Goal: Task Accomplishment & Management: Manage account settings

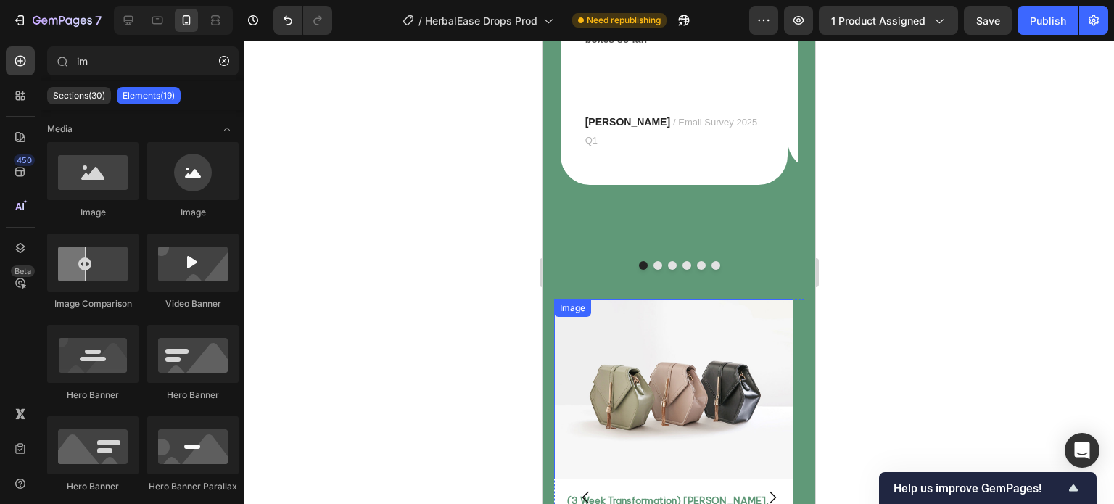
scroll to position [7139, 0]
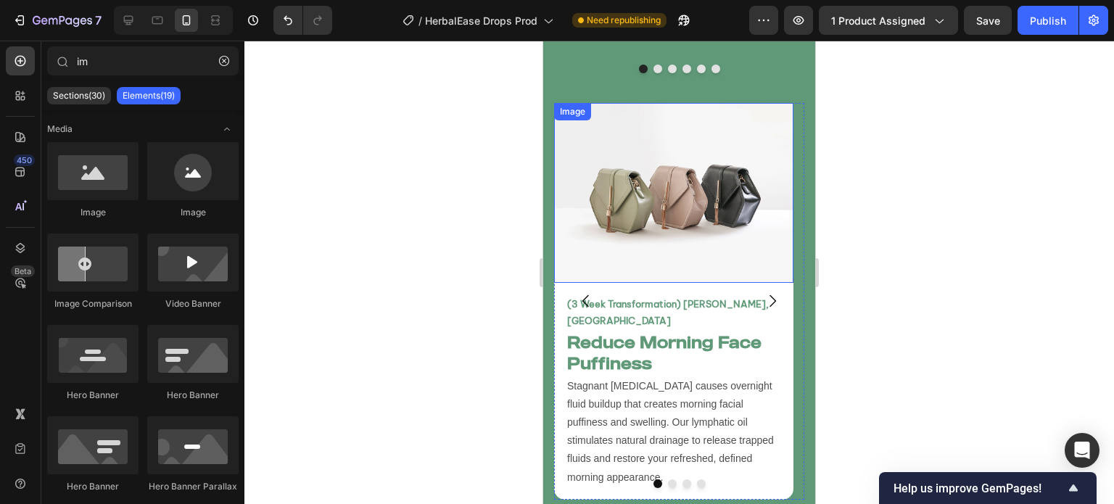
click at [643, 176] on img at bounding box center [673, 193] width 239 height 180
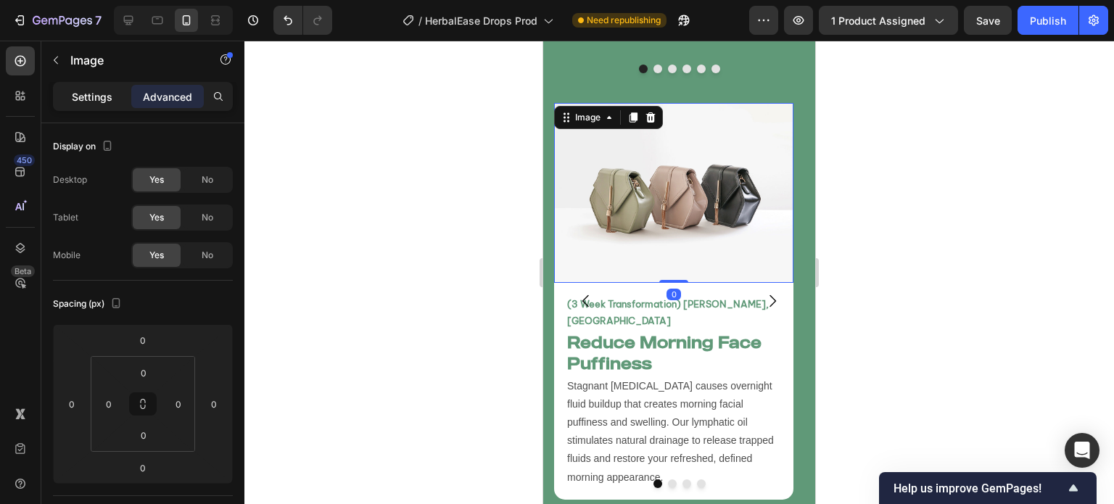
click at [95, 98] on p "Settings" at bounding box center [92, 96] width 41 height 15
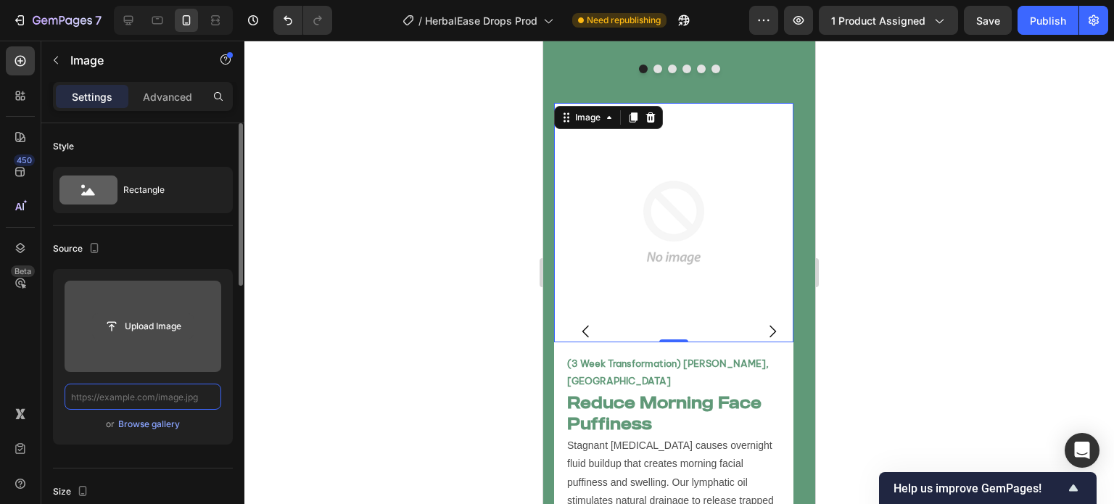
scroll to position [0, 0]
click at [155, 335] on input "file" at bounding box center [143, 326] width 100 height 25
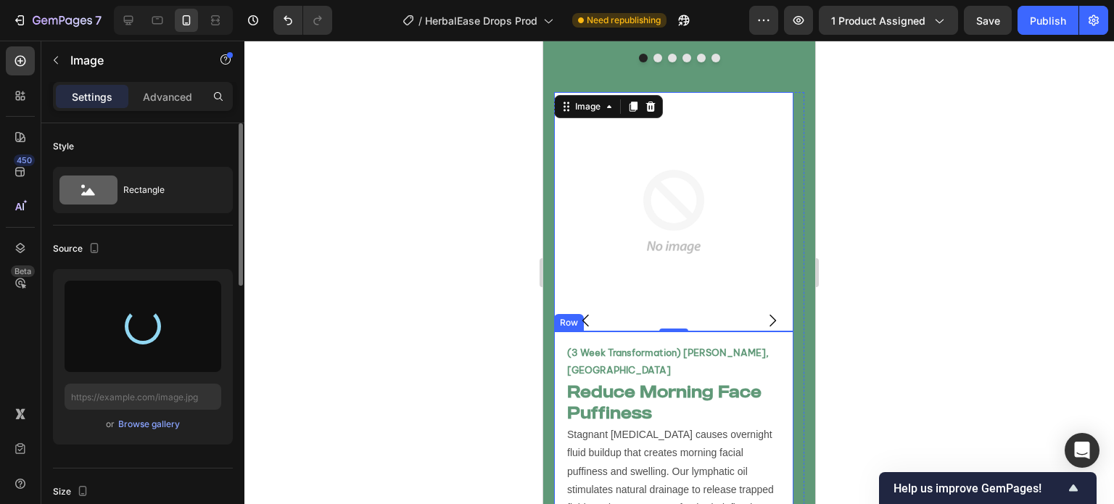
scroll to position [7149, 0]
type input "https://cdn.shopify.com/s/files/1/0749/2934/0644/files/gempages_576523428912169…"
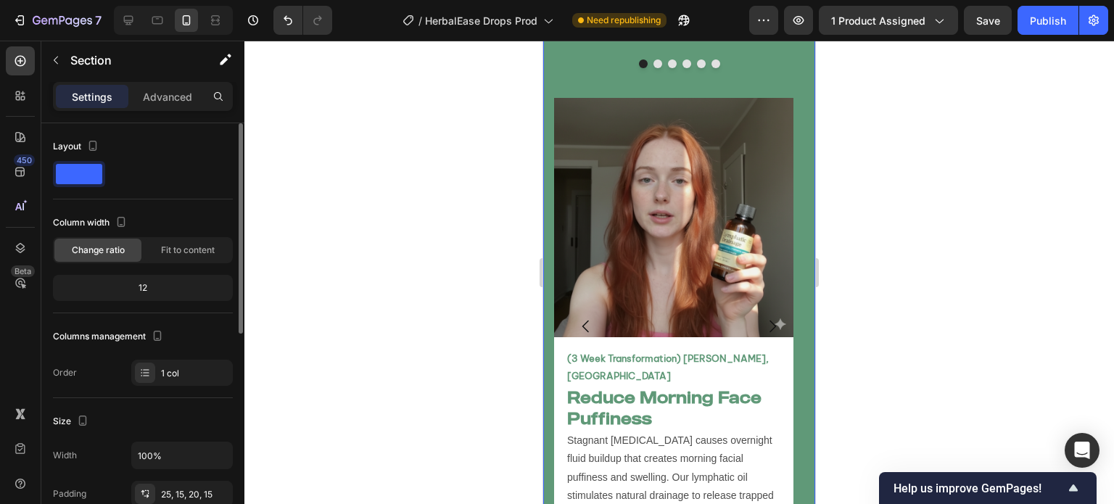
scroll to position [7116, 0]
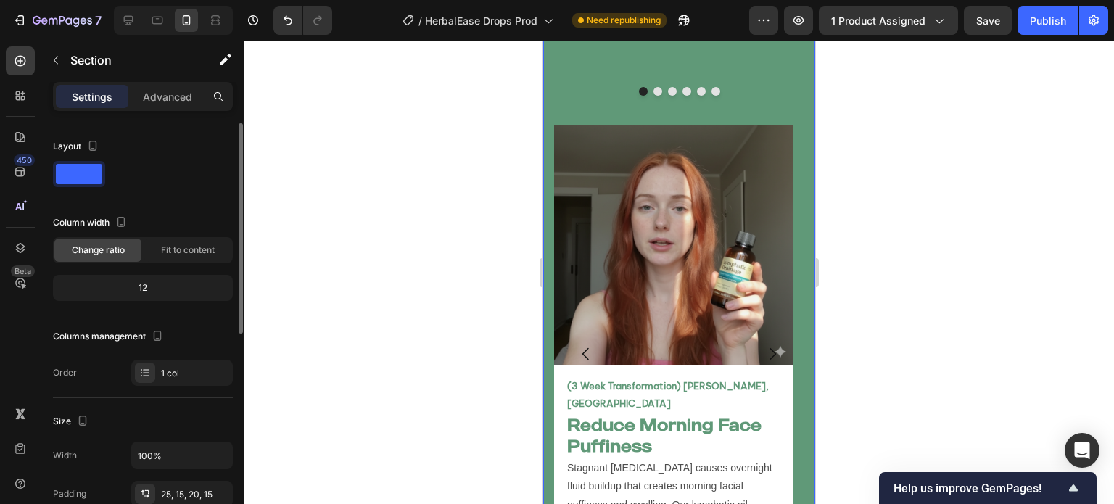
click at [415, 222] on div at bounding box center [679, 273] width 870 height 464
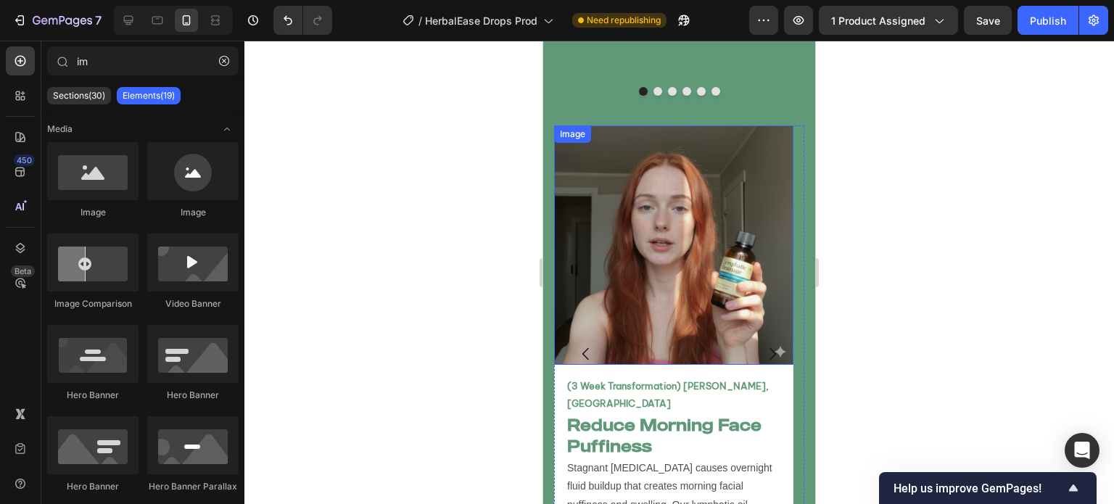
click at [648, 284] on img at bounding box center [673, 244] width 239 height 239
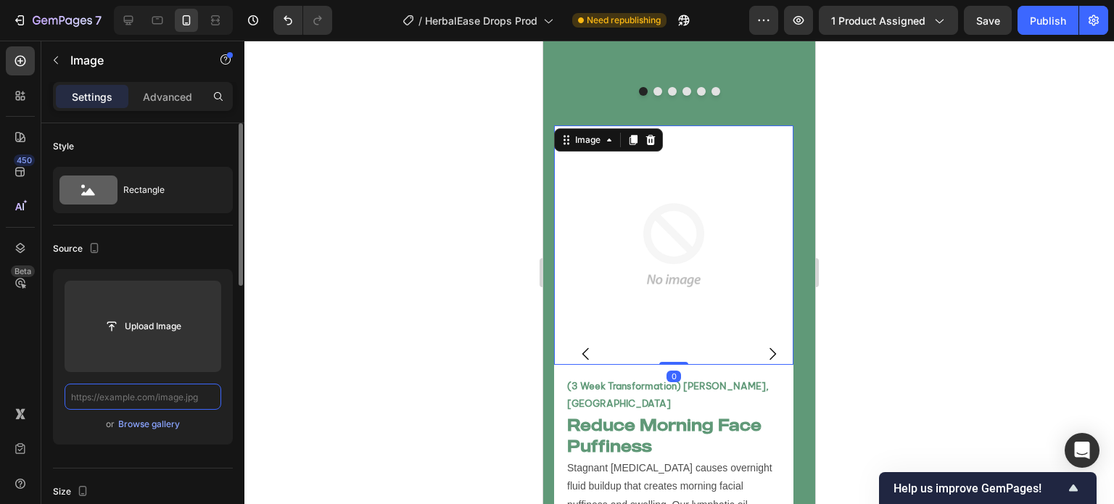
scroll to position [0, 0]
click at [168, 345] on input "file" at bounding box center [143, 326] width 157 height 91
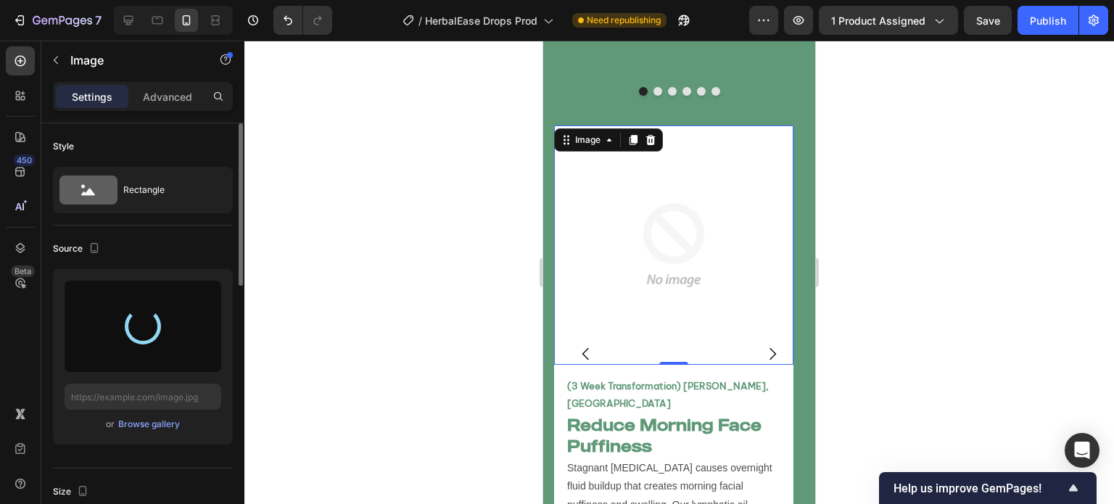
type input "https://cdn.shopify.com/s/files/1/0749/2934/0644/files/gempages_576523428912169…"
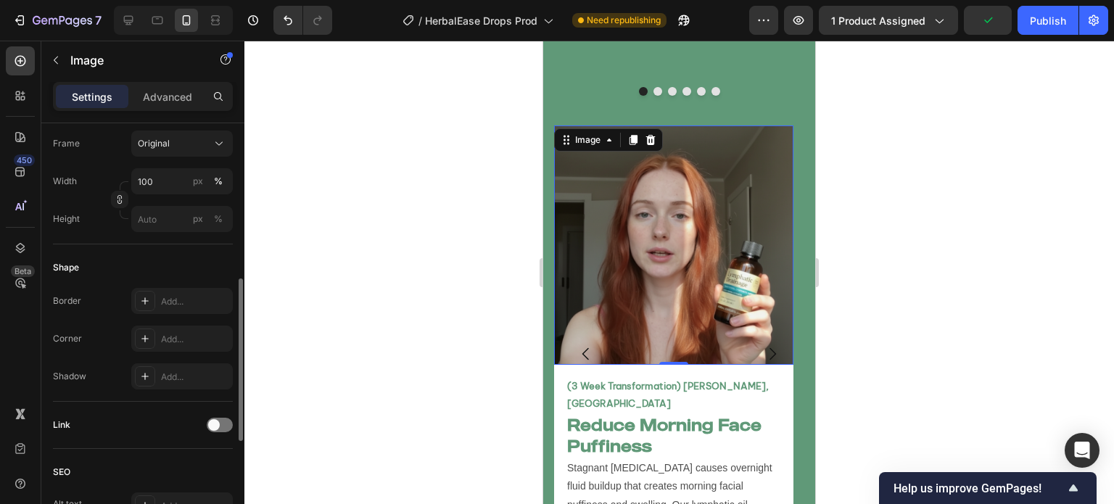
scroll to position [387, 0]
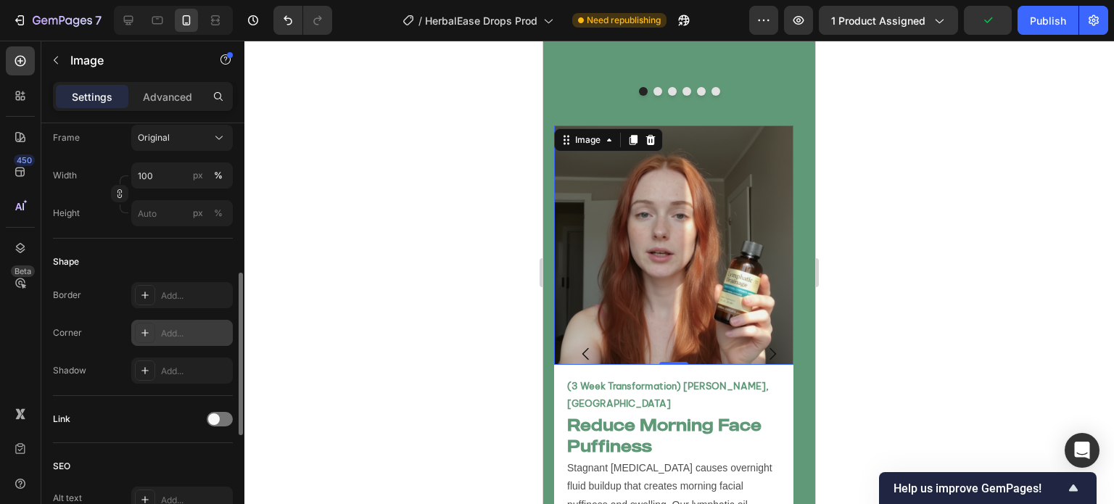
click at [176, 336] on div "Add..." at bounding box center [195, 333] width 68 height 13
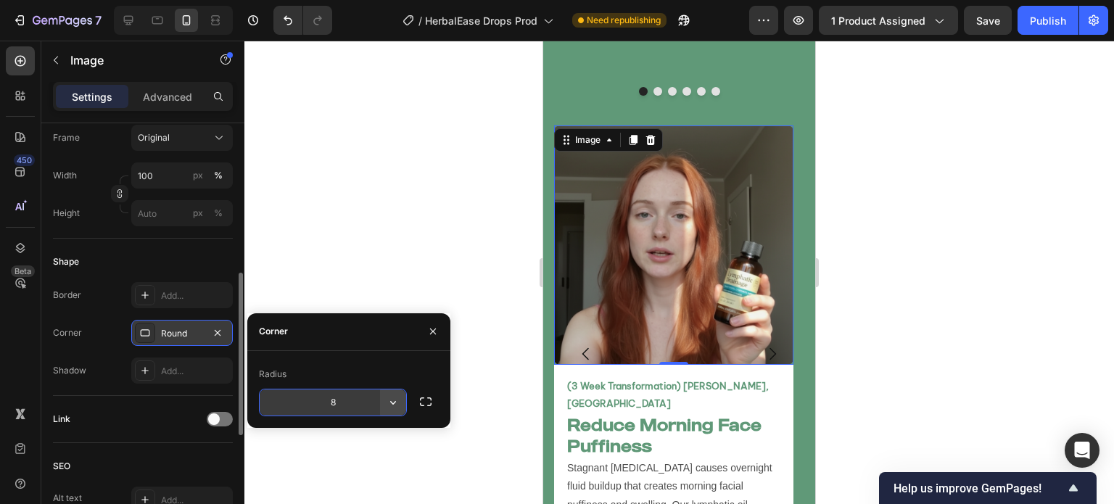
click at [395, 399] on icon "button" at bounding box center [393, 402] width 15 height 15
click at [427, 398] on icon "button" at bounding box center [426, 402] width 15 height 15
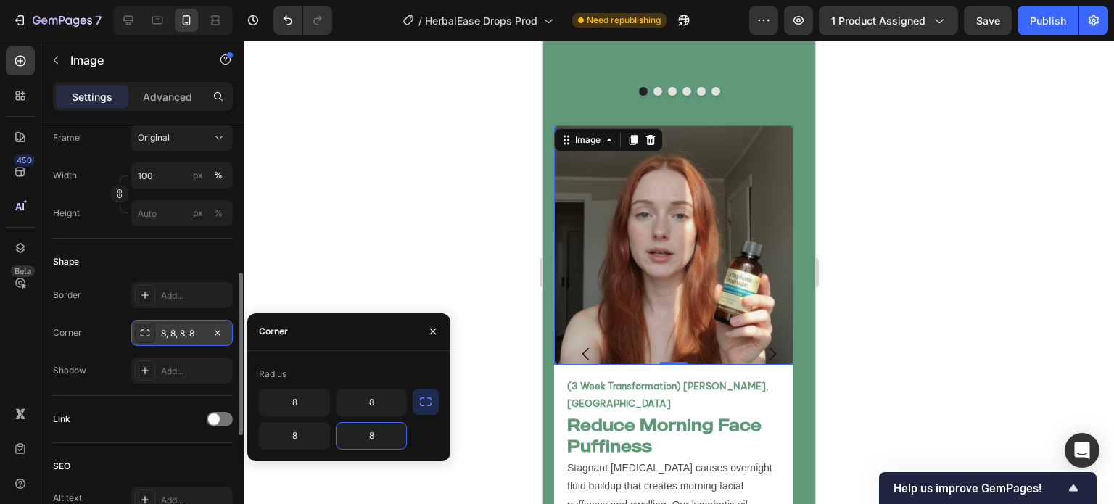
click at [379, 429] on input "8" at bounding box center [372, 436] width 70 height 26
click at [290, 440] on input "8" at bounding box center [295, 436] width 70 height 26
click at [497, 268] on div at bounding box center [679, 273] width 870 height 464
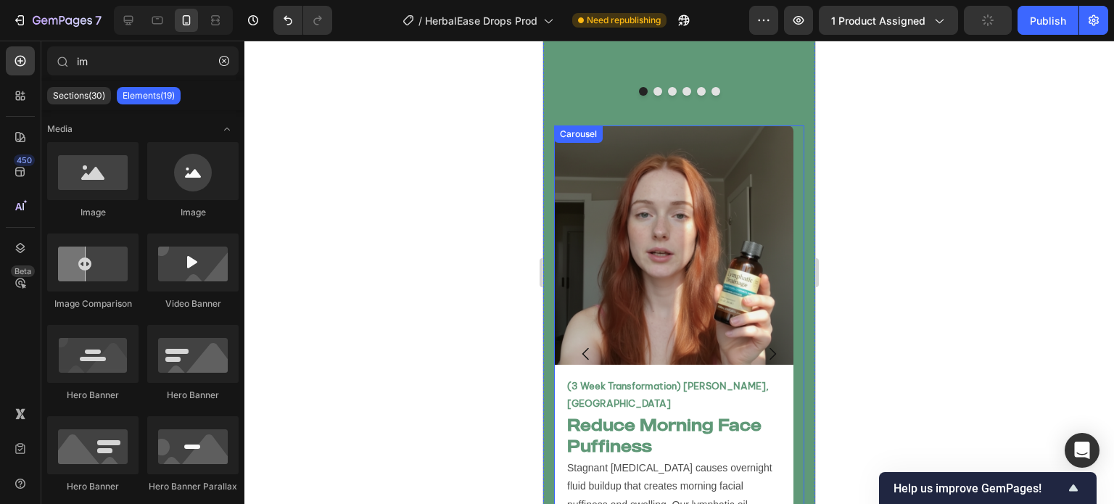
scroll to position [7287, 0]
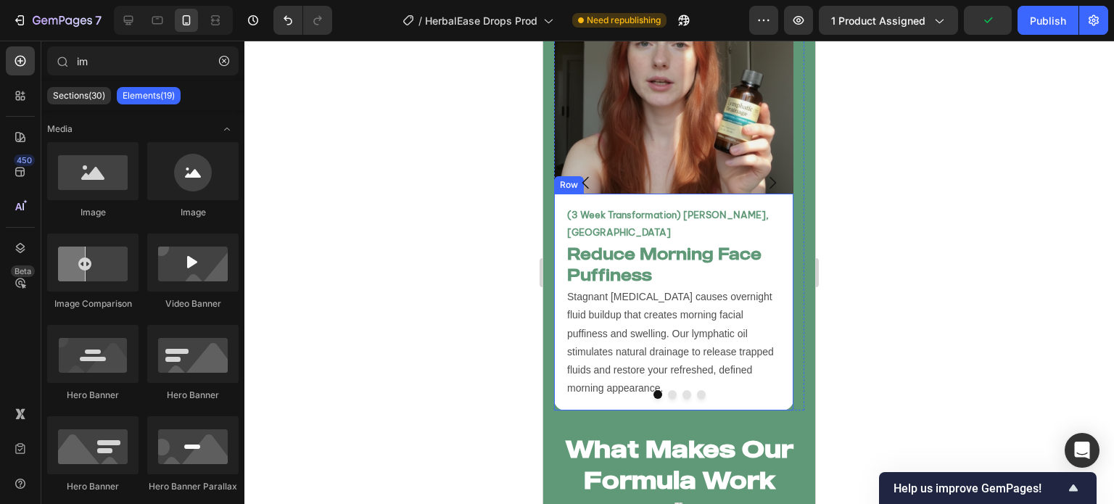
click at [566, 353] on div "(3 Week Transformation) Jane Doe, USA Text Block Reduce Morning Face Puffiness …" at bounding box center [673, 302] width 239 height 217
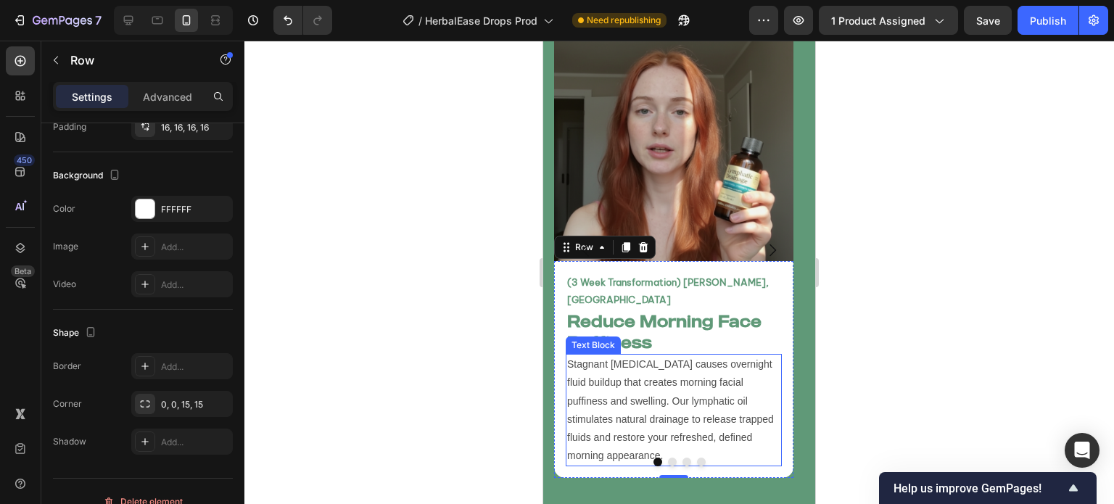
scroll to position [7065, 0]
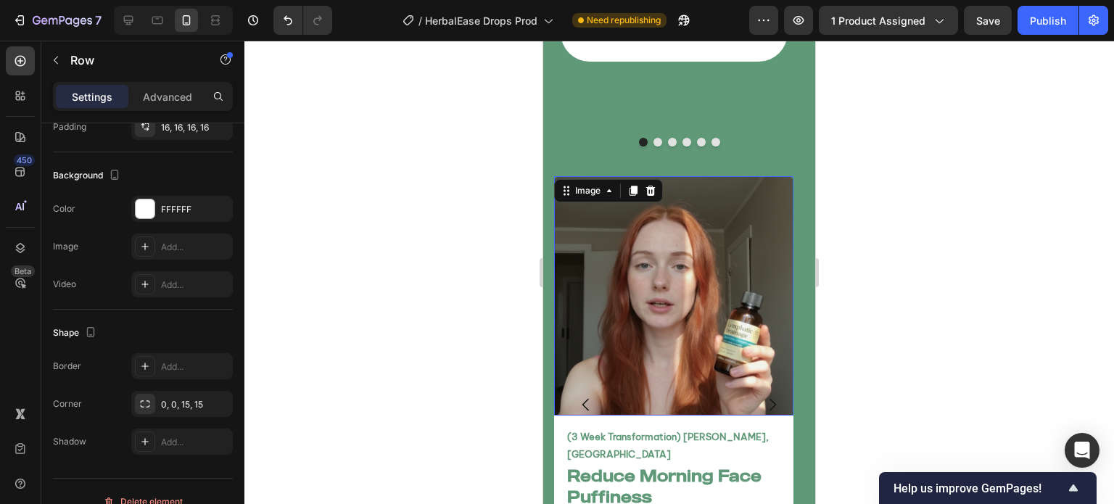
click at [618, 218] on img at bounding box center [673, 295] width 239 height 239
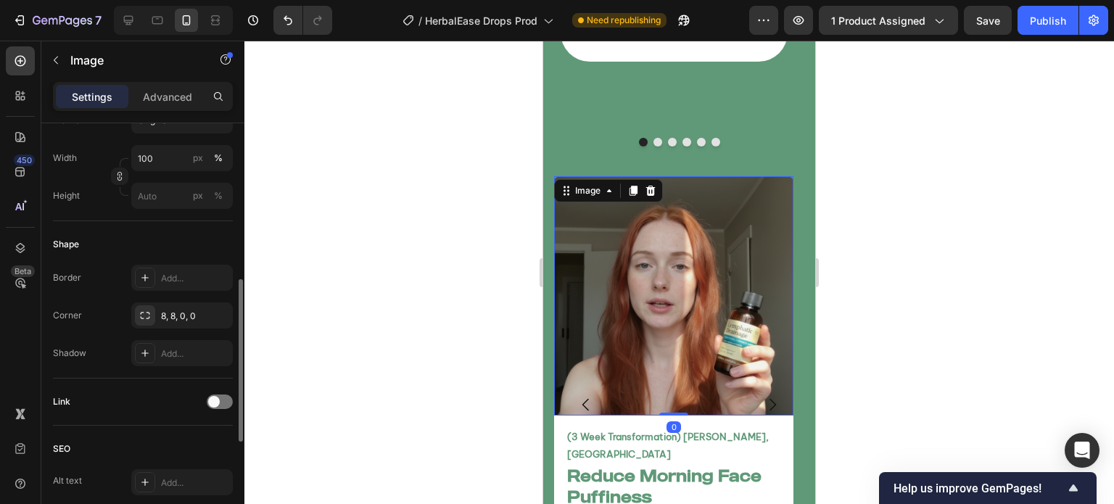
scroll to position [403, 0]
click at [184, 321] on div "8, 8, 0, 0" at bounding box center [182, 317] width 42 height 13
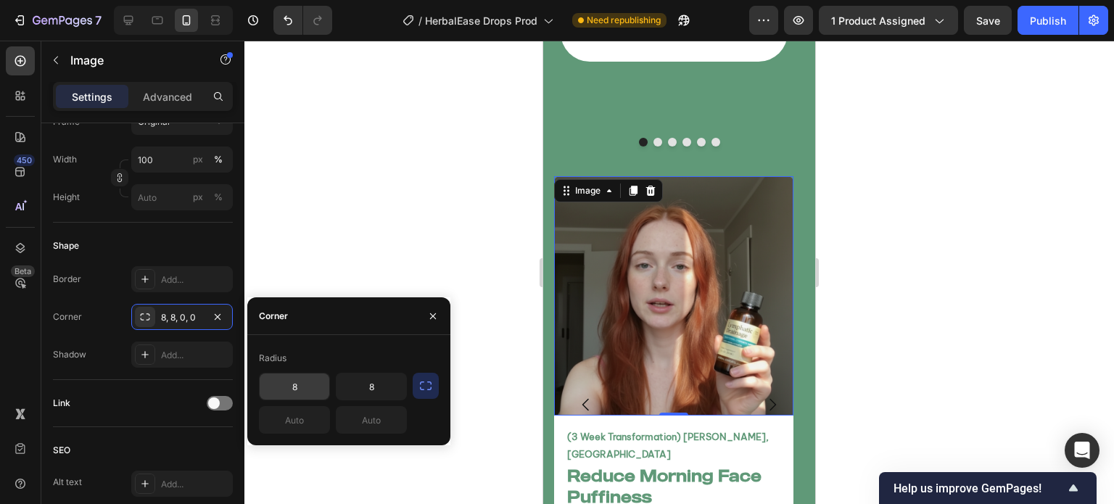
click at [307, 390] on input "8" at bounding box center [295, 387] width 70 height 26
type input "15"
click at [429, 228] on div at bounding box center [679, 273] width 870 height 464
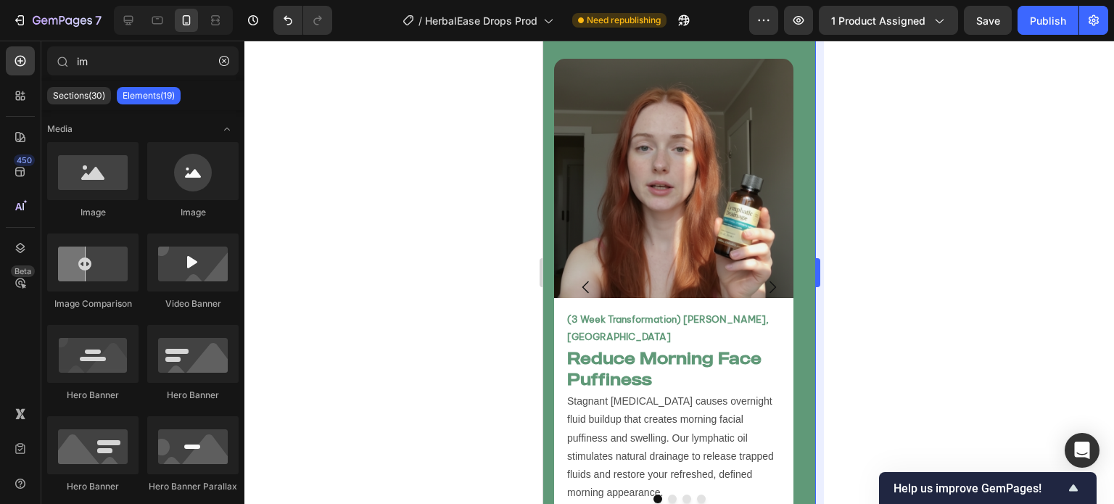
scroll to position [7182, 0]
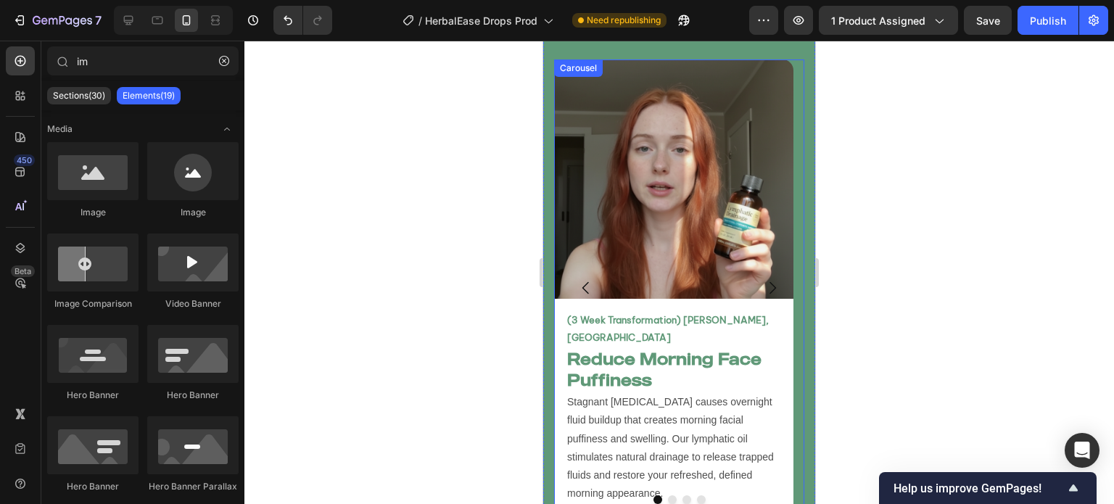
click at [752, 268] on button "Carousel Next Arrow" at bounding box center [772, 288] width 41 height 41
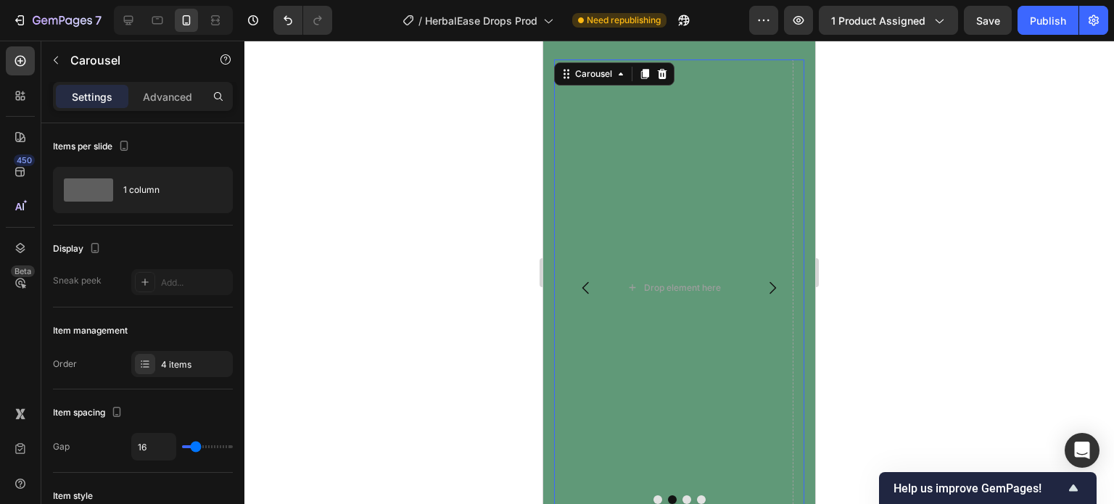
click at [589, 279] on icon "Carousel Back Arrow" at bounding box center [585, 287] width 17 height 17
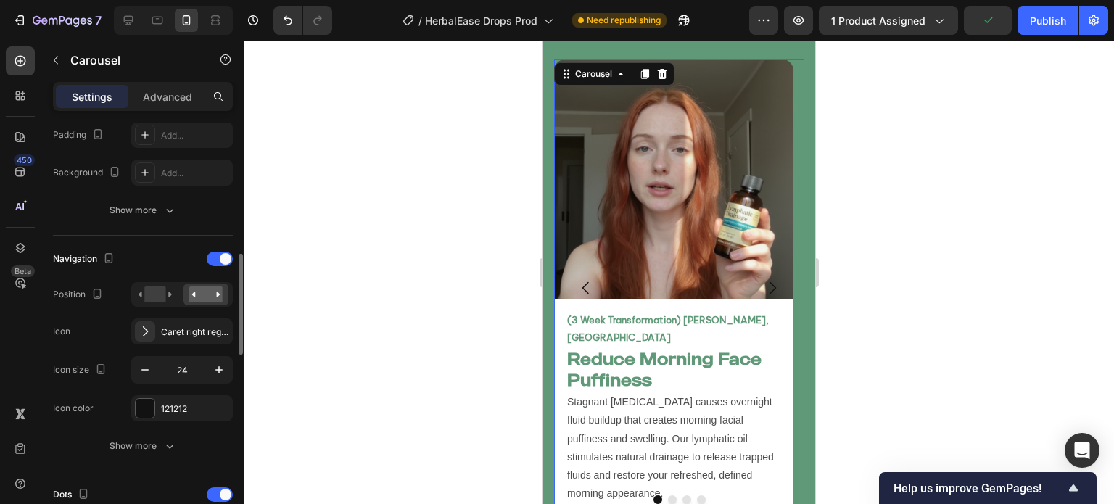
scroll to position [424, 0]
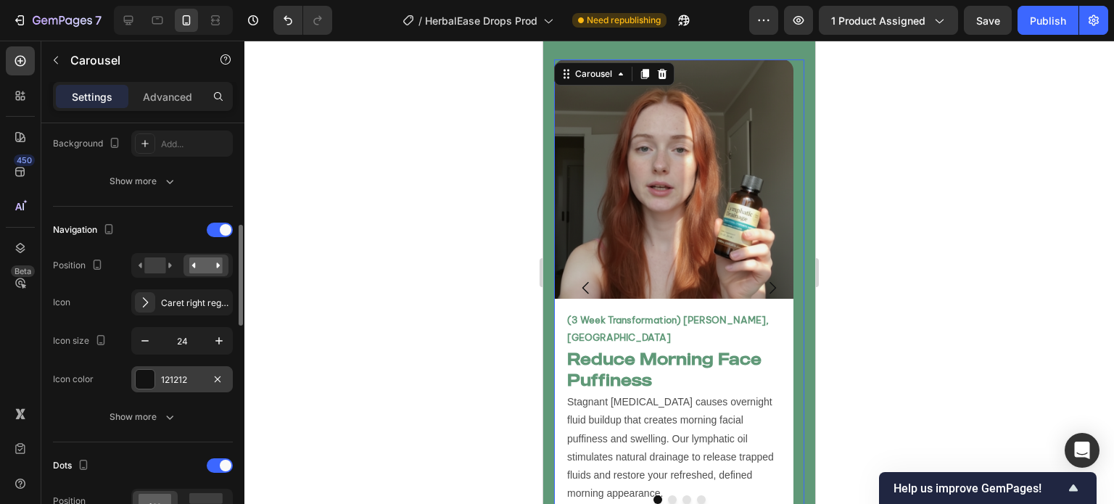
click at [154, 371] on div at bounding box center [145, 379] width 19 height 19
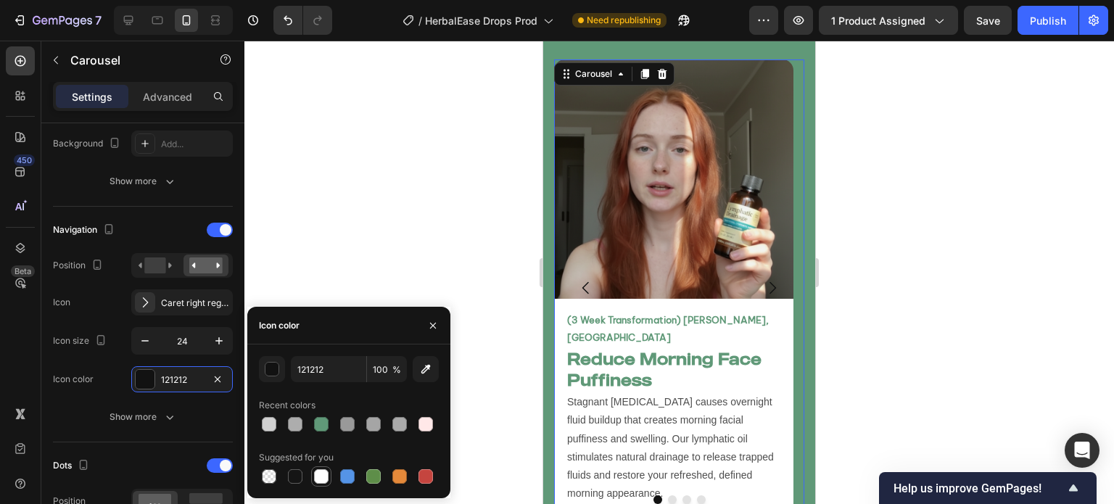
click at [322, 476] on div at bounding box center [321, 476] width 15 height 15
type input "FFFFFF"
click at [204, 361] on div "Navigation Position Icon Caret right regular Icon size 24 Icon color FFFFFF" at bounding box center [143, 305] width 180 height 174
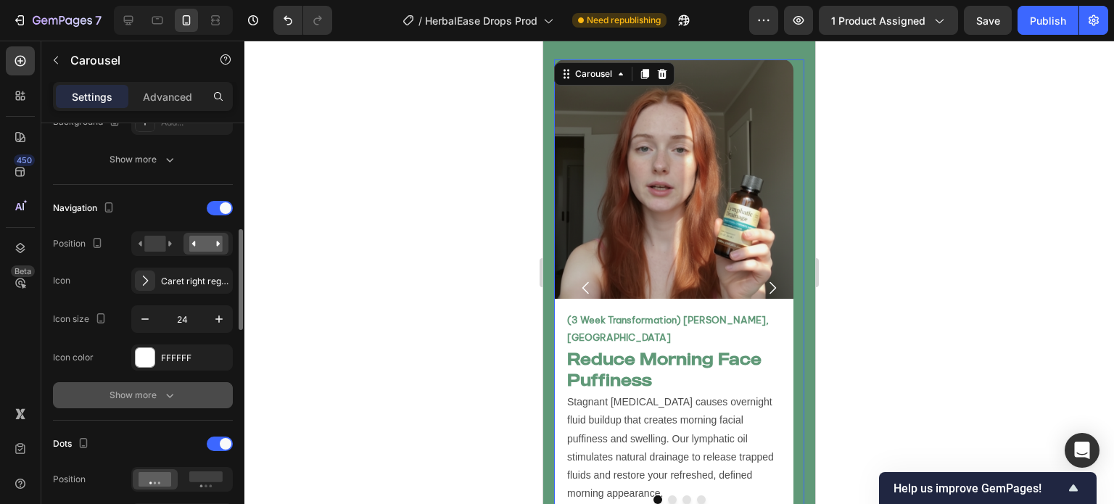
scroll to position [445, 0]
click at [176, 393] on icon "button" at bounding box center [169, 396] width 15 height 15
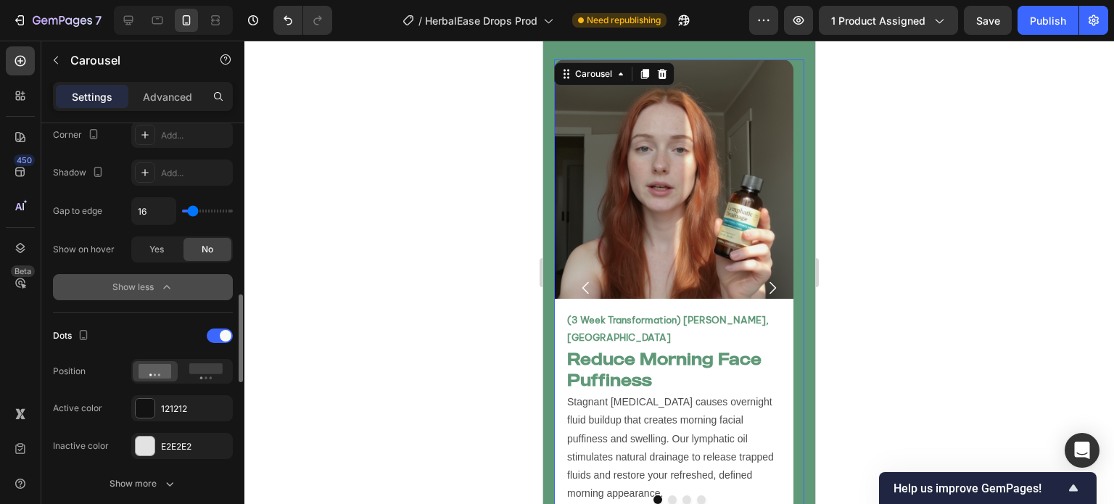
scroll to position [820, 0]
click at [197, 374] on icon at bounding box center [205, 371] width 33 height 16
click at [497, 433] on div at bounding box center [679, 273] width 870 height 464
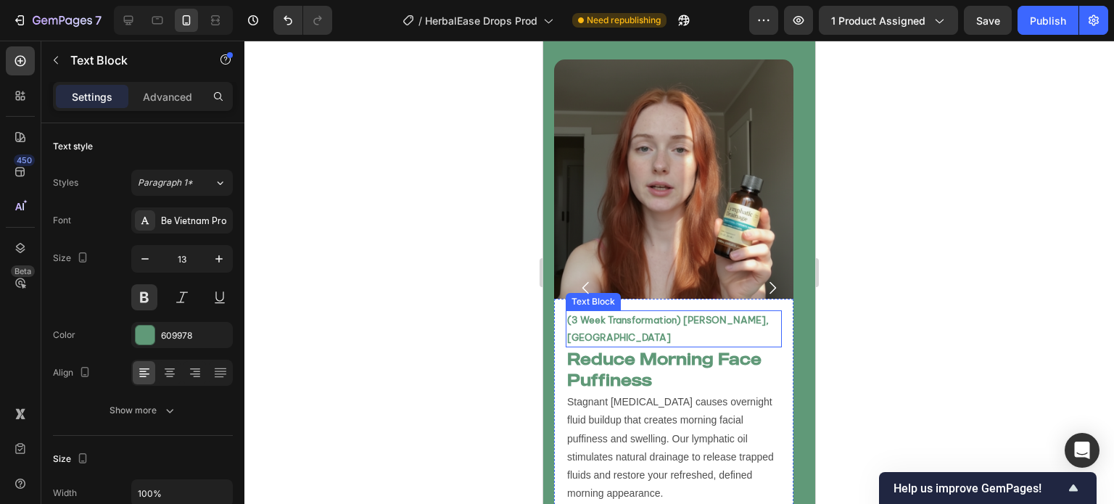
click at [746, 312] on p "(3 Week Transformation) Jane Doe, USA" at bounding box center [673, 329] width 213 height 34
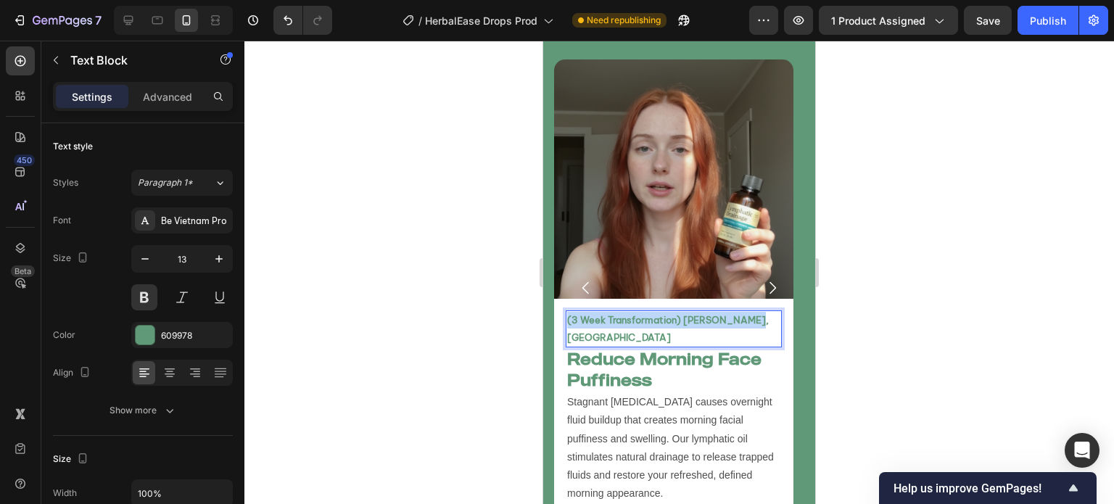
click at [746, 312] on p "(3 Week Transformation) Jane Doe, USA" at bounding box center [673, 329] width 213 height 34
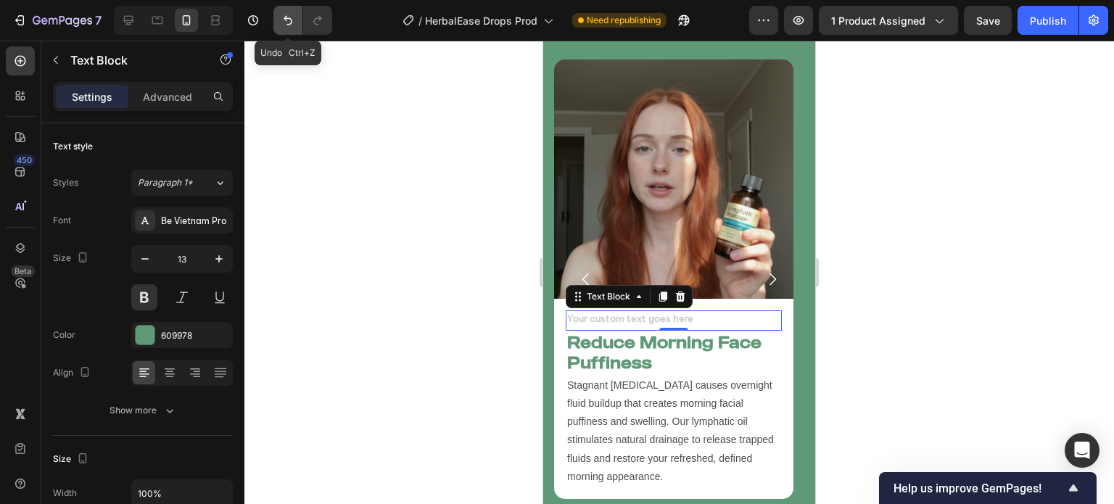
click at [289, 12] on button "Undo/Redo" at bounding box center [287, 20] width 29 height 29
click at [289, 13] on icon "Undo/Redo" at bounding box center [288, 20] width 15 height 15
click at [288, 26] on icon "Undo/Redo" at bounding box center [288, 20] width 15 height 15
click at [288, 25] on icon "Undo/Redo" at bounding box center [288, 20] width 15 height 15
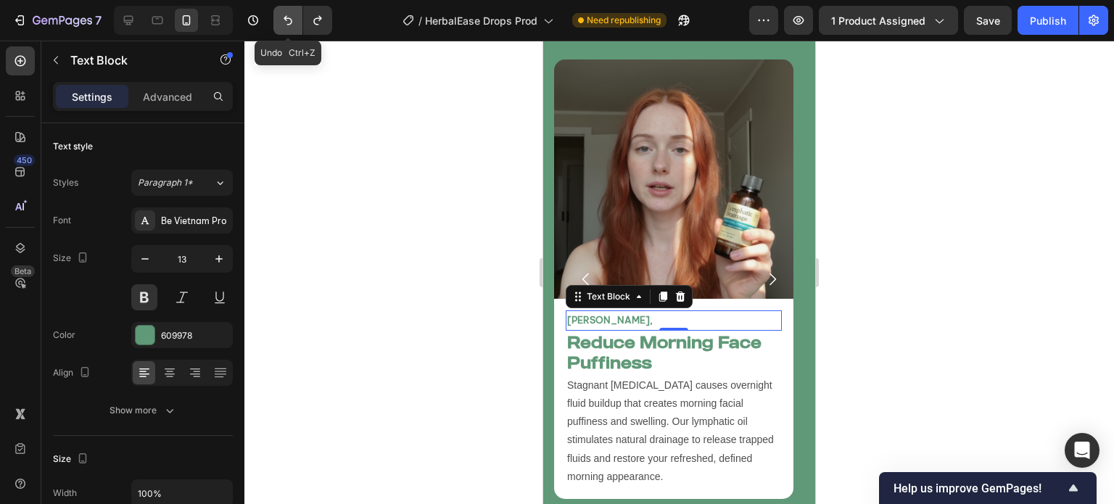
click at [287, 25] on icon "Undo/Redo" at bounding box center [288, 20] width 15 height 15
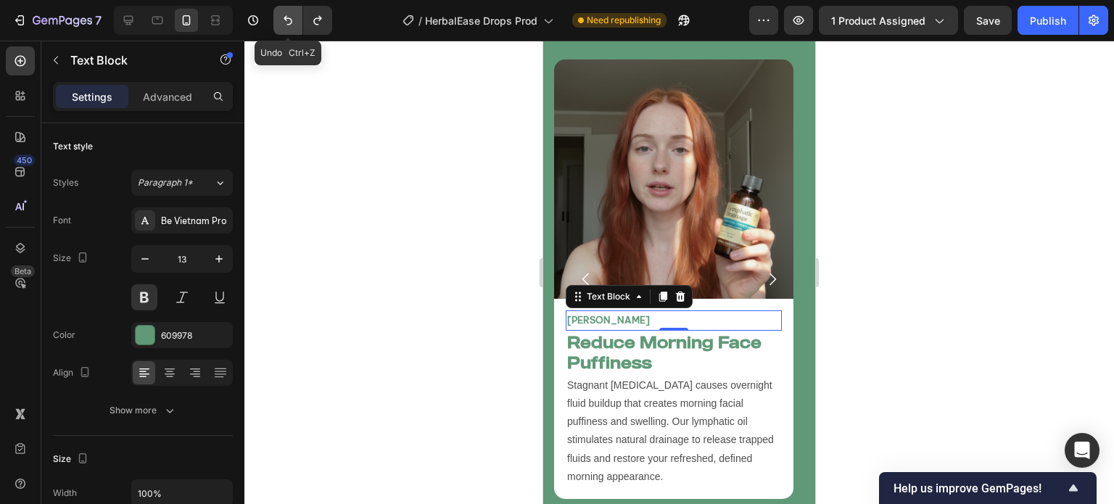
click at [287, 25] on icon "Undo/Redo" at bounding box center [288, 20] width 15 height 15
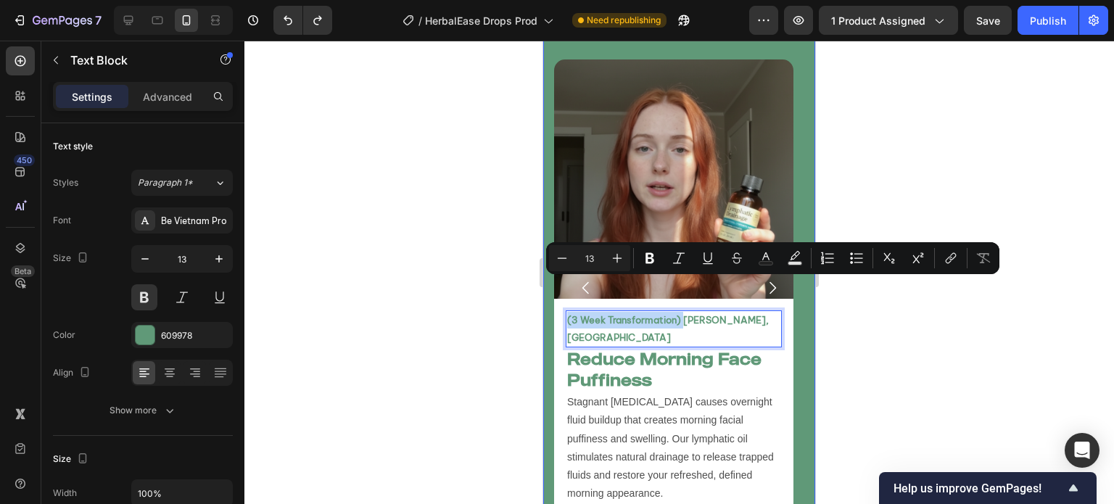
drag, startPoint x: 685, startPoint y: 287, endPoint x: 548, endPoint y: 282, distance: 136.5
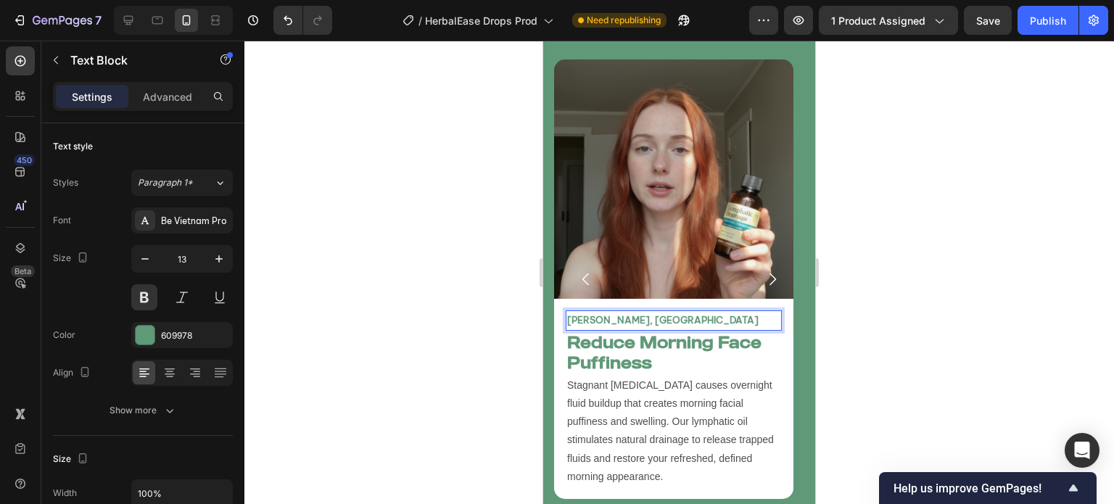
click at [656, 312] on p "Jane Doe, USA" at bounding box center [673, 320] width 213 height 17
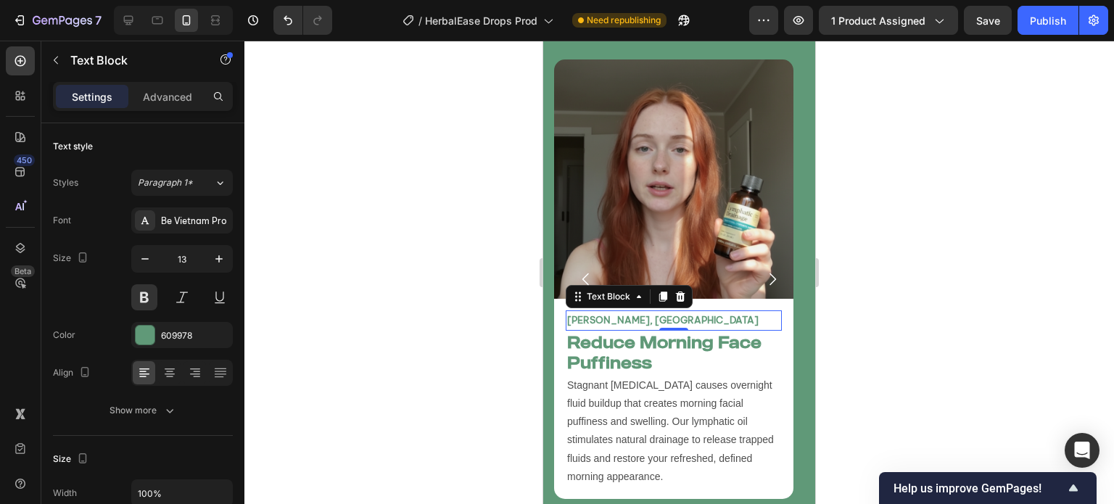
click at [510, 293] on div at bounding box center [679, 273] width 870 height 464
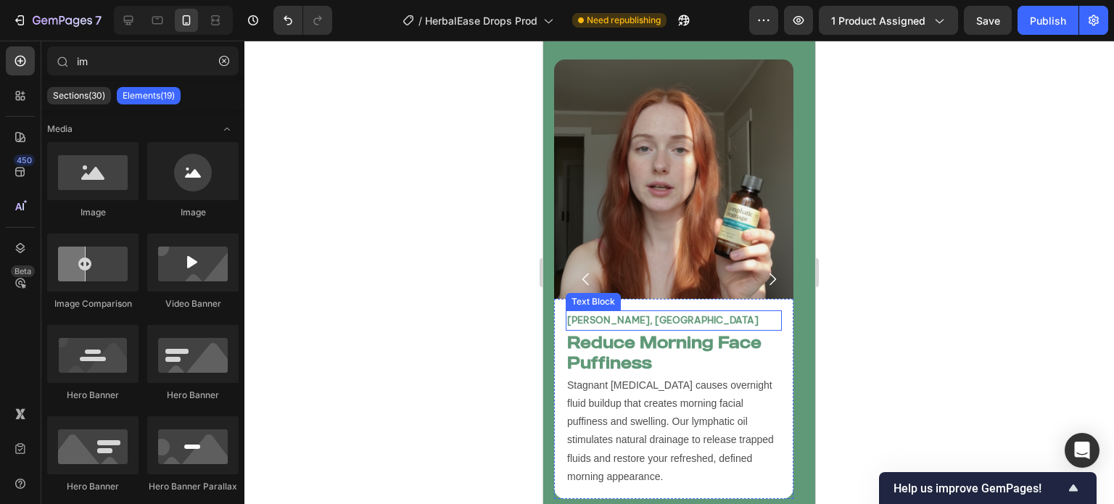
click at [642, 312] on p "Jane Doe, USA" at bounding box center [673, 320] width 213 height 17
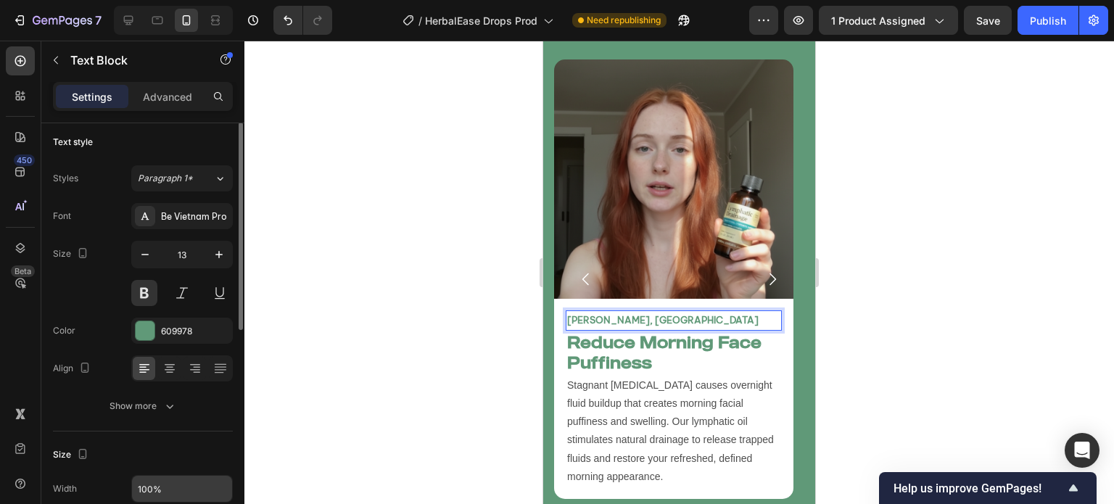
scroll to position [0, 0]
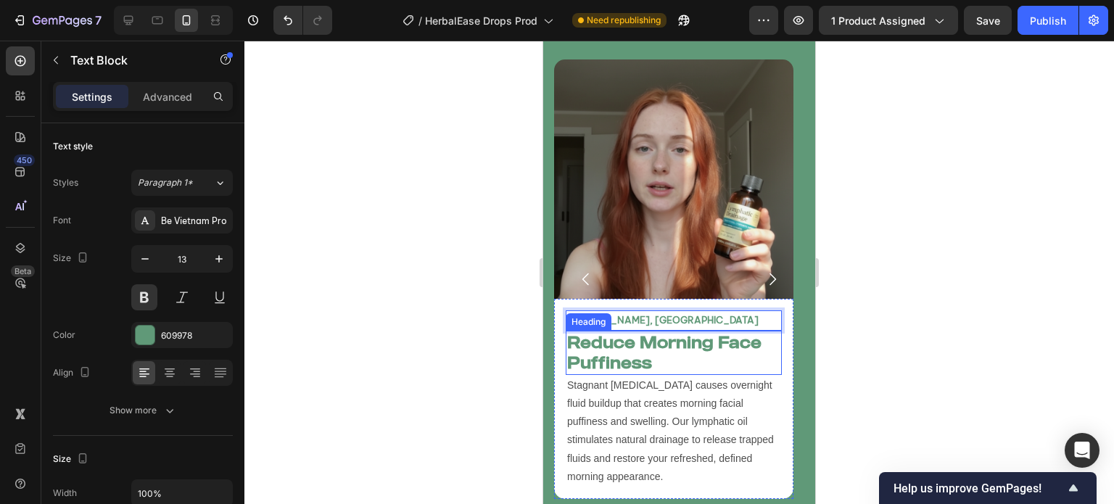
click at [643, 331] on h2 "Reduce Morning Face Puffiness" at bounding box center [674, 353] width 216 height 44
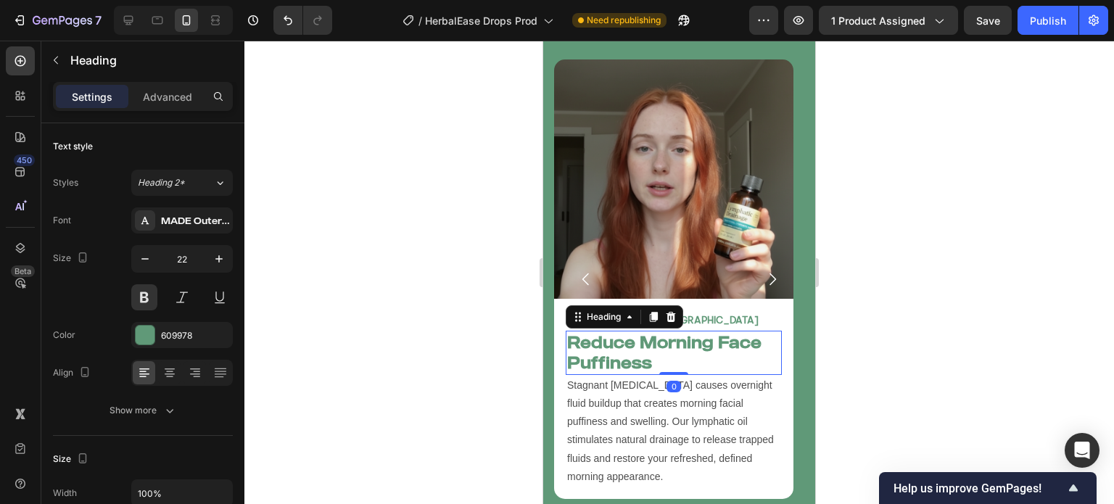
click at [643, 331] on h2 "Reduce Morning Face Puffiness" at bounding box center [674, 353] width 216 height 44
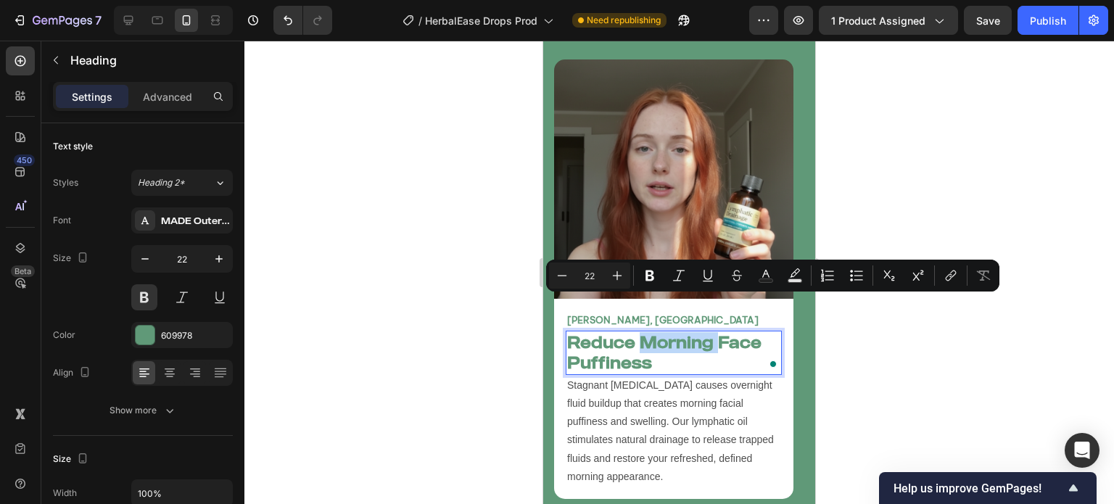
click at [654, 332] on p "Reduce Morning Face Puffiness" at bounding box center [673, 352] width 213 height 41
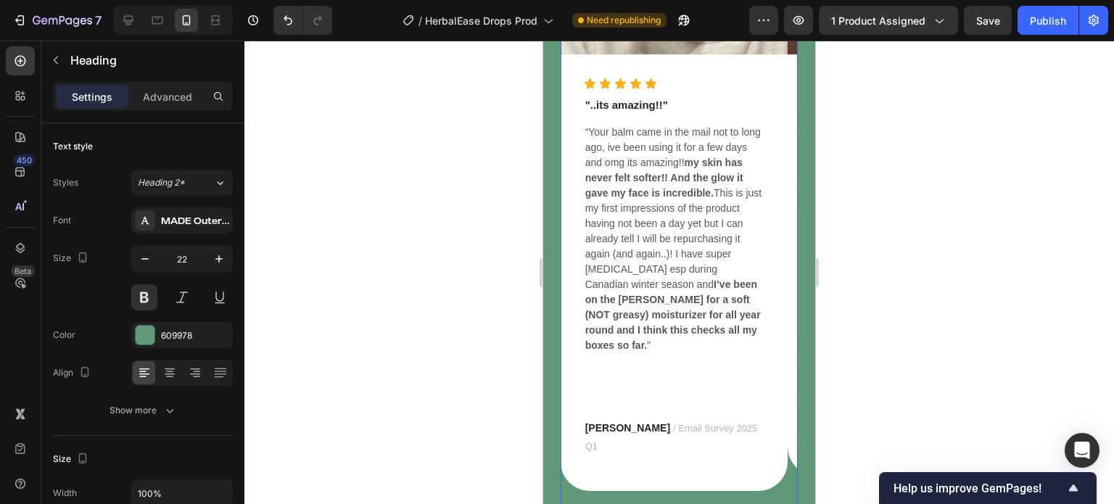
scroll to position [6634, 0]
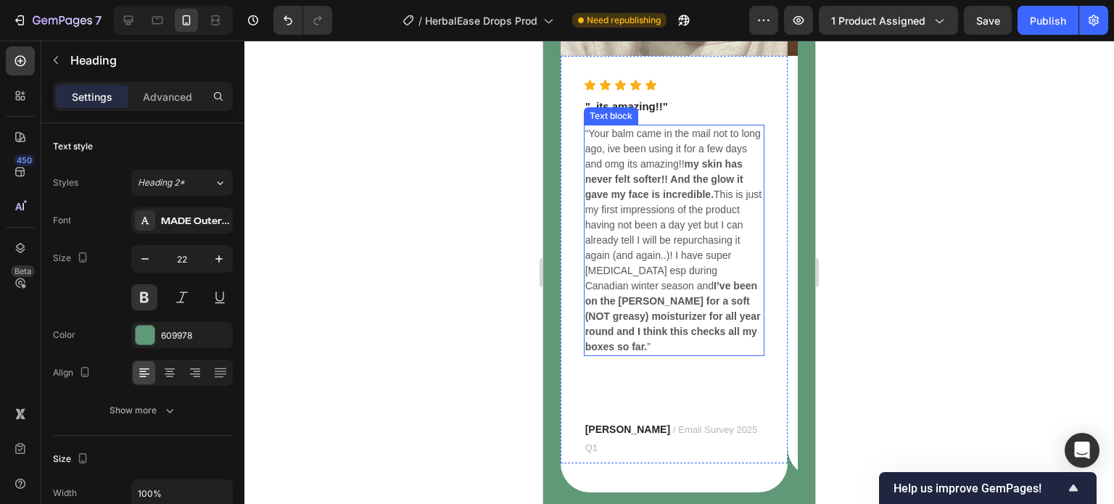
click at [662, 194] on strong "my skin has never felt softer!! And the glow it gave my face is incredible." at bounding box center [664, 179] width 158 height 42
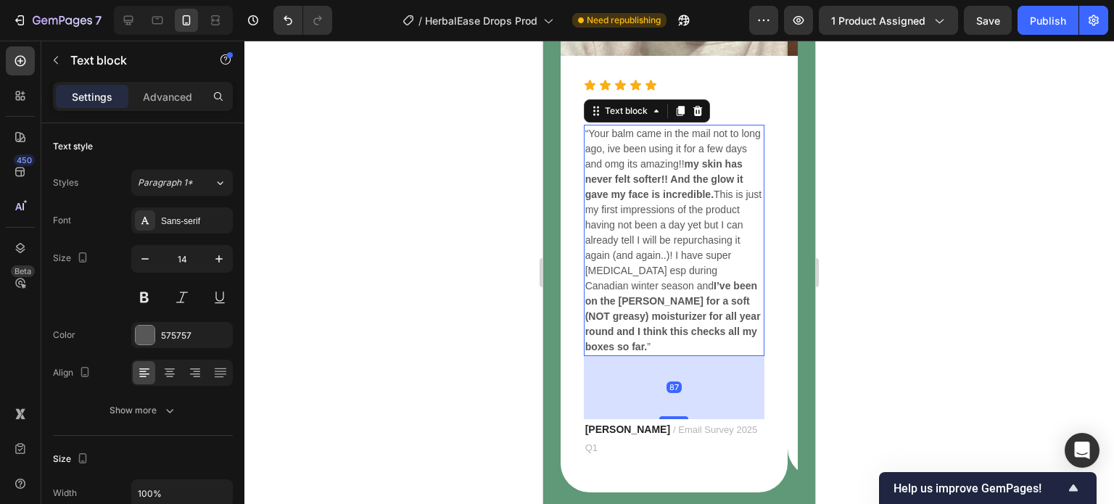
click at [662, 194] on strong "my skin has never felt softer!! And the glow it gave my face is incredible." at bounding box center [664, 179] width 158 height 42
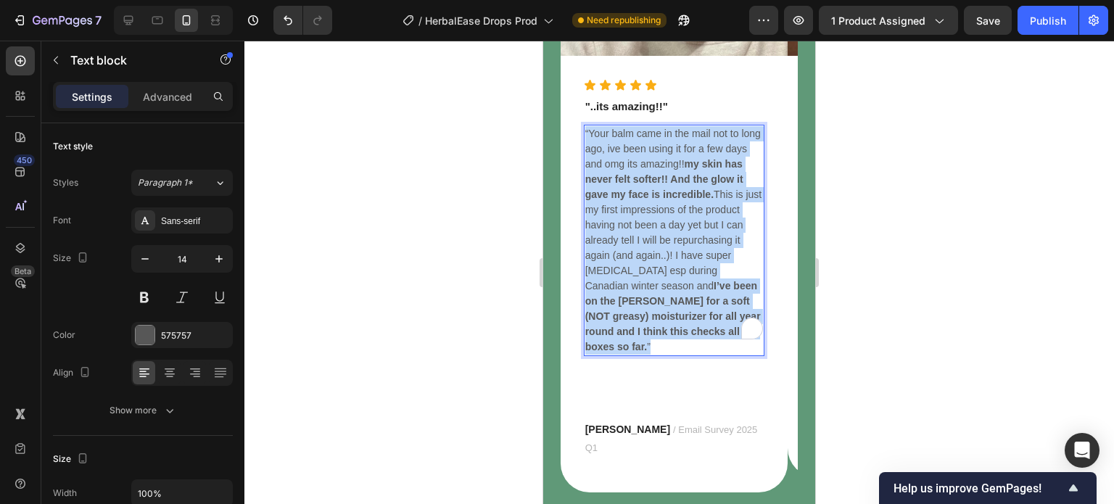
click at [662, 194] on strong "my skin has never felt softer!! And the glow it gave my face is incredible." at bounding box center [664, 179] width 158 height 42
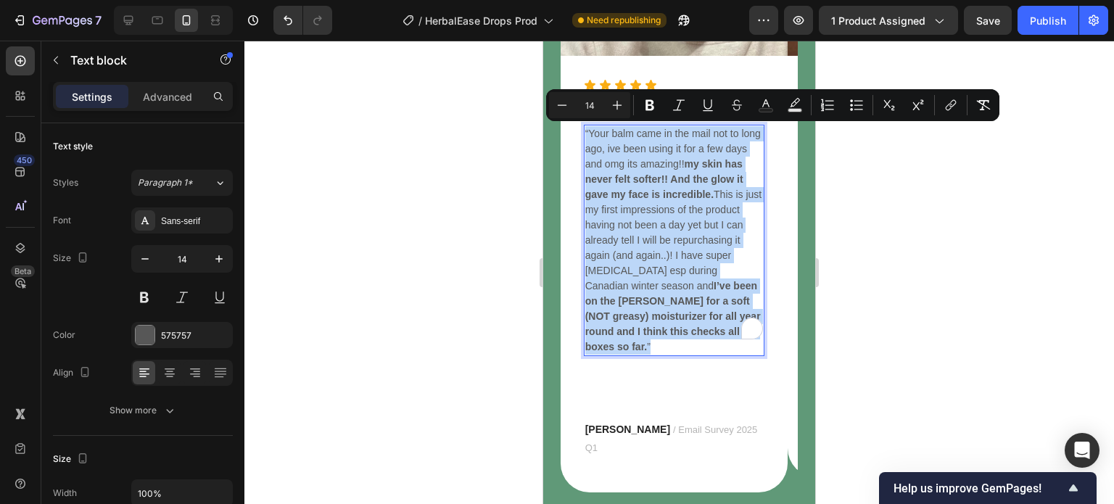
copy p "“Your balm came in the mail not to long ago, ive been using it for a few days a…"
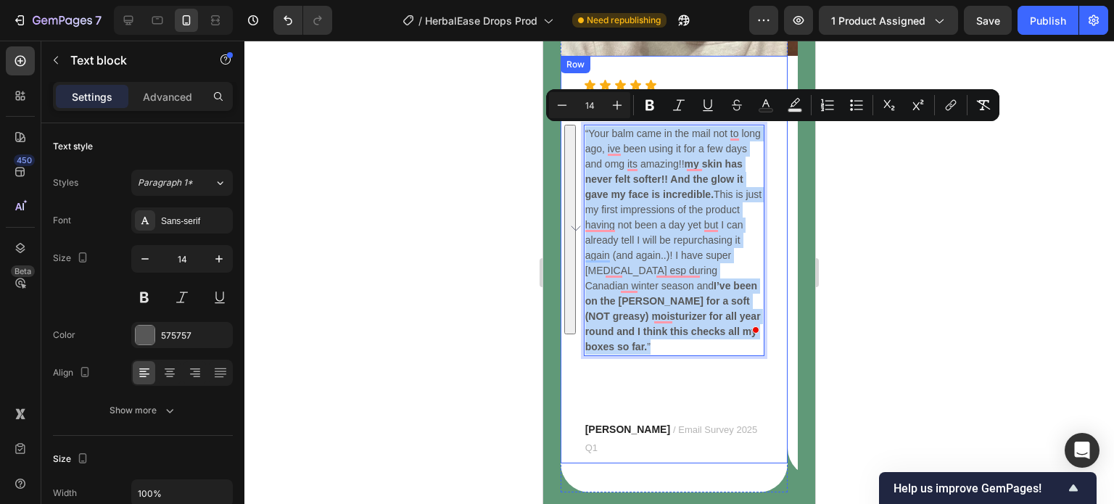
click at [559, 296] on div "THE TERRA DIFFERENCE Heading Real Testimonials from our customers. Taken from o…" at bounding box center [679, 391] width 250 height 1351
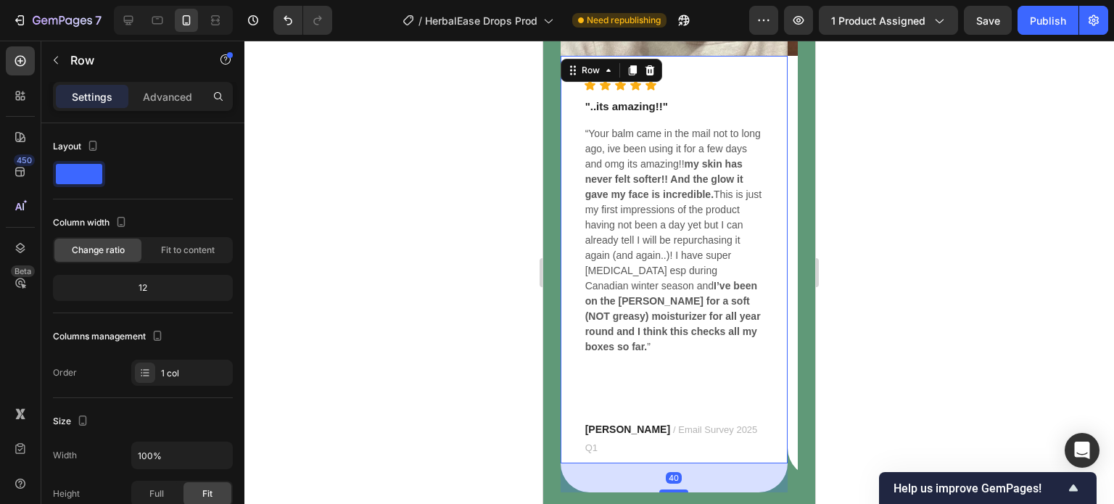
scroll to position [6802, 0]
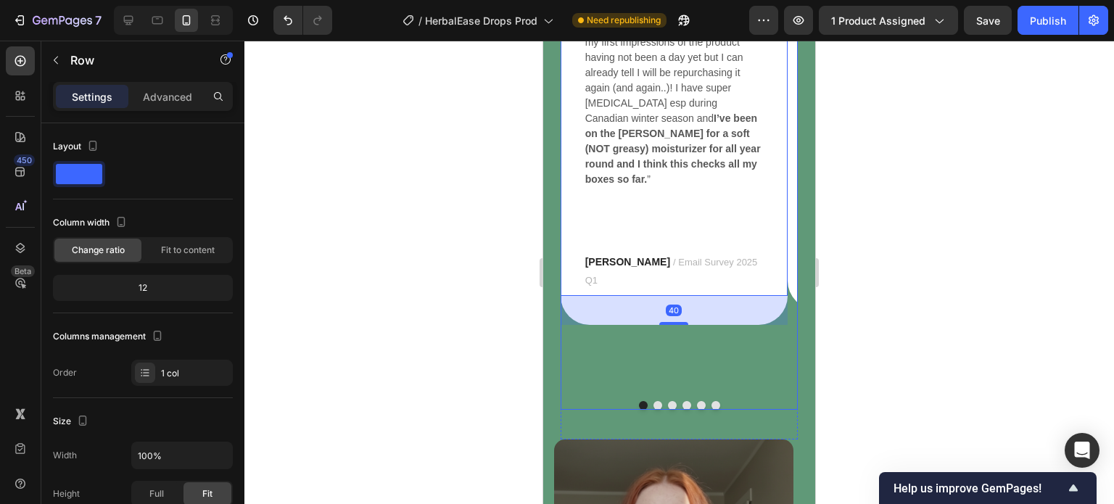
click at [656, 401] on button "Dot" at bounding box center [658, 405] width 9 height 9
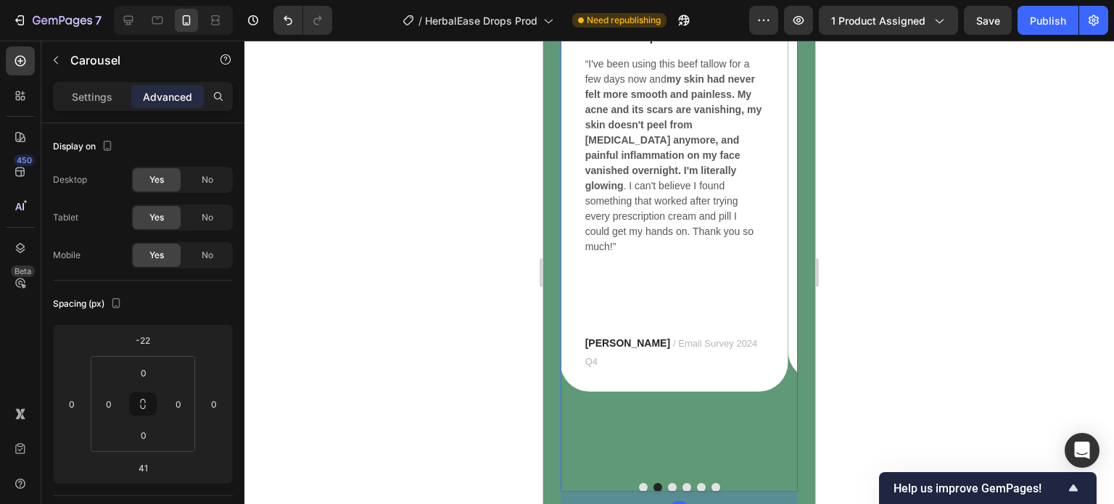
scroll to position [6708, 0]
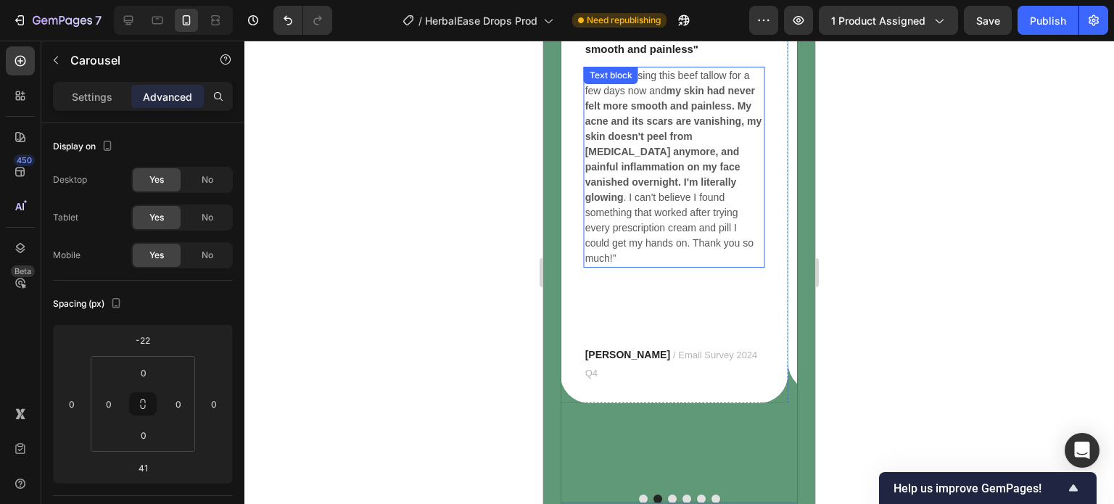
click at [676, 180] on p "“I've been using this beef tallow for a few days now and my skin had never felt…" at bounding box center [674, 167] width 178 height 198
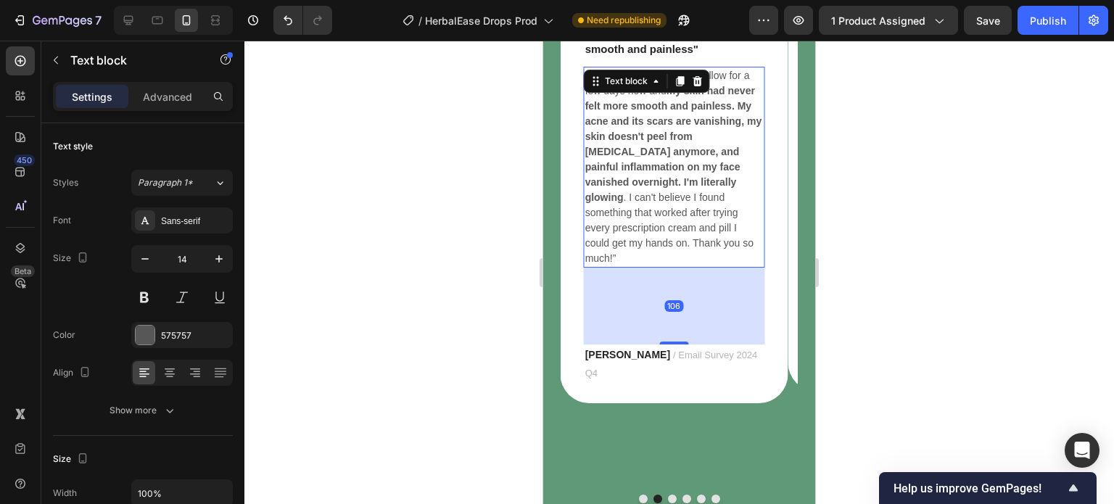
click at [676, 180] on p "“I've been using this beef tallow for a few days now and my skin had never felt…" at bounding box center [674, 167] width 178 height 198
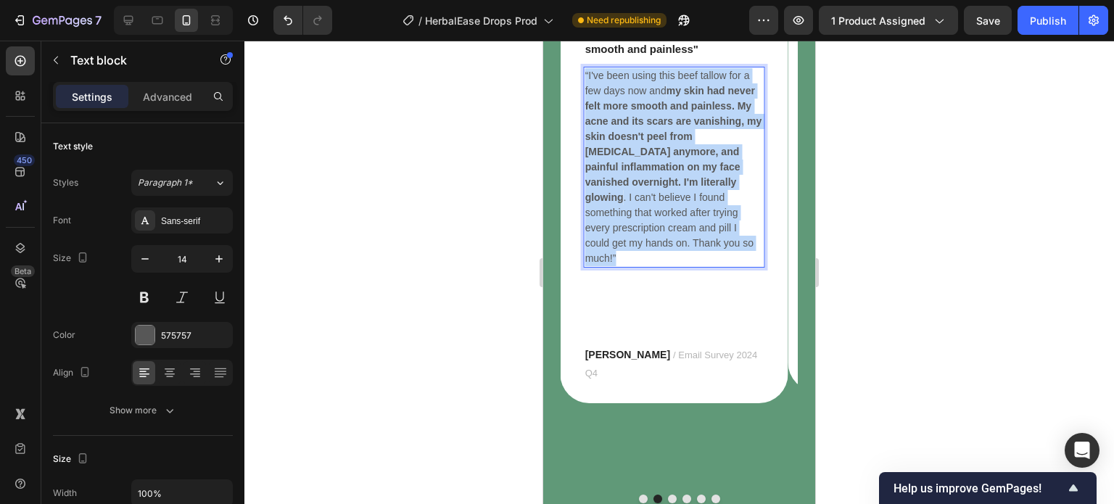
click at [676, 180] on p "“I've been using this beef tallow for a few days now and my skin had never felt…" at bounding box center [674, 167] width 178 height 198
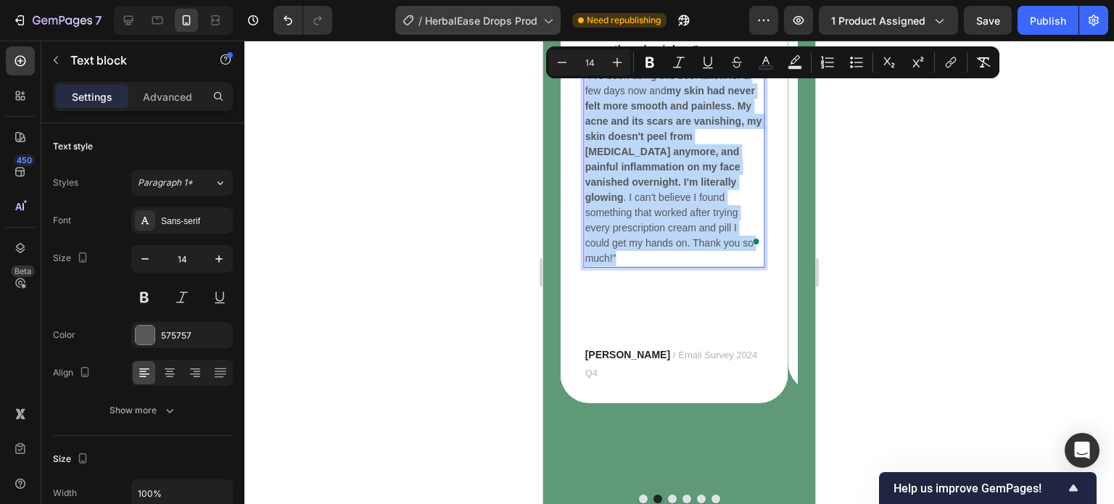
copy p "“I've been using this beef tallow for a few days now and my skin had never felt…"
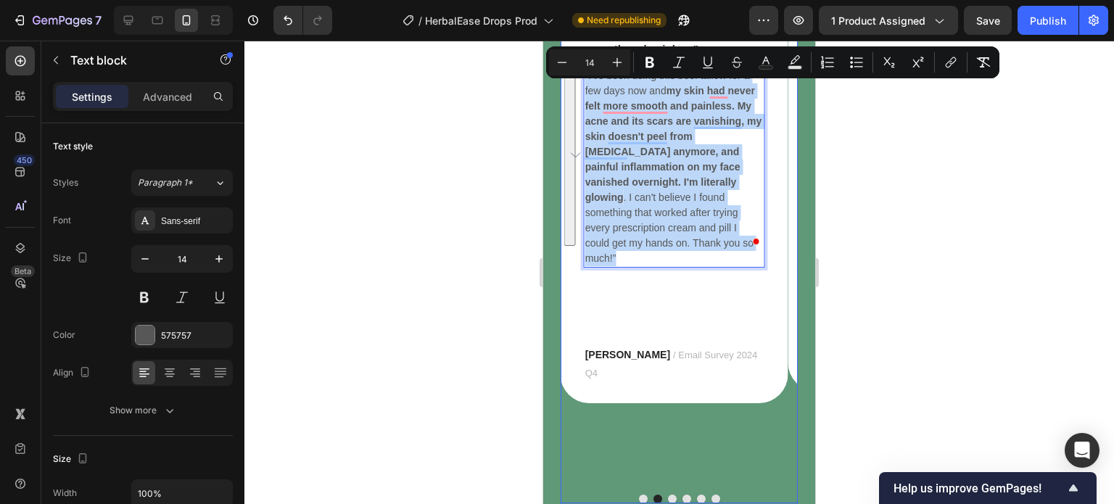
click at [668, 495] on button "Dot" at bounding box center [672, 499] width 9 height 9
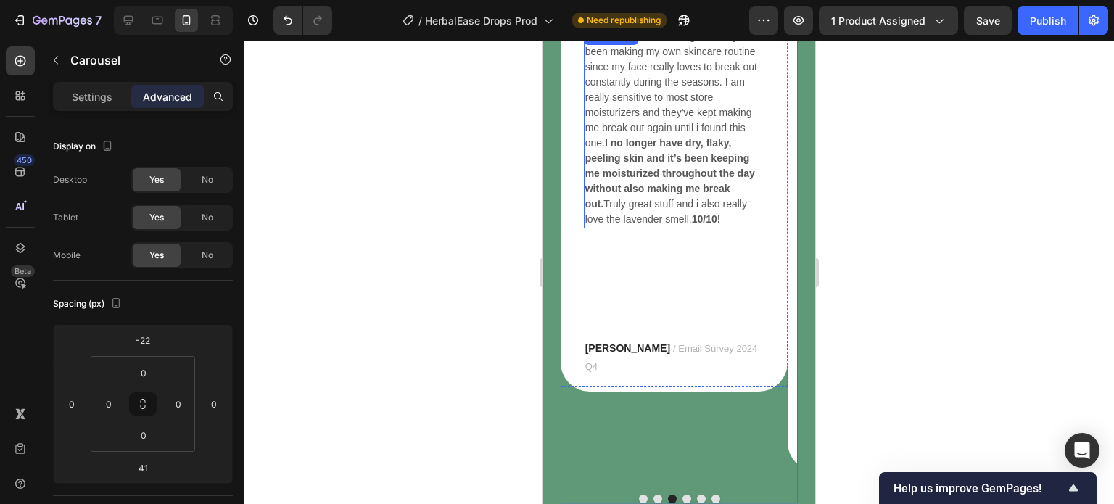
click at [699, 147] on strong "I no longer have dry, flaky, peeling skin and it’s been keeping me moisturized …" at bounding box center [670, 173] width 170 height 73
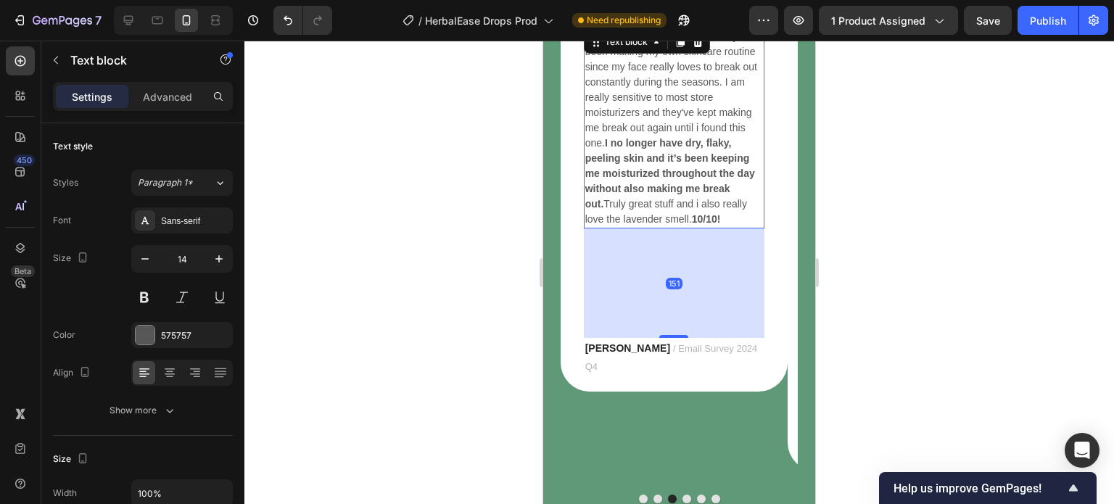
click at [699, 147] on strong "I no longer have dry, flaky, peeling skin and it’s been keeping me moisturized …" at bounding box center [670, 173] width 170 height 73
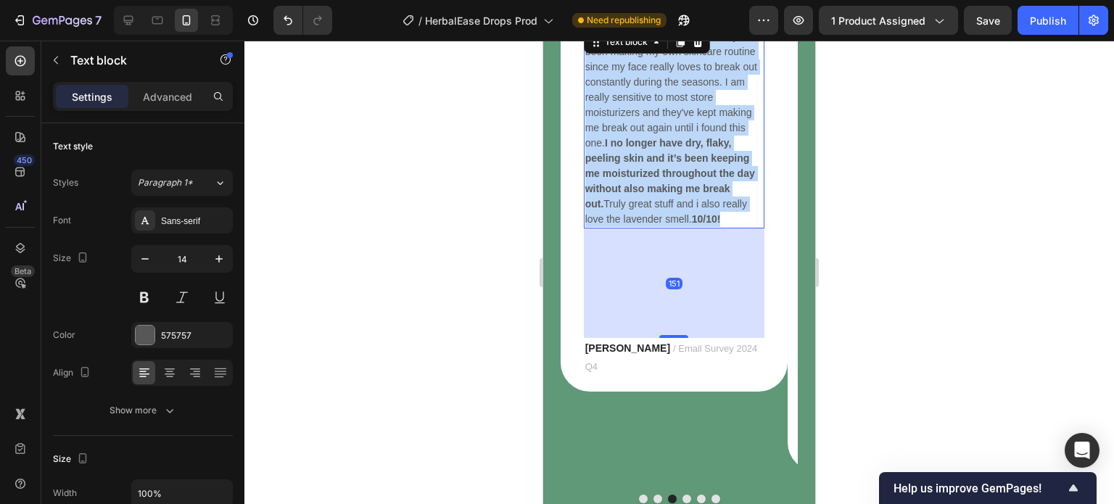
click at [699, 147] on strong "I no longer have dry, flaky, peeling skin and it’s been keeping me moisturized …" at bounding box center [670, 173] width 170 height 73
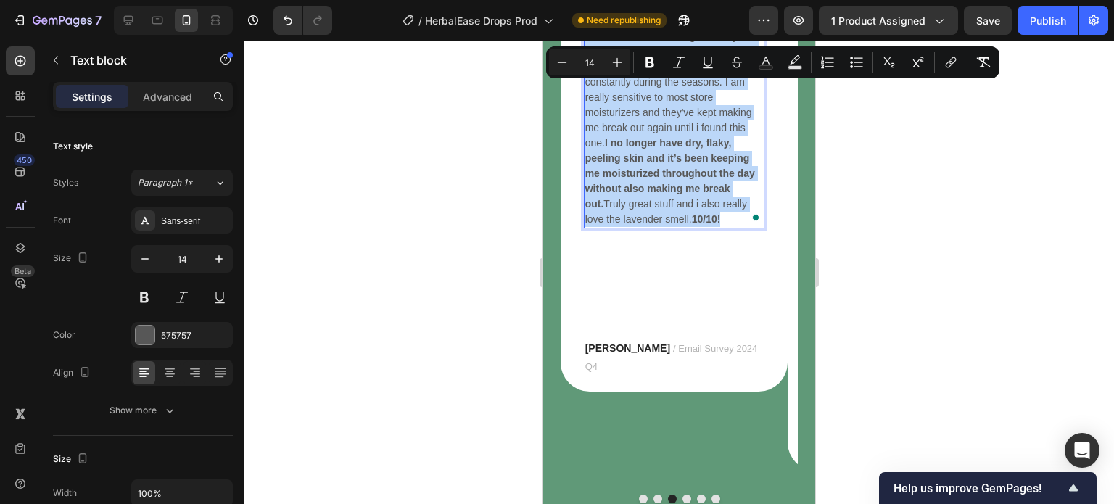
copy p "“ This tallow is amazing. Recently, ive been making my own skincare routine sin…"
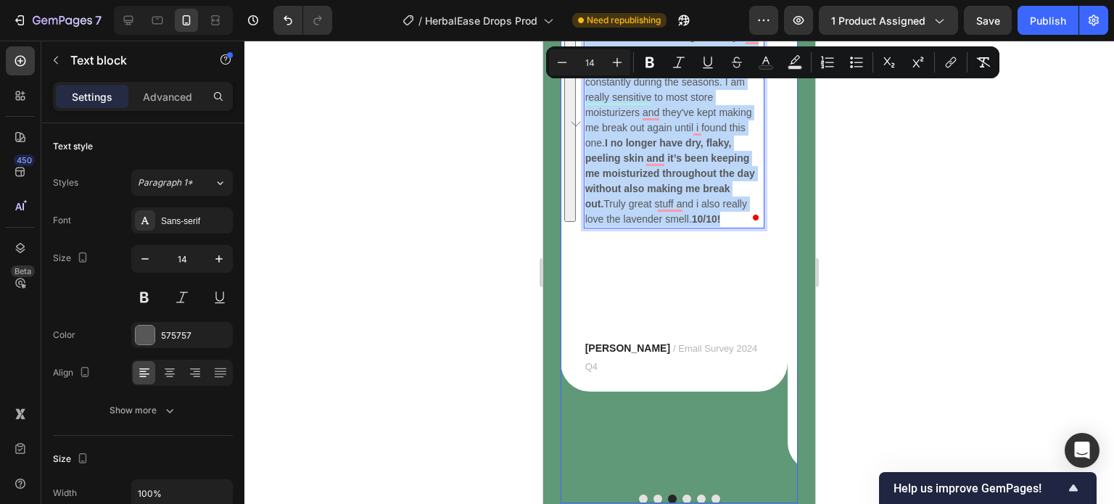
click at [683, 495] on button "Dot" at bounding box center [687, 499] width 9 height 9
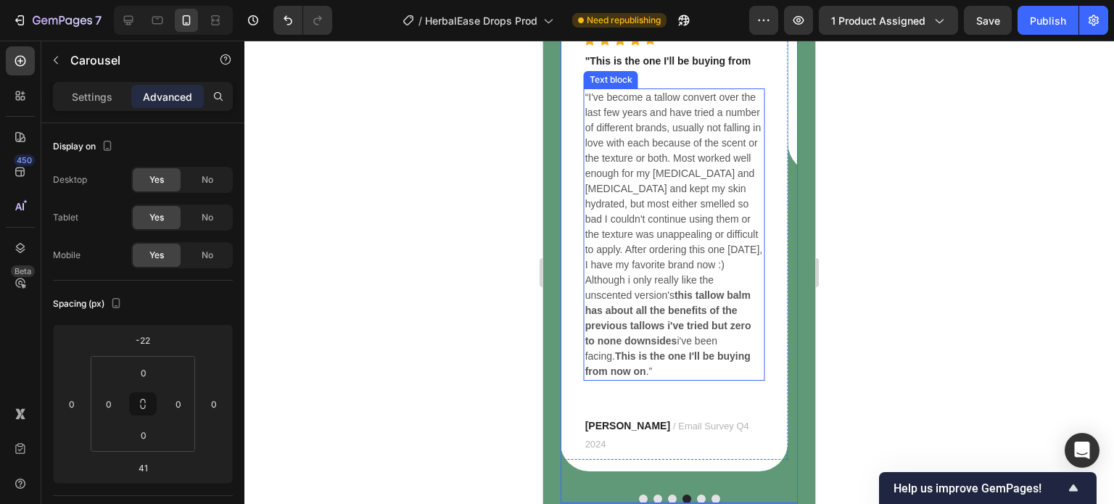
click at [708, 170] on p "“I've become a tallow convert over the last few years and have tried a number o…" at bounding box center [674, 234] width 178 height 289
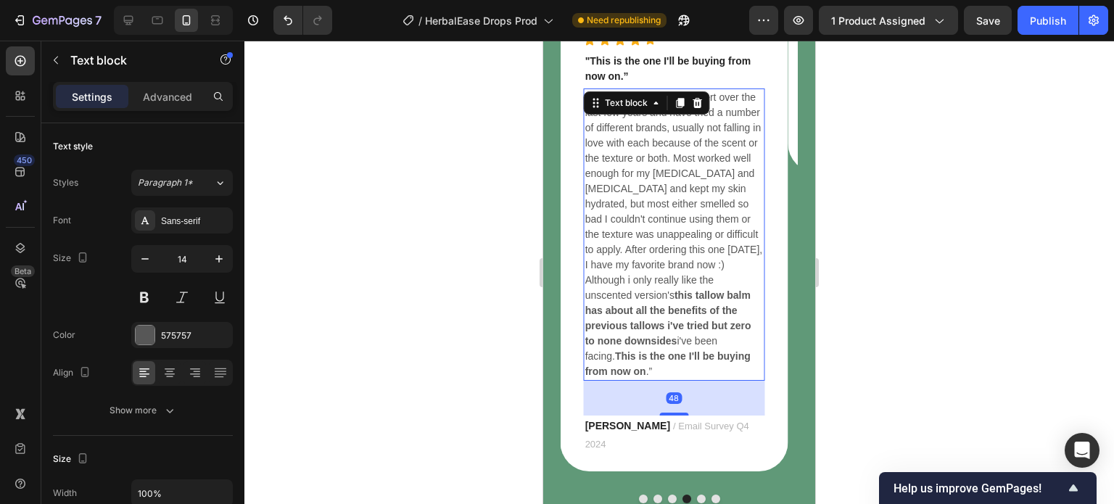
click at [708, 170] on p "“I've become a tallow convert over the last few years and have tried a number o…" at bounding box center [674, 234] width 178 height 289
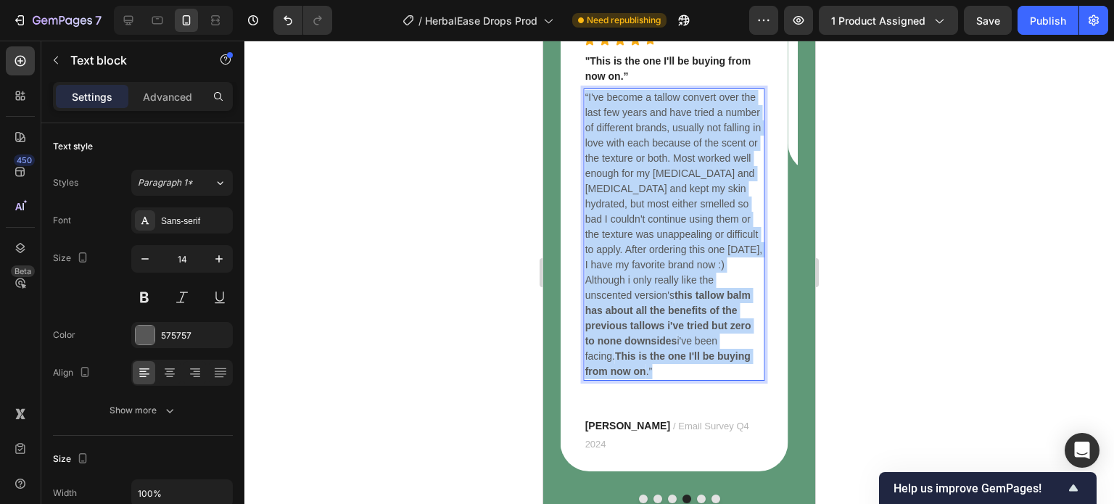
click at [708, 170] on p "“I've become a tallow convert over the last few years and have tried a number o…" at bounding box center [674, 234] width 178 height 289
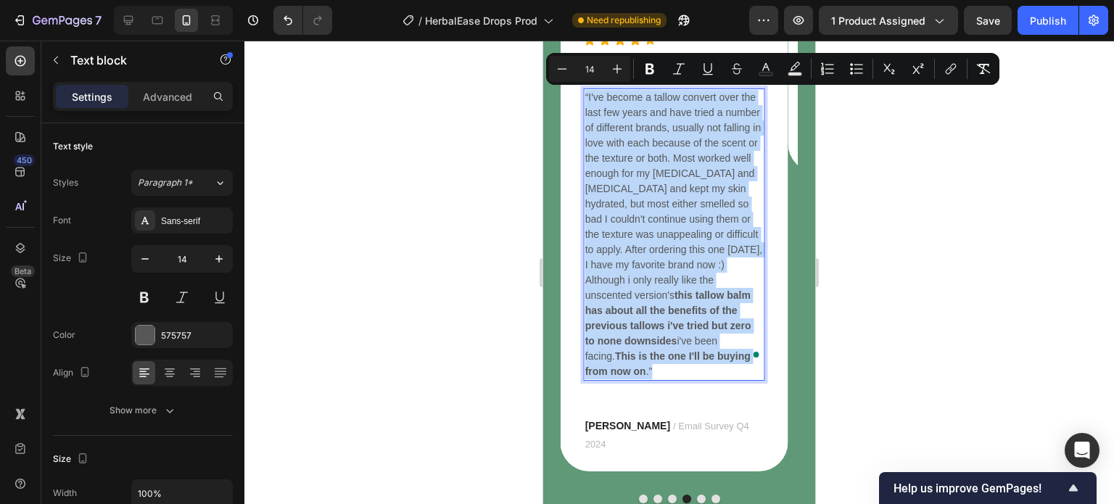
copy p "“I've become a tallow convert over the last few years and have tried a number o…"
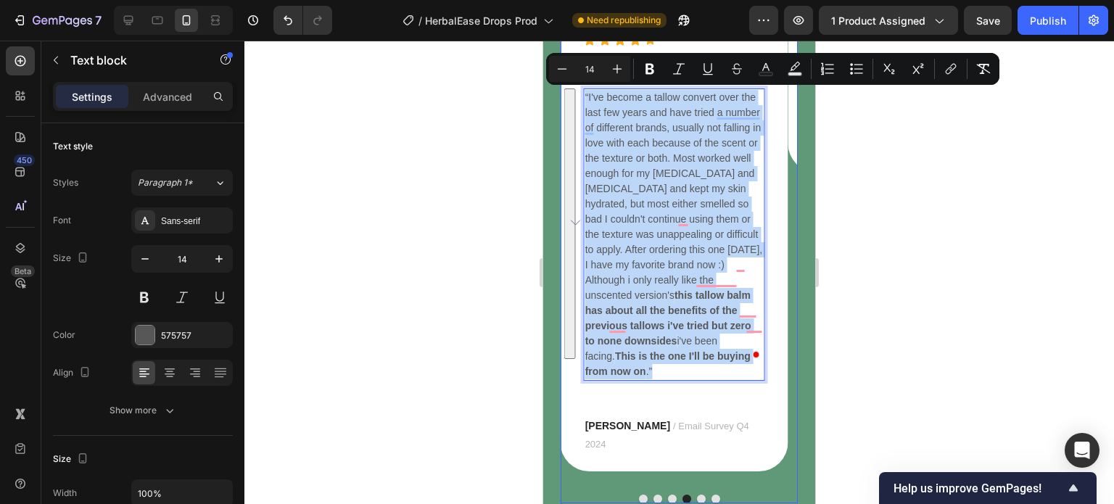
click at [697, 495] on button "Dot" at bounding box center [701, 499] width 9 height 9
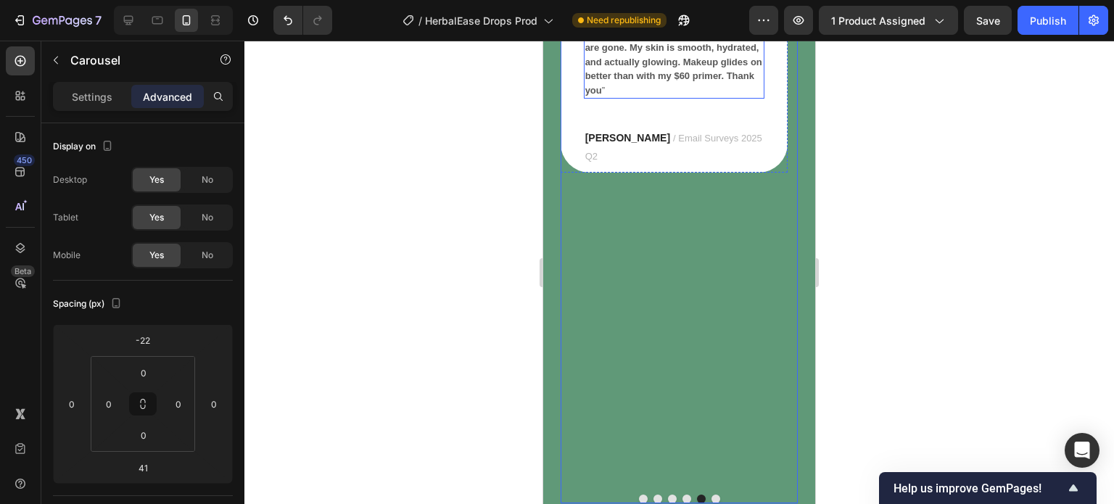
click at [707, 96] on strong "I’m going to bed without picking at my pores because there’s nothing to pick. M…" at bounding box center [673, 48] width 177 height 96
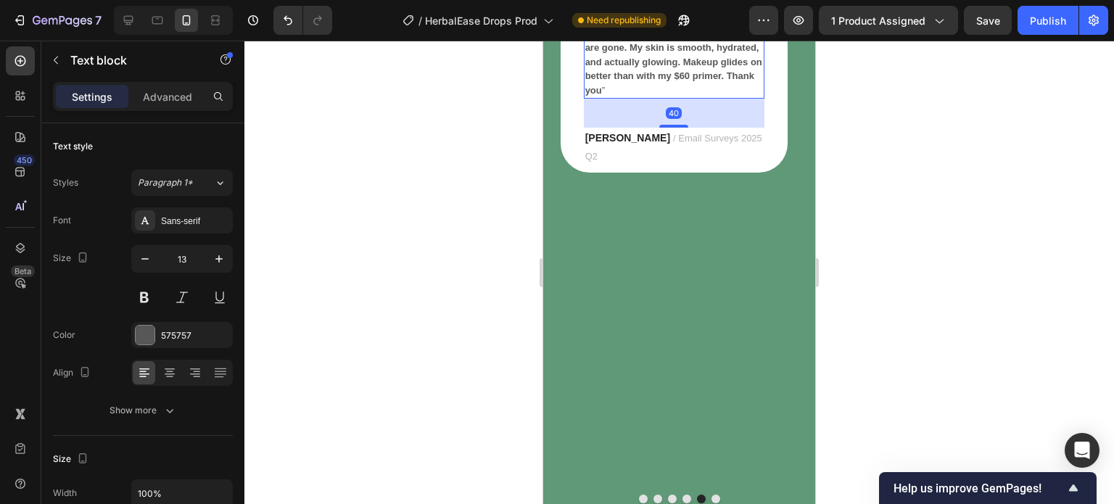
click at [707, 96] on strong "I’m going to bed without picking at my pores because there’s nothing to pick. M…" at bounding box center [673, 48] width 177 height 96
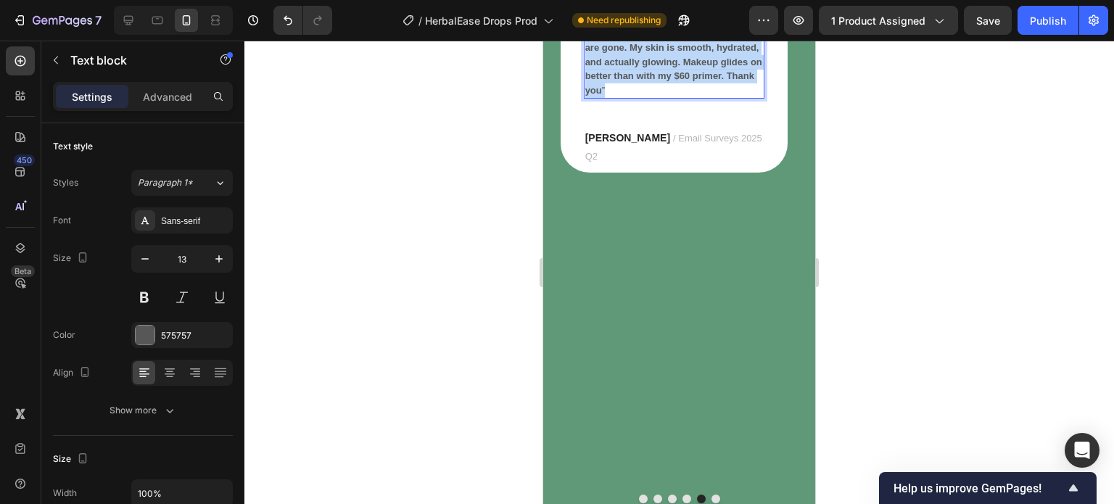
click at [707, 96] on strong "I’m going to bed without picking at my pores because there’s nothing to pick. M…" at bounding box center [673, 48] width 177 height 96
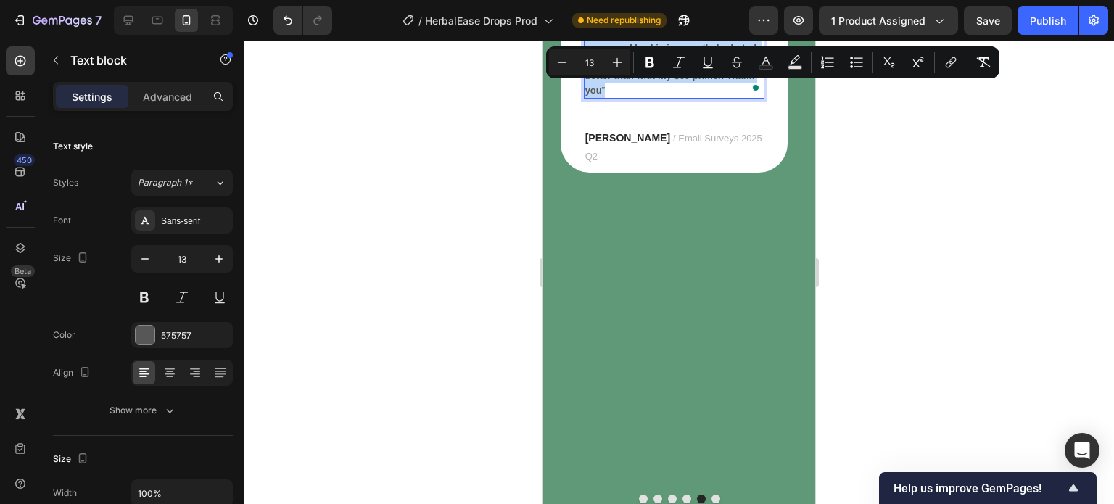
copy p "“I’ve struggled with the worst combination skin. dry, flaky, and painfully acne…"
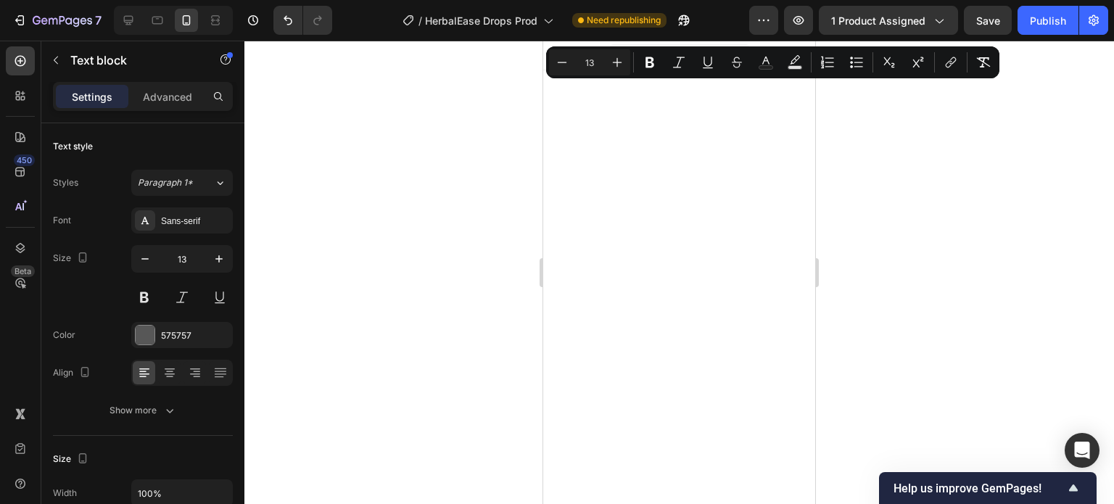
scroll to position [6708, 0]
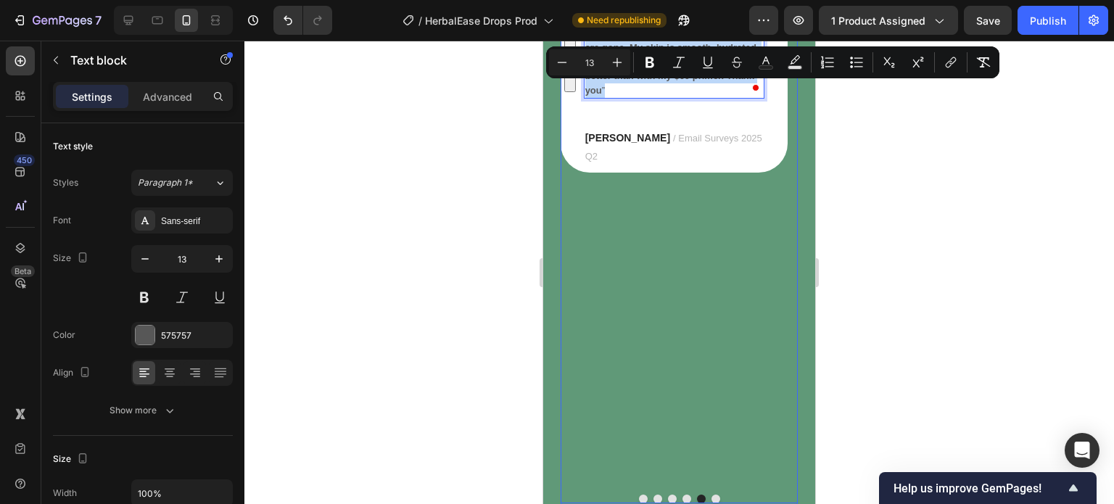
click at [712, 495] on button "Dot" at bounding box center [716, 499] width 9 height 9
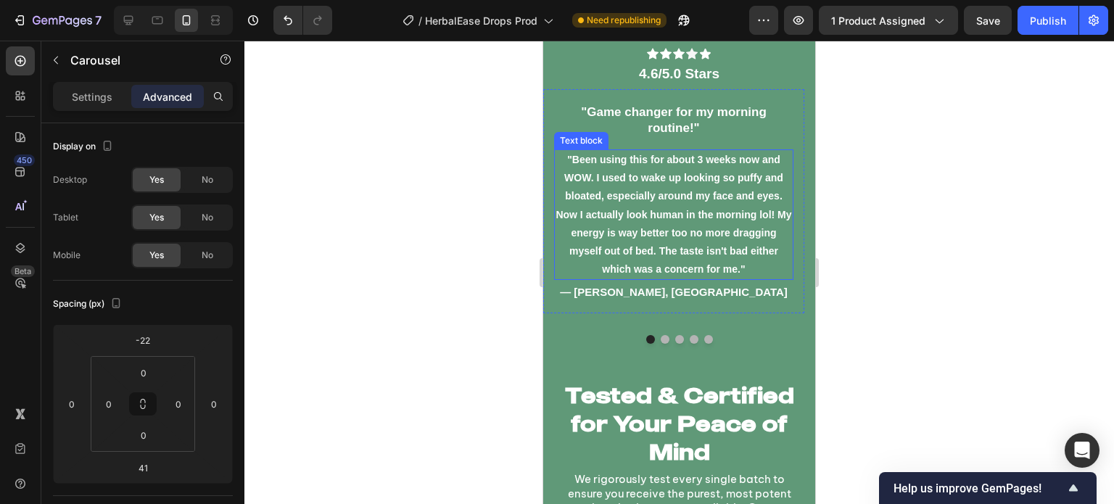
scroll to position [9836, 0]
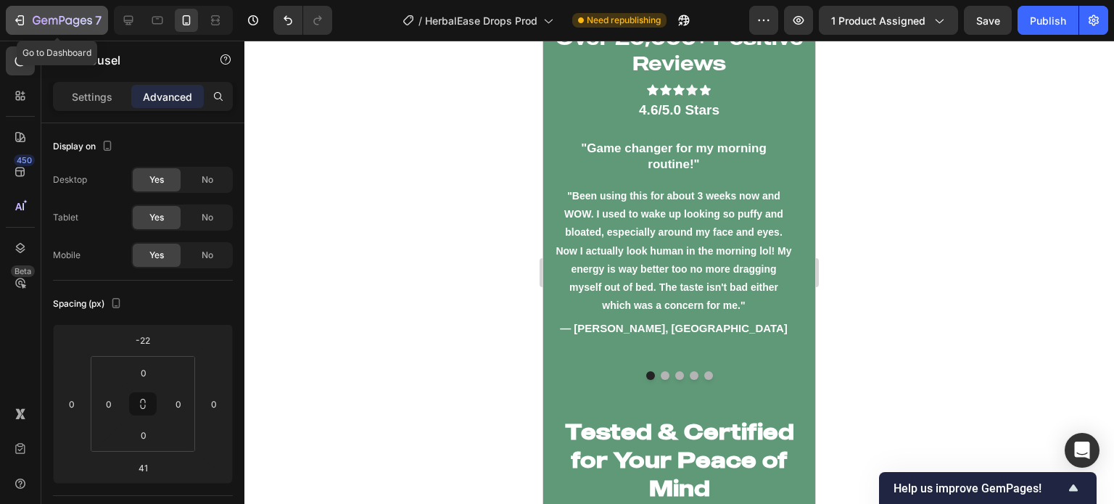
click at [39, 23] on icon "button" at bounding box center [62, 21] width 59 height 12
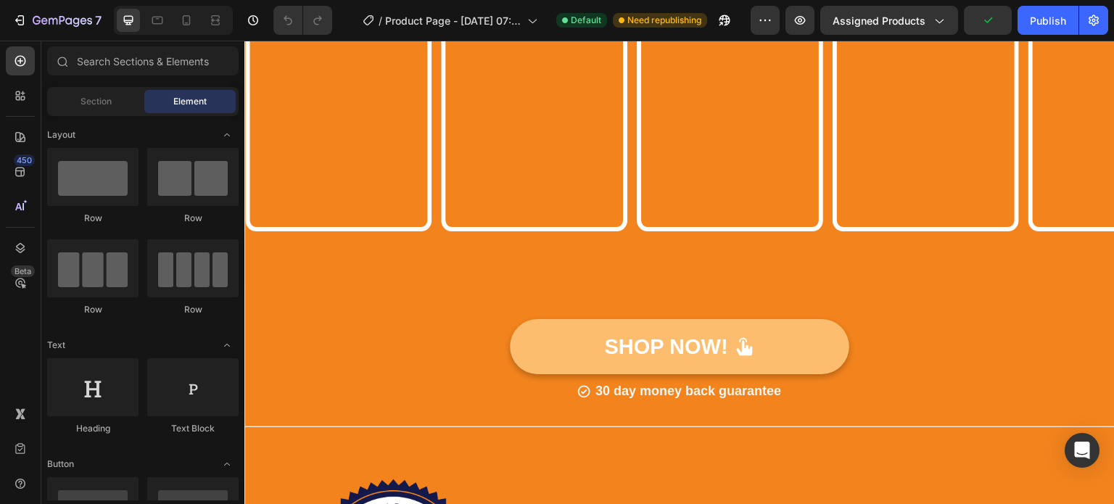
scroll to position [3171, 0]
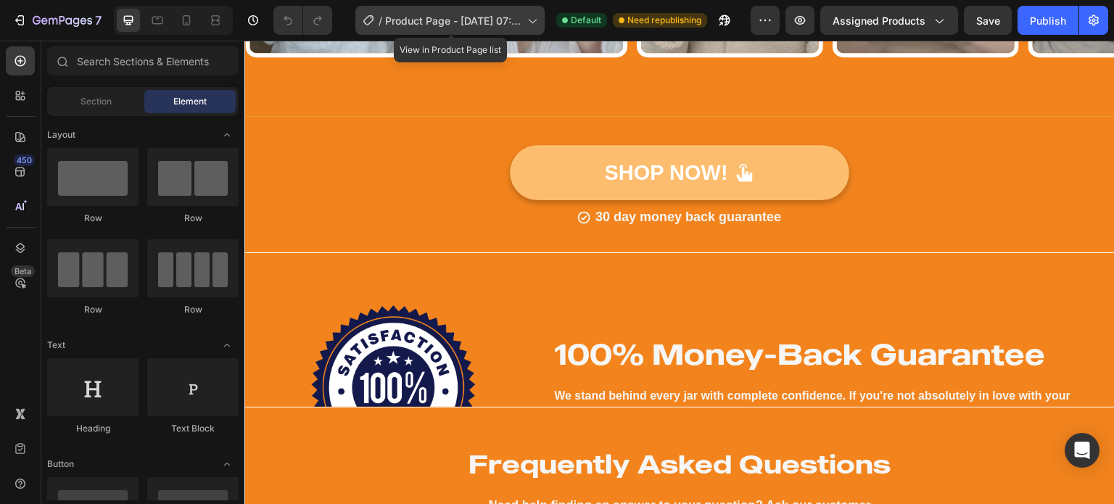
click at [461, 21] on span "Product Page - [DATE] 07:24:51" at bounding box center [453, 20] width 136 height 15
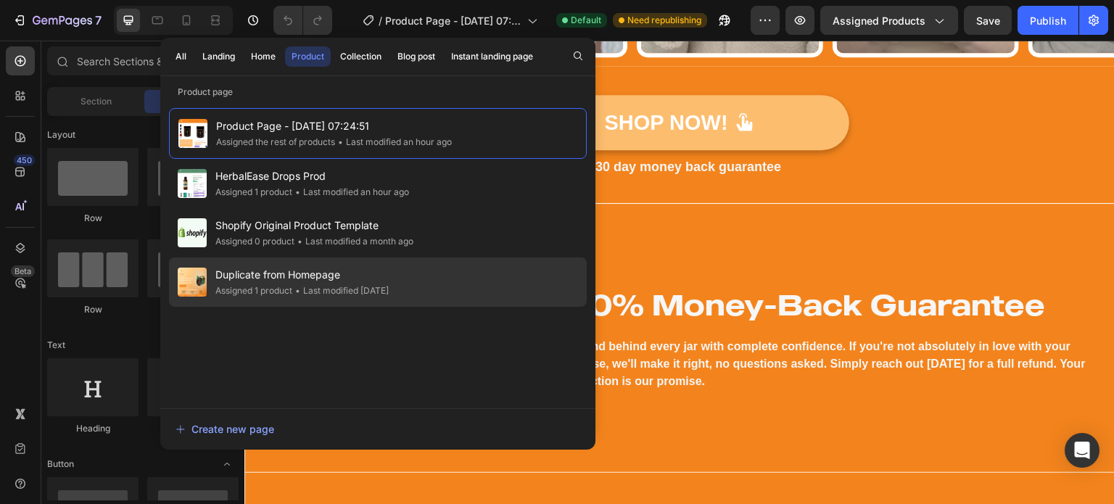
click at [364, 289] on div "• Last modified 2 months ago" at bounding box center [340, 291] width 96 height 15
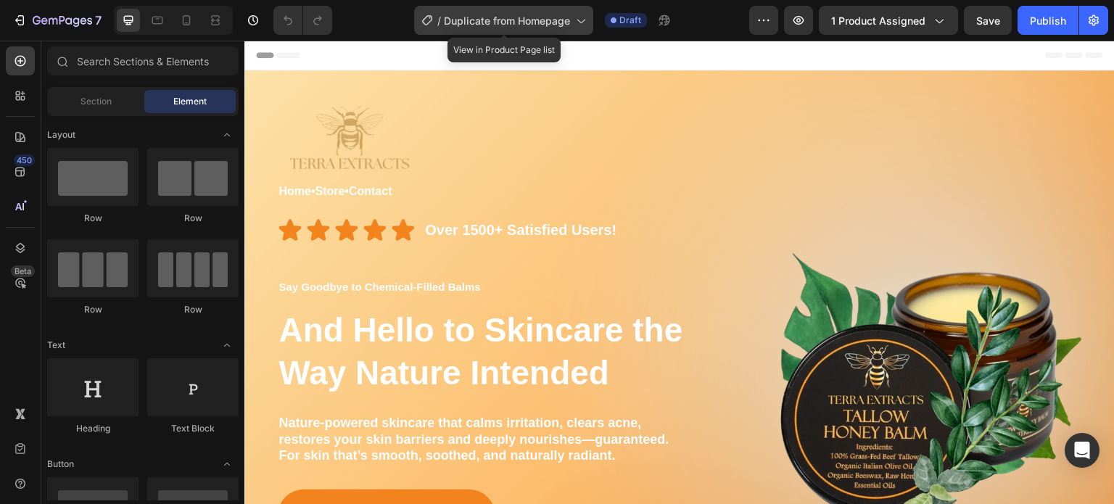
click at [519, 28] on span "Duplicate from Homepage" at bounding box center [507, 20] width 126 height 15
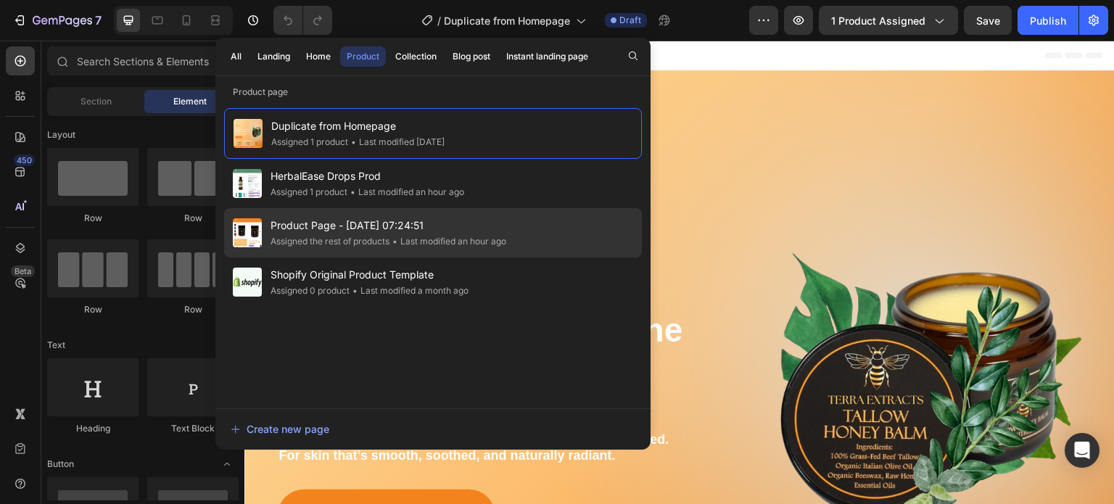
click at [403, 242] on div "• Last modified an hour ago" at bounding box center [448, 241] width 117 height 15
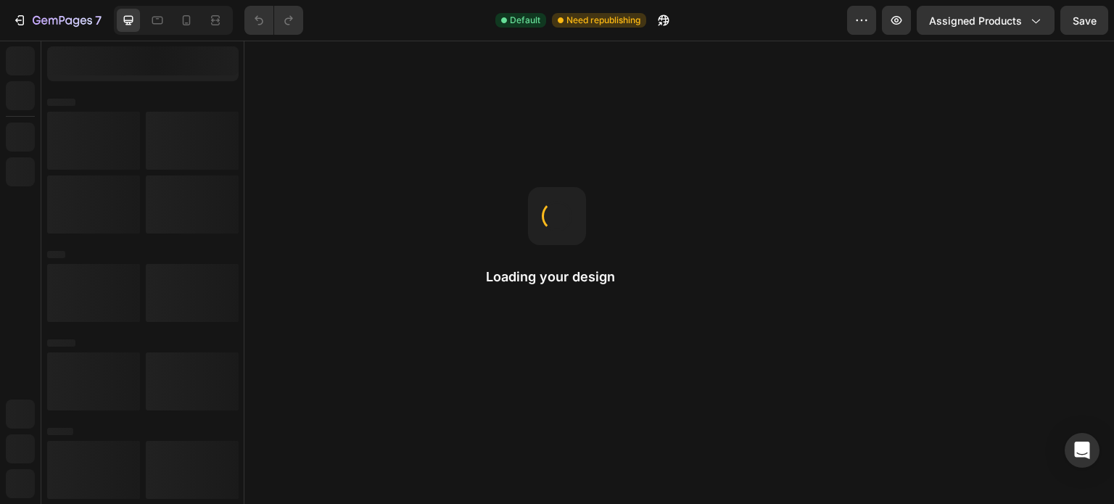
click at [187, 23] on icon at bounding box center [186, 20] width 15 height 15
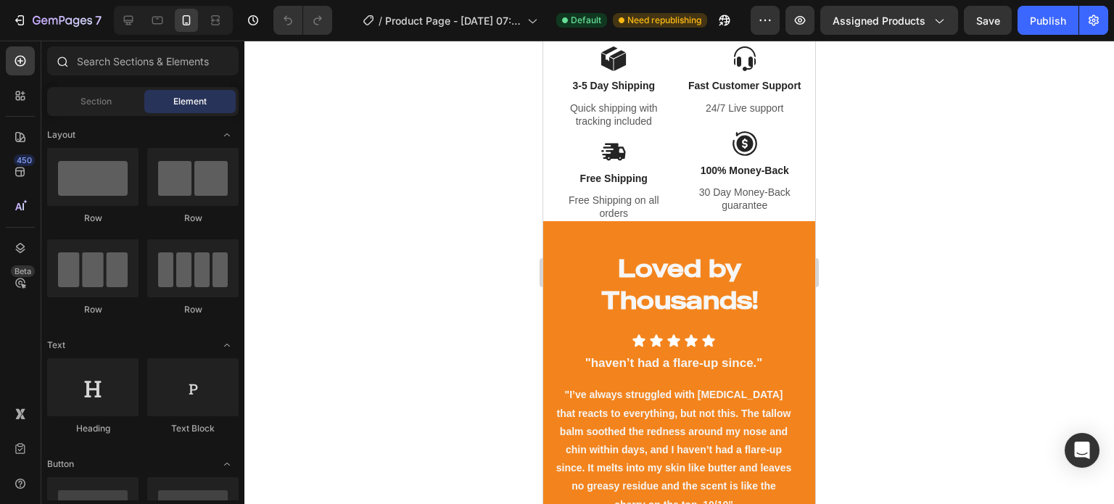
scroll to position [922, 0]
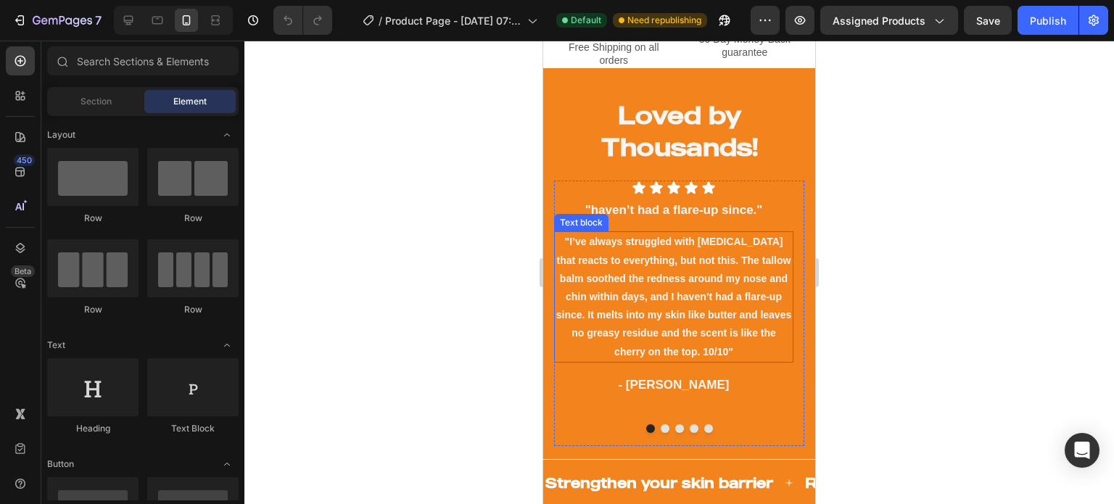
click at [664, 334] on p ""I’ve always struggled with sensitive skin that reacts to everything, but not t…" at bounding box center [674, 297] width 236 height 128
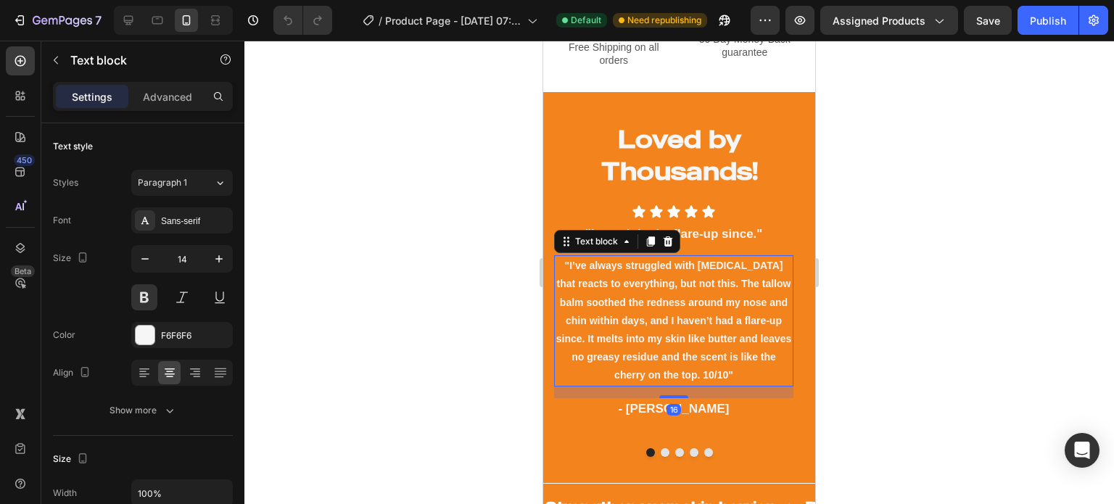
click at [664, 334] on p ""I’ve always struggled with sensitive skin that reacts to everything, but not t…" at bounding box center [674, 321] width 236 height 128
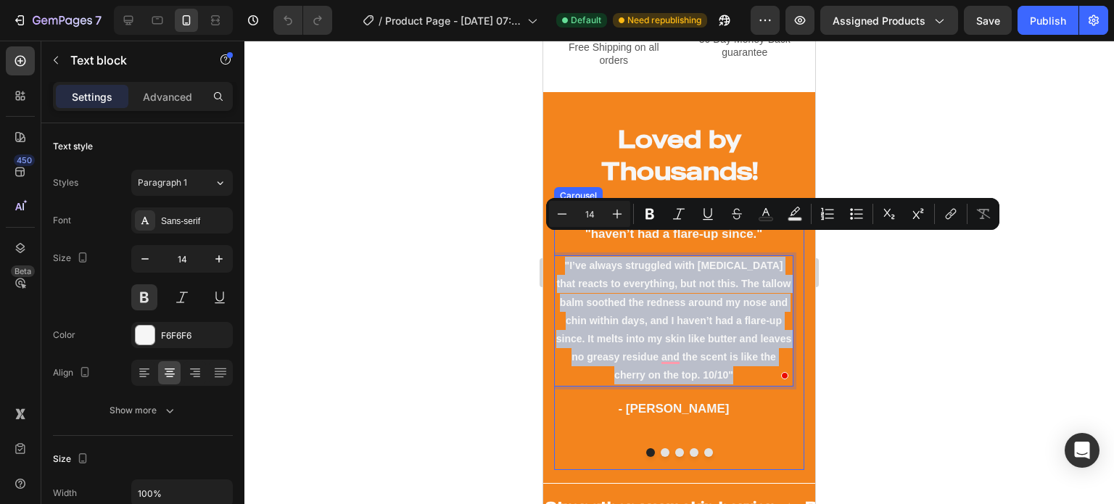
click at [661, 448] on button "Dot" at bounding box center [665, 452] width 9 height 9
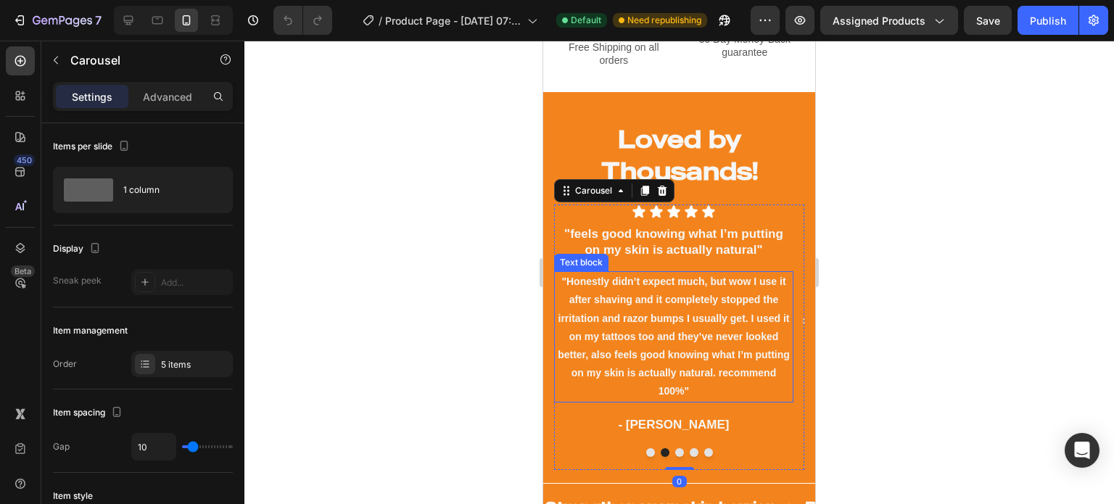
click at [673, 273] on p ""Honestly didn’t expect much, but wow I use it after shaving and it completely …" at bounding box center [674, 337] width 236 height 128
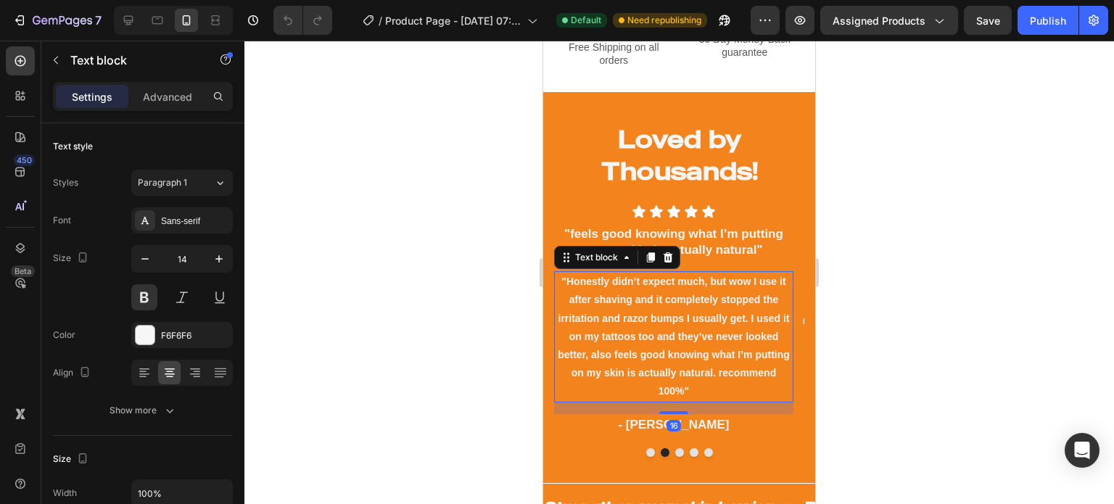
click at [673, 273] on p ""Honestly didn’t expect much, but wow I use it after shaving and it completely …" at bounding box center [674, 337] width 236 height 128
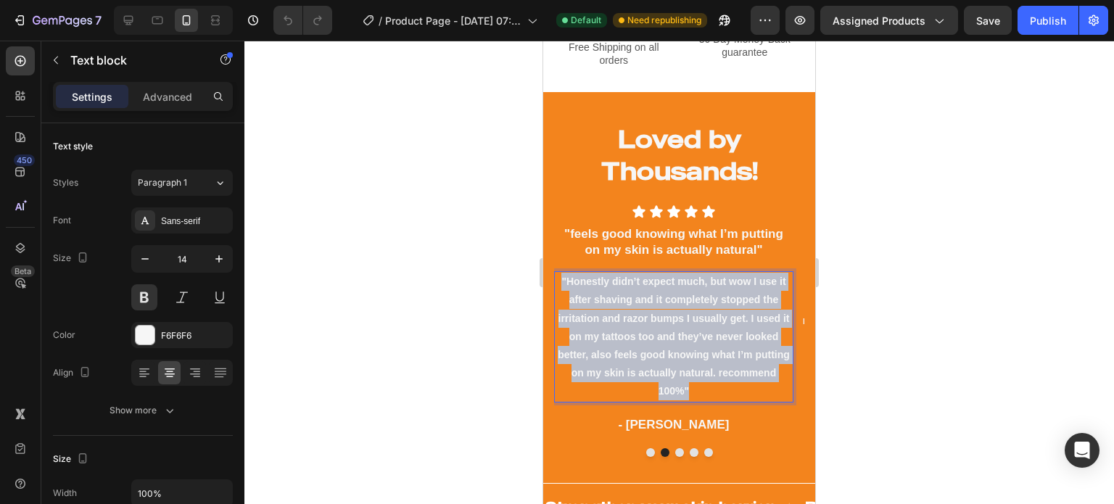
click at [673, 273] on p ""Honestly didn’t expect much, but wow I use it after shaving and it completely …" at bounding box center [674, 337] width 236 height 128
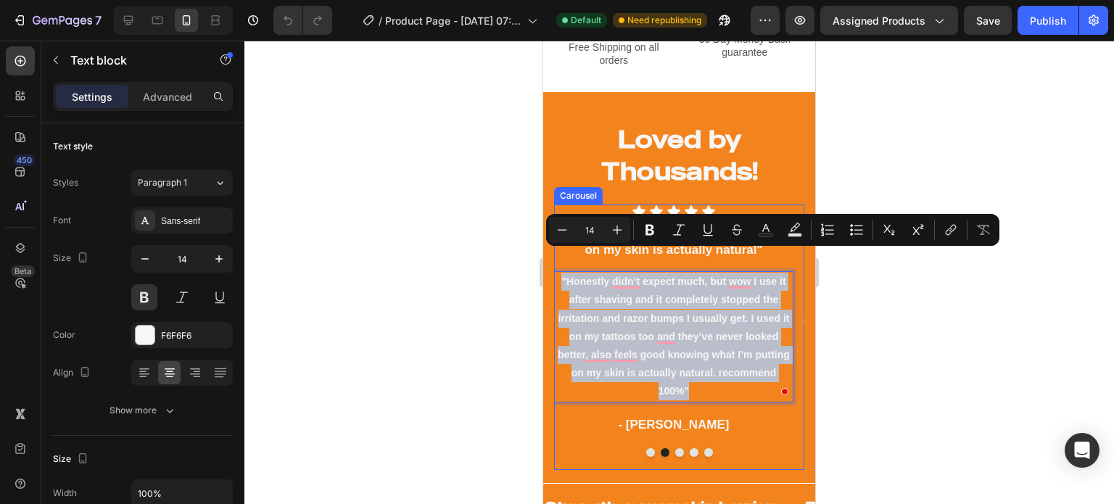
click at [675, 448] on button "Dot" at bounding box center [679, 452] width 9 height 9
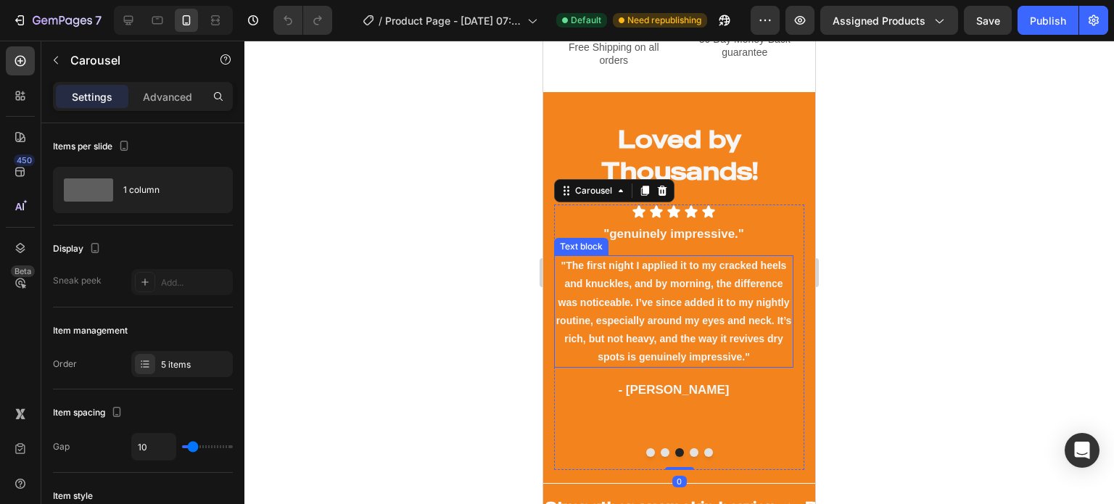
click at [693, 324] on p ""The first night I applied it to my cracked heels and knuckles, and by morning,…" at bounding box center [674, 312] width 236 height 110
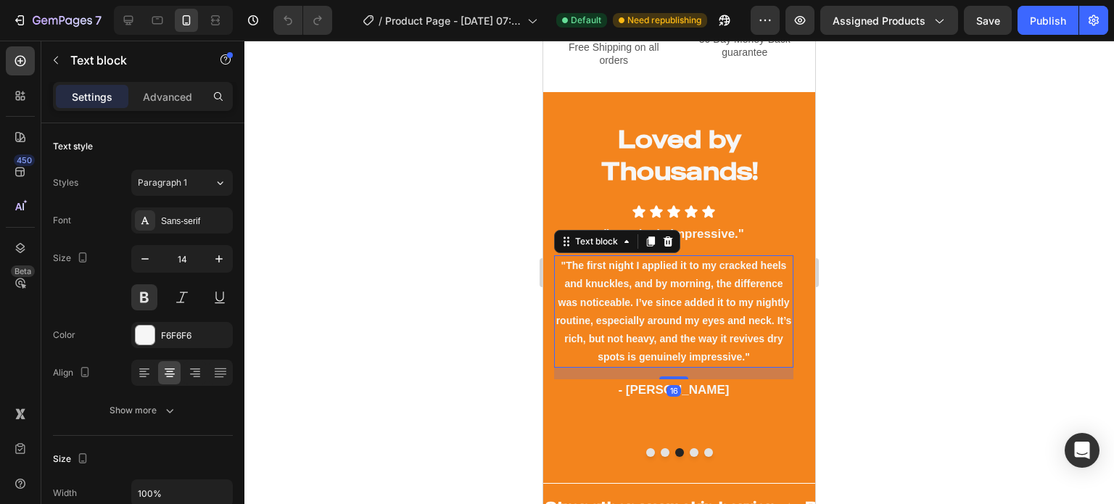
click at [693, 324] on p ""The first night I applied it to my cracked heels and knuckles, and by morning,…" at bounding box center [674, 312] width 236 height 110
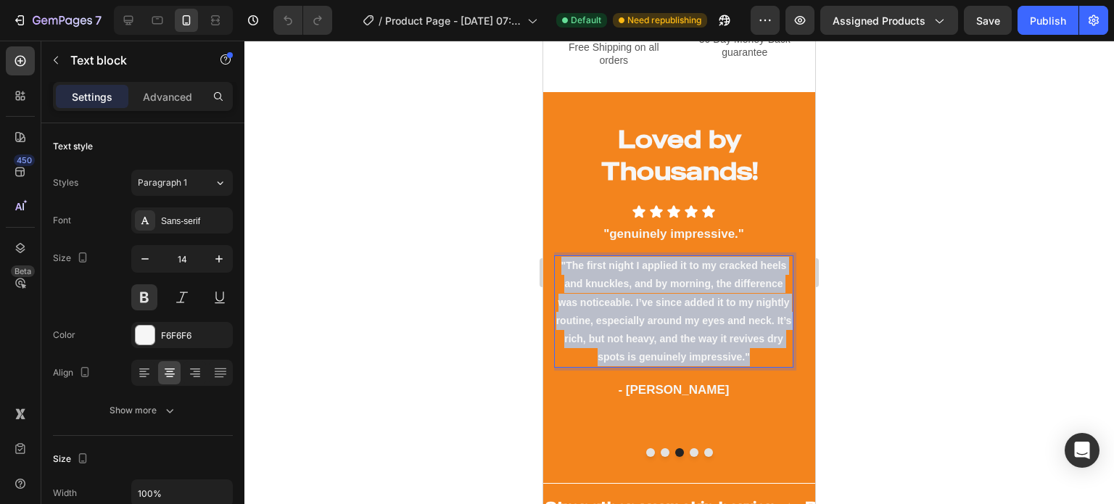
click at [693, 324] on p ""The first night I applied it to my cracked heels and knuckles, and by morning,…" at bounding box center [674, 312] width 236 height 110
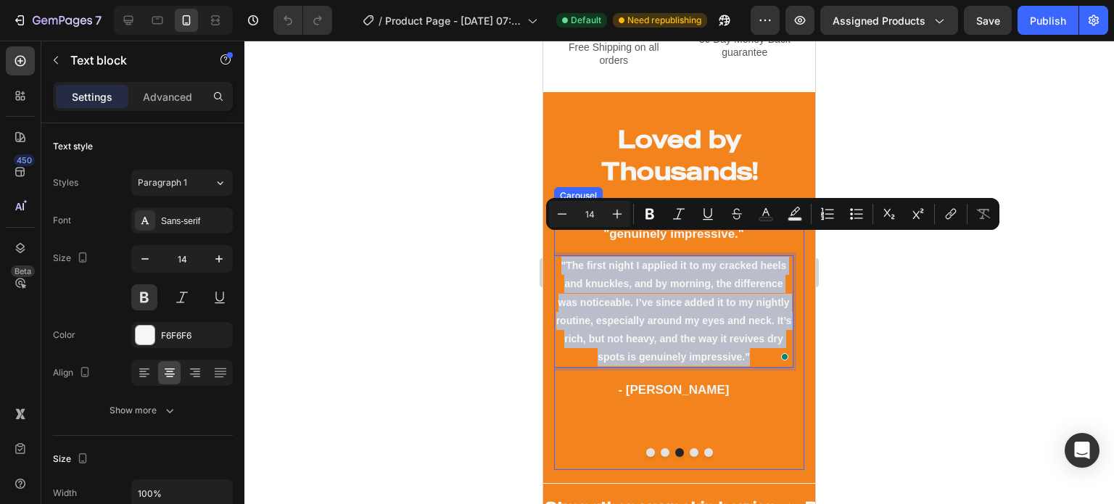
click at [690, 448] on button "Dot" at bounding box center [694, 452] width 9 height 9
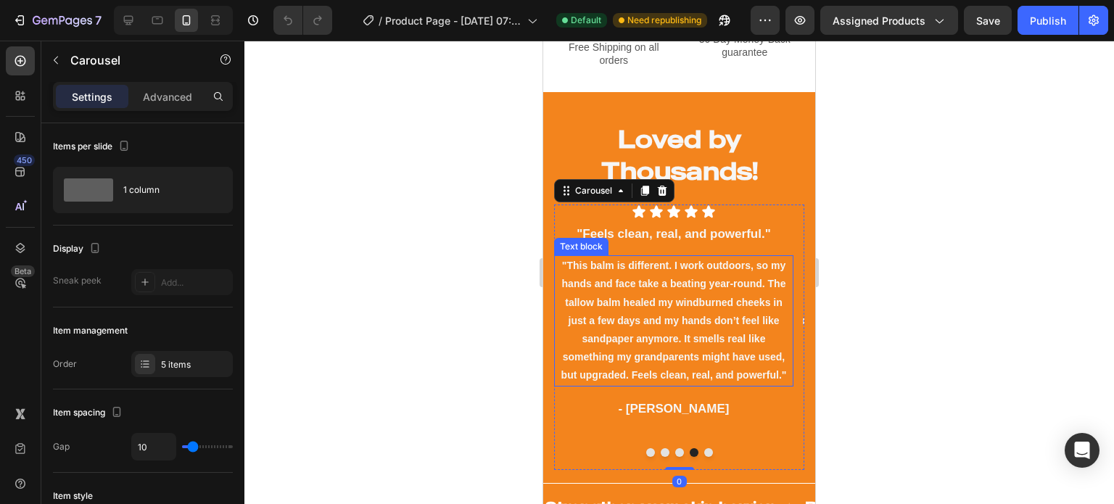
click at [679, 314] on p ""This balm is different. I work outdoors, so my hands and face take a beating y…" at bounding box center [674, 321] width 236 height 128
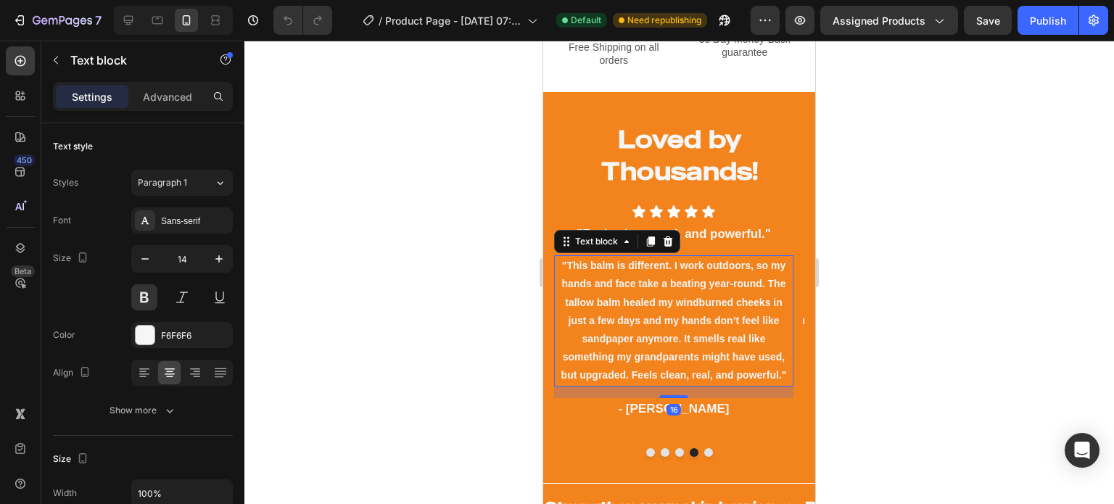
click at [679, 314] on p ""This balm is different. I work outdoors, so my hands and face take a beating y…" at bounding box center [674, 321] width 236 height 128
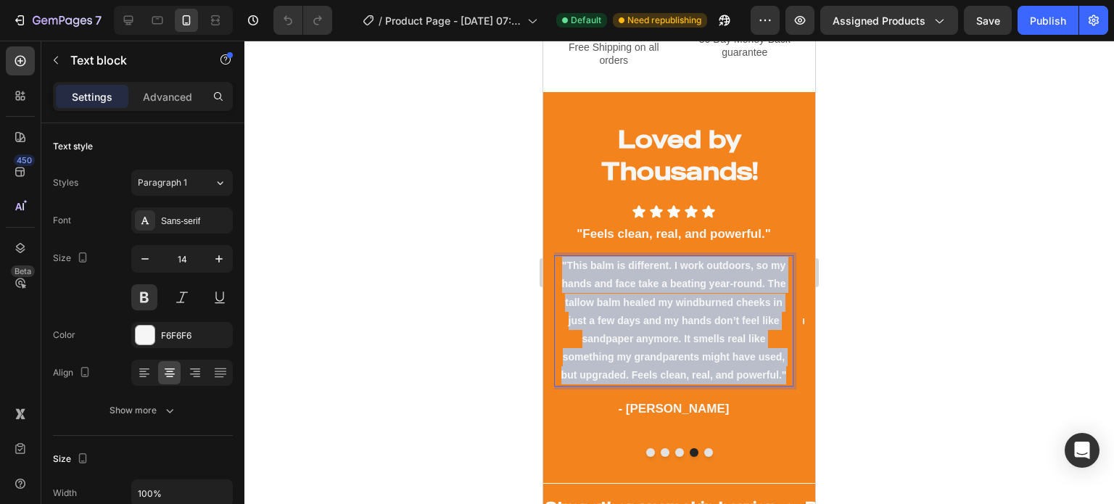
click at [679, 314] on p ""This balm is different. I work outdoors, so my hands and face take a beating y…" at bounding box center [674, 321] width 236 height 128
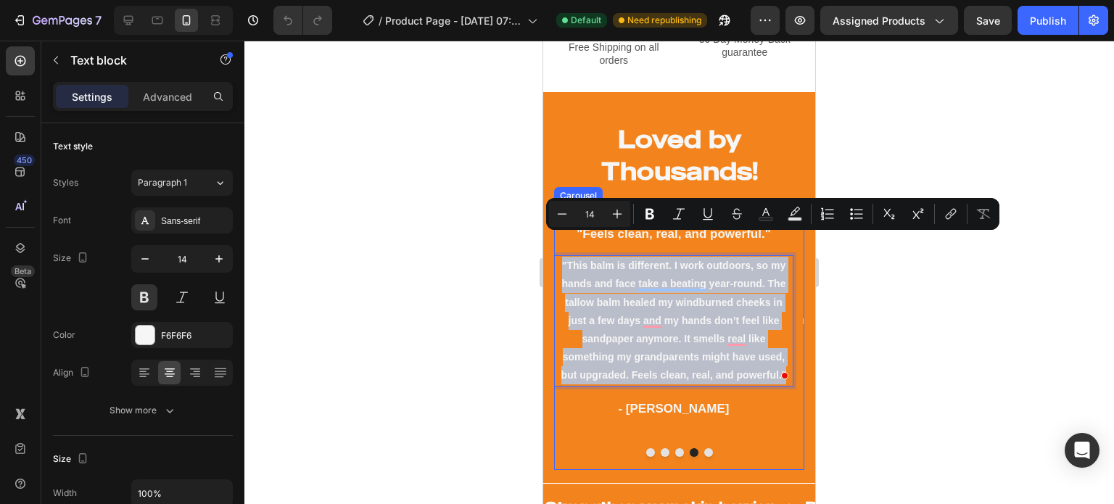
click at [704, 448] on button "Dot" at bounding box center [708, 452] width 9 height 9
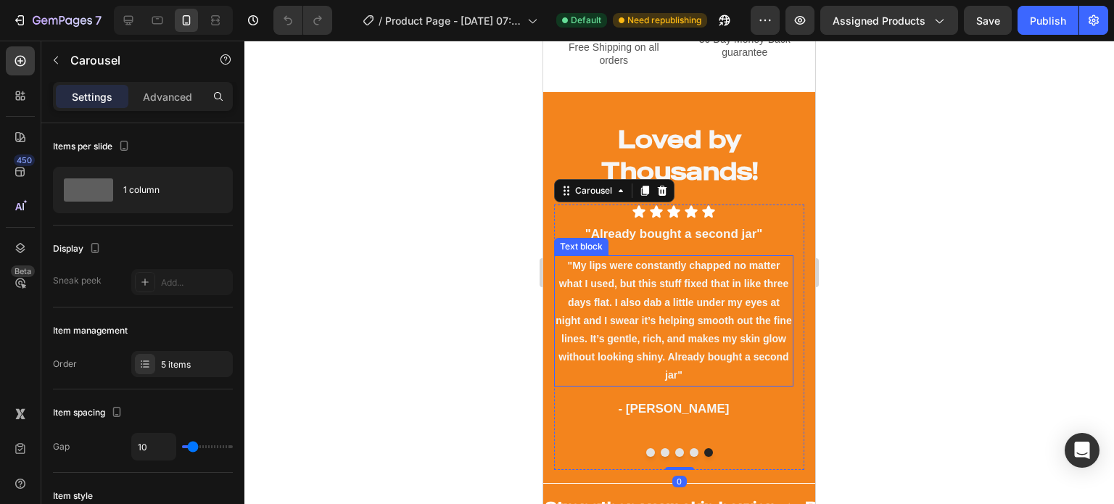
click at [622, 284] on p ""My lips were constantly chapped no matter what I used, but this stuff fixed th…" at bounding box center [674, 321] width 236 height 128
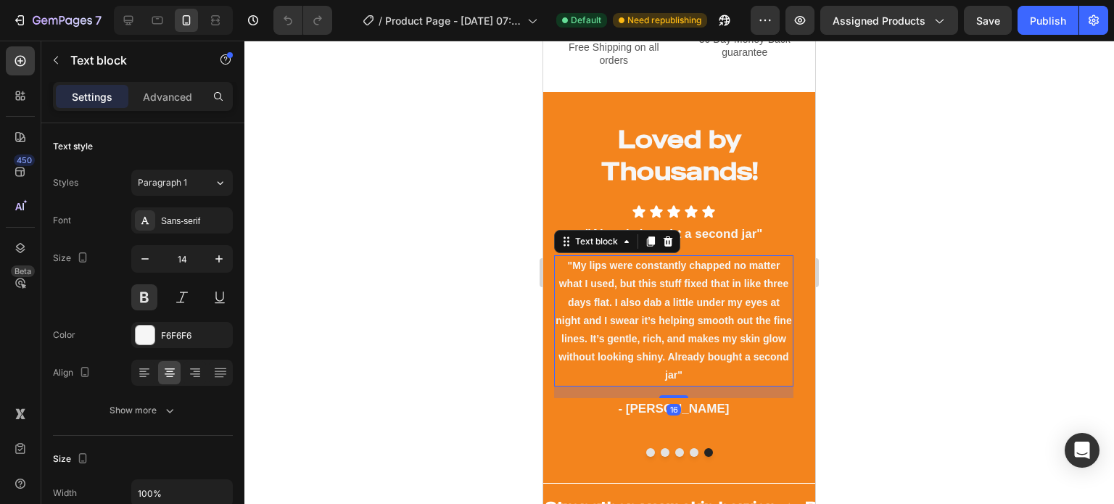
click at [622, 284] on p ""My lips were constantly chapped no matter what I used, but this stuff fixed th…" at bounding box center [674, 321] width 236 height 128
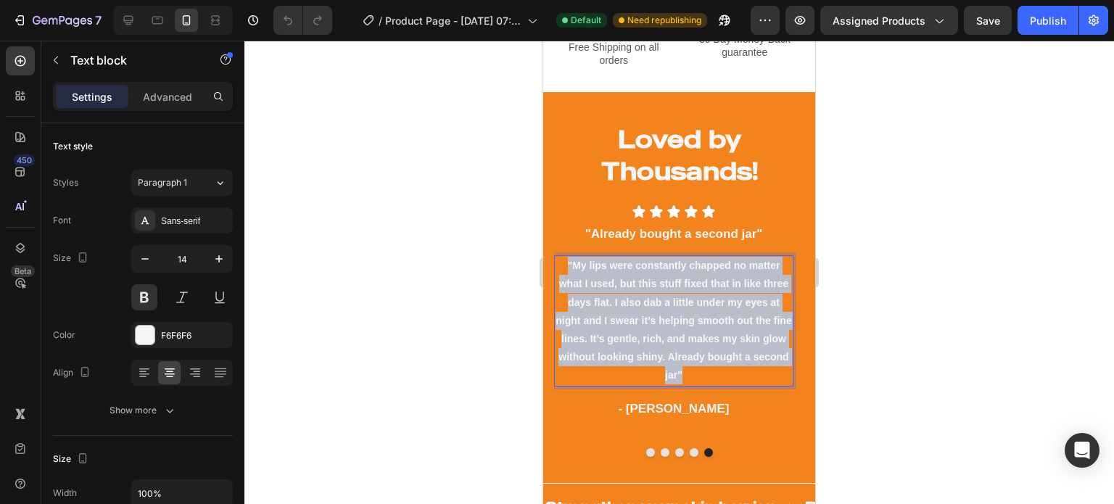
click at [622, 284] on p ""My lips were constantly chapped no matter what I used, but this stuff fixed th…" at bounding box center [674, 321] width 236 height 128
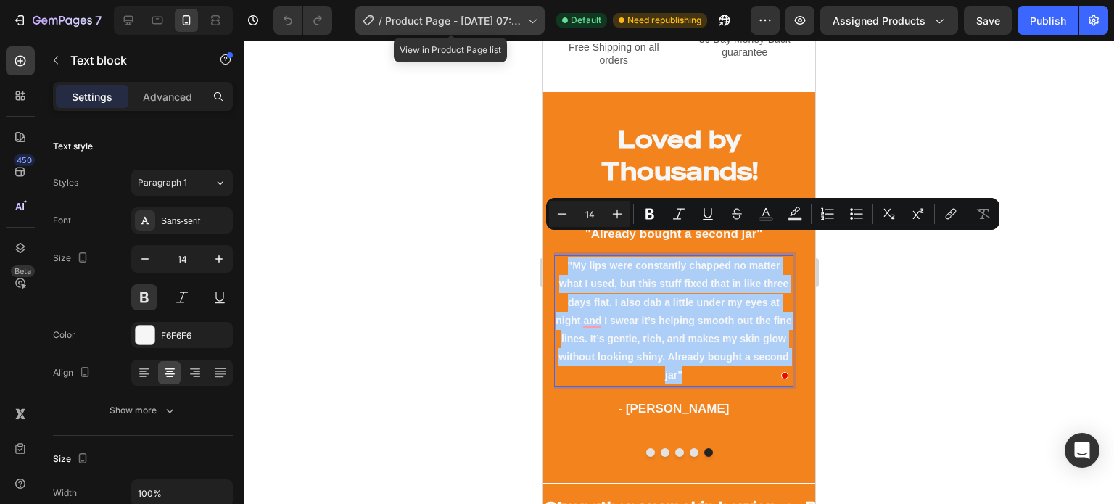
click at [440, 22] on span "Product Page - [DATE] 07:24:51" at bounding box center [453, 20] width 136 height 15
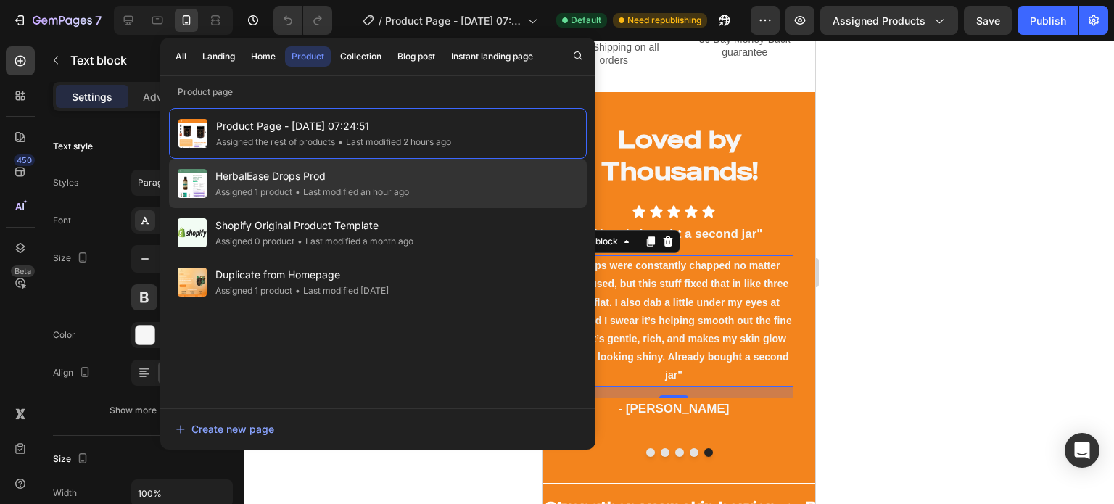
click at [366, 166] on div "HerbalEase Drops Prod Assigned 1 product • Last modified an hour ago" at bounding box center [378, 183] width 418 height 49
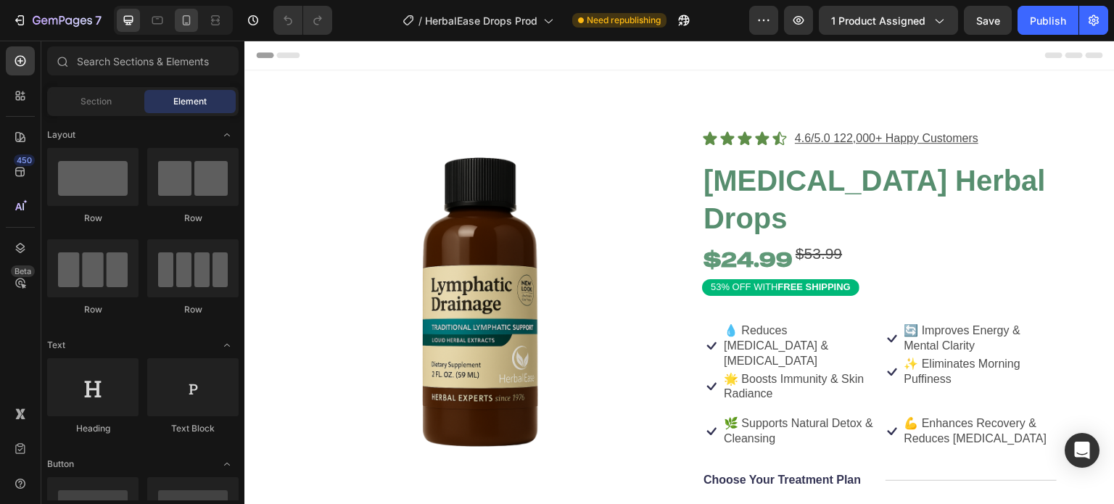
click at [187, 20] on icon at bounding box center [186, 20] width 15 height 15
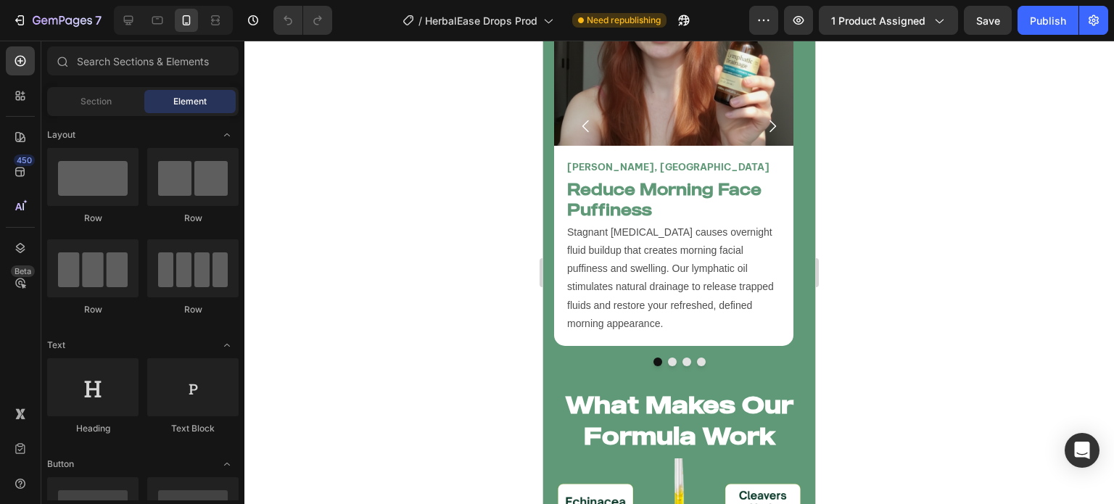
scroll to position [5327, 0]
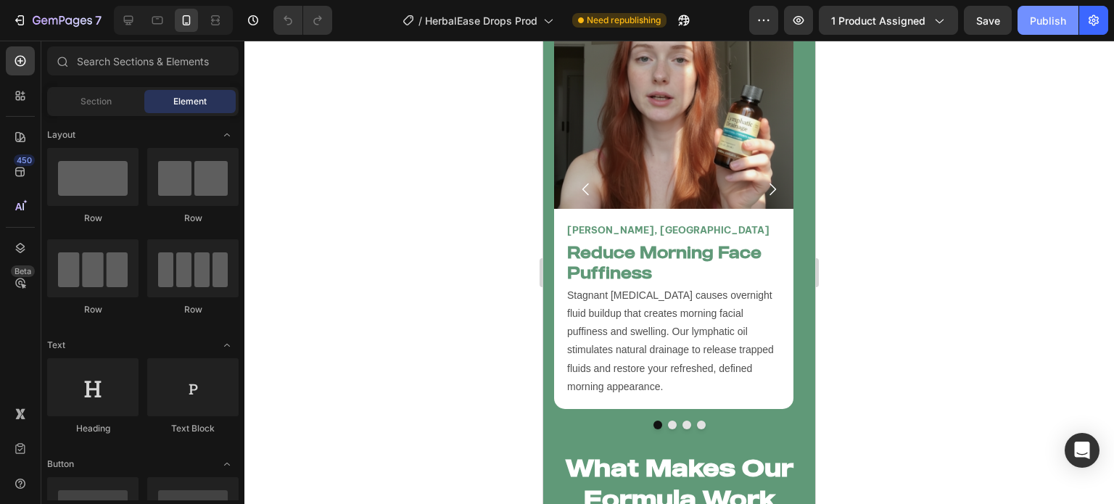
click at [1023, 21] on button "Publish" at bounding box center [1048, 20] width 61 height 29
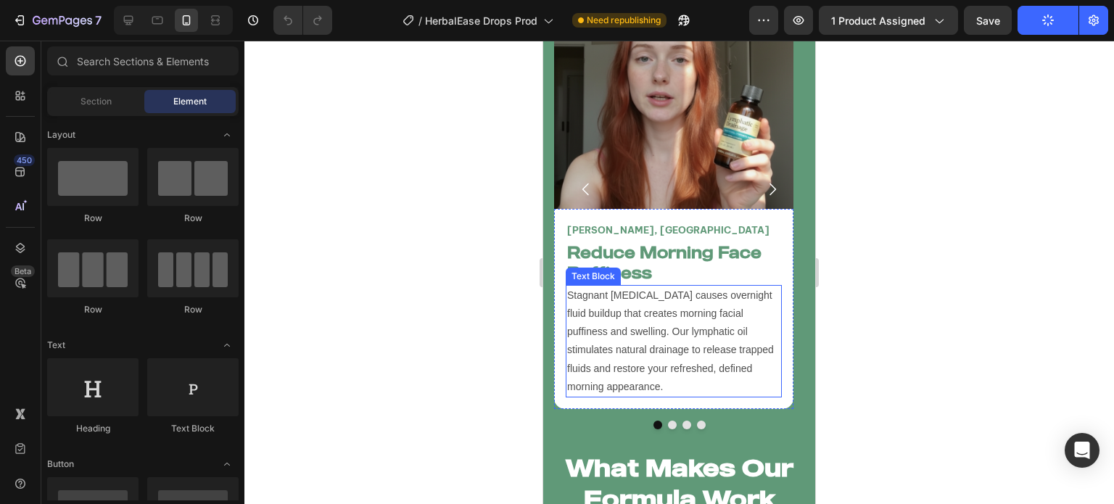
click at [699, 289] on p "Stagnant [MEDICAL_DATA] causes overnight fluid buildup that creates morning fac…" at bounding box center [673, 342] width 213 height 110
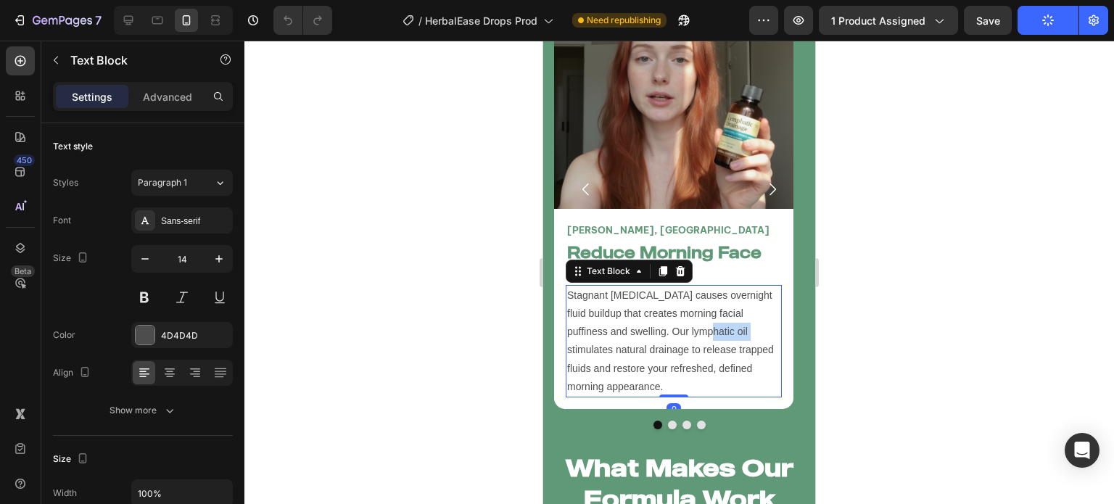
click at [699, 289] on p "Stagnant [MEDICAL_DATA] causes overnight fluid buildup that creates morning fac…" at bounding box center [673, 342] width 213 height 110
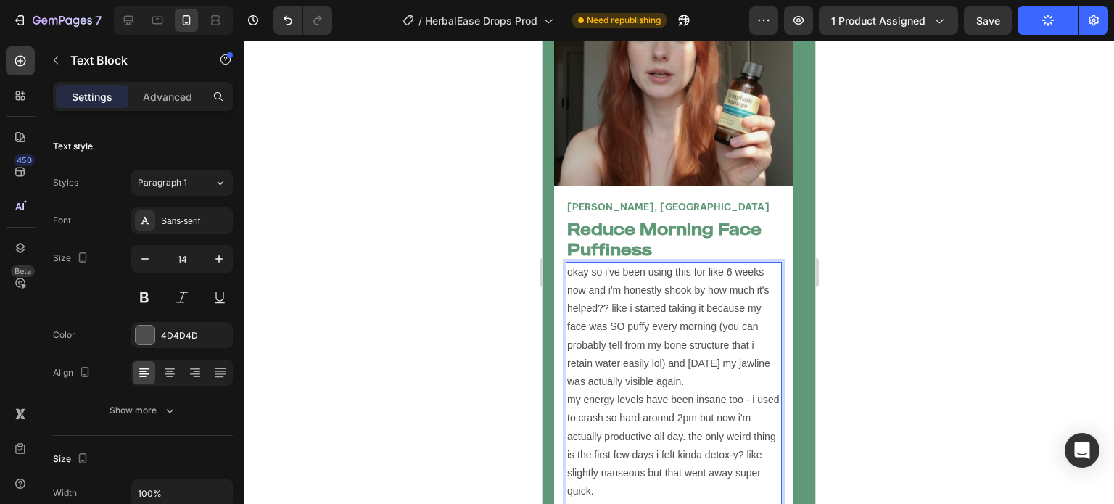
scroll to position [5488, 0]
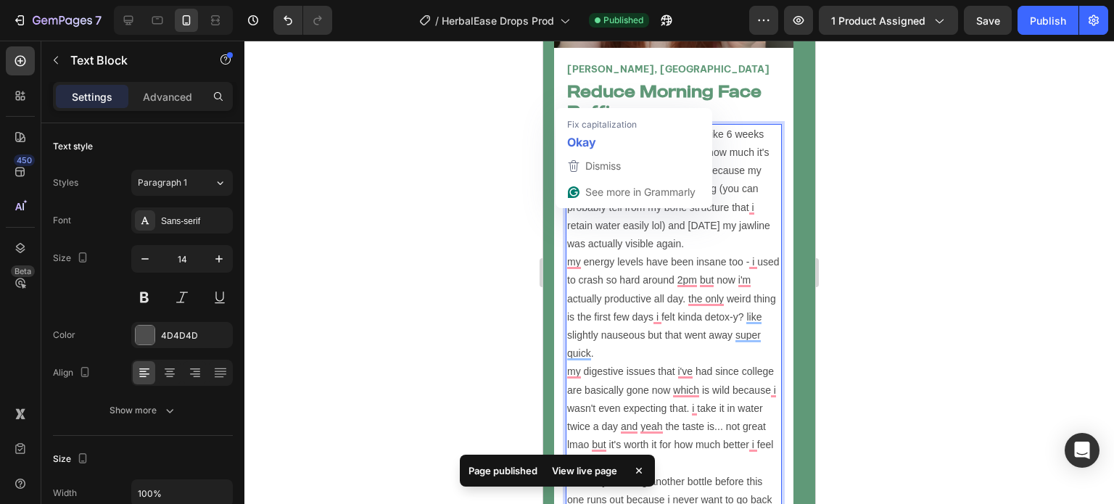
click at [568, 125] on p "okay so i've been using this for like 6 weeks now and i'm honestly shook by how…" at bounding box center [673, 326] width 213 height 402
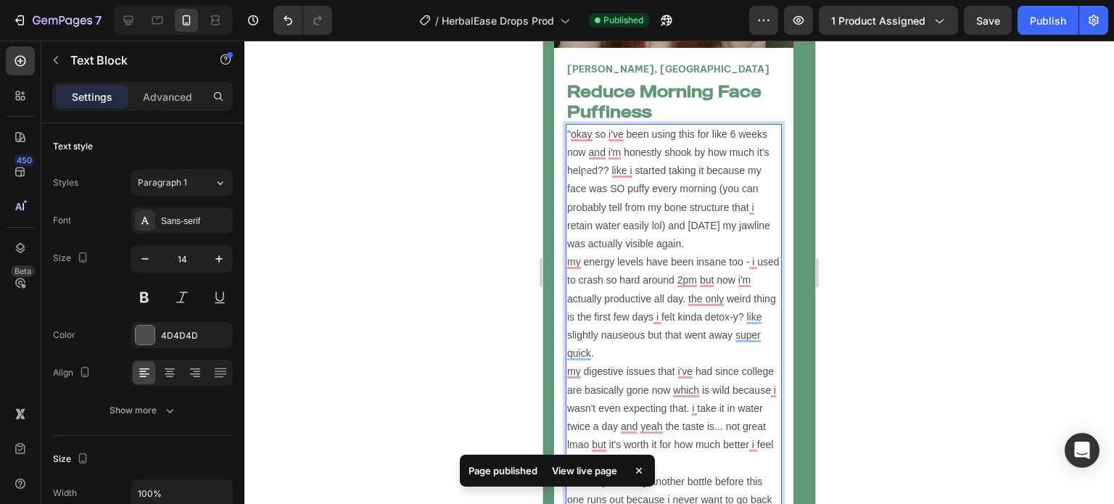
click at [641, 170] on p ""okay so i've been using this for like 6 weeks now and i'm honestly shook by ho…" at bounding box center [673, 326] width 213 height 402
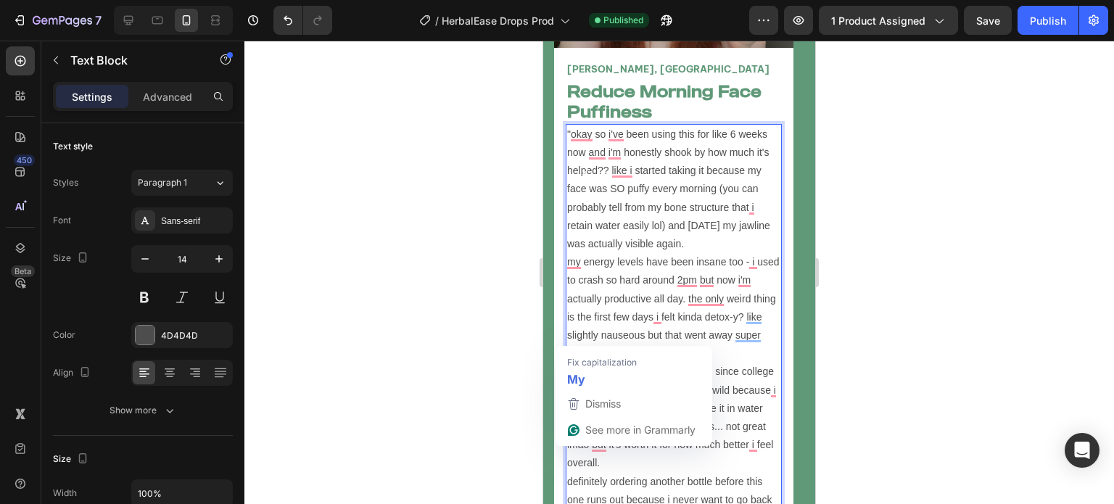
click at [569, 338] on p ""okay so i've been using this for like 6 weeks now and i'm honestly shook by ho…" at bounding box center [673, 326] width 213 height 402
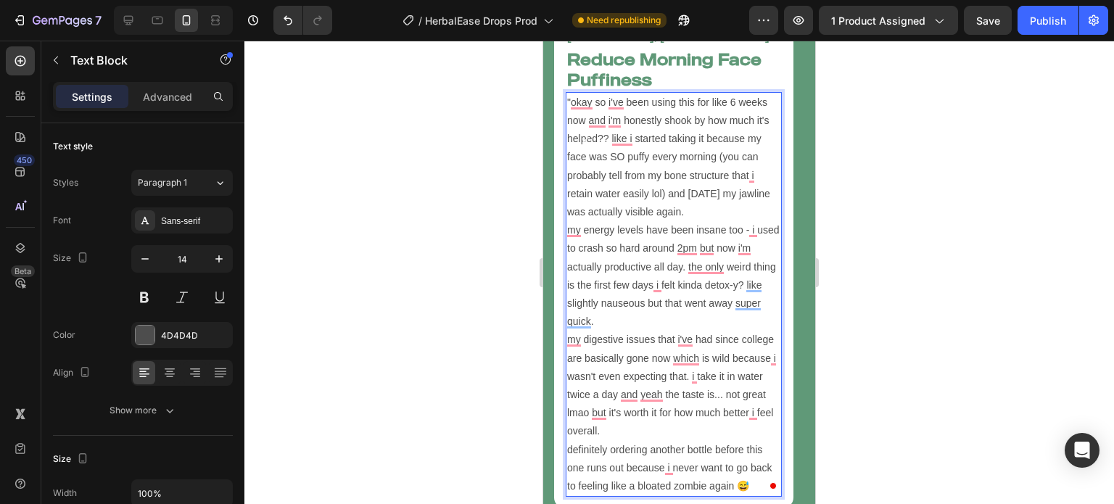
click at [676, 249] on p ""okay so i've been using this for like 6 weeks now and i'm honestly shook by ho…" at bounding box center [673, 295] width 213 height 402
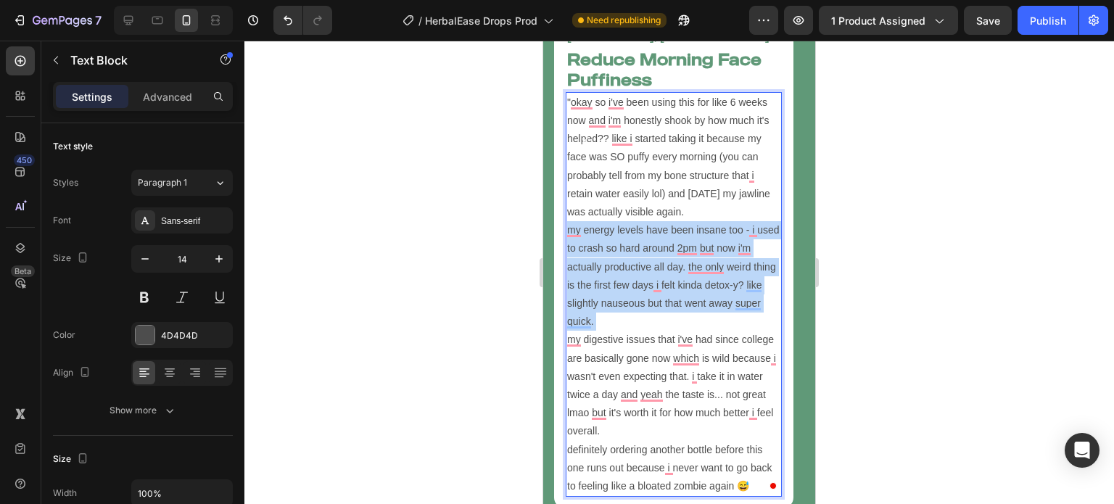
click at [676, 249] on p ""okay so i've been using this for like 6 weeks now and i'm honestly shook by ho…" at bounding box center [673, 295] width 213 height 402
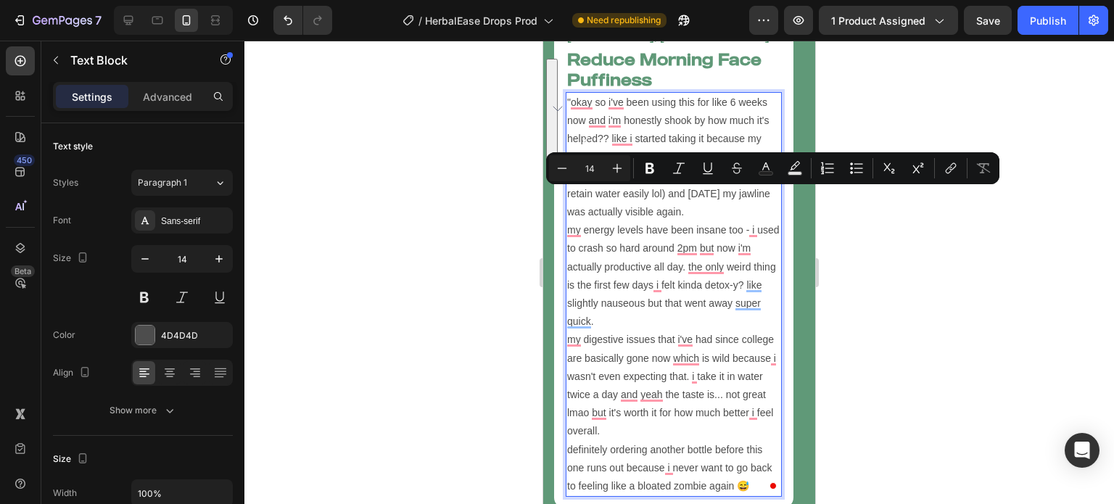
drag, startPoint x: 676, startPoint y: 249, endPoint x: 609, endPoint y: 339, distance: 112.4
click at [609, 339] on p ""okay so i've been using this for like 6 weeks now and i'm honestly shook by ho…" at bounding box center [673, 295] width 213 height 402
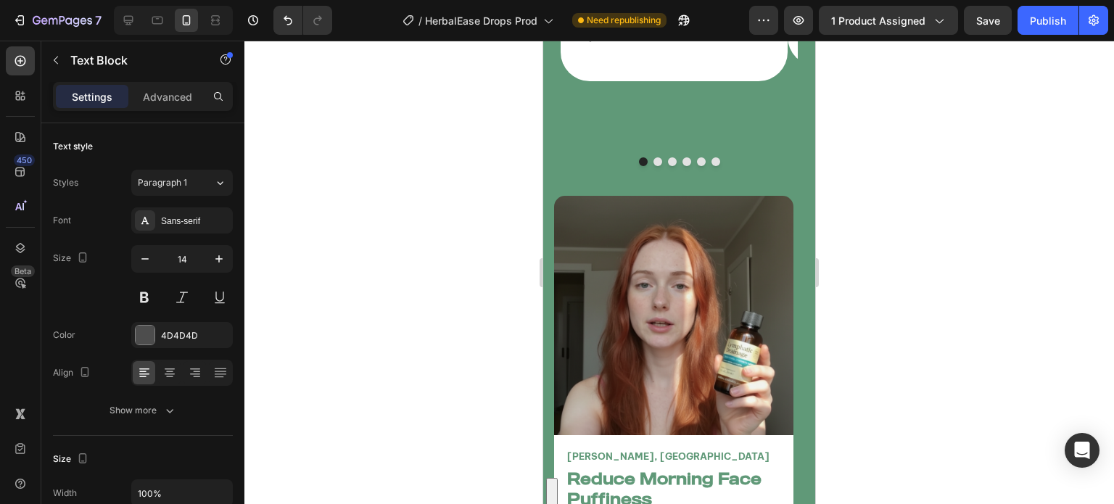
scroll to position [5163, 0]
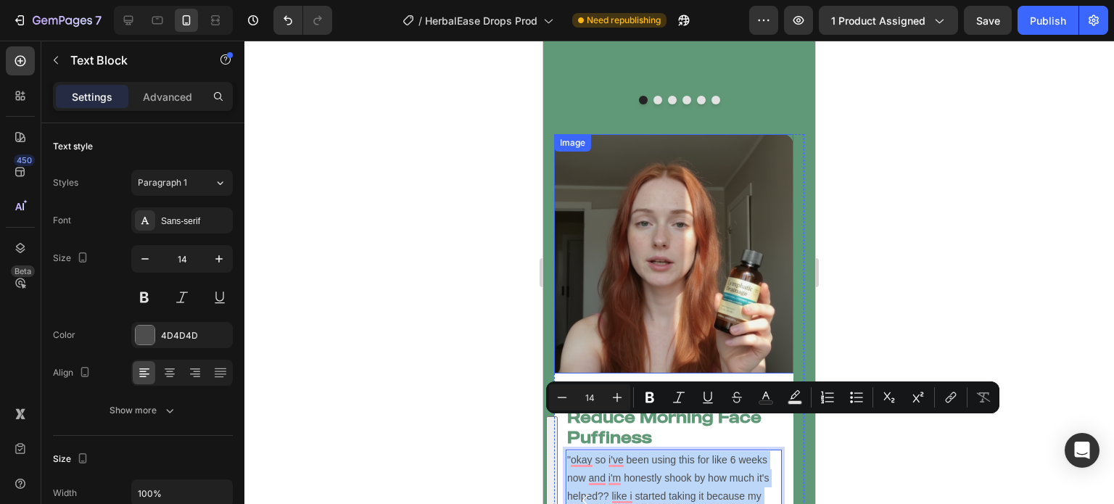
drag, startPoint x: 757, startPoint y: 448, endPoint x: 558, endPoint y: 327, distance: 233.0
click at [558, 327] on div "Image Jane Doe, USA Text Block Reduce Morning Face Puffiness Heading "okay so i…" at bounding box center [673, 500] width 239 height 732
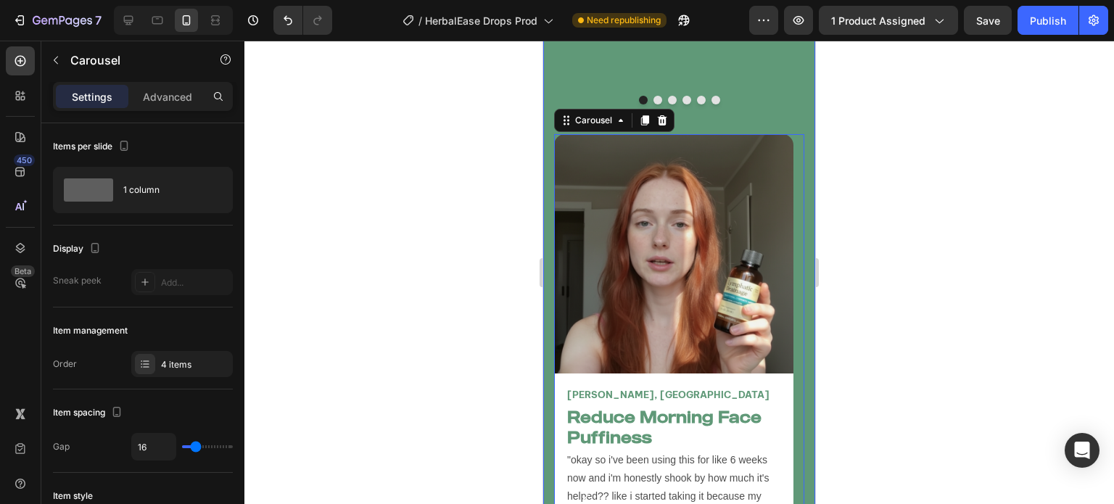
scroll to position [5273, 0]
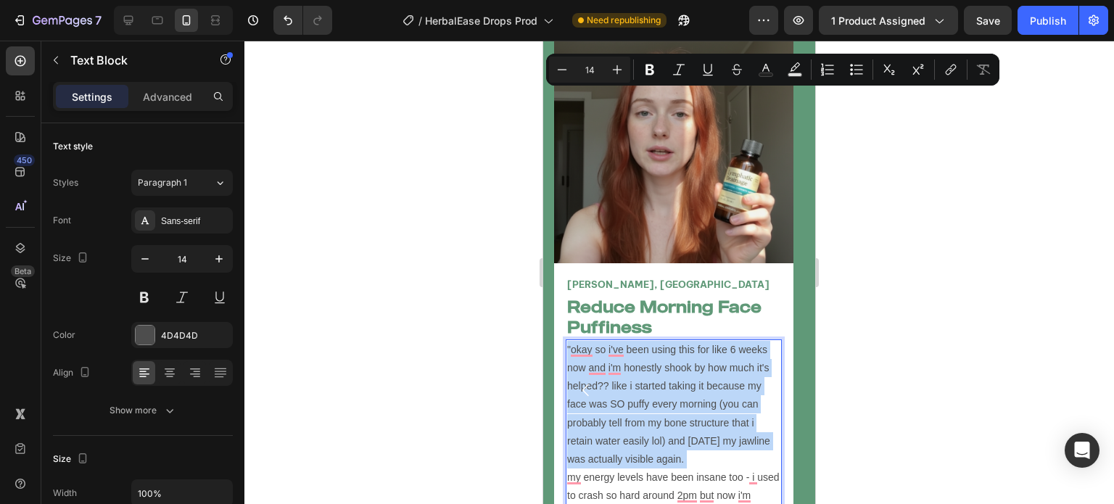
scroll to position [5491, 0]
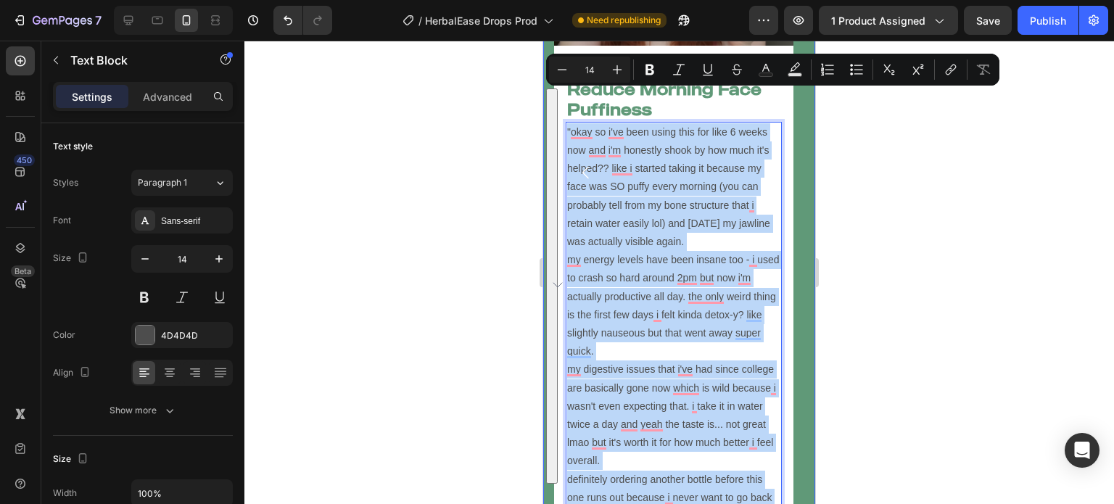
drag, startPoint x: 752, startPoint y: 481, endPoint x: 561, endPoint y: 97, distance: 428.5
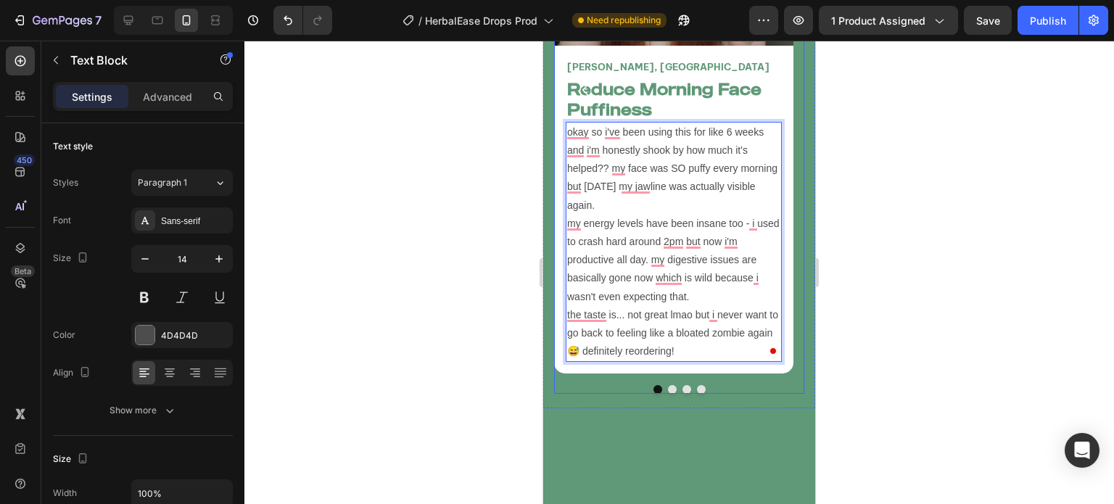
click at [762, 349] on div "Image Jane Doe, USA Text Block Reduce Morning Face Puffiness Heading okay so i'…" at bounding box center [679, 100] width 250 height 588
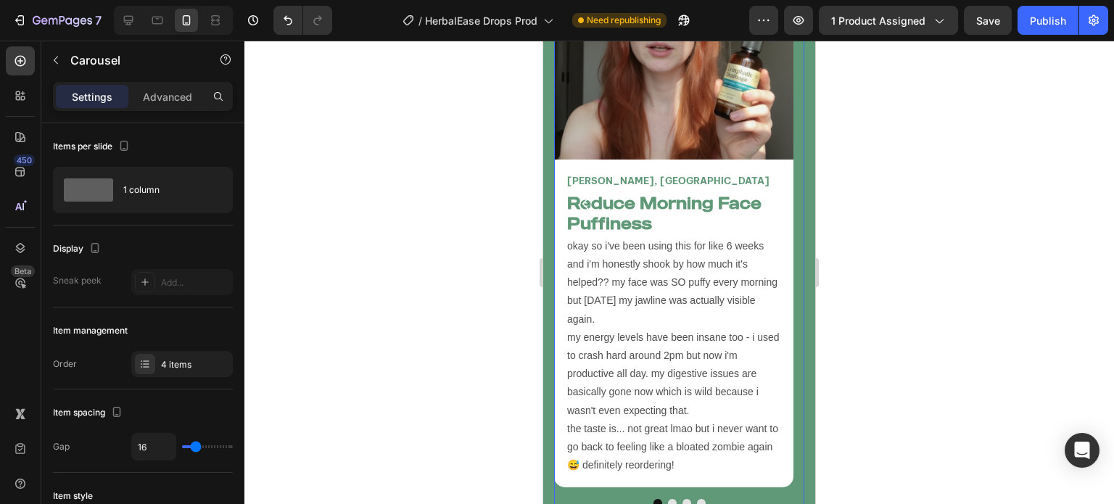
scroll to position [5377, 0]
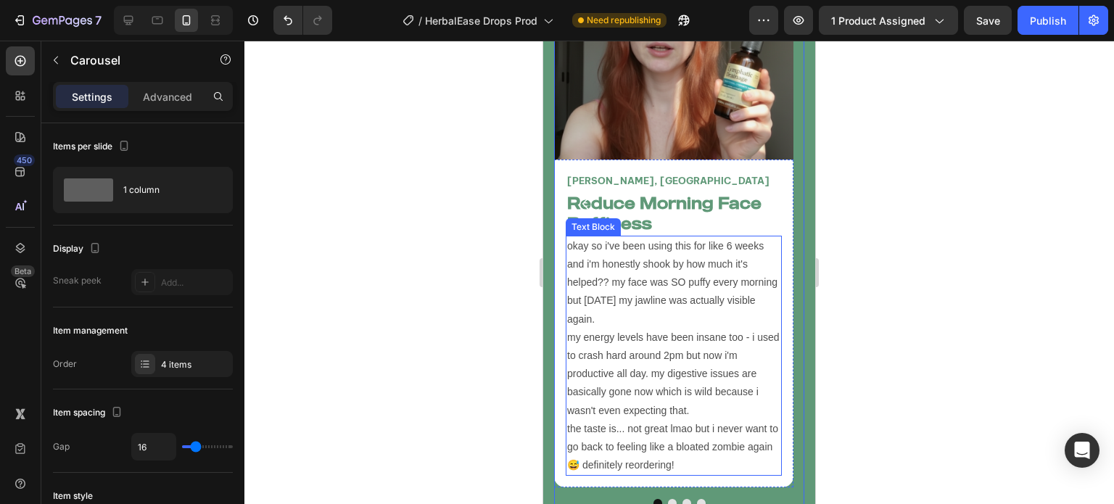
click at [687, 326] on p "okay so i've been using this for like 6 weeks and i'm honestly shook by how muc…" at bounding box center [673, 356] width 213 height 238
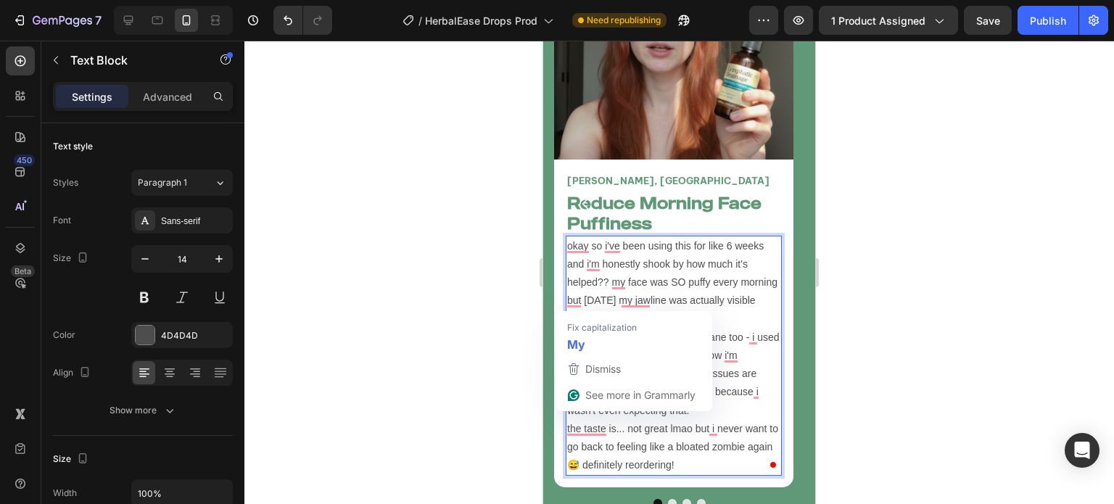
click at [572, 304] on p "okay so i've been using this for like 6 weeks and i'm honestly shook by how muc…" at bounding box center [673, 356] width 213 height 238
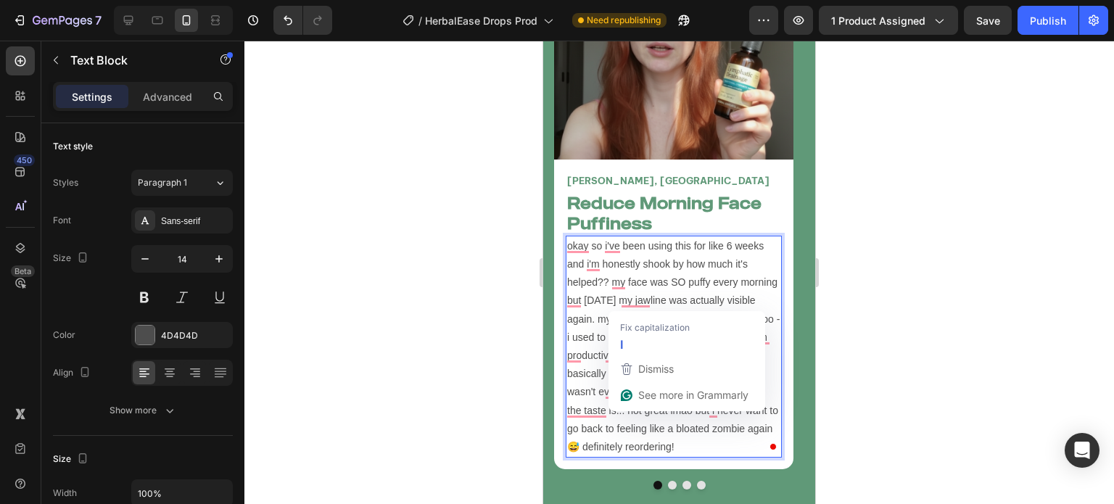
click at [622, 305] on p "okay so i've been using this for like 6 weeks and i'm honestly shook by how muc…" at bounding box center [673, 346] width 213 height 219
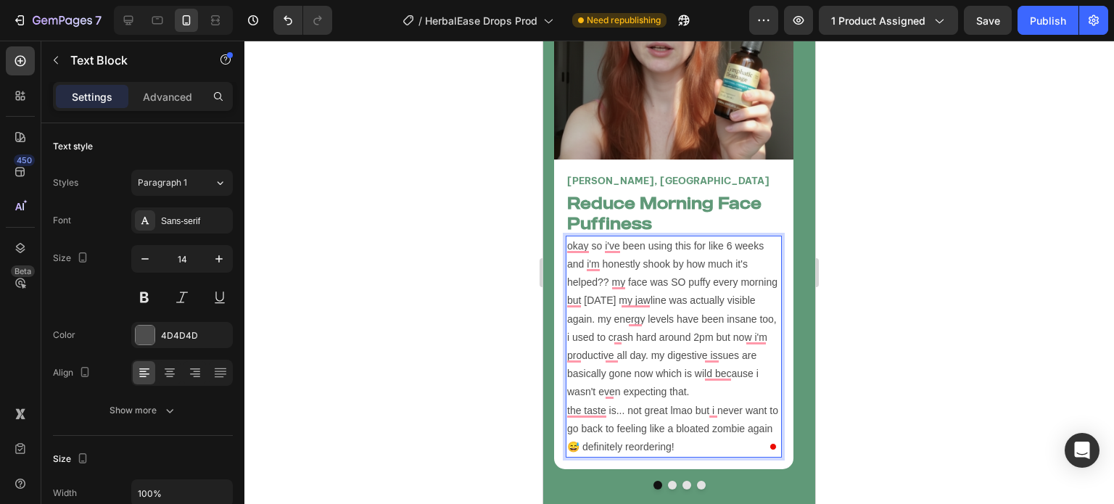
click at [626, 379] on p "okay so i've been using this for like 6 weeks and i'm honestly shook by how muc…" at bounding box center [673, 346] width 213 height 219
click at [693, 414] on p "okay so i've been using this for like 6 weeks and i'm honestly shook by how muc…" at bounding box center [673, 346] width 213 height 219
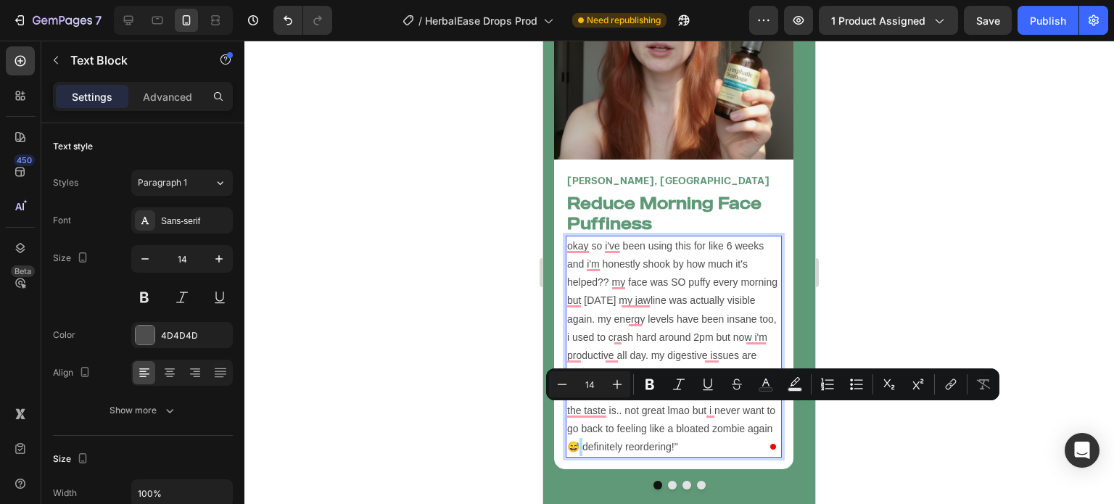
click at [577, 407] on p "okay so i've been using this for like 6 weeks and i'm honestly shook by how muc…" at bounding box center [673, 346] width 213 height 219
click at [621, 412] on p "okay so i've been using this for like 6 weeks and i'm honestly shook by how muc…" at bounding box center [673, 346] width 213 height 219
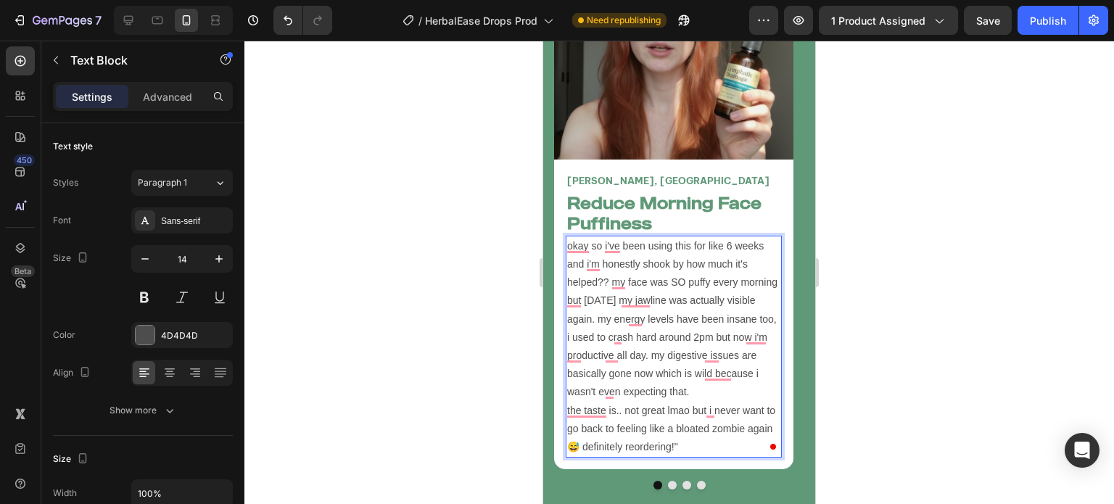
click at [702, 393] on p "okay so i've been using this for like 6 weeks and i'm honestly shook by how muc…" at bounding box center [673, 346] width 213 height 219
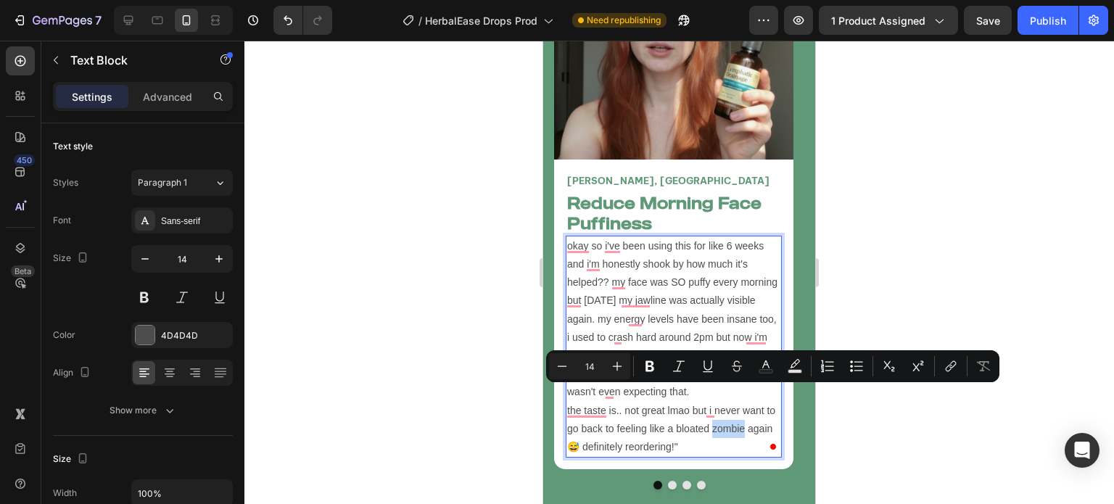
drag, startPoint x: 714, startPoint y: 395, endPoint x: 745, endPoint y: 397, distance: 31.2
click at [745, 397] on p "okay so i've been using this for like 6 weeks and i'm honestly shook by how muc…" at bounding box center [673, 346] width 213 height 219
click at [585, 416] on p "okay so i've been using this for like 6 weeks and i'm honestly shook by how muc…" at bounding box center [673, 346] width 213 height 219
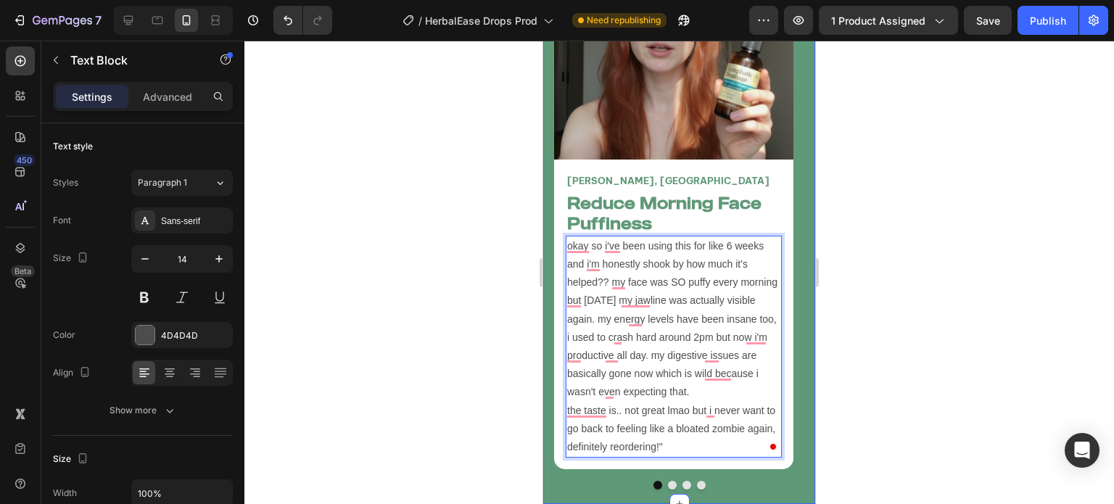
click at [476, 252] on div at bounding box center [679, 273] width 870 height 464
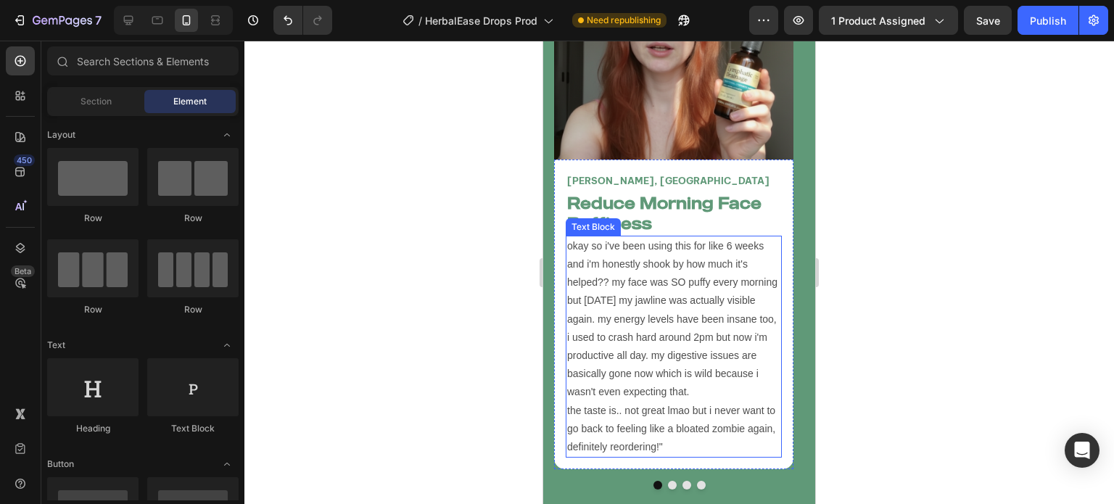
click at [567, 237] on p "okay so i've been using this for like 6 weeks and i'm honestly shook by how muc…" at bounding box center [673, 346] width 213 height 219
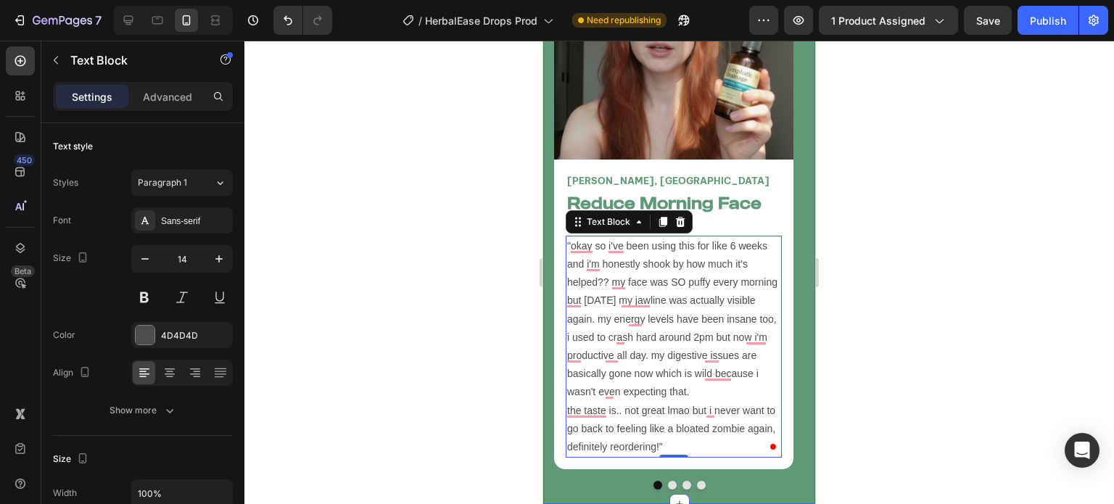
click at [498, 236] on div at bounding box center [679, 273] width 870 height 464
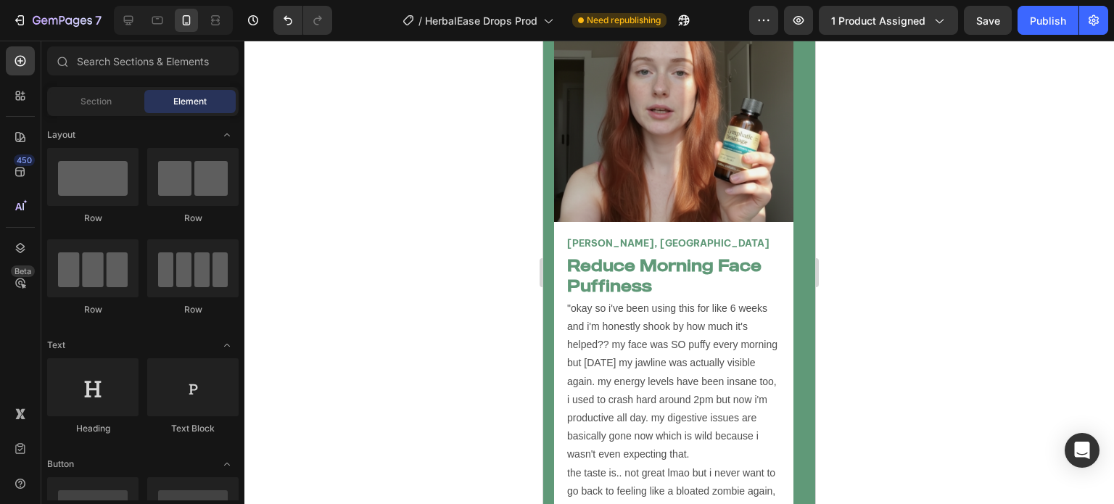
scroll to position [5316, 0]
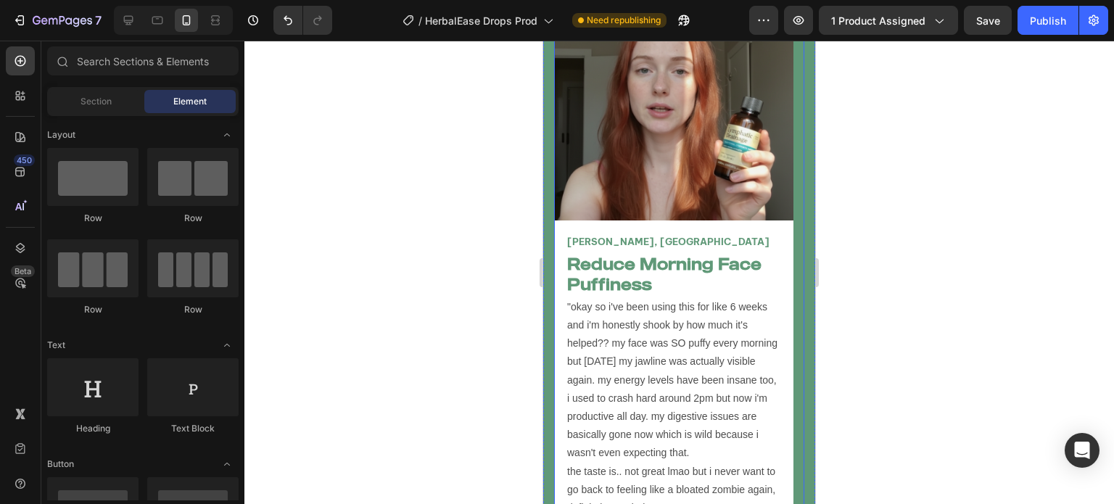
click at [600, 236] on button "Carousel Back Arrow" at bounding box center [586, 256] width 41 height 41
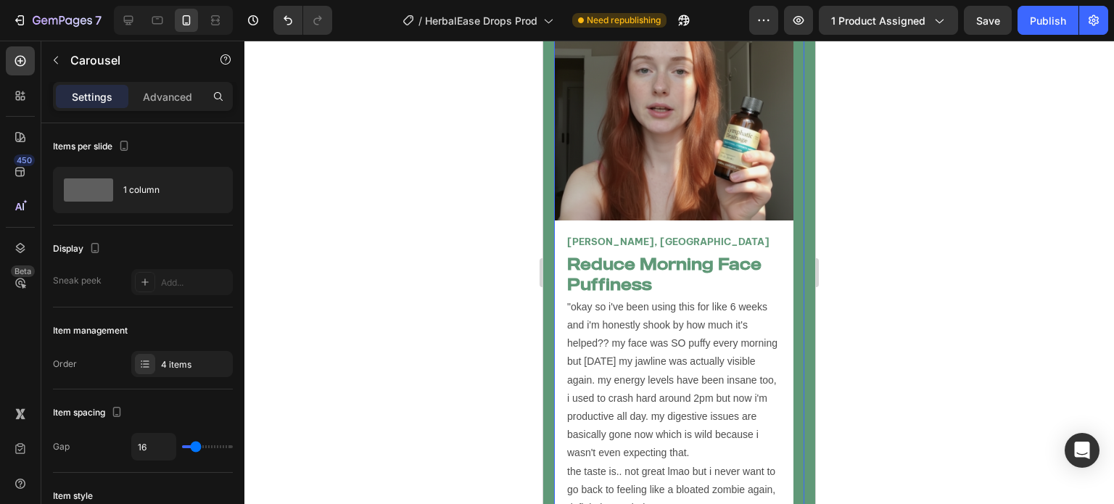
click at [600, 236] on button "Carousel Back Arrow" at bounding box center [586, 256] width 41 height 41
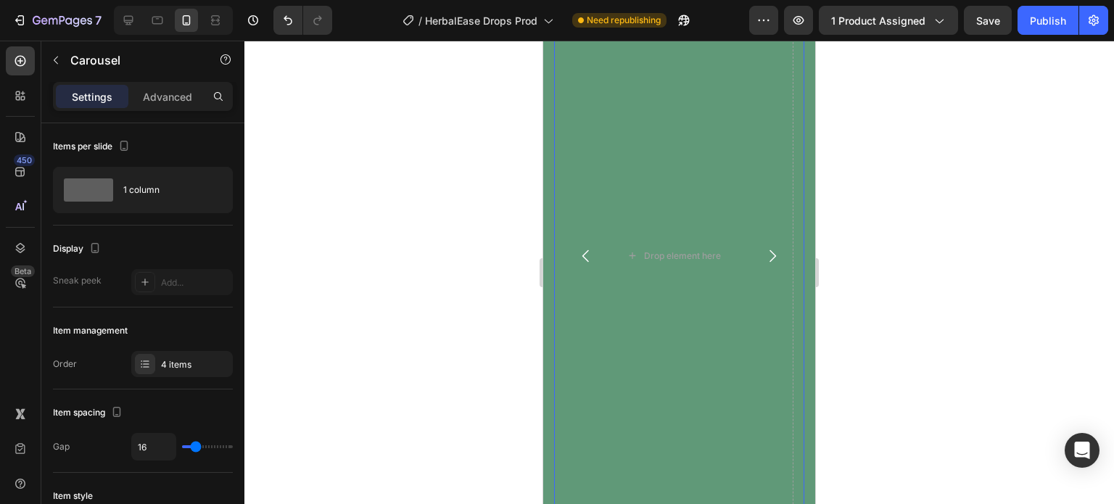
click at [766, 247] on icon "Carousel Next Arrow" at bounding box center [772, 255] width 17 height 17
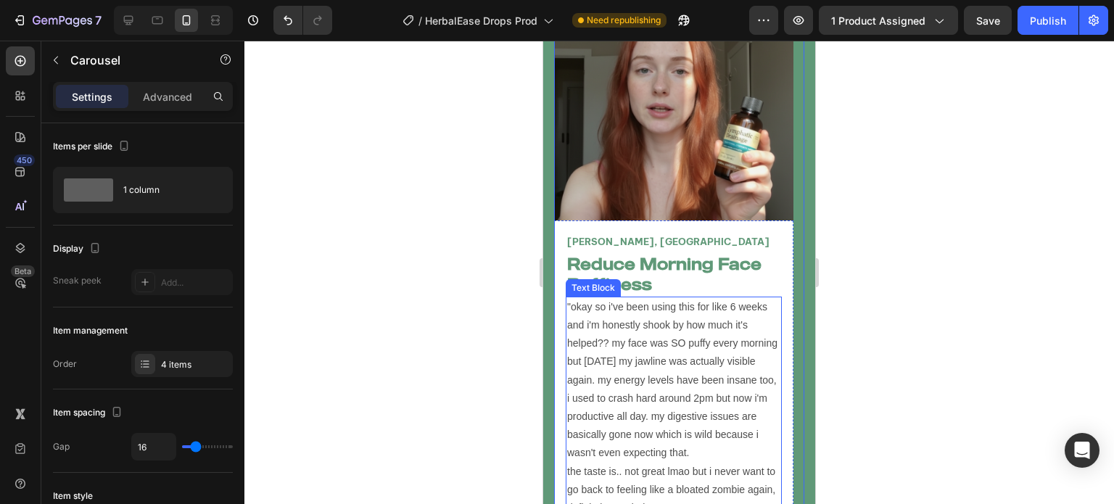
click at [651, 297] on div ""okay so i've been using this for like 6 weeks and i'm honestly shook by how mu…" at bounding box center [674, 408] width 216 height 222
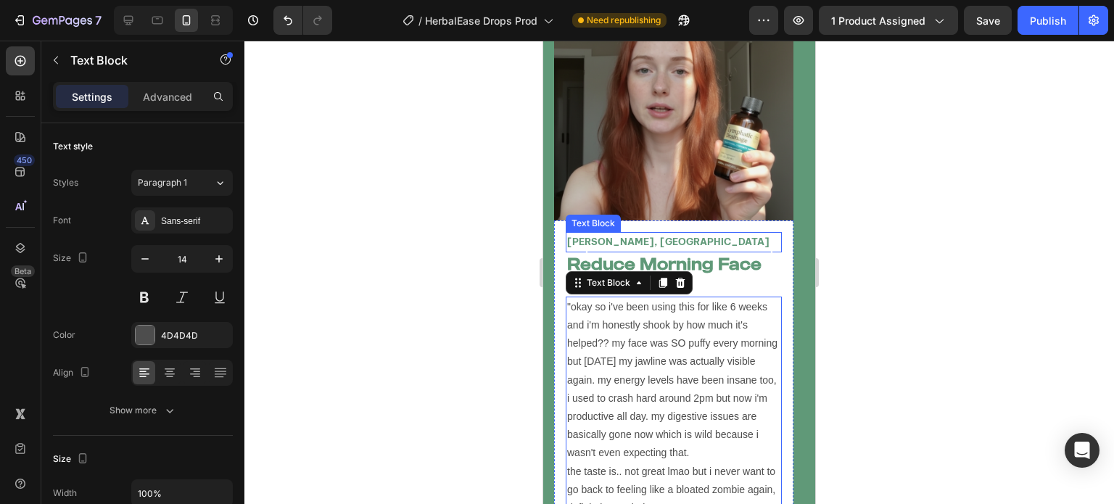
click at [649, 234] on p "Jane Doe, USA" at bounding box center [673, 242] width 213 height 17
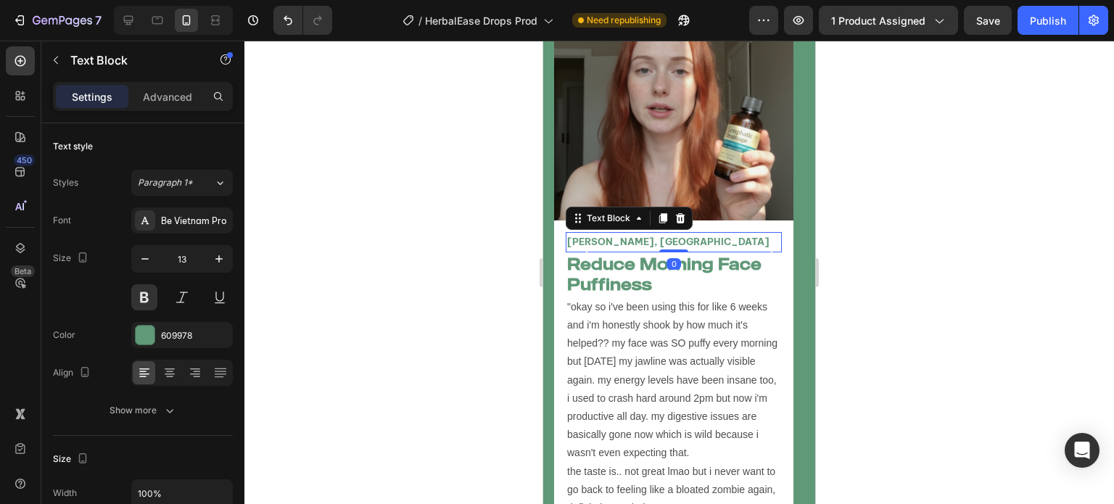
click at [649, 234] on p "Jane Doe, USA" at bounding box center [673, 242] width 213 height 17
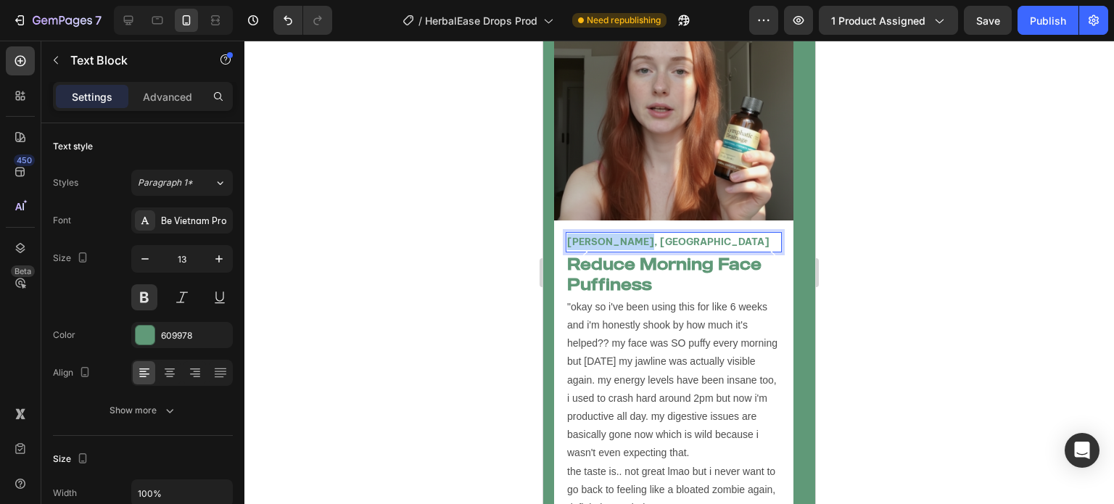
click at [649, 234] on p "Jane Doe, USA" at bounding box center [673, 242] width 213 height 17
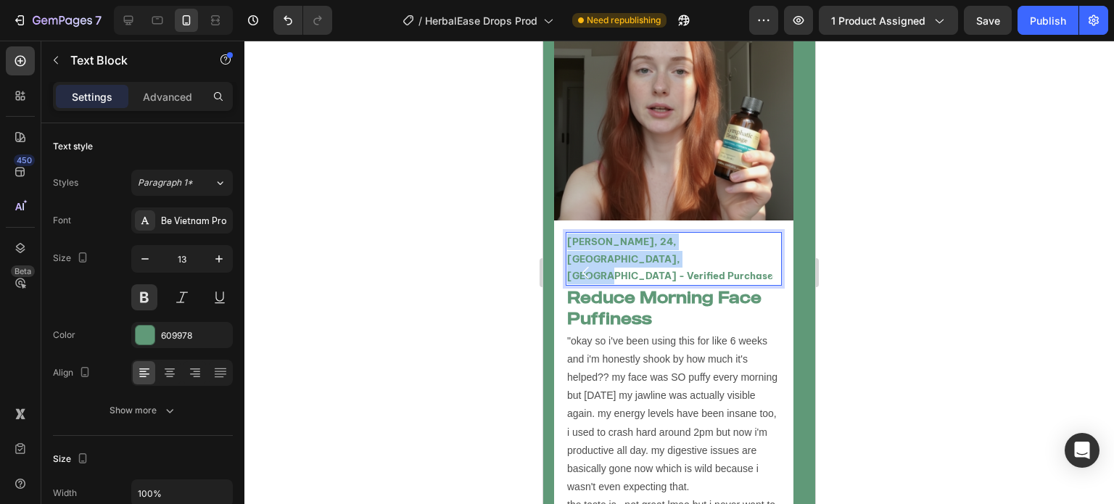
drag, startPoint x: 663, startPoint y: 221, endPoint x: 524, endPoint y: 194, distance: 141.1
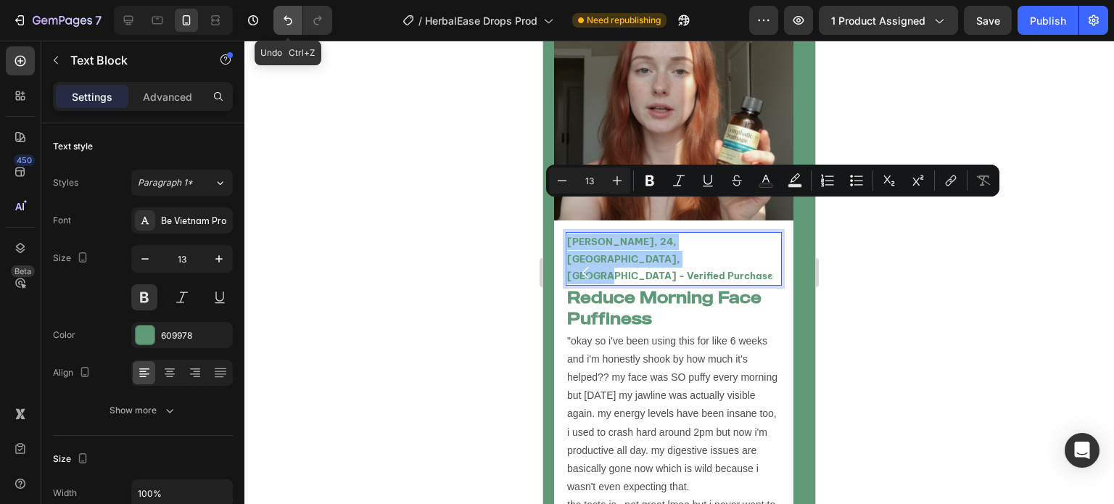
click at [287, 22] on icon "Undo/Redo" at bounding box center [288, 20] width 15 height 15
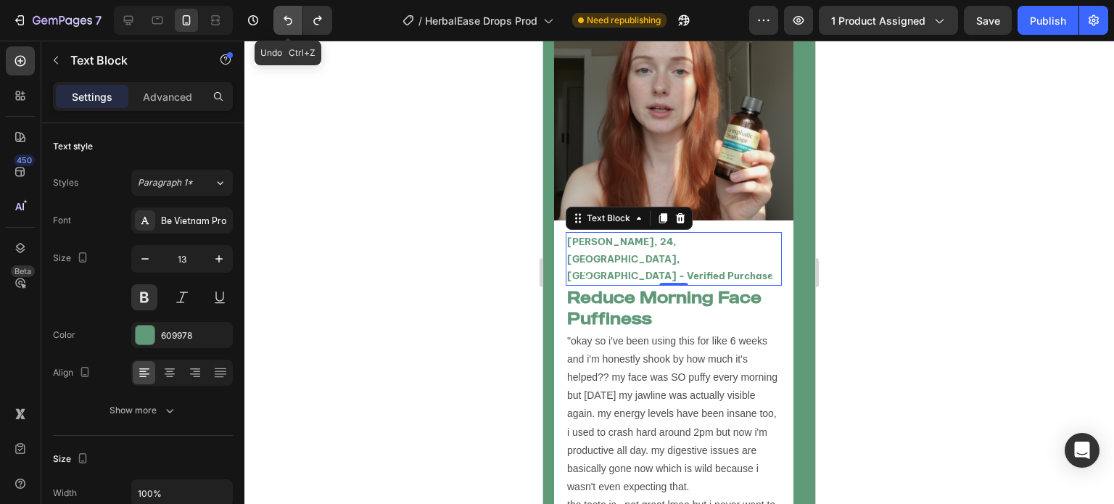
click at [287, 22] on icon "Undo/Redo" at bounding box center [288, 20] width 15 height 15
click at [322, 20] on icon "Undo/Redo" at bounding box center [317, 20] width 15 height 15
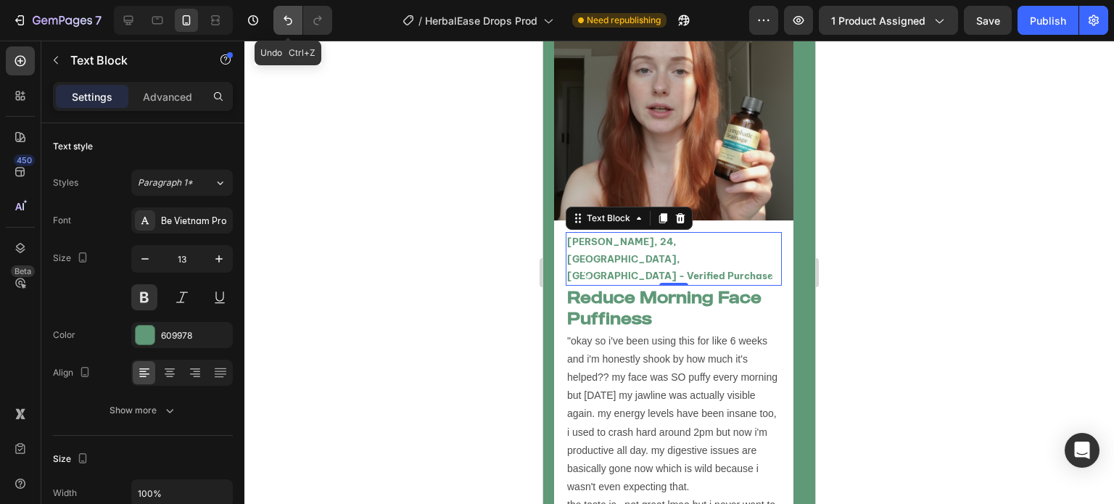
click at [291, 20] on icon "Undo/Redo" at bounding box center [288, 20] width 9 height 9
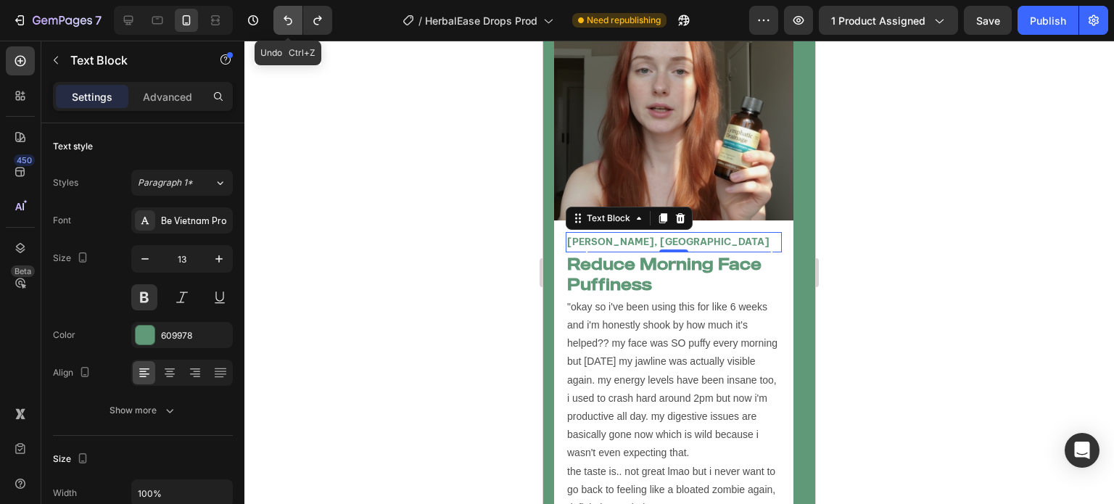
scroll to position [5307, 0]
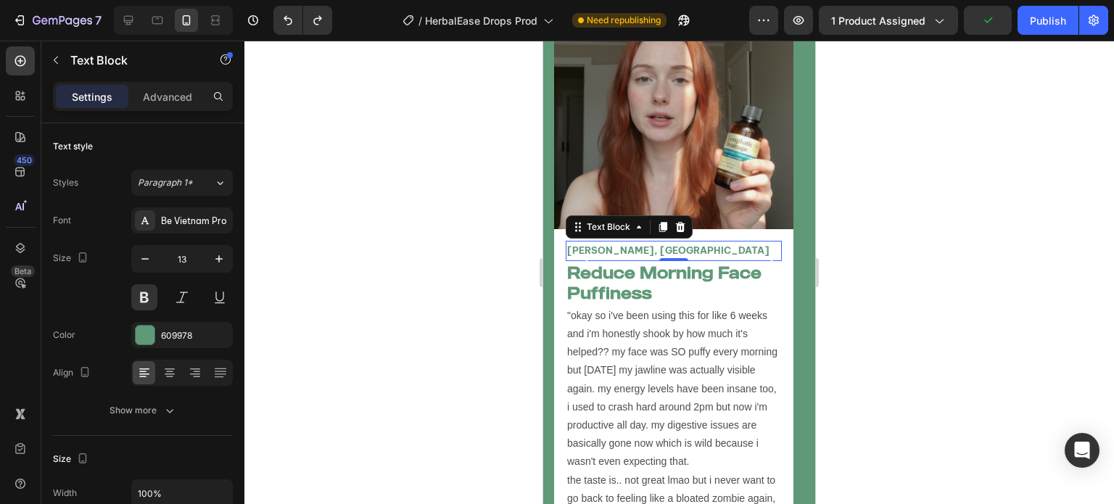
click at [432, 315] on div at bounding box center [679, 273] width 870 height 464
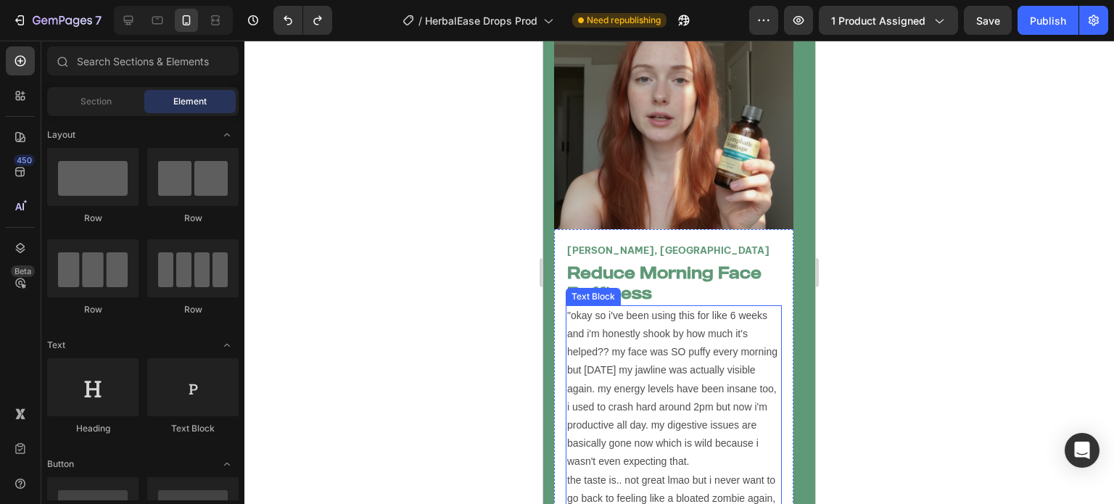
click at [658, 329] on p ""okay so i've been using this for like 6 weeks and i'm honestly shook by how mu…" at bounding box center [673, 416] width 213 height 219
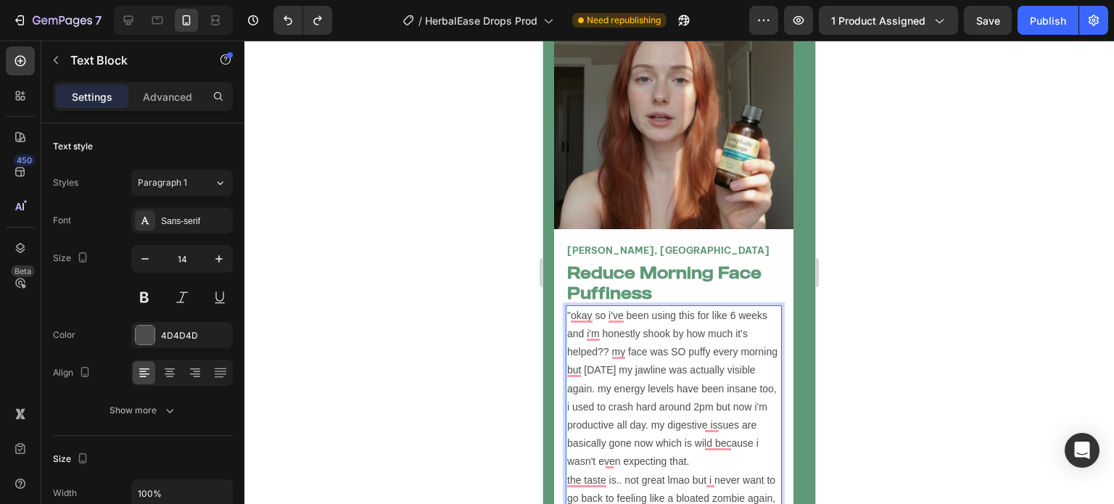
click at [731, 339] on p ""okay so i've been using this for like 6 weeks and i'm honestly shook by how mu…" at bounding box center [673, 416] width 213 height 219
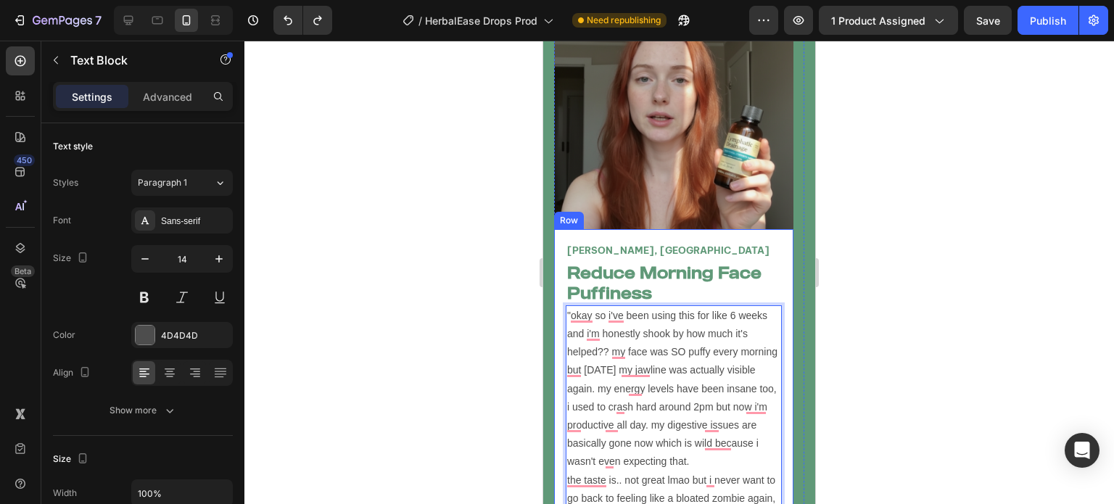
click at [786, 327] on div "Jane Doe, USA Text Block Reduce Morning Face Puffiness Heading "okay so i've be…" at bounding box center [673, 384] width 239 height 310
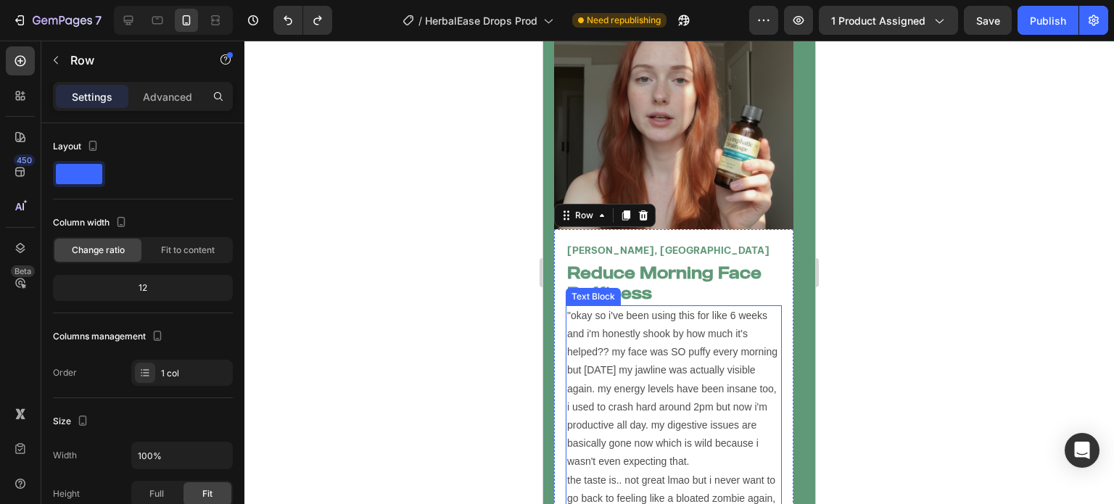
click at [736, 362] on p ""okay so i've been using this for like 6 weeks and i'm honestly shook by how mu…" at bounding box center [673, 416] width 213 height 219
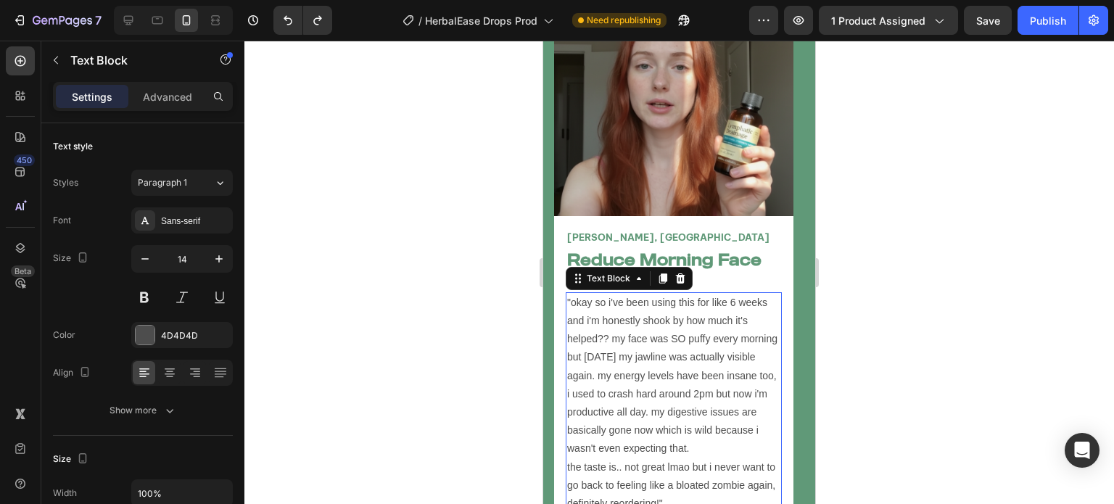
scroll to position [5319, 0]
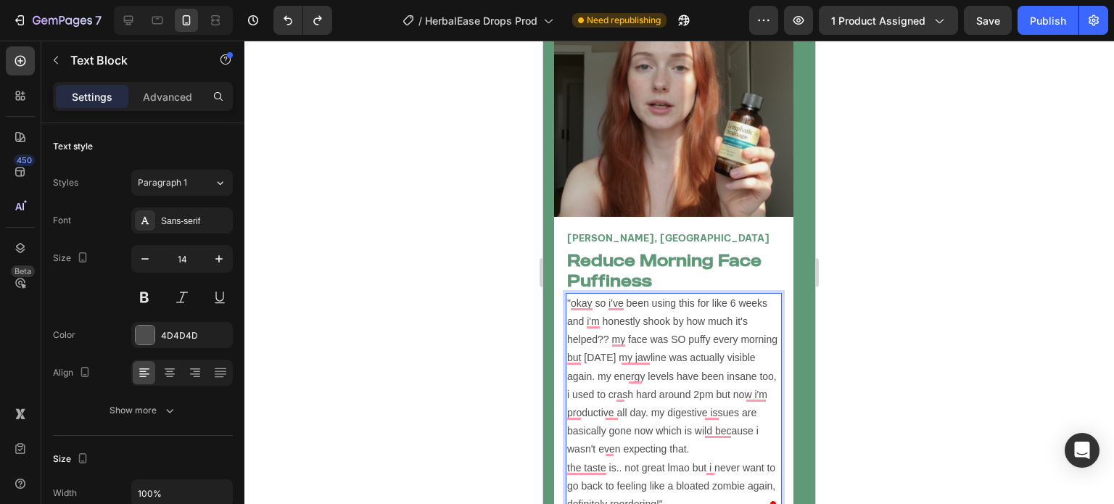
click at [707, 308] on p ""okay so i've been using this for like 6 weeks and i'm honestly shook by how mu…" at bounding box center [673, 404] width 213 height 219
click at [709, 333] on p ""okay so i've been using this for like 6 weeks and i'm honestly shook by how mu…" at bounding box center [673, 404] width 213 height 219
click at [659, 347] on p ""okay so i've been using this for like 6 weeks and i'm honestly shook by how mu…" at bounding box center [673, 404] width 213 height 219
click at [653, 363] on p ""okay so i've been using this for like 6 weeks and i'm honestly shook by how mu…" at bounding box center [673, 404] width 213 height 219
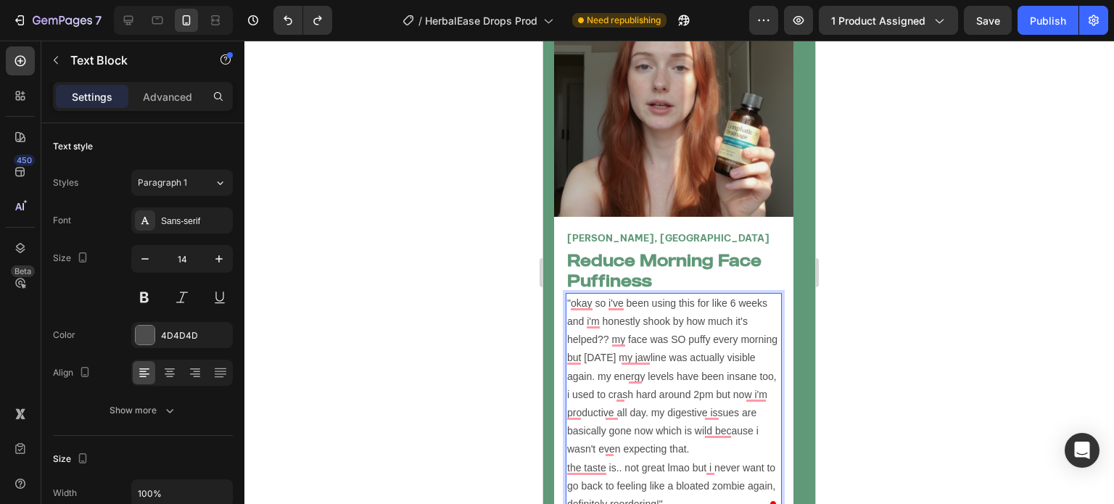
click at [653, 380] on p ""okay so i've been using this for like 6 weeks and i'm honestly shook by how mu…" at bounding box center [673, 404] width 213 height 219
click at [666, 397] on p ""okay so i've been using this for like 6 weeks and i'm honestly shook by how mu…" at bounding box center [673, 404] width 213 height 219
click at [682, 425] on p ""okay so i've been using this for like 6 weeks and i'm honestly shook by how mu…" at bounding box center [673, 404] width 213 height 219
click at [715, 442] on p ""okay so i've been using this for like 6 weeks and i'm honestly shook by how mu…" at bounding box center [673, 404] width 213 height 219
click at [720, 466] on p ""okay so i've been using this for like 6 weeks and i'm honestly shook by how mu…" at bounding box center [673, 404] width 213 height 219
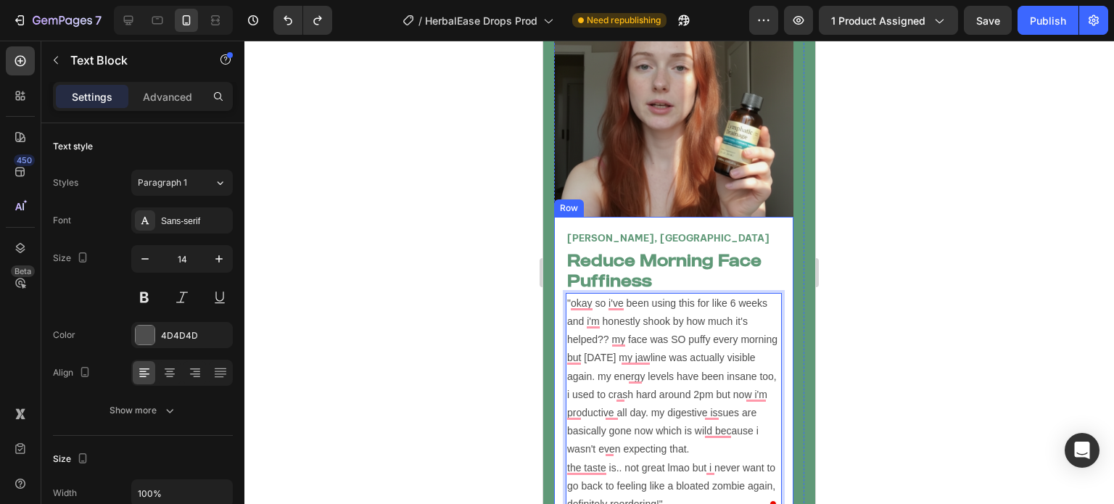
click at [789, 394] on div "Jane Doe, USA Text Block Reduce Morning Face Puffiness Heading "okay so i've be…" at bounding box center [673, 372] width 239 height 310
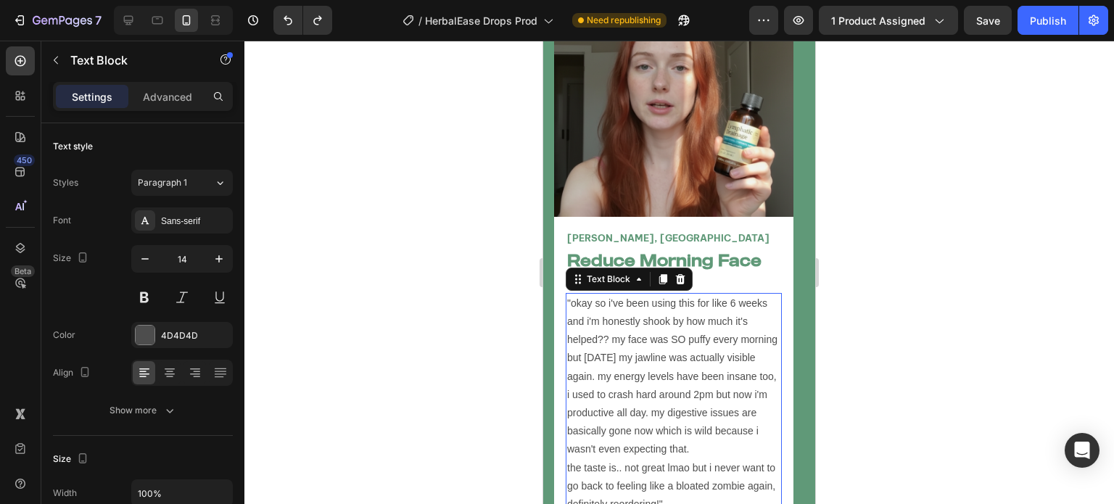
click at [740, 295] on p ""okay so i've been using this for like 6 weeks and i'm honestly shook by how mu…" at bounding box center [673, 404] width 213 height 219
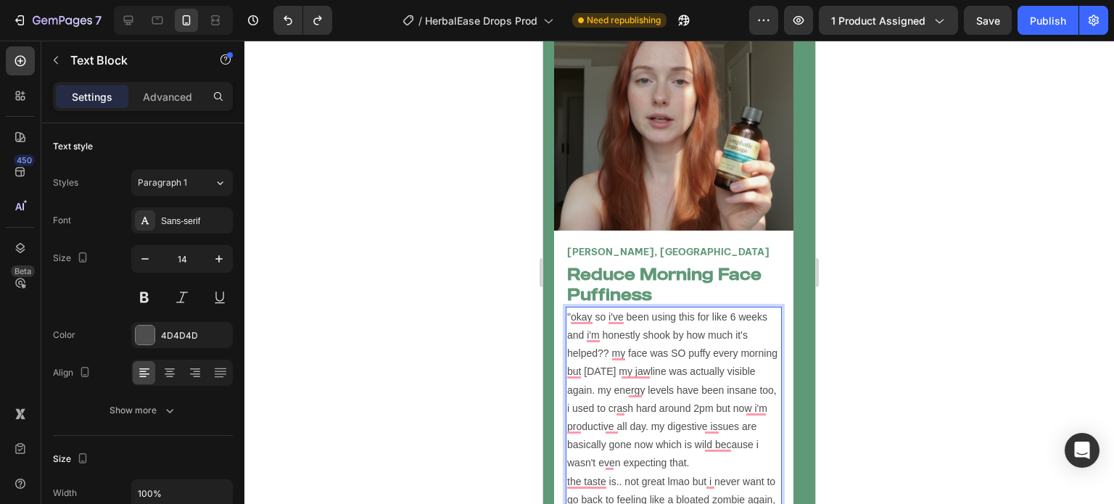
scroll to position [5305, 0]
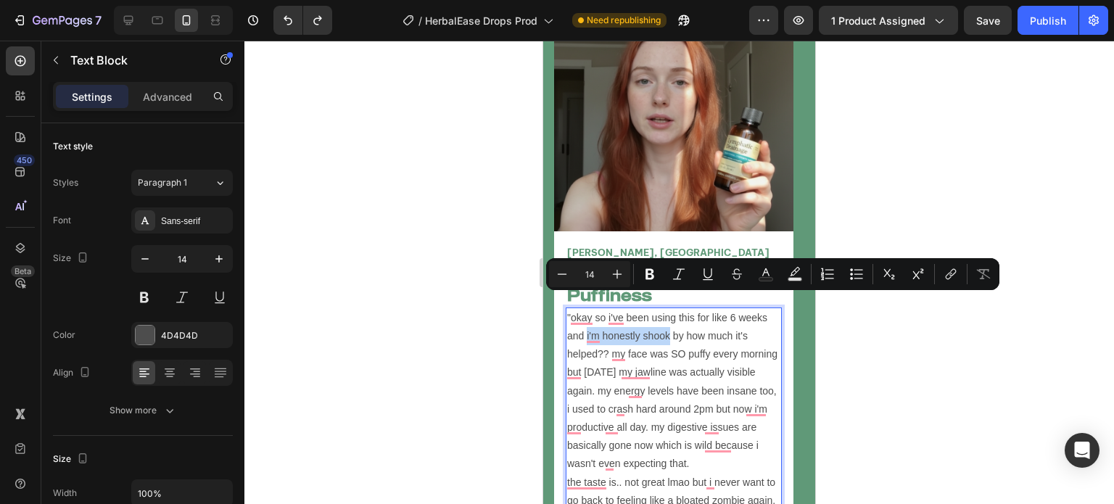
drag, startPoint x: 586, startPoint y: 301, endPoint x: 670, endPoint y: 302, distance: 84.2
click at [670, 309] on p ""okay so i've been using this for like 6 weeks and i'm honestly shook by how mu…" at bounding box center [673, 418] width 213 height 219
copy p "i'm honestly shook"
click at [685, 263] on h2 "Reduce Morning Face Puffiness" at bounding box center [674, 285] width 216 height 44
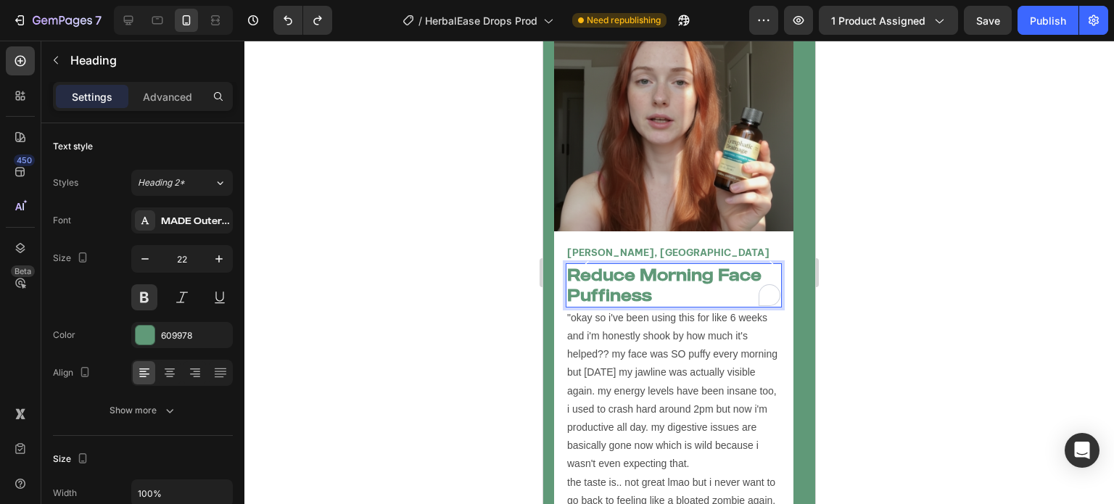
click at [685, 263] on h2 "Reduce Morning Face Puffiness" at bounding box center [674, 285] width 216 height 44
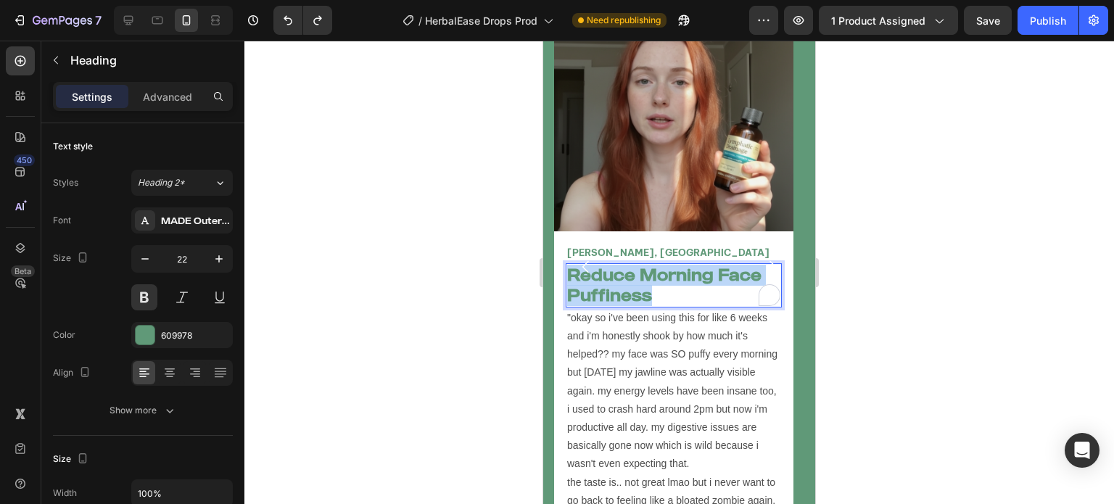
click at [685, 265] on p "Reduce Morning Face Puffiness" at bounding box center [673, 285] width 213 height 41
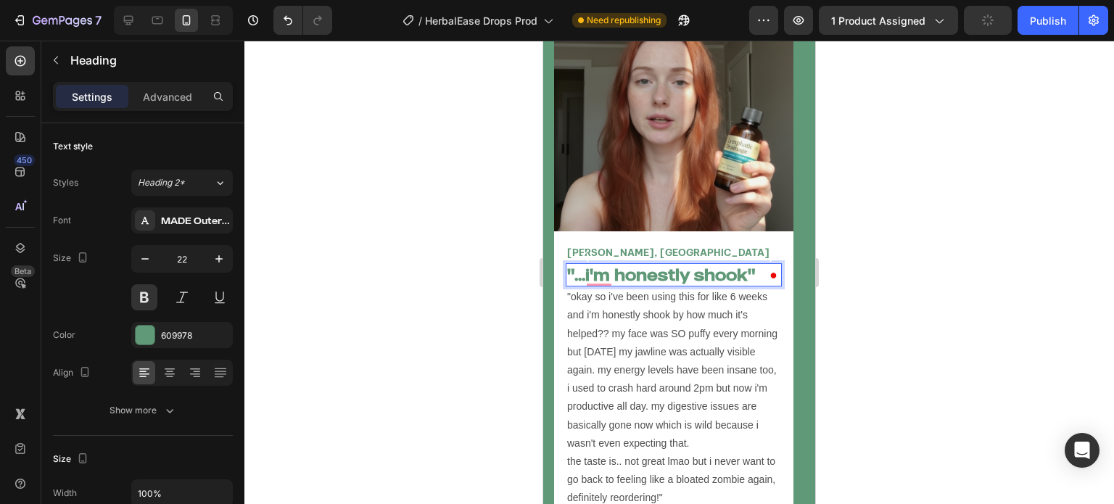
click at [749, 265] on p ""...i'm honestly shook"" at bounding box center [673, 275] width 213 height 21
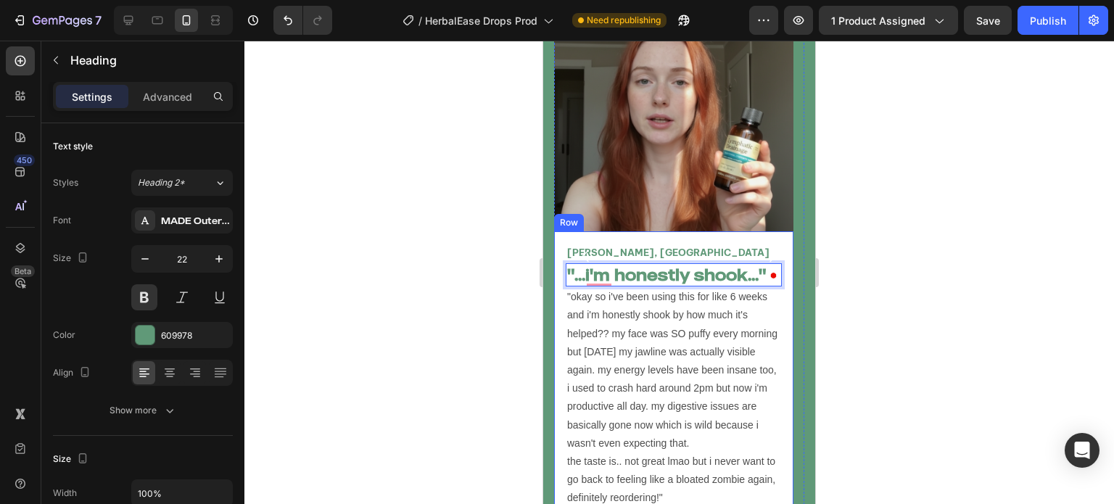
click at [473, 272] on div at bounding box center [679, 273] width 870 height 464
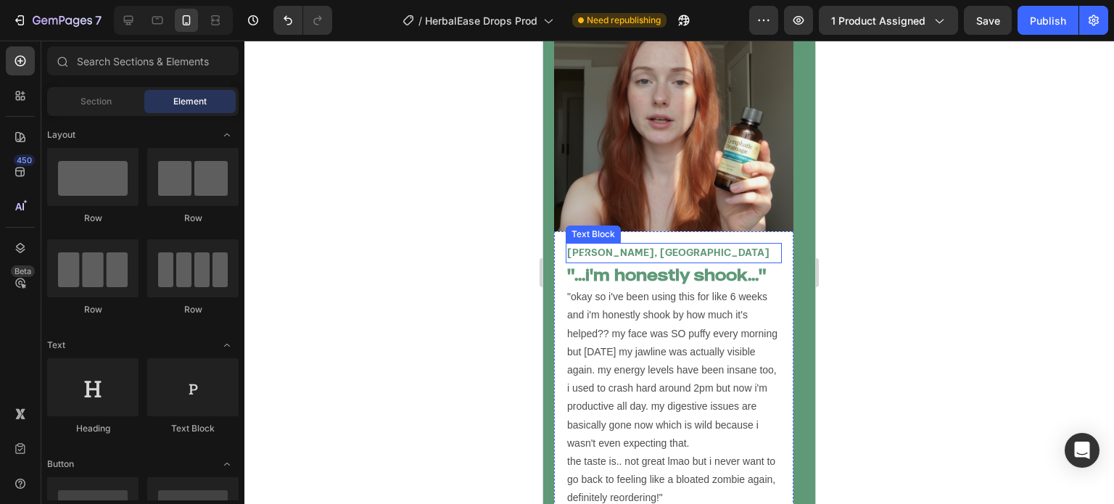
click at [678, 244] on p "Jane Doe, USA" at bounding box center [673, 252] width 213 height 17
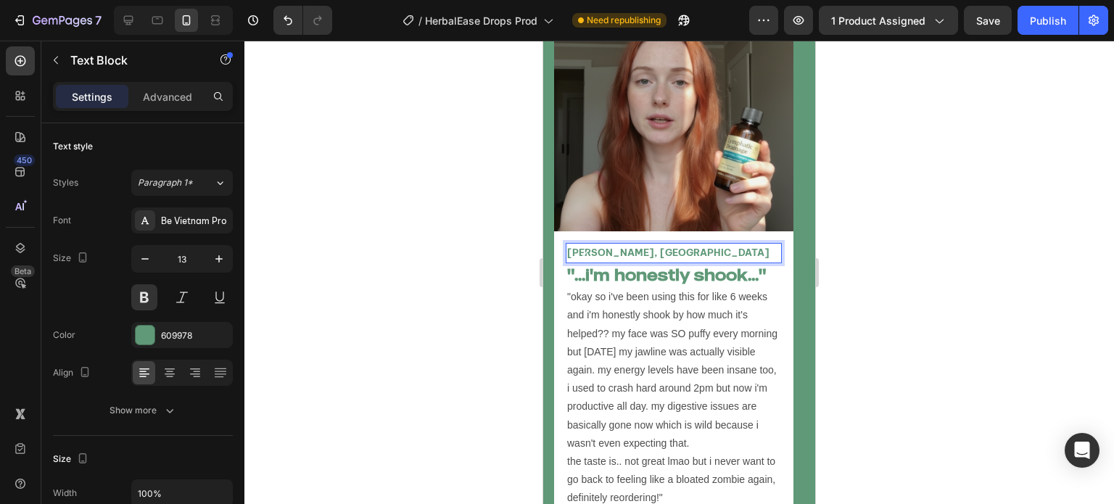
click at [678, 244] on p "Jane Doe, USA" at bounding box center [673, 252] width 213 height 17
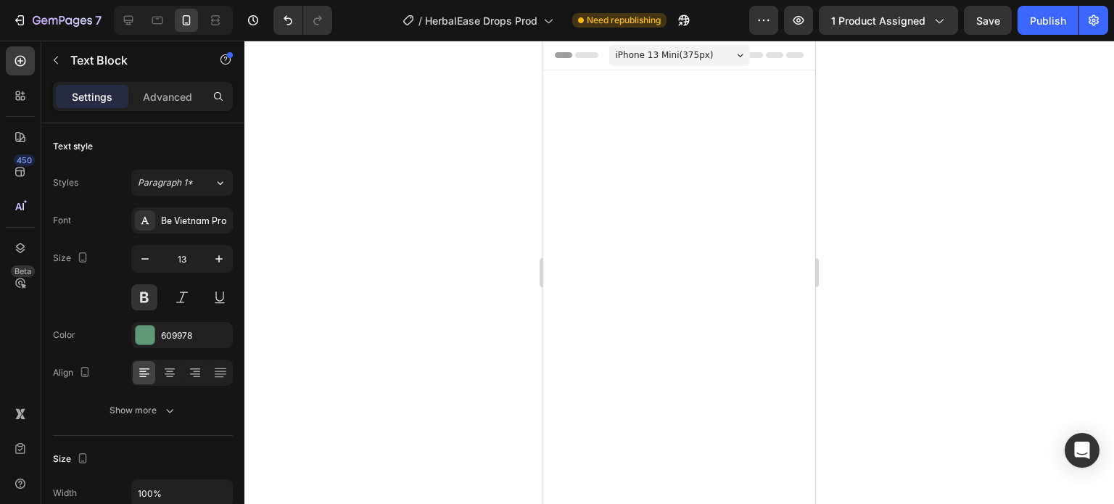
scroll to position [5305, 0]
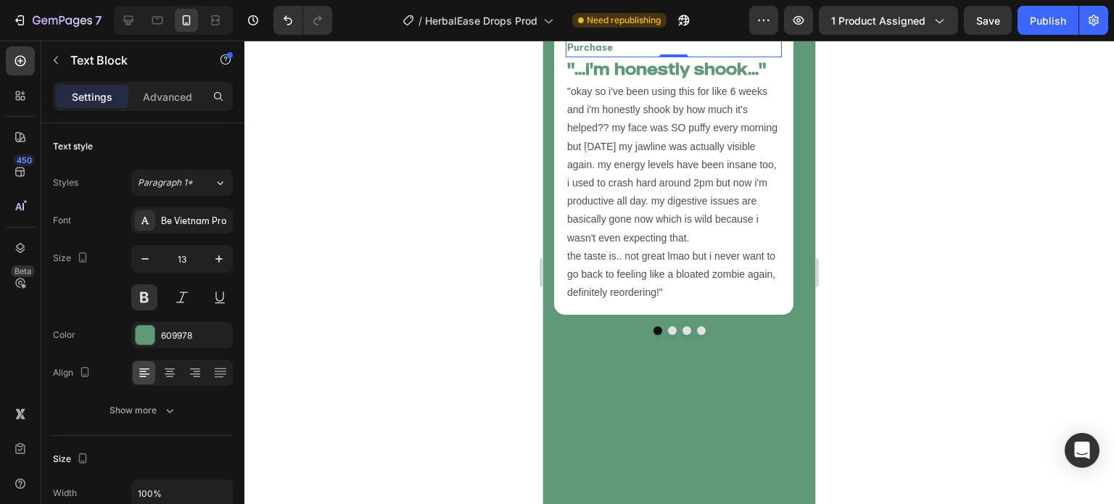
click at [358, 168] on div at bounding box center [679, 273] width 870 height 464
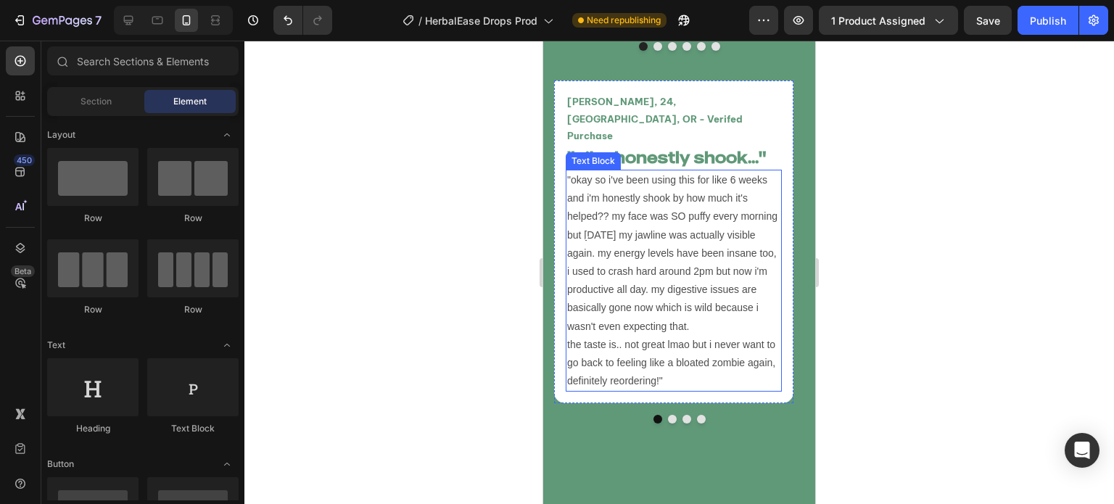
scroll to position [5213, 0]
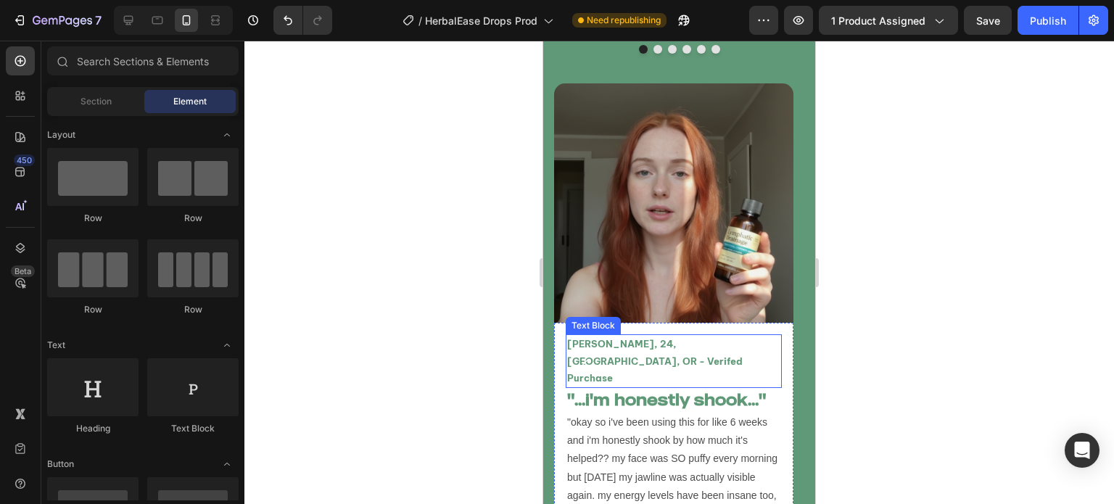
click at [664, 336] on p "[PERSON_NAME], 24, [GEOGRAPHIC_DATA], OR - Verifed Purchase" at bounding box center [673, 361] width 213 height 51
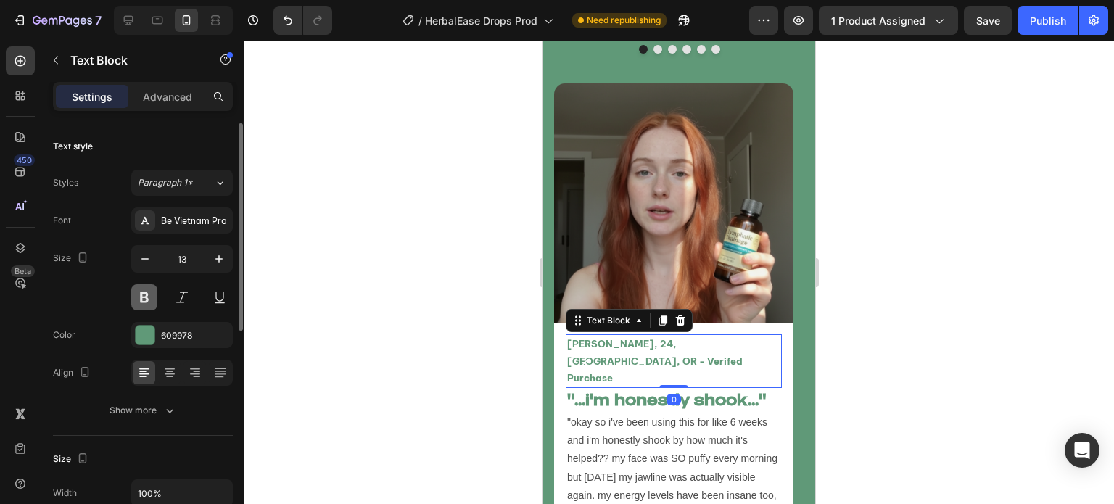
click at [147, 293] on button at bounding box center [144, 297] width 26 height 26
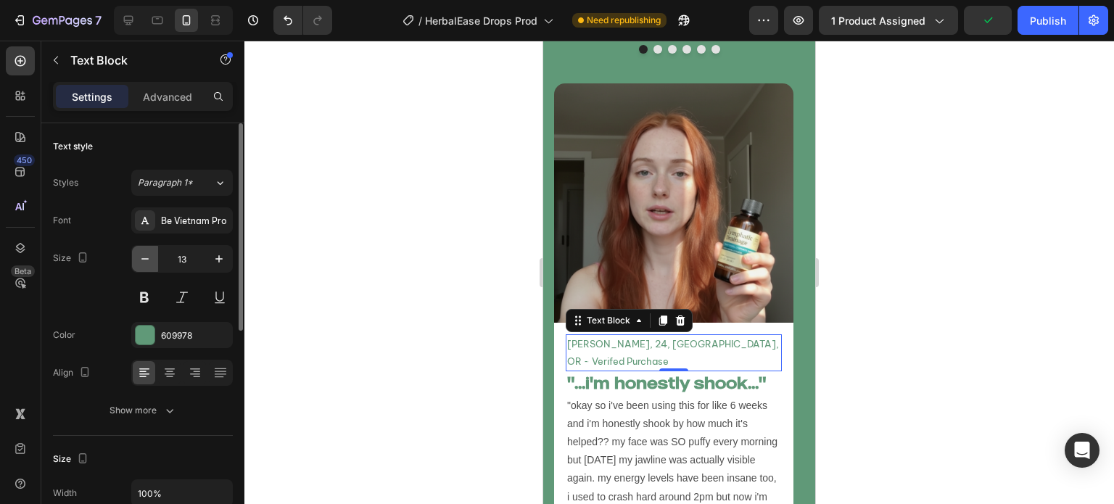
click at [144, 258] on icon "button" at bounding box center [144, 258] width 7 height 1
type input "12"
click at [445, 268] on div at bounding box center [679, 273] width 870 height 464
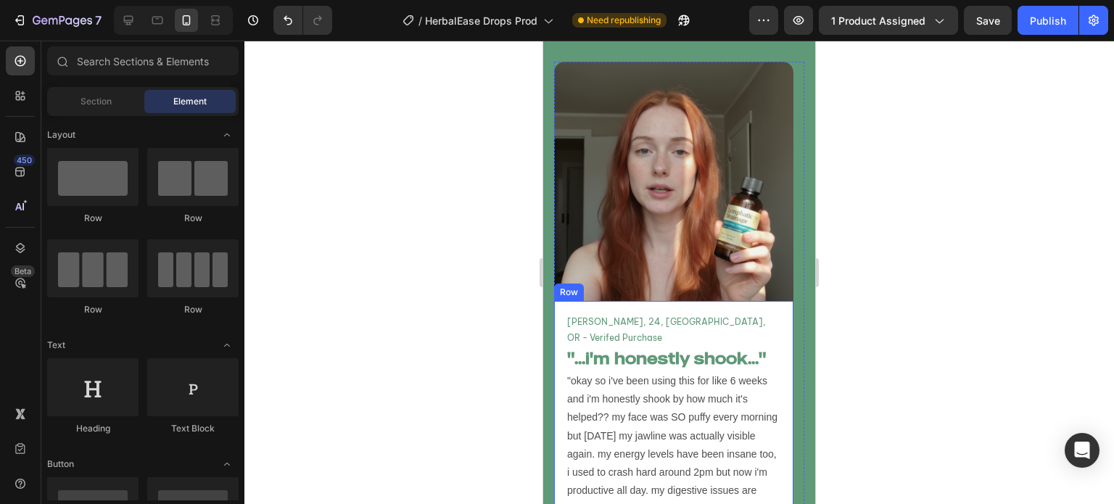
scroll to position [5238, 0]
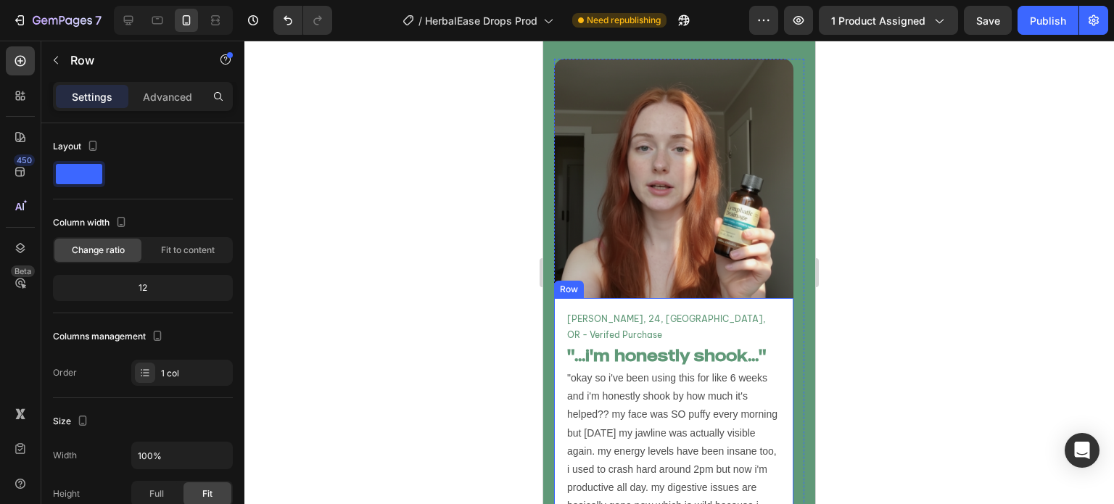
click at [782, 308] on div "[PERSON_NAME], 24, [GEOGRAPHIC_DATA], OR - Verifed Purchase Text Block "...i'm …" at bounding box center [673, 449] width 239 height 303
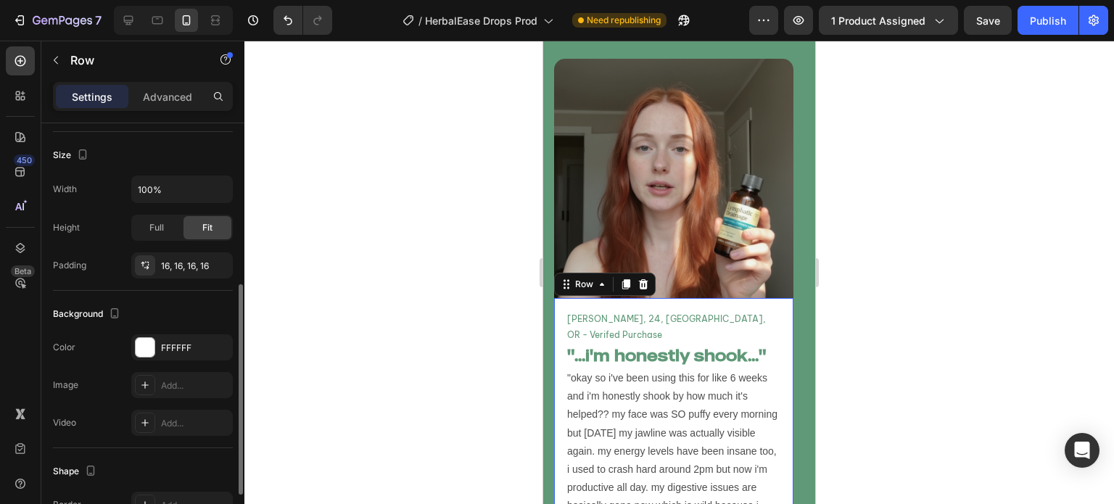
scroll to position [424, 0]
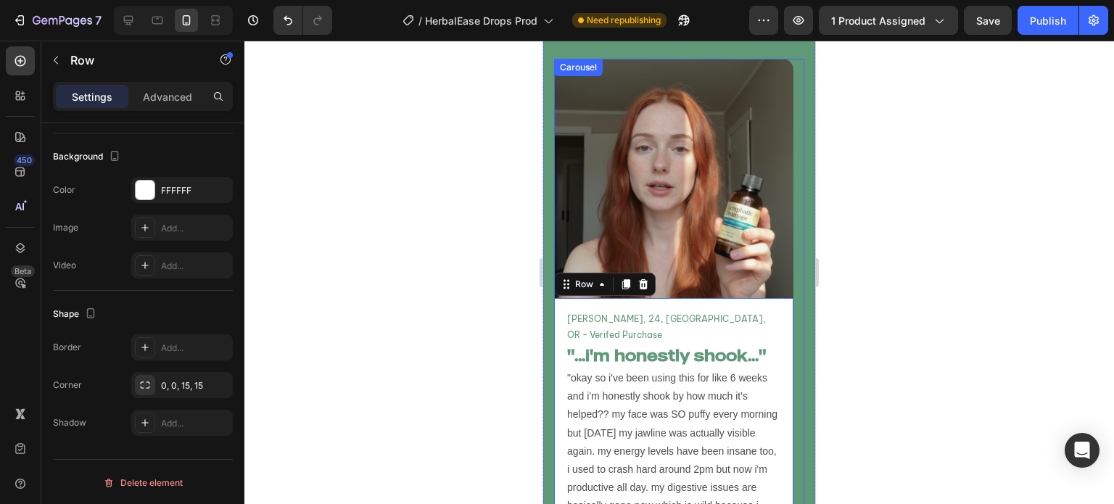
click at [576, 310] on button "Carousel Back Arrow" at bounding box center [586, 330] width 41 height 41
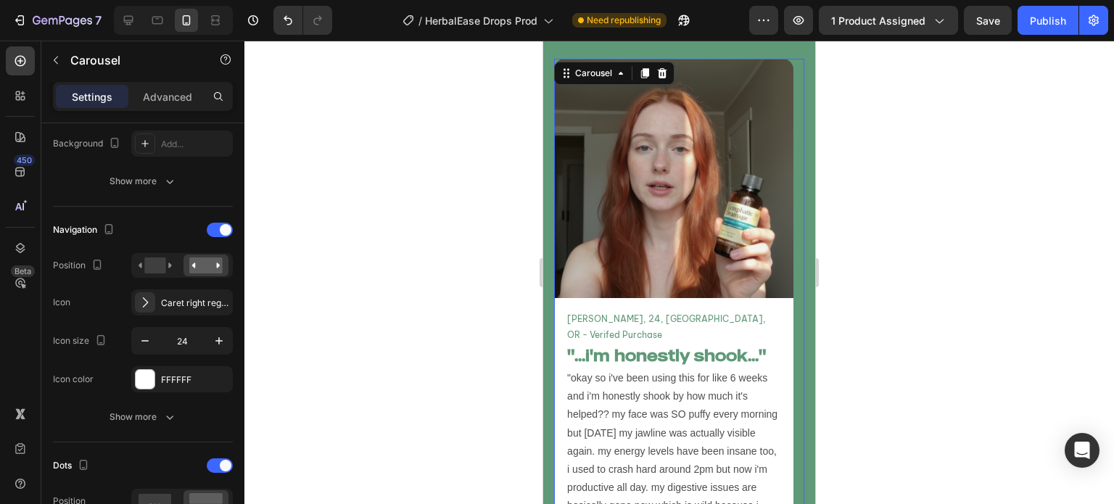
scroll to position [0, 0]
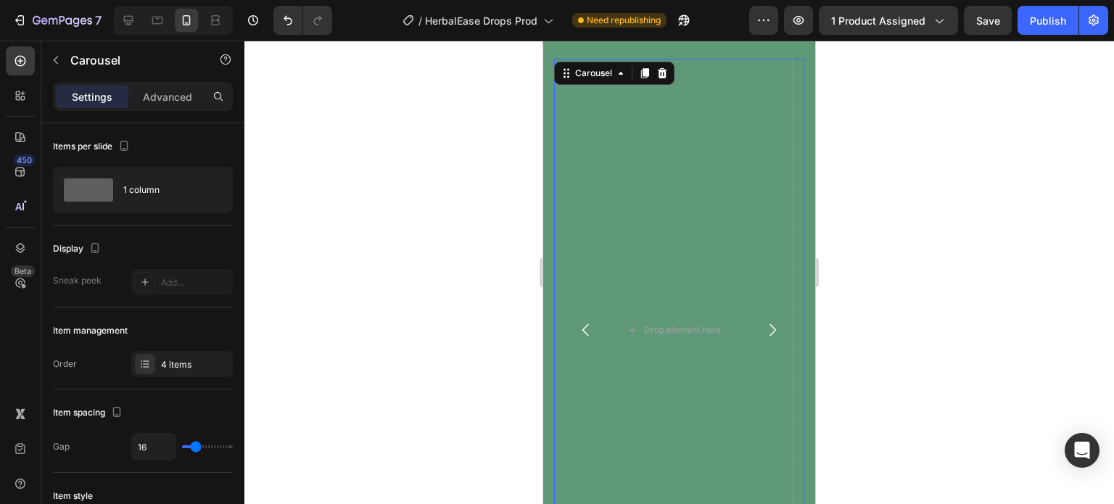
click at [764, 321] on icon "Carousel Next Arrow" at bounding box center [772, 329] width 17 height 17
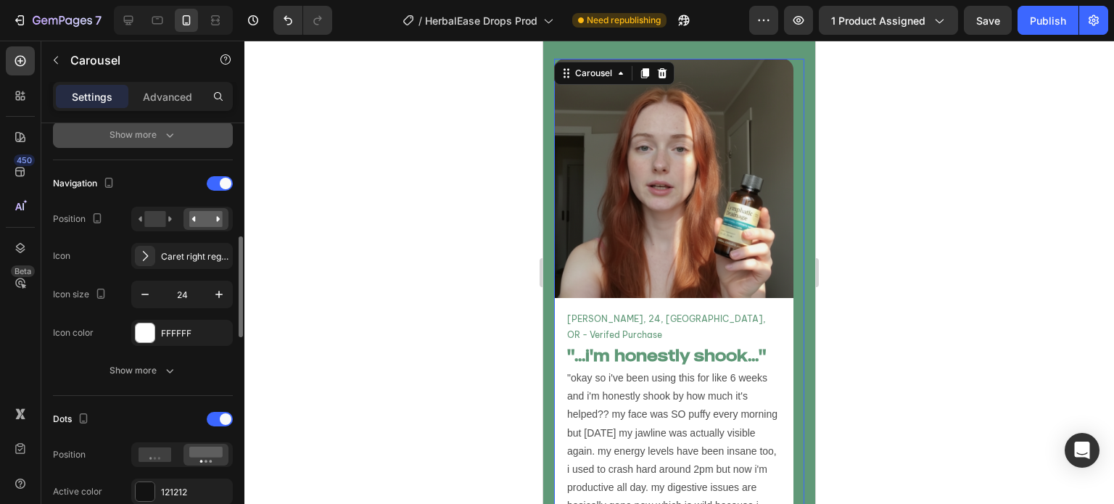
scroll to position [469, 0]
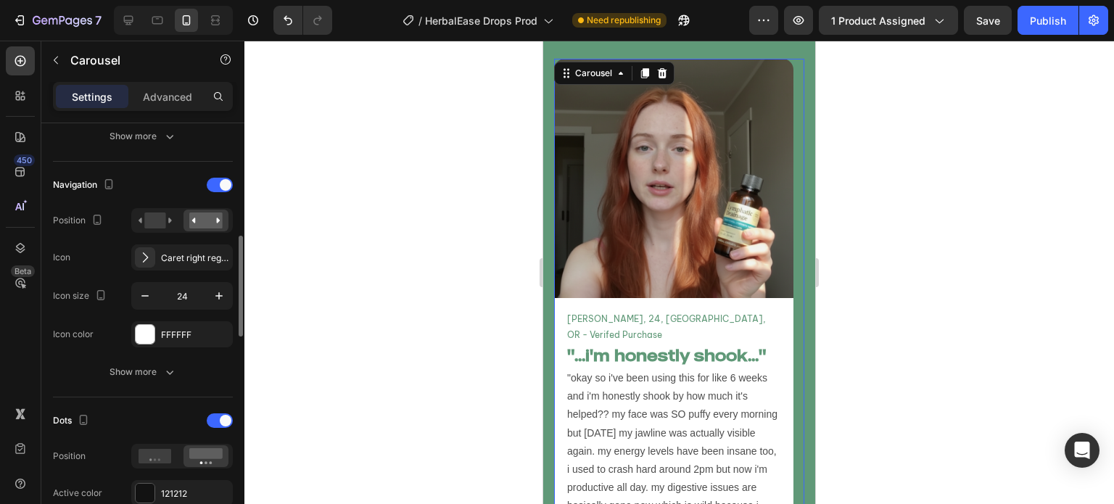
click at [165, 313] on div "Navigation Position Icon Caret right regular Icon size 24 Icon color FFFFFF" at bounding box center [143, 260] width 180 height 174
click at [165, 318] on div "Navigation Position Icon Caret right regular Icon size 24 Icon color FFFFFF" at bounding box center [143, 260] width 180 height 174
click at [155, 303] on div at bounding box center [155, 303] width 0 height 0
click at [165, 336] on div "FFFFFF" at bounding box center [182, 335] width 42 height 13
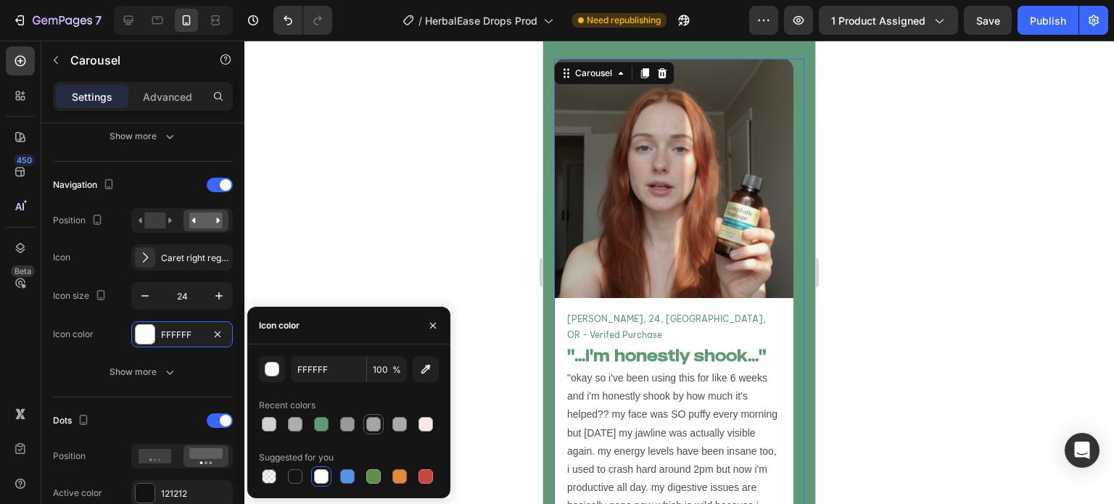
click at [371, 423] on div at bounding box center [373, 424] width 15 height 15
click at [290, 424] on div at bounding box center [295, 424] width 15 height 15
type input "ADADAD"
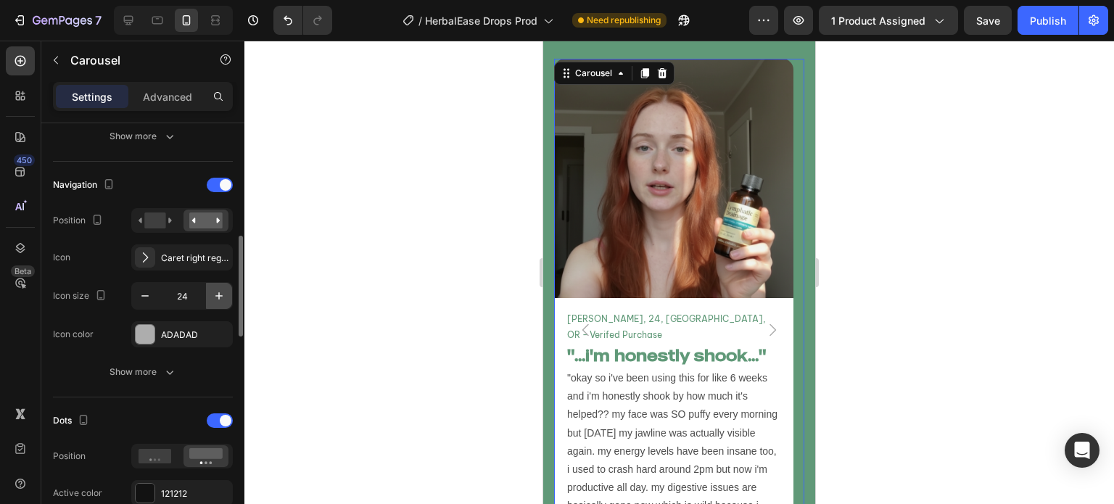
click at [218, 301] on icon "button" at bounding box center [219, 296] width 15 height 15
type input "25"
click at [165, 220] on icon at bounding box center [155, 221] width 33 height 16
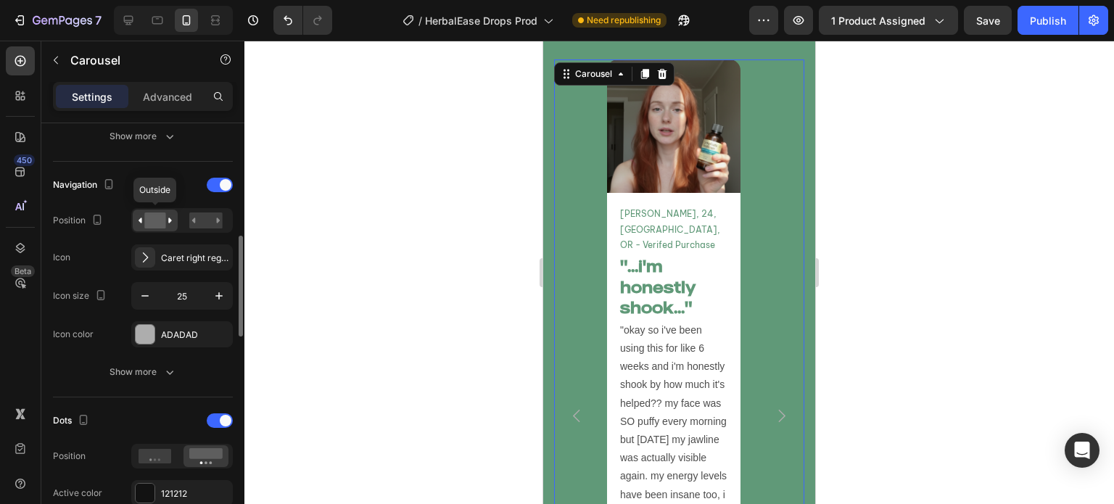
scroll to position [5332, 0]
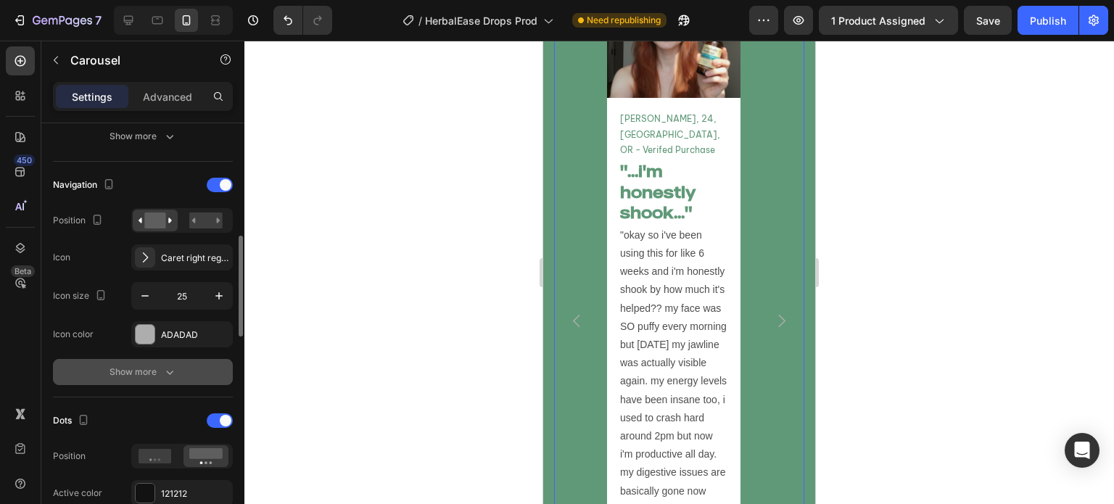
click at [168, 366] on icon "button" at bounding box center [169, 372] width 15 height 15
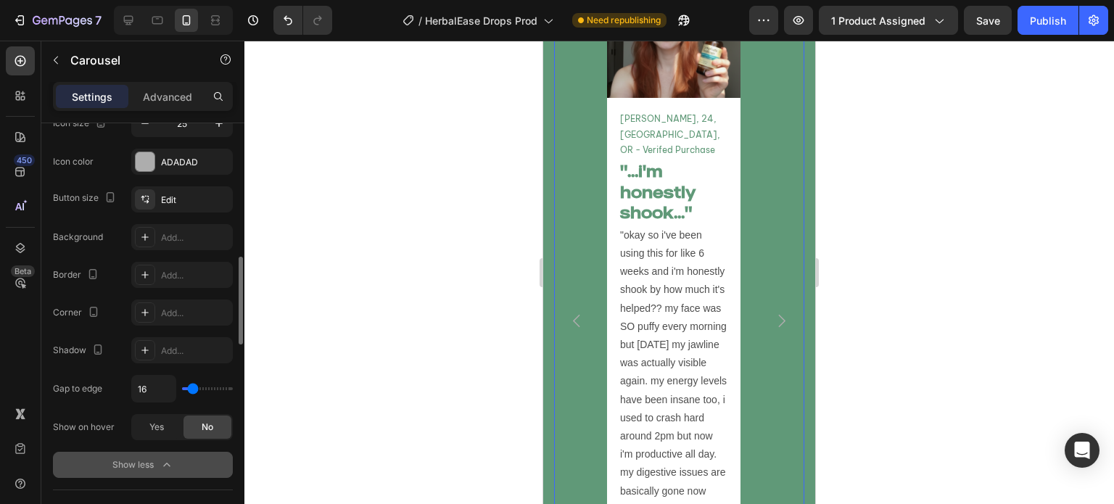
scroll to position [641, 0]
type input "0"
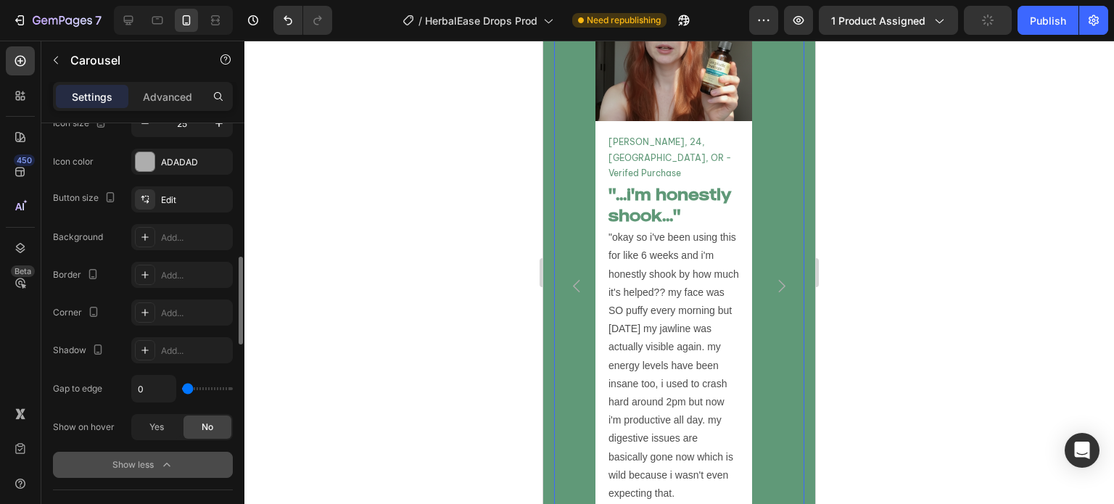
scroll to position [5287, 0]
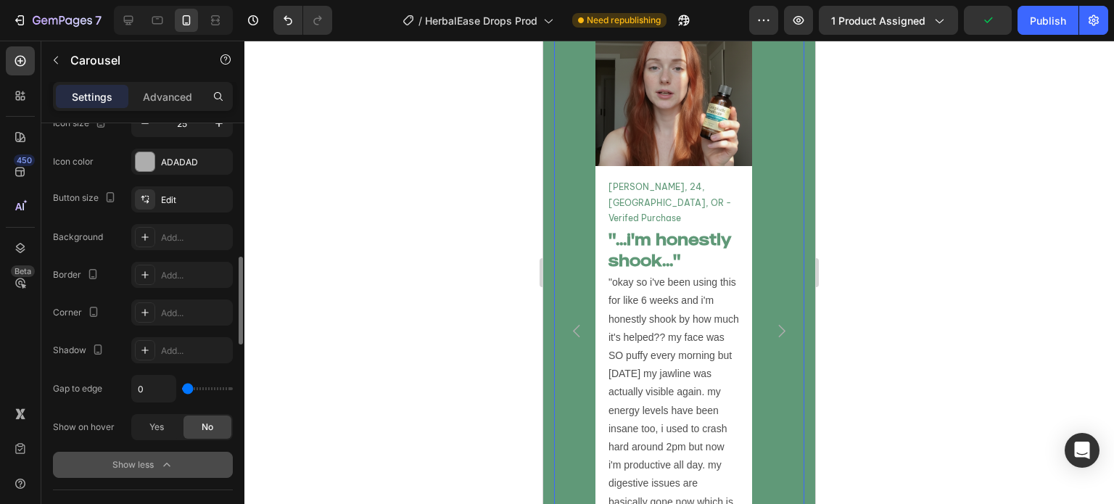
drag, startPoint x: 108, startPoint y: 374, endPoint x: 92, endPoint y: 368, distance: 17.0
type input "0"
click at [182, 387] on input "range" at bounding box center [207, 388] width 51 height 3
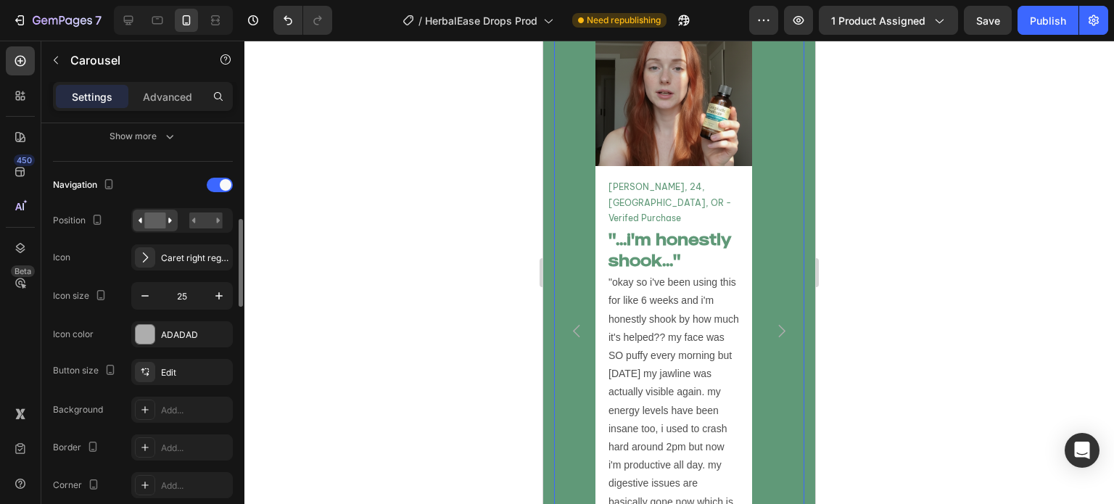
scroll to position [467, 0]
click at [212, 225] on rect at bounding box center [205, 222] width 33 height 16
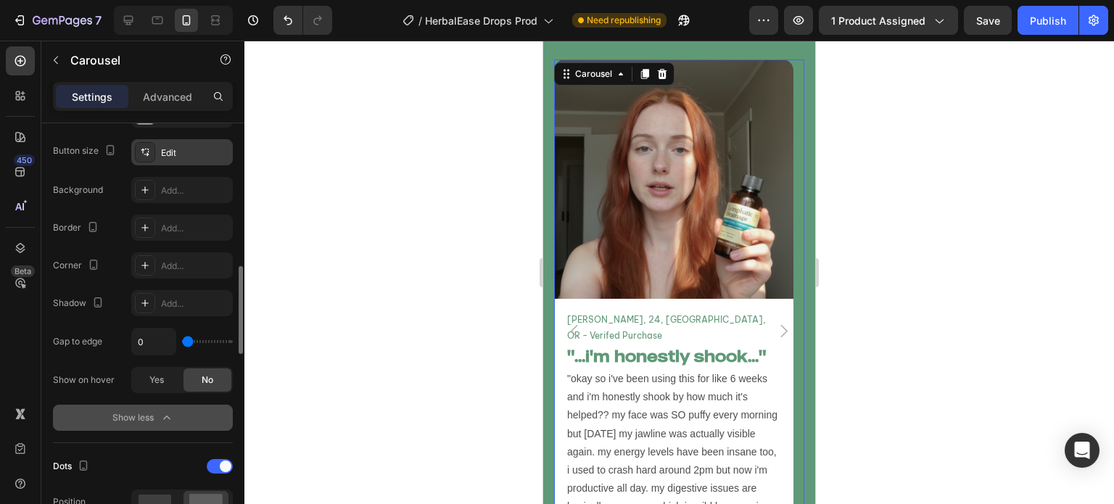
scroll to position [688, 0]
type input "41"
type input "43"
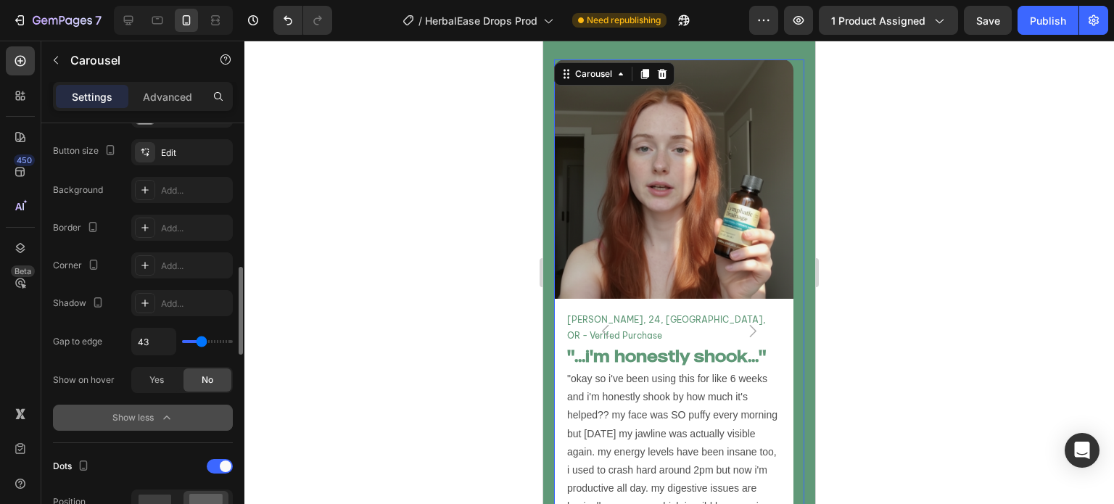
type input "48"
type input "31"
type input "0"
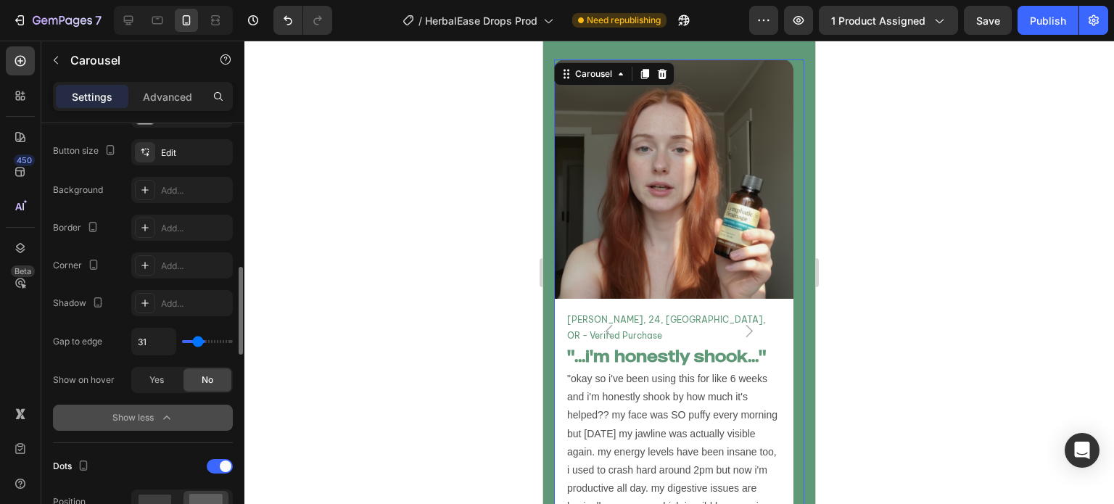
type input "0"
drag, startPoint x: 183, startPoint y: 339, endPoint x: 152, endPoint y: 342, distance: 31.3
click at [182, 342] on input "range" at bounding box center [207, 341] width 51 height 3
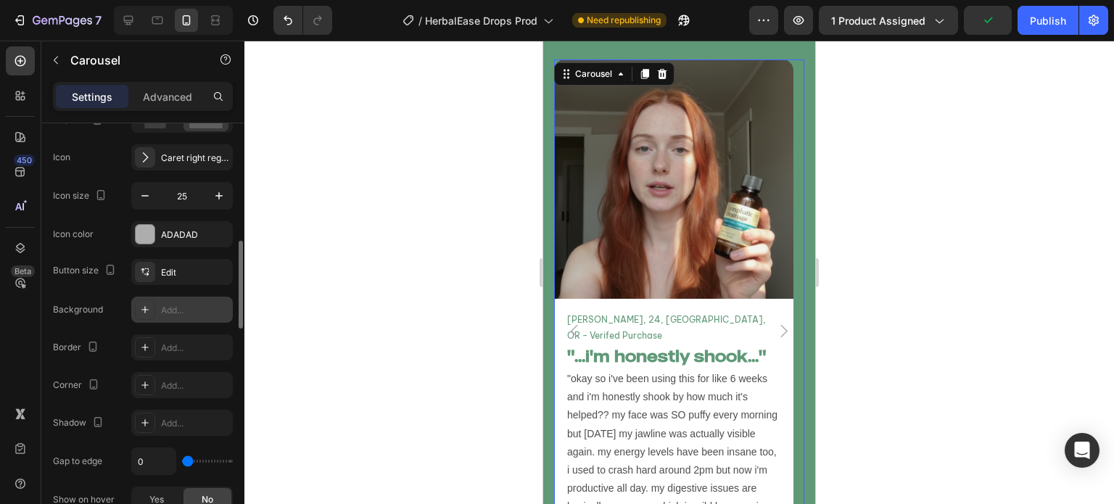
scroll to position [568, 0]
click at [175, 220] on div "Navigation Position Icon Caret right regular Icon size 25 Icon color ADADAD" at bounding box center [143, 161] width 180 height 174
click at [173, 226] on div "ADADAD" at bounding box center [182, 235] width 102 height 26
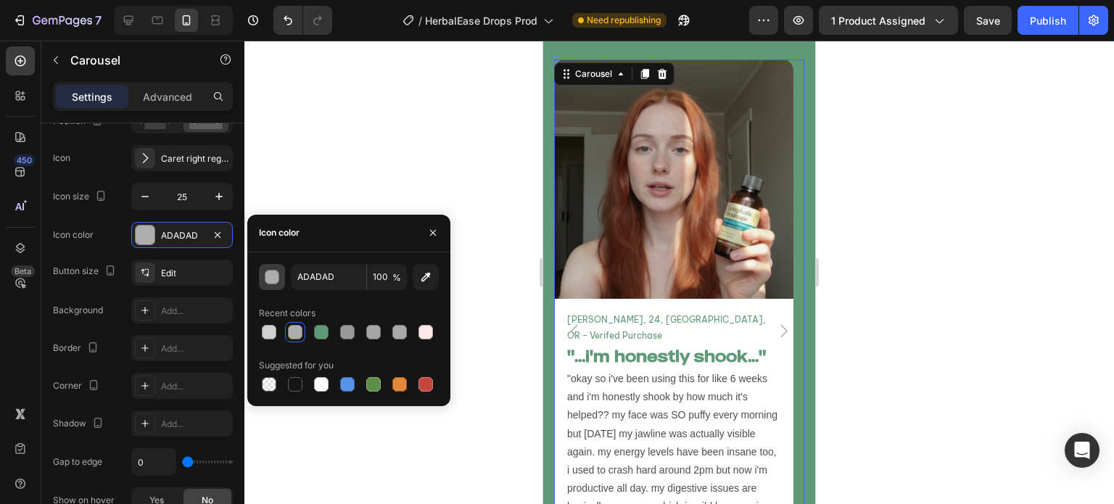
click at [268, 281] on div "button" at bounding box center [272, 278] width 15 height 15
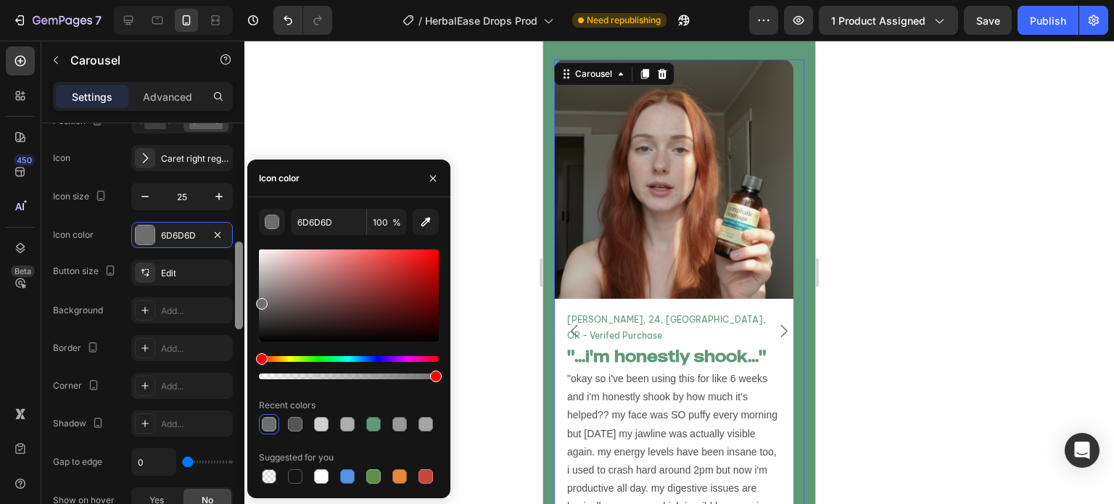
drag, startPoint x: 282, startPoint y: 285, endPoint x: 242, endPoint y: 301, distance: 43.6
click at [242, 301] on div "450 Beta Sections(18) Elements(84) Section Element Hero Section Product Detail …" at bounding box center [122, 273] width 244 height 464
type input "707070"
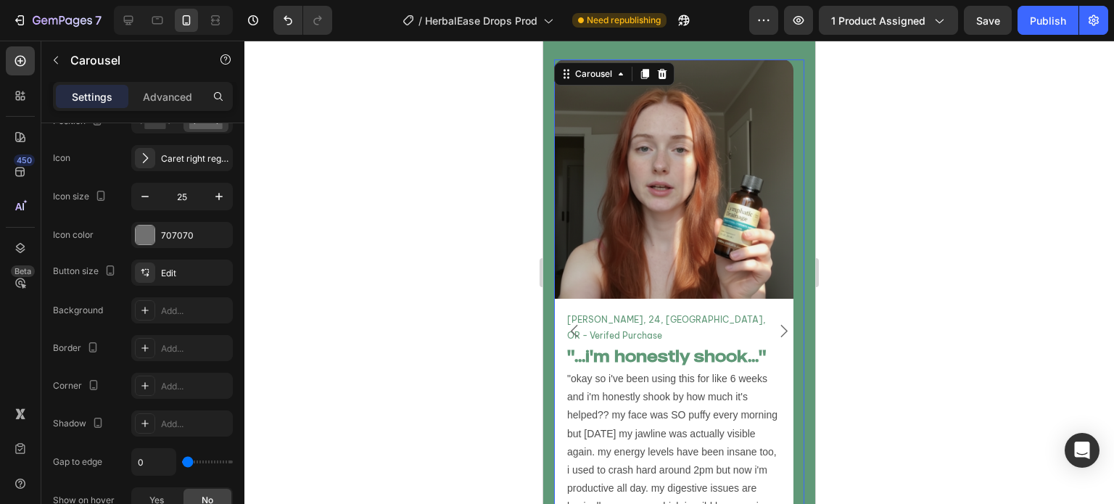
click at [474, 221] on div at bounding box center [679, 273] width 870 height 464
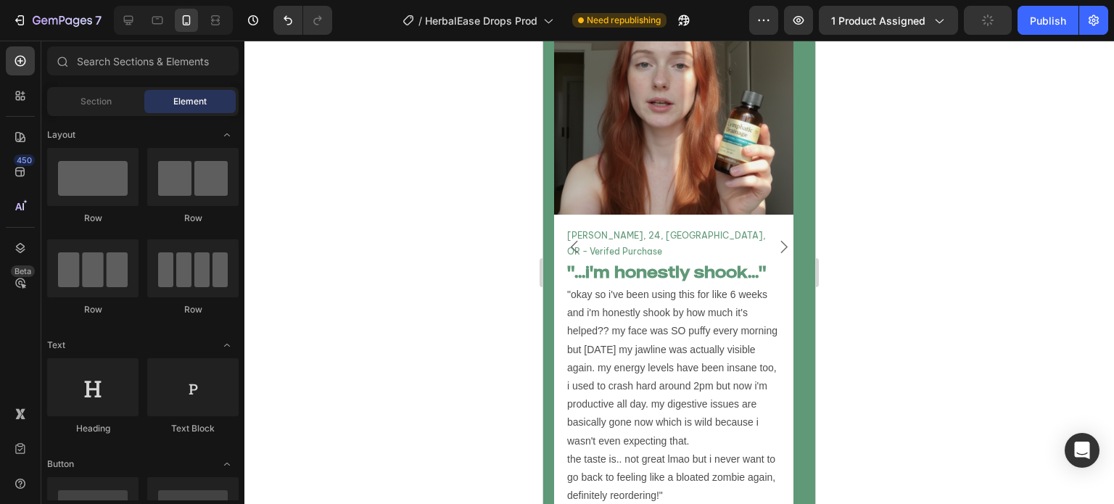
scroll to position [5321, 0]
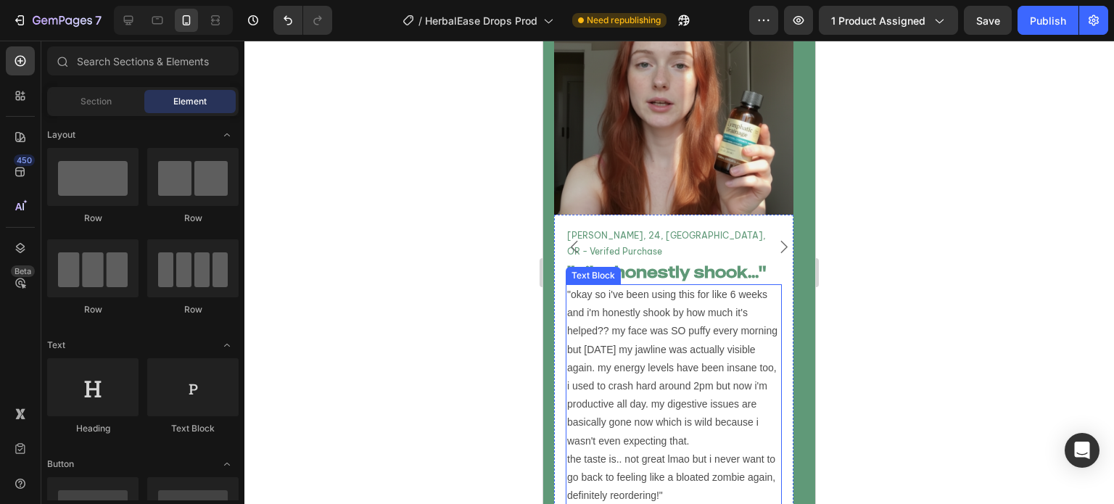
click at [667, 329] on p ""okay so i've been using this for like 6 weeks and i'm honestly shook by how mu…" at bounding box center [673, 395] width 213 height 219
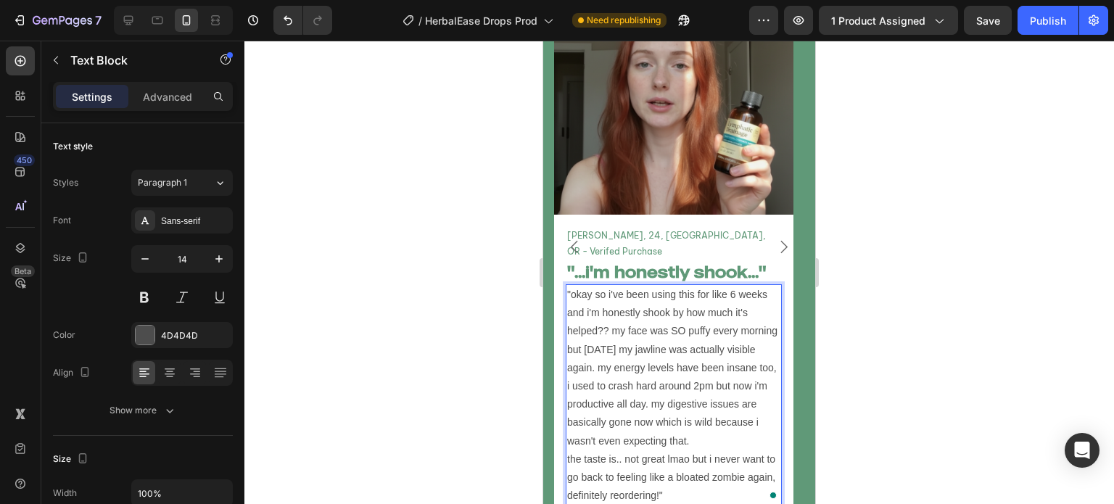
click at [634, 286] on p ""okay so i've been using this for like 6 weeks and i'm honestly shook by how mu…" at bounding box center [673, 395] width 213 height 219
click at [633, 286] on p ""okay so i've been using this for like 6 weeks and i'm honestly shook by how mu…" at bounding box center [673, 395] width 213 height 219
click at [683, 286] on p ""okay so i've been using this for like 6 weeks and i'm honestly shook by how mu…" at bounding box center [673, 395] width 213 height 219
drag, startPoint x: 688, startPoint y: 412, endPoint x: 674, endPoint y: 411, distance: 14.5
click at [674, 411] on p ""okay so i've been using this for like 6 weeks and i'm honestly shook by how mu…" at bounding box center [673, 395] width 213 height 219
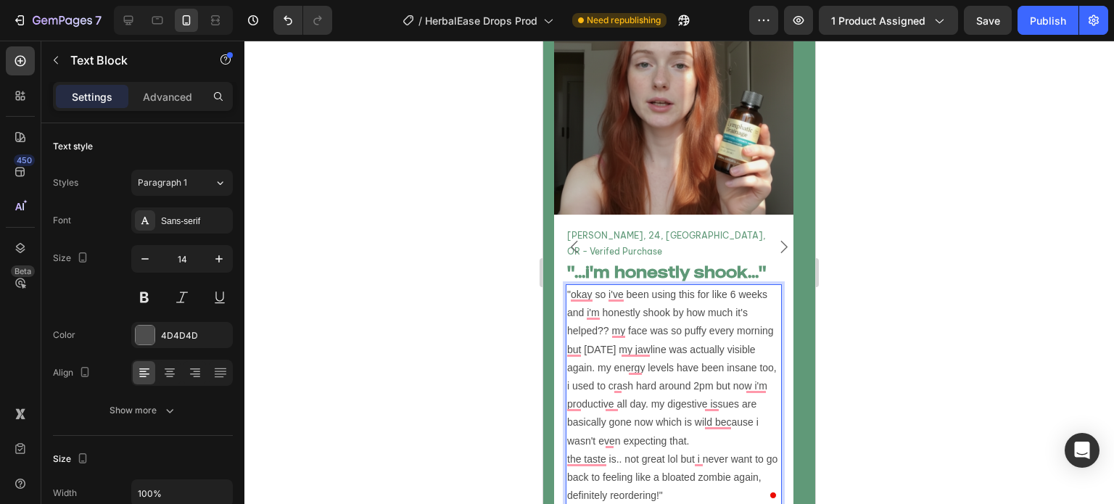
click at [622, 411] on p ""okay so i've been using this for like 6 weeks and i'm honestly shook by how mu…" at bounding box center [673, 395] width 213 height 219
click at [659, 448] on p ""okay so i've been using this for like 6 weeks and i'm honestly shook by how mu…" at bounding box center [673, 395] width 213 height 219
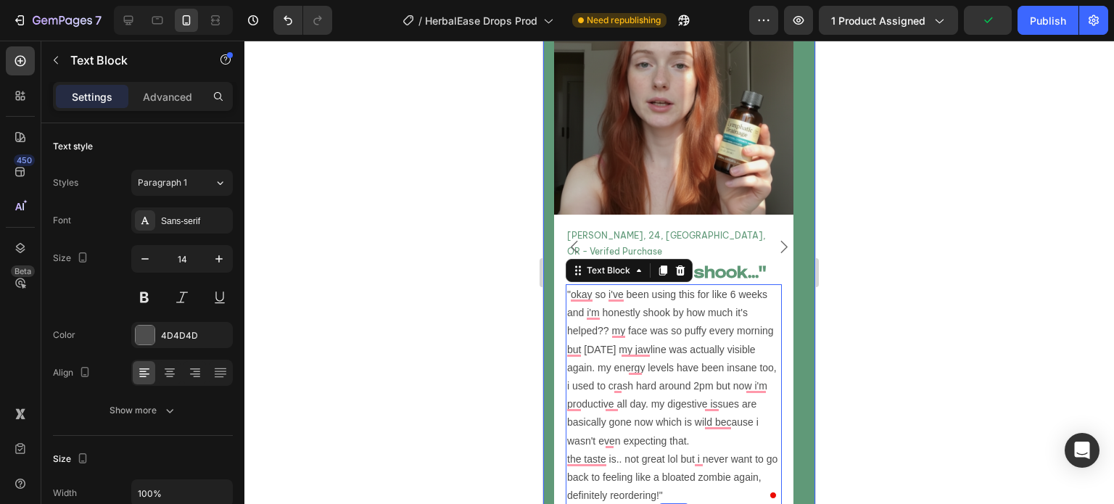
click at [489, 421] on div at bounding box center [679, 273] width 870 height 464
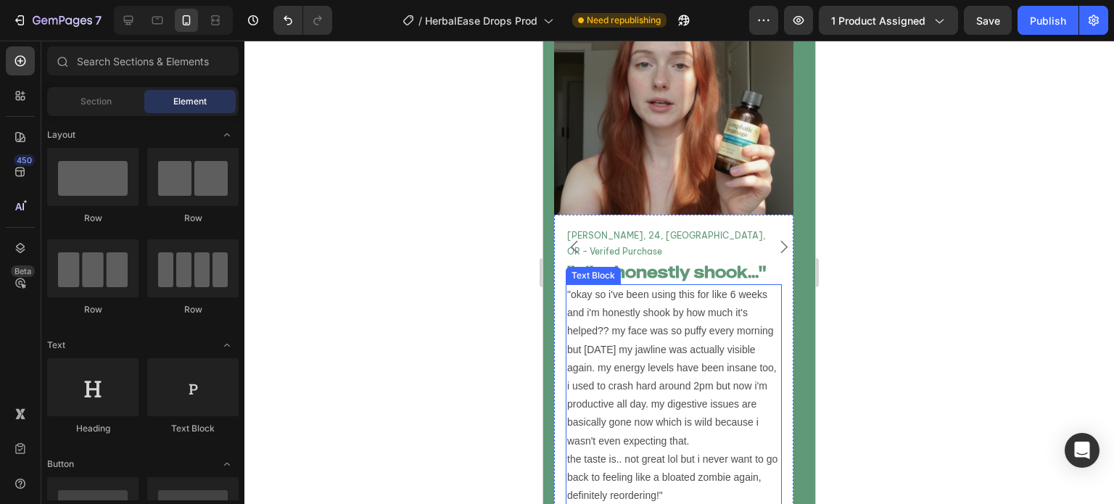
scroll to position [5215, 0]
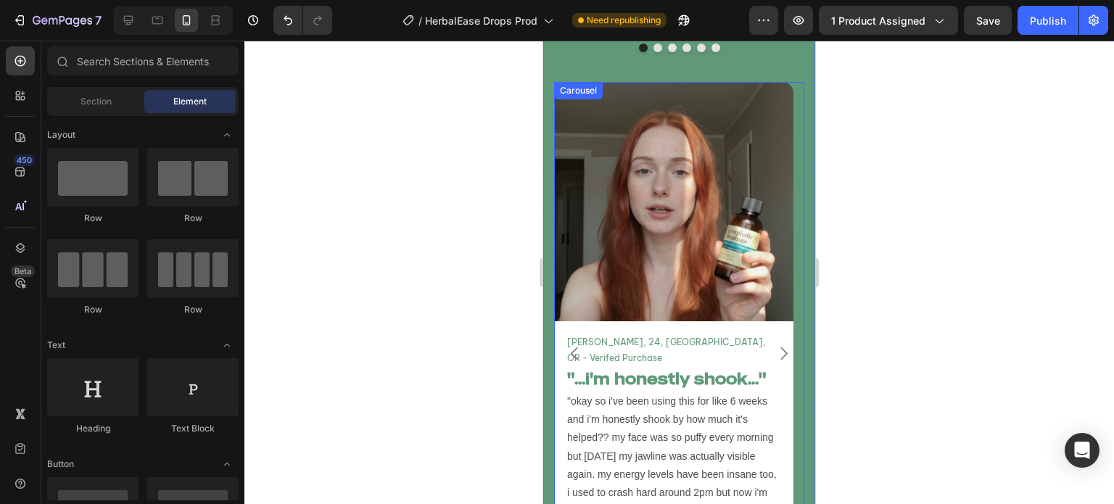
click at [777, 345] on icon "Carousel Next Arrow" at bounding box center [784, 354] width 18 height 18
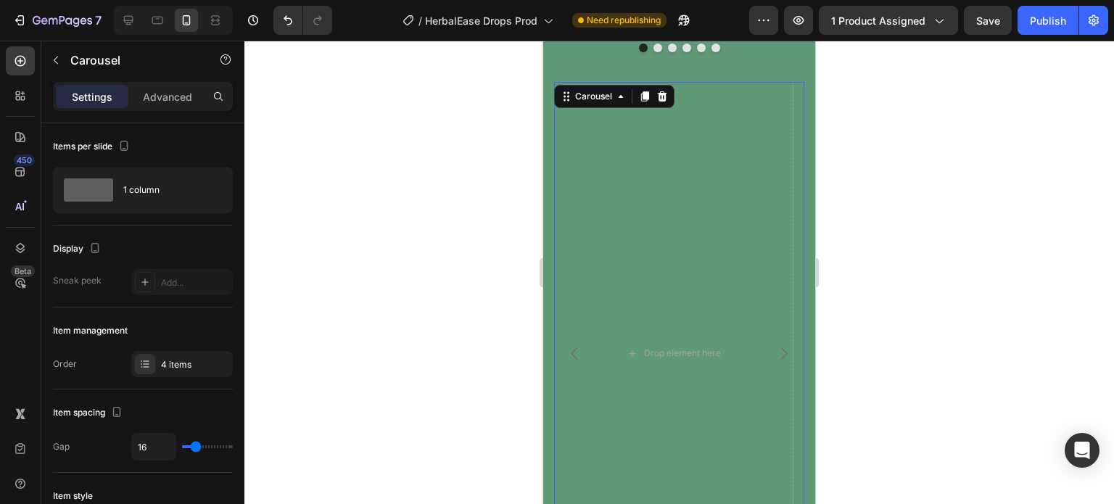
click at [575, 345] on icon "Carousel Back Arrow" at bounding box center [575, 354] width 18 height 18
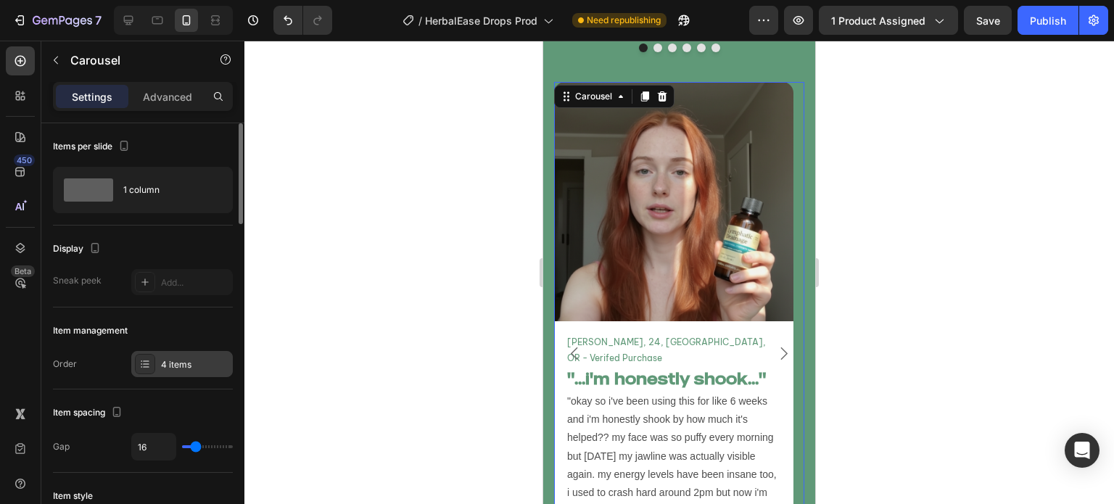
click at [181, 370] on div "4 items" at bounding box center [195, 364] width 68 height 13
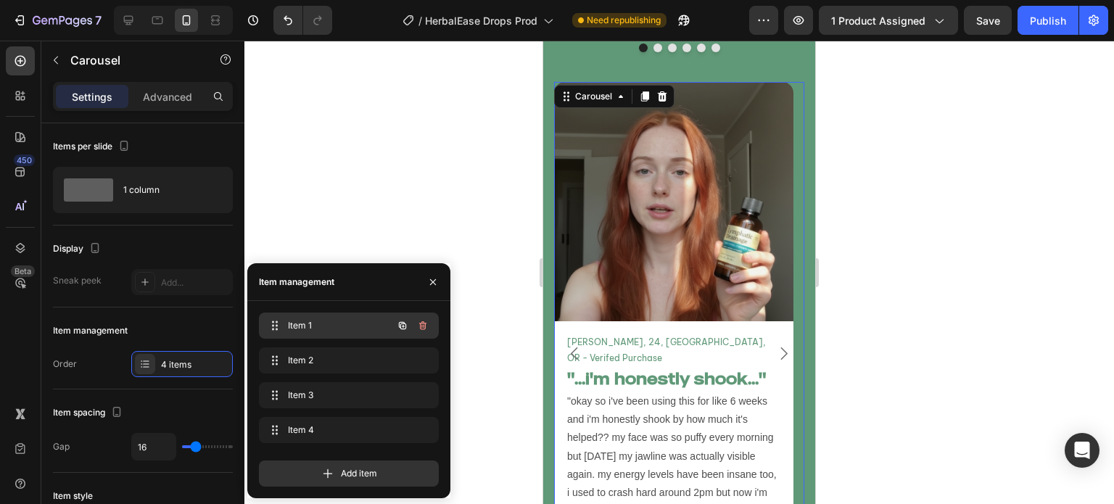
click at [323, 332] on div "Item 1 Item 1" at bounding box center [329, 326] width 128 height 20
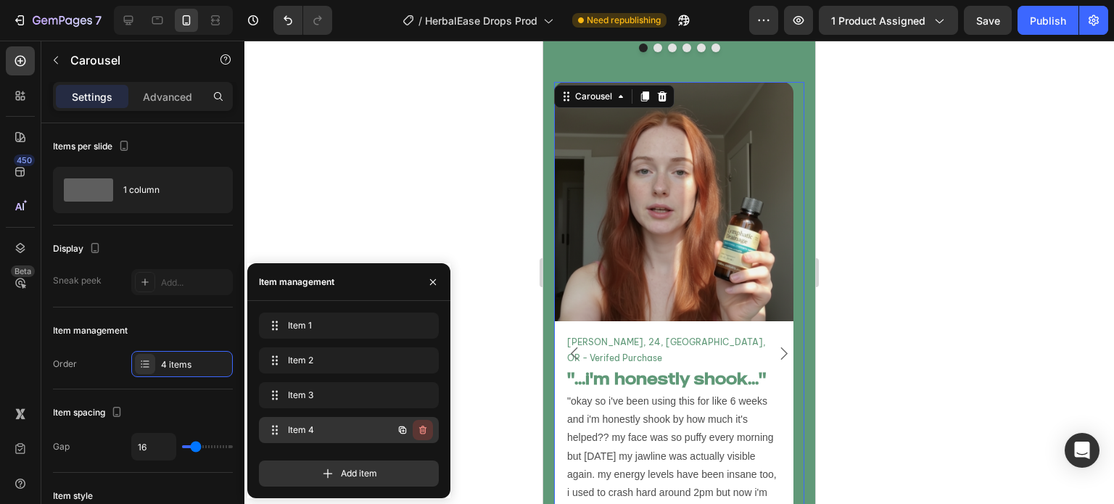
click at [429, 432] on button "button" at bounding box center [423, 430] width 20 height 20
click at [422, 421] on button "Delete" at bounding box center [413, 430] width 40 height 20
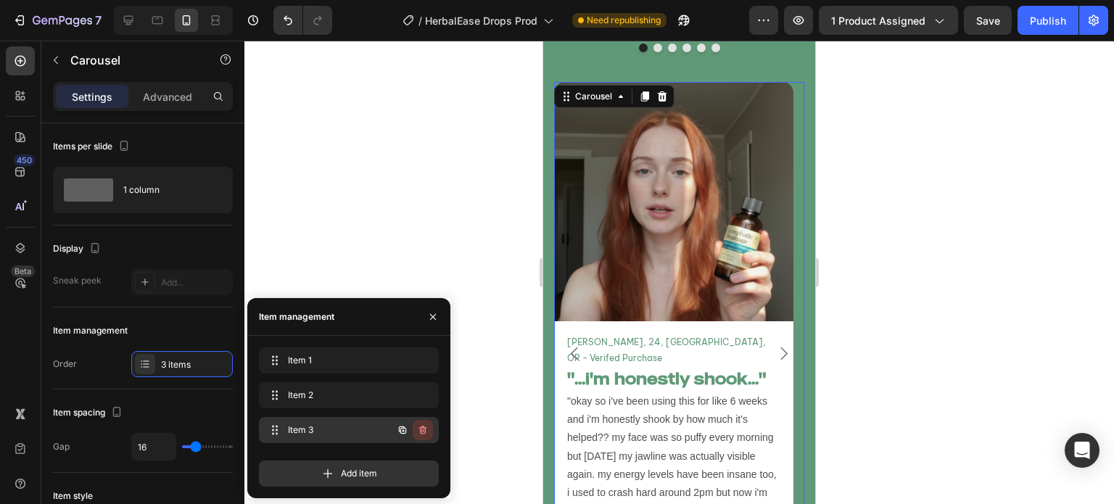
click at [418, 423] on button "button" at bounding box center [423, 430] width 20 height 20
click at [419, 424] on div "Delete" at bounding box center [413, 430] width 27 height 13
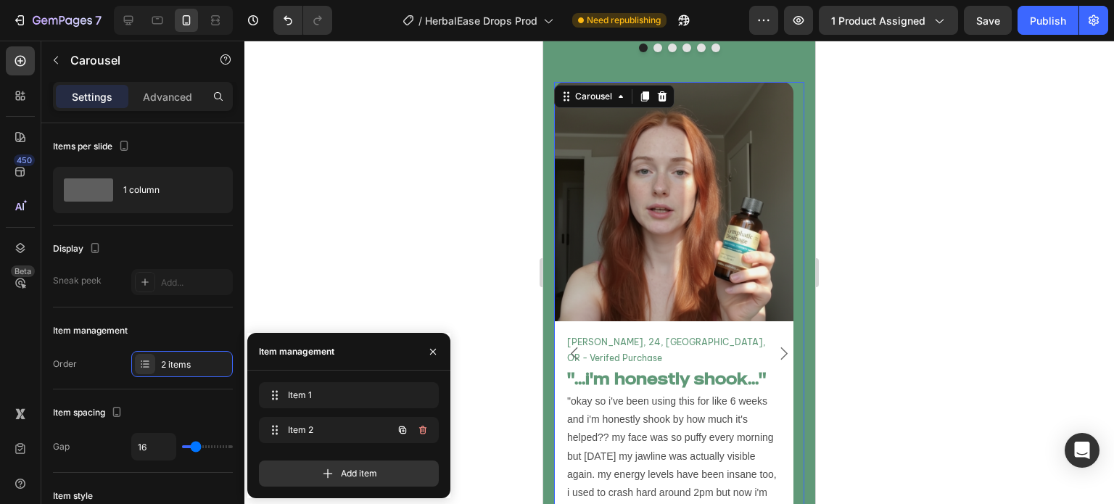
click at [419, 424] on icon "button" at bounding box center [423, 430] width 12 height 12
click at [419, 424] on div "Delete" at bounding box center [413, 430] width 27 height 13
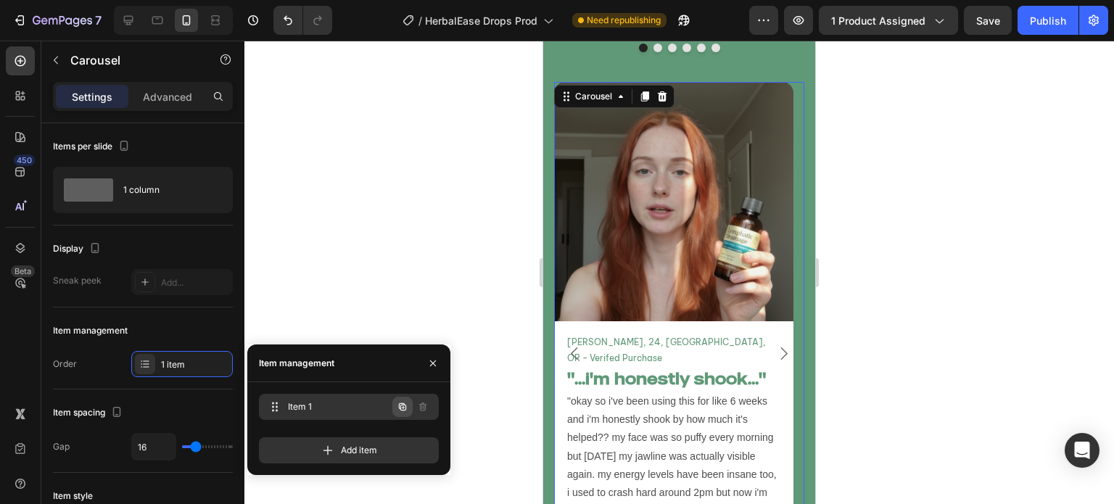
click at [403, 409] on icon "button" at bounding box center [403, 407] width 12 height 12
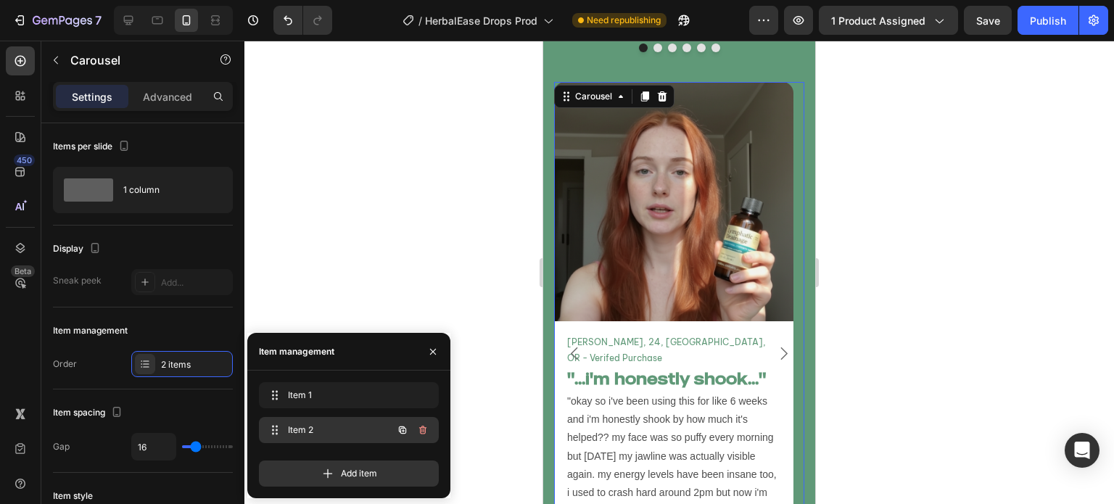
click at [358, 429] on span "Item 2" at bounding box center [329, 430] width 82 height 13
click at [435, 347] on icon "button" at bounding box center [433, 352] width 12 height 12
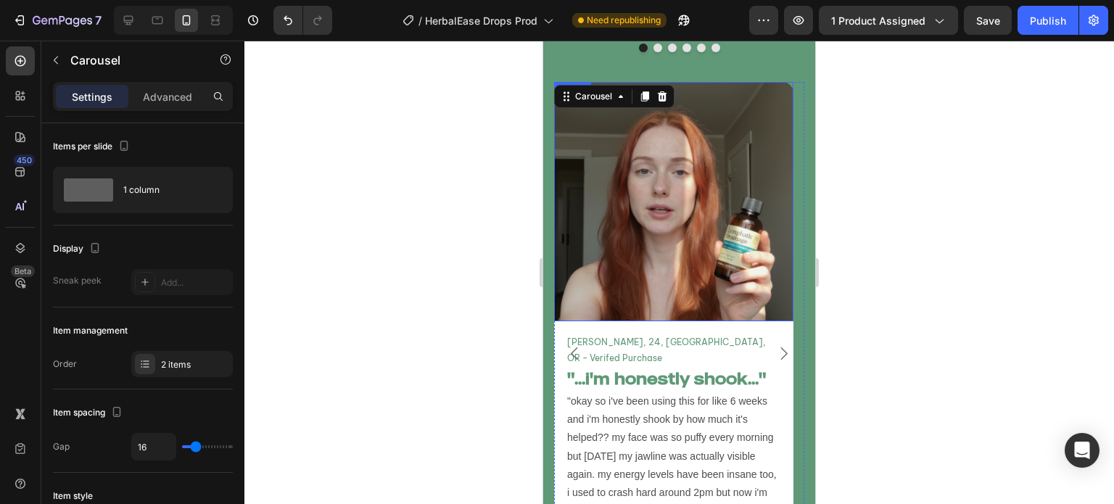
click at [656, 208] on img at bounding box center [673, 201] width 239 height 239
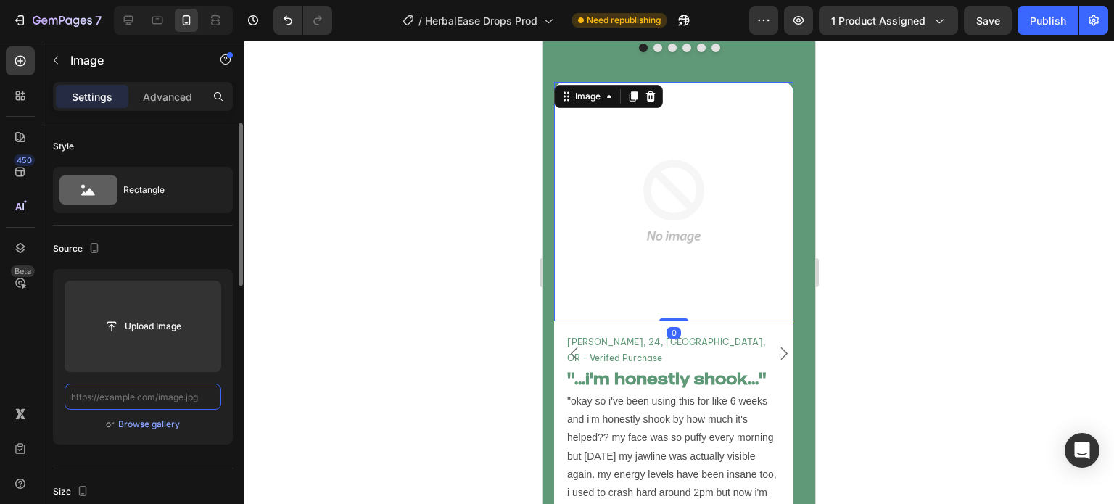
scroll to position [0, 0]
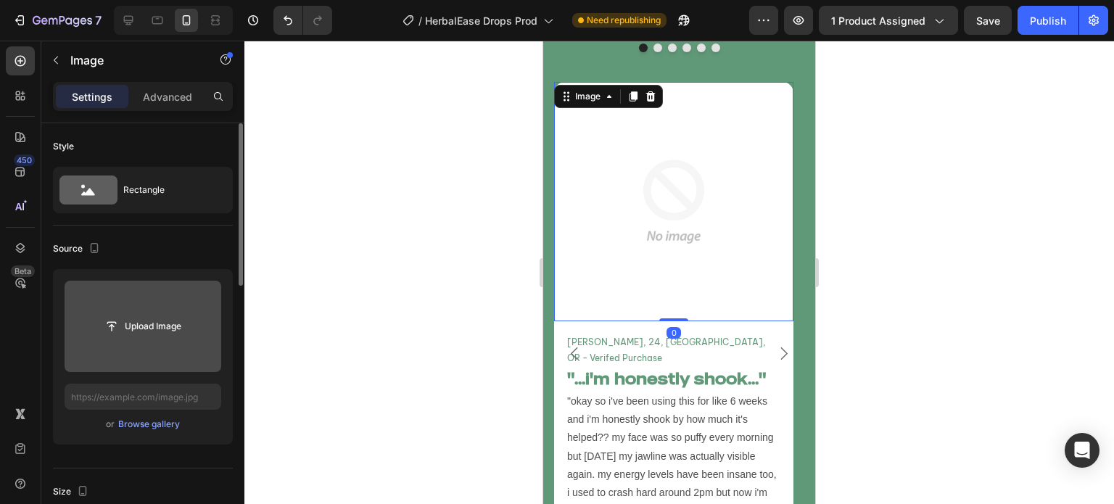
click at [169, 335] on input "file" at bounding box center [143, 326] width 100 height 25
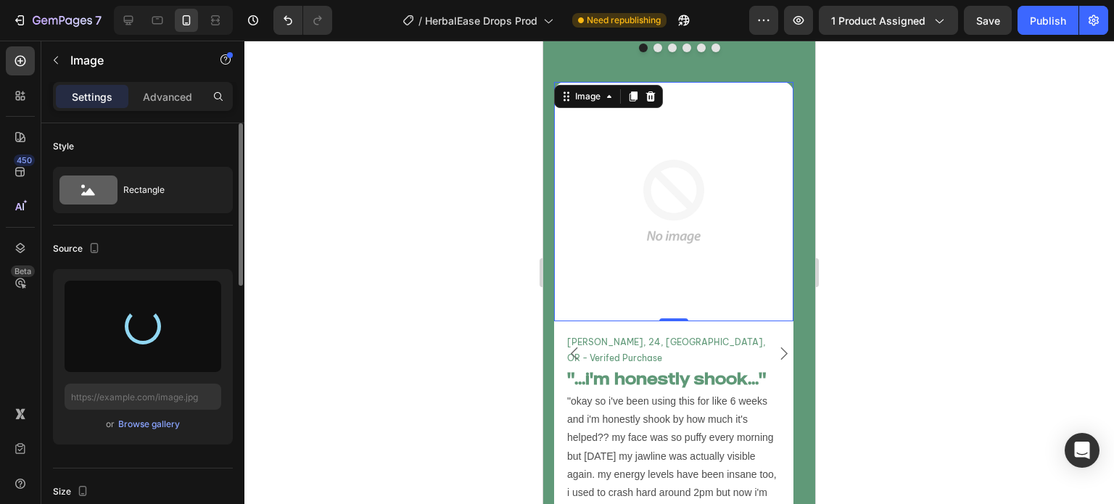
type input "[URL][DOMAIN_NAME]"
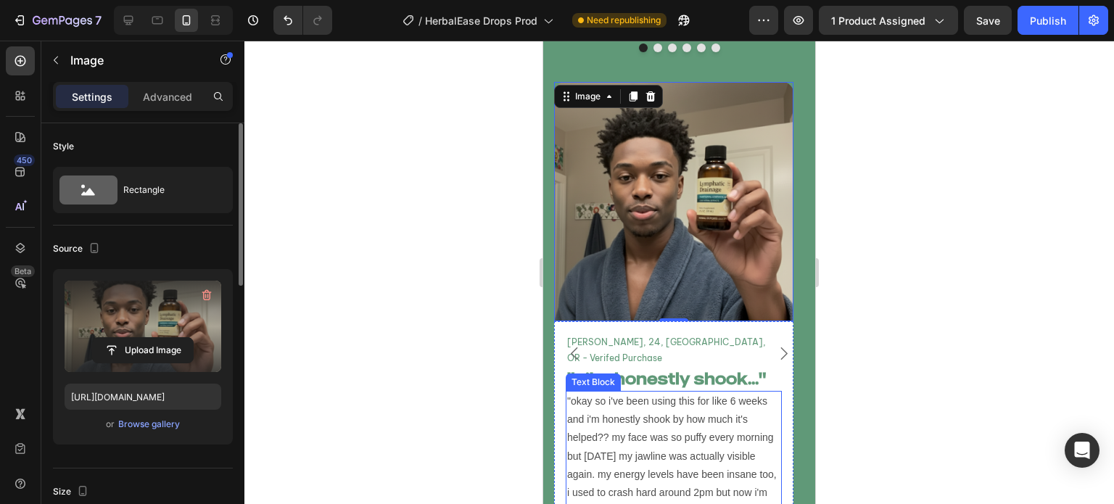
click at [630, 400] on p ""okay so i've been using this for like 6 weeks and i'm honestly shook by how mu…" at bounding box center [673, 501] width 213 height 219
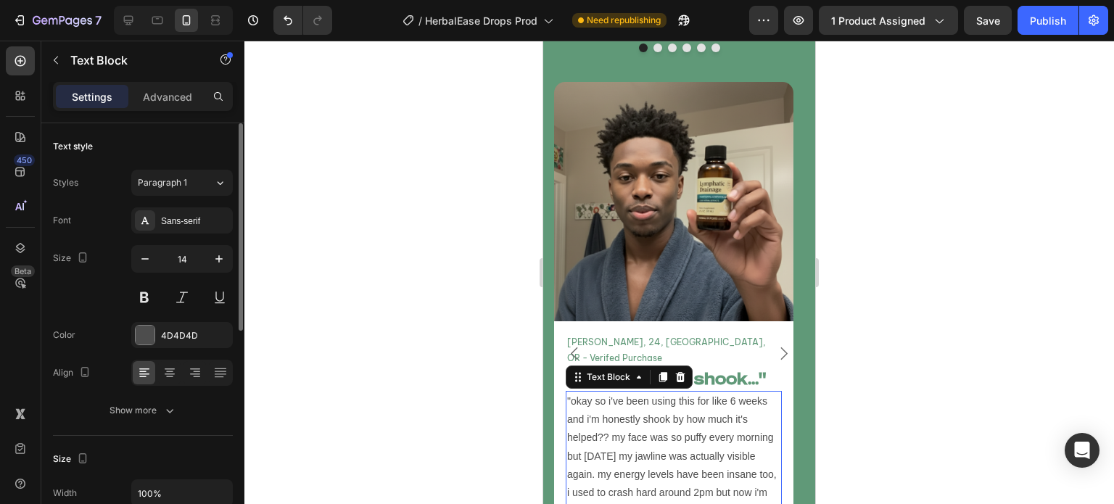
click at [630, 400] on p ""okay so i've been using this for like 6 weeks and i'm honestly shook by how mu…" at bounding box center [673, 501] width 213 height 219
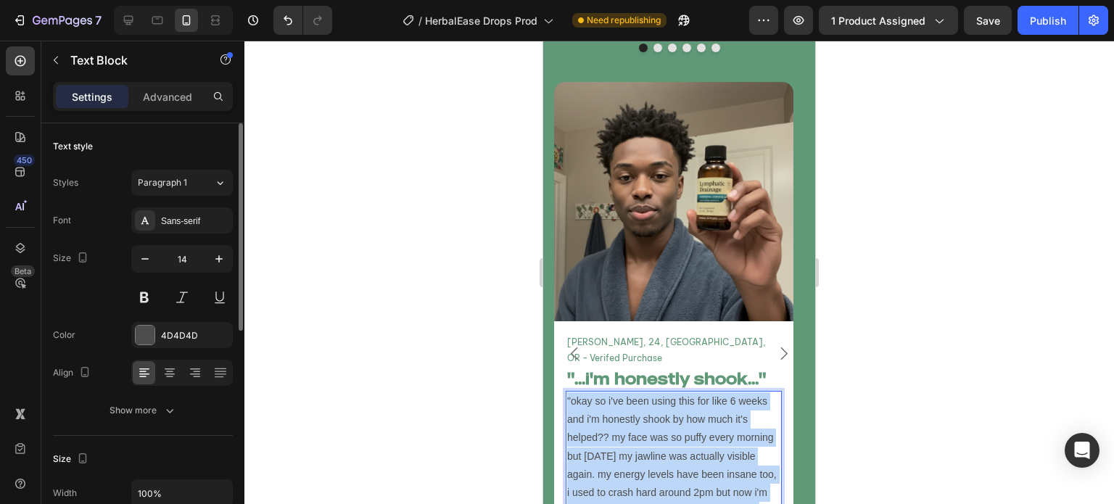
click at [630, 400] on p ""okay so i've been using this for like 6 weeks and i'm honestly shook by how mu…" at bounding box center [673, 501] width 213 height 219
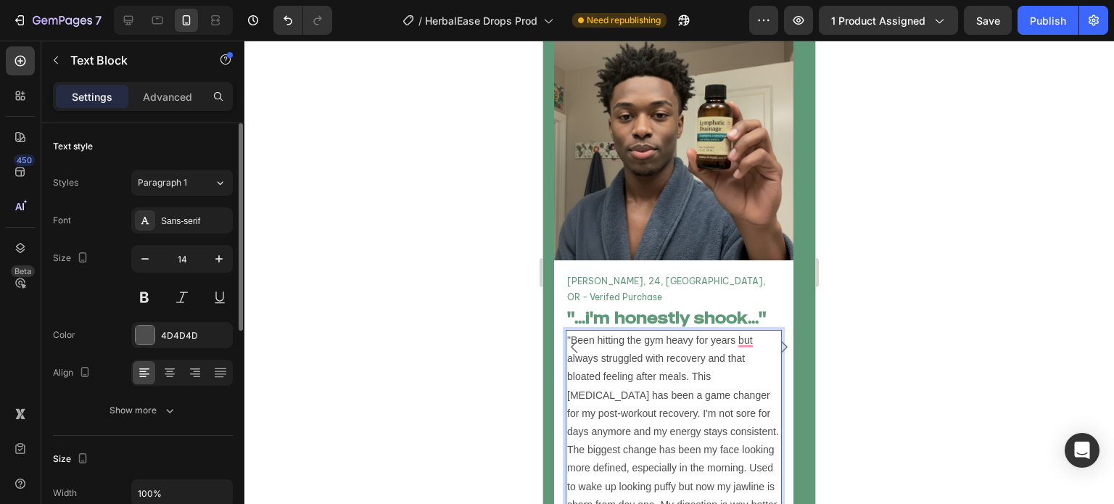
scroll to position [5356, 0]
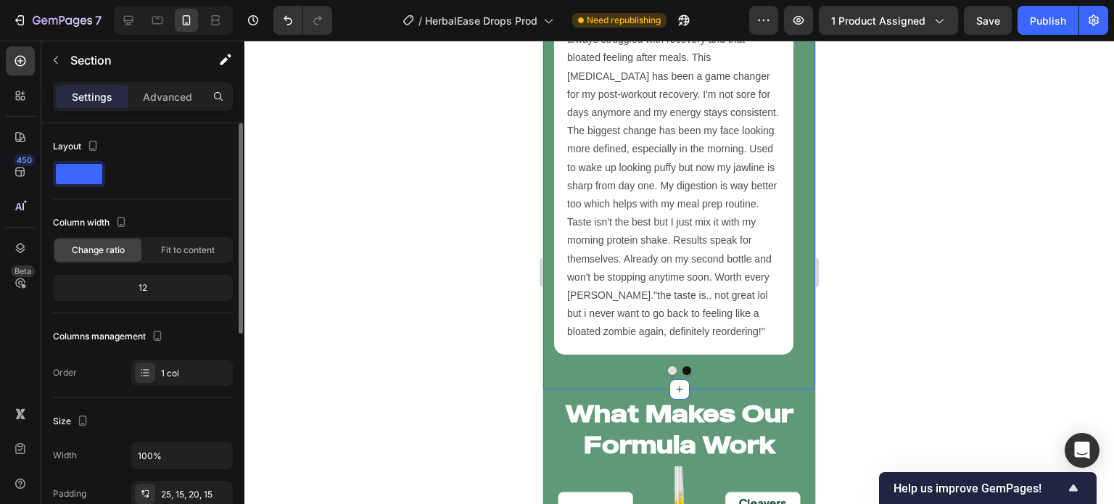
scroll to position [5608, 0]
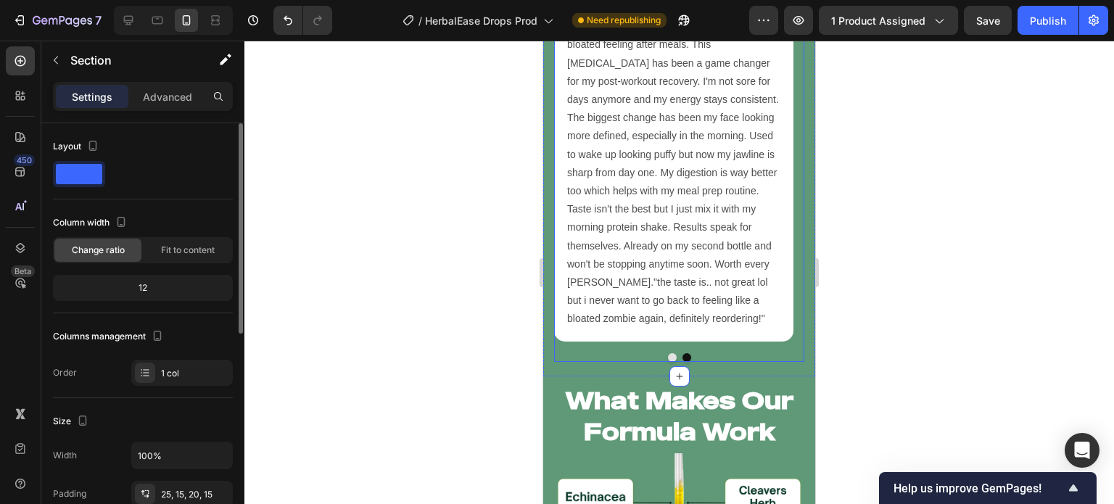
click at [668, 353] on button "Dot" at bounding box center [672, 357] width 9 height 9
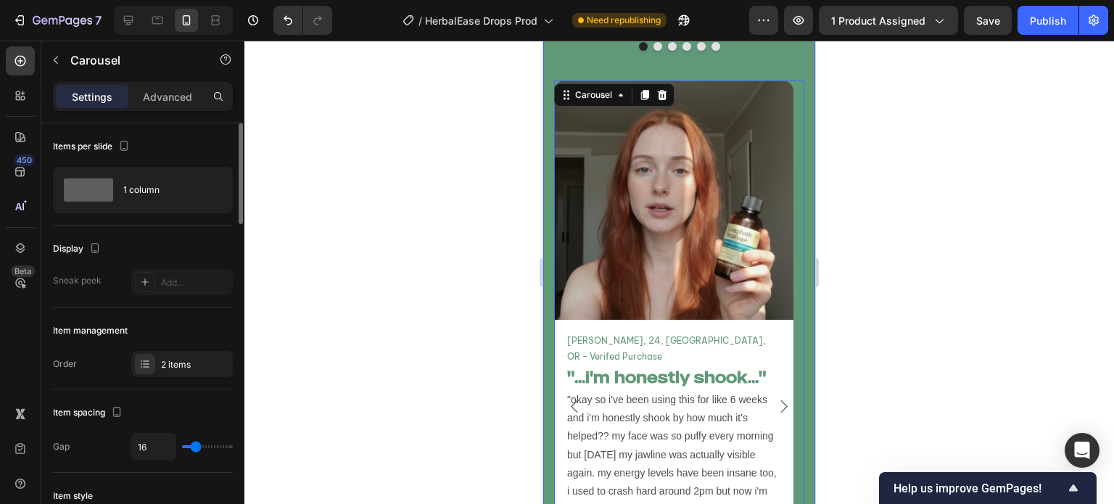
scroll to position [5473, 0]
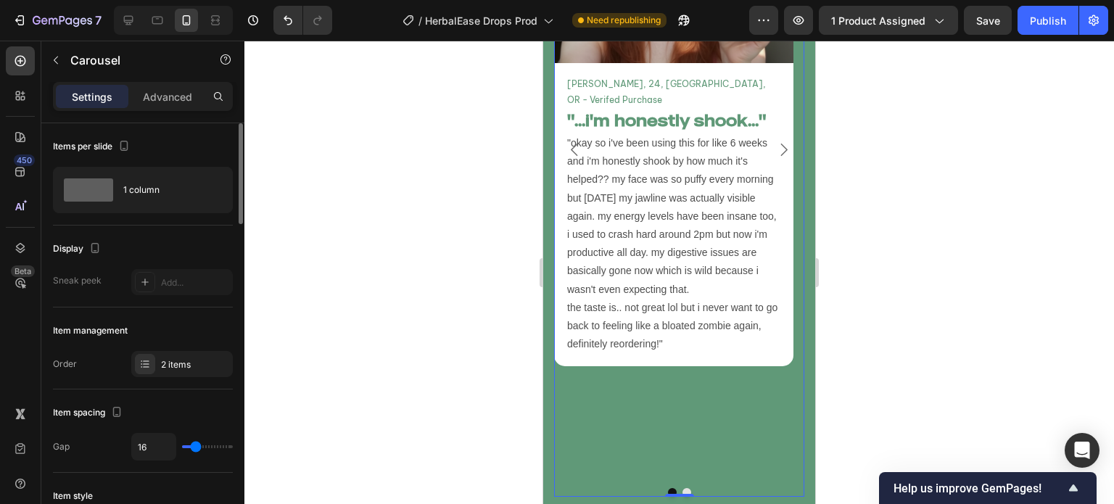
click at [683, 488] on button "Dot" at bounding box center [687, 492] width 9 height 9
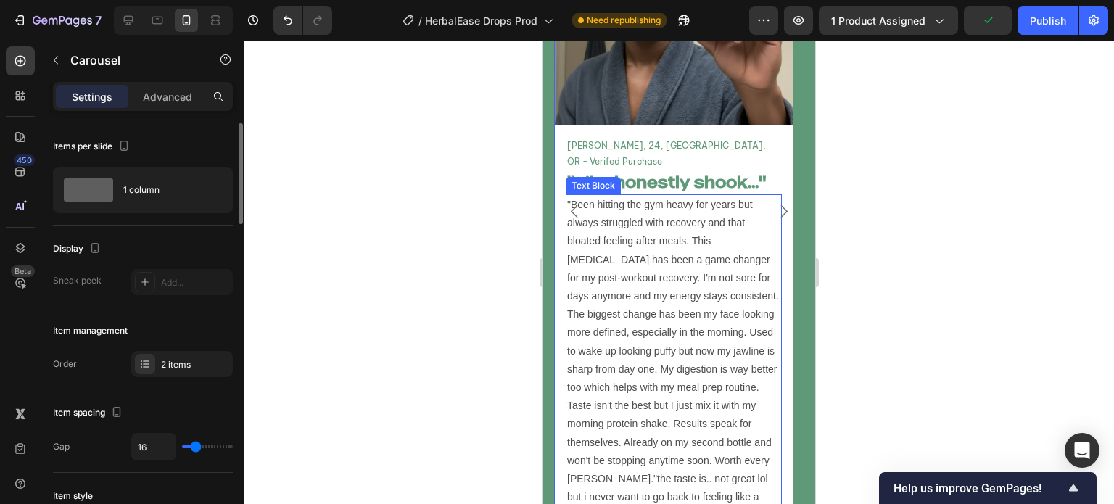
scroll to position [5446, 0]
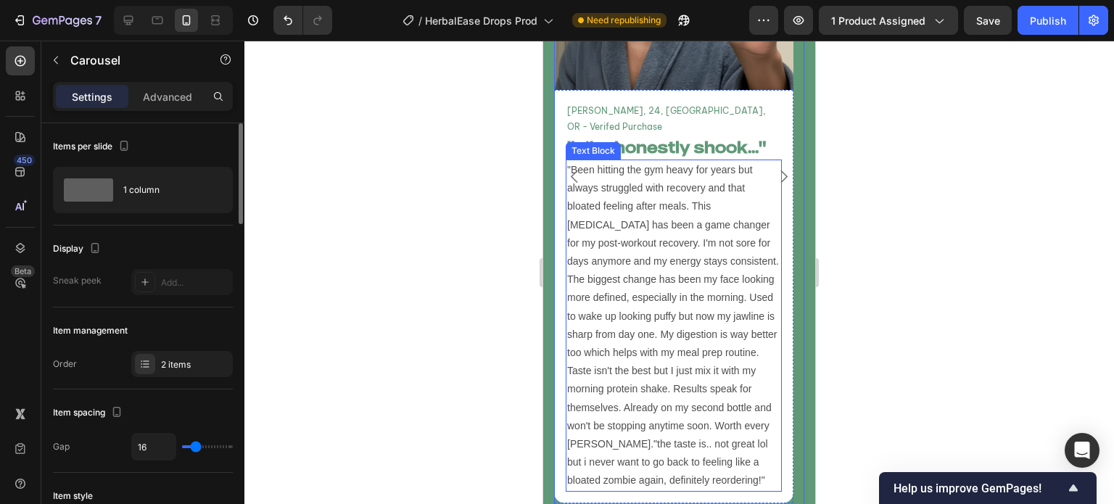
click at [626, 412] on p ""Been hitting the gym heavy for years but always struggled with recovery and th…" at bounding box center [673, 325] width 213 height 329
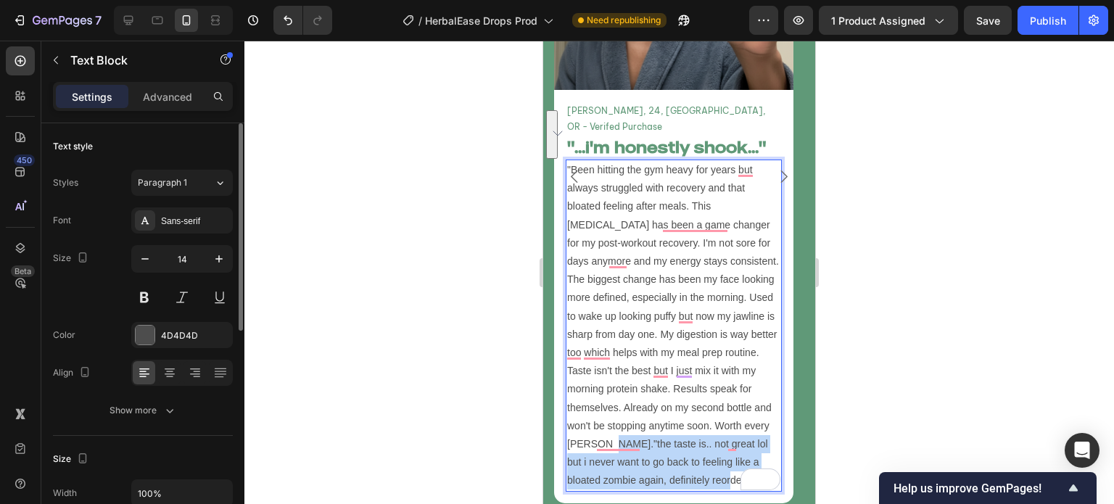
drag, startPoint x: 603, startPoint y: 394, endPoint x: 733, endPoint y: 432, distance: 135.9
click at [733, 432] on p ""Been hitting the gym heavy for years but always struggled with recovery and th…" at bounding box center [673, 325] width 213 height 329
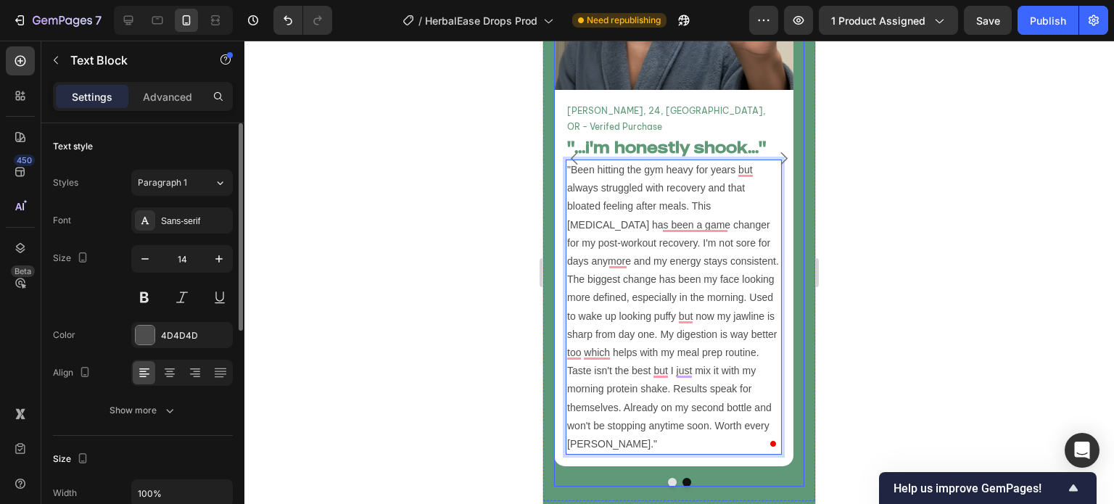
click at [633, 419] on div "Image Emma C, 24, Portland, OR - Verifed Purchase Text Block "...i'm honestly s…" at bounding box center [679, 169] width 250 height 636
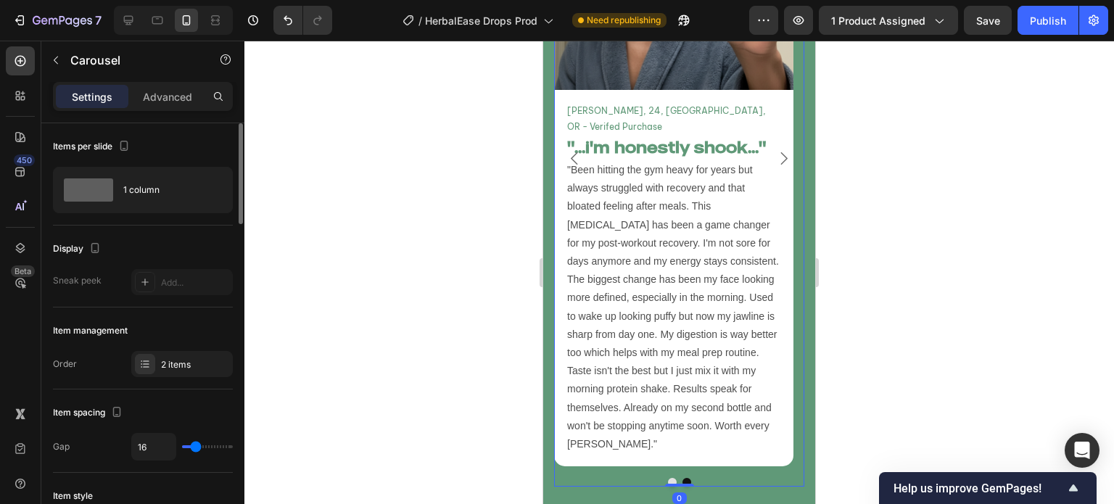
click at [668, 478] on button "Dot" at bounding box center [672, 482] width 9 height 9
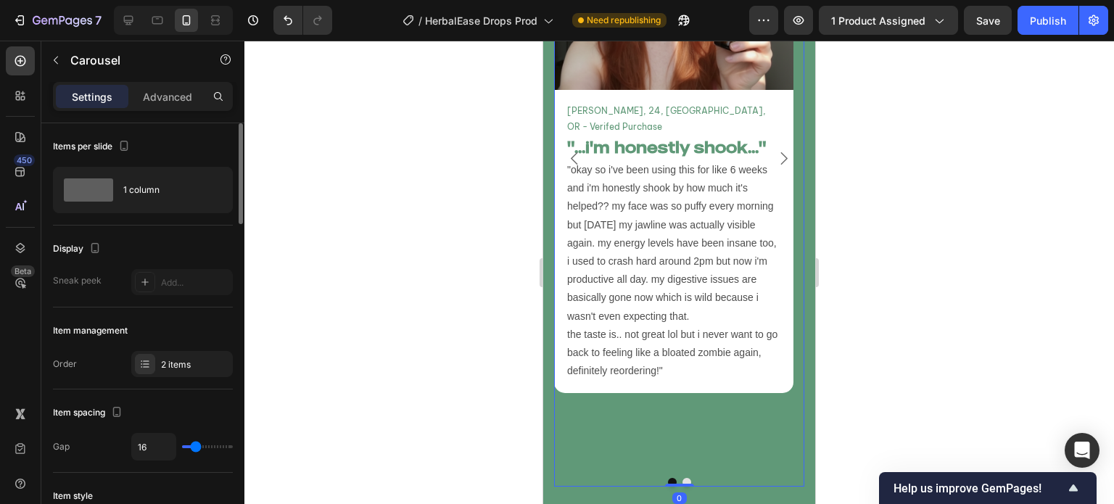
click at [683, 478] on button "Dot" at bounding box center [687, 482] width 9 height 9
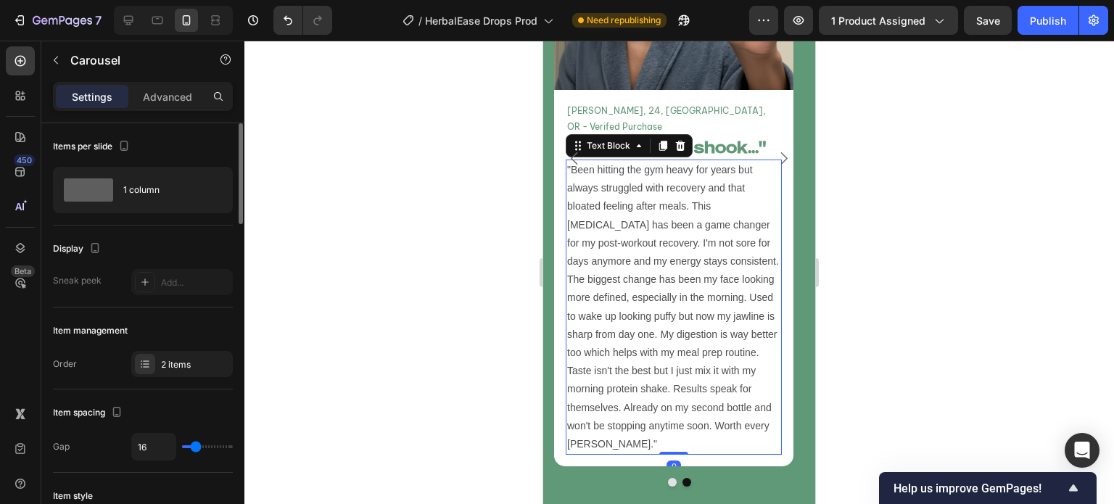
click at [680, 336] on p ""Been hitting the gym heavy for years but always struggled with recovery and th…" at bounding box center [673, 307] width 213 height 292
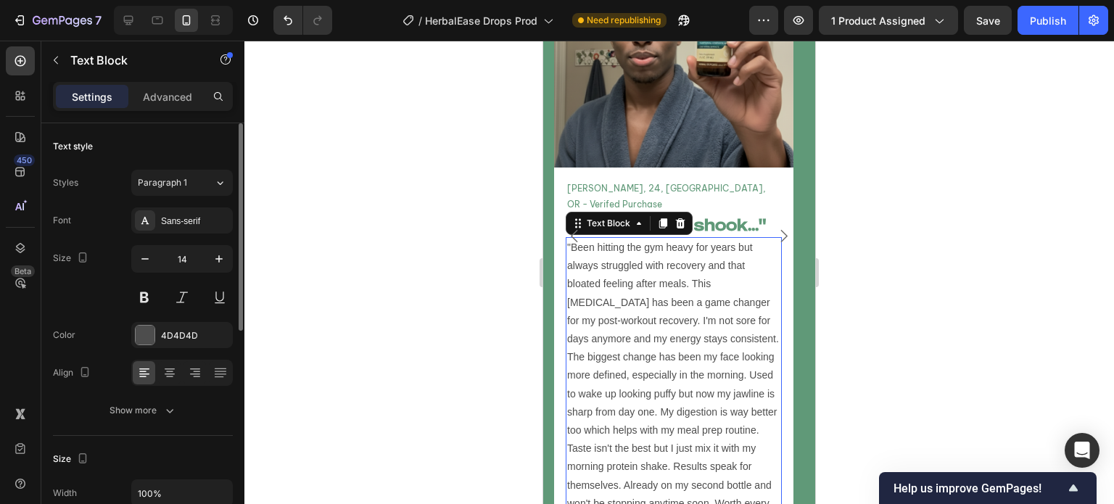
scroll to position [5358, 0]
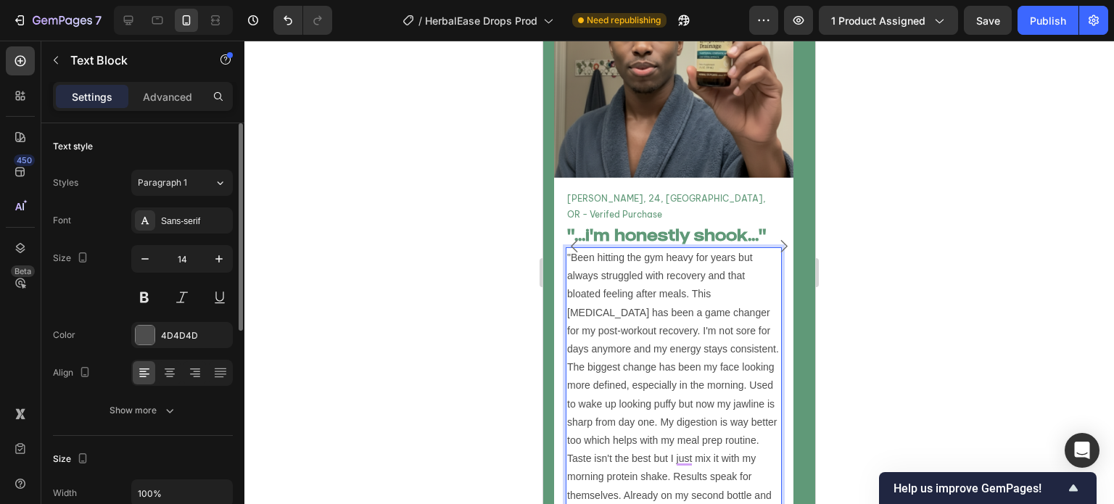
click at [665, 249] on p ""Been hitting the gym heavy for years but always struggled with recovery and th…" at bounding box center [673, 395] width 213 height 292
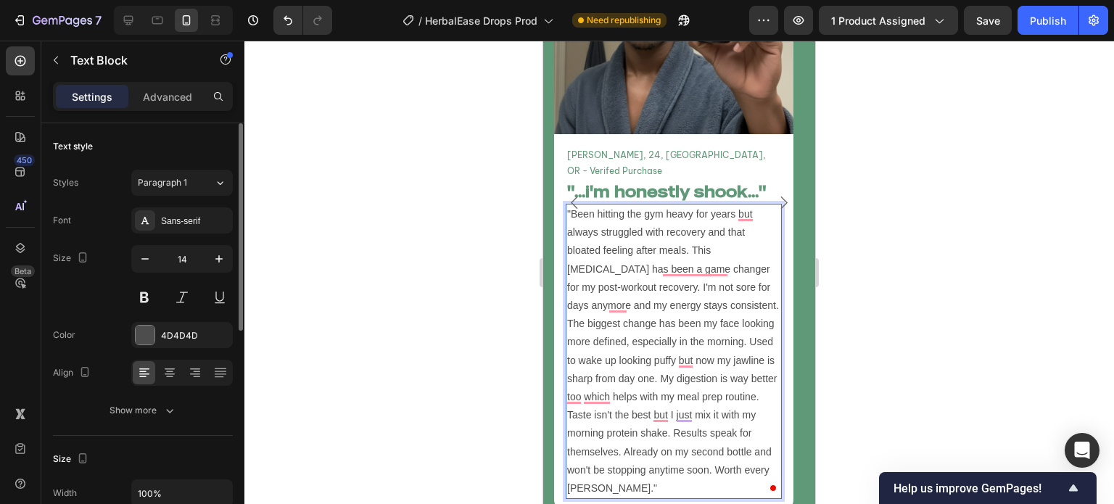
scroll to position [5403, 0]
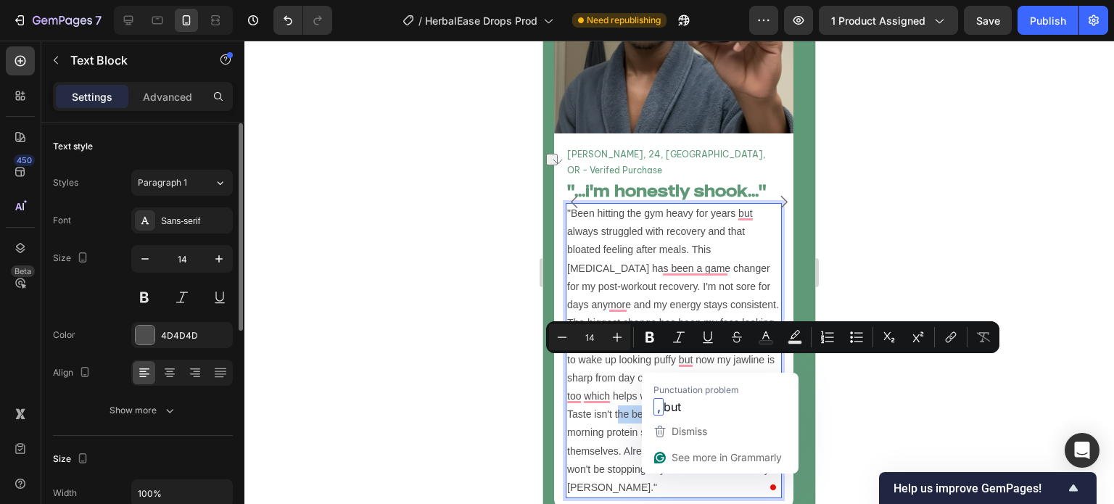
drag, startPoint x: 616, startPoint y: 366, endPoint x: 667, endPoint y: 370, distance: 51.6
click at [667, 370] on p ""Been hitting the gym heavy for years but always struggled with recovery and th…" at bounding box center [673, 351] width 213 height 292
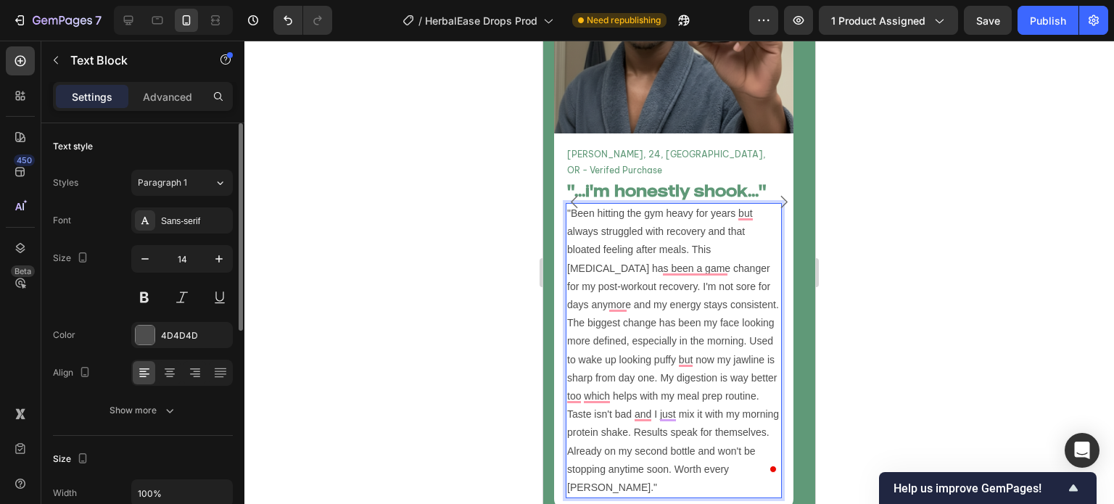
click at [707, 372] on p ""Been hitting the gym heavy for years but always struggled with recovery and th…" at bounding box center [673, 351] width 213 height 292
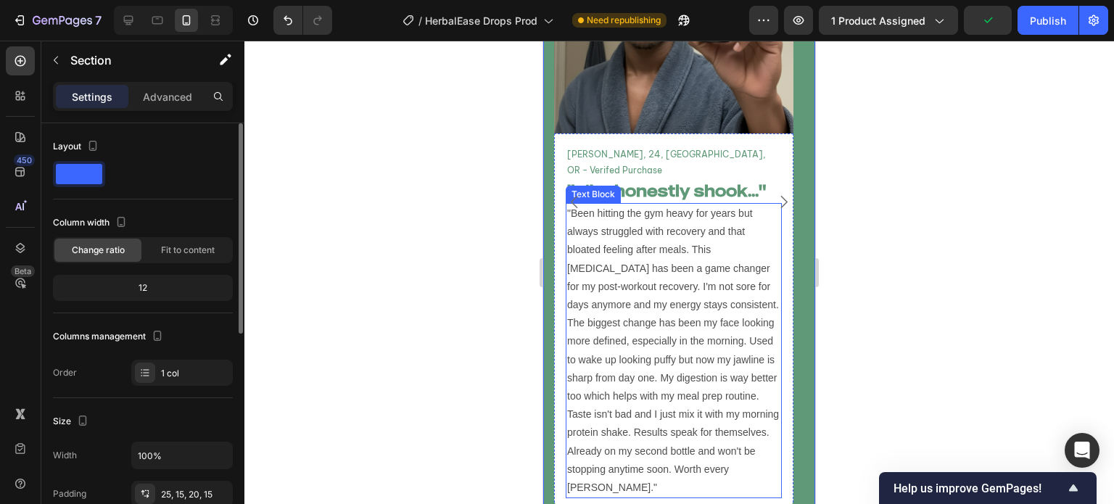
click at [588, 392] on p ""Been hitting the gym heavy for years but always struggled with recovery and th…" at bounding box center [673, 351] width 213 height 292
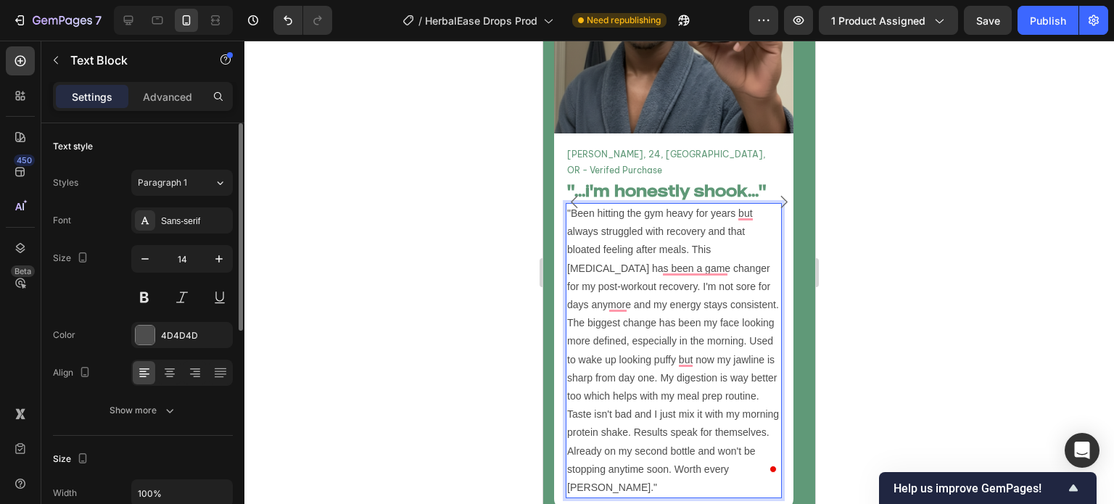
click at [703, 408] on p ""Been hitting the gym heavy for years but always struggled with recovery and th…" at bounding box center [673, 351] width 213 height 292
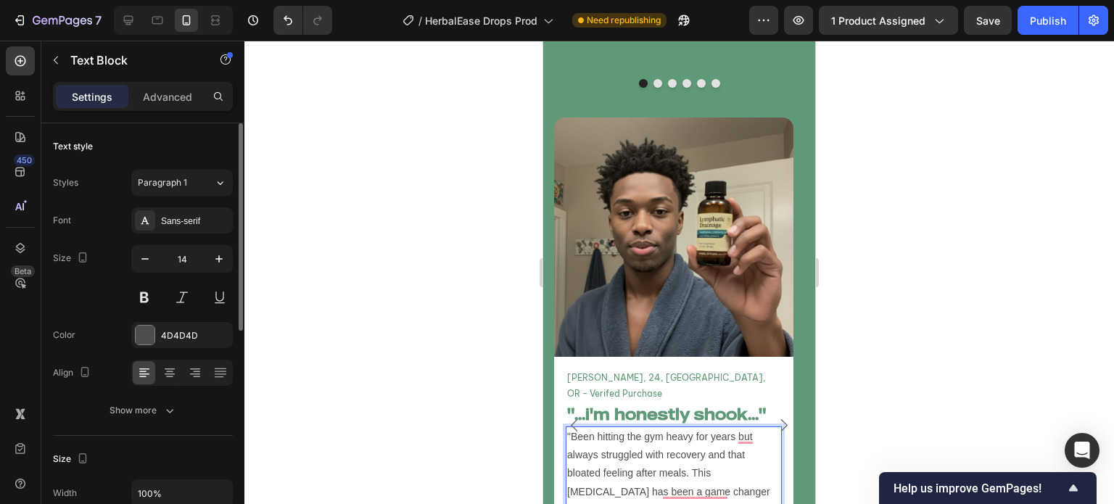
scroll to position [5177, 0]
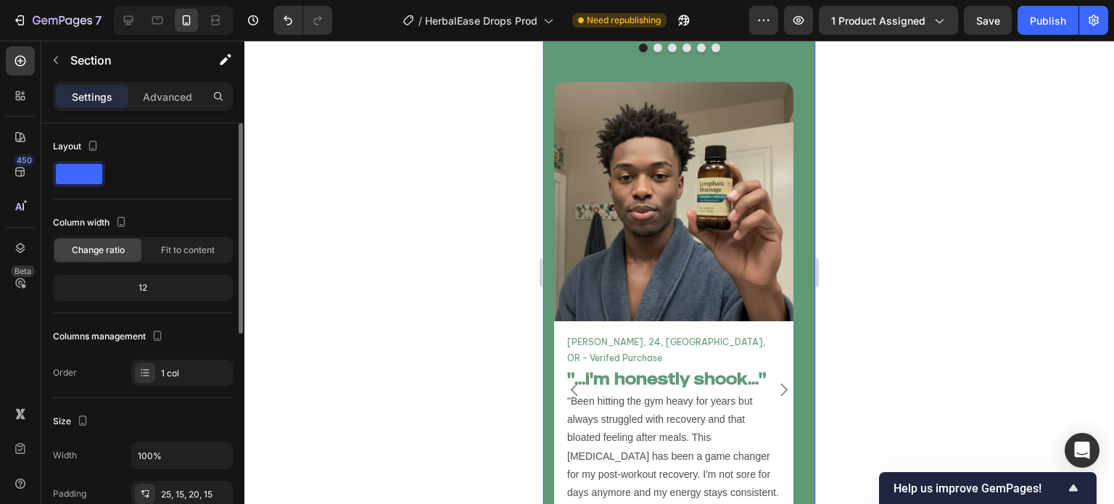
scroll to position [5279, 0]
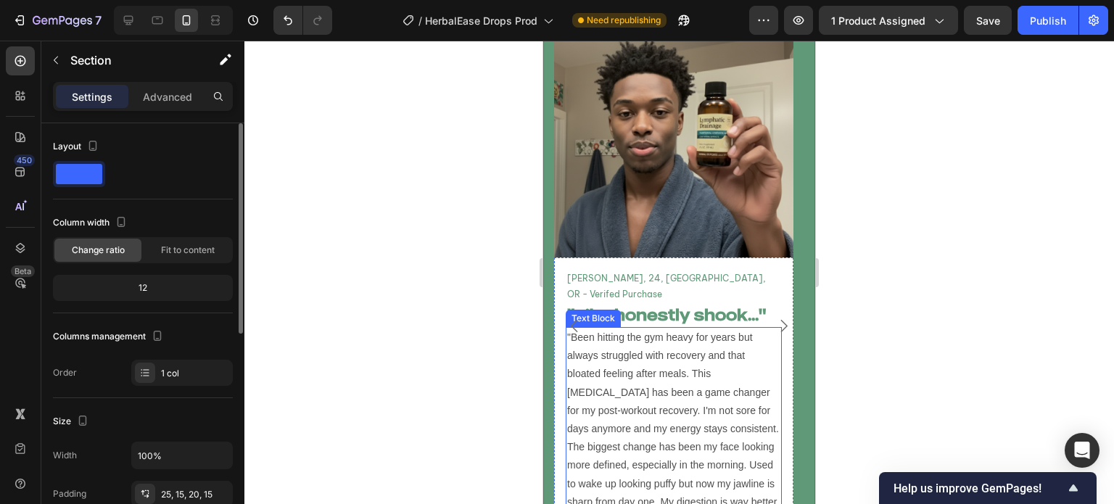
click at [654, 342] on p ""Been hitting the gym heavy for years but always struggled with recovery and th…" at bounding box center [673, 475] width 213 height 292
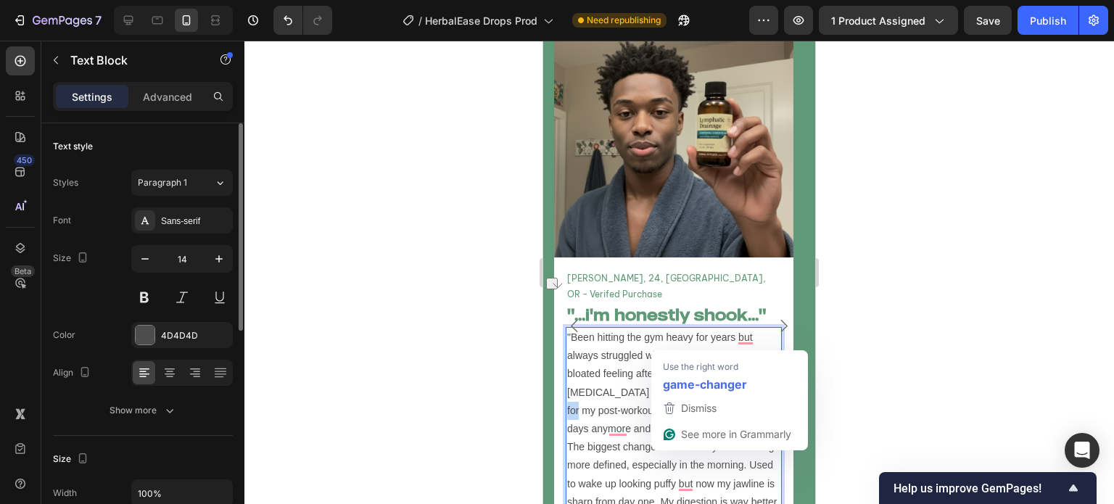
drag, startPoint x: 655, startPoint y: 343, endPoint x: 726, endPoint y: 347, distance: 71.2
click at [726, 347] on p ""Been hitting the gym heavy for years but always struggled with recovery and th…" at bounding box center [673, 475] width 213 height 292
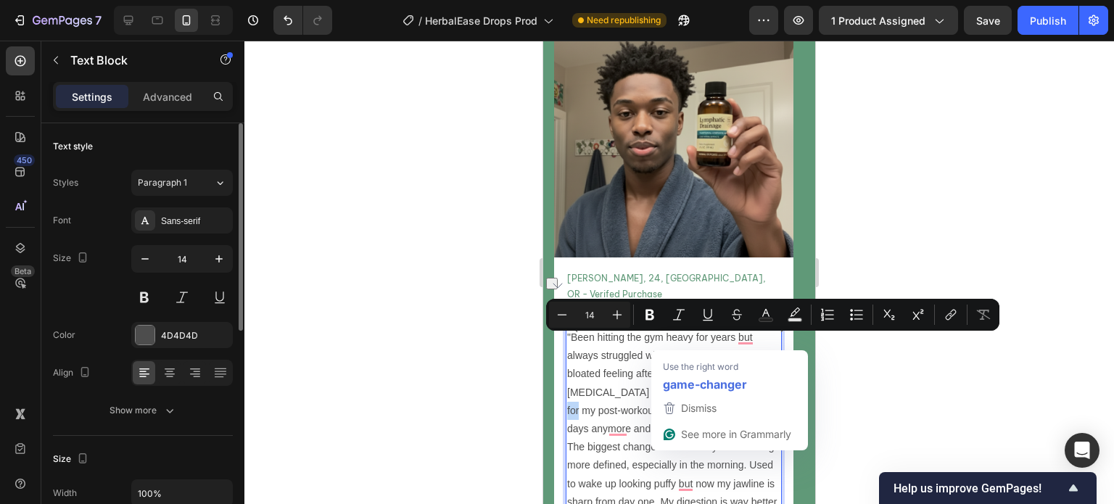
copy p "a game changer"
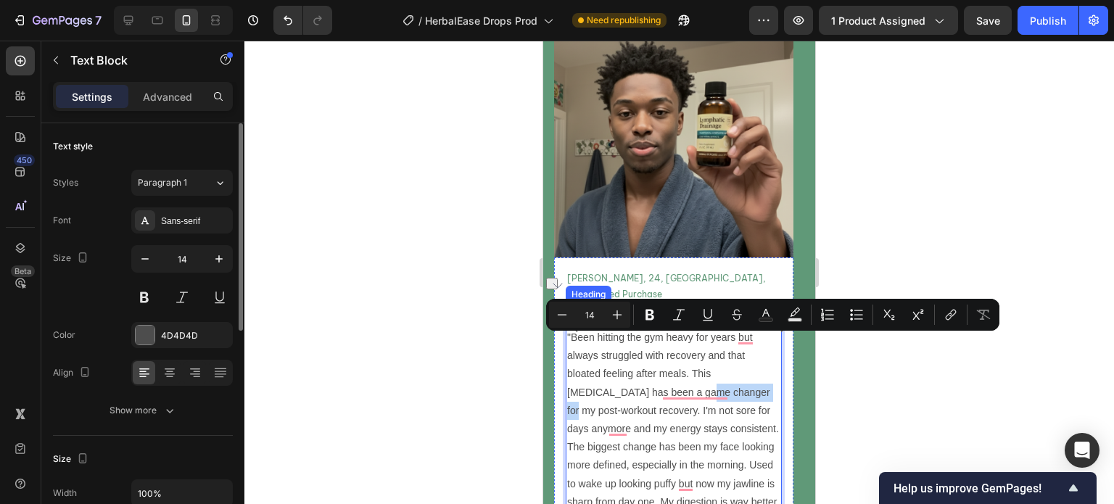
click at [663, 303] on h2 ""...i'm honestly shook..."" at bounding box center [674, 315] width 216 height 24
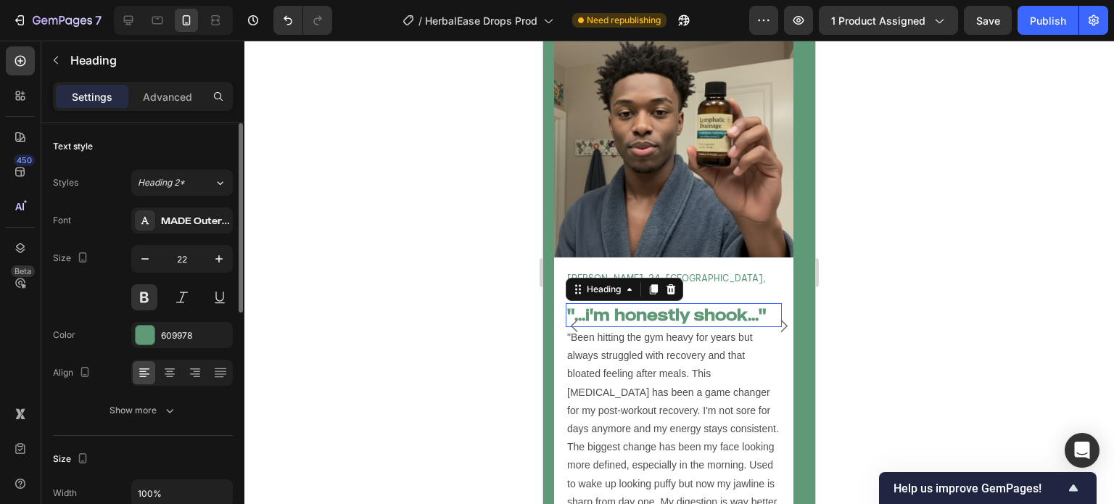
click at [663, 303] on h2 ""...i'm honestly shook..."" at bounding box center [674, 315] width 216 height 24
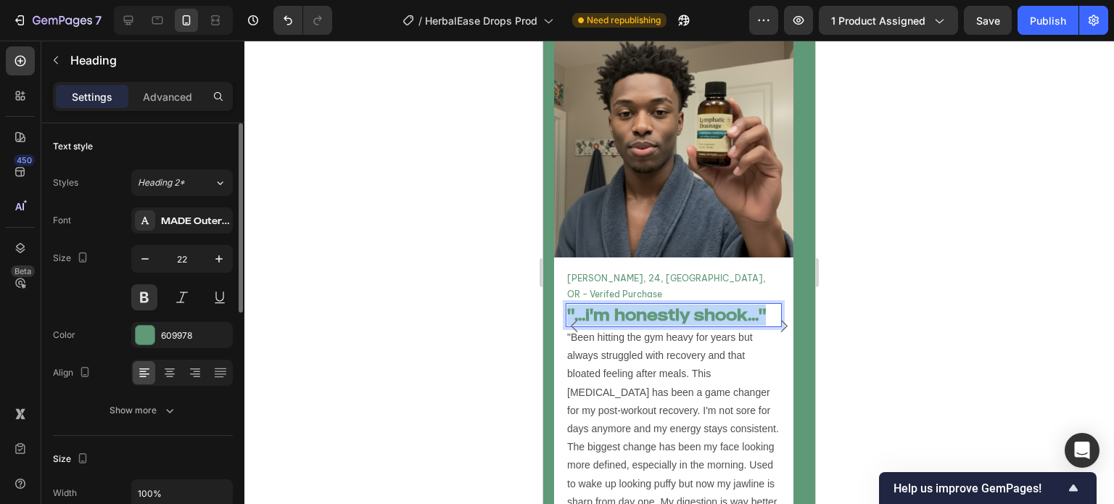
click at [663, 305] on p ""...i'm honestly shook..."" at bounding box center [673, 315] width 213 height 21
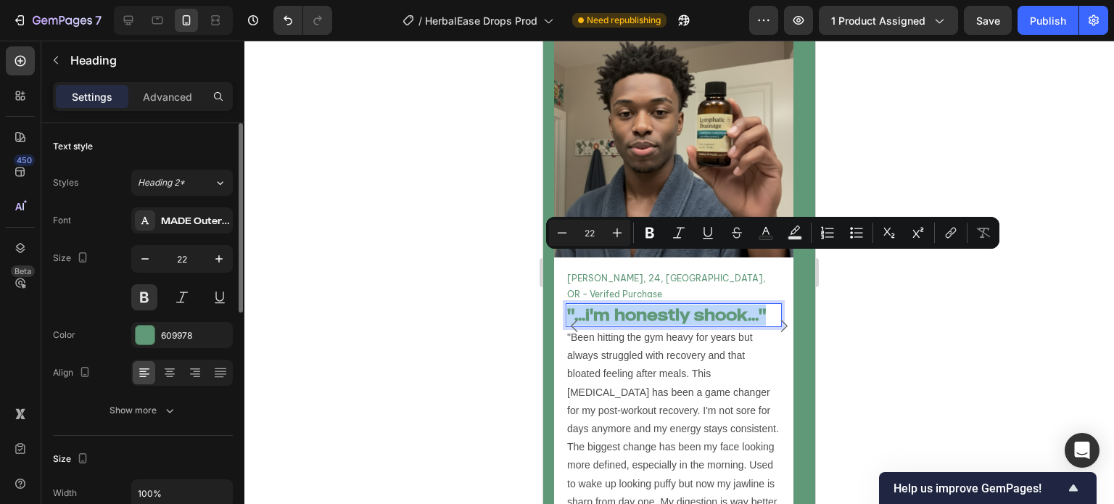
click at [615, 305] on p ""...i'm honestly shook..."" at bounding box center [673, 315] width 213 height 21
click at [585, 305] on button "Carousel Back Arrow" at bounding box center [574, 325] width 41 height 41
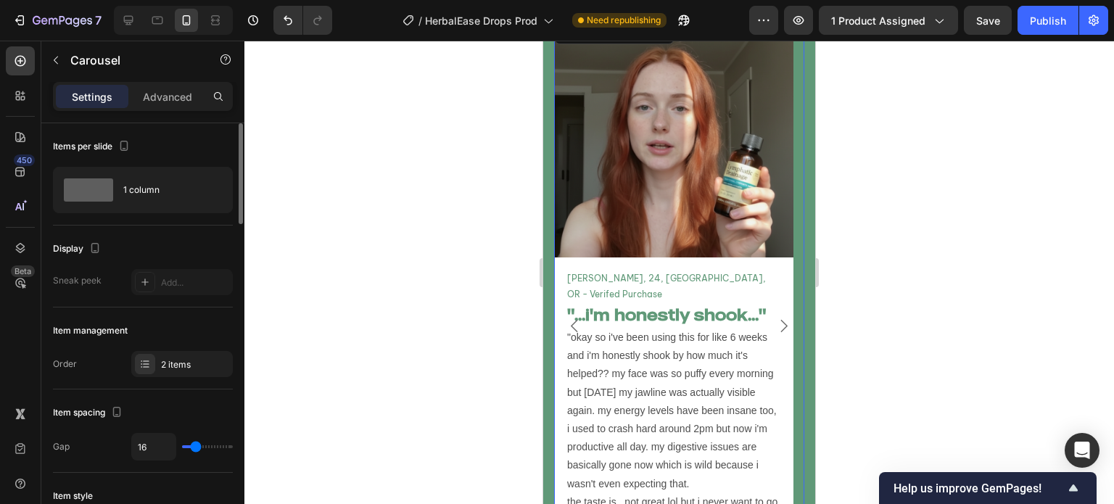
click at [778, 317] on icon "Carousel Next Arrow" at bounding box center [784, 326] width 18 height 18
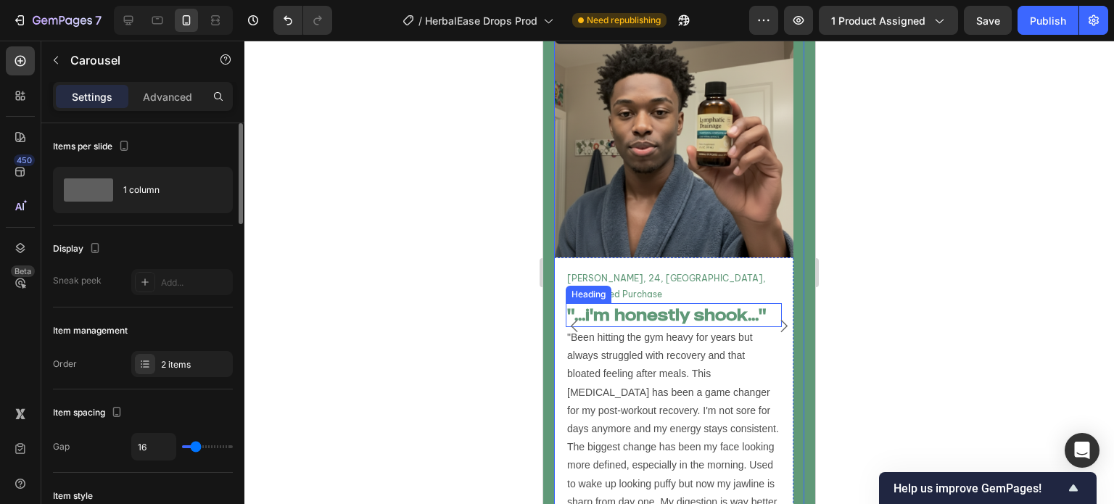
click at [685, 305] on p ""...i'm honestly shook..."" at bounding box center [673, 315] width 213 height 21
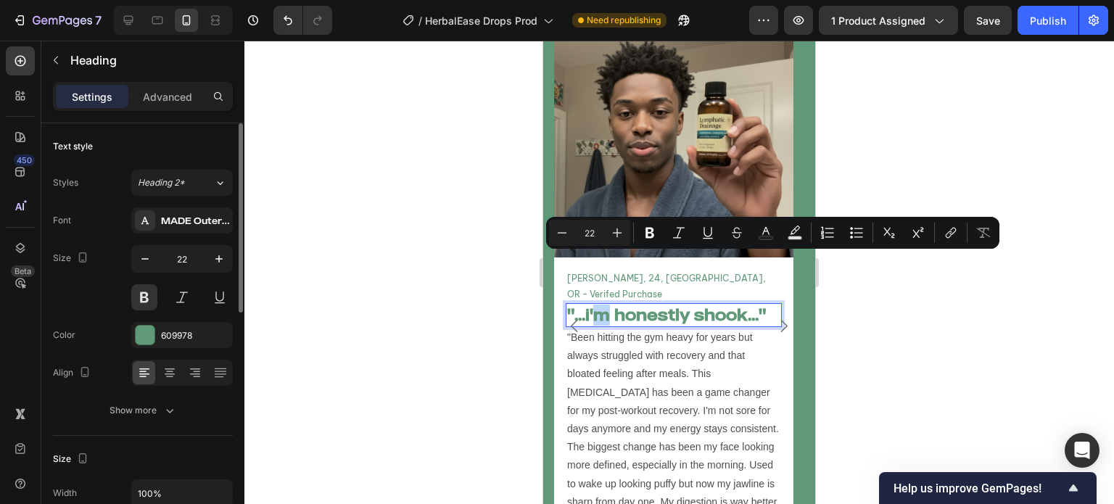
drag, startPoint x: 604, startPoint y: 265, endPoint x: 595, endPoint y: 265, distance: 8.7
click at [595, 265] on div "Image Emma C, 24, Portland, OR - Verifed Purchase Text Block "...i'm honestly s…" at bounding box center [679, 326] width 250 height 616
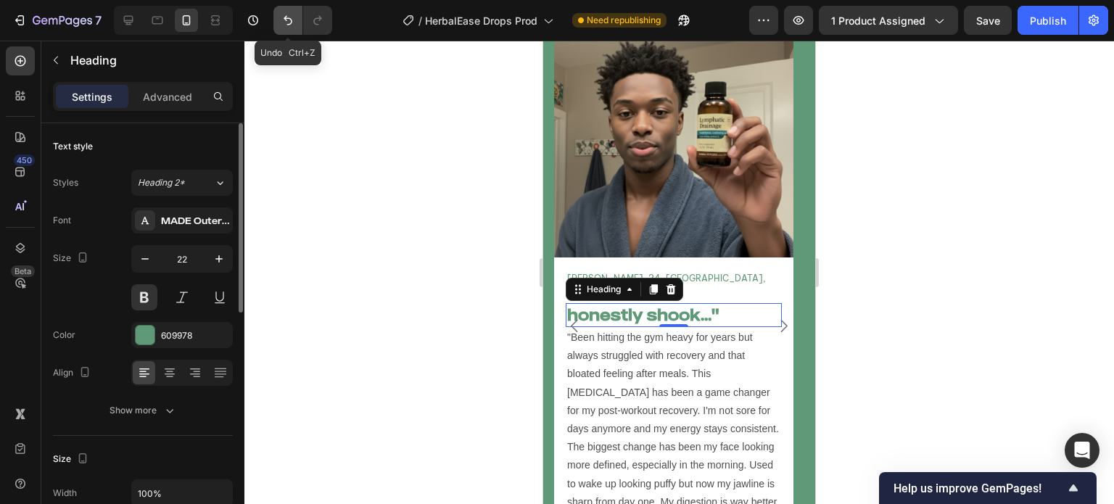
click at [284, 25] on icon "Undo/Redo" at bounding box center [288, 20] width 15 height 15
click at [289, 29] on button "Undo/Redo" at bounding box center [287, 20] width 29 height 29
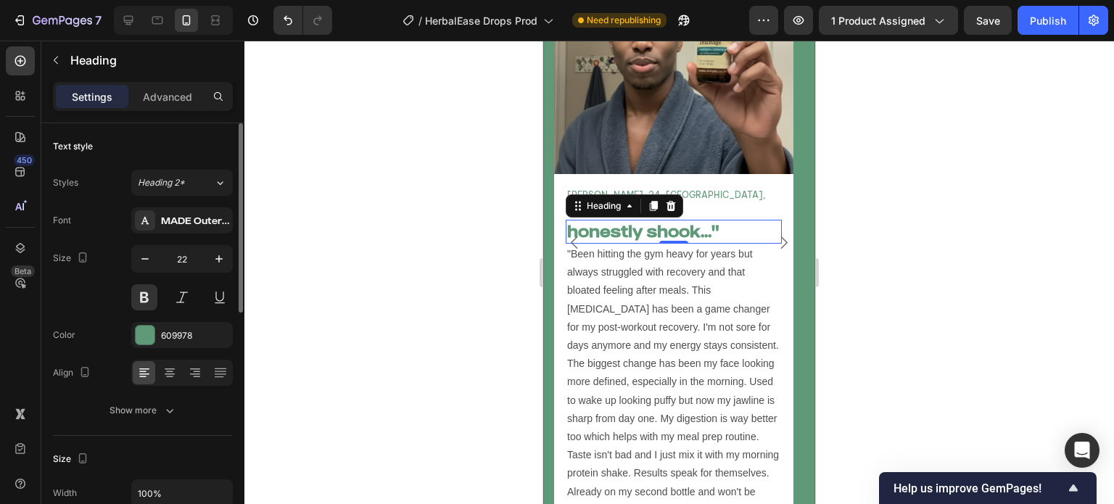
scroll to position [5362, 0]
click at [287, 22] on icon "Undo/Redo" at bounding box center [288, 20] width 15 height 15
click at [371, 178] on div at bounding box center [679, 273] width 870 height 464
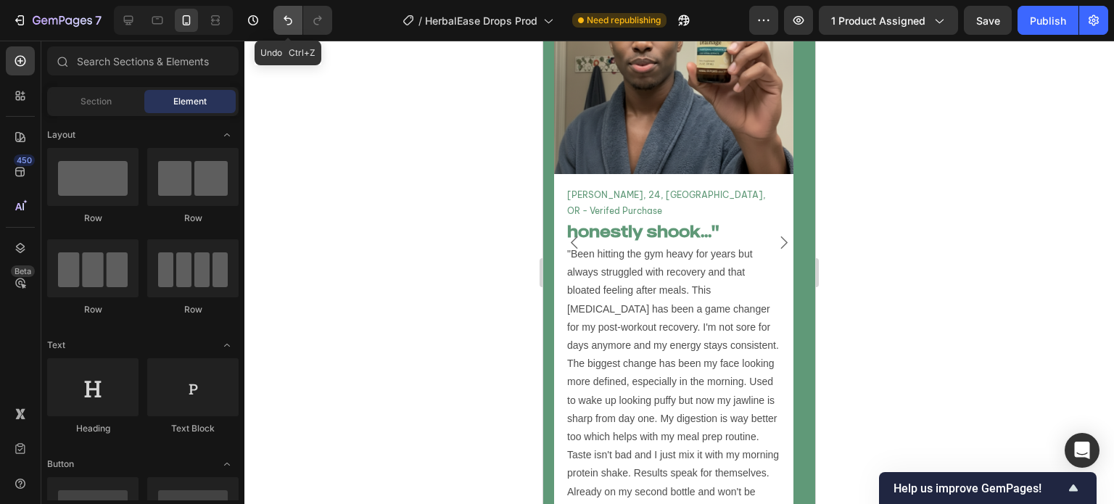
click at [284, 27] on icon "Undo/Redo" at bounding box center [288, 20] width 15 height 15
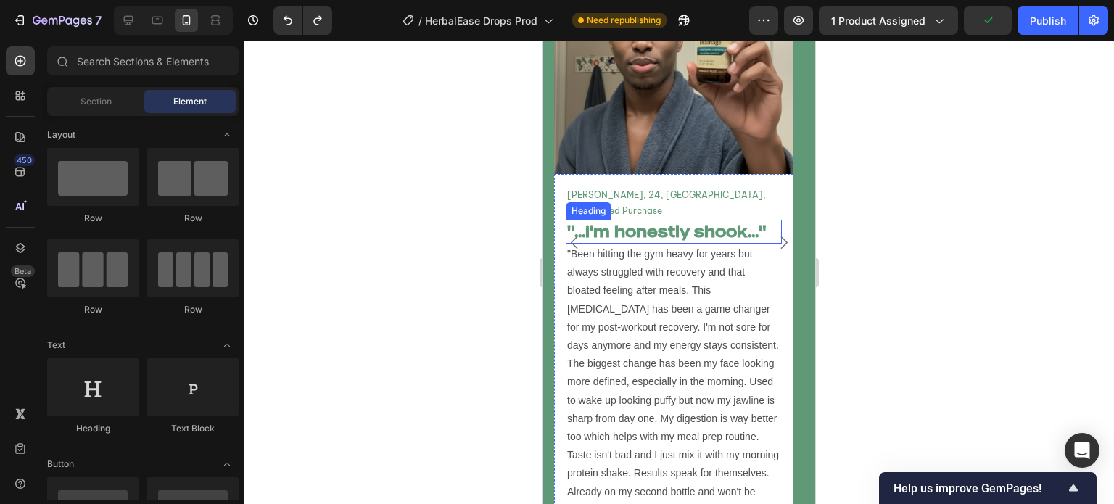
click at [634, 220] on h2 ""...i'm honestly shook..."" at bounding box center [674, 232] width 216 height 24
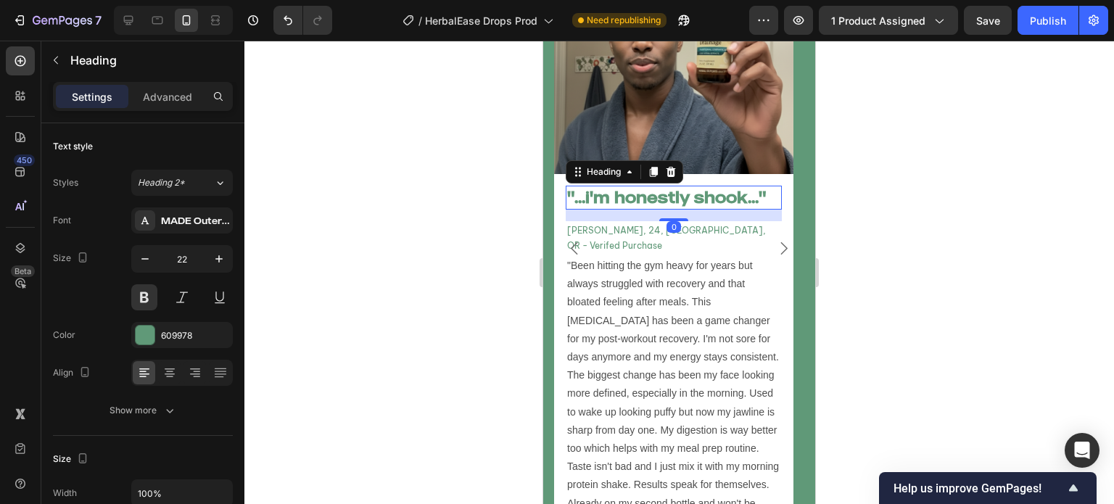
scroll to position [5356, 0]
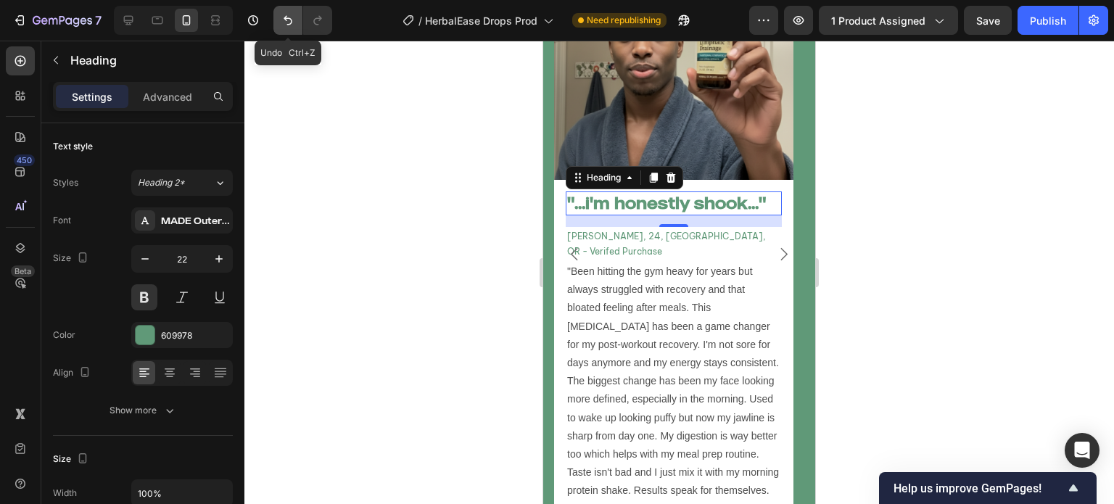
click at [284, 13] on icon "Undo/Redo" at bounding box center [288, 20] width 15 height 15
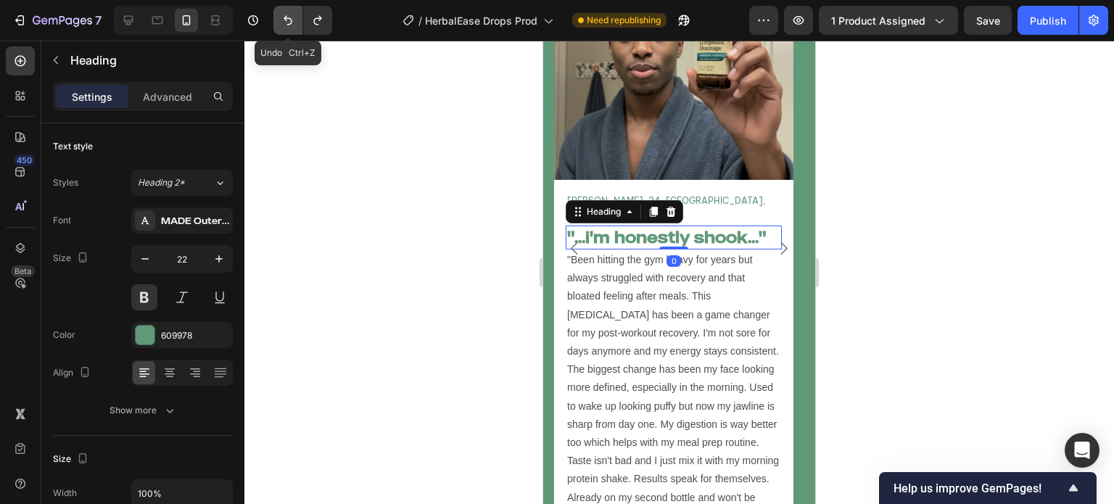
scroll to position [5351, 0]
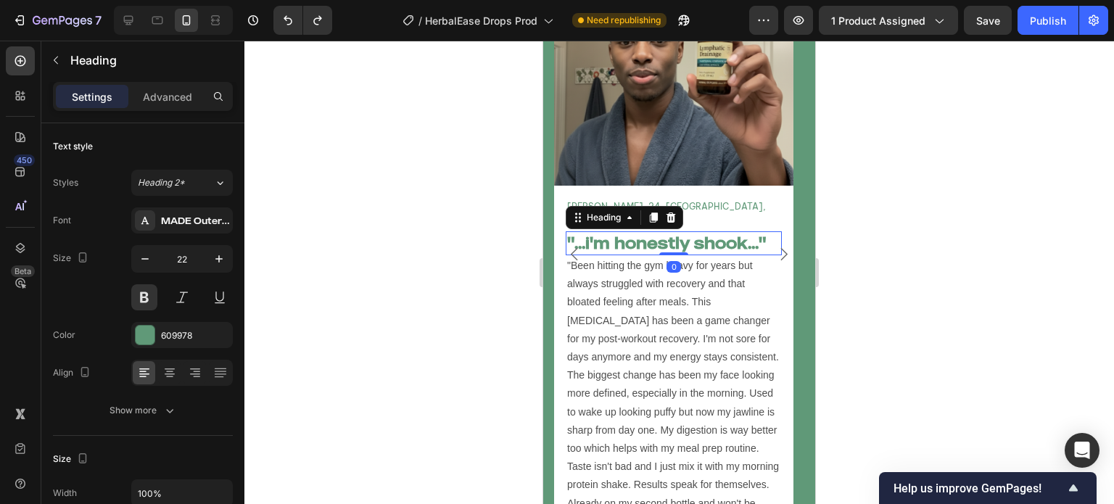
click at [498, 176] on div at bounding box center [679, 273] width 870 height 464
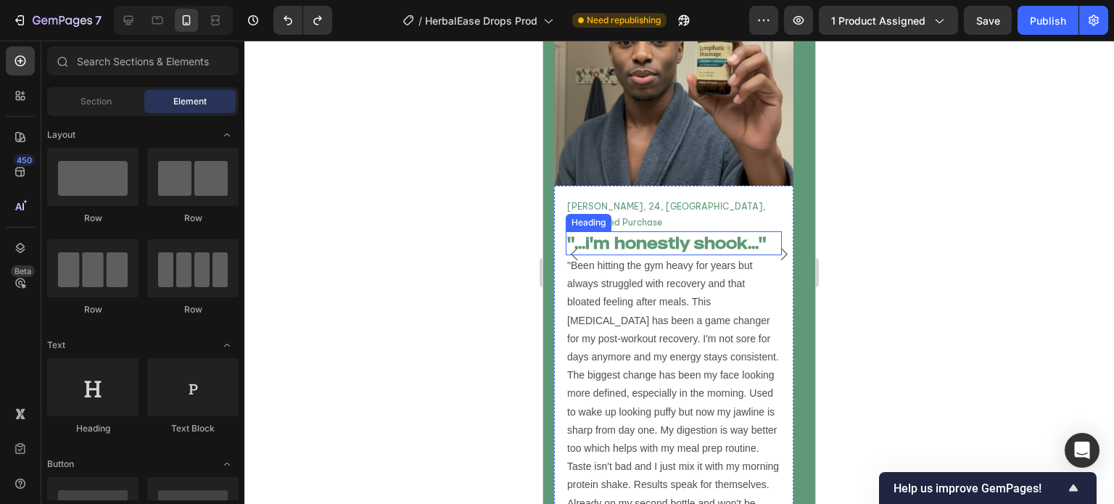
click at [672, 233] on p ""...i'm honestly shook..."" at bounding box center [673, 243] width 213 height 21
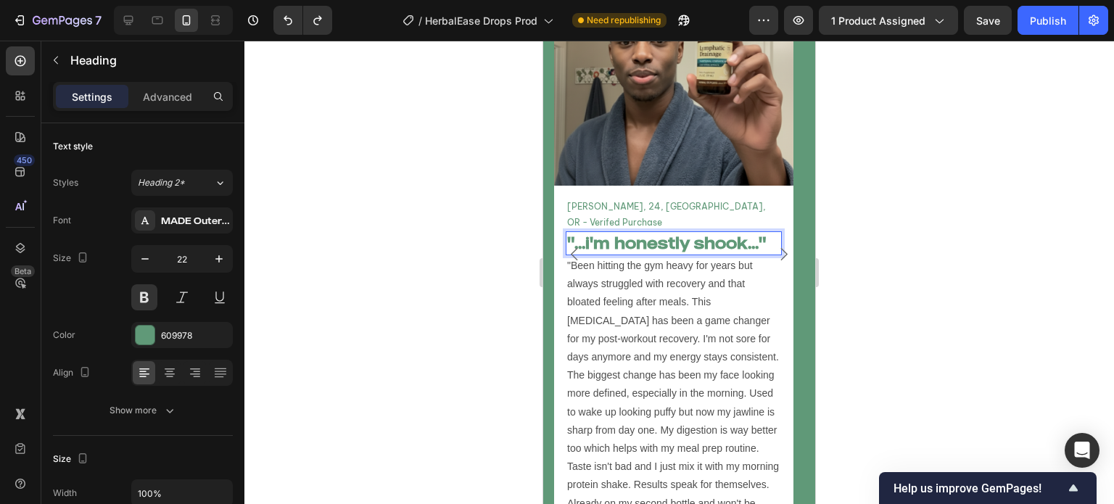
click at [672, 233] on p ""...i'm honestly shook..."" at bounding box center [673, 243] width 213 height 21
drag, startPoint x: 727, startPoint y: 195, endPoint x: 677, endPoint y: 192, distance: 50.1
click at [677, 233] on p ""...i'm honestly shook..."" at bounding box center [673, 243] width 213 height 21
click at [701, 233] on p ""...i'm honestok..."" at bounding box center [673, 243] width 213 height 21
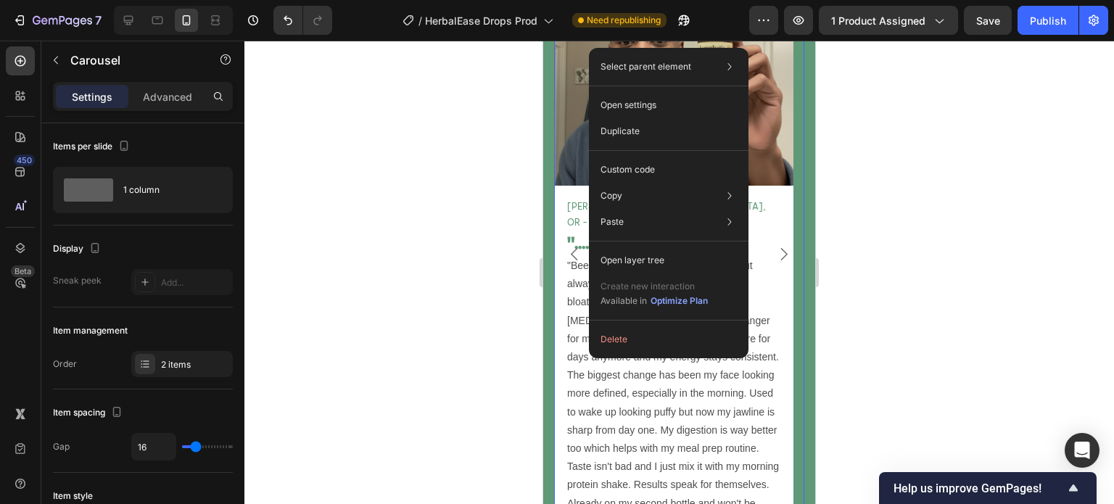
click at [503, 215] on div at bounding box center [679, 273] width 870 height 464
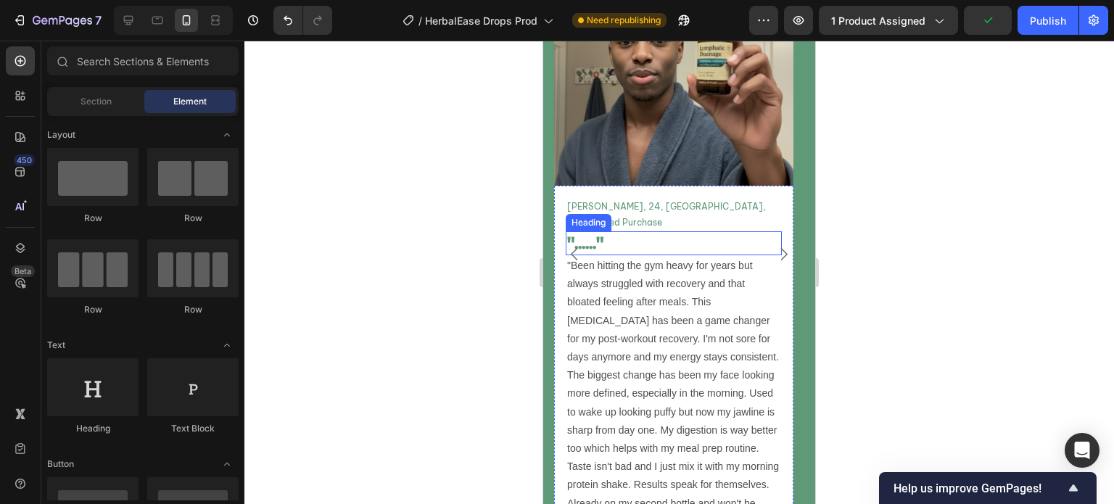
click at [616, 233] on p ""......"" at bounding box center [673, 243] width 213 height 21
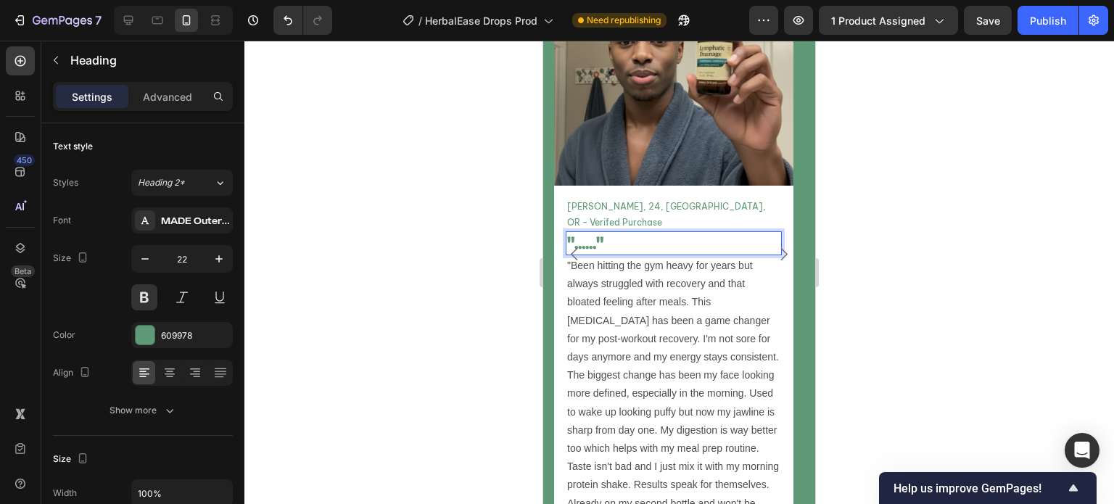
drag, startPoint x: 608, startPoint y: 191, endPoint x: 590, endPoint y: 196, distance: 18.1
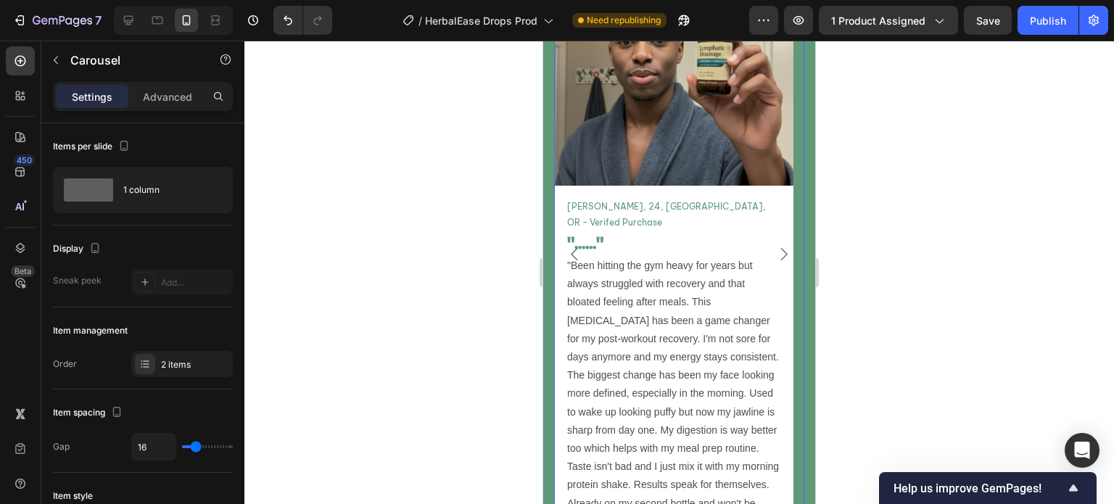
click at [469, 237] on div at bounding box center [679, 273] width 870 height 464
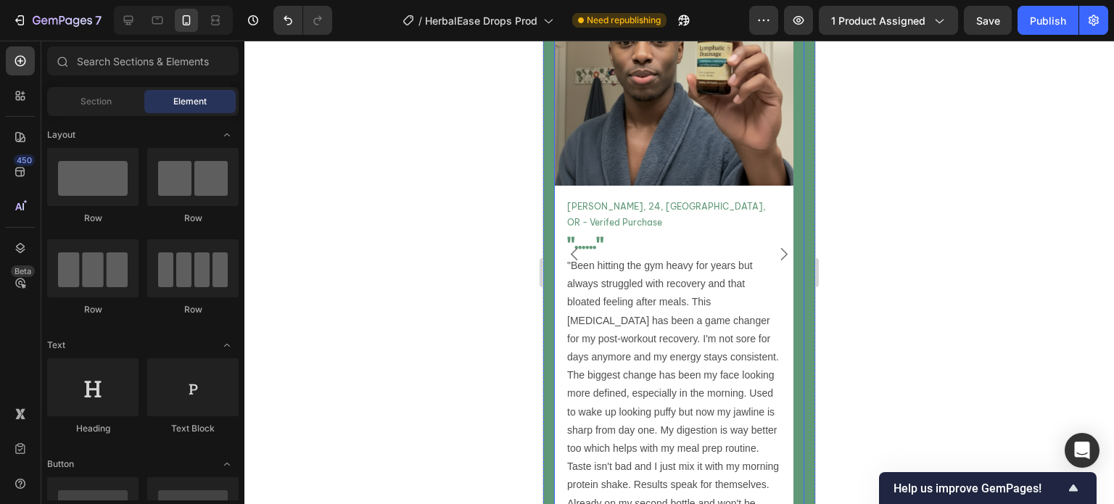
click at [568, 234] on button "Carousel Back Arrow" at bounding box center [574, 254] width 41 height 41
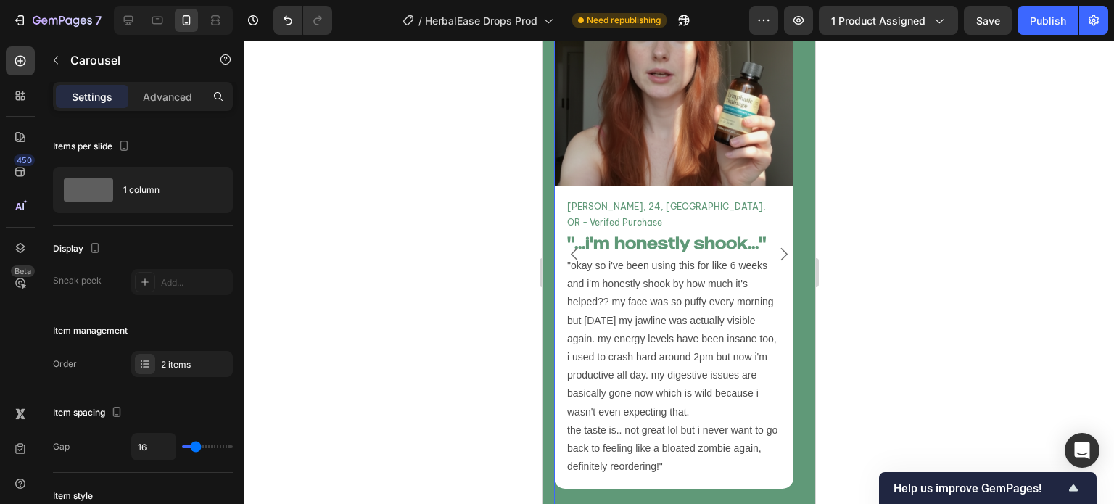
click at [775, 245] on icon "Carousel Next Arrow" at bounding box center [784, 254] width 18 height 18
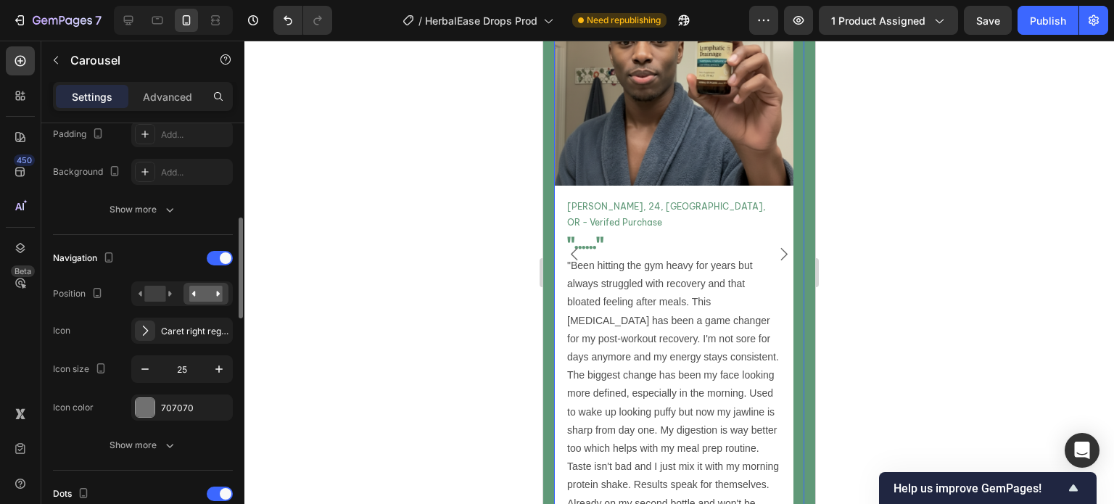
scroll to position [396, 0]
click at [222, 265] on div "Navigation" at bounding box center [143, 257] width 180 height 23
click at [221, 263] on div "Navigation" at bounding box center [143, 257] width 180 height 23
click at [215, 259] on div at bounding box center [220, 257] width 26 height 15
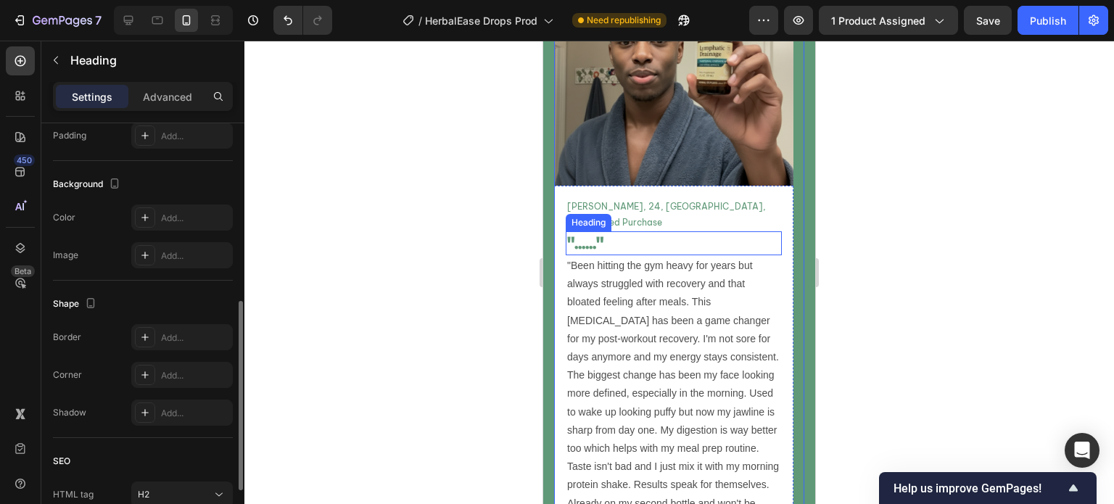
click at [601, 233] on p ""......"" at bounding box center [673, 243] width 213 height 21
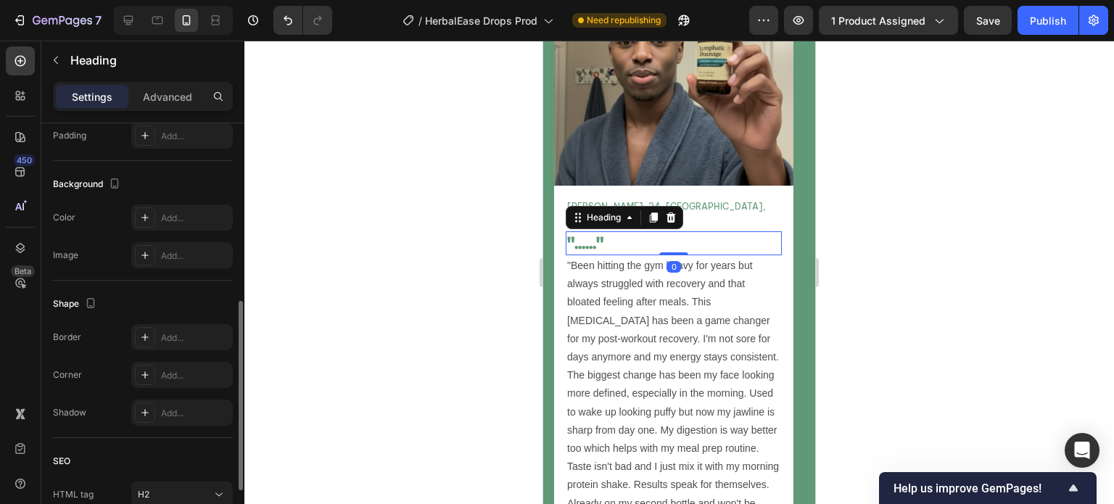
scroll to position [0, 0]
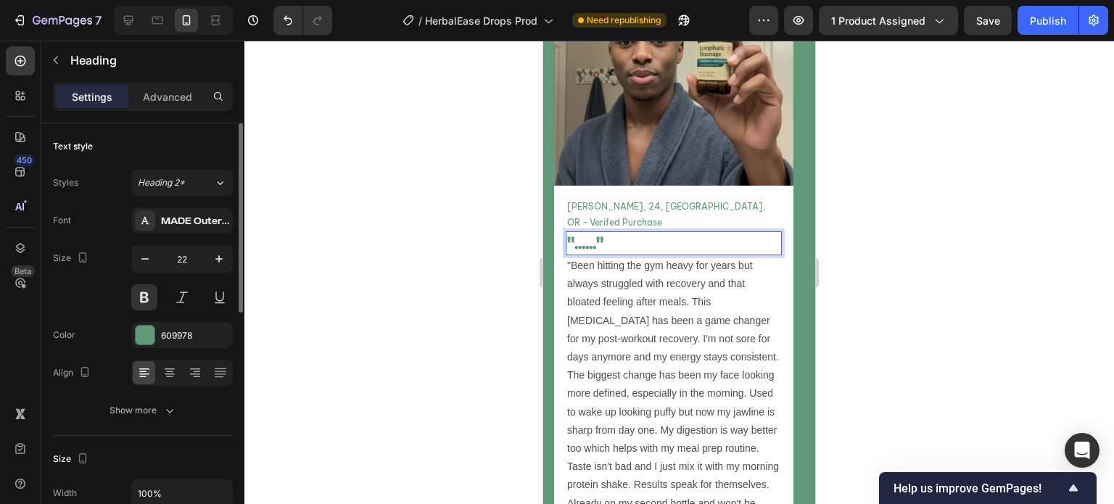
click at [589, 233] on p ""......"" at bounding box center [673, 243] width 213 height 21
click at [461, 258] on div at bounding box center [679, 273] width 870 height 464
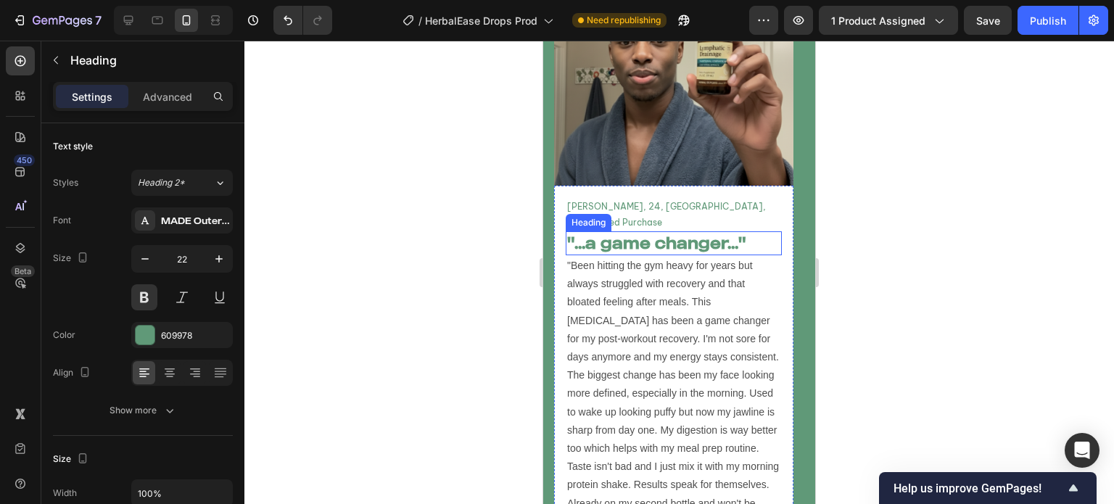
click at [647, 233] on p ""...a game changer..."" at bounding box center [673, 243] width 213 height 21
click at [505, 257] on div at bounding box center [679, 273] width 870 height 464
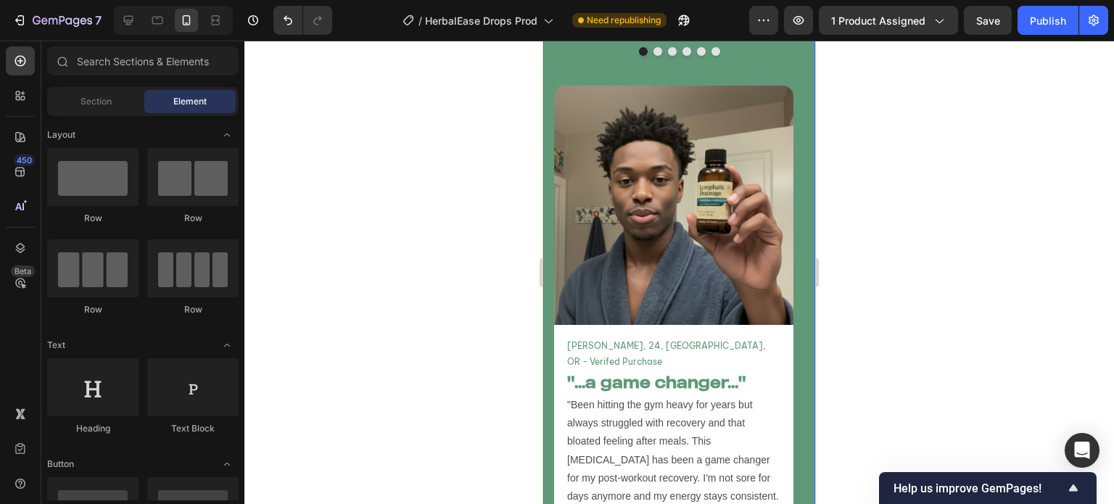
scroll to position [5213, 0]
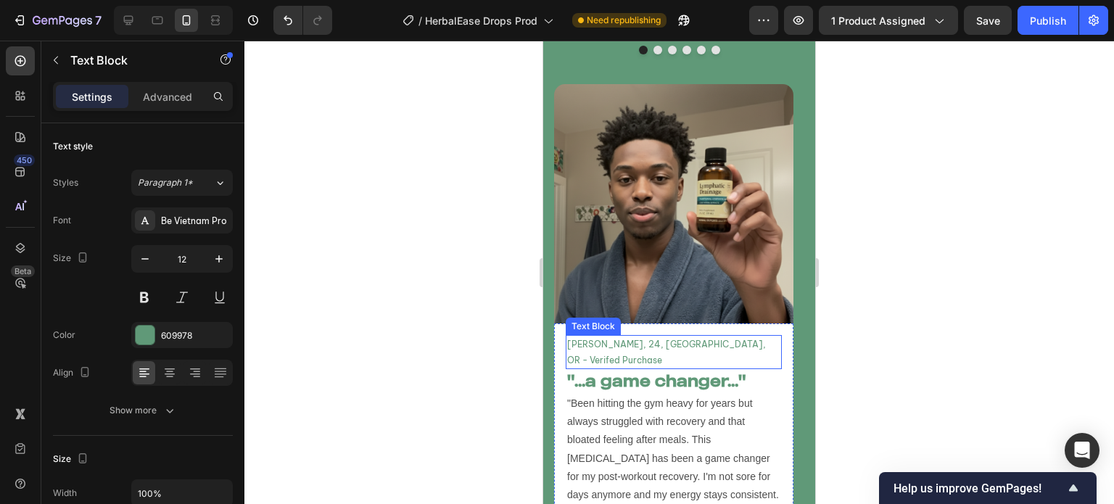
click at [590, 337] on p "[PERSON_NAME], 24, [GEOGRAPHIC_DATA], OR - Verifed Purchase" at bounding box center [673, 352] width 213 height 31
drag, startPoint x: 601, startPoint y: 310, endPoint x: 569, endPoint y: 312, distance: 31.2
click at [569, 337] on p "[PERSON_NAME], 24, [GEOGRAPHIC_DATA], OR - Verifed Purchase" at bounding box center [673, 352] width 213 height 31
click at [648, 337] on p "Marcus T, 26, Portland, OR - Verifed Purchase" at bounding box center [673, 352] width 213 height 31
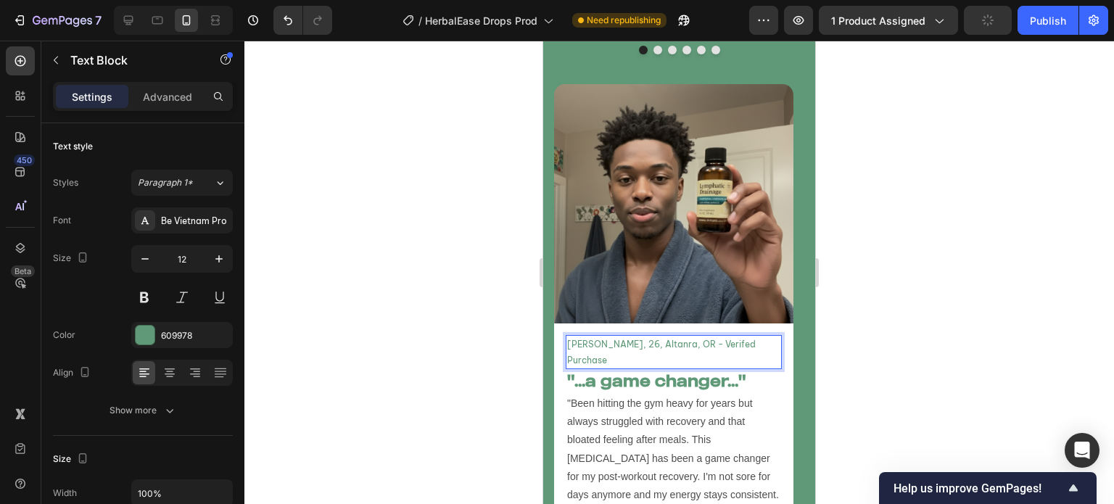
click at [672, 337] on p "Marcus T, 26, Altanra, OR - Verifed Purchase" at bounding box center [673, 352] width 213 height 31
click at [427, 309] on div at bounding box center [679, 273] width 870 height 464
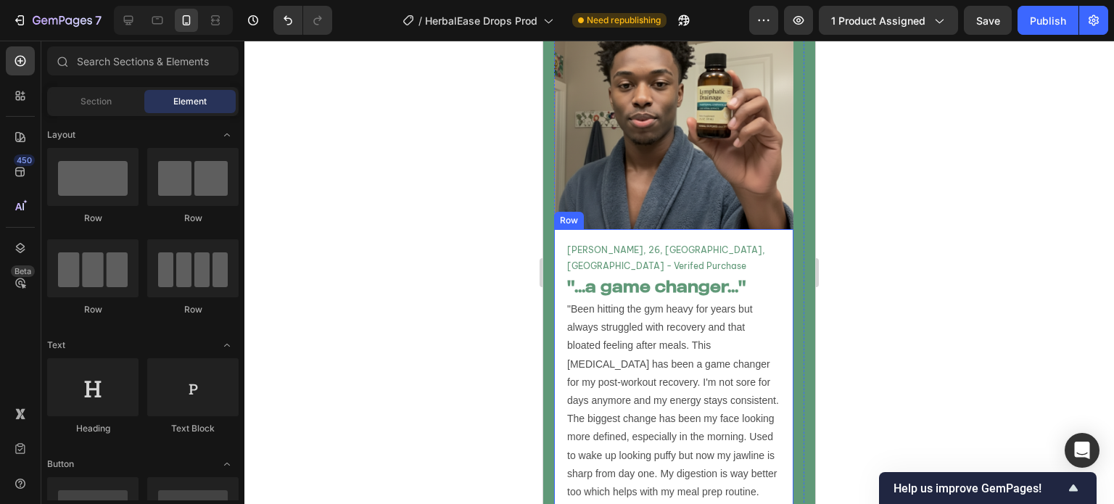
scroll to position [5301, 0]
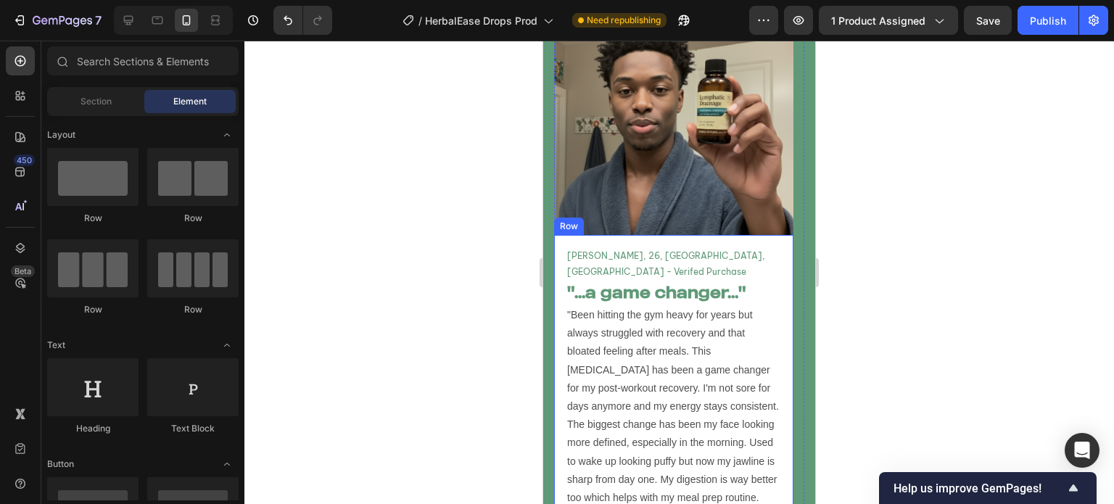
click at [563, 296] on div "Marcus T, 26, Atlanta, GA - Verifed Purchase Text Block "...a game changer..." …" at bounding box center [673, 423] width 239 height 376
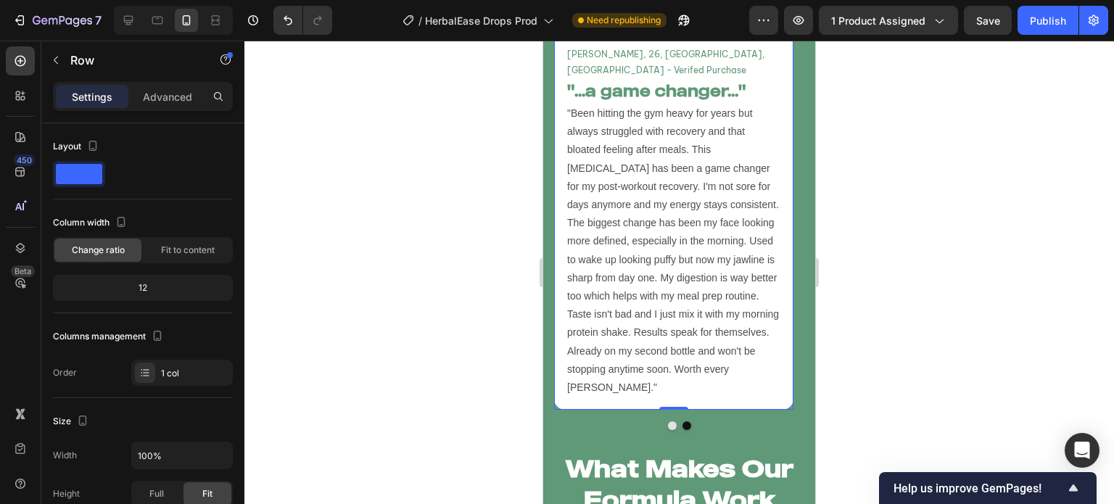
scroll to position [5498, 0]
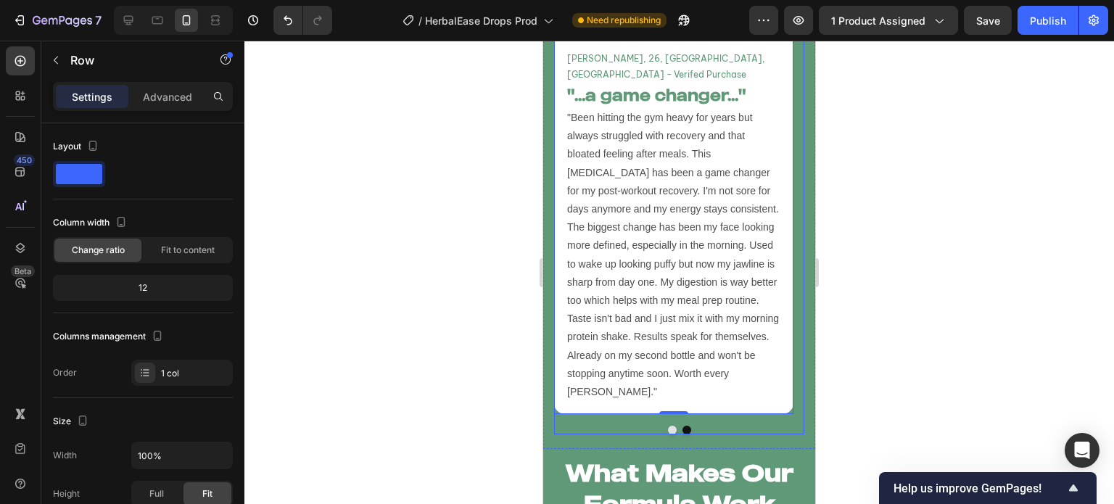
click at [658, 426] on div at bounding box center [679, 430] width 250 height 9
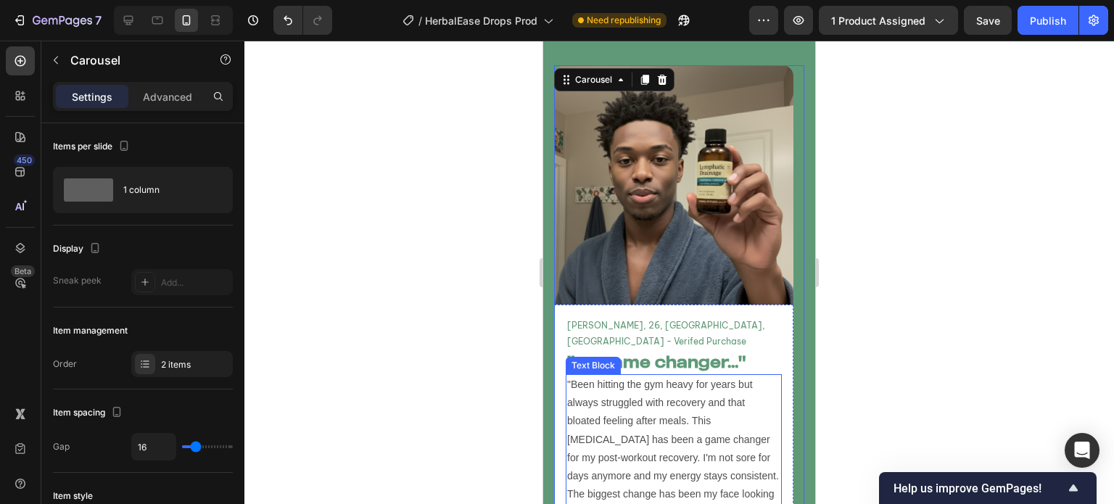
scroll to position [5232, 0]
click at [184, 366] on div "2 items" at bounding box center [195, 364] width 68 height 13
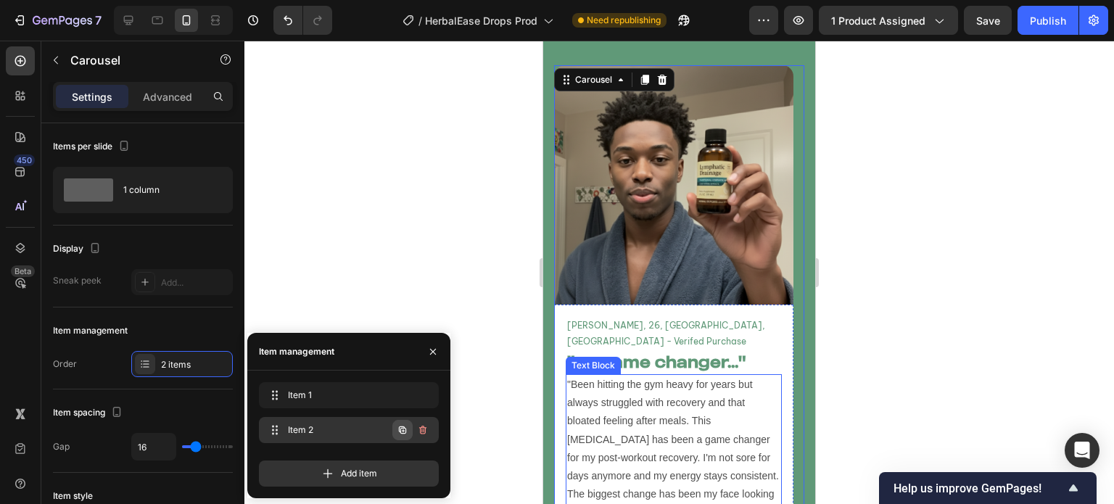
click at [406, 428] on icon "button" at bounding box center [403, 430] width 12 height 12
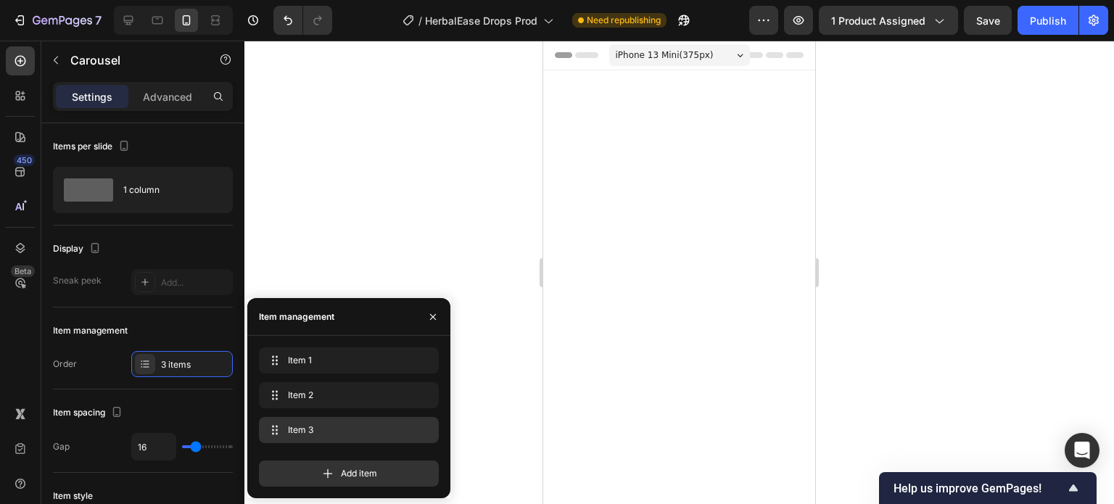
scroll to position [5232, 0]
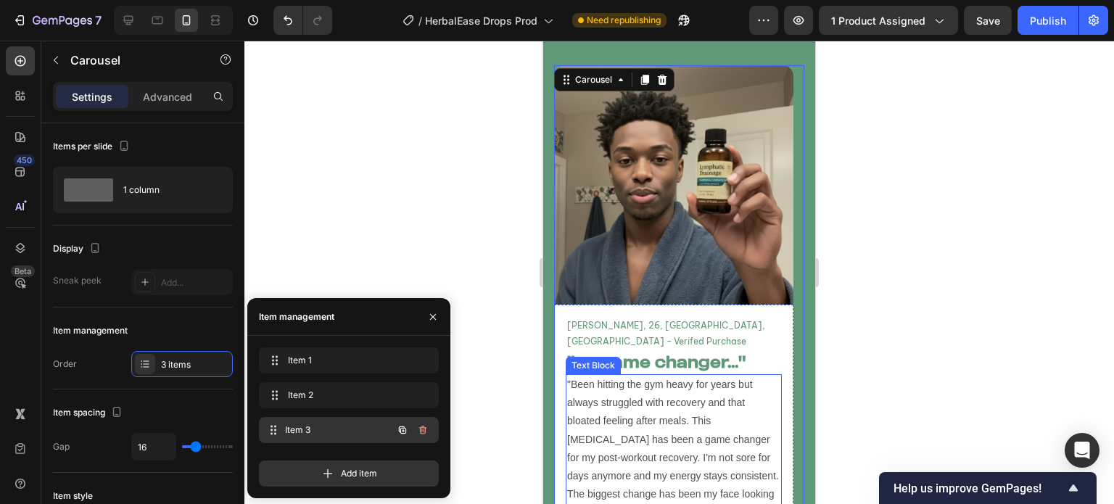
click at [332, 430] on span "Item 3" at bounding box center [338, 430] width 107 height 13
click at [337, 429] on span "Item 3" at bounding box center [329, 430] width 82 height 13
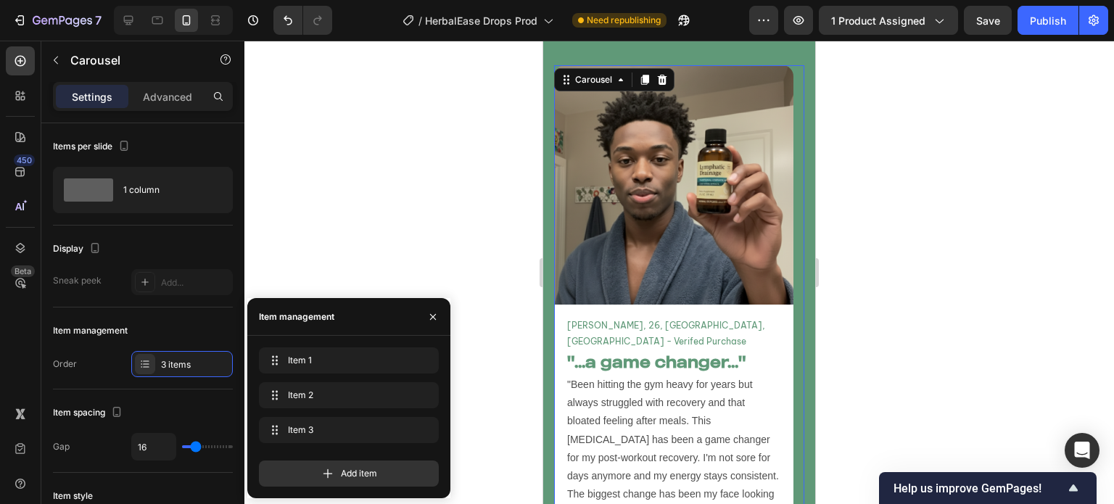
click at [493, 307] on div at bounding box center [679, 273] width 870 height 464
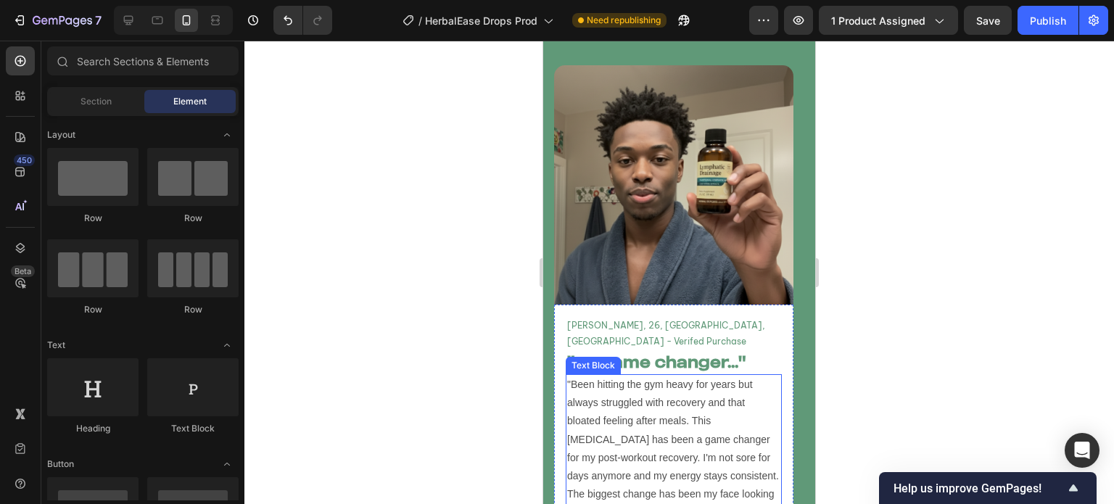
scroll to position [5370, 0]
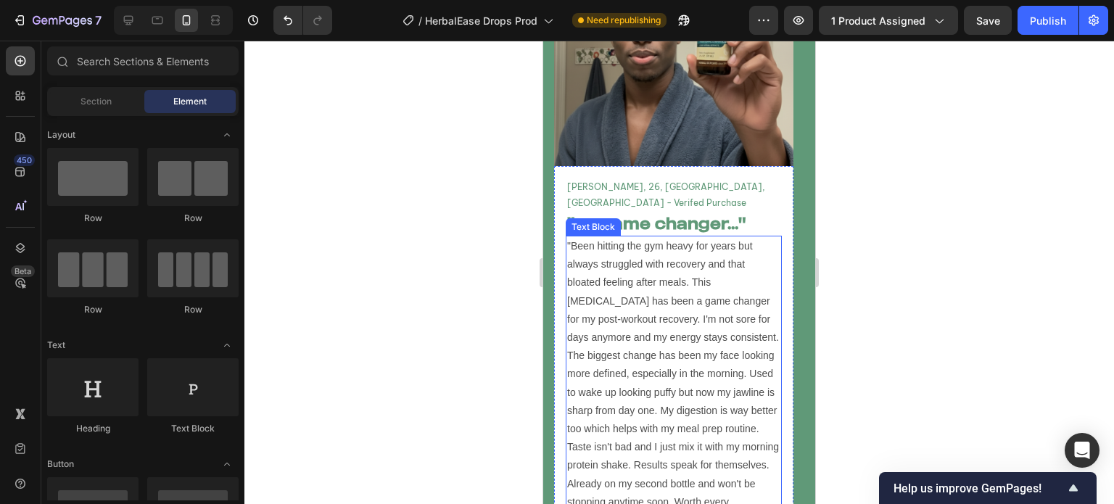
click at [680, 324] on p ""Been hitting the gym heavy for years but always struggled with recovery and th…" at bounding box center [673, 383] width 213 height 292
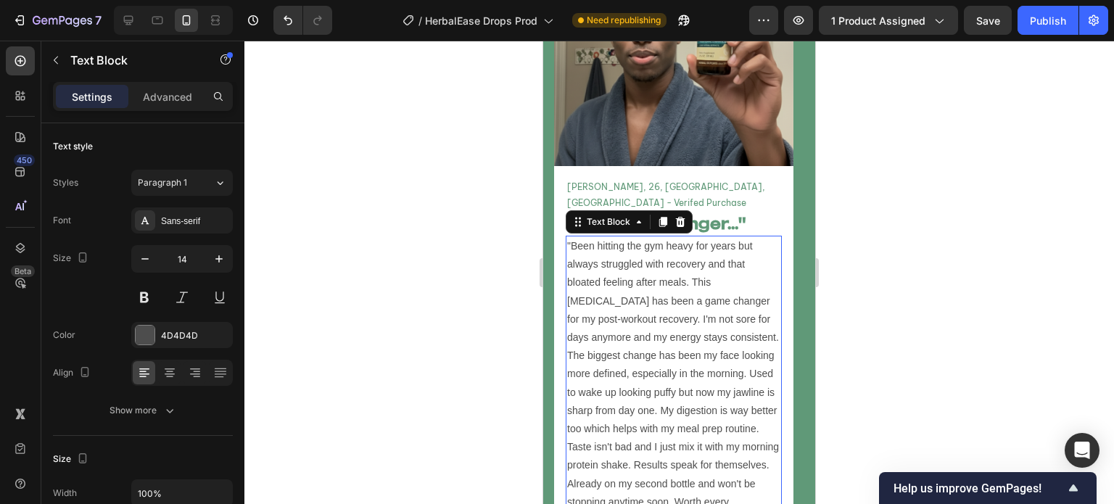
click at [680, 324] on p ""Been hitting the gym heavy for years but always struggled with recovery and th…" at bounding box center [673, 383] width 213 height 292
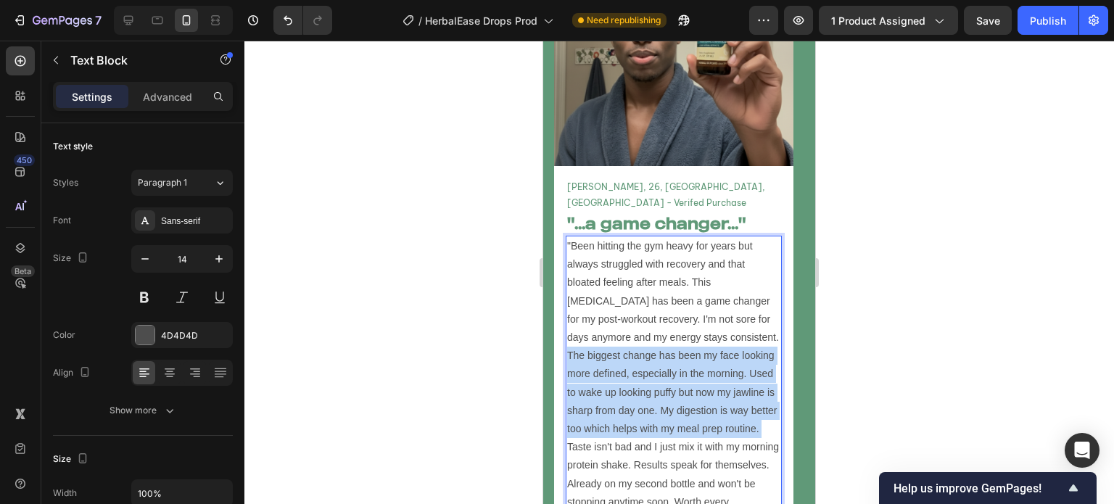
click at [680, 324] on p ""Been hitting the gym heavy for years but always struggled with recovery and th…" at bounding box center [673, 383] width 213 height 292
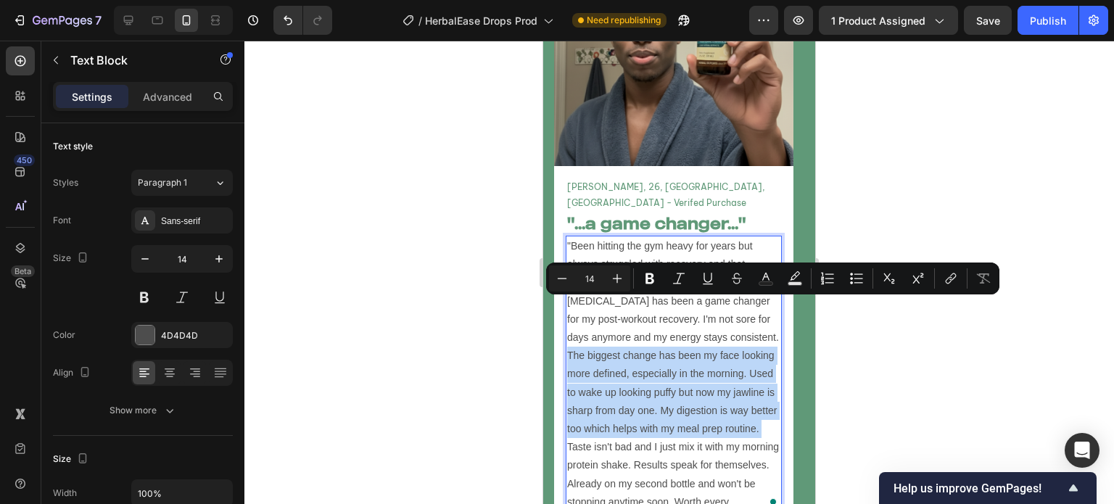
click at [680, 324] on p ""Been hitting the gym heavy for years but always struggled with recovery and th…" at bounding box center [673, 383] width 213 height 292
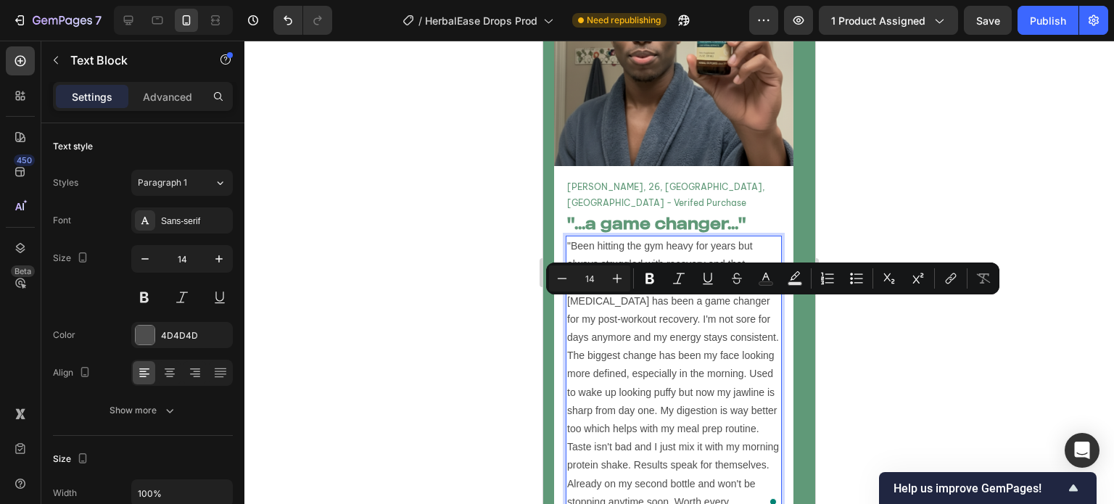
click at [742, 438] on p ""Been hitting the gym heavy for years but always struggled with recovery and th…" at bounding box center [673, 383] width 213 height 292
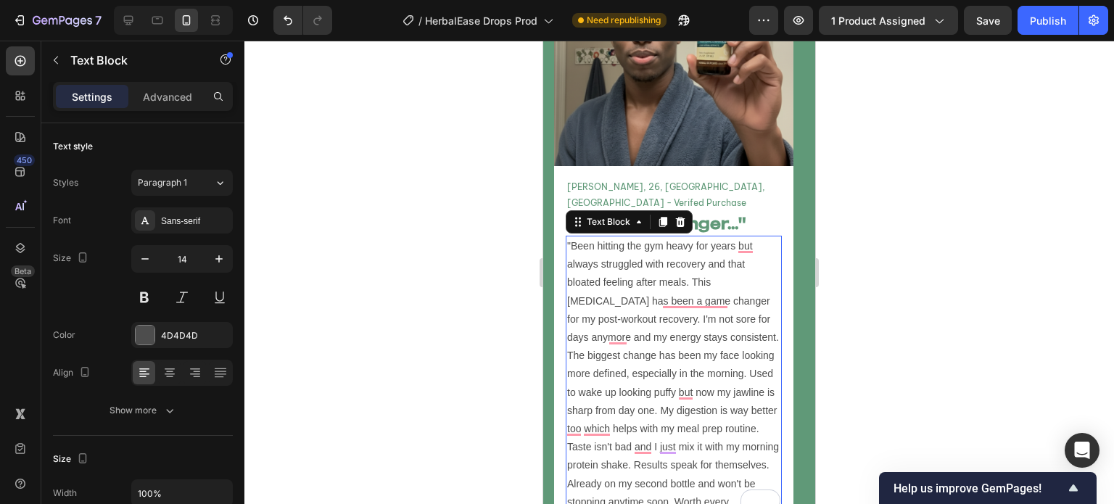
drag, startPoint x: 767, startPoint y: 456, endPoint x: 682, endPoint y: 343, distance: 141.3
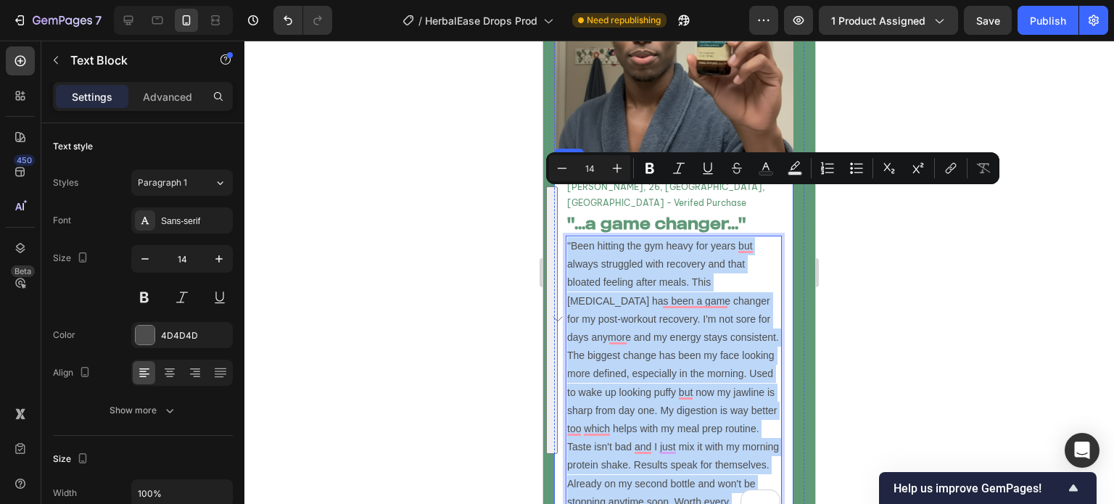
drag, startPoint x: 567, startPoint y: 194, endPoint x: 780, endPoint y: 458, distance: 339.5
click at [783, 461] on div "[PERSON_NAME], 26, [GEOGRAPHIC_DATA], GA - Verifed Purchase Text Block "...a ga…" at bounding box center [673, 354] width 239 height 376
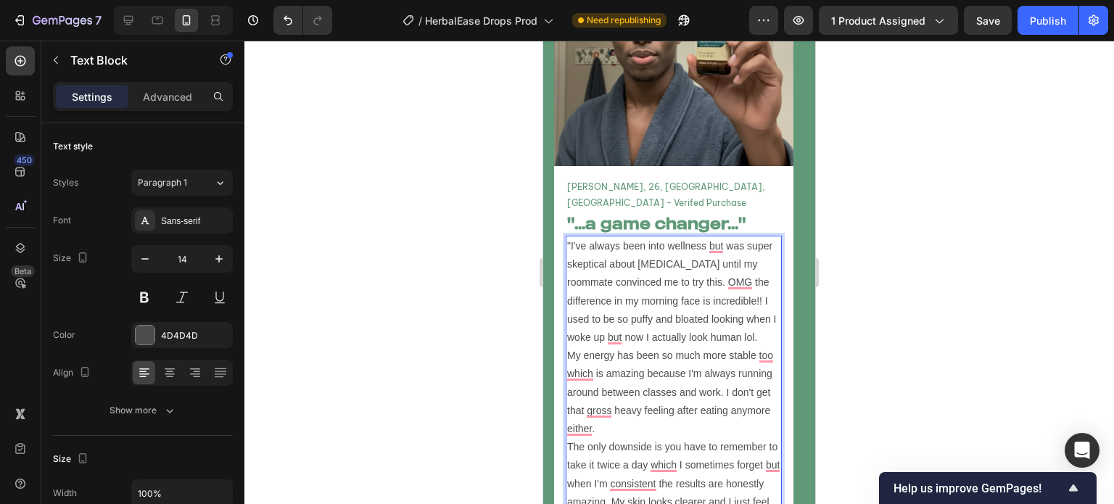
click at [677, 287] on p ""I've always been into wellness but was super skeptical about [MEDICAL_DATA] un…" at bounding box center [673, 383] width 213 height 292
click at [453, 260] on div at bounding box center [679, 273] width 870 height 464
click at [630, 242] on p ""I've always been into wellness but was super skeptical about [MEDICAL_DATA] un…" at bounding box center [673, 383] width 213 height 292
click at [675, 237] on p ""I've always been into wellness but was super skeptical about [MEDICAL_DATA] un…" at bounding box center [673, 383] width 213 height 292
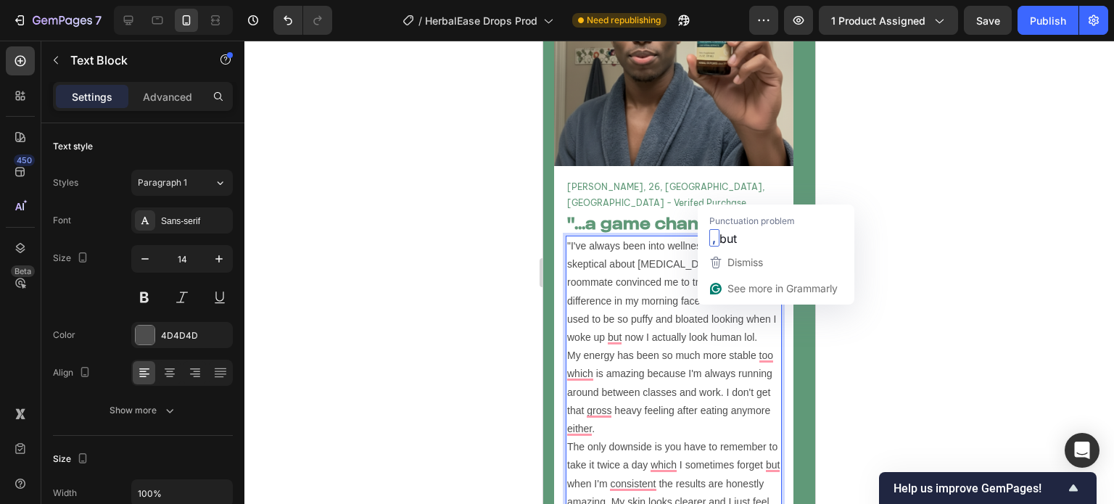
click at [648, 237] on p ""I've always been into wellness but was super skeptical about [MEDICAL_DATA] un…" at bounding box center [673, 383] width 213 height 292
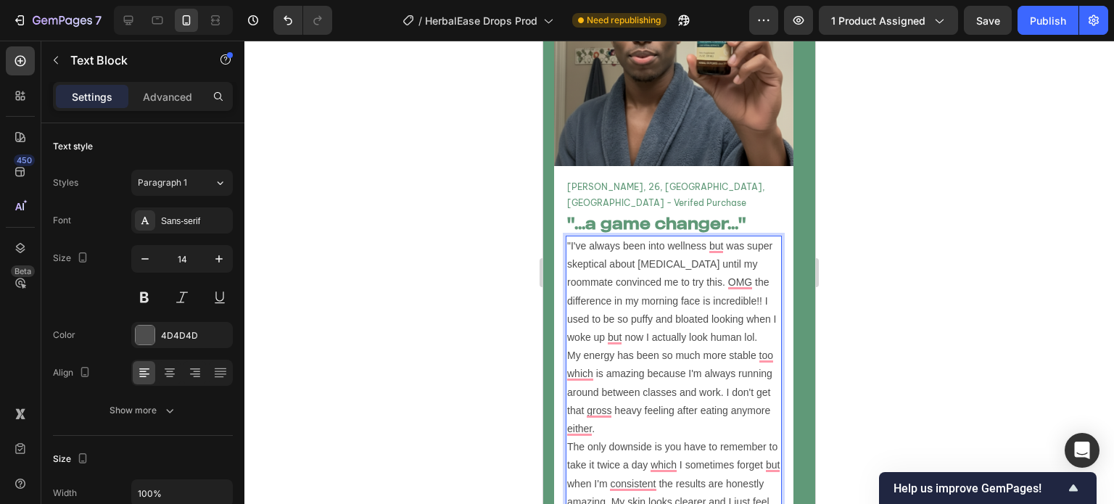
click at [754, 237] on p ""I've always been into wellness but was super skeptical about [MEDICAL_DATA] un…" at bounding box center [673, 383] width 213 height 292
click at [716, 252] on p ""I've always been into wellness but was skeptical about [MEDICAL_DATA] until my…" at bounding box center [673, 383] width 213 height 292
click at [713, 271] on p ""I've always been into wellness but was skeptical about [MEDICAL_DATA] until my…" at bounding box center [673, 383] width 213 height 292
click at [715, 279] on p ""I've always been into wellness but was skeptical about [MEDICAL_DATA] until my…" at bounding box center [673, 383] width 213 height 292
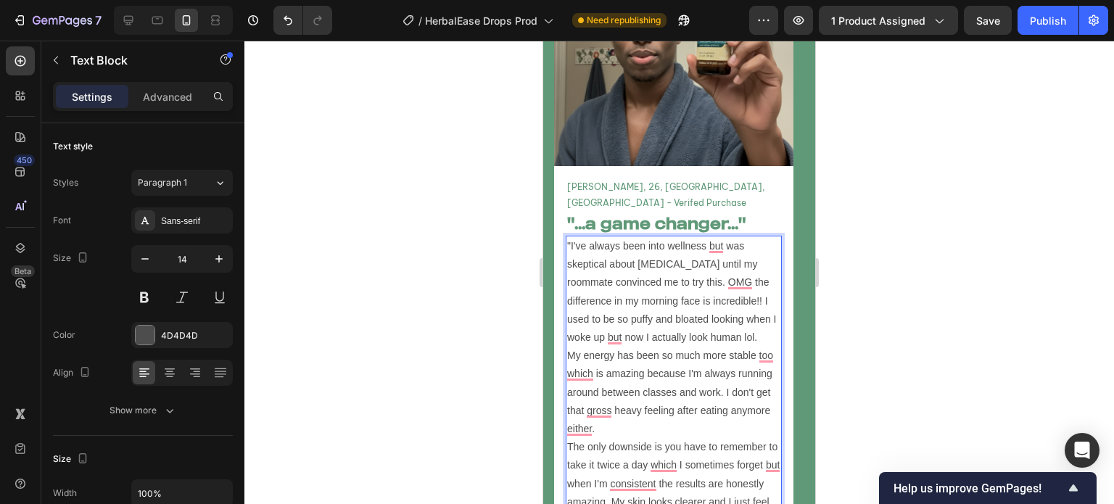
click at [701, 299] on p ""I've always been into wellness but was skeptical about [MEDICAL_DATA] until my…" at bounding box center [673, 383] width 213 height 292
click at [754, 289] on p ""I've always been into wellness but was skeptical about [MEDICAL_DATA] until my…" at bounding box center [673, 383] width 213 height 292
click at [747, 304] on p ""I've always been into wellness but was skeptical about [MEDICAL_DATA] until my…" at bounding box center [673, 383] width 213 height 292
click at [570, 399] on p ""I've always been into wellness but was skeptical about [MEDICAL_DATA] until my…" at bounding box center [673, 383] width 213 height 292
click at [569, 397] on p ""I've always been into wellness but was skeptical about [MEDICAL_DATA] until my…" at bounding box center [673, 383] width 213 height 292
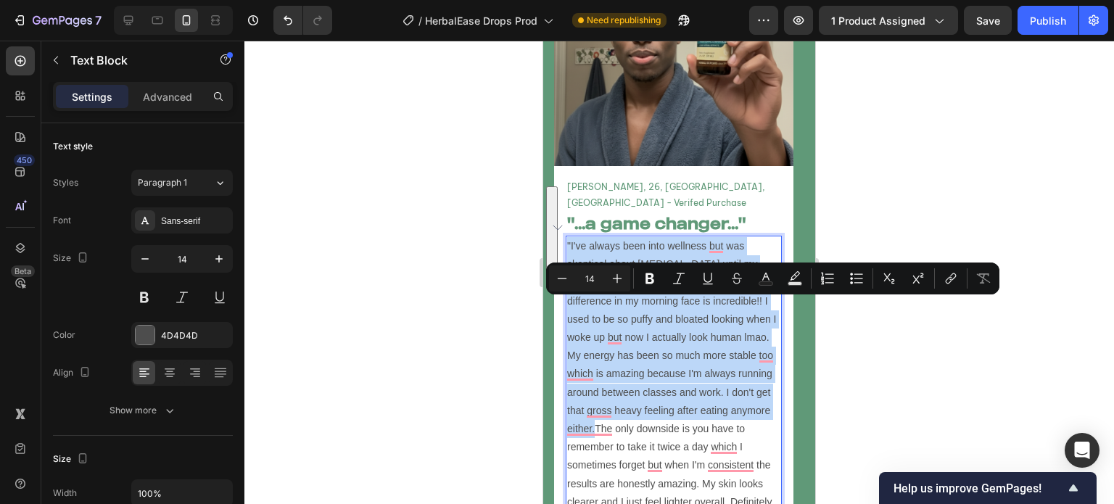
drag, startPoint x: 595, startPoint y: 379, endPoint x: 768, endPoint y: 295, distance: 192.7
click at [768, 295] on p ""I've always been into wellness but was skeptical about [MEDICAL_DATA] until my…" at bounding box center [673, 383] width 213 height 292
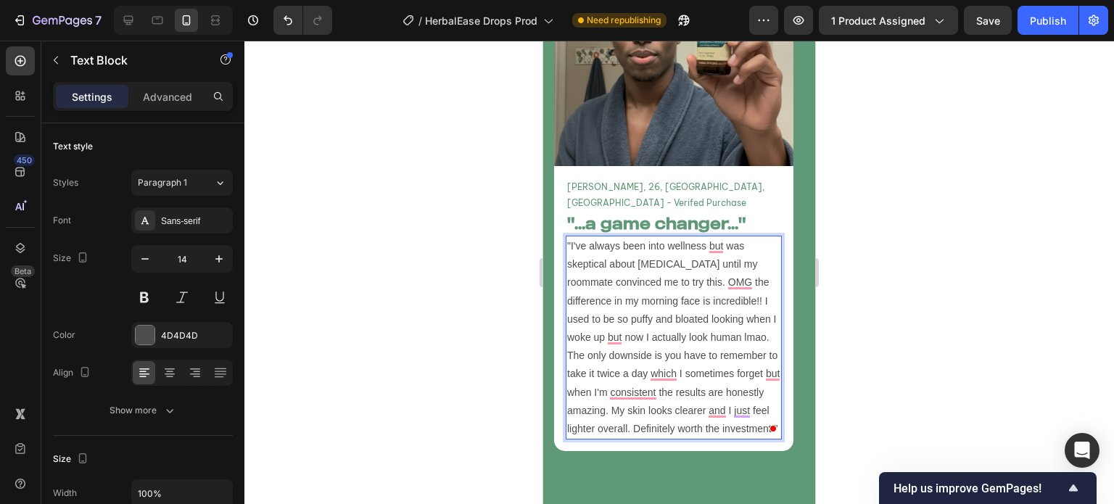
click at [595, 326] on p ""I've always been into wellness but was skeptical about [MEDICAL_DATA] until my…" at bounding box center [673, 337] width 213 height 201
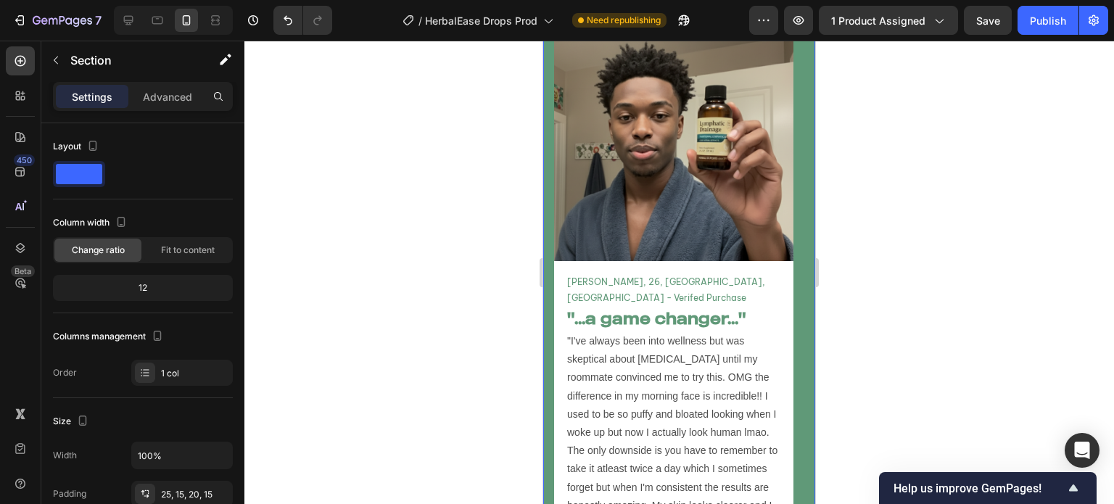
scroll to position [5274, 0]
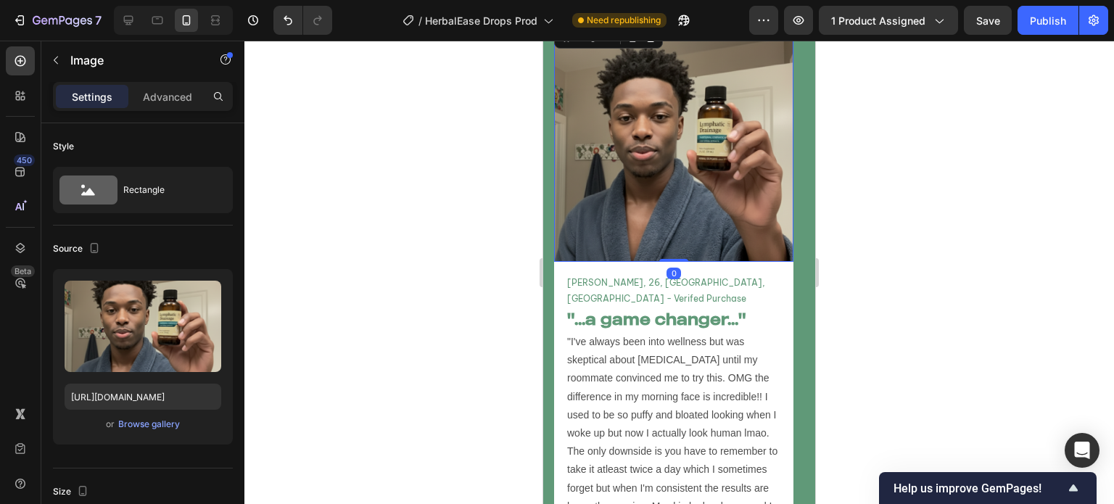
click at [667, 127] on img at bounding box center [673, 141] width 239 height 239
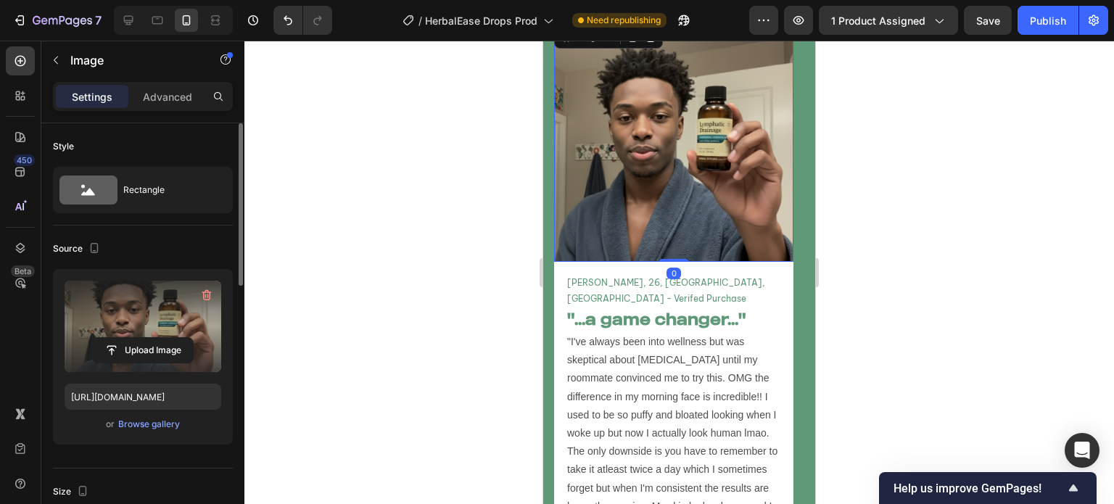
click at [165, 333] on label at bounding box center [143, 326] width 157 height 91
click at [165, 338] on input "file" at bounding box center [143, 350] width 100 height 25
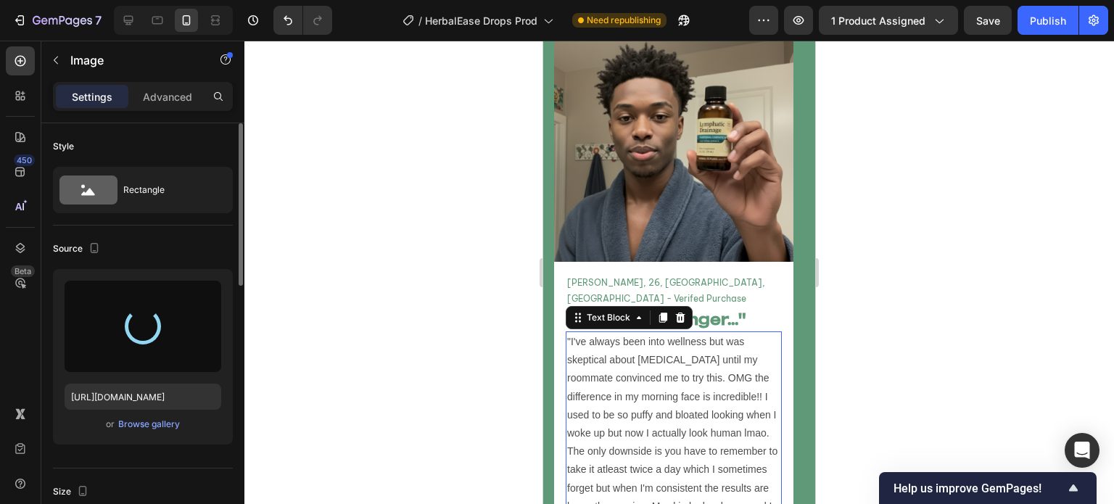
click at [652, 333] on p ""I've always been into wellness but was skeptical about [MEDICAL_DATA] until my…" at bounding box center [673, 442] width 213 height 219
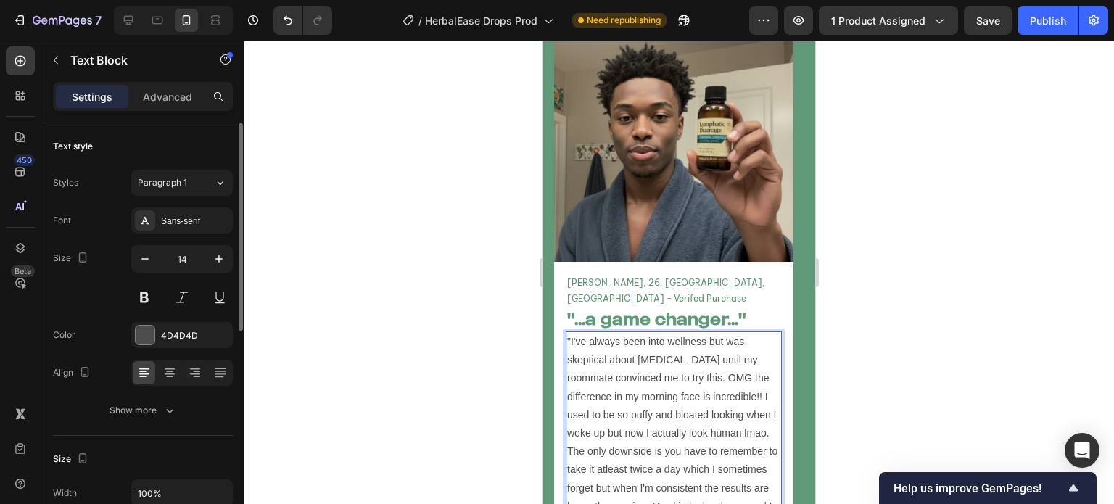
click at [726, 346] on p ""I've always been into wellness but was skeptical about [MEDICAL_DATA] until my…" at bounding box center [673, 442] width 213 height 219
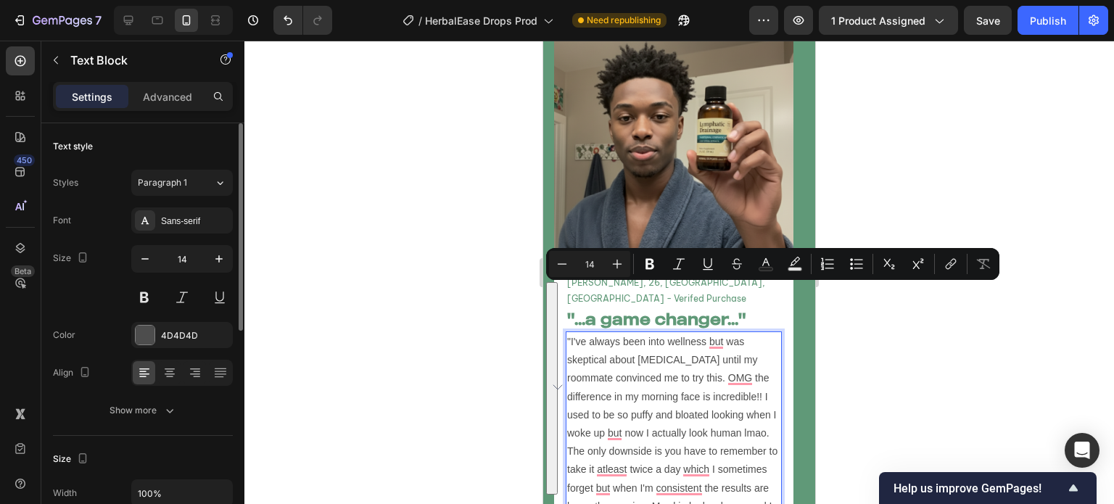
click at [757, 349] on p ""I've always been into wellness but was skeptical about [MEDICAL_DATA] until my…" at bounding box center [673, 442] width 213 height 219
click at [762, 348] on p ""I've always been into wellness but was skeptical about [MEDICAL_DATA] until my…" at bounding box center [673, 442] width 213 height 219
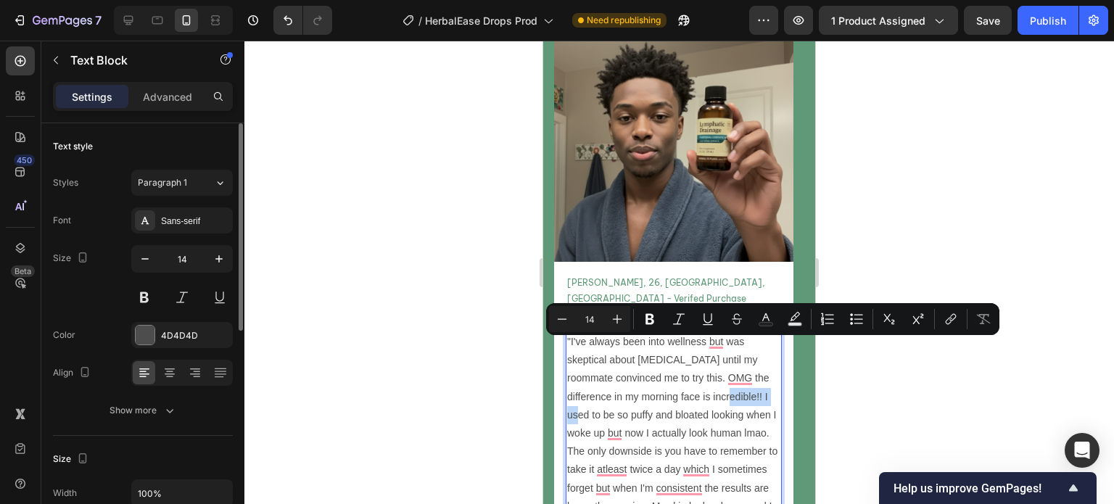
drag, startPoint x: 762, startPoint y: 348, endPoint x: 726, endPoint y: 350, distance: 35.6
click at [726, 350] on p ""I've always been into wellness but was skeptical about [MEDICAL_DATA] until my…" at bounding box center [673, 442] width 213 height 219
click at [726, 349] on p ""I've always been into wellness but was skeptical about [MEDICAL_DATA] until my…" at bounding box center [673, 442] width 213 height 219
drag, startPoint x: 712, startPoint y: 347, endPoint x: 763, endPoint y: 350, distance: 50.8
click at [763, 350] on p ""I've always been into wellness but was skeptical about [MEDICAL_DATA] until my…" at bounding box center [673, 442] width 213 height 219
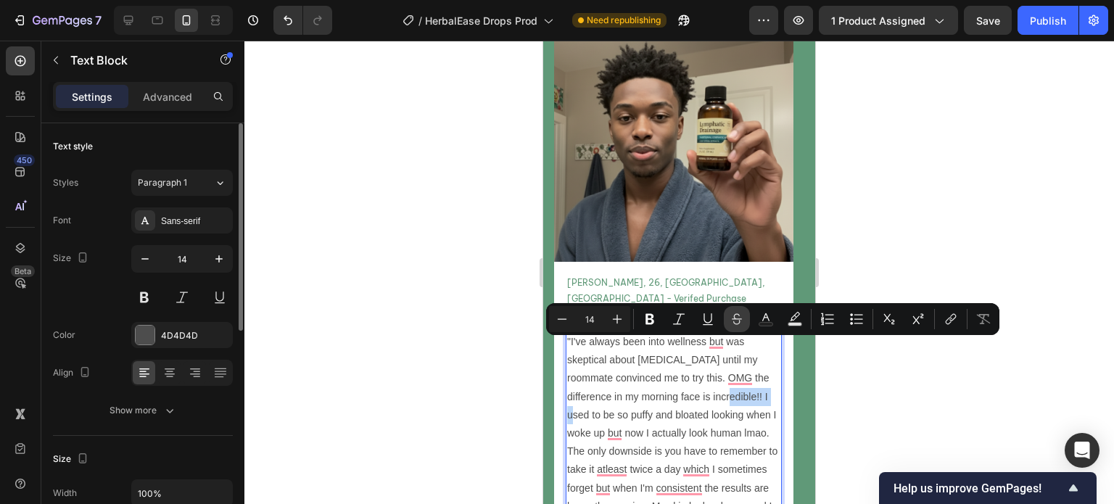
copy p "incredible!!"
click at [638, 308] on h2 ""...a game changer..."" at bounding box center [674, 320] width 216 height 24
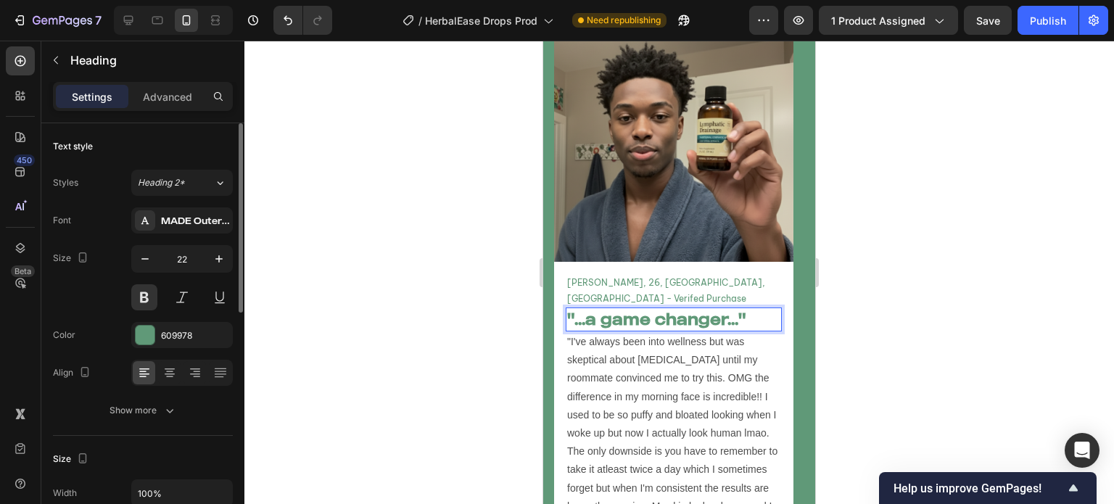
click at [638, 308] on h2 ""...a game changer..."" at bounding box center [674, 320] width 216 height 24
drag, startPoint x: 587, startPoint y: 270, endPoint x: 728, endPoint y: 277, distance: 140.9
click at [728, 309] on p ""...a game changer..."" at bounding box center [673, 319] width 213 height 21
click at [485, 353] on div at bounding box center [679, 273] width 870 height 464
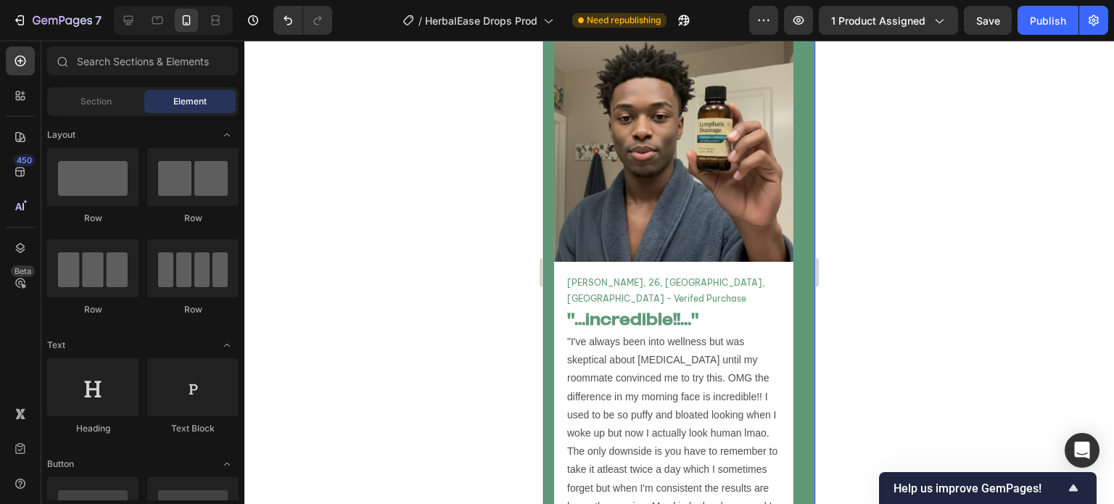
scroll to position [5205, 0]
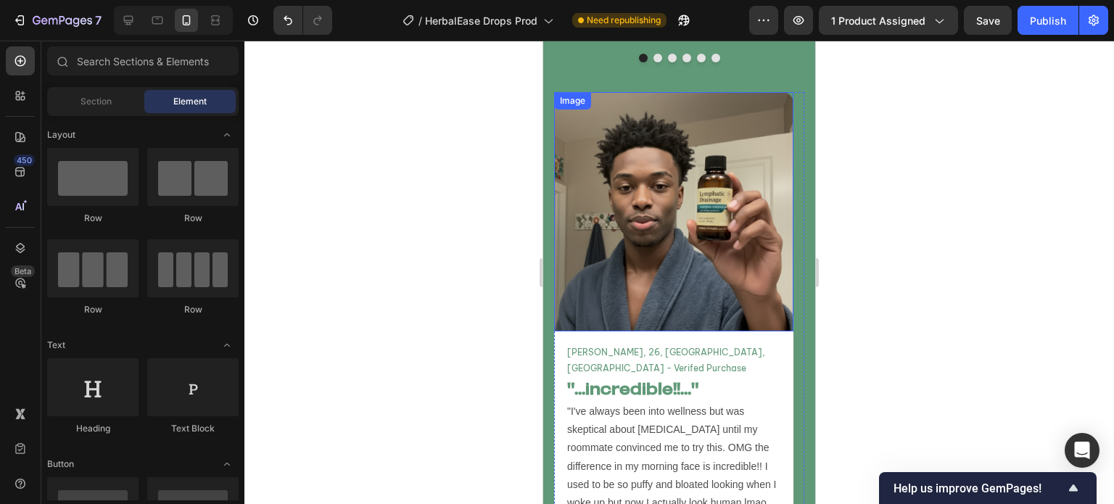
click at [716, 239] on img at bounding box center [673, 211] width 239 height 239
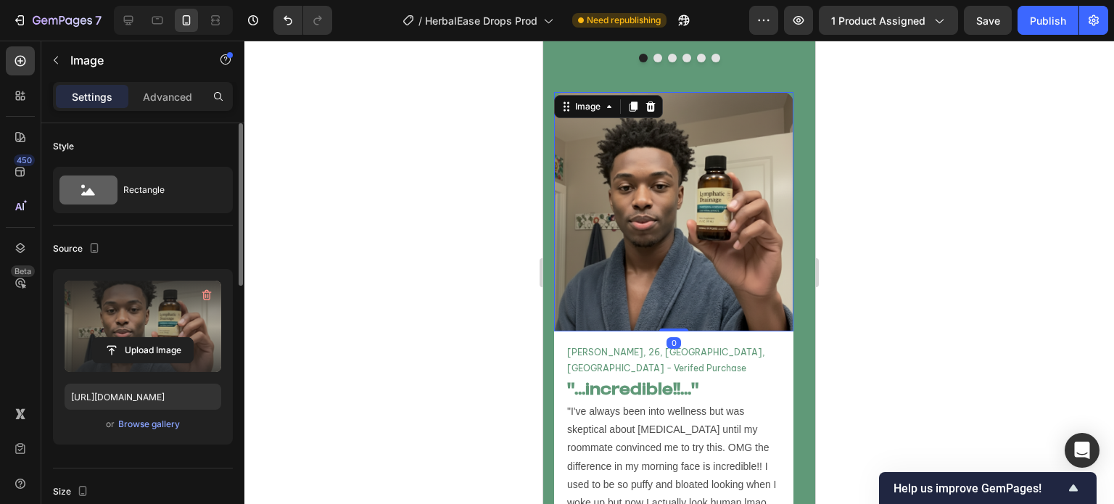
click at [149, 329] on label at bounding box center [143, 326] width 157 height 91
click at [149, 338] on input "file" at bounding box center [143, 350] width 100 height 25
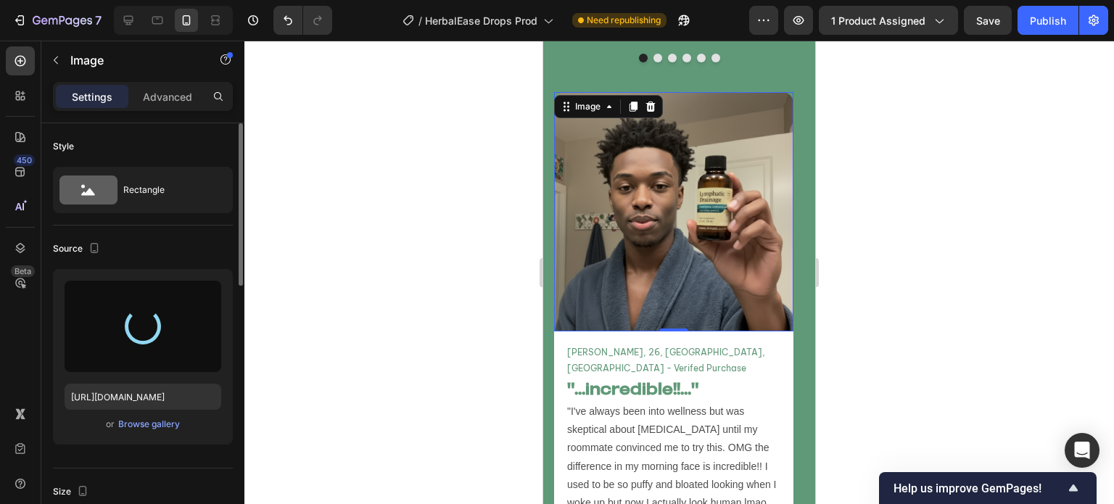
type input "https://cdn.shopify.com/s/files/1/0749/2934/0644/files/gempages_576523428912169…"
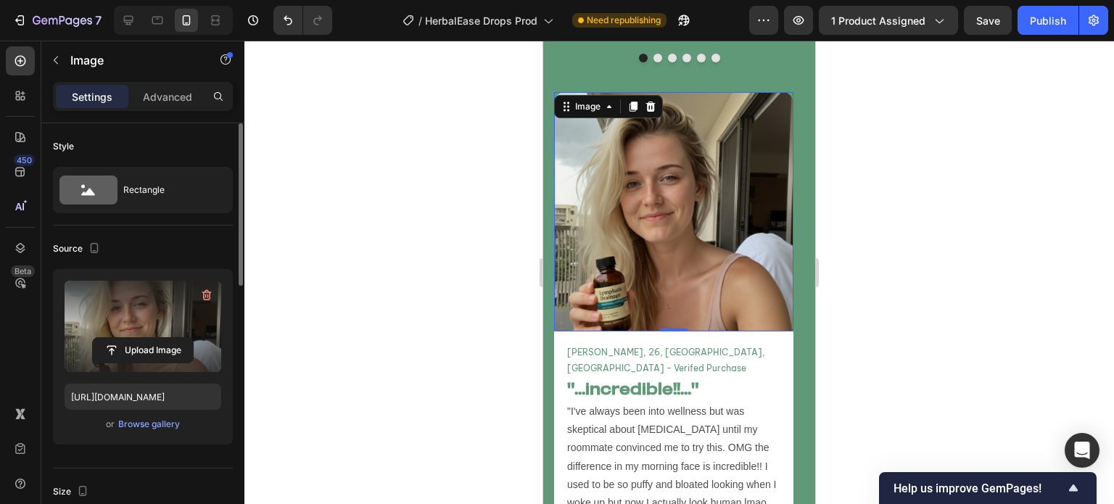
click at [434, 273] on div at bounding box center [679, 273] width 870 height 464
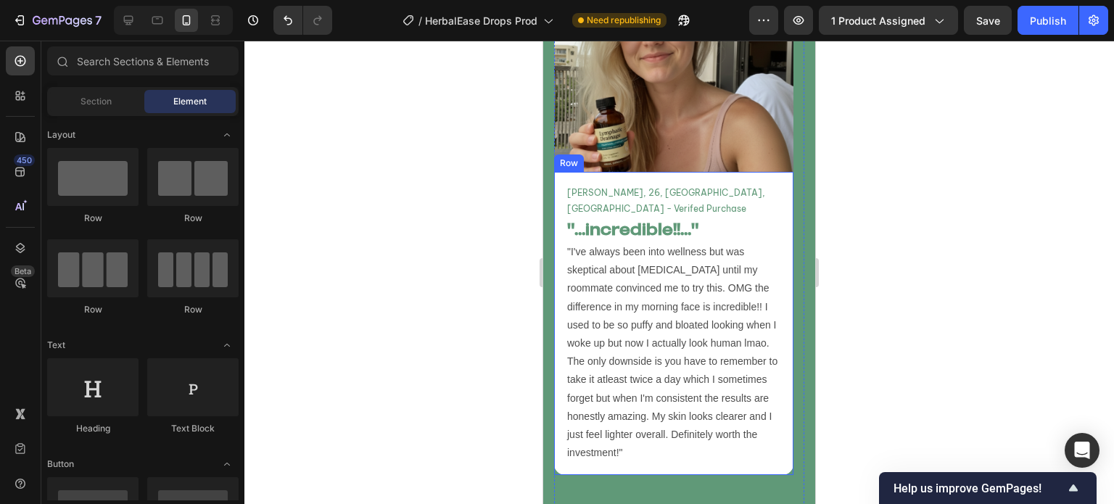
scroll to position [5364, 0]
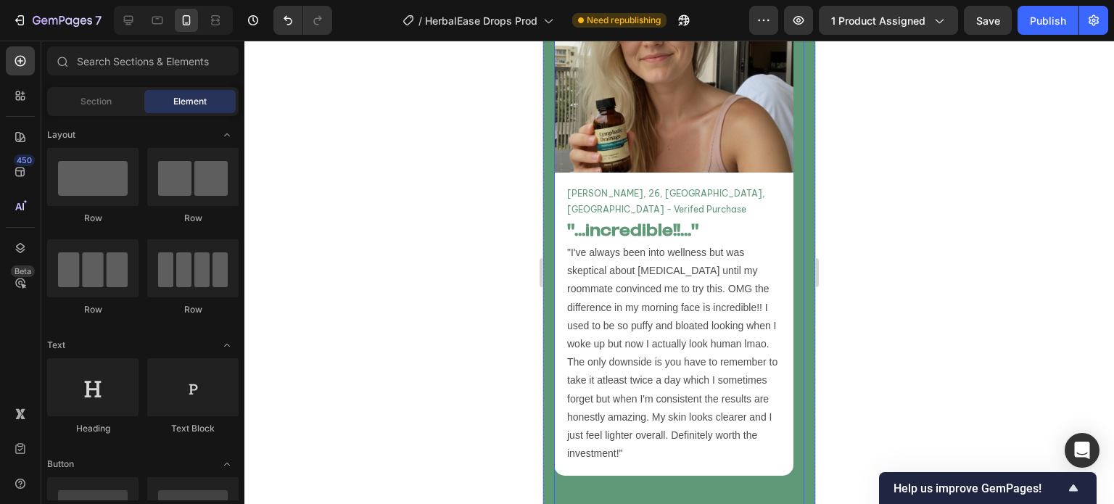
click at [609, 475] on div "Image Marcus T, 26, Atlanta, GA - Verifed Purchase Text Block "...incredible!!.…" at bounding box center [673, 241] width 239 height 616
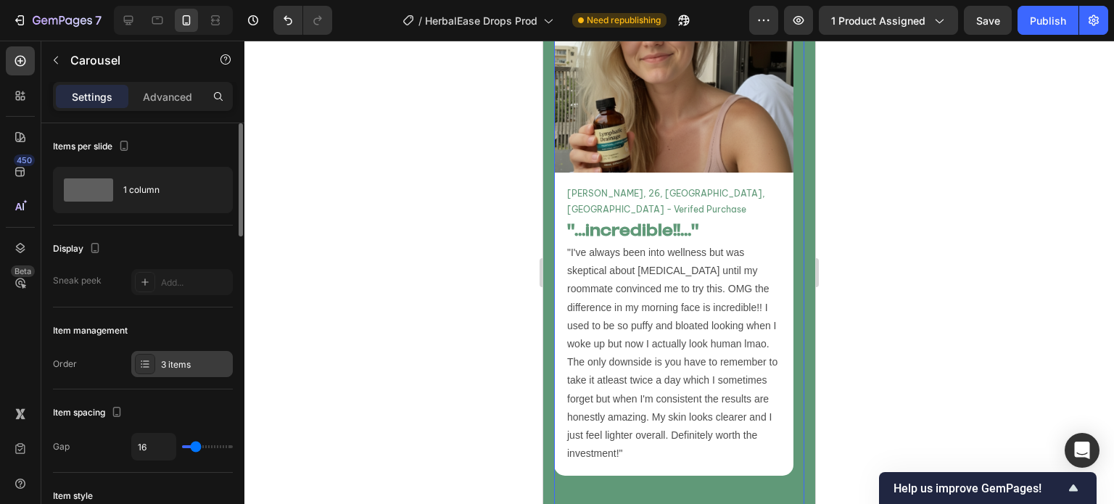
click at [169, 371] on div "3 items" at bounding box center [182, 364] width 102 height 26
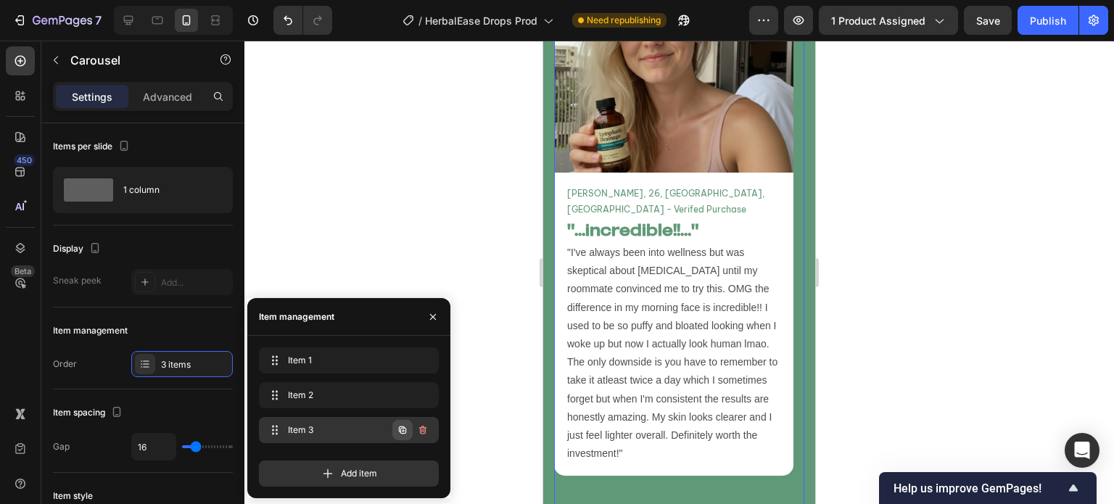
click at [403, 432] on icon "button" at bounding box center [403, 430] width 12 height 12
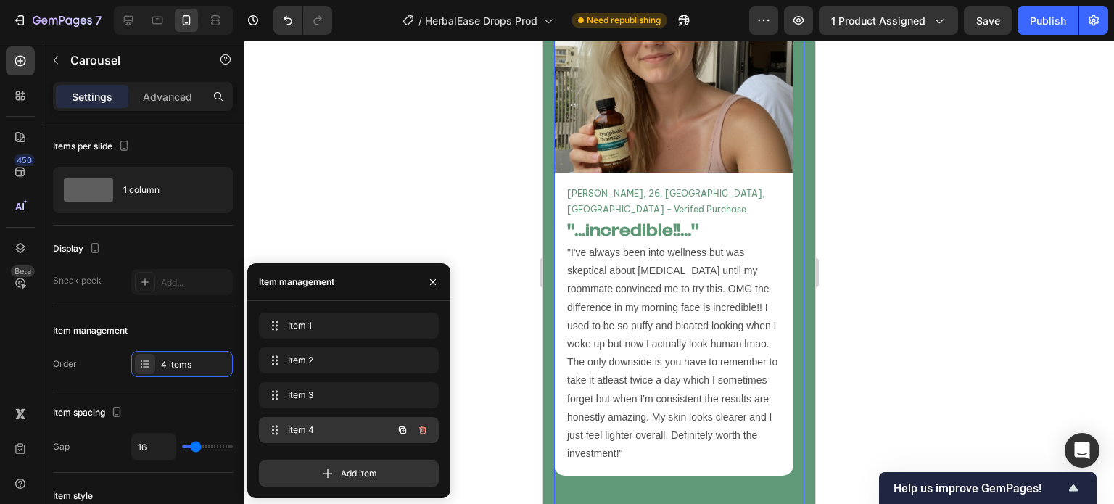
click at [354, 440] on div "Item 4 Item 4" at bounding box center [329, 430] width 128 height 20
click at [437, 284] on icon "button" at bounding box center [433, 282] width 12 height 12
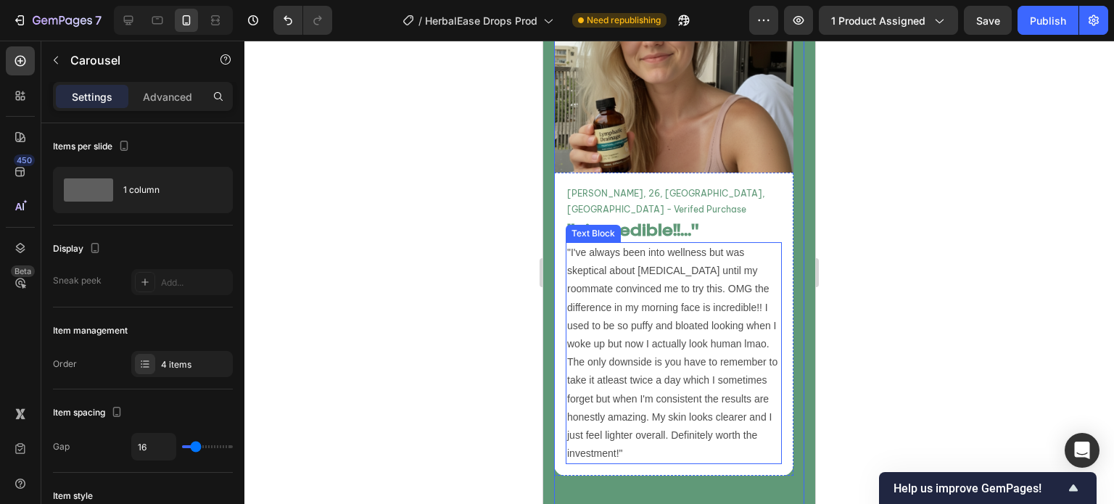
click at [601, 320] on p ""I've always been into wellness but was skeptical about [MEDICAL_DATA] until my…" at bounding box center [673, 353] width 213 height 219
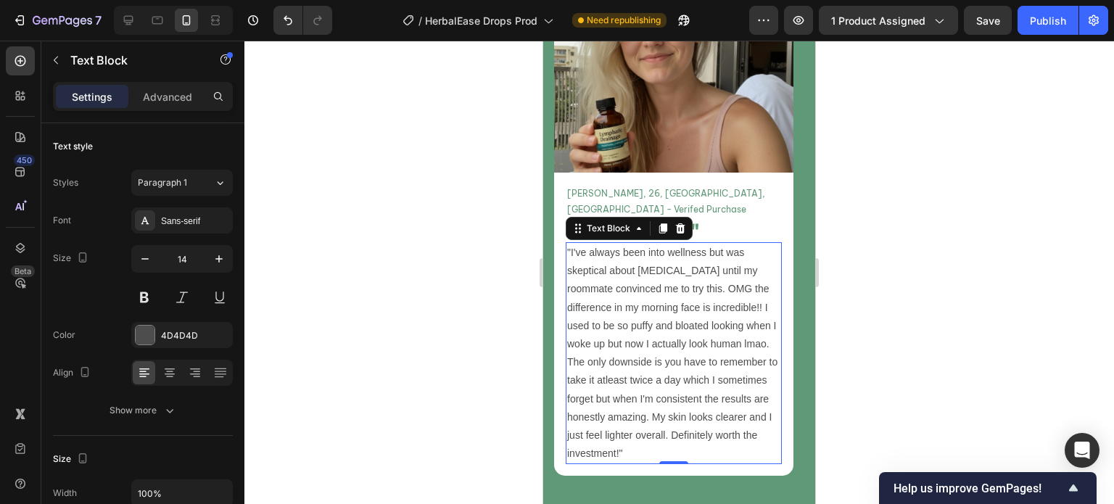
click at [672, 244] on p ""I've always been into wellness but was skeptical about [MEDICAL_DATA] until my…" at bounding box center [673, 353] width 213 height 219
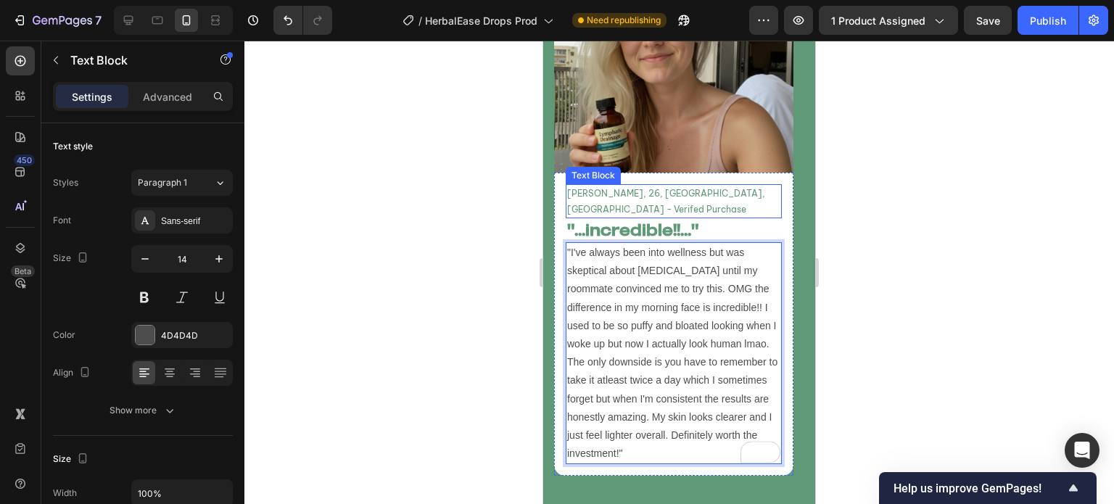
click at [621, 186] on p "[PERSON_NAME], 26, [GEOGRAPHIC_DATA], [GEOGRAPHIC_DATA] - Verifed Purchase" at bounding box center [673, 201] width 213 height 31
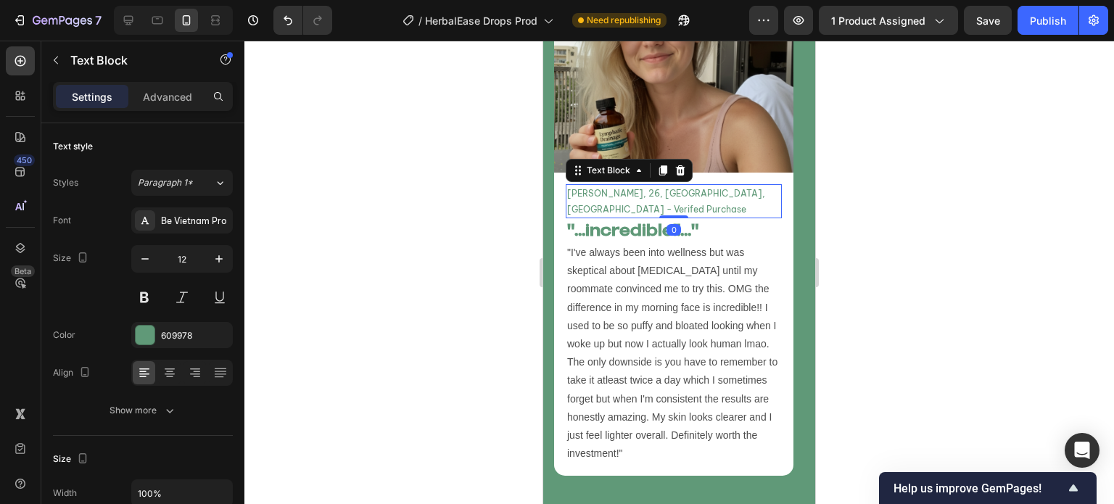
click at [600, 186] on p "[PERSON_NAME], 26, [GEOGRAPHIC_DATA], [GEOGRAPHIC_DATA] - Verifed Purchase" at bounding box center [673, 201] width 213 height 31
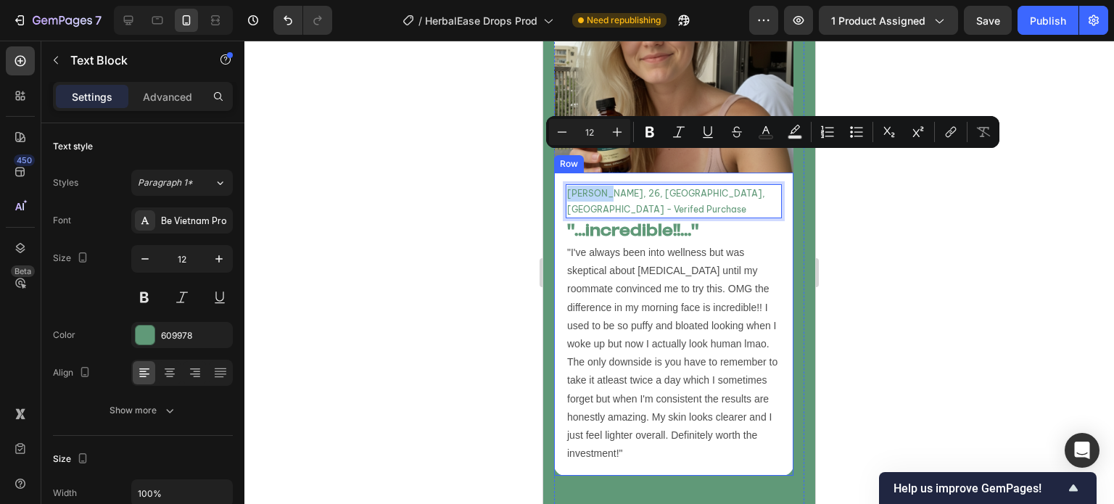
drag, startPoint x: 606, startPoint y: 160, endPoint x: 562, endPoint y: 159, distance: 43.5
click at [562, 173] on div "Marcus T, 26, Atlanta, GA - Verifed Purchase Text Block 0 "...incredible!!..." …" at bounding box center [673, 324] width 239 height 303
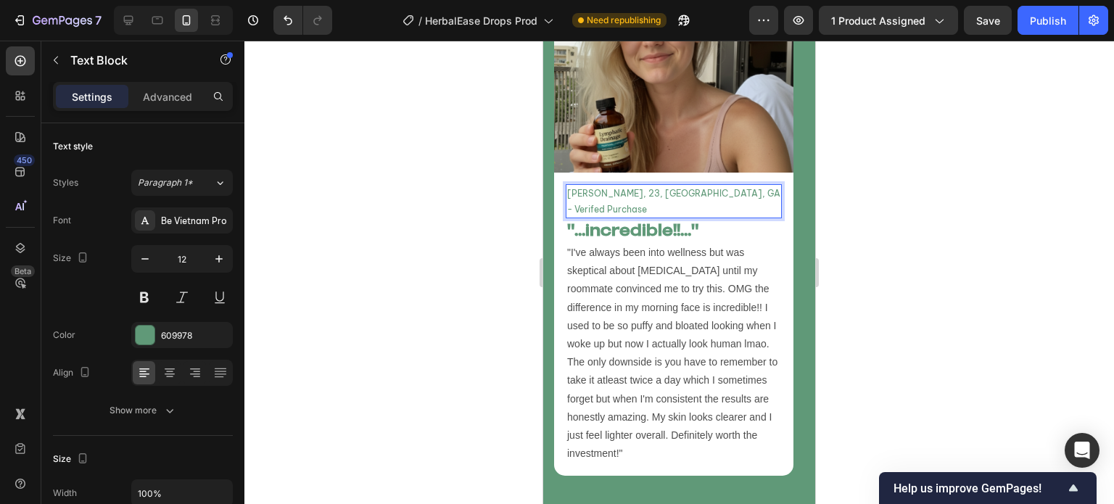
click at [633, 186] on p "Chloe B, 23, Atlanta, GA - Verifed Purchase" at bounding box center [673, 201] width 213 height 31
click at [490, 149] on div at bounding box center [679, 273] width 870 height 464
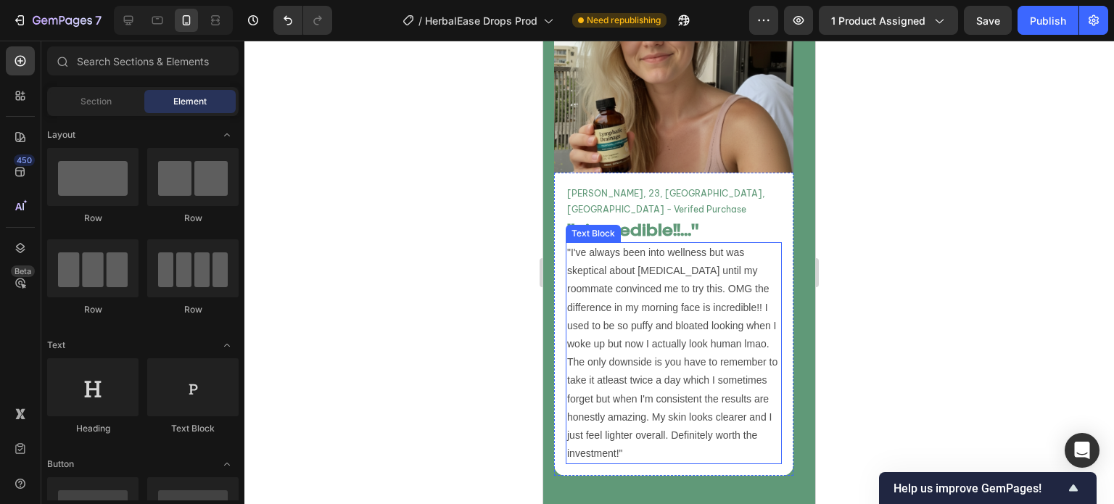
click at [716, 285] on p ""I've always been into wellness but was skeptical about [MEDICAL_DATA] until my…" at bounding box center [673, 353] width 213 height 219
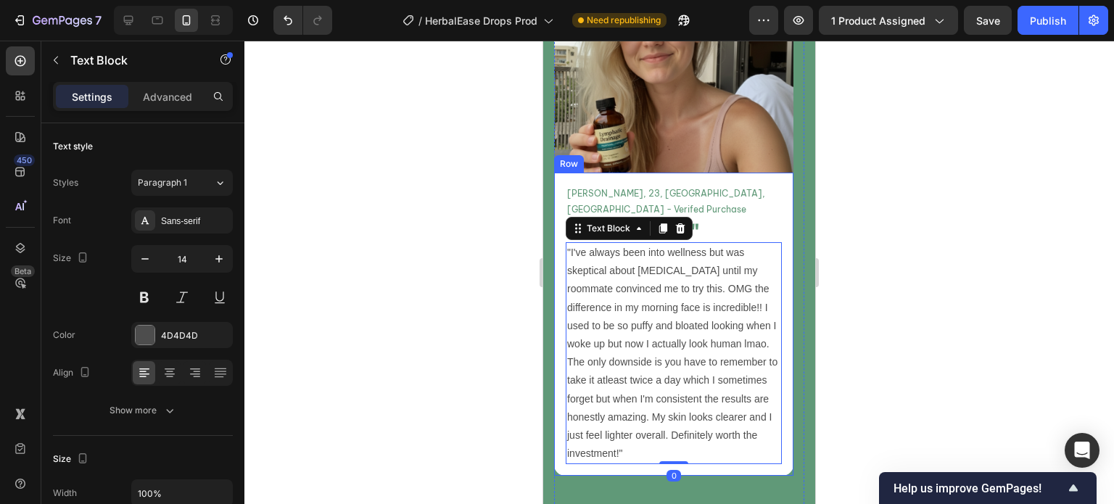
click at [789, 274] on div "Chloe B, 23, Miami, FL - Verifed Purchase Text Block "...incredible!!..." Headi…" at bounding box center [673, 324] width 239 height 303
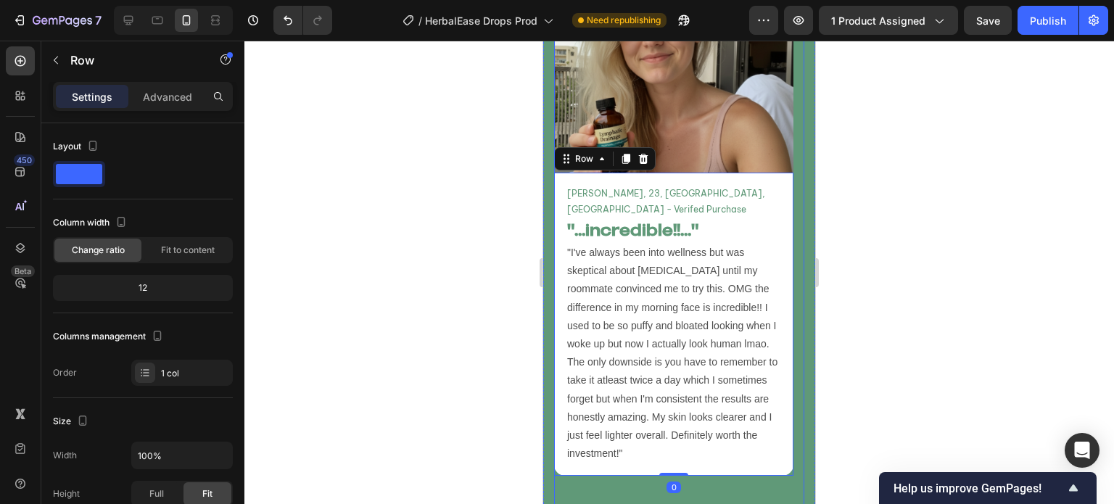
click at [758, 435] on div "Image Chloe B, 23, Miami, FL - Verifed Purchase Text Block "...incredible!!..."…" at bounding box center [673, 241] width 239 height 616
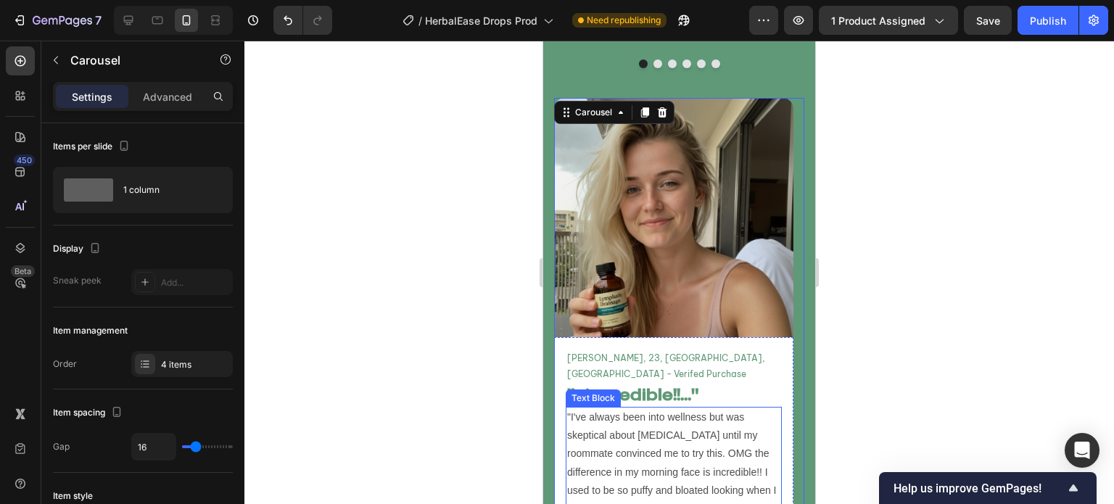
scroll to position [5200, 0]
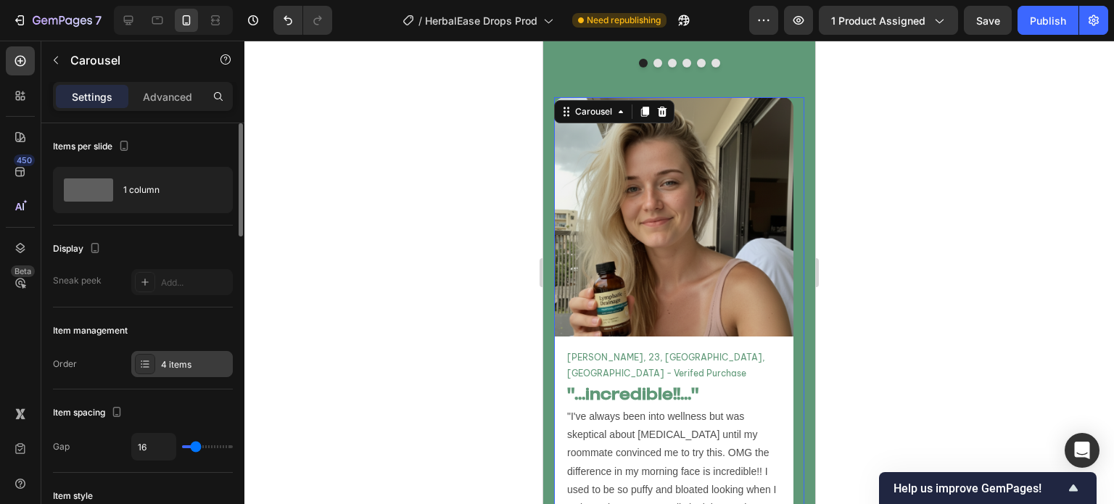
click at [200, 360] on div "4 items" at bounding box center [195, 364] width 68 height 13
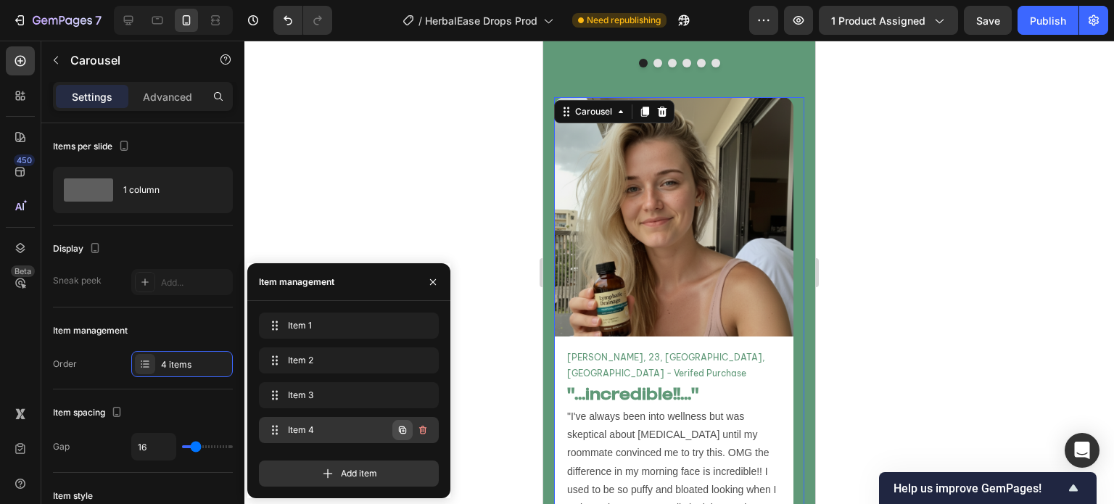
click at [397, 436] on button "button" at bounding box center [402, 430] width 20 height 20
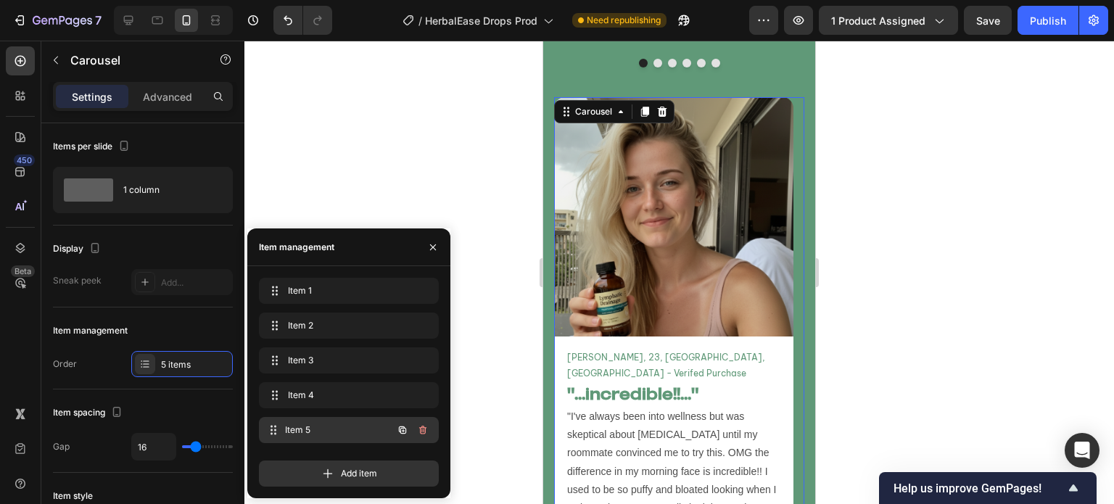
click at [345, 440] on div "Item 5 Item 5" at bounding box center [329, 430] width 128 height 20
click at [435, 246] on icon "button" at bounding box center [433, 248] width 12 height 12
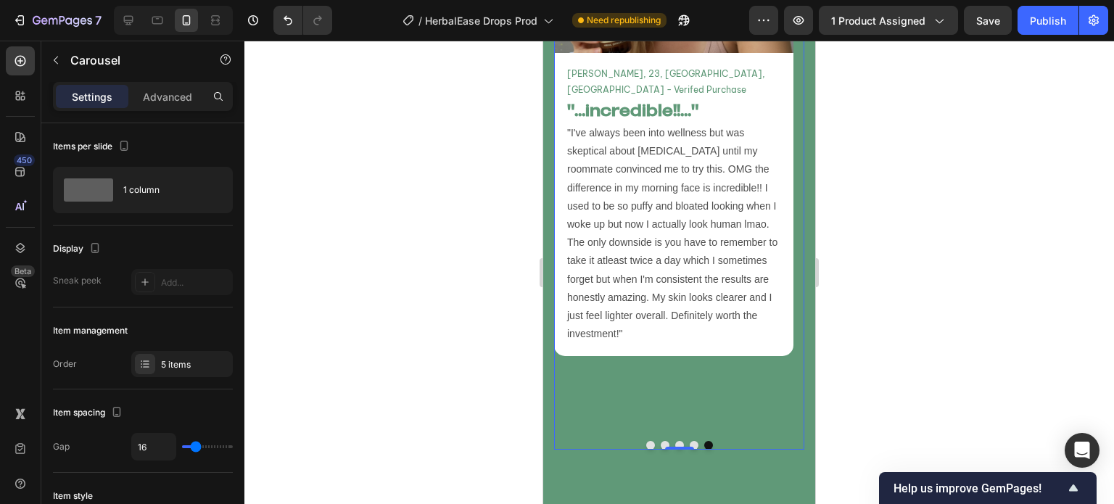
scroll to position [5229, 0]
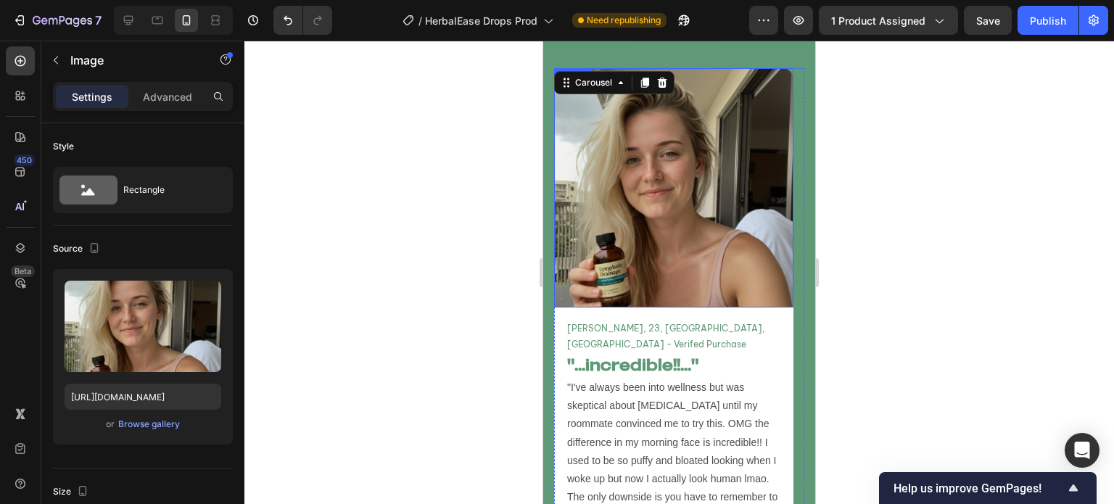
click at [654, 185] on img at bounding box center [673, 187] width 239 height 239
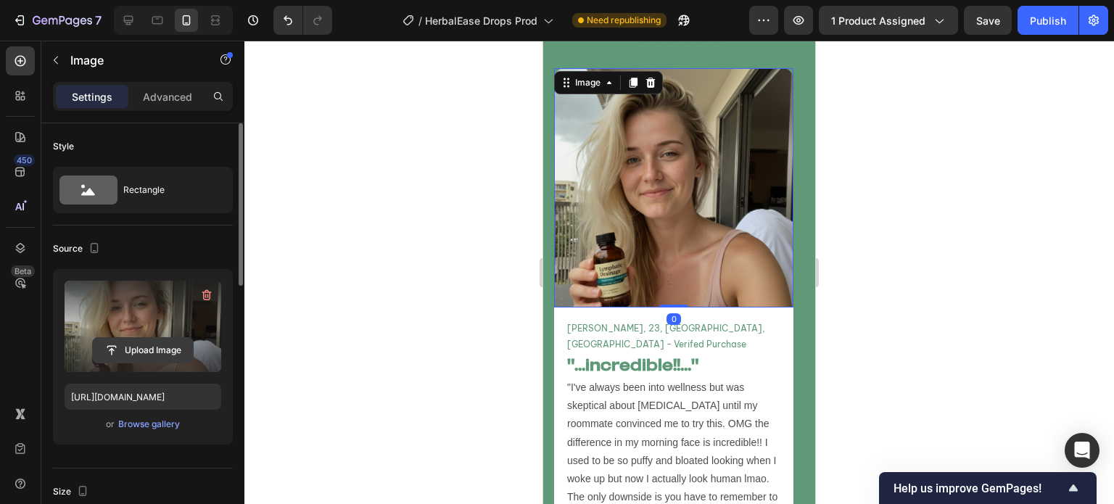
click at [148, 347] on input "file" at bounding box center [143, 350] width 100 height 25
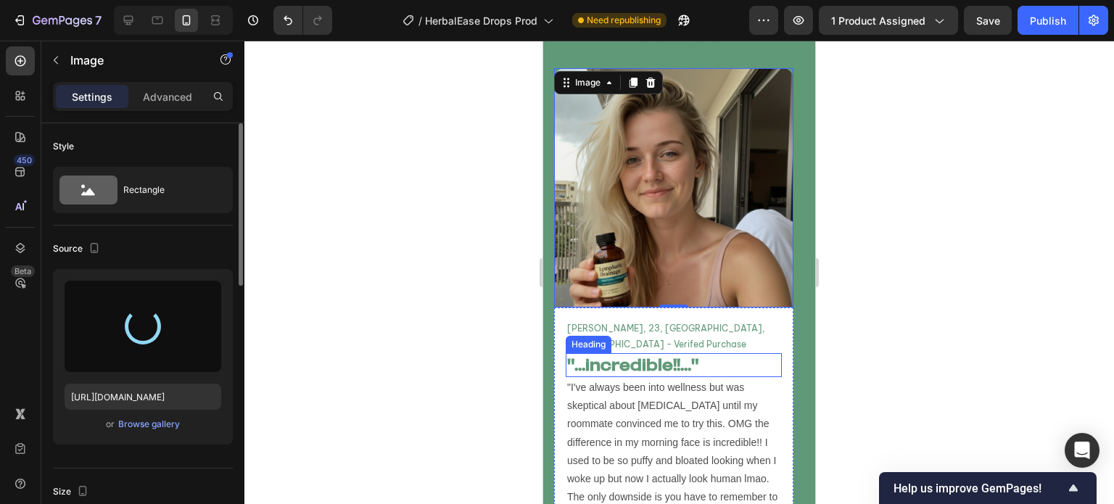
type input "[URL][DOMAIN_NAME]"
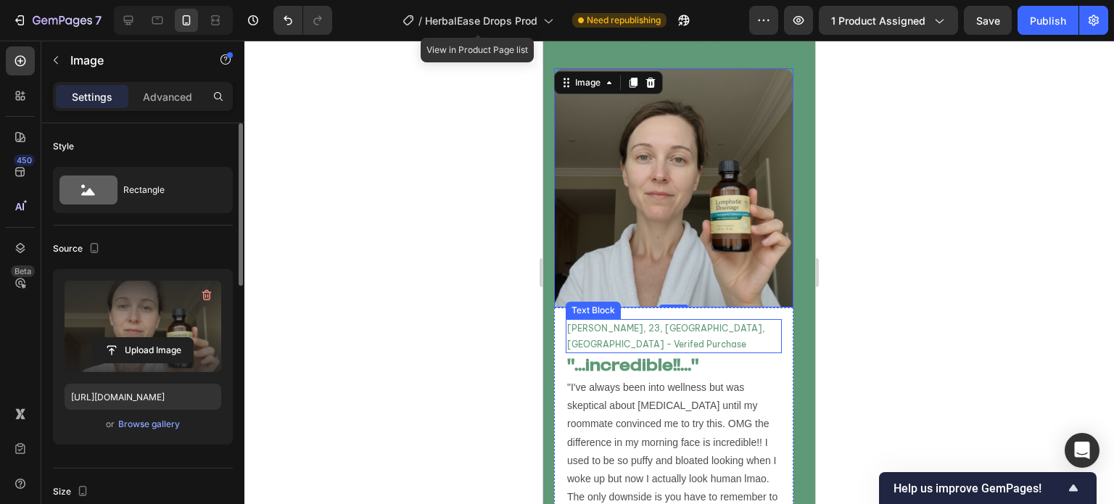
click at [595, 321] on p "[PERSON_NAME], 23, [GEOGRAPHIC_DATA], [GEOGRAPHIC_DATA] - Verifed Purchase" at bounding box center [673, 336] width 213 height 31
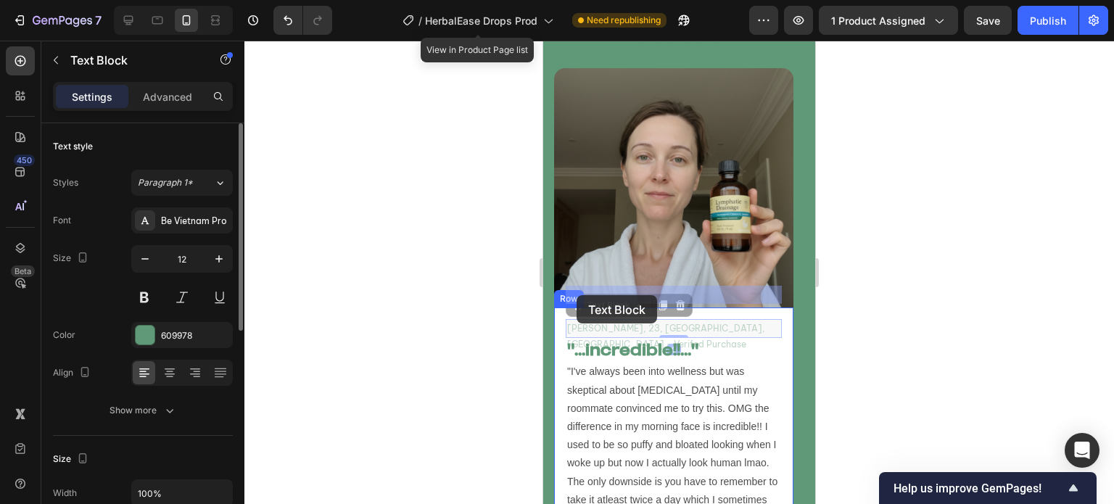
drag, startPoint x: 598, startPoint y: 295, endPoint x: 572, endPoint y: 297, distance: 26.2
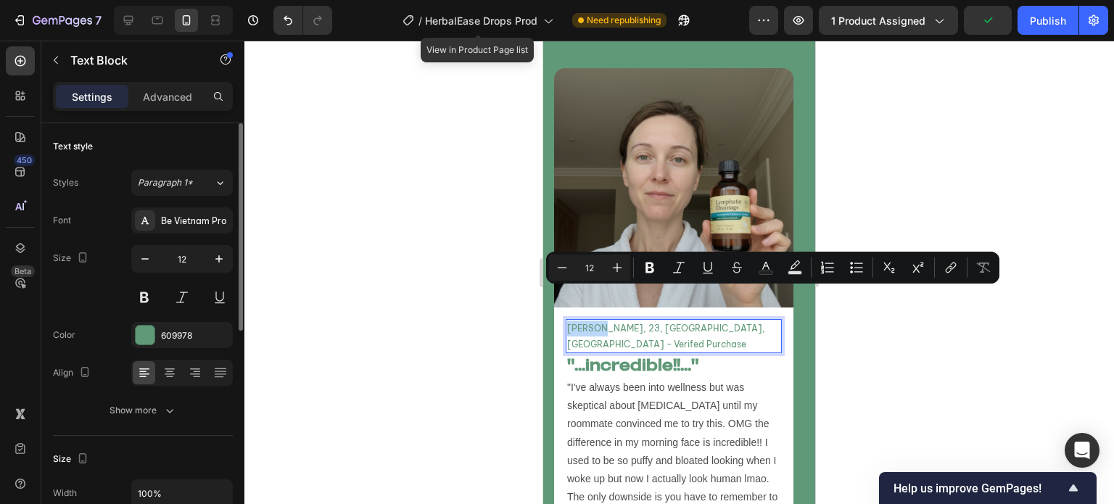
drag, startPoint x: 568, startPoint y: 297, endPoint x: 599, endPoint y: 298, distance: 31.2
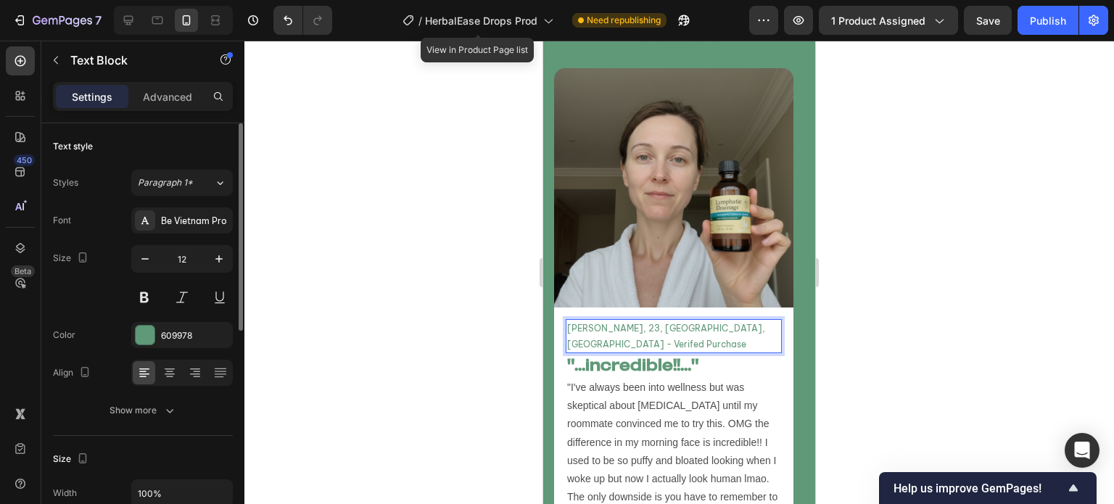
click at [635, 321] on p "Catherine M, 23, Miami, FL - Verifed Purchase" at bounding box center [673, 336] width 213 height 31
click at [647, 321] on p "Catherine M, 41, Miami, FL - Verifed Purchase" at bounding box center [673, 336] width 213 height 31
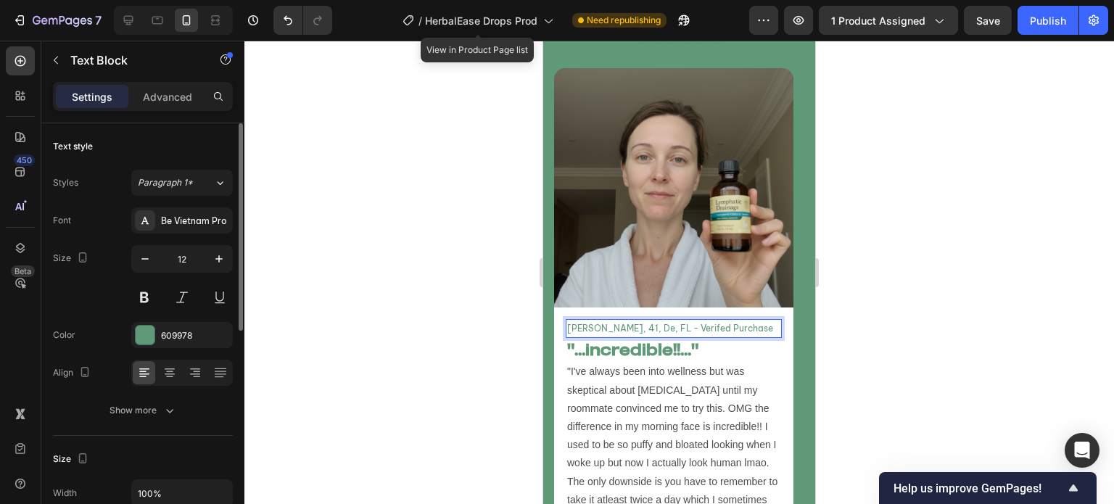
drag, startPoint x: 662, startPoint y: 295, endPoint x: 638, endPoint y: 296, distance: 23.3
click at [638, 321] on p "Catherine M, 41, De, FL - Verifed Purchase" at bounding box center [673, 329] width 213 height 16
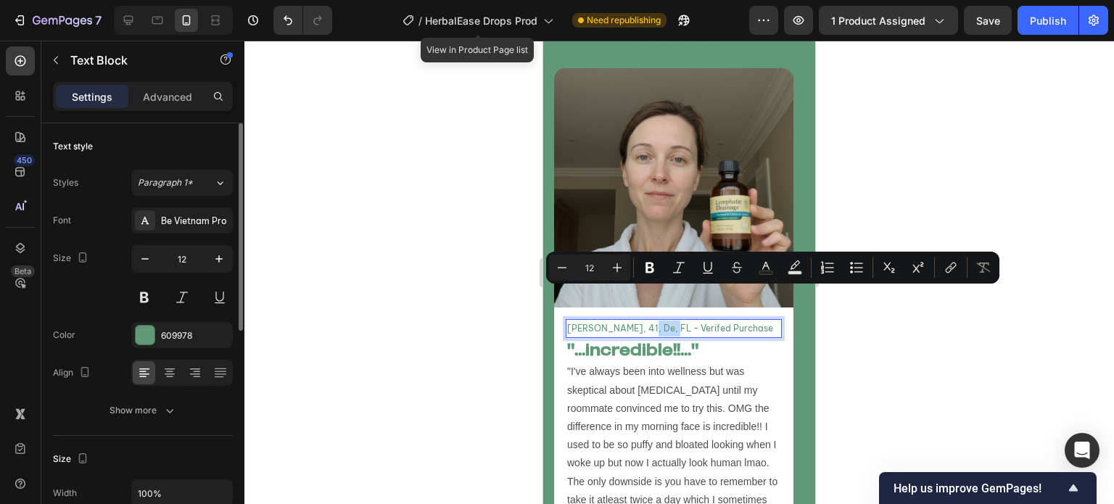
drag, startPoint x: 638, startPoint y: 296, endPoint x: 662, endPoint y: 298, distance: 24.0
click at [662, 321] on p "Catherine M, 41, De, FL - Verifed Purchase" at bounding box center [673, 329] width 213 height 16
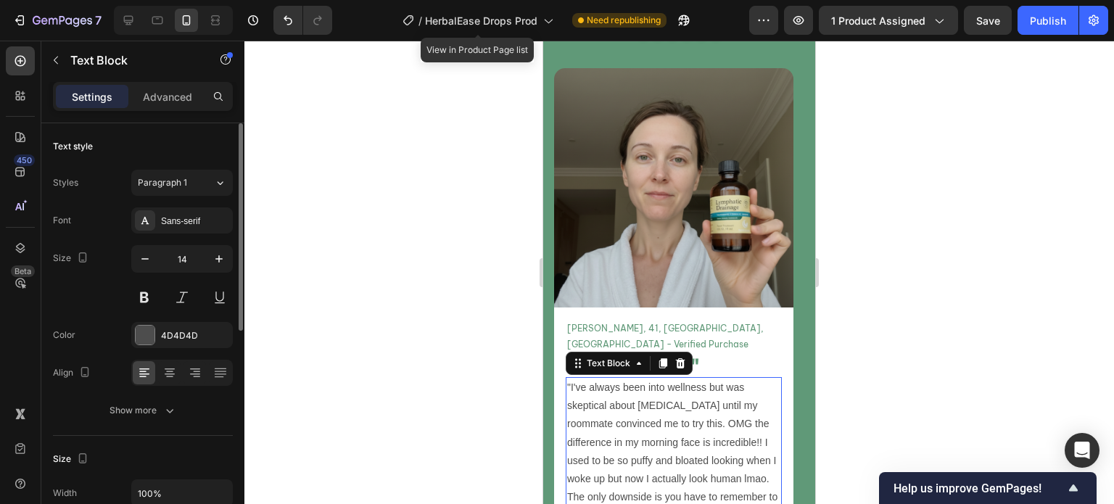
click at [766, 379] on p ""I've always been into wellness but was skeptical about [MEDICAL_DATA] until my…" at bounding box center [673, 488] width 213 height 219
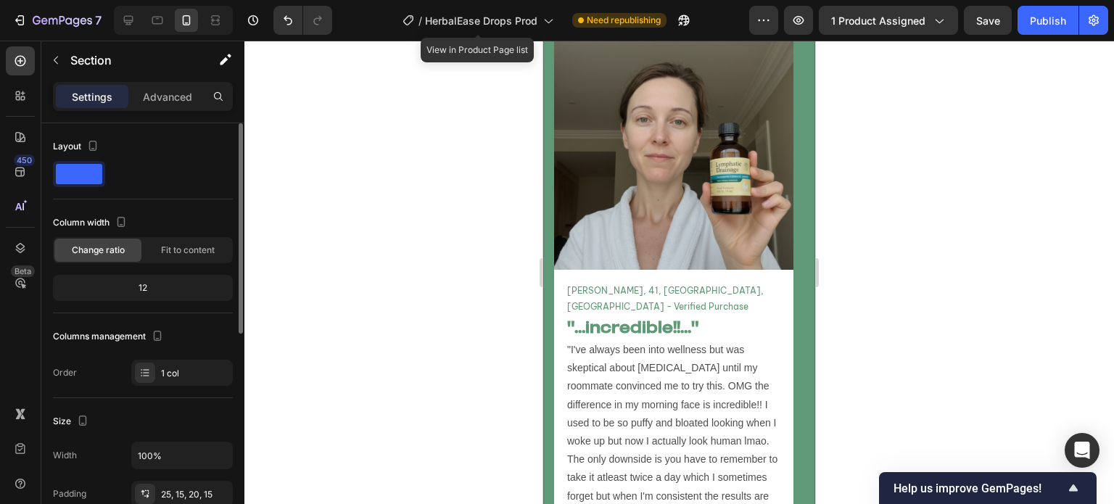
scroll to position [5277, 0]
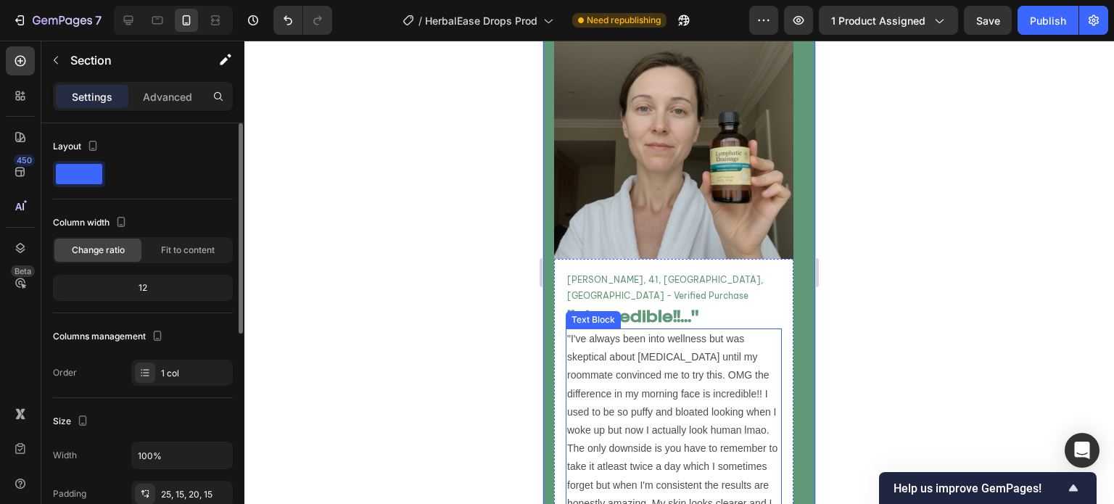
click at [641, 397] on p ""I've always been into wellness but was skeptical about [MEDICAL_DATA] until my…" at bounding box center [673, 439] width 213 height 219
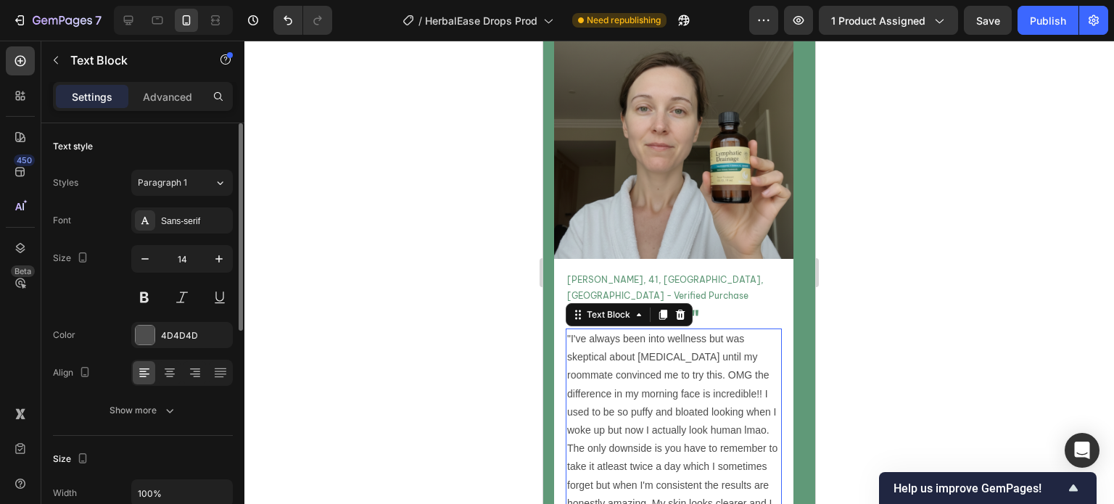
click at [641, 397] on p ""I've always been into wellness but was skeptical about [MEDICAL_DATA] until my…" at bounding box center [673, 439] width 213 height 219
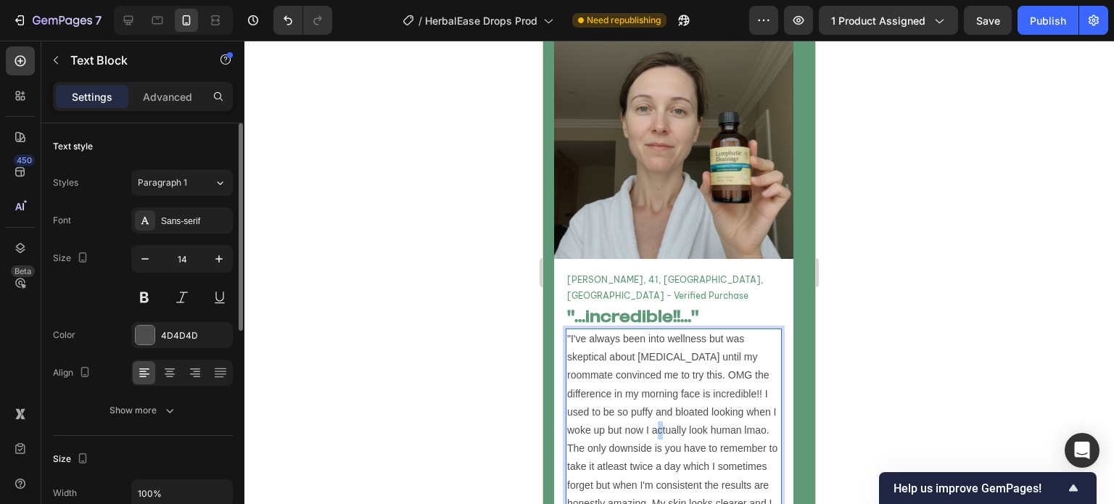
click at [641, 397] on p ""I've always been into wellness but was skeptical about [MEDICAL_DATA] until my…" at bounding box center [673, 439] width 213 height 219
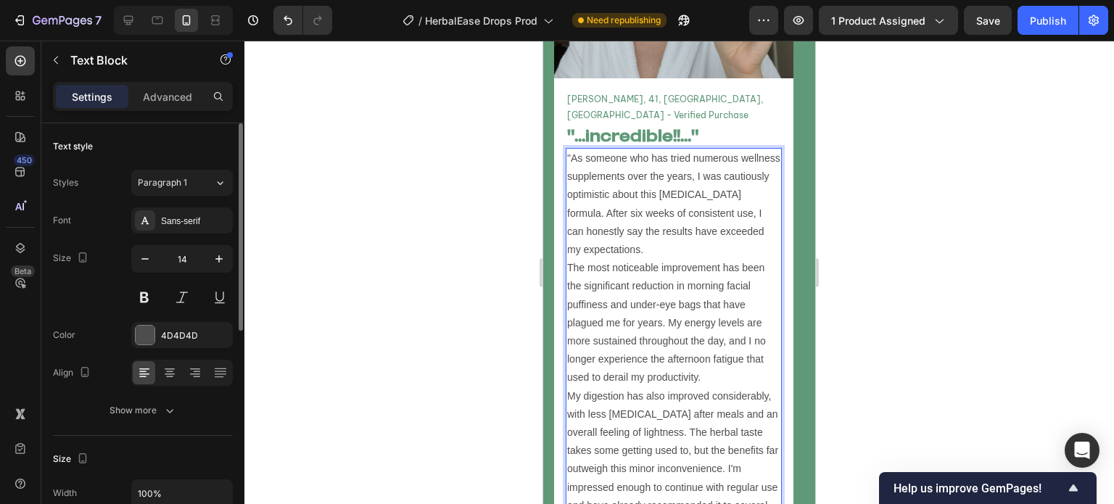
scroll to position [5464, 0]
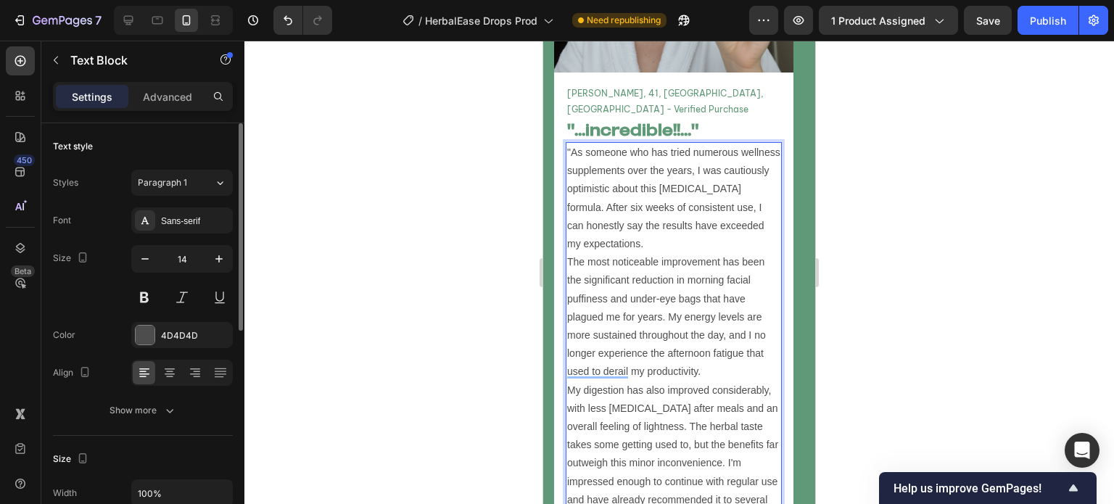
click at [569, 355] on p ""As someone who has tried numerous wellness supplements over the years, I was c…" at bounding box center [673, 336] width 213 height 384
click at [569, 227] on p ""As someone who has tried numerous wellness supplements over the years, I was c…" at bounding box center [673, 336] width 213 height 384
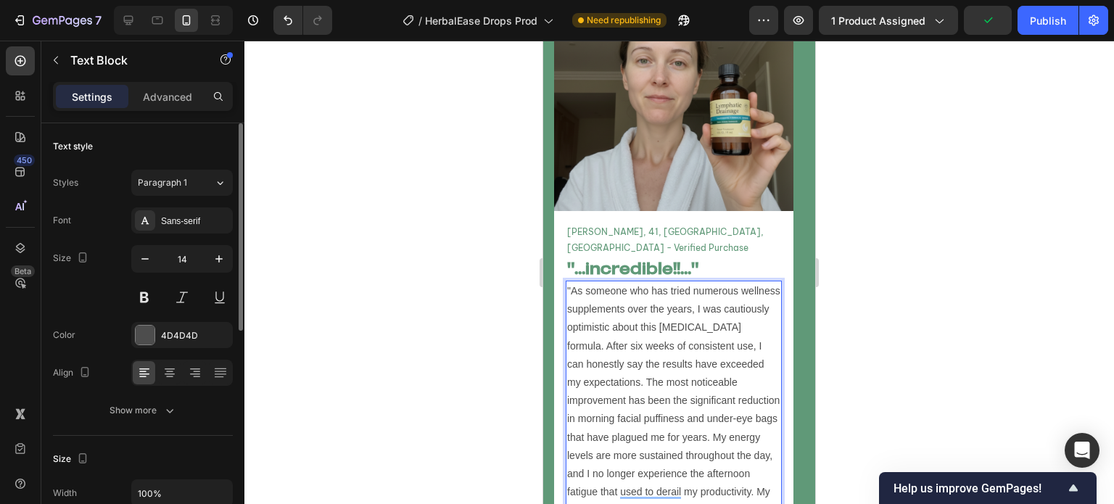
scroll to position [5324, 0]
click at [693, 283] on p ""As someone who has tried numerous wellness supplements over the years, I was c…" at bounding box center [673, 466] width 213 height 366
click at [717, 283] on p ""As someone who has tried numerous wellness supplements over the years, I was c…" at bounding box center [673, 466] width 213 height 366
click at [685, 283] on p ""As someone who has tried numerous wellness supplements over the years, I was c…" at bounding box center [673, 466] width 213 height 366
click at [693, 283] on p ""As someone who has tried numerous wellness supplements over the years, I was c…" at bounding box center [673, 466] width 213 height 366
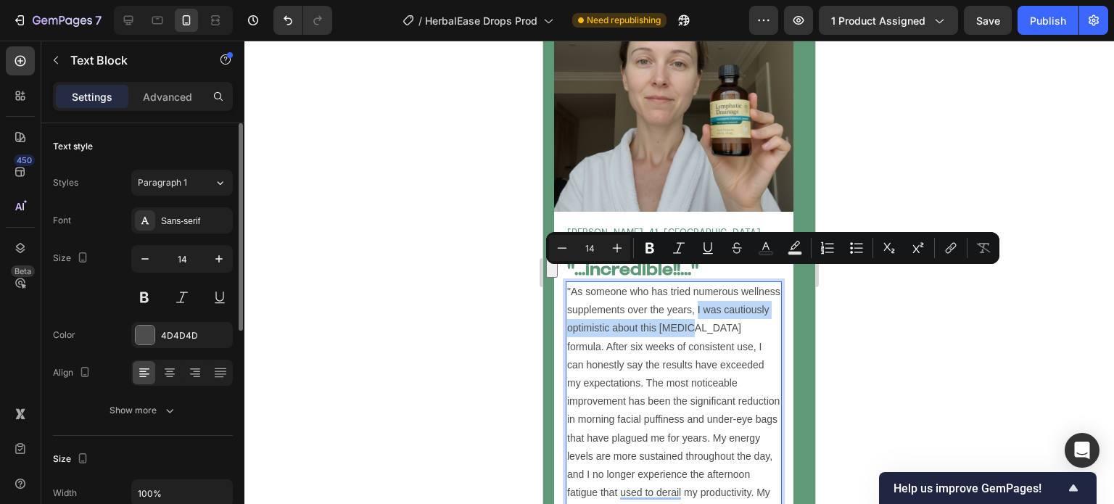
drag, startPoint x: 696, startPoint y: 273, endPoint x: 691, endPoint y: 287, distance: 15.6
click at [691, 287] on p ""As someone who has tried numerous wellness supplements over the years, I was c…" at bounding box center [673, 466] width 213 height 366
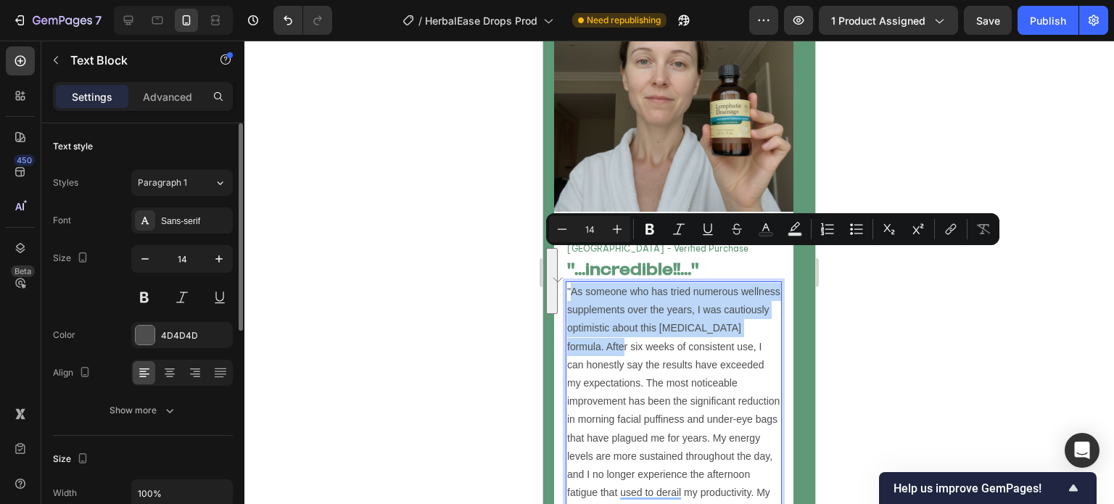
drag, startPoint x: 609, startPoint y: 310, endPoint x: 572, endPoint y: 259, distance: 62.8
click at [572, 283] on p ""As someone who has tried numerous wellness supplements over the years, I was c…" at bounding box center [673, 466] width 213 height 366
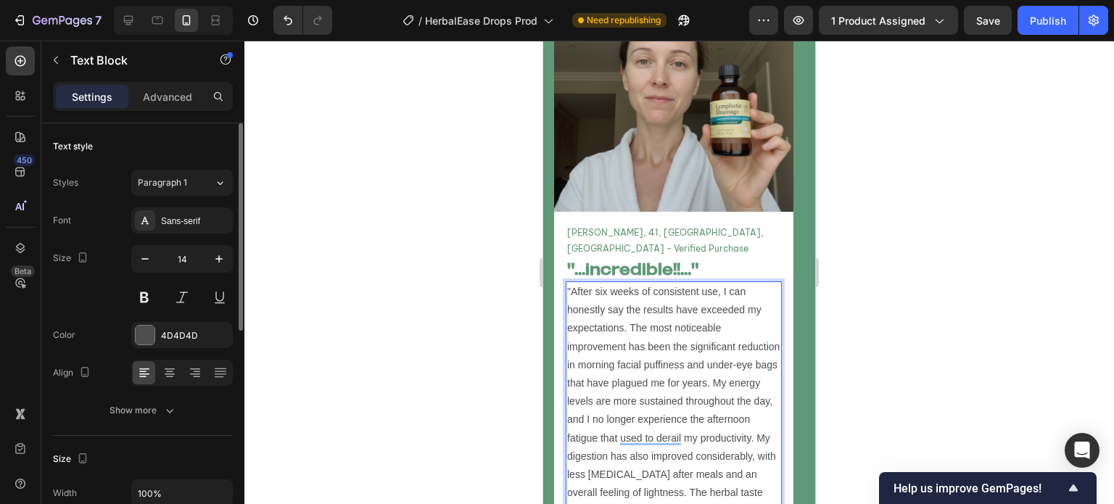
click at [738, 283] on p ""After six weeks of consistent use, I can honestly say the results have exceede…" at bounding box center [673, 438] width 213 height 310
click at [670, 322] on p ""After six weeks of consistent use, I can honestly say the results have exceede…" at bounding box center [673, 438] width 213 height 310
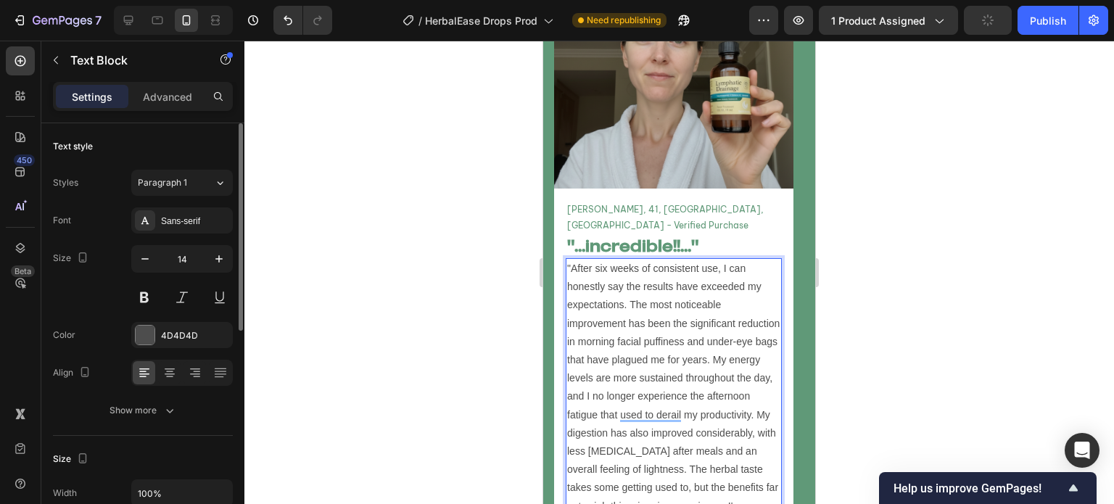
scroll to position [5362, 0]
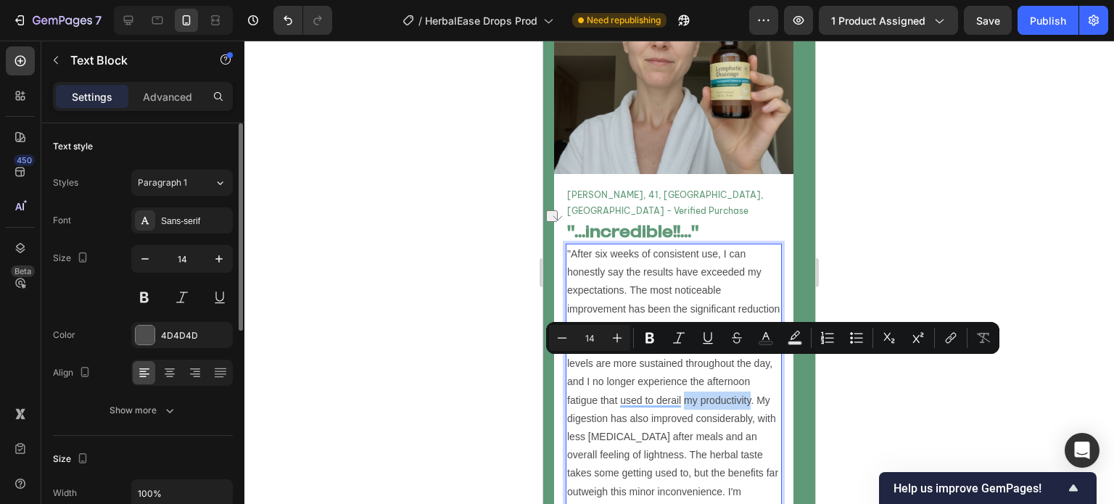
drag, startPoint x: 752, startPoint y: 363, endPoint x: 685, endPoint y: 370, distance: 66.3
click at [685, 370] on p ""After six weeks of consistent use, I can honestly say the results have exceede…" at bounding box center [673, 400] width 213 height 310
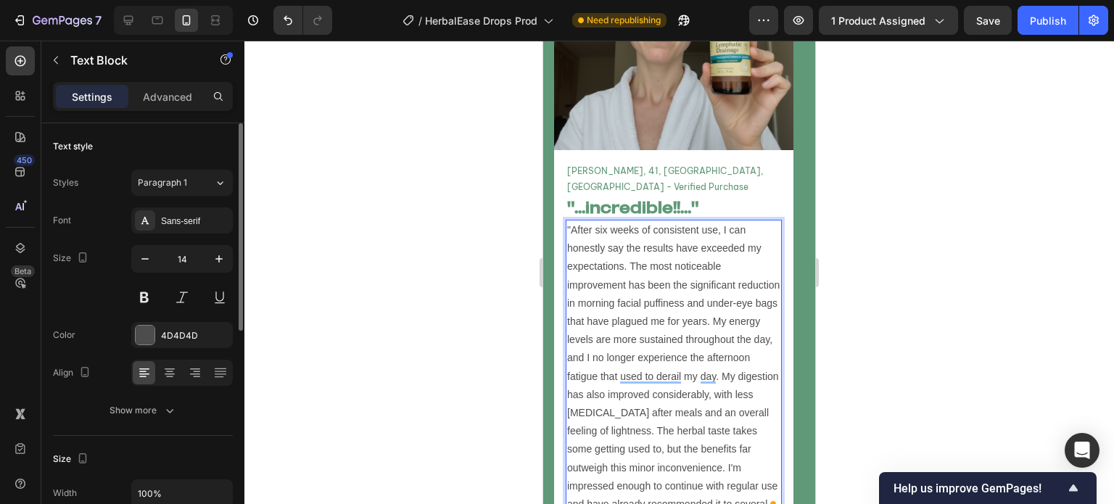
scroll to position [5385, 0]
click at [661, 434] on p ""After six weeks of consistent use, I can honestly say the results have exceede…" at bounding box center [673, 377] width 213 height 310
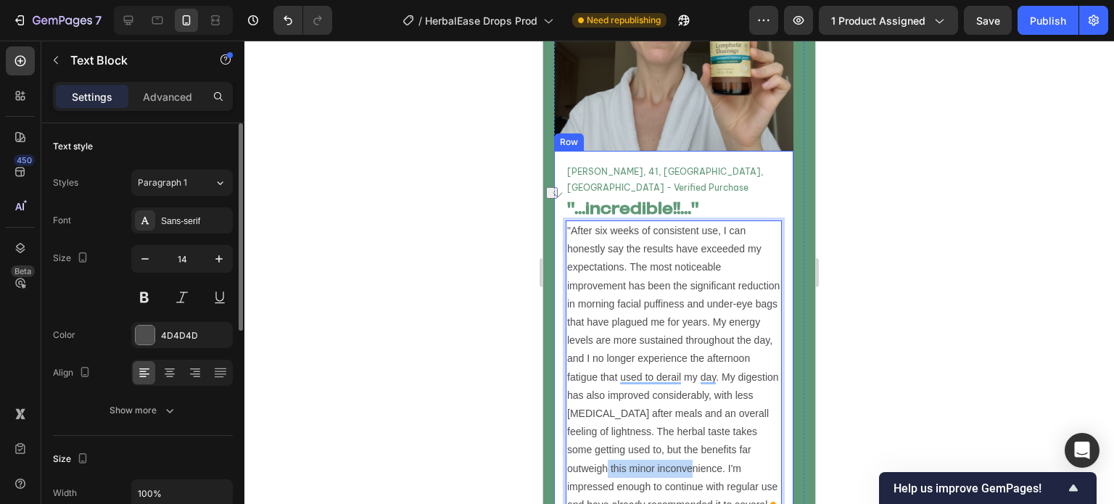
drag, startPoint x: 661, startPoint y: 434, endPoint x: 563, endPoint y: 432, distance: 98.0
click at [563, 432] on div "Catherine M, 41, Melbourne, VIC - Verified Purchase Text Block "...incredible!!…" at bounding box center [673, 348] width 239 height 395
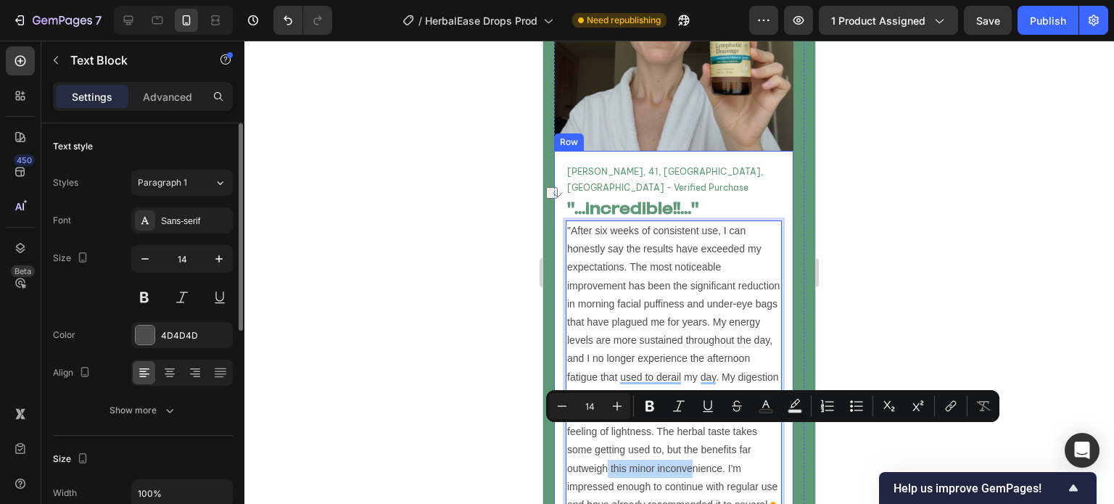
click at [564, 433] on div "Catherine M, 41, Melbourne, VIC - Verified Purchase Text Block "...incredible!!…" at bounding box center [673, 348] width 239 height 395
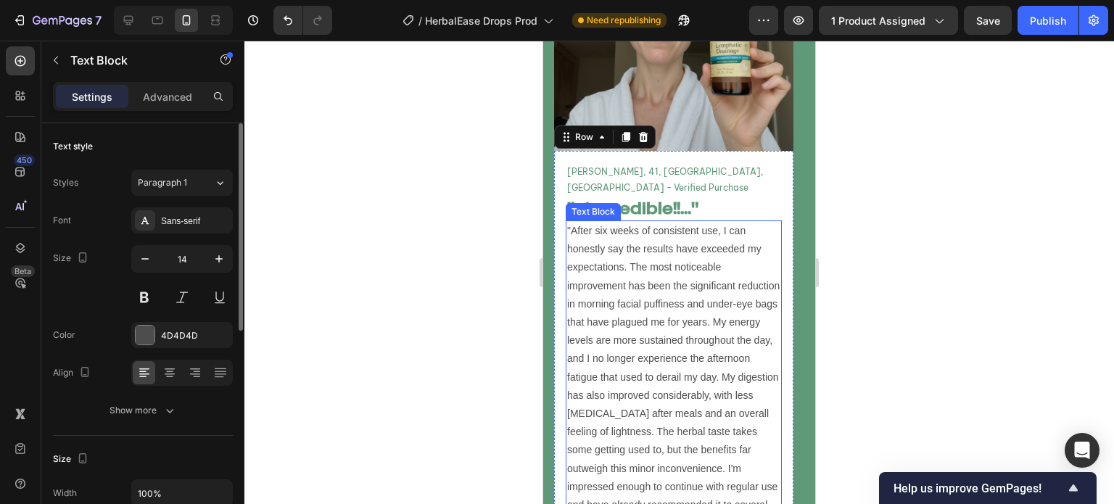
click at [660, 433] on p ""After six weeks of consistent use, I can honestly say the results have exceede…" at bounding box center [673, 377] width 213 height 310
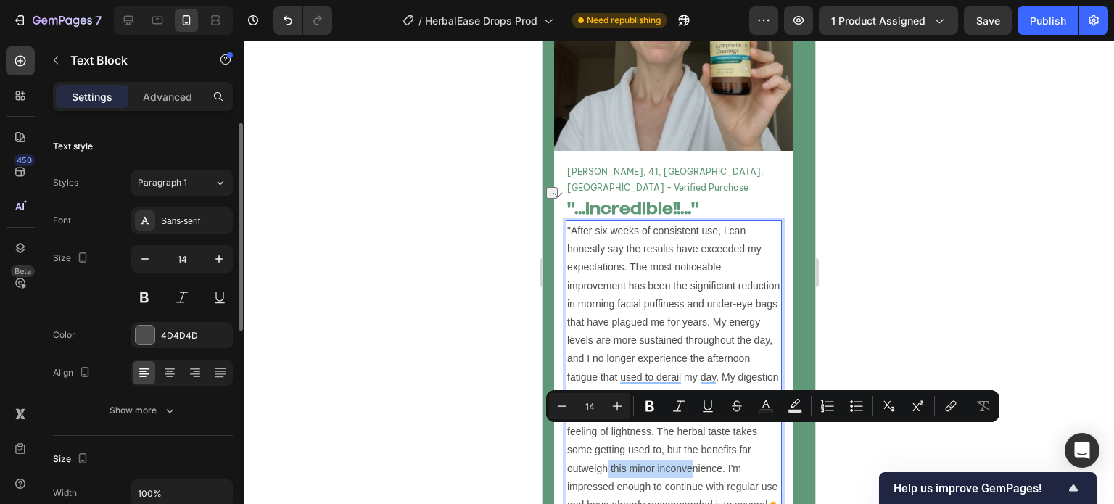
drag, startPoint x: 659, startPoint y: 433, endPoint x: 567, endPoint y: 432, distance: 92.1
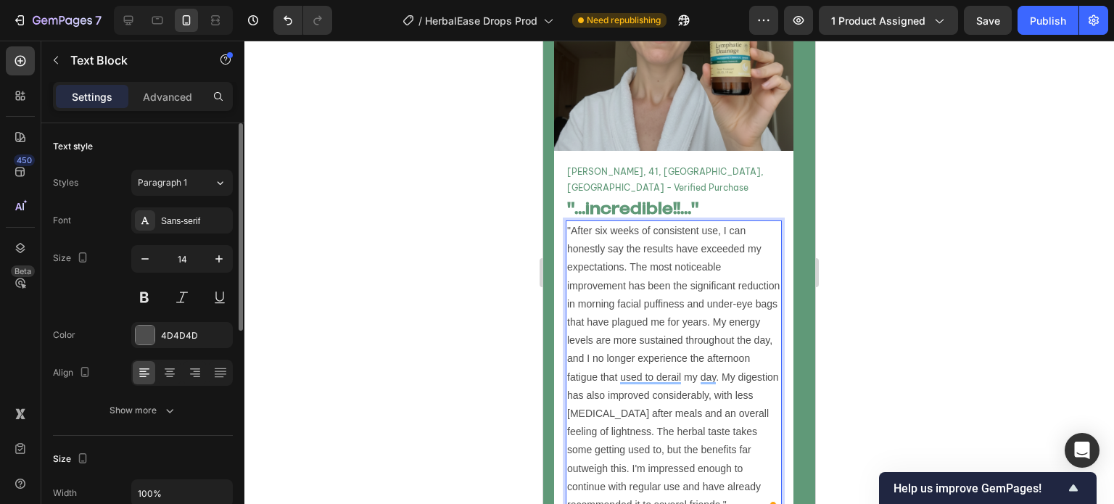
click at [653, 440] on p ""After six weeks of consistent use, I can honestly say the results have exceede…" at bounding box center [673, 368] width 213 height 292
click at [678, 431] on p ""After six weeks of consistent use, I can honestly say the results have exceede…" at bounding box center [673, 368] width 213 height 292
click at [712, 435] on p ""After six weeks of consistent use, I can honestly say the results have exceede…" at bounding box center [673, 368] width 213 height 292
click at [696, 457] on p ""After six weeks of consistent use, I can honestly say the results have exceede…" at bounding box center [673, 368] width 213 height 292
click at [689, 470] on p ""After six weeks of consistent use, I can honestly say the results have exceede…" at bounding box center [673, 368] width 213 height 292
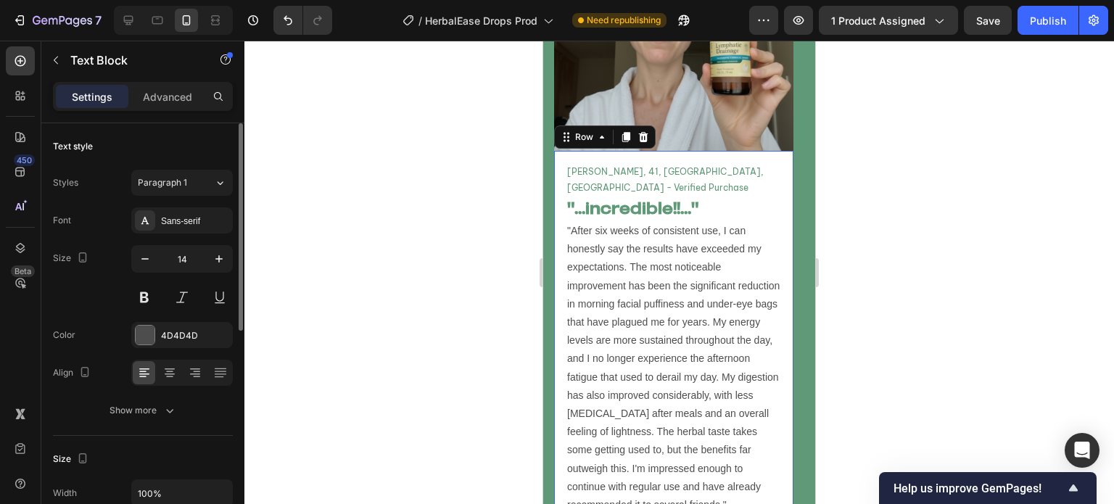
click at [793, 449] on div "Catherine M, 41, Melbourne, VIC - Verified Purchase Text Block "...incredible!!…" at bounding box center [673, 339] width 239 height 376
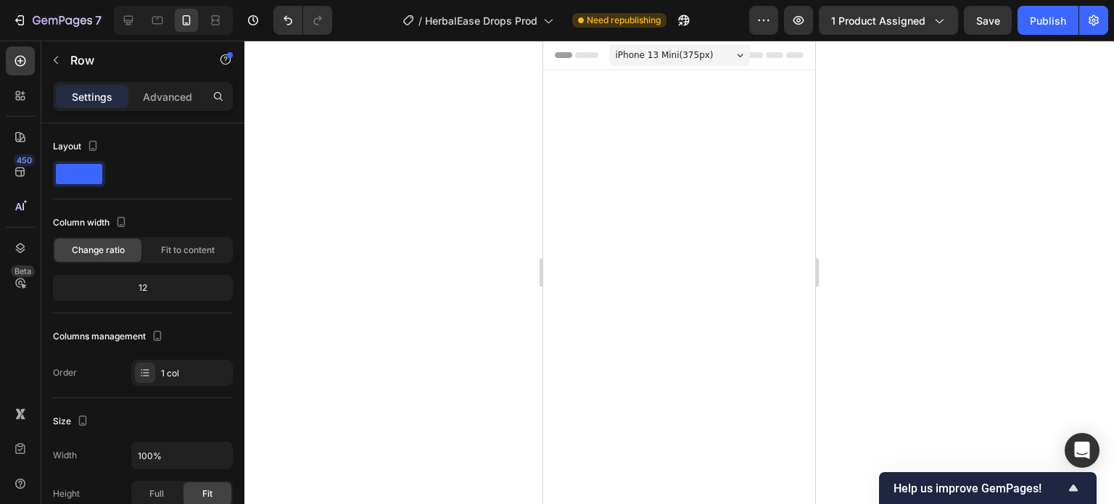
scroll to position [5385, 0]
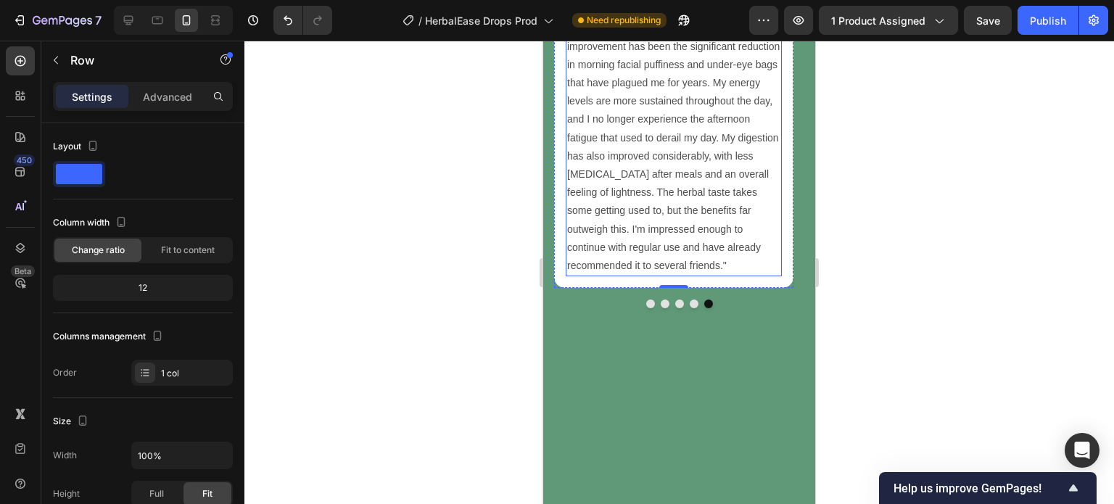
click at [685, 230] on p ""After six weeks of consistent use, I can honestly say the results have exceede…" at bounding box center [673, 129] width 213 height 292
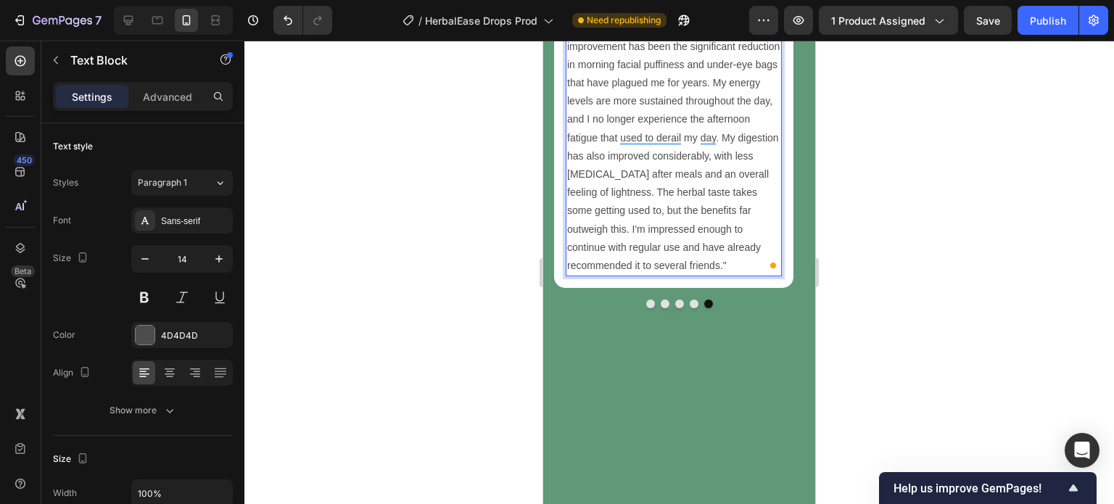
click at [621, 238] on p ""After six weeks of consistent use, I can honestly say the results have exceede…" at bounding box center [673, 129] width 213 height 292
drag, startPoint x: 625, startPoint y: 234, endPoint x: 692, endPoint y: 218, distance: 68.6
click at [692, 218] on p ""After six weeks of consistent use, I can honestly say the results have exceede…" at bounding box center [673, 129] width 213 height 292
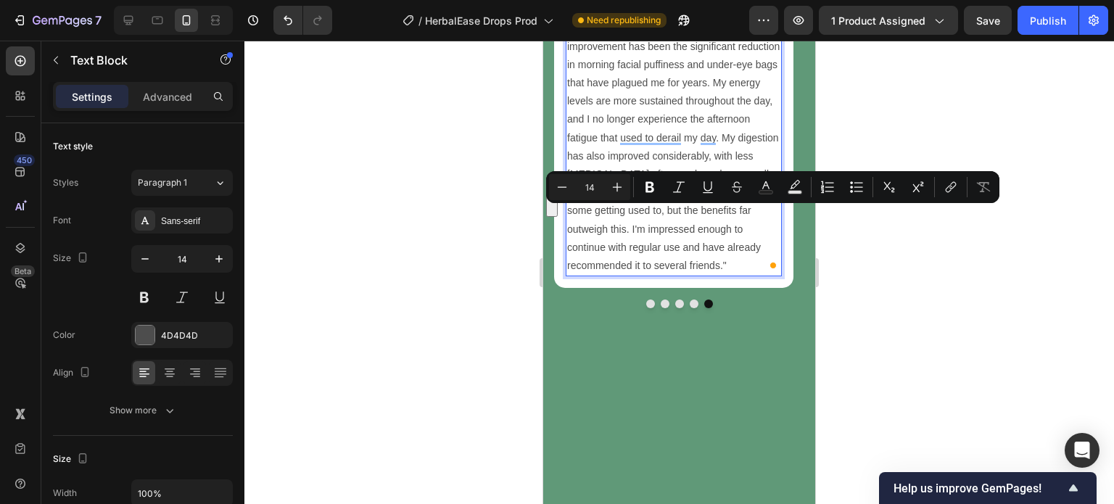
drag, startPoint x: 701, startPoint y: 215, endPoint x: 626, endPoint y: 231, distance: 76.4
click at [626, 231] on p ""After six weeks of consistent use, I can honestly say the results have exceede…" at bounding box center [673, 129] width 213 height 292
copy p "exceeded my expectations."
click at [659, 126] on div "[PERSON_NAME], 41, [GEOGRAPHIC_DATA], [GEOGRAPHIC_DATA] - Verified Purchase Tex…" at bounding box center [673, 100] width 239 height 376
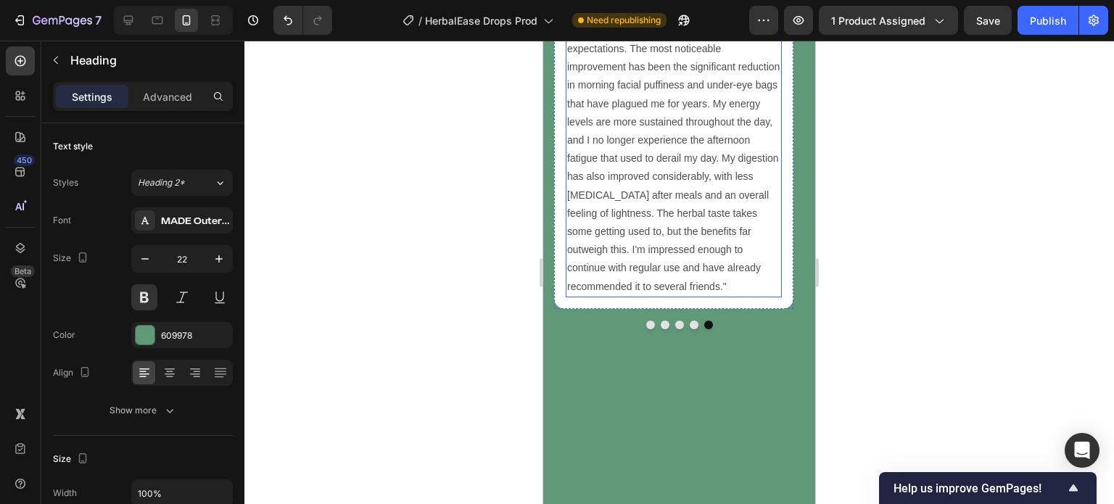
click at [490, 234] on div at bounding box center [679, 273] width 870 height 464
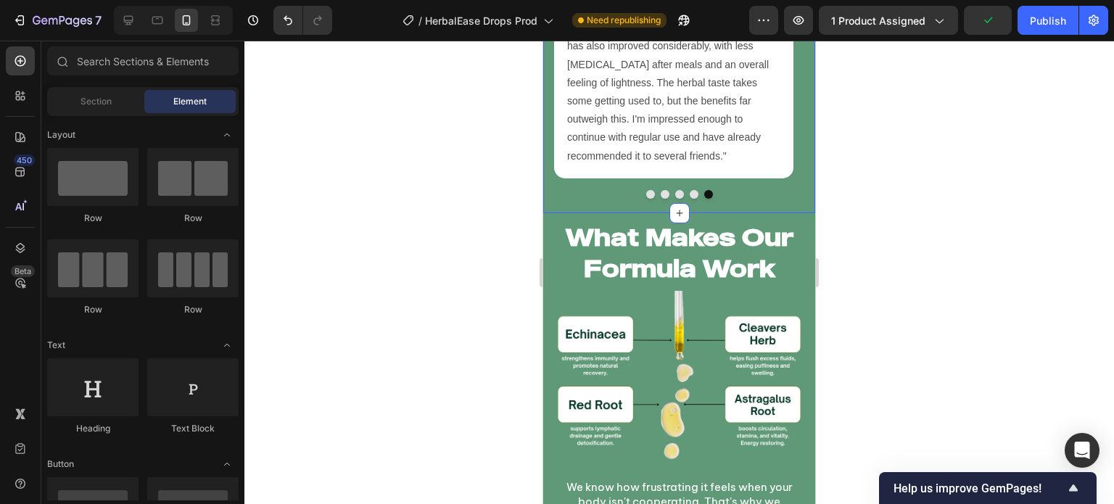
scroll to position [5526, 0]
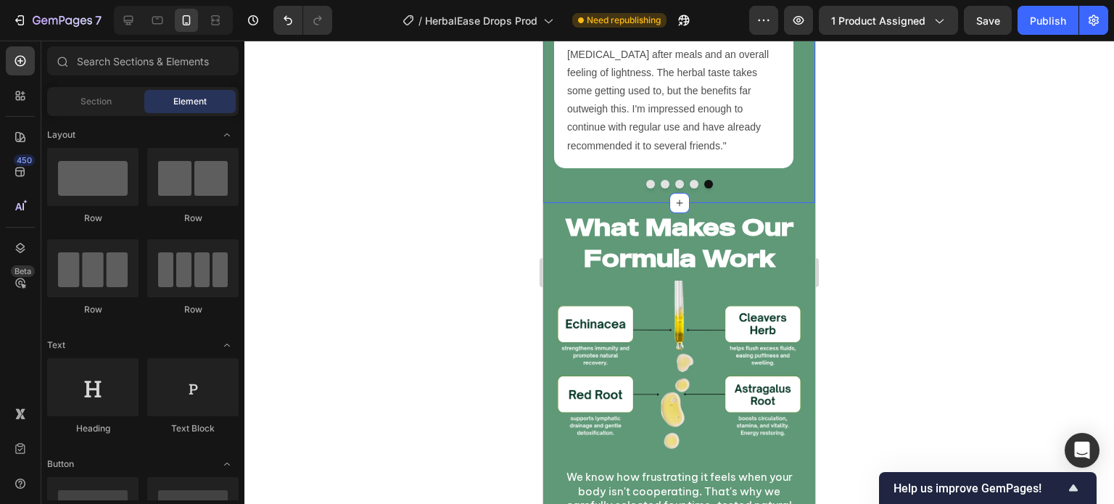
click at [690, 189] on button "Dot" at bounding box center [694, 184] width 9 height 9
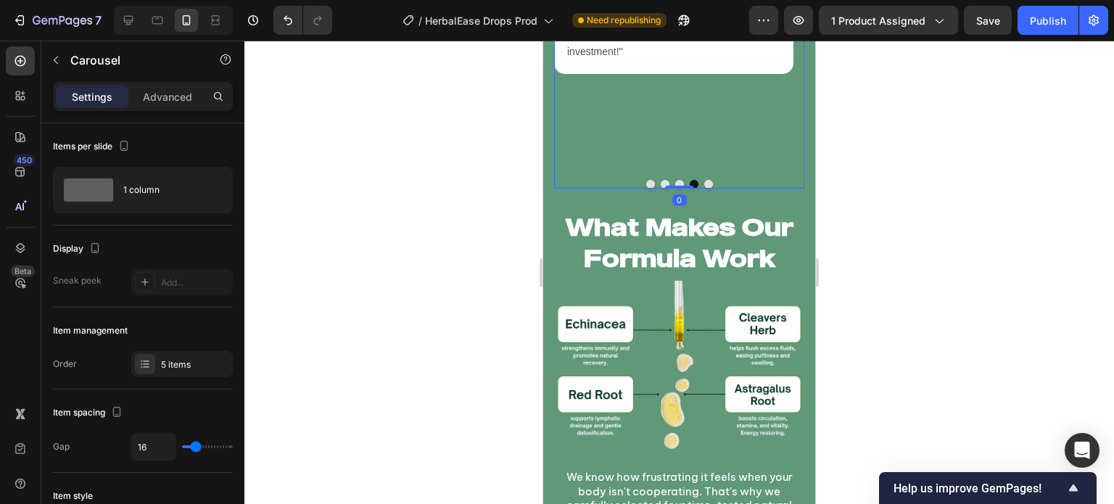
click at [675, 189] on button "Dot" at bounding box center [679, 184] width 9 height 9
click at [661, 189] on button "Dot" at bounding box center [665, 184] width 9 height 9
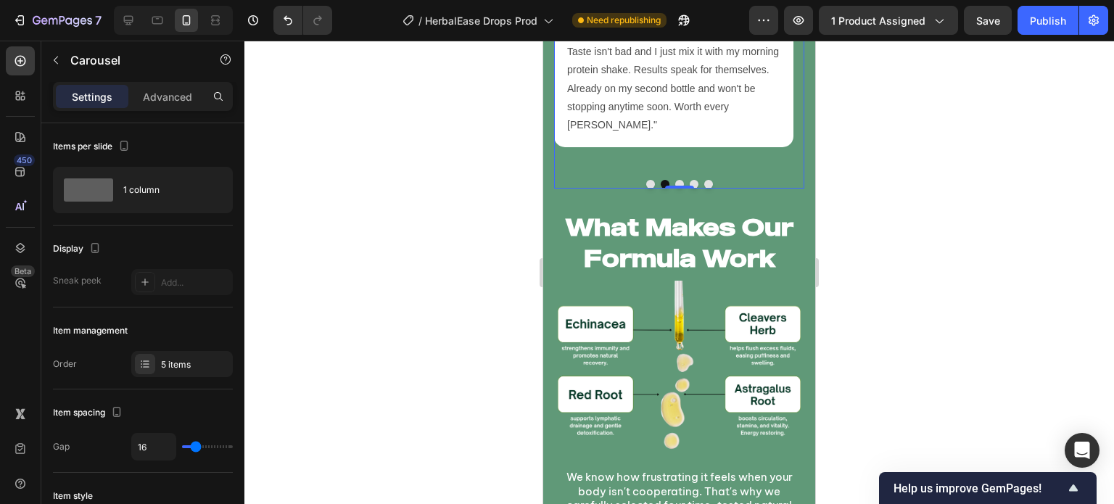
click at [646, 189] on button "Dot" at bounding box center [650, 184] width 9 height 9
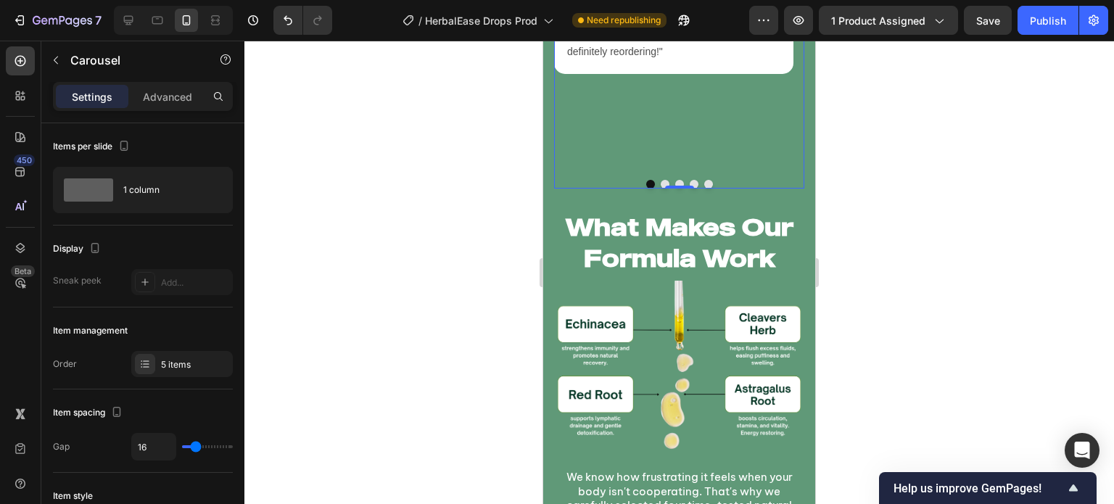
click at [704, 189] on button "Dot" at bounding box center [708, 184] width 9 height 9
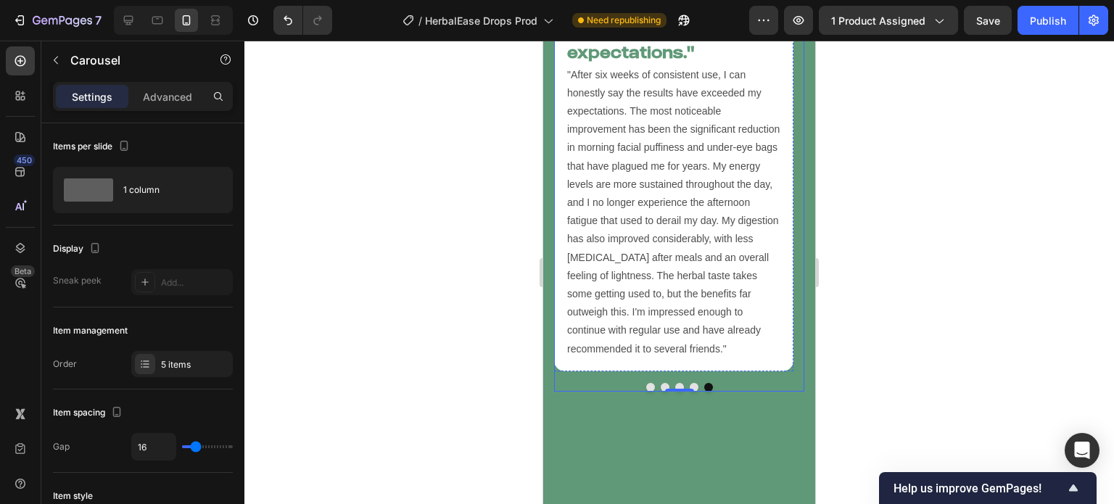
scroll to position [5152, 0]
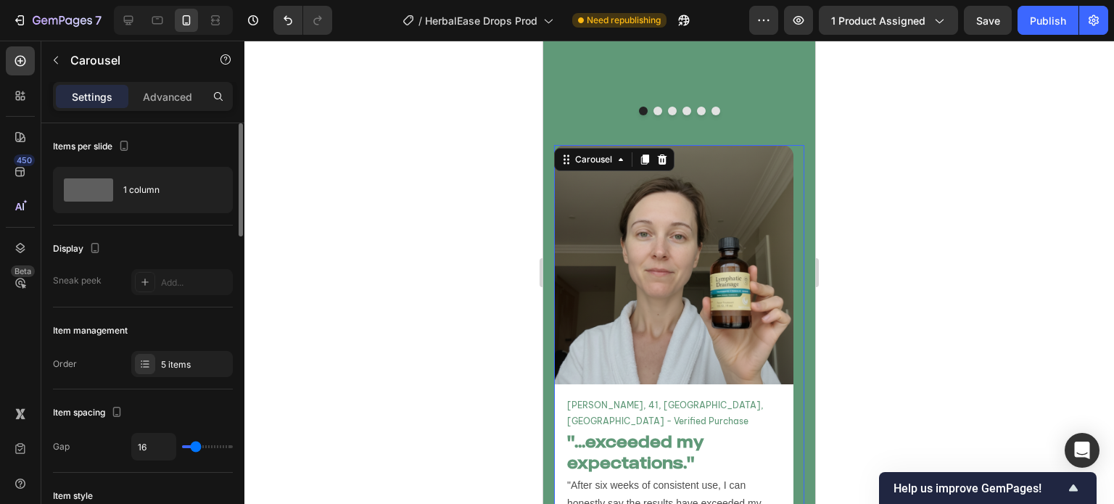
click at [176, 378] on div "Item management Order 5 items" at bounding box center [143, 349] width 180 height 82
click at [174, 373] on div "5 items" at bounding box center [182, 364] width 102 height 26
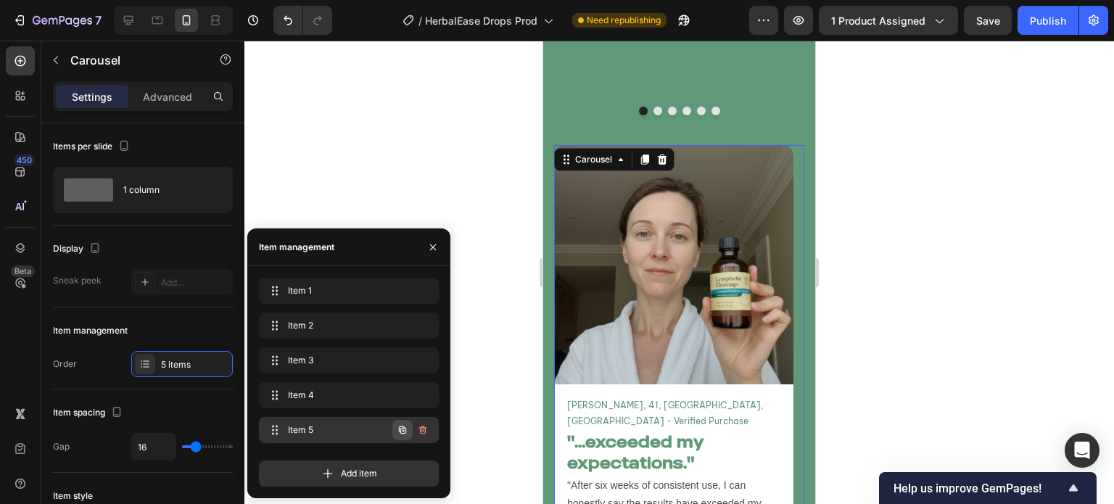
click at [398, 435] on icon "button" at bounding box center [403, 430] width 12 height 12
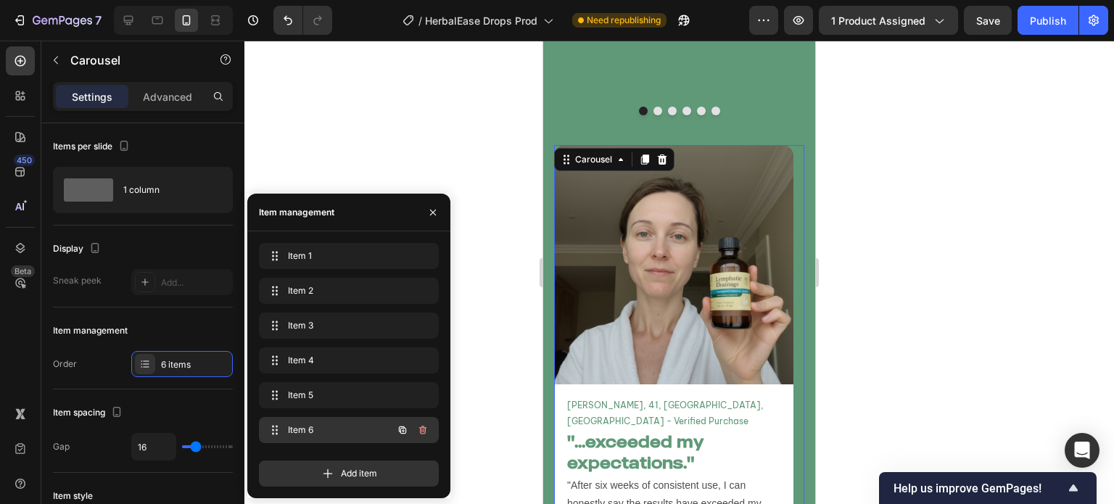
click at [331, 421] on div "Item 6 Item 6" at bounding box center [329, 430] width 128 height 20
click at [328, 435] on span "Item 6" at bounding box center [338, 430] width 107 height 13
click at [328, 435] on span "Item 6" at bounding box center [329, 430] width 82 height 13
click at [435, 220] on button "button" at bounding box center [432, 212] width 23 height 23
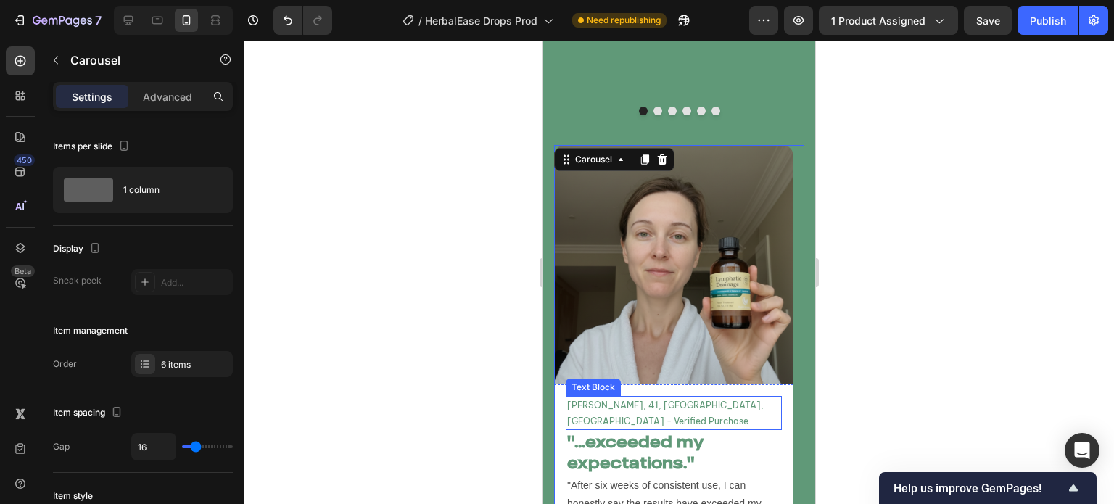
scroll to position [5501, 0]
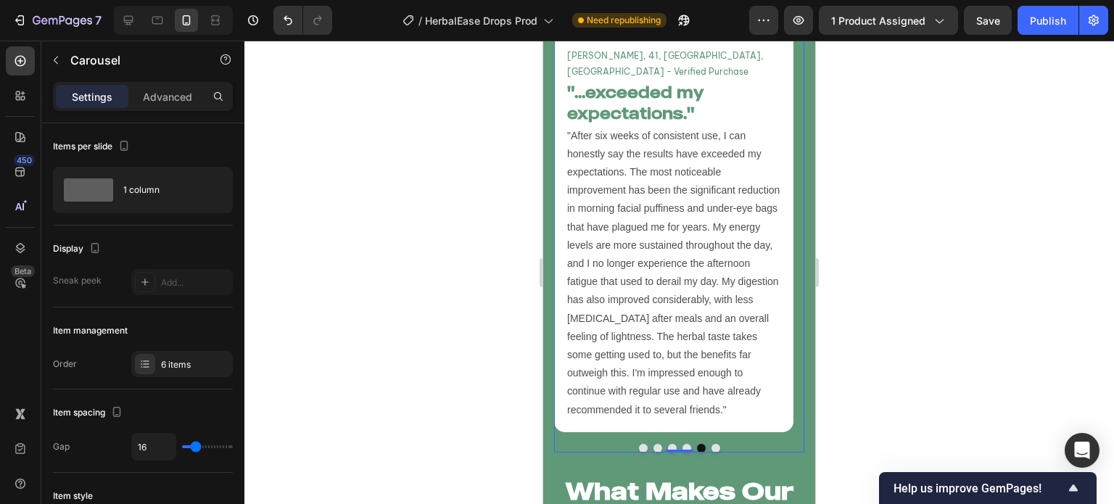
click at [712, 444] on button "Dot" at bounding box center [716, 448] width 9 height 9
click at [683, 444] on button "Dot" at bounding box center [687, 448] width 9 height 9
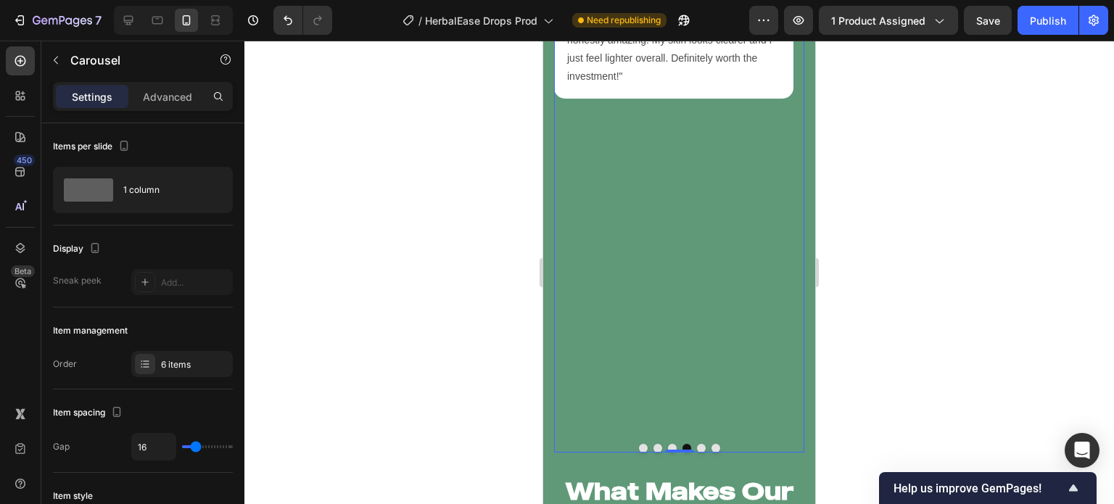
click at [712, 444] on button "Dot" at bounding box center [716, 448] width 9 height 9
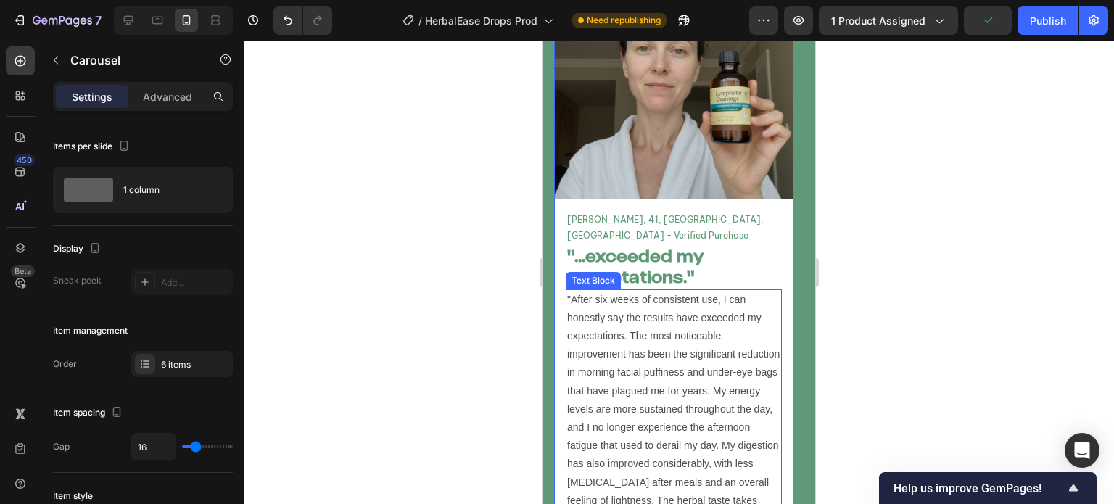
scroll to position [5229, 0]
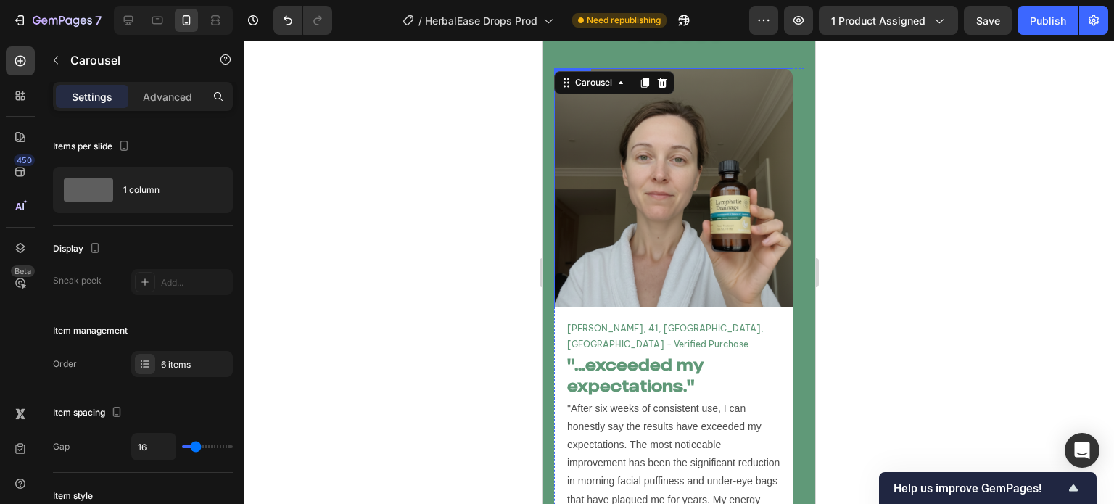
click at [733, 199] on img at bounding box center [673, 187] width 239 height 239
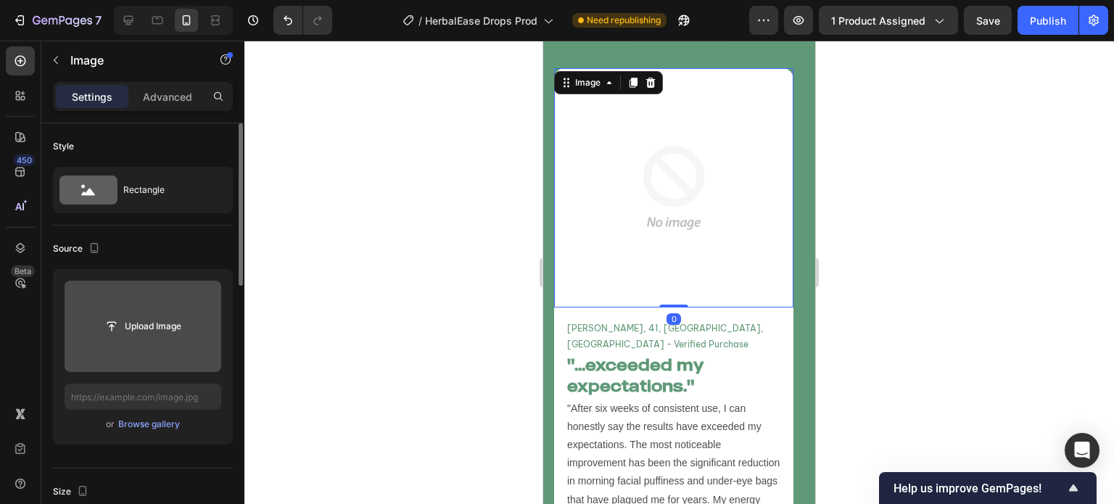
scroll to position [0, 0]
click at [161, 337] on input "file" at bounding box center [143, 326] width 100 height 25
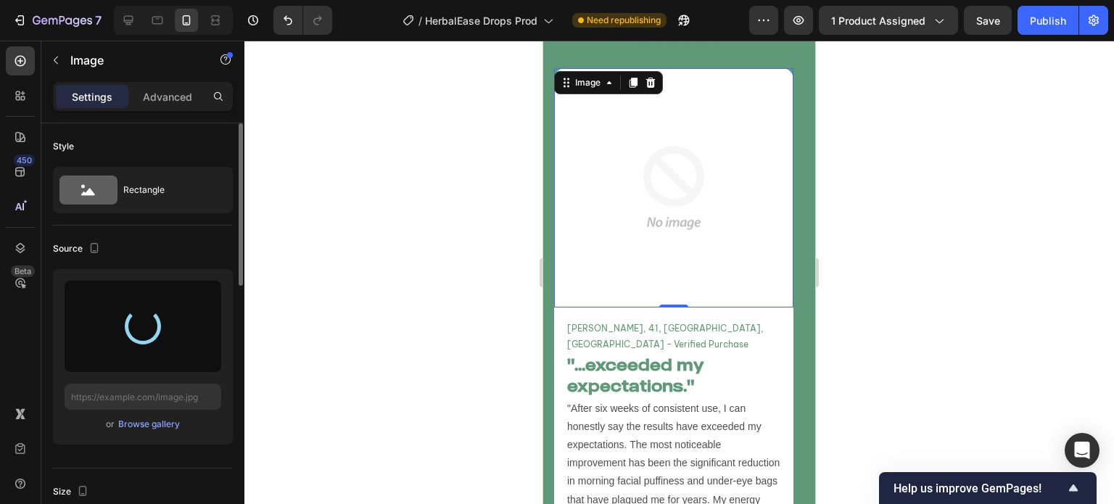
type input "[URL][DOMAIN_NAME]"
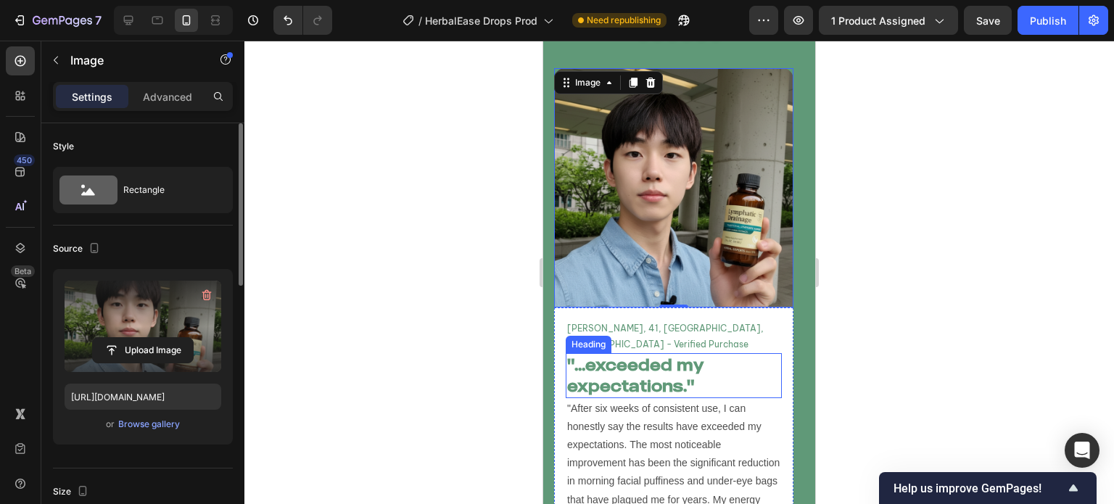
click at [643, 353] on h2 ""...exceeded my expectations."" at bounding box center [674, 375] width 216 height 44
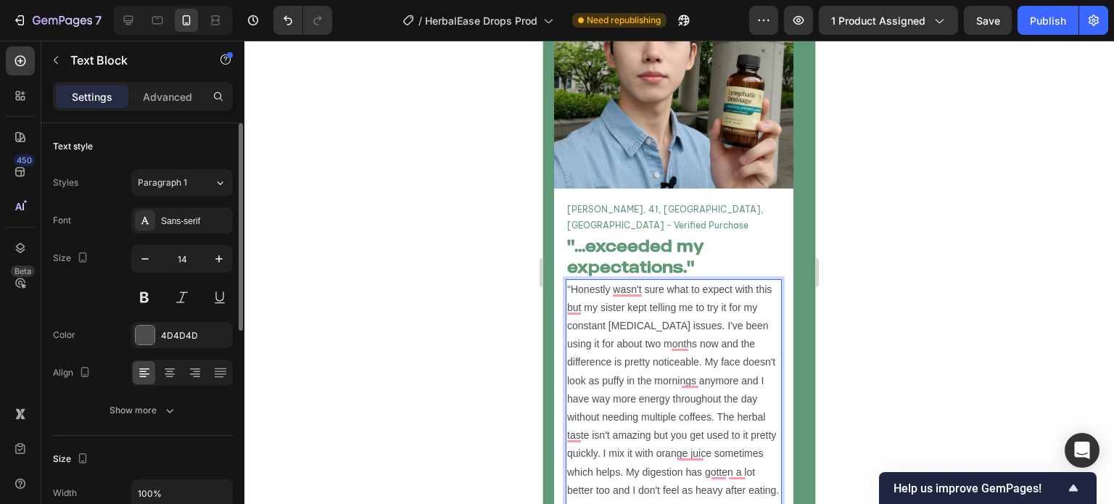
scroll to position [5356, 0]
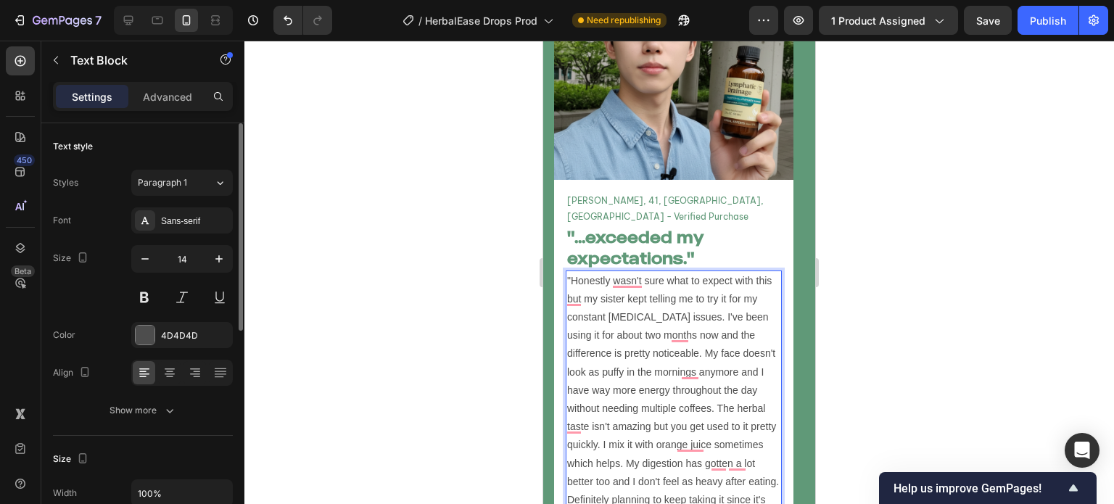
click at [646, 274] on p ""Honestly wasn't sure what to expect with this but my sister kept telling me to…" at bounding box center [673, 400] width 213 height 256
click at [590, 284] on p ""Honestly wasn't sure what to expect with this but my sister kept telling me to…" at bounding box center [673, 400] width 213 height 256
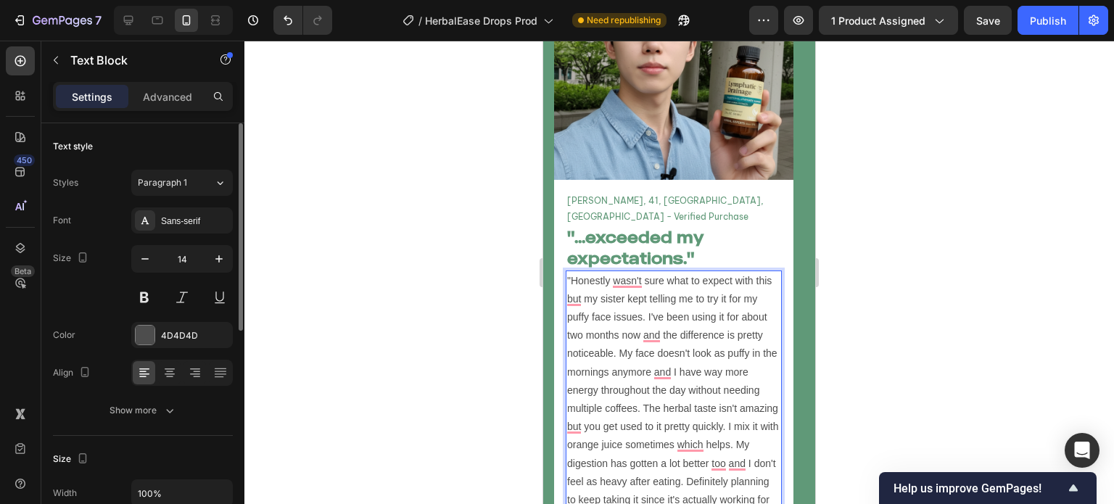
click at [662, 305] on p ""Honestly wasn't sure what to expect with this but my sister kept telling me to…" at bounding box center [673, 400] width 213 height 256
click at [745, 321] on p ""Honestly wasn't sure what to expect with this but my sister kept telling me to…" at bounding box center [673, 400] width 213 height 256
click at [753, 350] on p ""Honestly wasn't sure what to expect with this but my sister kept telling me to…" at bounding box center [673, 400] width 213 height 256
click at [720, 321] on p ""Honestly wasn't sure what to expect with this but my sister kept telling me to…" at bounding box center [673, 400] width 213 height 256
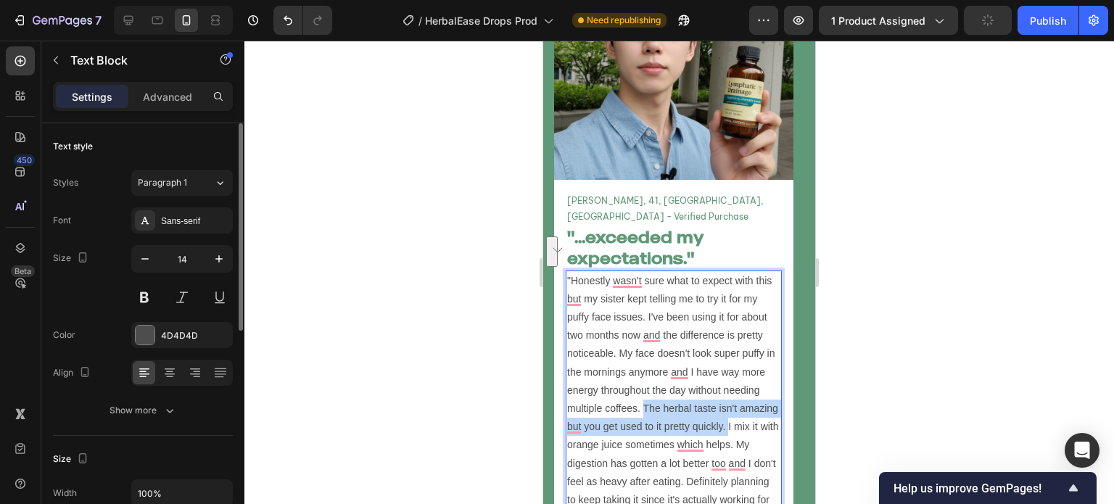
drag, startPoint x: 644, startPoint y: 374, endPoint x: 727, endPoint y: 395, distance: 85.3
click at [727, 395] on p ""Honestly wasn't sure what to expect with this but my sister kept telling me to…" at bounding box center [673, 400] width 213 height 256
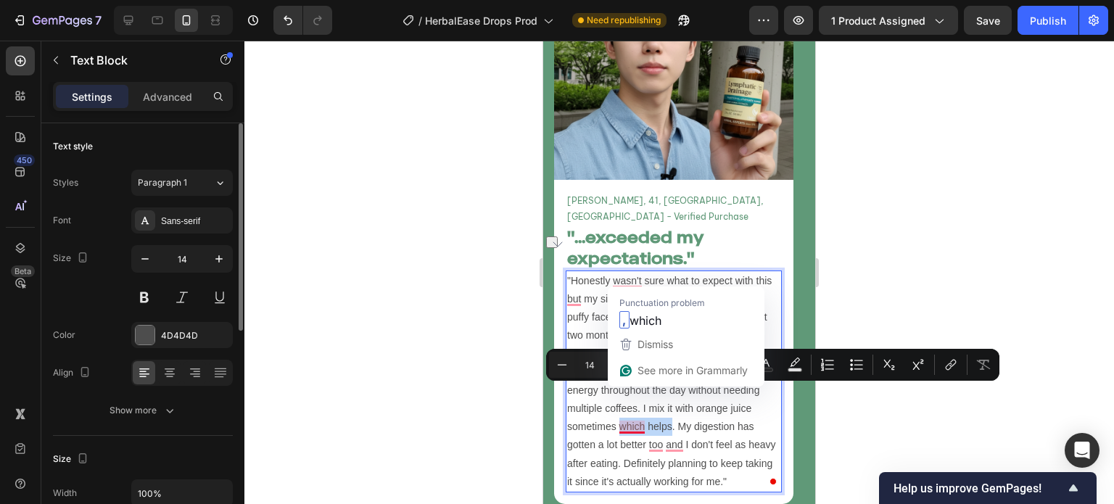
drag, startPoint x: 618, startPoint y: 393, endPoint x: 670, endPoint y: 397, distance: 52.4
click at [670, 397] on p ""Honestly wasn't sure what to expect with this but my sister kept telling me to…" at bounding box center [673, 381] width 213 height 219
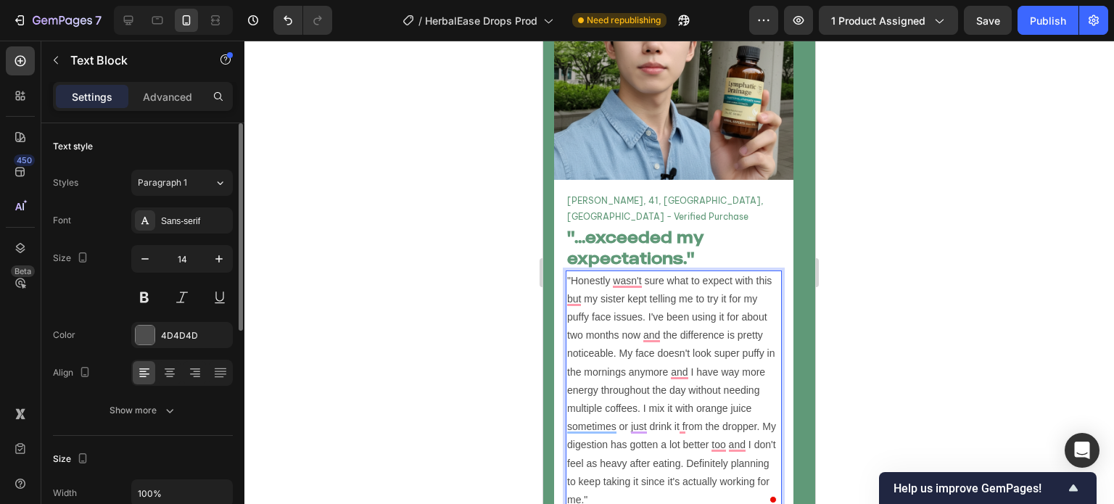
click at [585, 464] on p ""Honestly wasn't sure what to expect with this but my sister kept telling me to…" at bounding box center [673, 391] width 213 height 238
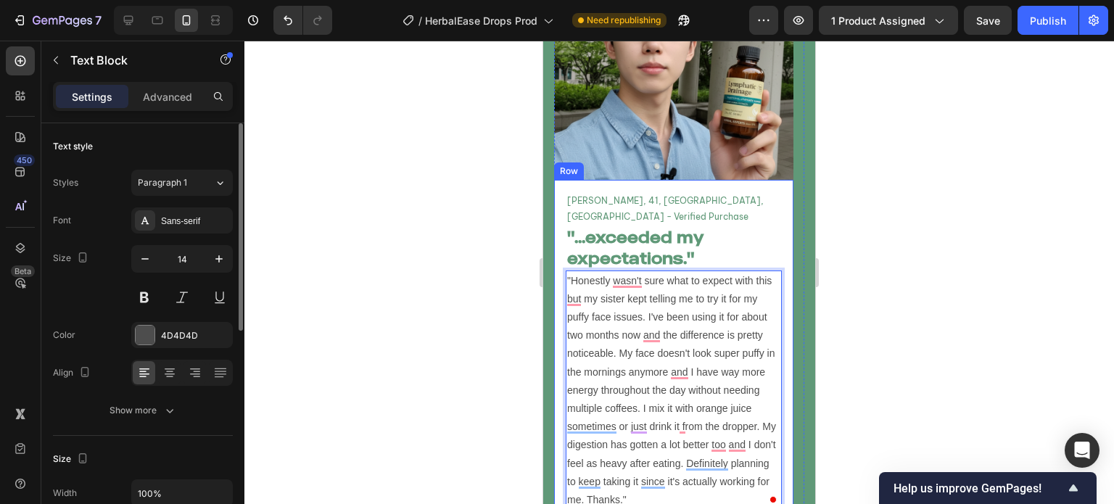
click at [585, 486] on div "Catherine M, 41, Melbourne, VIC - Verified Purchase Text Block "...exceeded my …" at bounding box center [673, 351] width 239 height 342
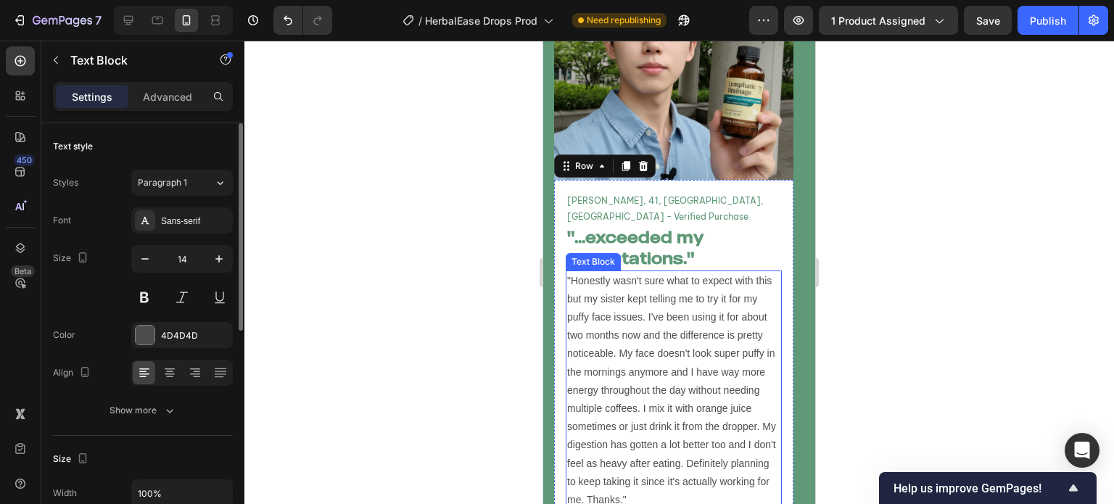
click at [703, 295] on p ""Honestly wasn't sure what to expect with this but my sister kept telling me to…" at bounding box center [673, 391] width 213 height 238
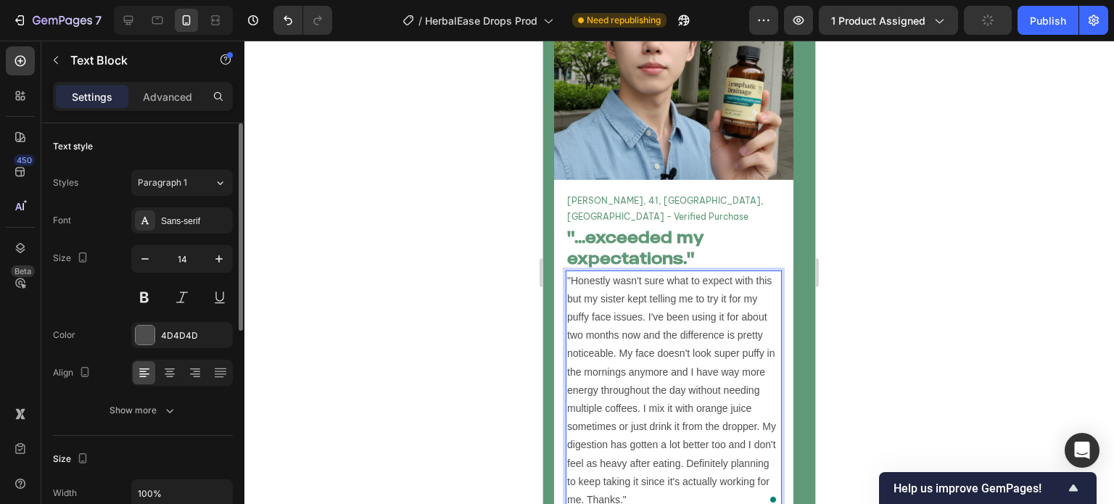
click at [711, 405] on p ""Honestly wasn't sure what to expect with this but my sister kept telling me to…" at bounding box center [673, 391] width 213 height 238
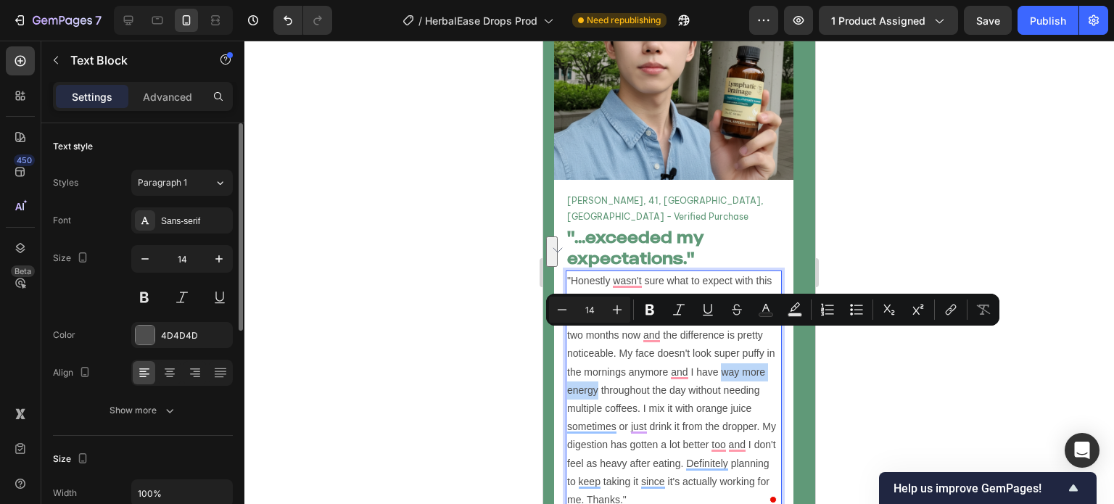
drag, startPoint x: 721, startPoint y: 337, endPoint x: 599, endPoint y: 357, distance: 123.5
click at [599, 357] on p ""Honestly wasn't sure what to expect with this but my sister kept telling me to…" at bounding box center [673, 391] width 213 height 238
copy p "way more energy"
click at [632, 226] on h2 ""...exceeded my expectations."" at bounding box center [674, 248] width 216 height 44
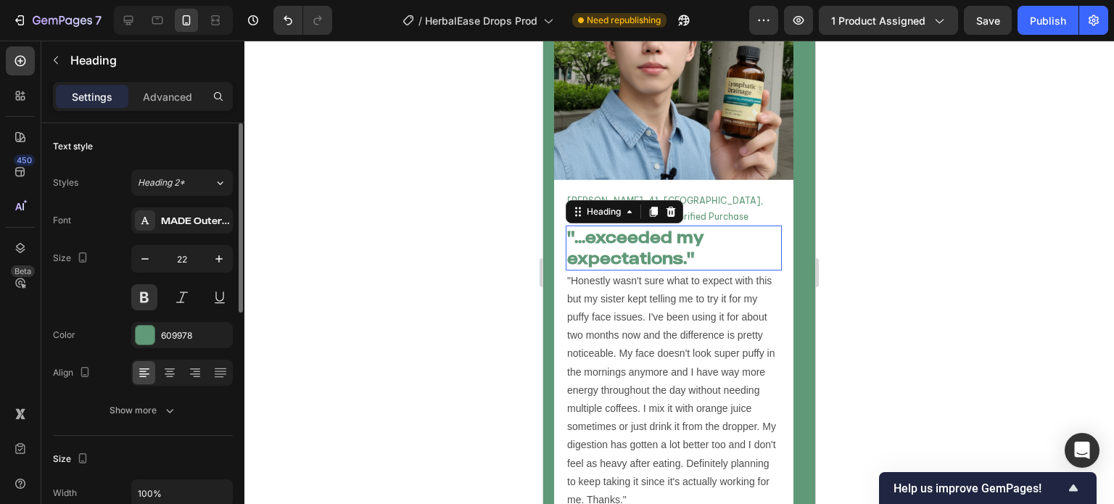
click at [632, 226] on h2 ""...exceeded my expectations."" at bounding box center [674, 248] width 216 height 44
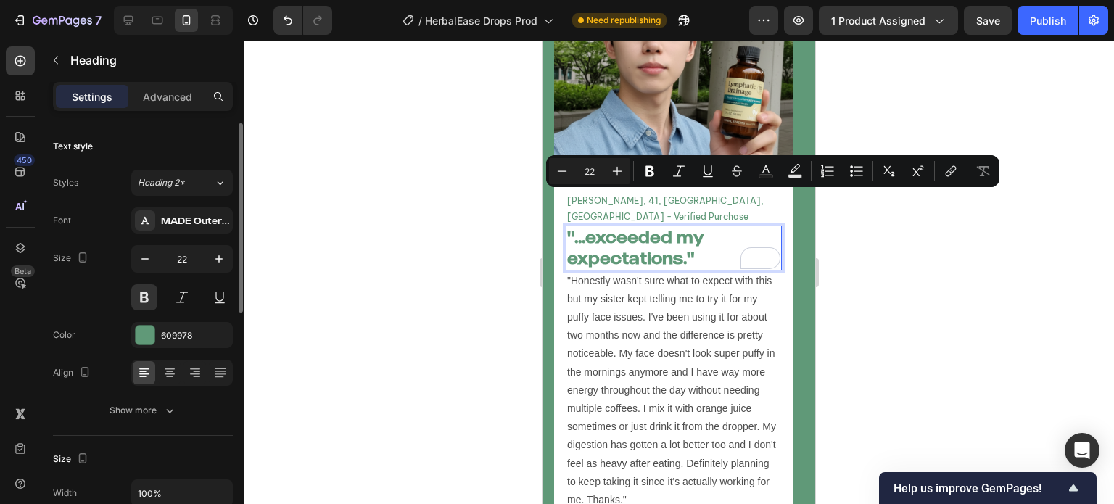
click at [602, 227] on p ""...exceeded my expectations."" at bounding box center [673, 247] width 213 height 41
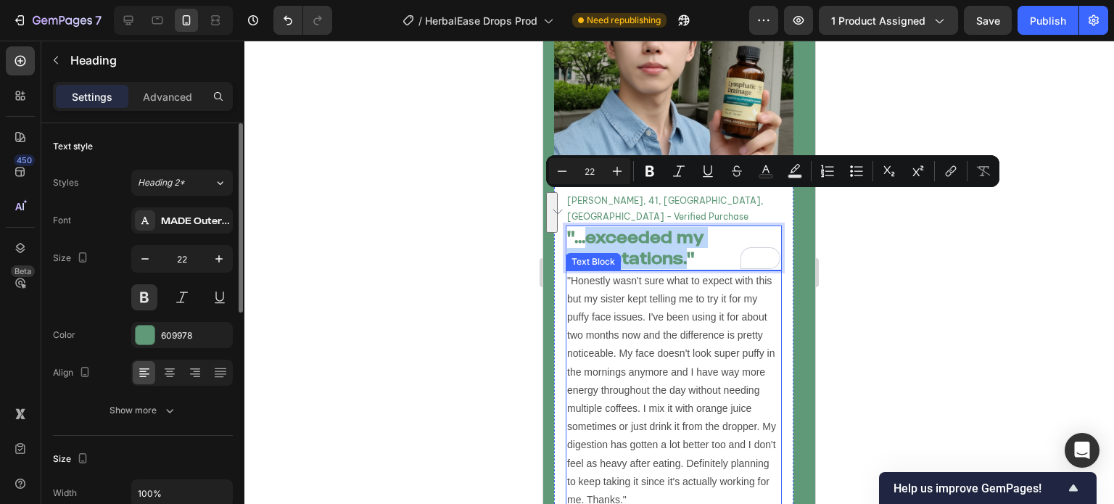
drag, startPoint x: 588, startPoint y: 203, endPoint x: 685, endPoint y: 234, distance: 102.1
click at [685, 234] on p ""...exceeded my expectations."" at bounding box center [673, 247] width 213 height 41
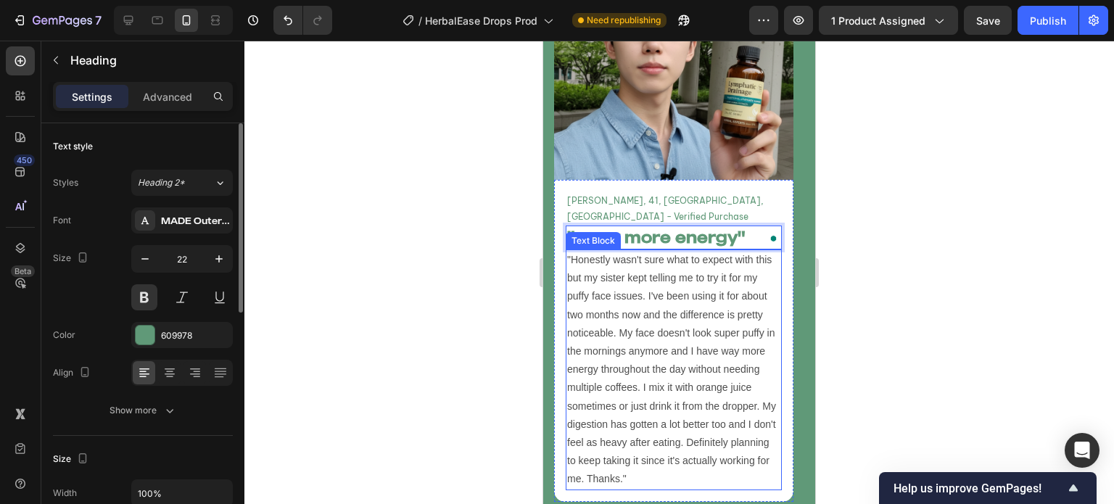
click at [660, 280] on p ""Honestly wasn't sure what to expect with this but my sister kept telling me to…" at bounding box center [673, 370] width 213 height 238
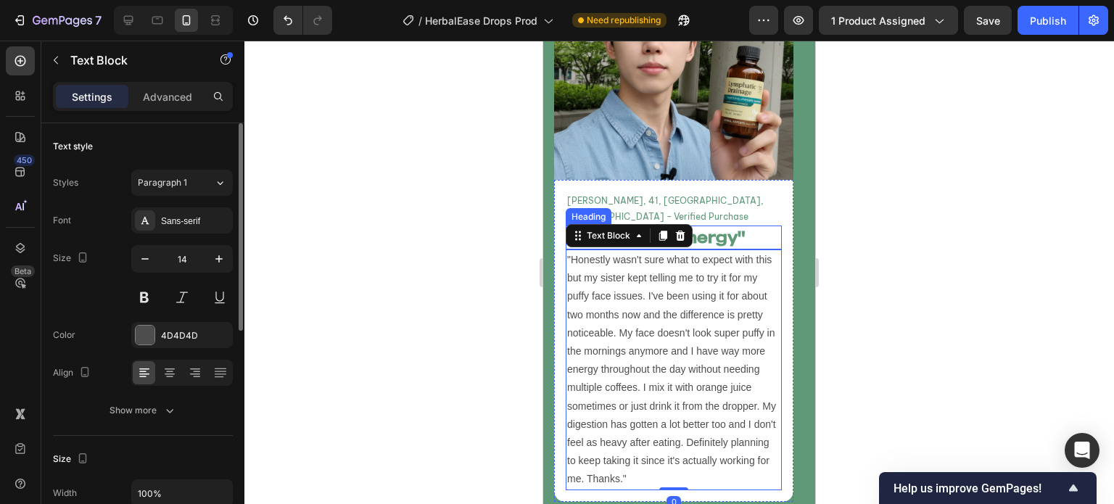
click at [736, 226] on h2 ""...way more energy"" at bounding box center [674, 238] width 216 height 24
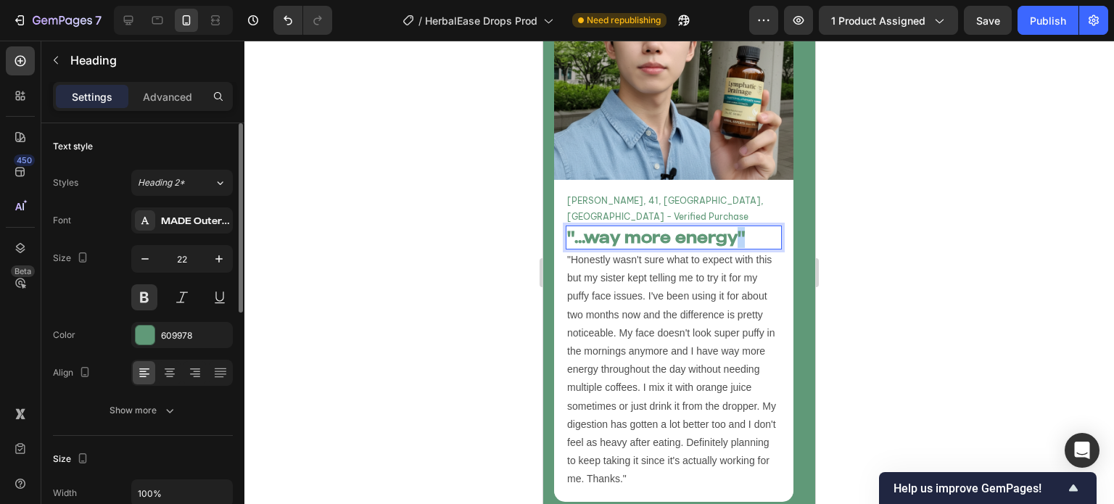
click at [738, 227] on p ""...way more energy"" at bounding box center [673, 237] width 213 height 21
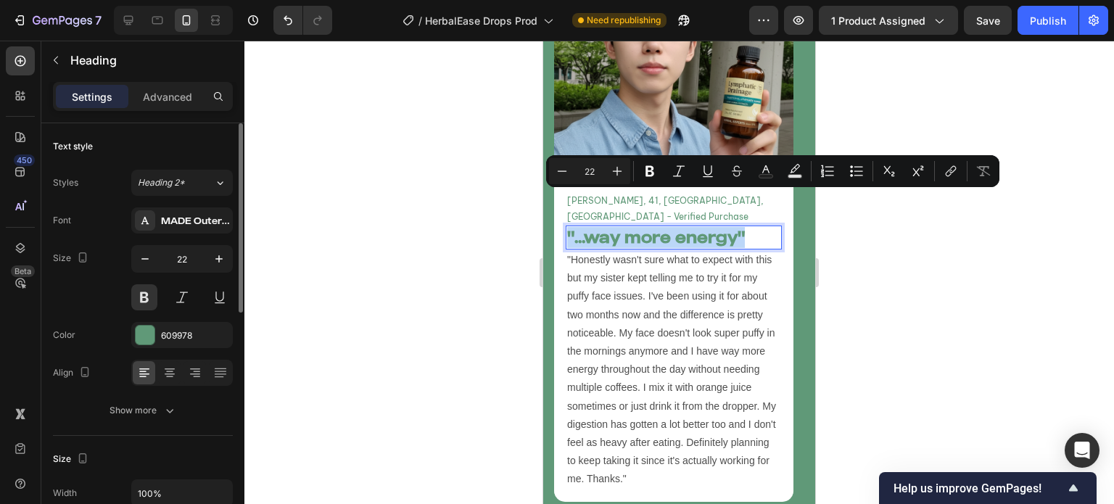
click at [738, 227] on p ""...way more energy"" at bounding box center [673, 237] width 213 height 21
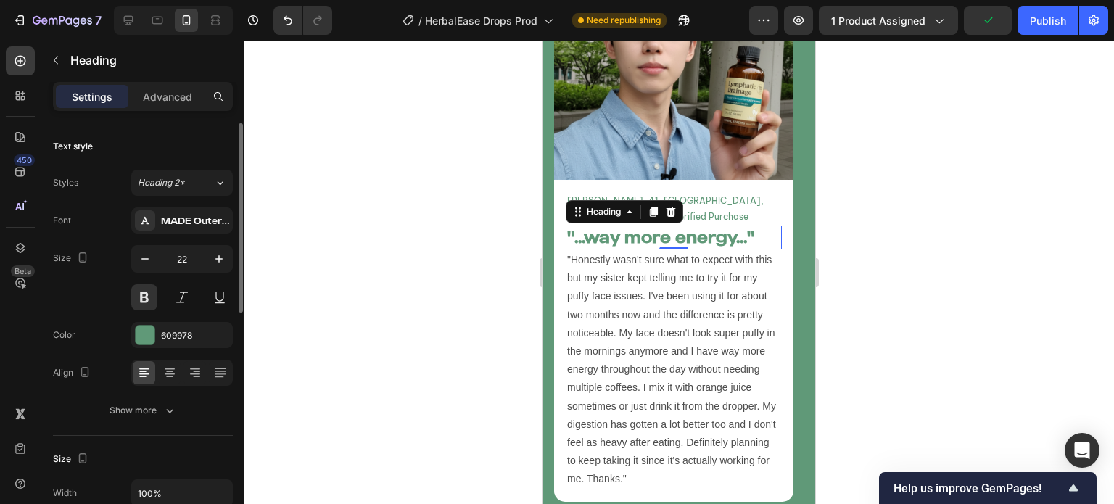
click at [411, 236] on div at bounding box center [679, 273] width 870 height 464
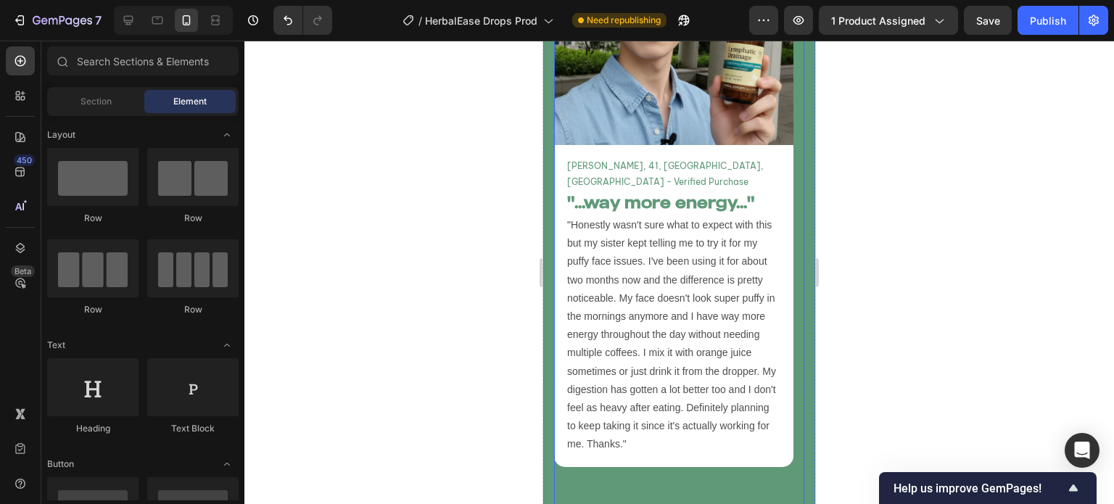
scroll to position [5479, 0]
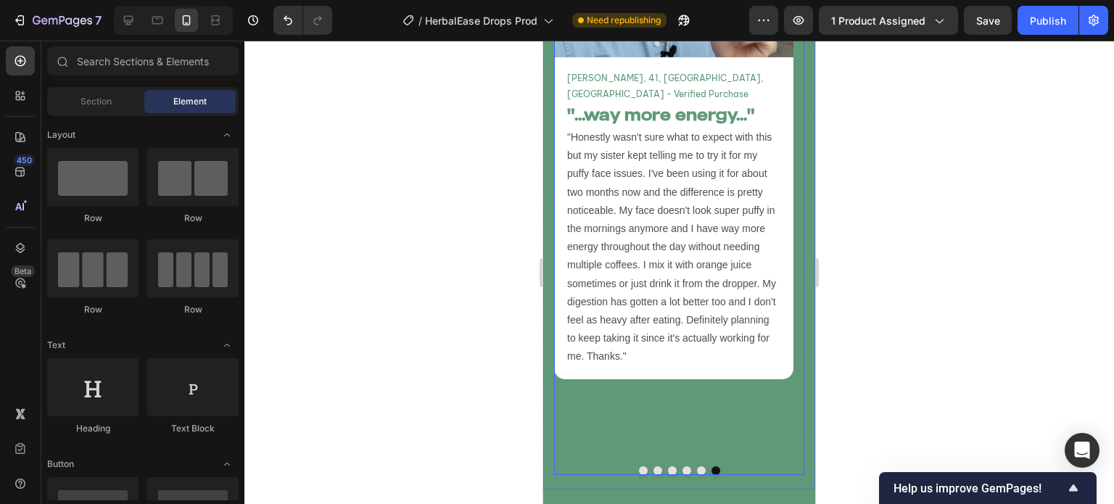
click at [697, 466] on button "Dot" at bounding box center [701, 470] width 9 height 9
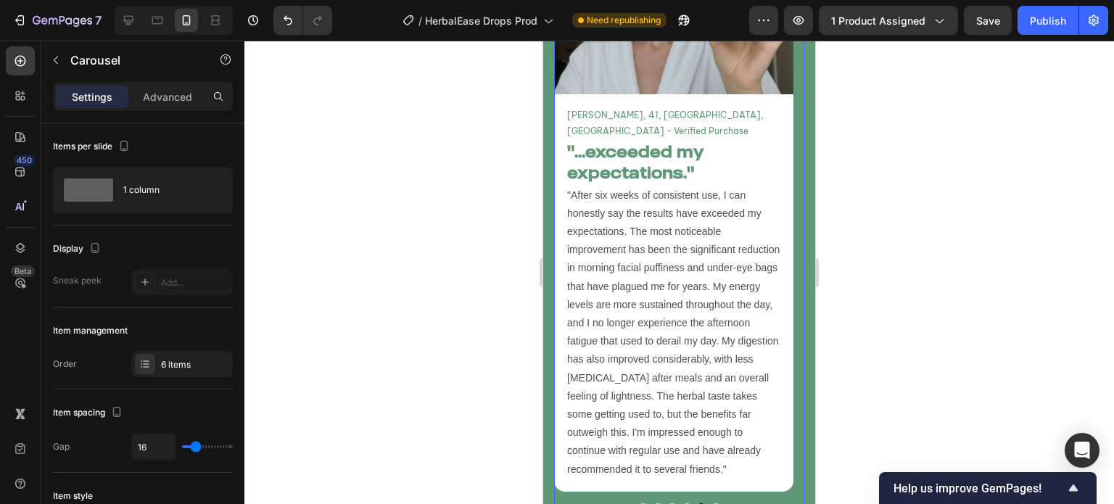
scroll to position [5468, 0]
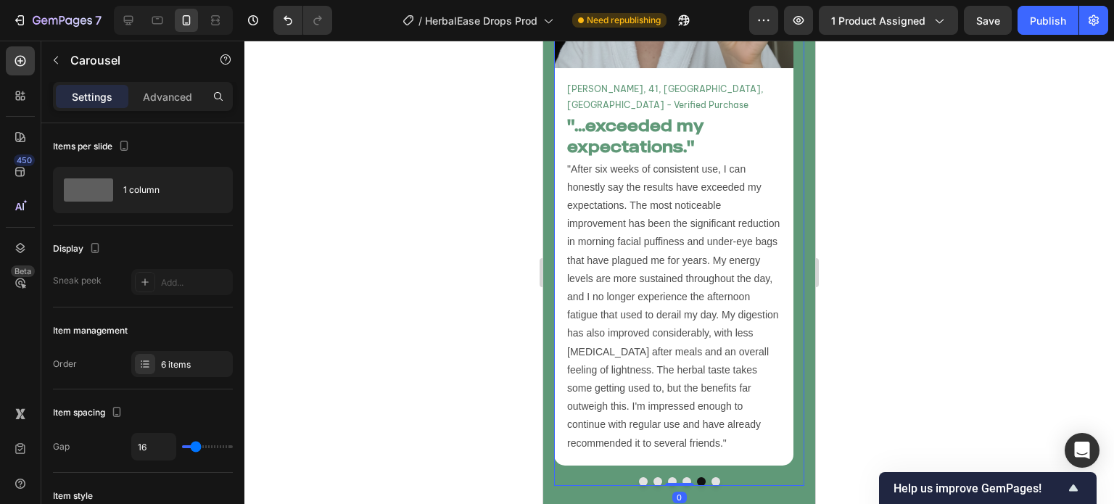
click at [712, 477] on button "Dot" at bounding box center [716, 481] width 9 height 9
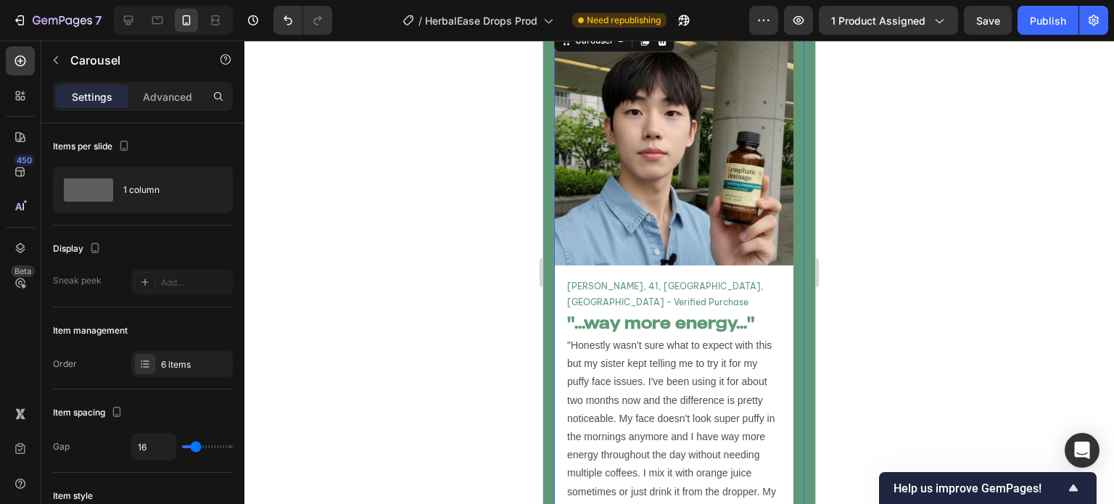
scroll to position [5195, 0]
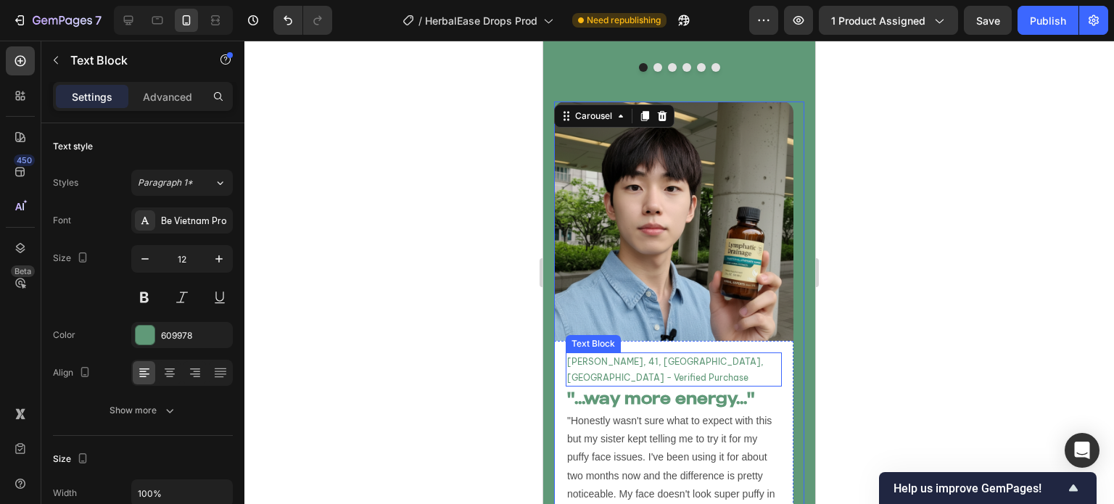
click at [619, 354] on p "Catherine M, 41, Melbourne, VIC - Verified Purchase" at bounding box center [673, 369] width 213 height 31
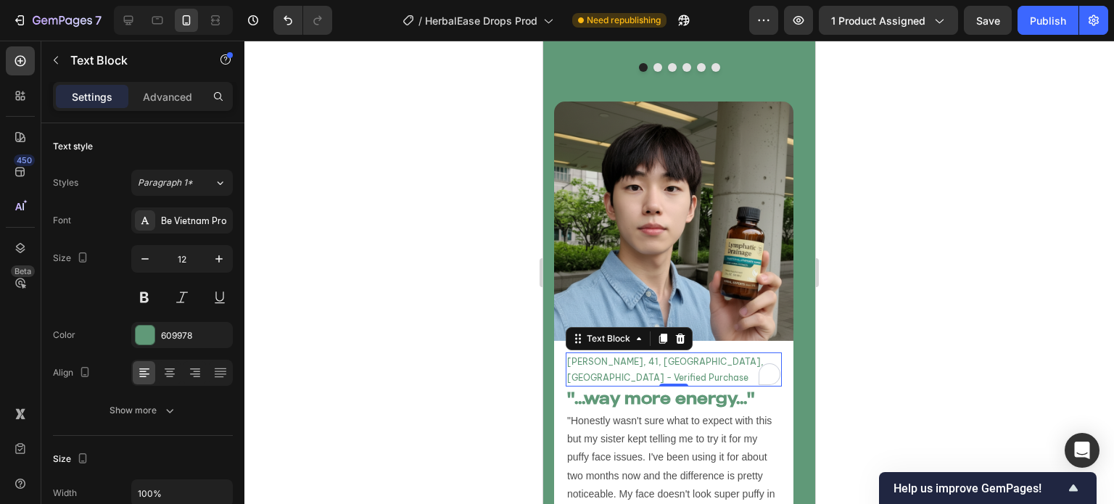
click at [592, 354] on p "Catherine M, 41, Melbourne, VIC - Verified Purchase" at bounding box center [673, 369] width 213 height 31
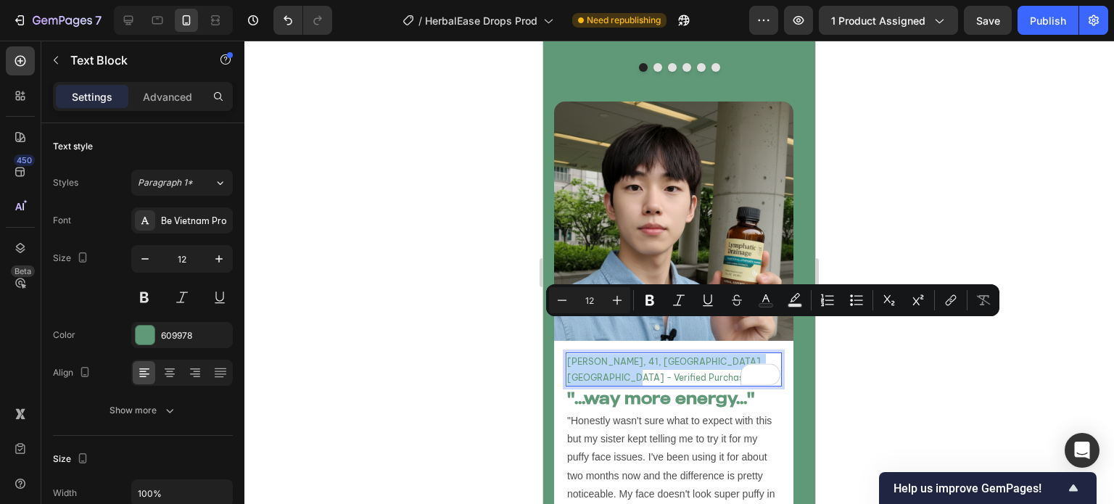
click at [615, 354] on p "Catherine M, 41, Melbourne, VIC - Verified Purchase" at bounding box center [673, 369] width 213 height 31
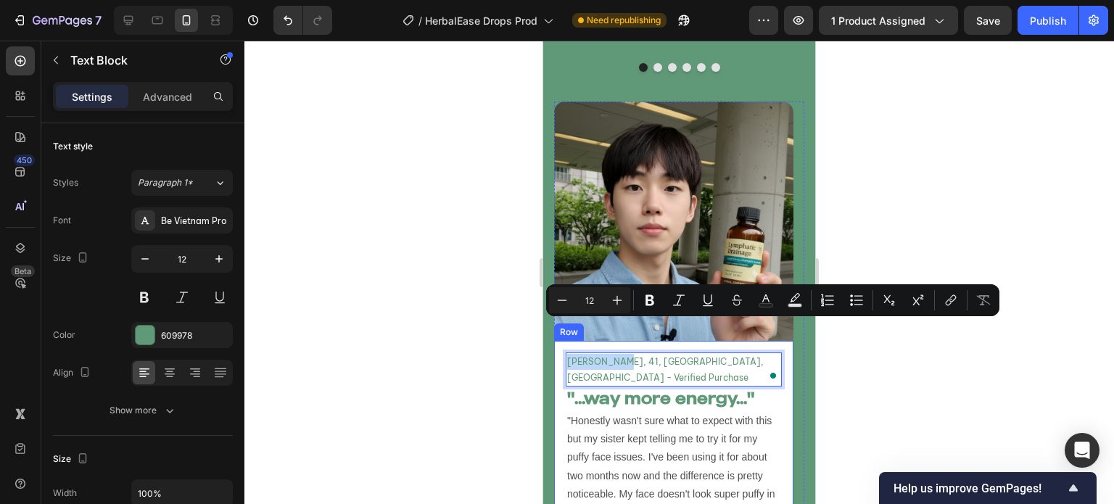
drag, startPoint x: 618, startPoint y: 330, endPoint x: 561, endPoint y: 332, distance: 57.3
click at [561, 341] on div "Catherine M, 41, Melbourne, VIC - Verified Purchase Text Block 0 "...way more e…" at bounding box center [673, 501] width 239 height 321
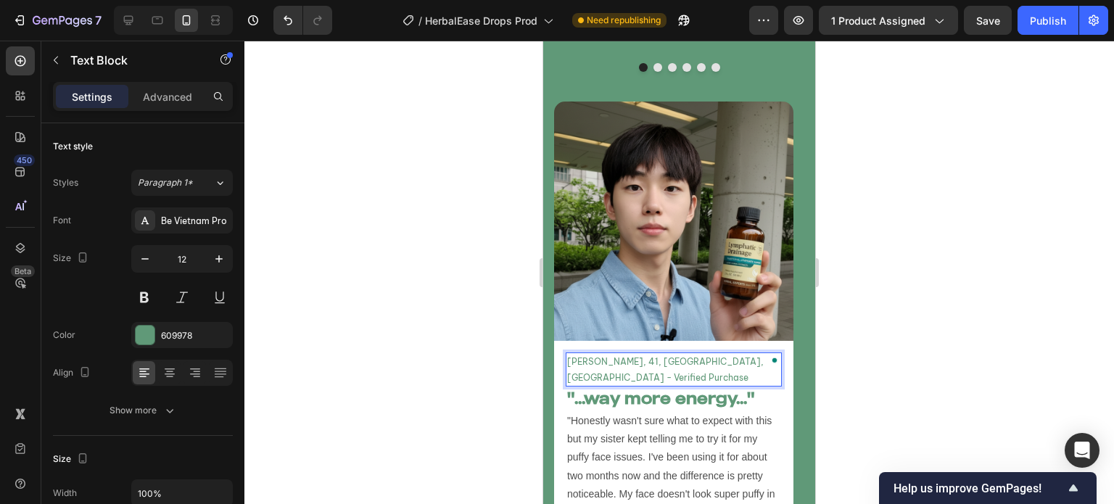
click at [606, 354] on p "David K, 41, Melbourne, VIC - Verified Purchase" at bounding box center [673, 369] width 213 height 31
click at [651, 354] on p "David K, 22, Melbourne, VIC - Verified Purchase" at bounding box center [673, 369] width 213 height 31
click at [667, 354] on p "David K, 22, Toronto, VIC - Verified Purchase" at bounding box center [673, 369] width 213 height 31
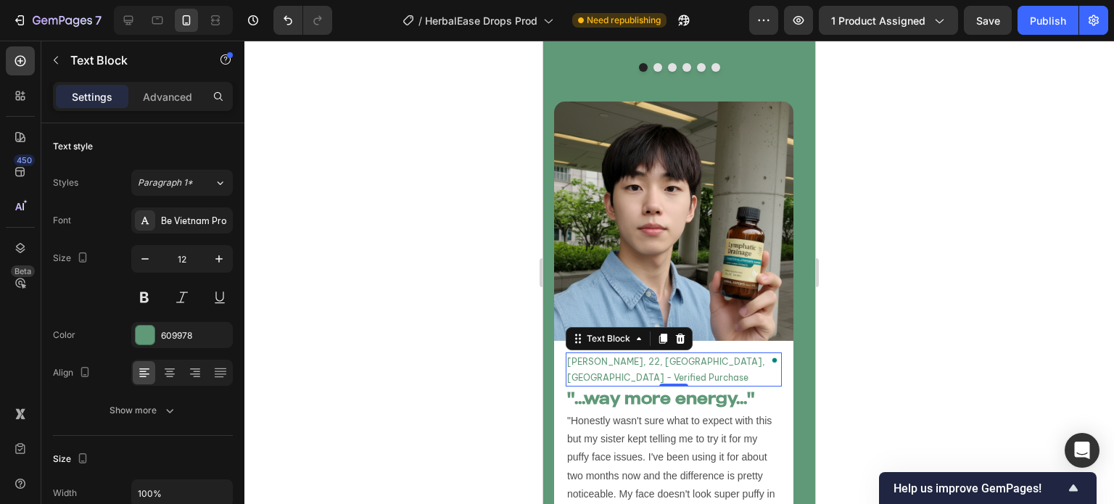
click at [391, 242] on div at bounding box center [679, 273] width 870 height 464
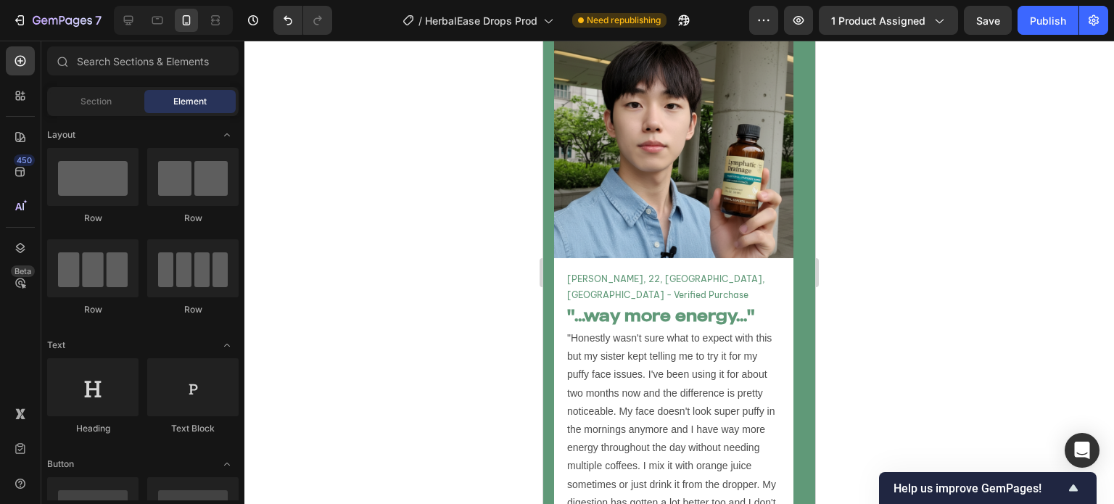
scroll to position [5255, 0]
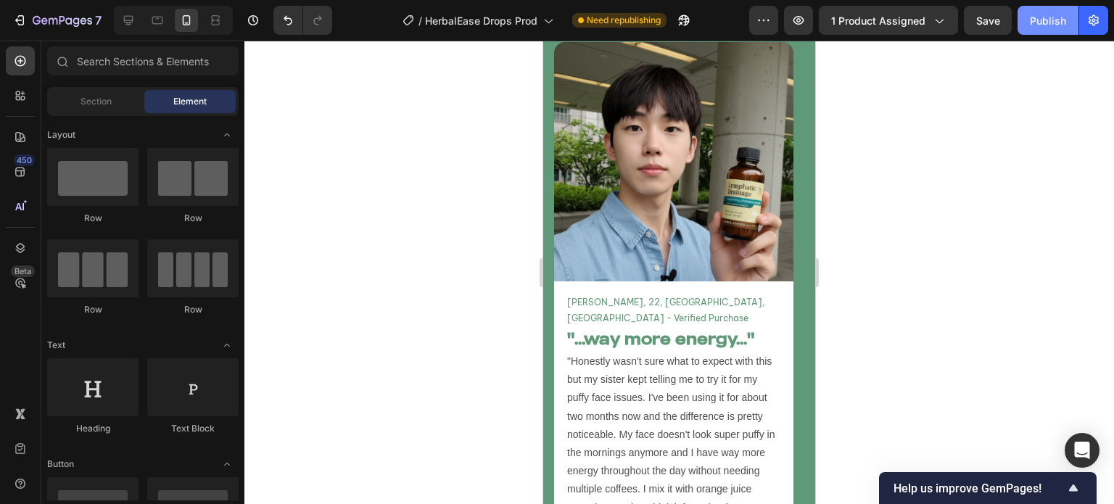
click at [1056, 22] on div "Publish" at bounding box center [1048, 20] width 36 height 15
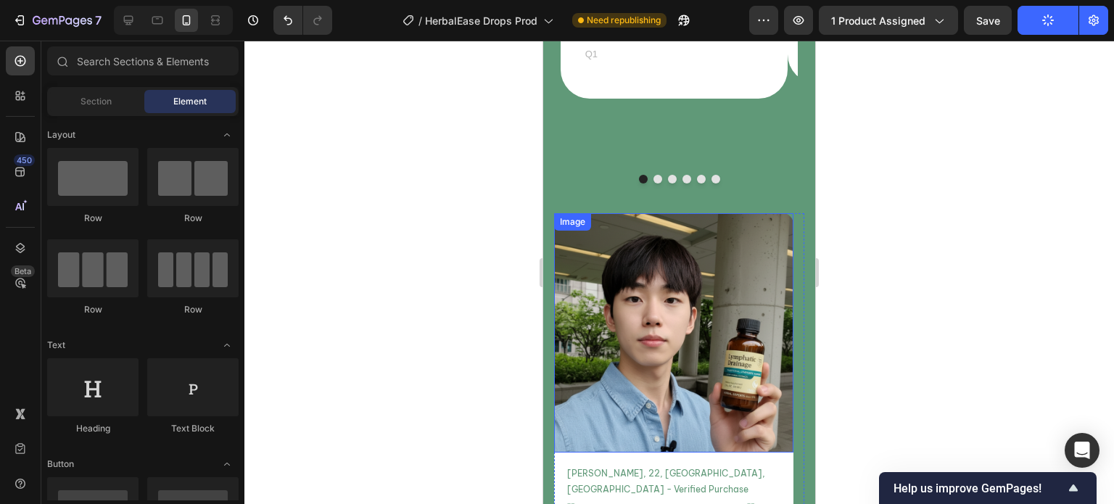
scroll to position [5078, 0]
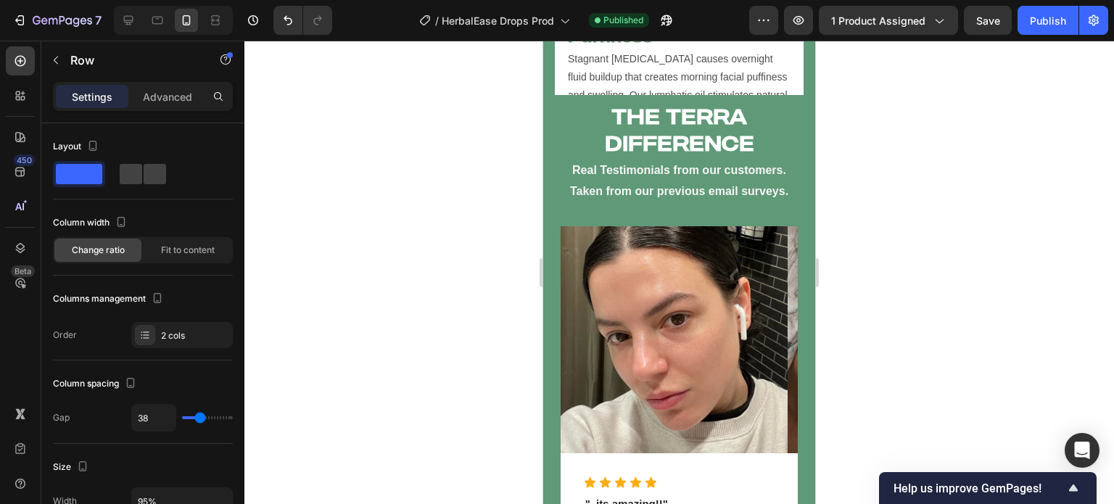
scroll to position [5402, 0]
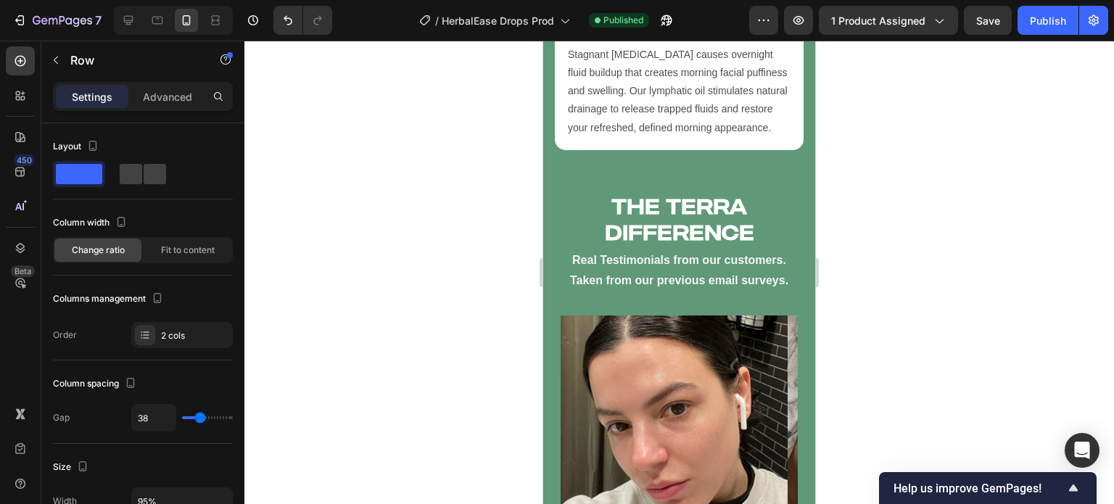
click at [762, 206] on div "THE TERRA DIFFERENCE Heading Real Testimonials from our customers. Taken from o…" at bounding box center [680, 248] width 238 height 112
click at [620, 249] on div "Real Testimonials from our customers. Taken from our previous email surveys. Te…" at bounding box center [680, 275] width 238 height 52
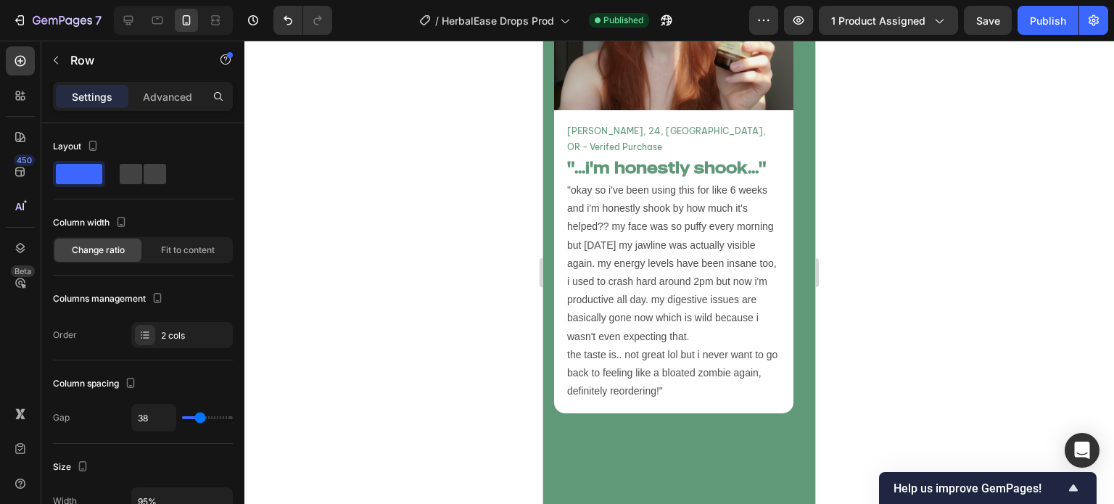
scroll to position [6529, 0]
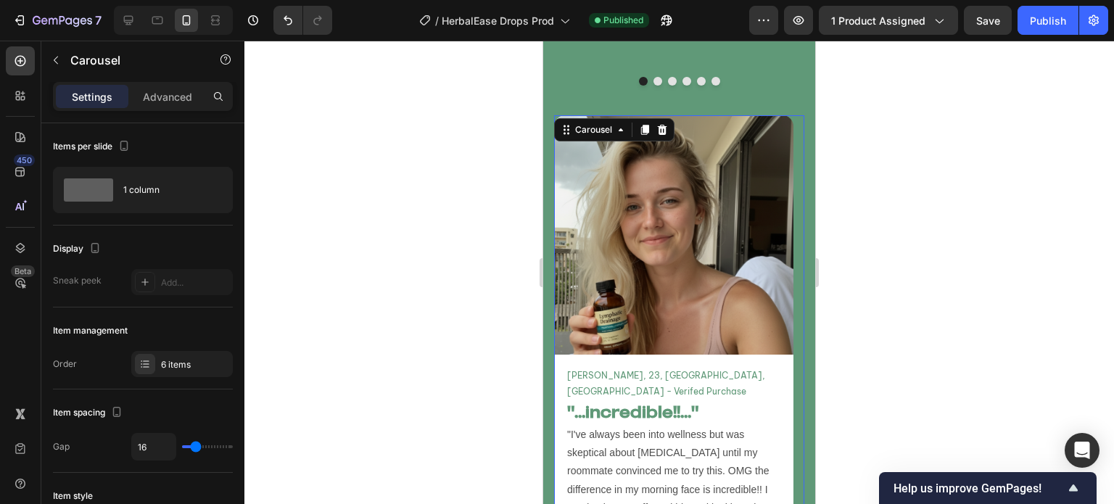
scroll to position [6522, 0]
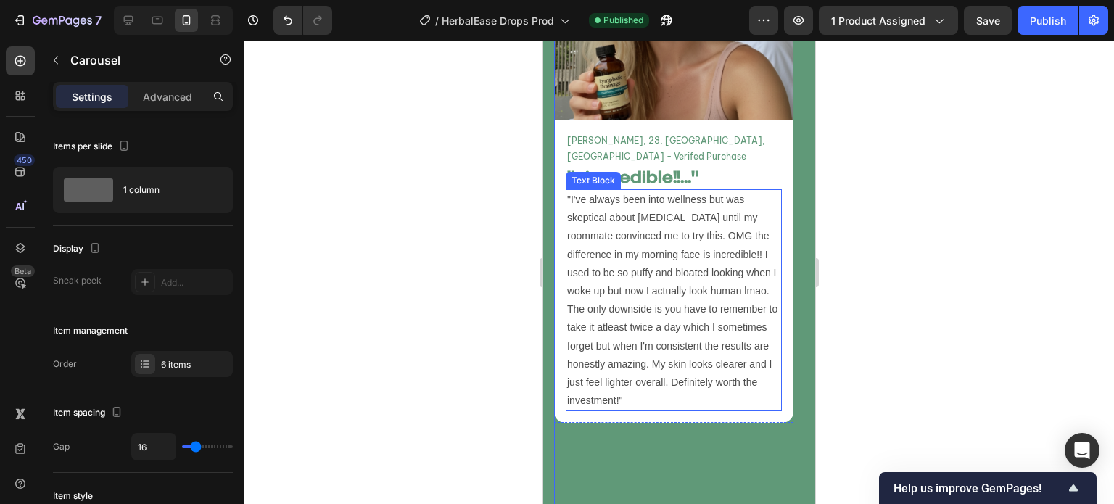
click at [722, 304] on p ""I've always been into wellness but was skeptical about [MEDICAL_DATA] until my…" at bounding box center [673, 300] width 213 height 219
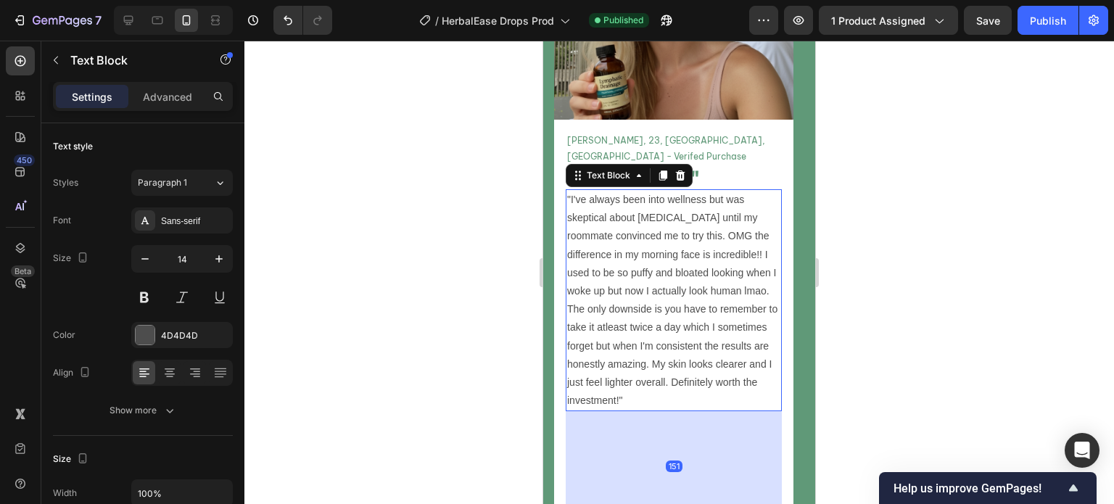
drag, startPoint x: 681, startPoint y: 362, endPoint x: 687, endPoint y: 472, distance: 109.7
click at [687, 472] on div "Chloe B, 23, Miami, FL - Verifed Purchase Text Block "...incredible!!..." Headi…" at bounding box center [673, 326] width 239 height 413
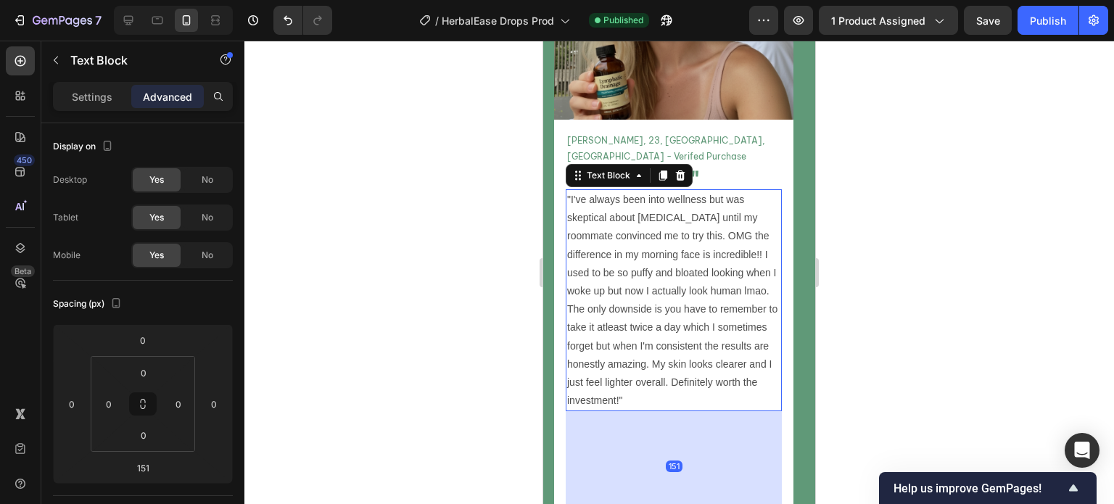
click at [529, 461] on div at bounding box center [679, 273] width 870 height 464
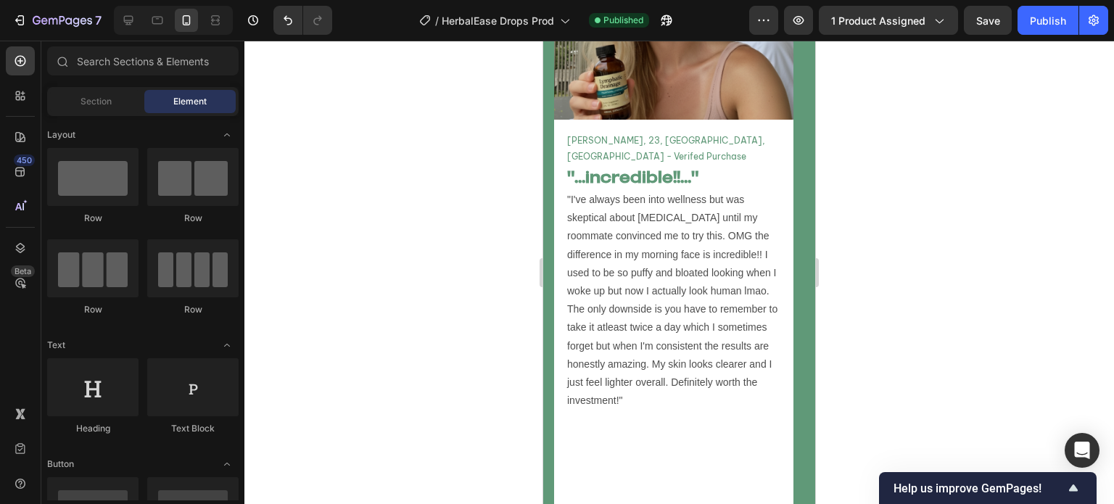
click at [529, 461] on div at bounding box center [679, 273] width 870 height 464
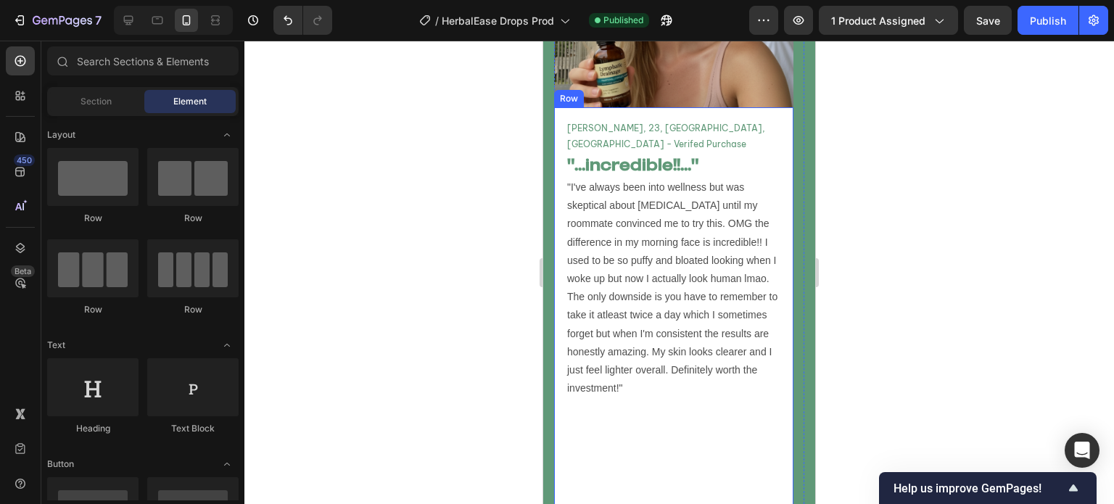
scroll to position [6537, 0]
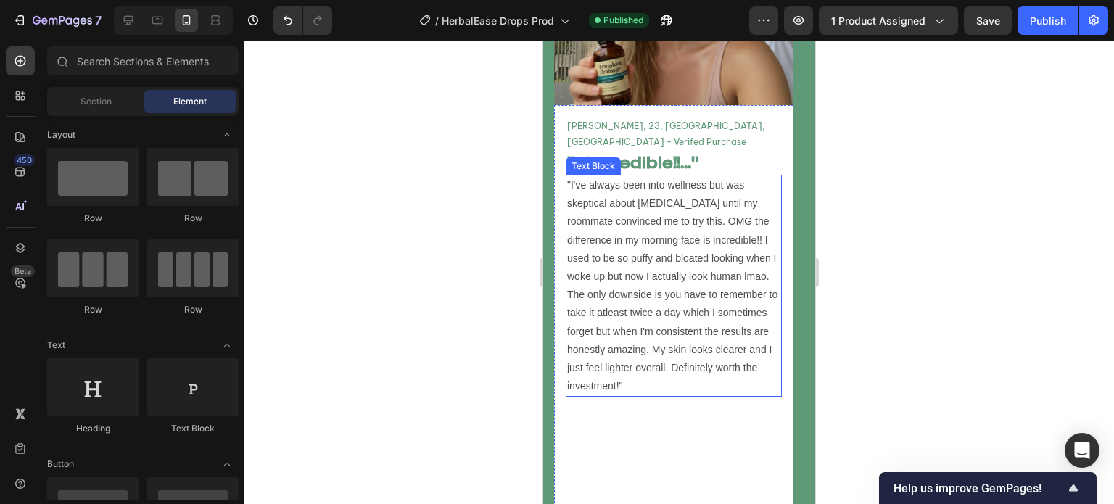
click at [715, 262] on p ""I've always been into wellness but was skeptical about [MEDICAL_DATA] until my…" at bounding box center [673, 285] width 213 height 219
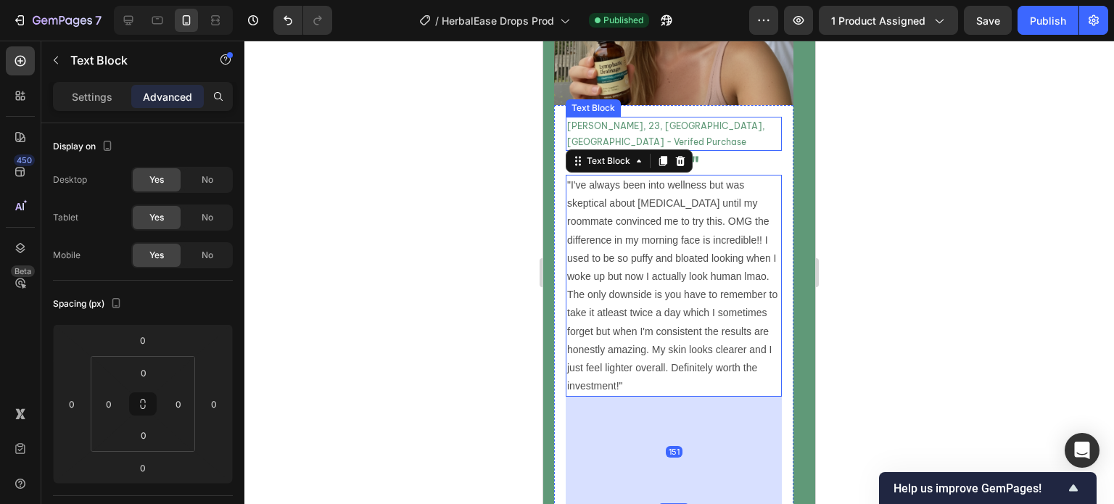
click at [738, 118] on p "Chloe B, 23, Miami, FL - Verifed Purchase" at bounding box center [673, 133] width 213 height 31
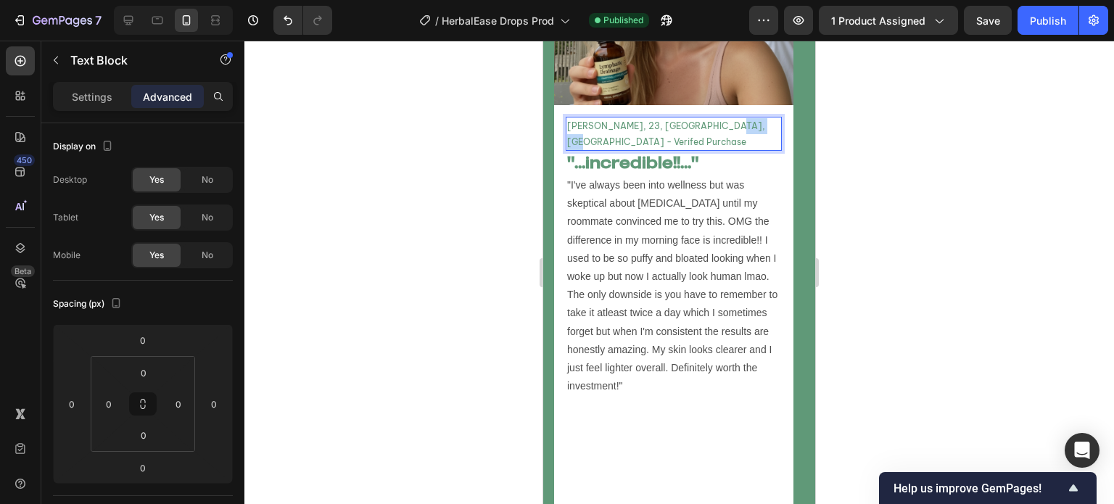
click at [738, 118] on p "Chloe B, 23, Miami, FL - Verifed Purchase" at bounding box center [673, 133] width 213 height 31
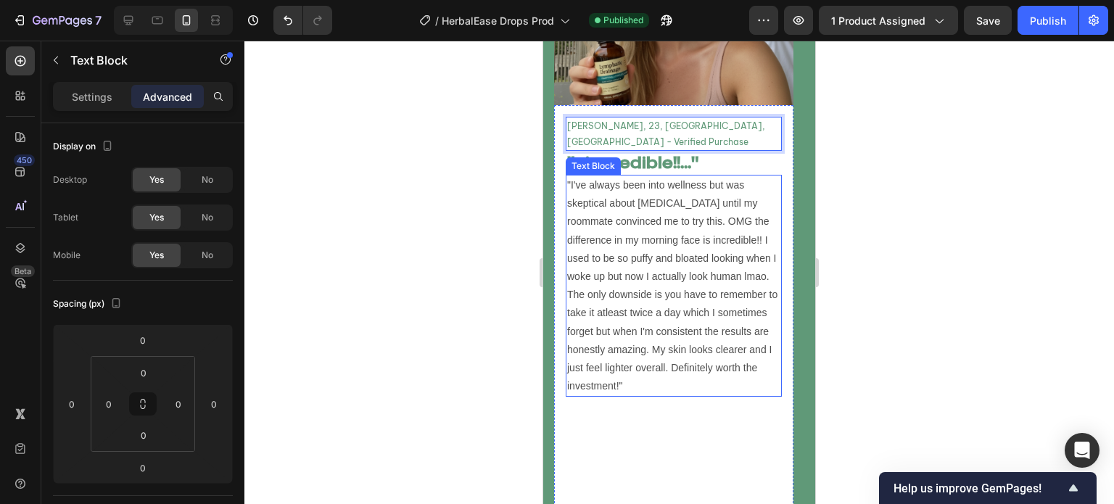
drag, startPoint x: 505, startPoint y: 263, endPoint x: 511, endPoint y: 289, distance: 26.8
click at [506, 263] on div at bounding box center [679, 273] width 870 height 464
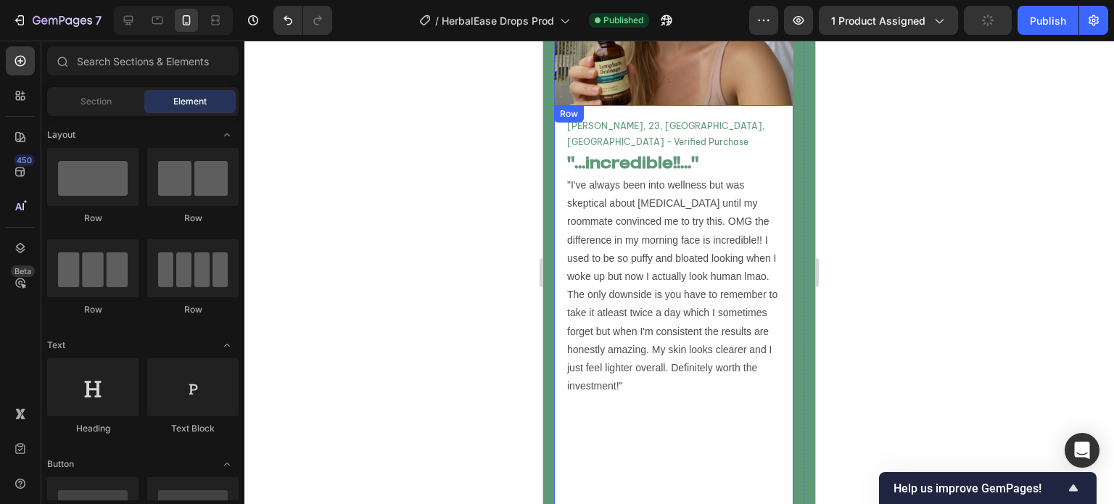
click at [641, 273] on p ""I've always been into wellness but was skeptical about [MEDICAL_DATA] until my…" at bounding box center [673, 285] width 213 height 219
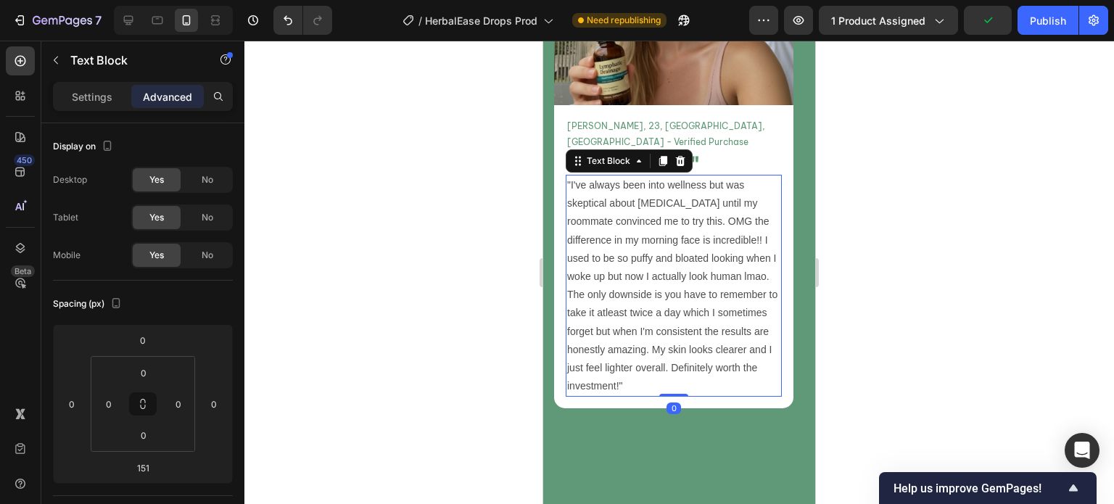
drag, startPoint x: 676, startPoint y: 455, endPoint x: 595, endPoint y: 359, distance: 125.6
click at [693, 322] on div ""I've always been into wellness but was skeptical about lymphatic drainage unti…" at bounding box center [674, 286] width 216 height 222
type input "0"
click at [519, 394] on div at bounding box center [679, 273] width 870 height 464
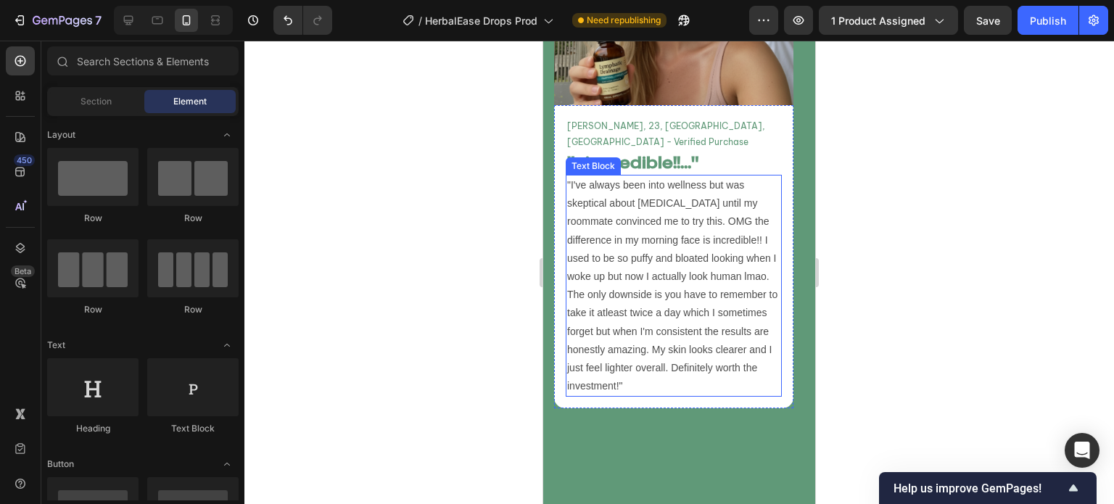
click at [593, 289] on p ""I've always been into wellness but was skeptical about [MEDICAL_DATA] until my…" at bounding box center [673, 285] width 213 height 219
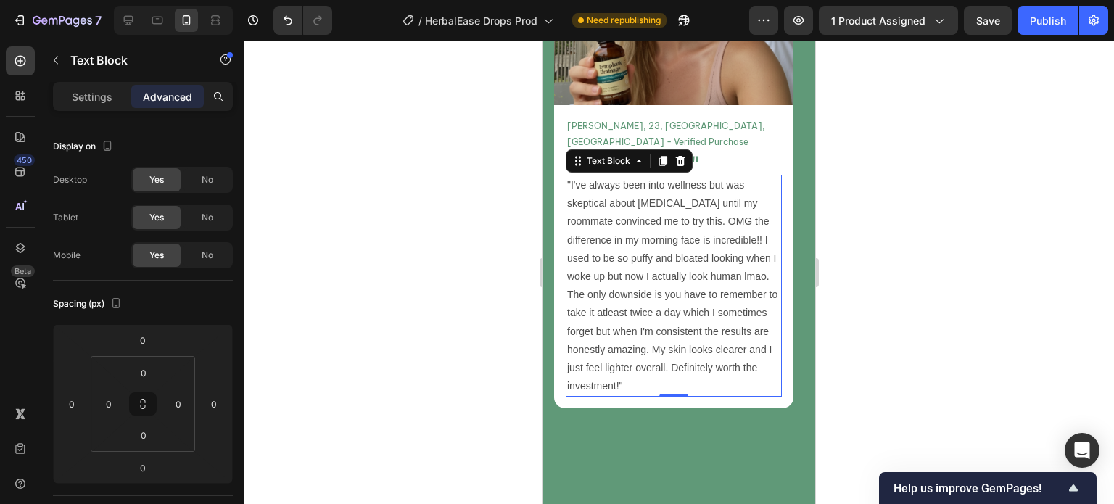
click at [452, 199] on div at bounding box center [679, 273] width 870 height 464
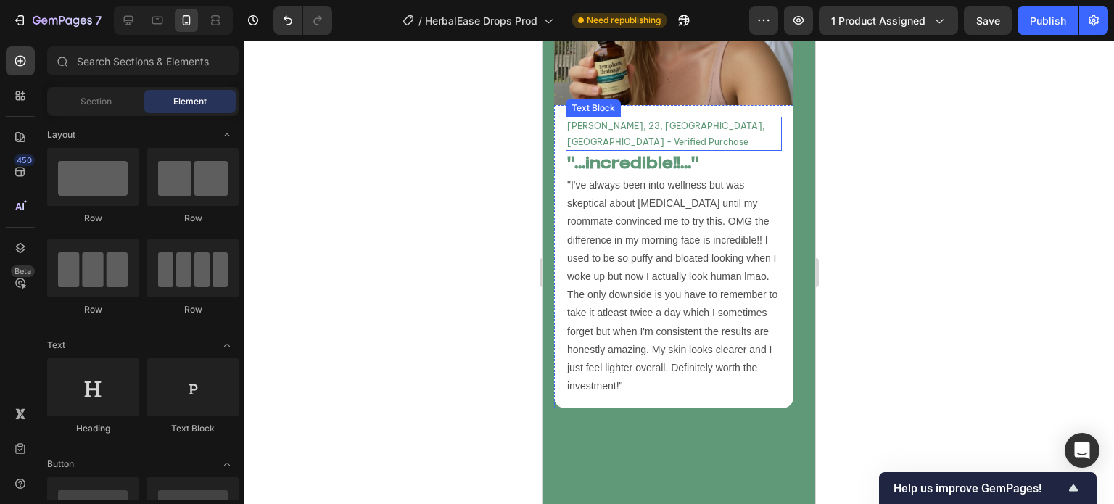
click at [618, 118] on p "[PERSON_NAME], 23, [GEOGRAPHIC_DATA], [GEOGRAPHIC_DATA] - Verified Purchase" at bounding box center [673, 133] width 213 height 31
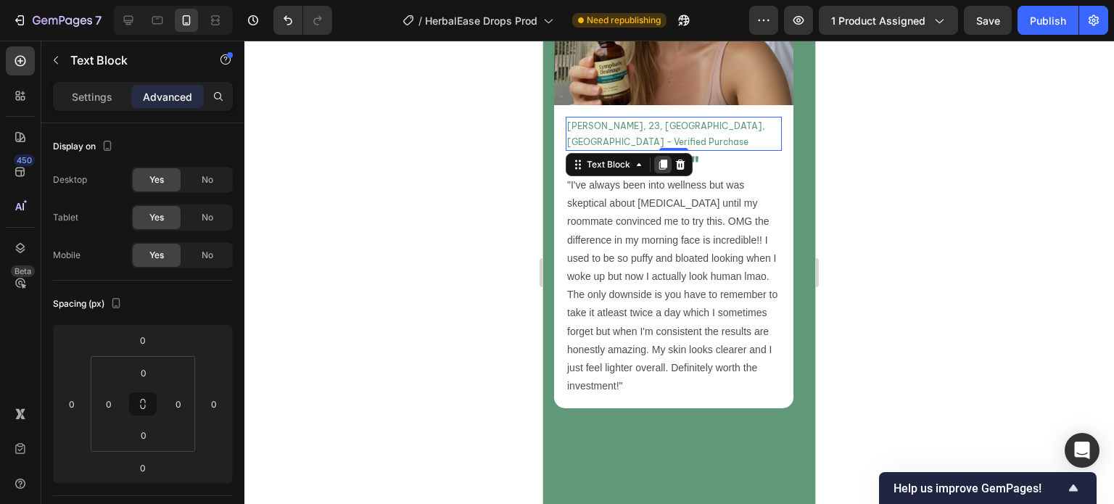
click at [657, 159] on icon at bounding box center [663, 165] width 12 height 12
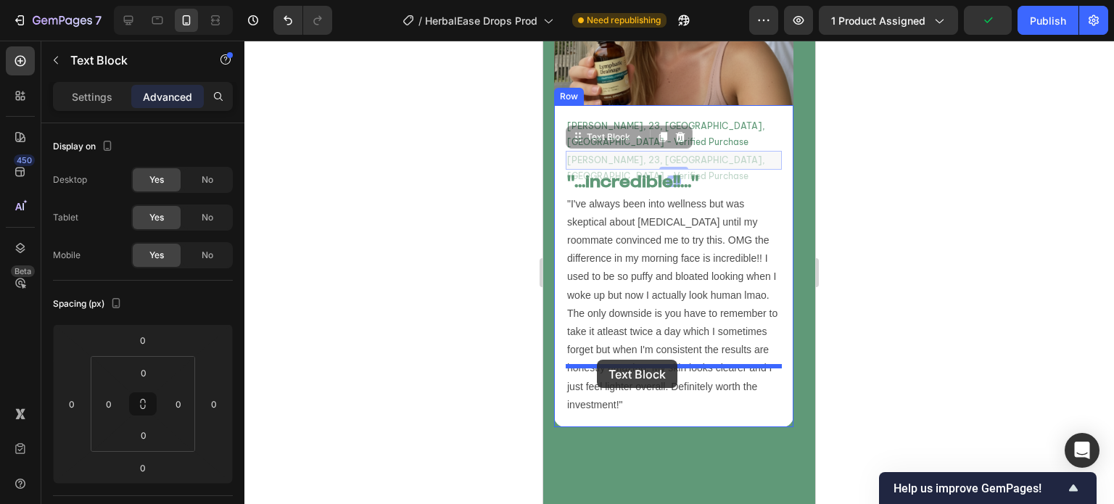
drag, startPoint x: 580, startPoint y: 91, endPoint x: 597, endPoint y: 360, distance: 268.9
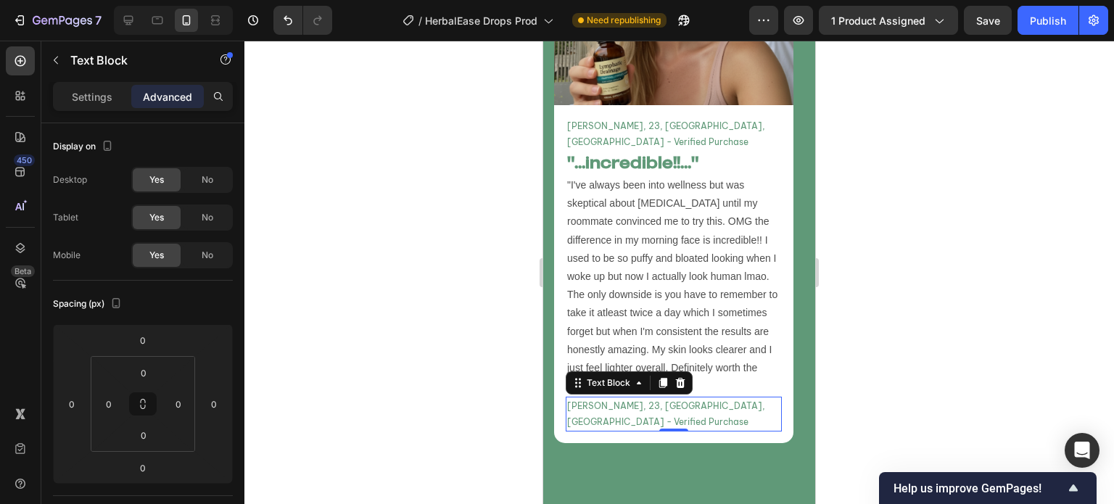
click at [648, 398] on p "[PERSON_NAME], 23, [GEOGRAPHIC_DATA], [GEOGRAPHIC_DATA] - Verified Purchase" at bounding box center [673, 413] width 213 height 31
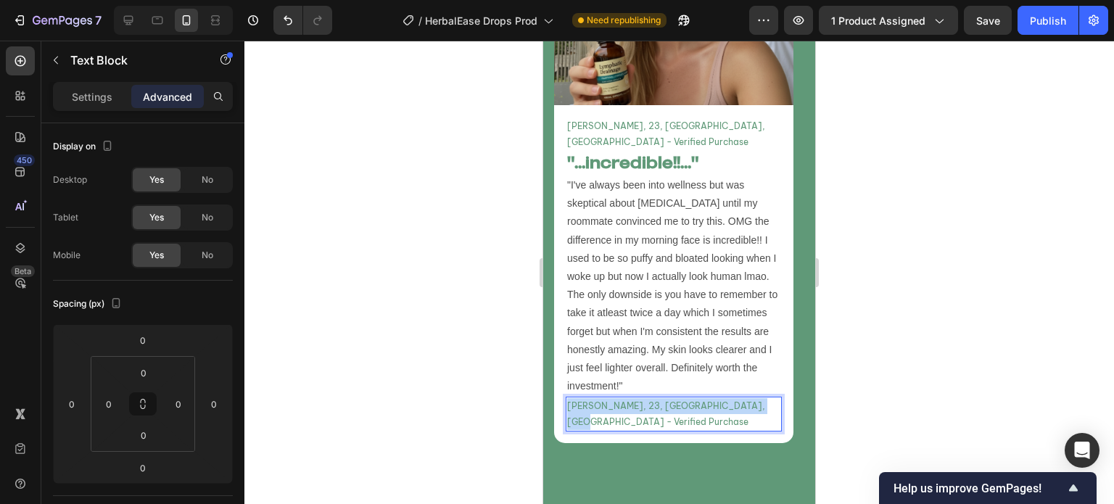
click at [648, 398] on p "[PERSON_NAME], 23, [GEOGRAPHIC_DATA], [GEOGRAPHIC_DATA] - Verified Purchase" at bounding box center [673, 413] width 213 height 31
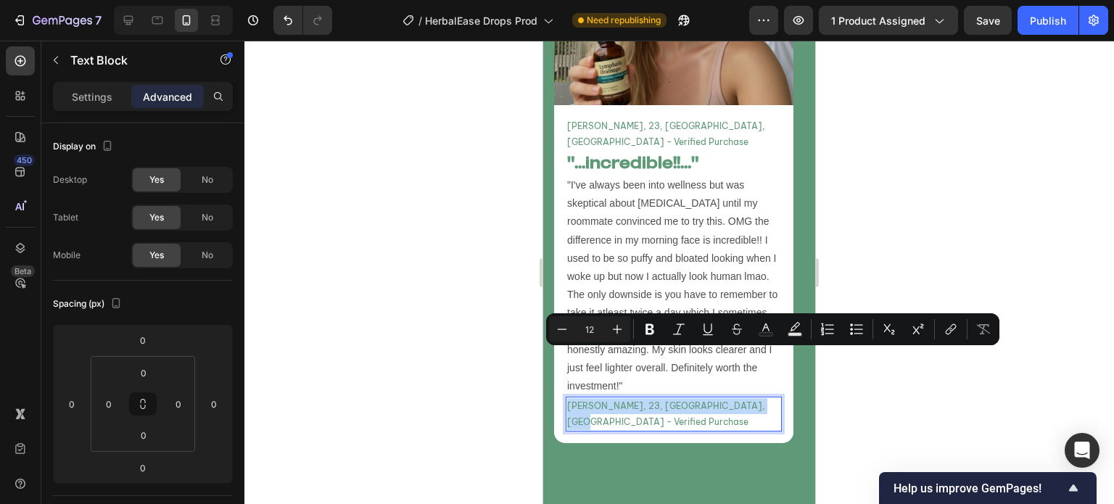
click at [648, 398] on p "[PERSON_NAME], 23, [GEOGRAPHIC_DATA], [GEOGRAPHIC_DATA] - Verified Purchase" at bounding box center [673, 413] width 213 height 31
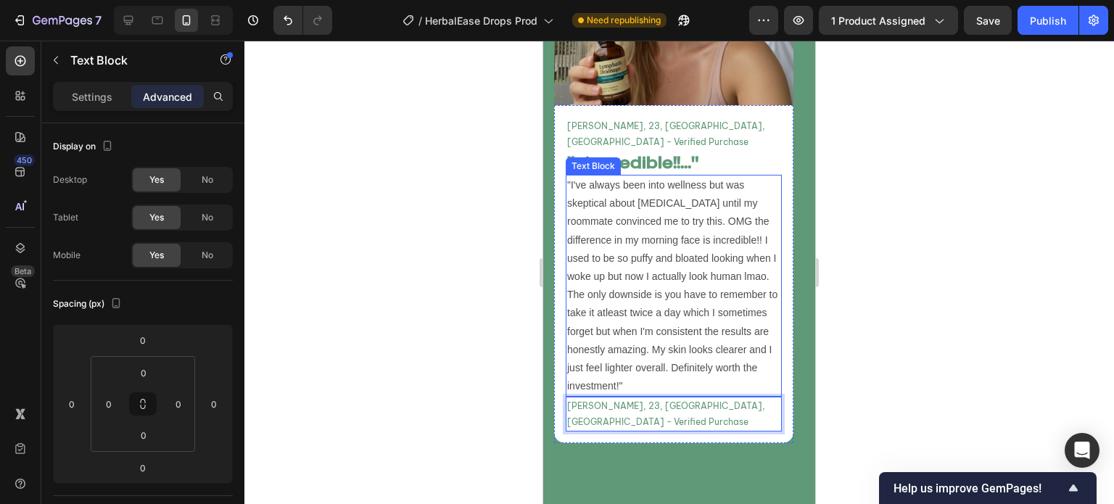
click at [641, 338] on p ""I've always been into wellness but was skeptical about [MEDICAL_DATA] until my…" at bounding box center [673, 285] width 213 height 219
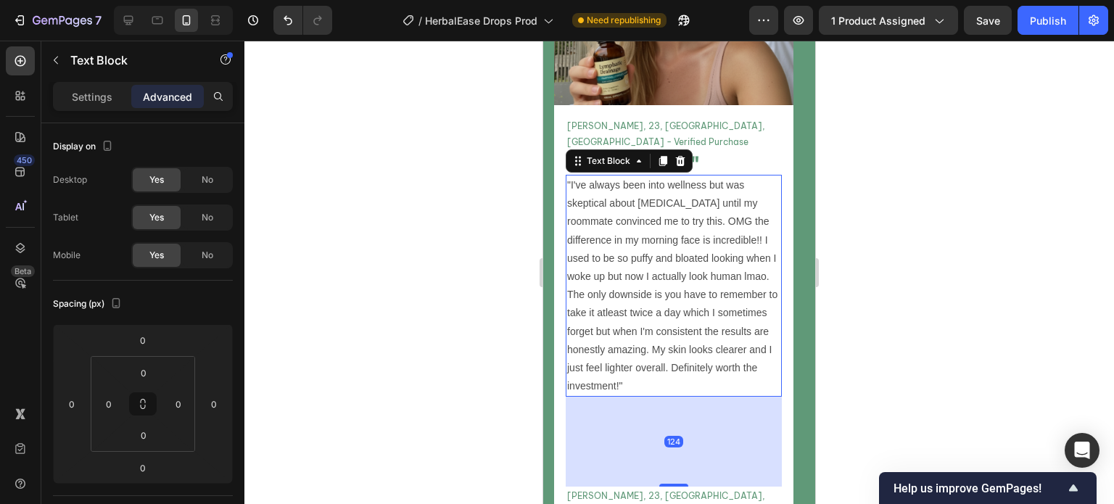
drag, startPoint x: 683, startPoint y: 345, endPoint x: 640, endPoint y: 435, distance: 99.9
click at [640, 397] on div "124" at bounding box center [674, 397] width 216 height 0
click at [149, 475] on input "124" at bounding box center [142, 468] width 29 height 22
type input "126"
click at [389, 400] on div at bounding box center [679, 273] width 870 height 464
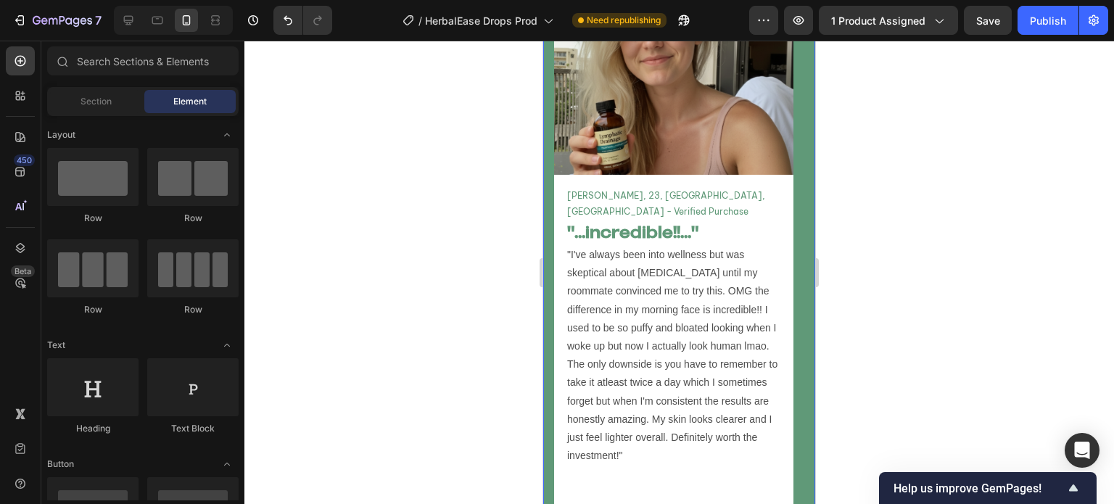
scroll to position [6613, 0]
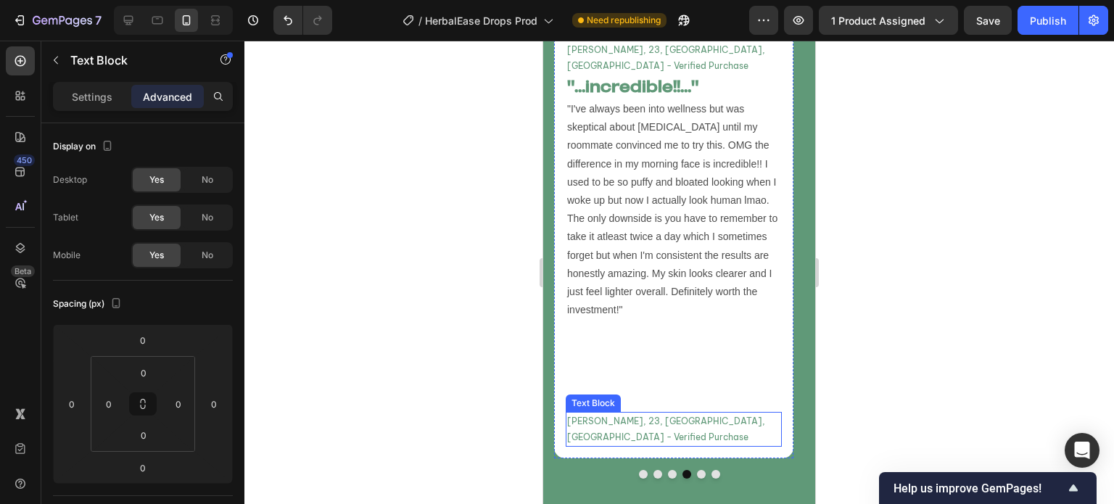
click at [713, 413] on p "[PERSON_NAME], 23, [GEOGRAPHIC_DATA], [GEOGRAPHIC_DATA] - Verified Purchase" at bounding box center [673, 428] width 213 height 31
click at [76, 90] on p "Settings" at bounding box center [92, 96] width 41 height 15
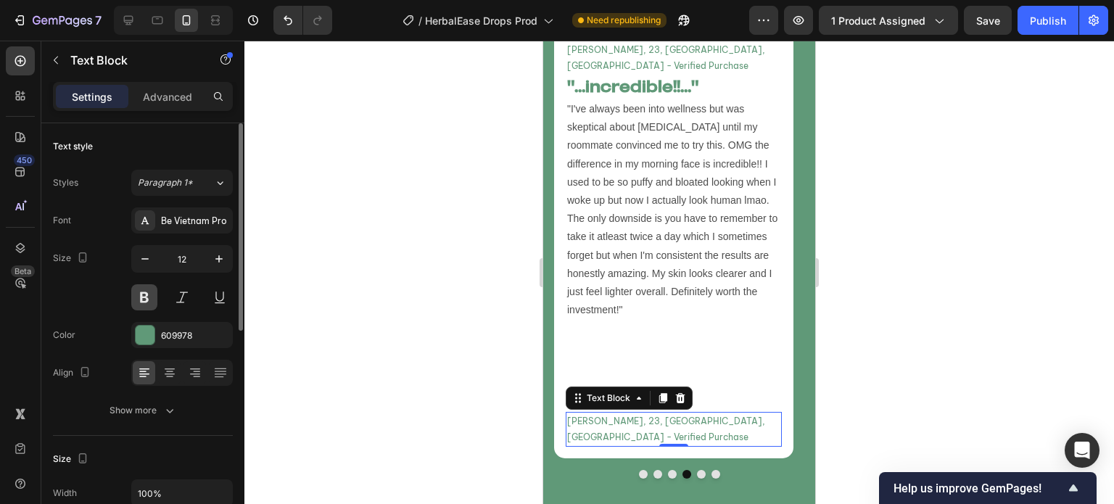
click at [149, 296] on button at bounding box center [144, 297] width 26 height 26
click at [436, 313] on div at bounding box center [679, 273] width 870 height 464
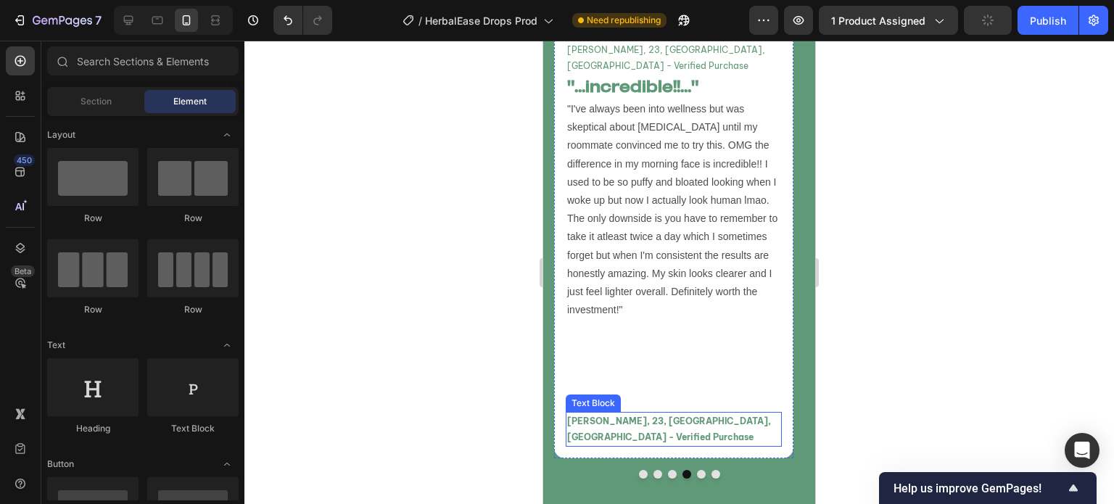
click at [601, 413] on p "[PERSON_NAME], 23, [GEOGRAPHIC_DATA], [GEOGRAPHIC_DATA] - Verified Purchase" at bounding box center [673, 428] width 213 height 31
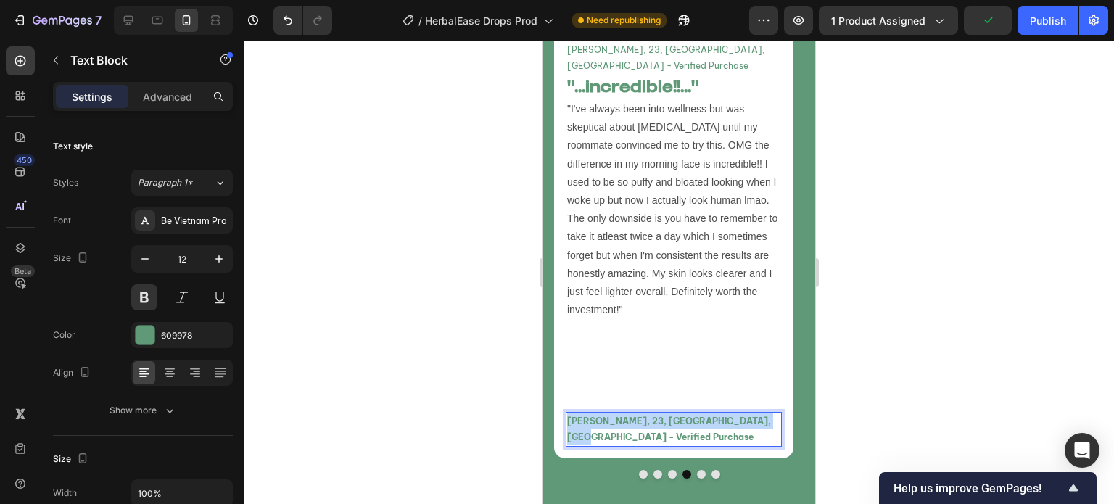
click at [601, 413] on p "[PERSON_NAME], 23, [GEOGRAPHIC_DATA], [GEOGRAPHIC_DATA] - Verified Purchase" at bounding box center [673, 428] width 213 height 31
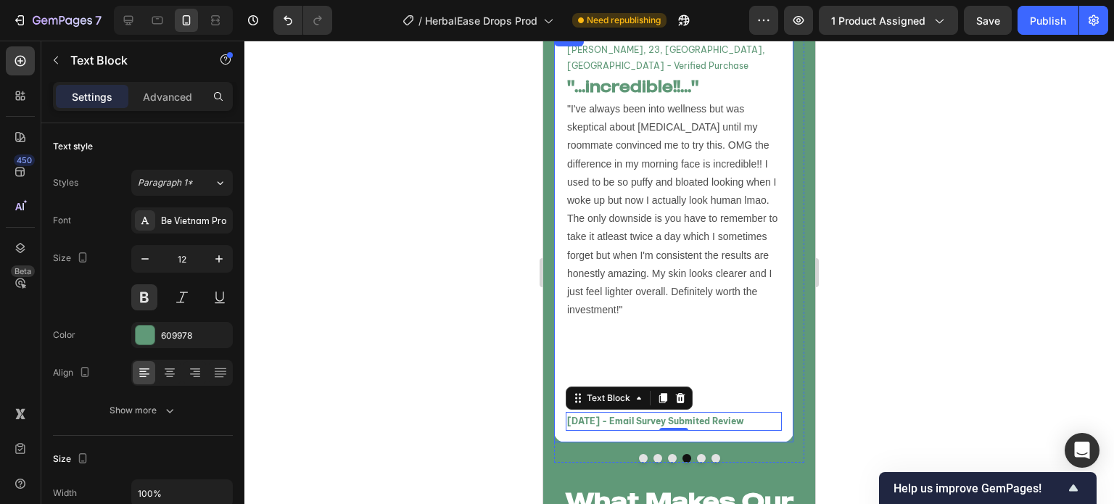
click at [458, 359] on div at bounding box center [679, 273] width 870 height 464
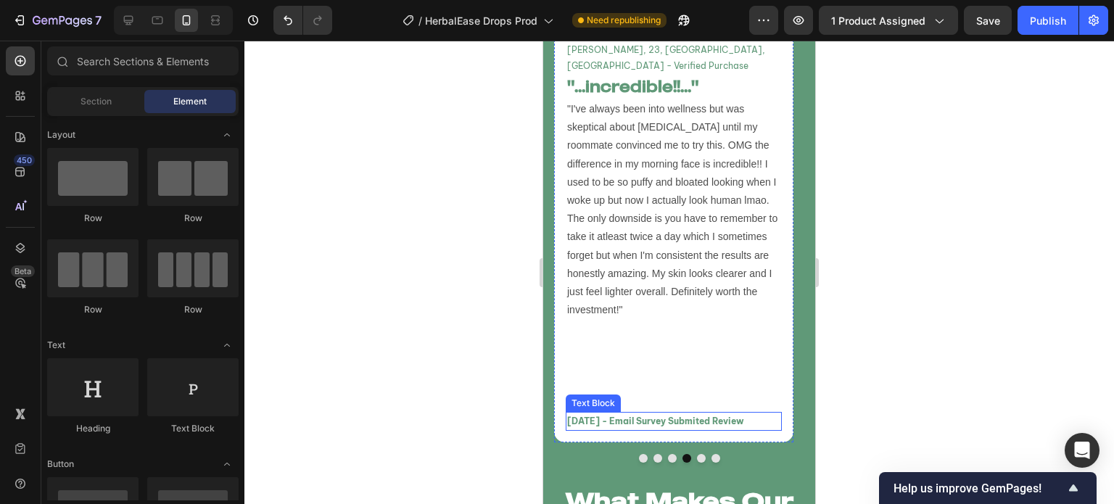
click at [622, 412] on div "[DATE] - Email Survey Submited Review" at bounding box center [674, 421] width 216 height 19
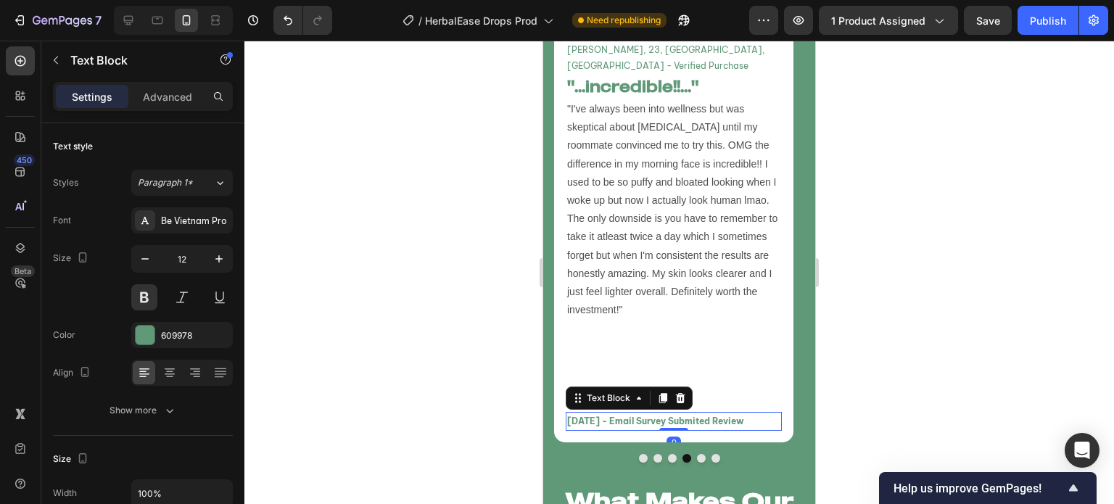
click at [622, 412] on div "[DATE] - Email Survey Submited Review" at bounding box center [674, 421] width 216 height 19
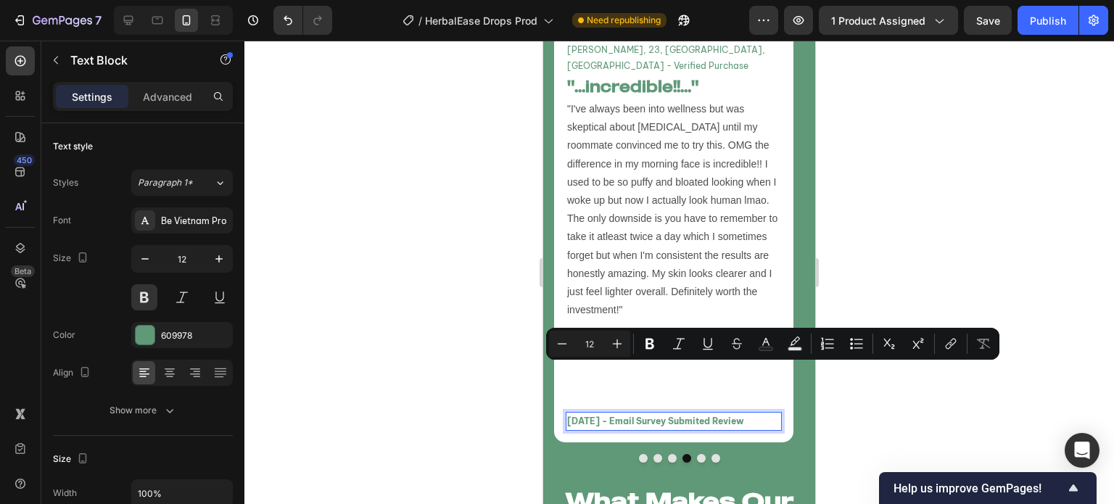
drag, startPoint x: 429, startPoint y: 354, endPoint x: 467, endPoint y: 343, distance: 39.3
click at [429, 353] on div at bounding box center [679, 273] width 870 height 464
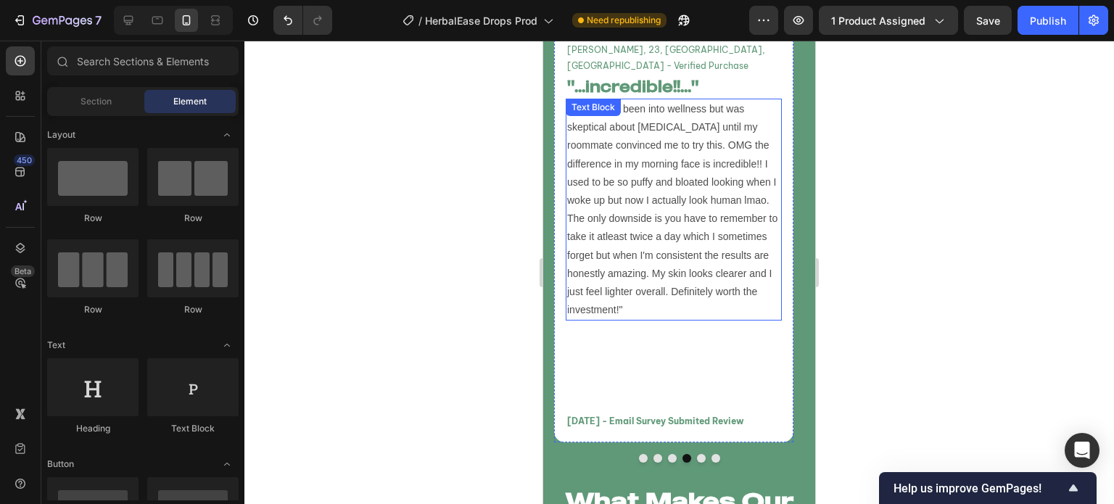
click at [651, 258] on p ""I've always been into wellness but was skeptical about [MEDICAL_DATA] until my…" at bounding box center [673, 209] width 213 height 219
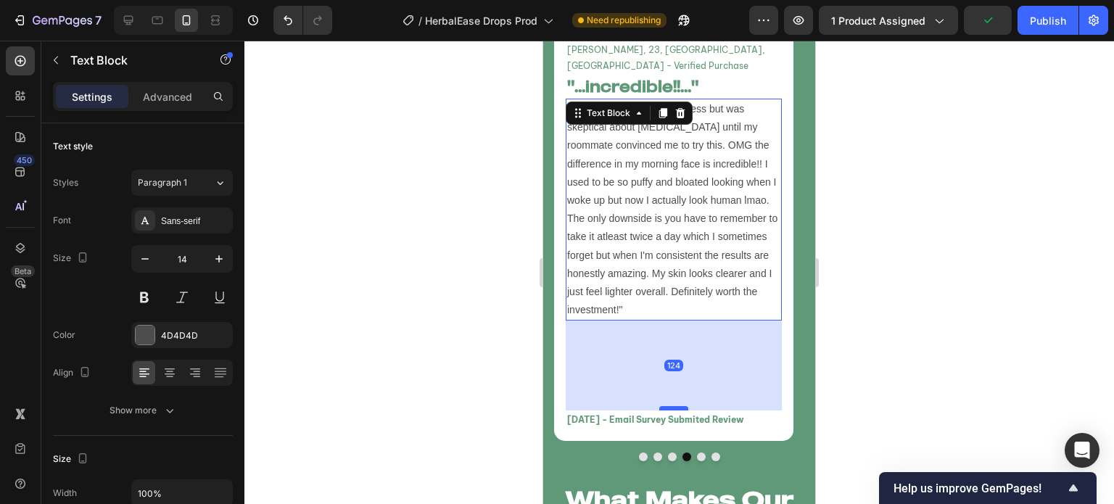
click at [683, 406] on div at bounding box center [673, 408] width 29 height 4
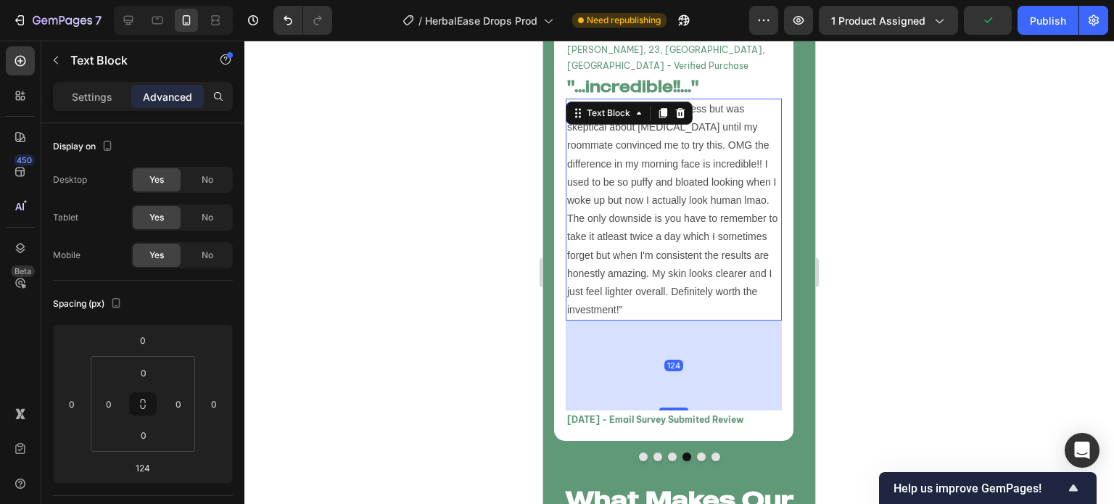
click at [464, 291] on div at bounding box center [679, 273] width 870 height 464
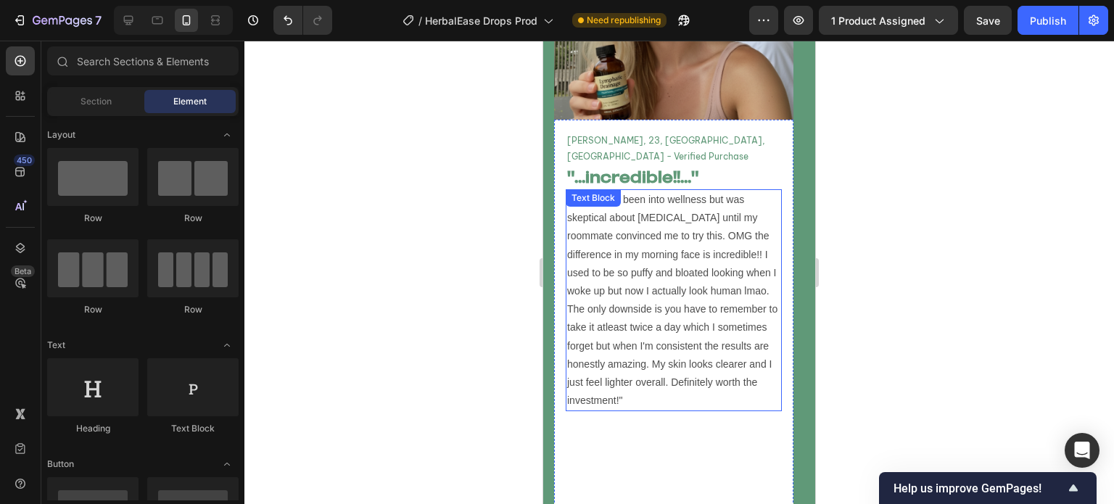
scroll to position [6521, 0]
click at [672, 272] on p ""I've always been into wellness but was skeptical about [MEDICAL_DATA] until my…" at bounding box center [673, 301] width 213 height 219
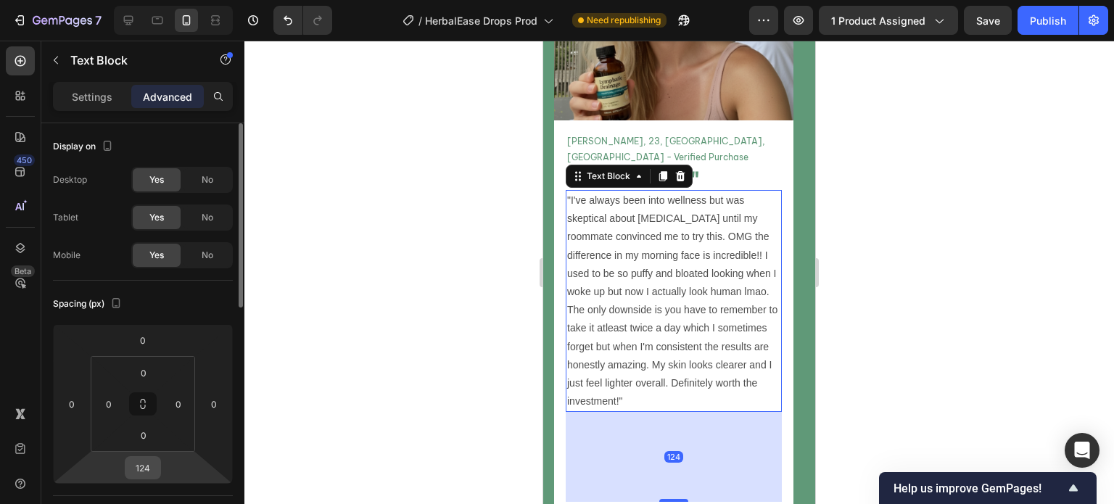
click at [148, 463] on input "124" at bounding box center [142, 468] width 29 height 22
type input "126"
click at [391, 411] on div at bounding box center [679, 273] width 870 height 464
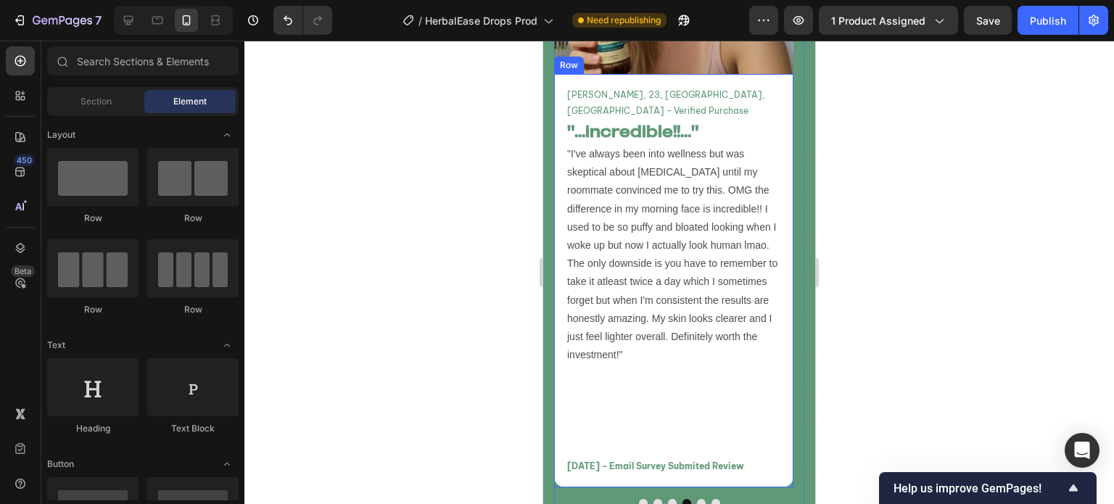
scroll to position [6567, 0]
click at [668, 459] on p "[DATE] - Email Survey Submited Review" at bounding box center [673, 467] width 213 height 16
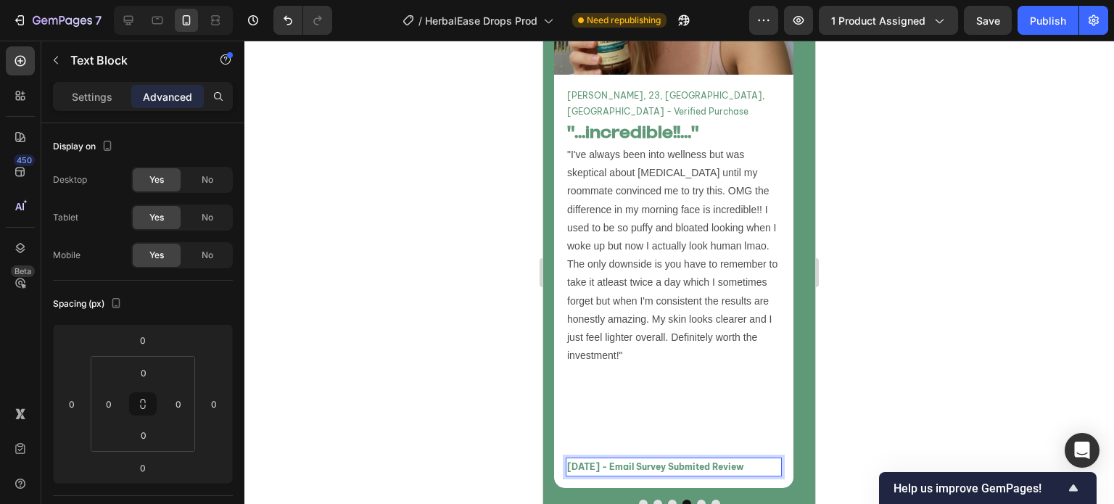
click at [668, 459] on p "[DATE] - Email Survey Submited Review" at bounding box center [673, 467] width 213 height 16
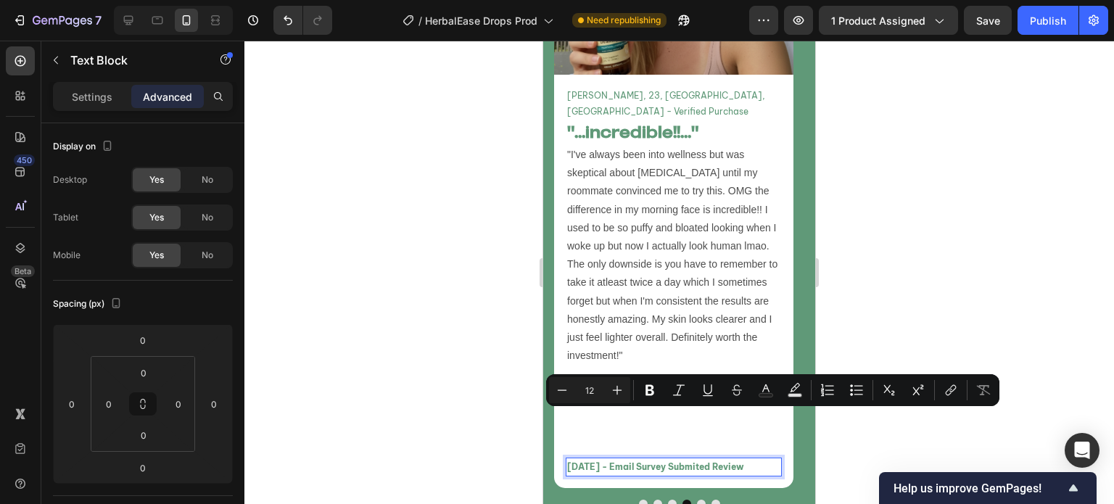
copy p "[DATE] - Email Survey Submited Review"
click at [668, 500] on button "Dot" at bounding box center [672, 504] width 9 height 9
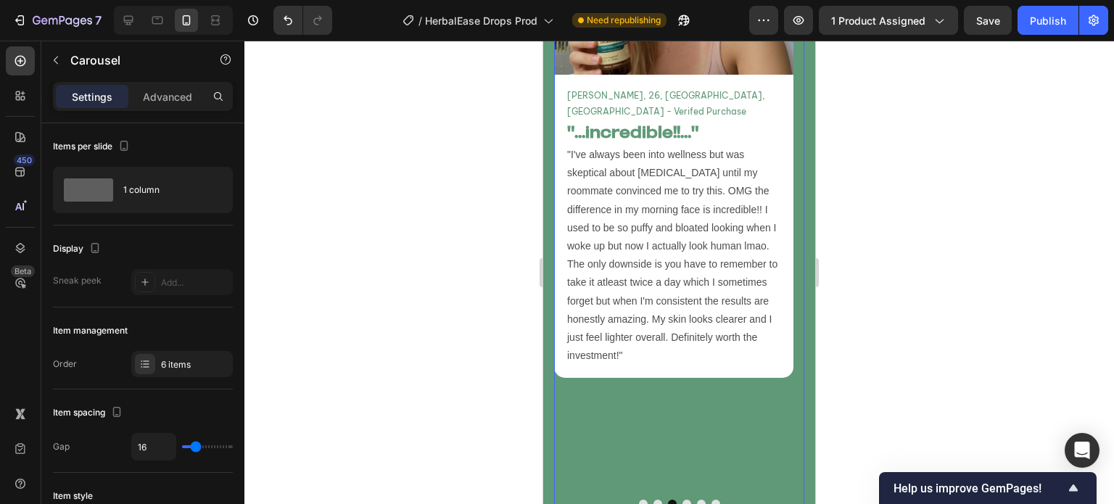
click at [683, 500] on button "Dot" at bounding box center [687, 504] width 9 height 9
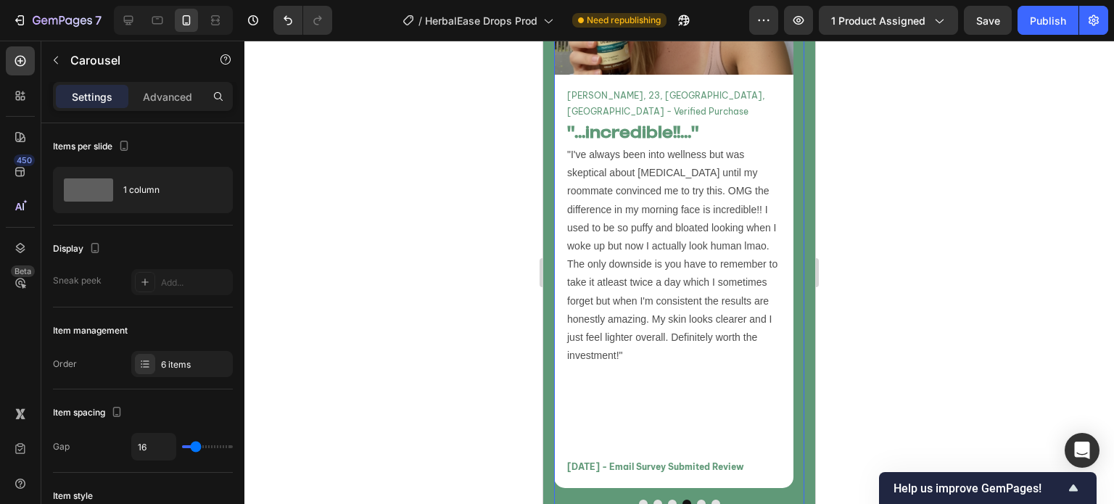
click at [668, 500] on button "Dot" at bounding box center [672, 504] width 9 height 9
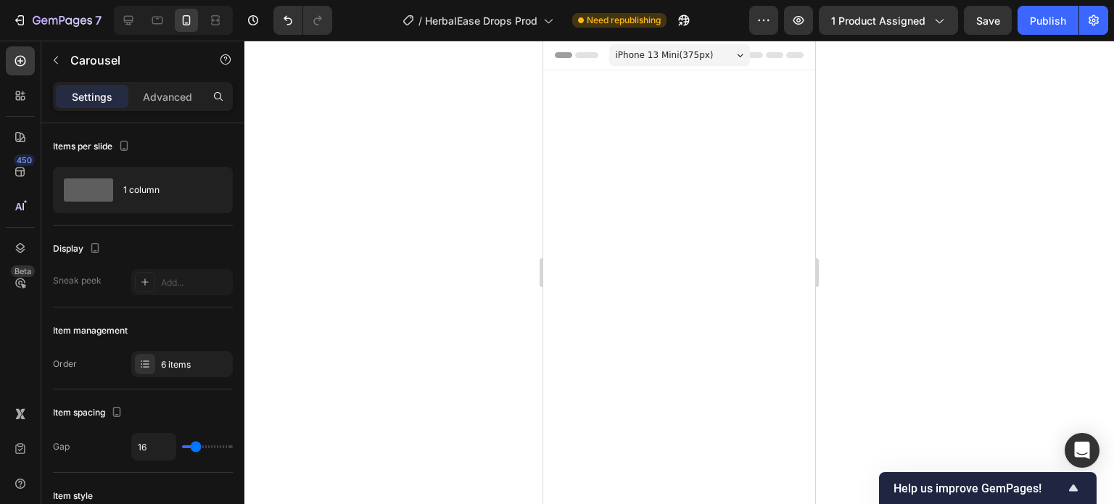
scroll to position [6567, 0]
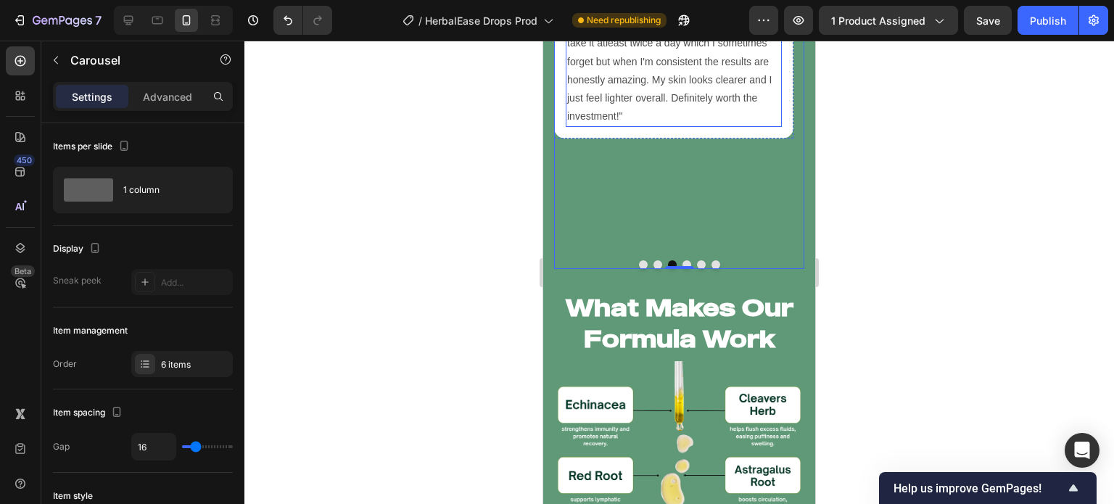
click at [655, 125] on p ""I've always been into wellness but was skeptical about [MEDICAL_DATA] until my…" at bounding box center [673, 15] width 213 height 219
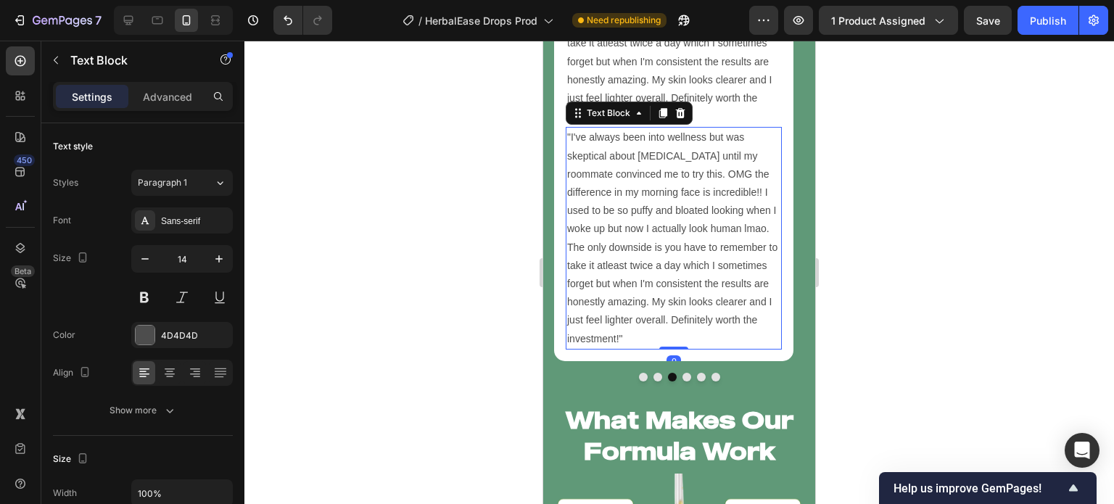
click at [649, 346] on p ""I've always been into wellness but was skeptical about [MEDICAL_DATA] until my…" at bounding box center [673, 237] width 213 height 219
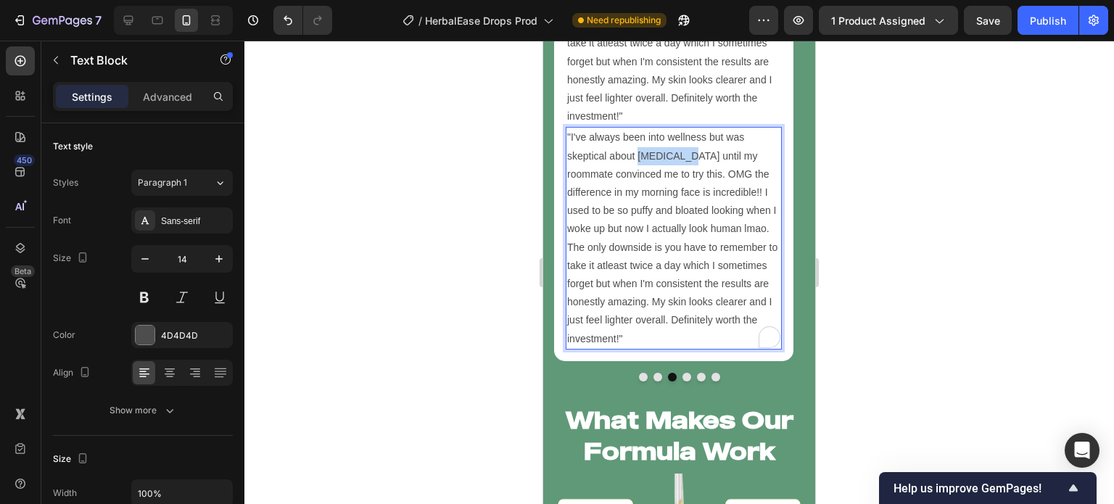
click at [649, 346] on p ""I've always been into wellness but was skeptical about [MEDICAL_DATA] until my…" at bounding box center [673, 237] width 213 height 219
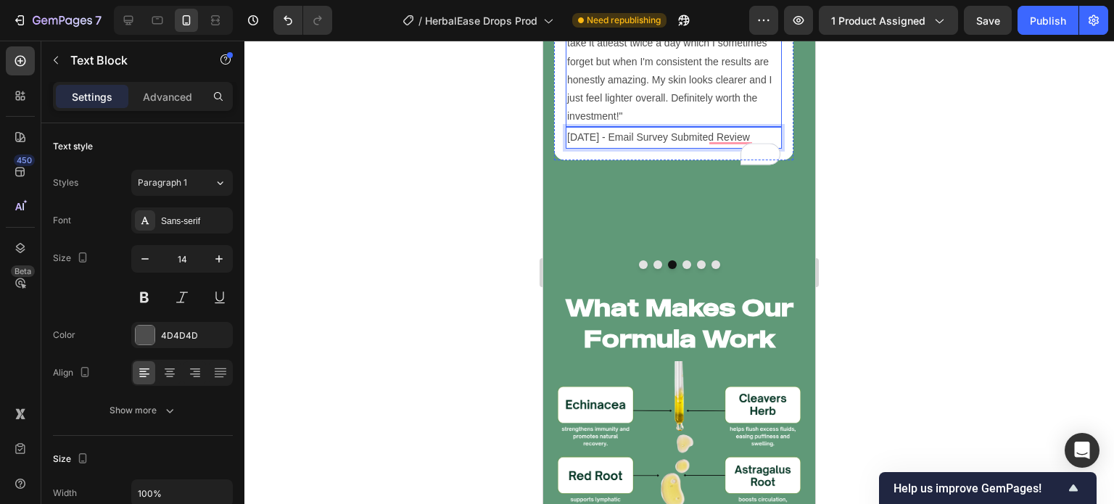
click at [638, 125] on p ""I've always been into wellness but was skeptical about [MEDICAL_DATA] until my…" at bounding box center [673, 15] width 213 height 219
click at [643, 147] on p "[DATE] - Email Survey Submited Review" at bounding box center [673, 137] width 213 height 18
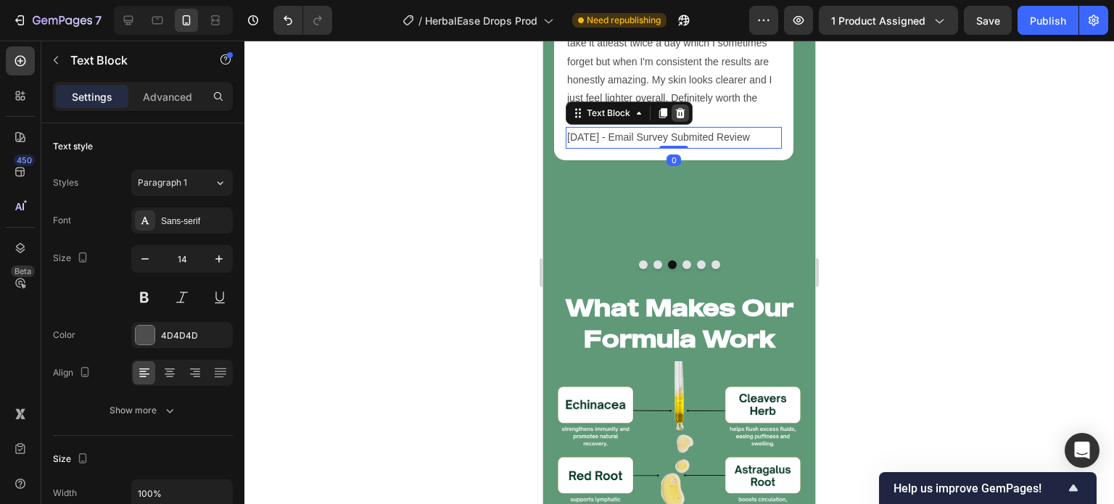
click at [682, 119] on icon at bounding box center [681, 113] width 12 height 12
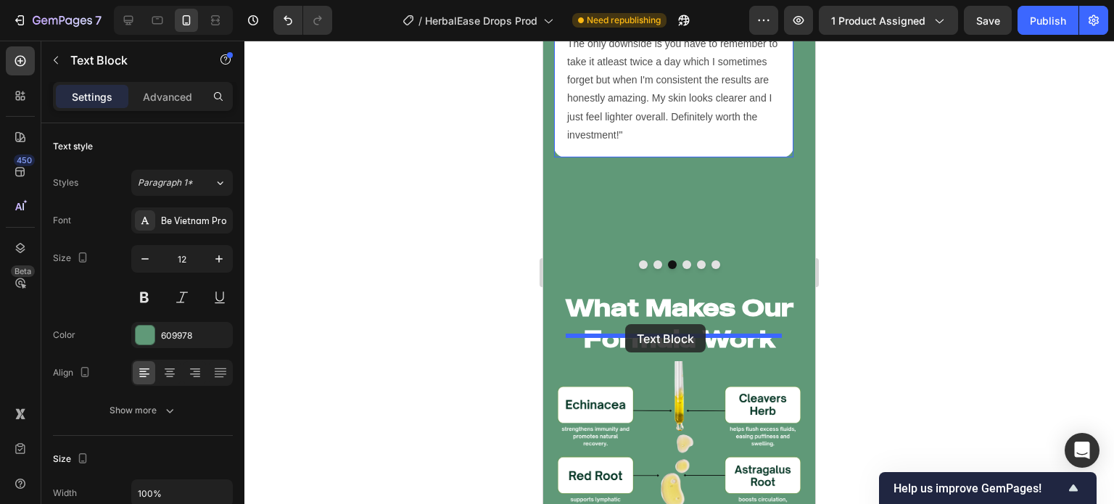
drag, startPoint x: 575, startPoint y: 96, endPoint x: 625, endPoint y: 324, distance: 233.2
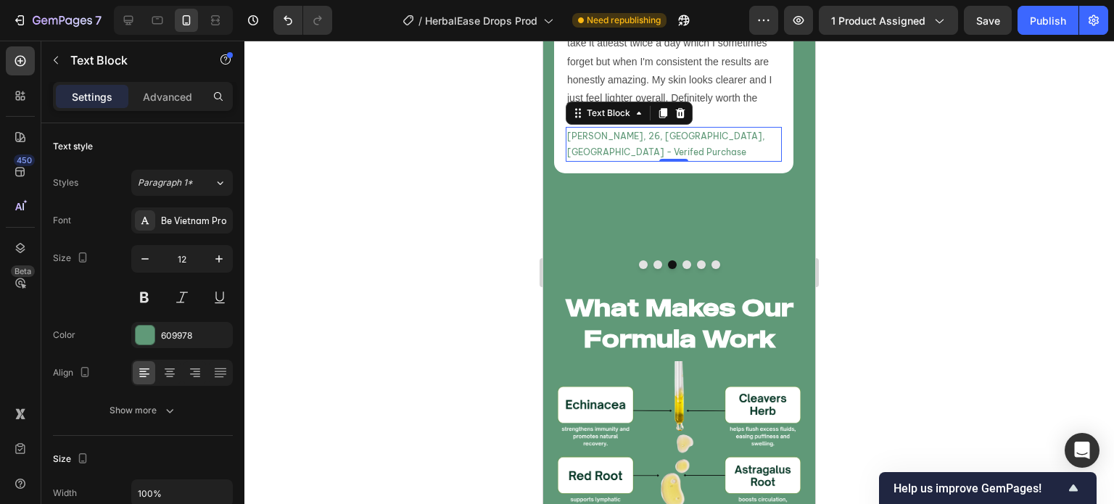
click at [630, 160] on p "[PERSON_NAME], 26, [GEOGRAPHIC_DATA], [GEOGRAPHIC_DATA] - Verifed Purchase" at bounding box center [673, 143] width 213 height 31
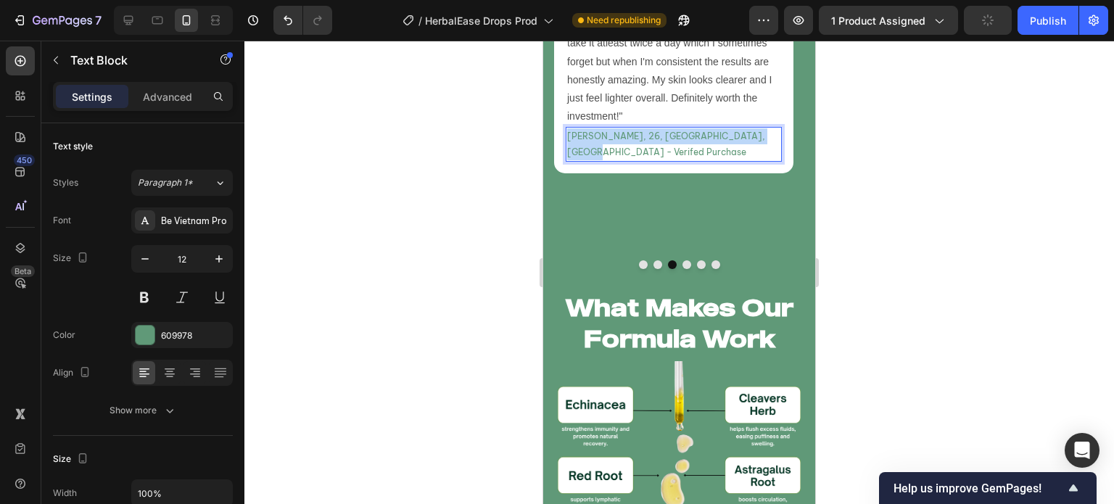
click at [630, 160] on p "[PERSON_NAME], 26, [GEOGRAPHIC_DATA], [GEOGRAPHIC_DATA] - Verifed Purchase" at bounding box center [673, 143] width 213 height 31
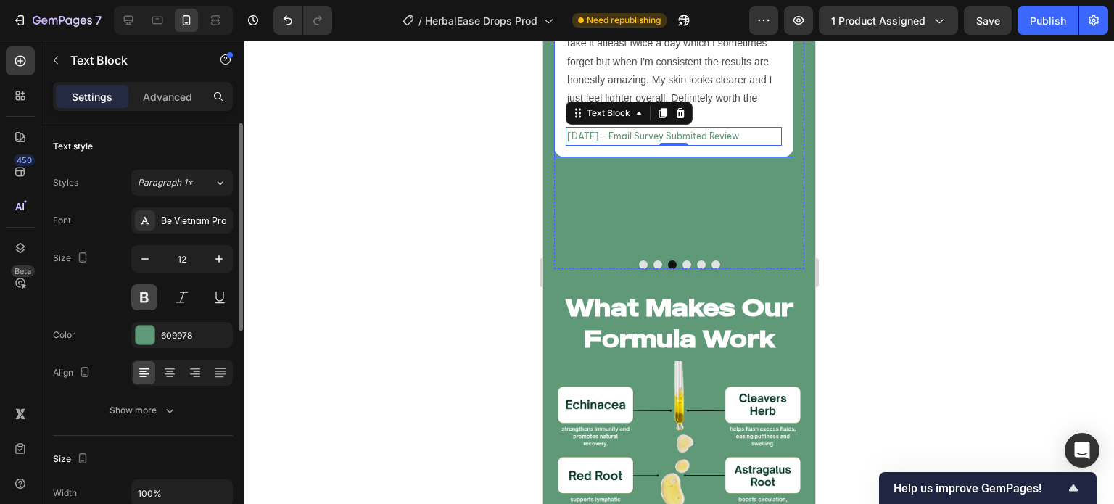
click at [149, 297] on button at bounding box center [144, 297] width 26 height 26
click at [387, 335] on div at bounding box center [679, 273] width 870 height 464
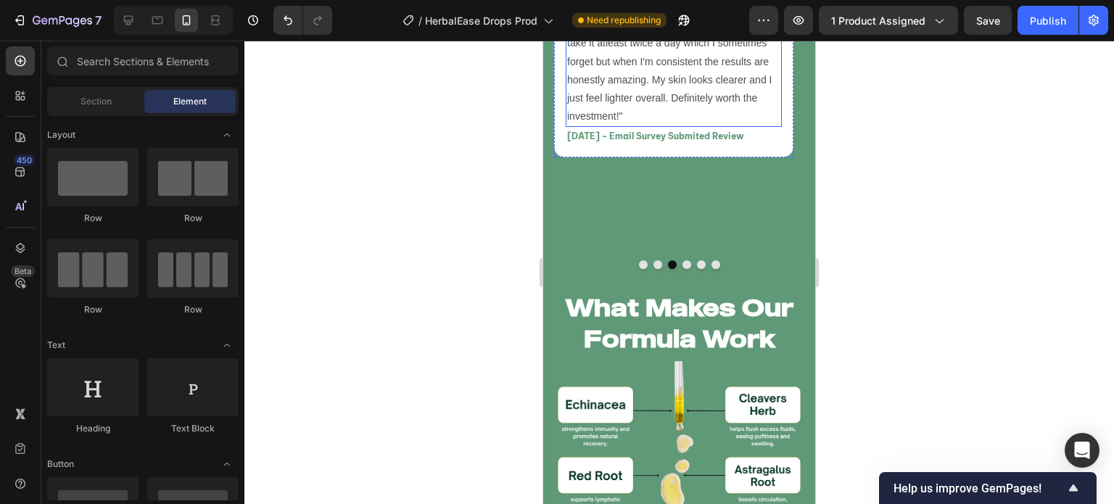
click at [653, 125] on p ""I've always been into wellness but was skeptical about [MEDICAL_DATA] until my…" at bounding box center [673, 15] width 213 height 219
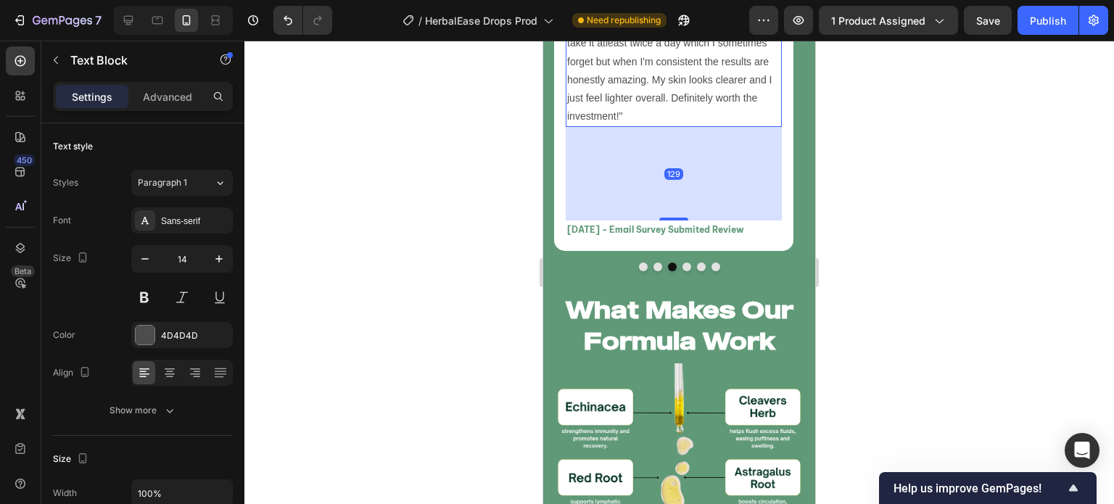
drag, startPoint x: 676, startPoint y: 315, endPoint x: 696, endPoint y: 408, distance: 95.8
click at [696, 127] on div "129" at bounding box center [674, 127] width 216 height 0
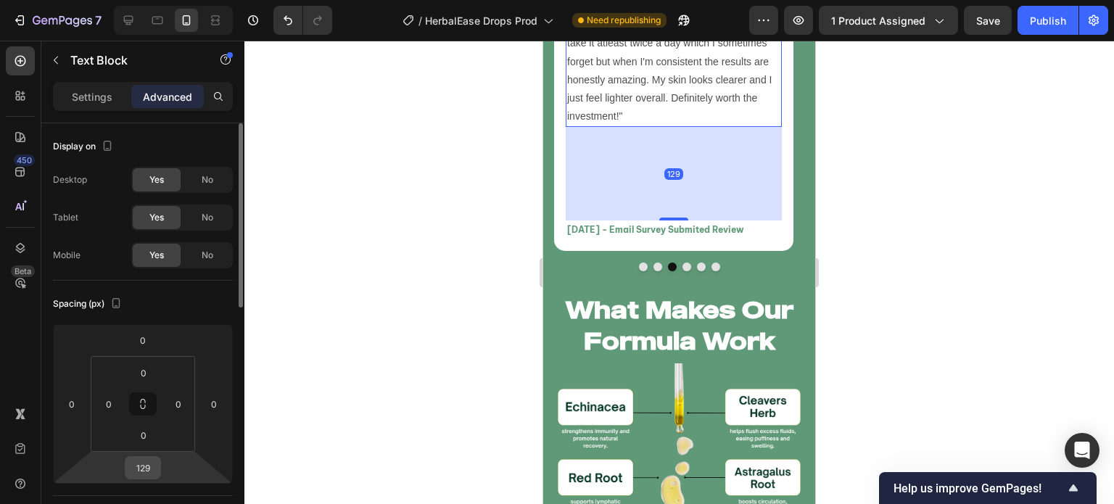
click at [154, 461] on input "129" at bounding box center [142, 468] width 29 height 22
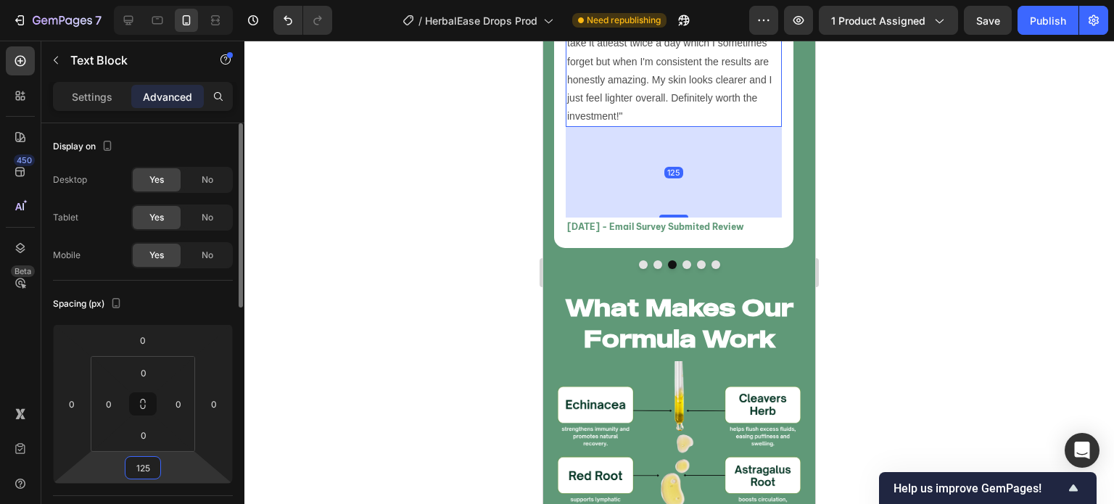
type input "126"
click at [447, 332] on div at bounding box center [679, 273] width 870 height 464
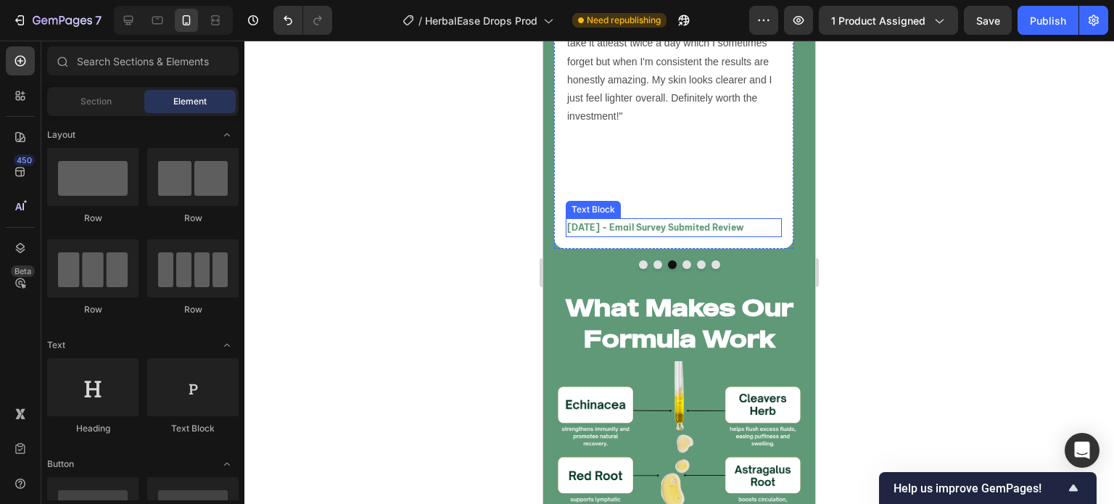
click at [683, 236] on p "[DATE] - Email Survey Submited Review" at bounding box center [673, 228] width 213 height 16
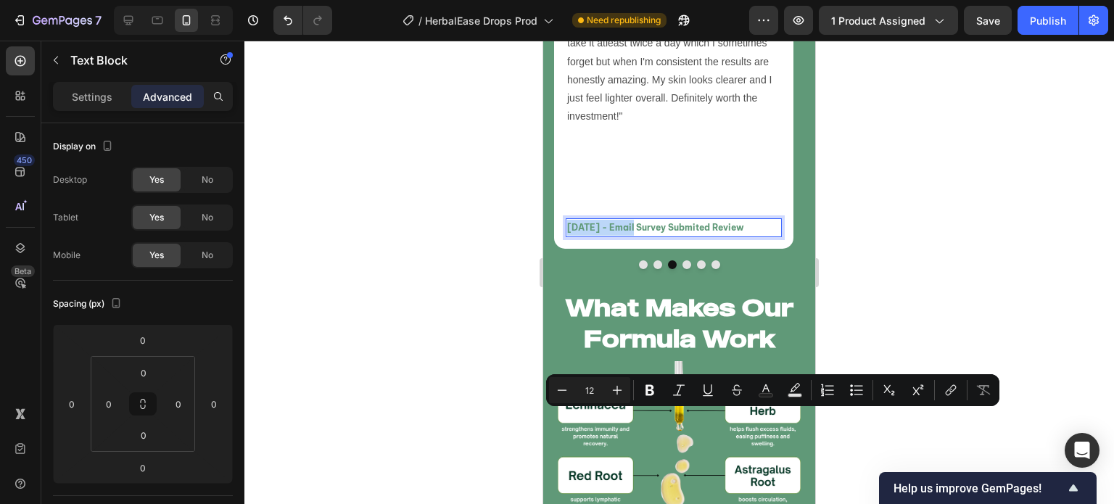
drag, startPoint x: 633, startPoint y: 419, endPoint x: 569, endPoint y: 416, distance: 63.9
click at [569, 236] on p "[DATE] - Email Survey Submited Review" at bounding box center [673, 228] width 213 height 16
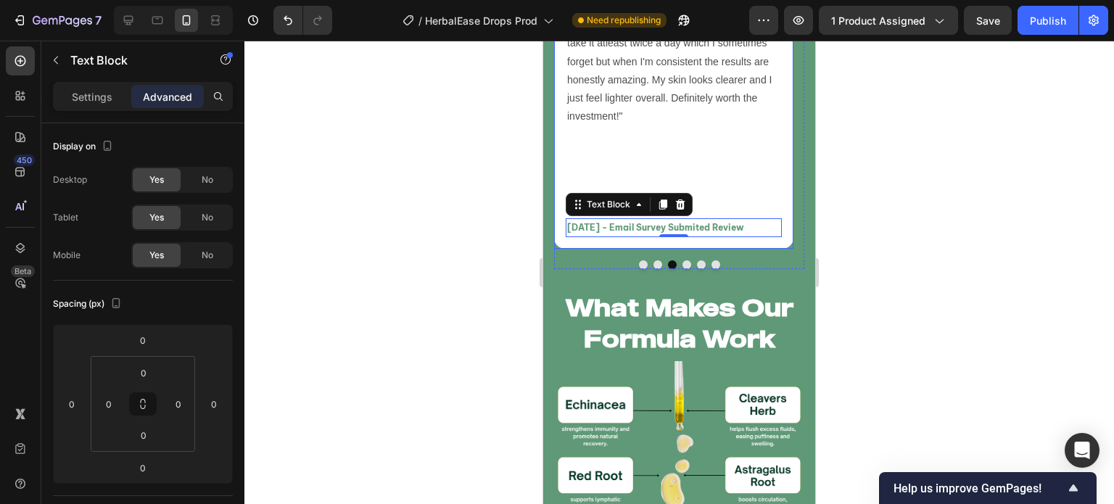
drag, startPoint x: 482, startPoint y: 400, endPoint x: 490, endPoint y: 401, distance: 7.3
click at [482, 400] on div at bounding box center [679, 273] width 870 height 464
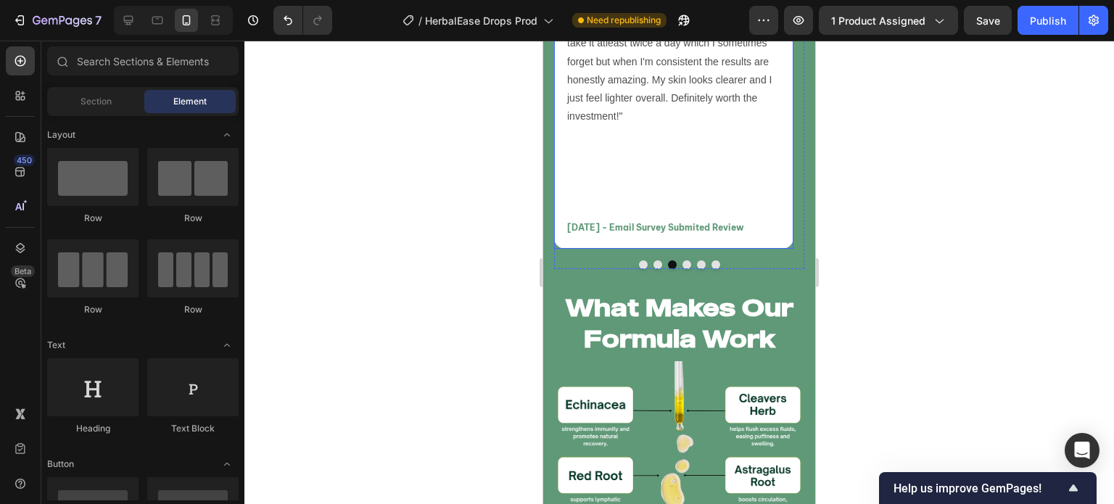
click at [722, 237] on div "Marcus T, 26, Atlanta, GA - Verifed Purchase Text Block "...incredible!!..." He…" at bounding box center [674, 42] width 216 height 390
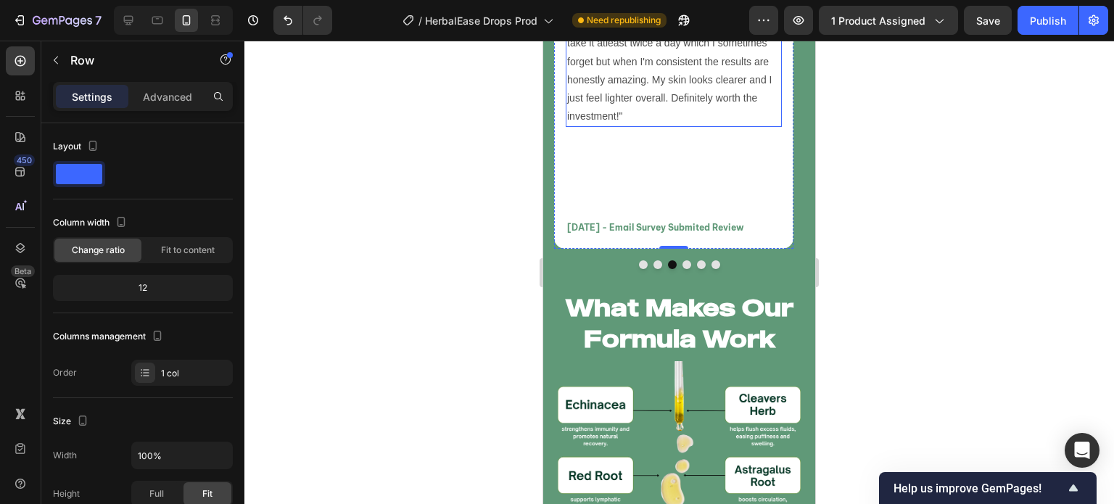
click at [667, 125] on p ""I've always been into wellness but was skeptical about [MEDICAL_DATA] until my…" at bounding box center [673, 15] width 213 height 219
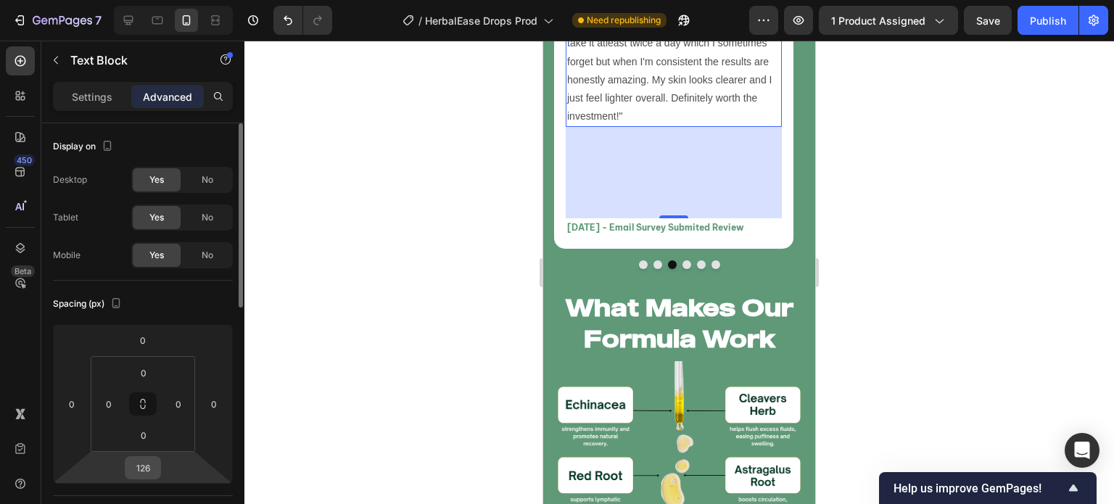
click at [159, 469] on div "126" at bounding box center [143, 467] width 36 height 23
click at [144, 469] on input "126" at bounding box center [142, 468] width 29 height 22
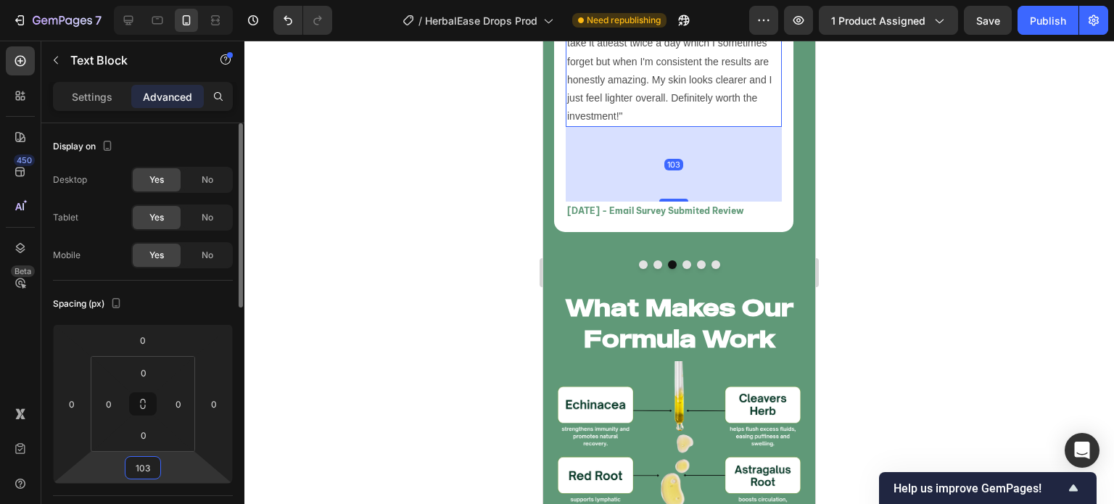
type input "104"
click at [400, 336] on div at bounding box center [679, 273] width 870 height 464
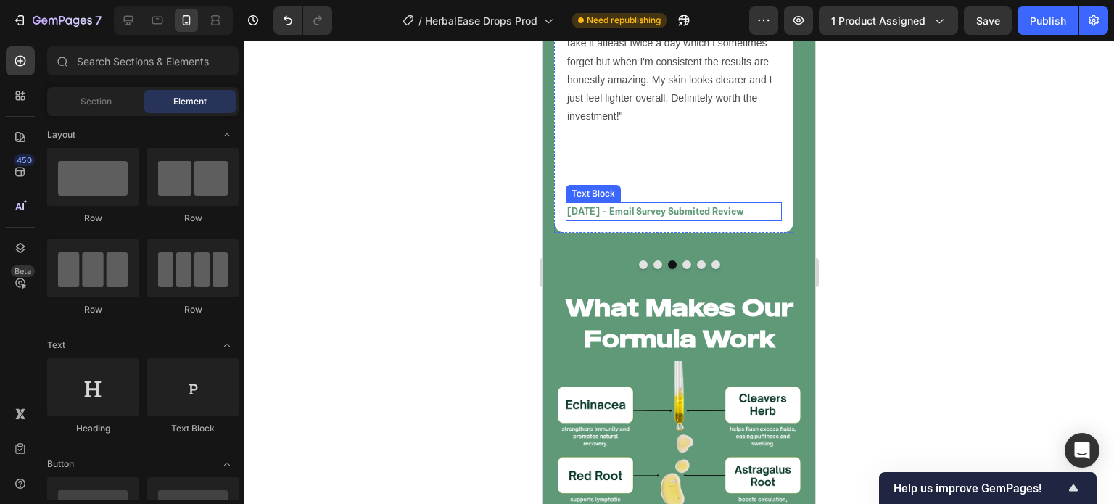
click at [627, 220] on p "[DATE] - Email Survey Submited Review" at bounding box center [673, 212] width 213 height 16
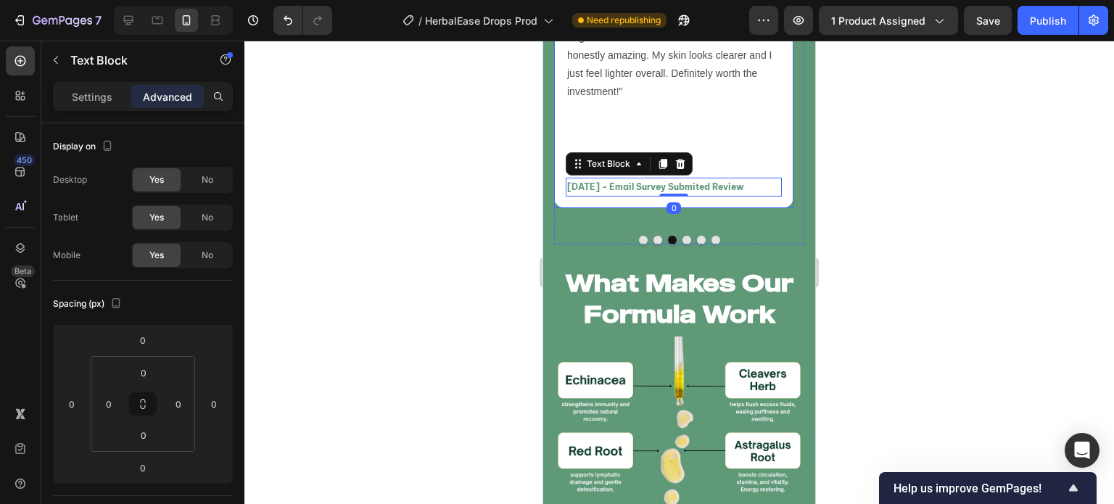
scroll to position [6592, 0]
click at [683, 244] on button "Dot" at bounding box center [687, 239] width 9 height 9
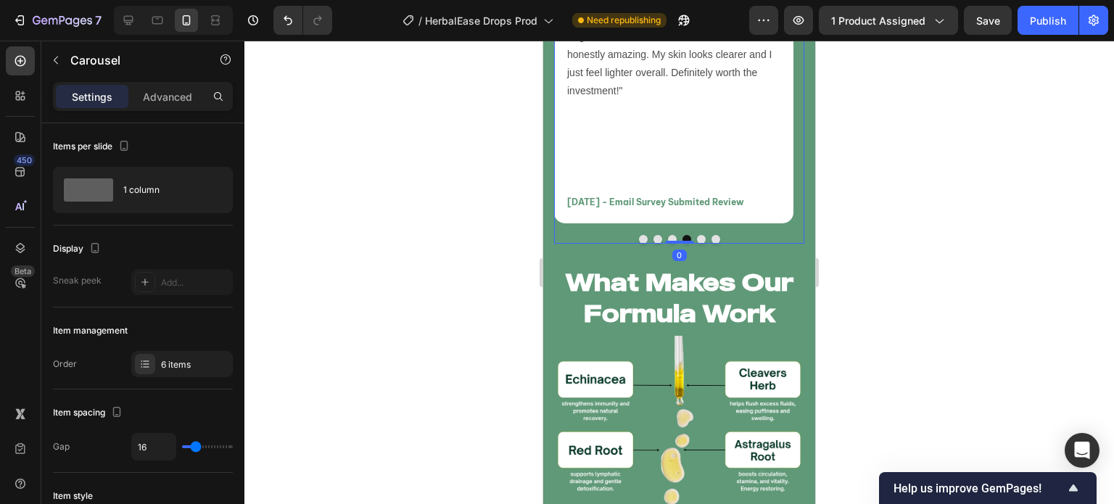
click at [697, 244] on button "Dot" at bounding box center [701, 239] width 9 height 9
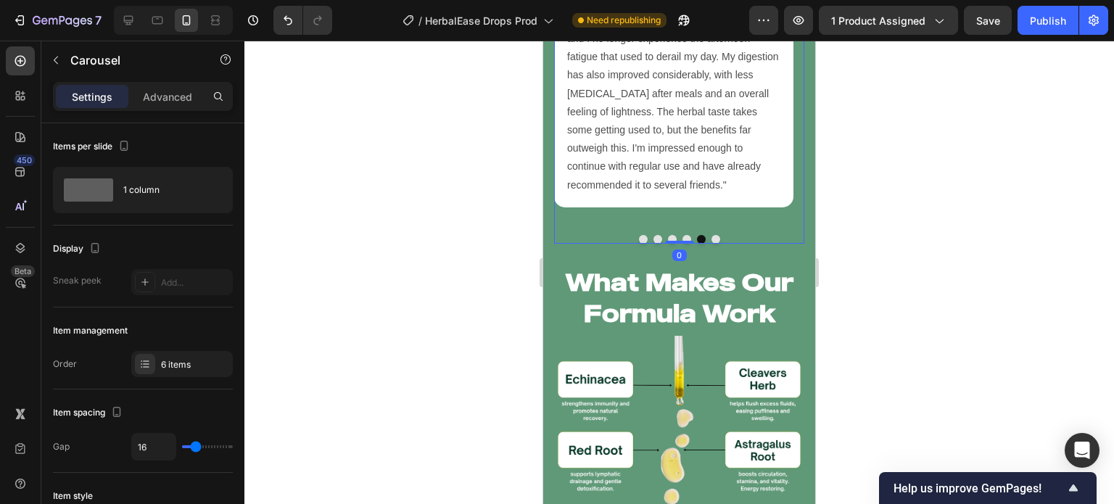
click at [668, 244] on button "Dot" at bounding box center [672, 239] width 9 height 9
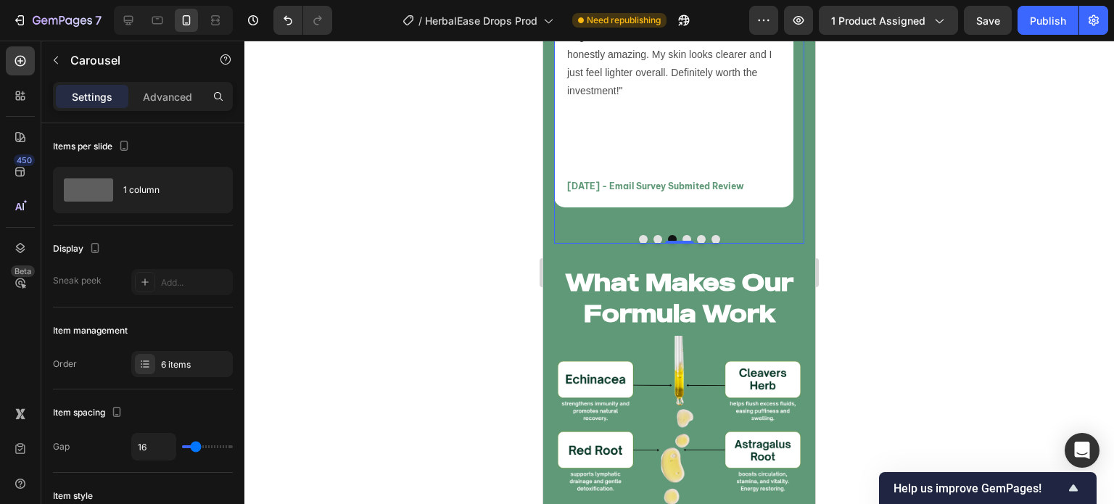
click at [654, 244] on button "Dot" at bounding box center [658, 239] width 9 height 9
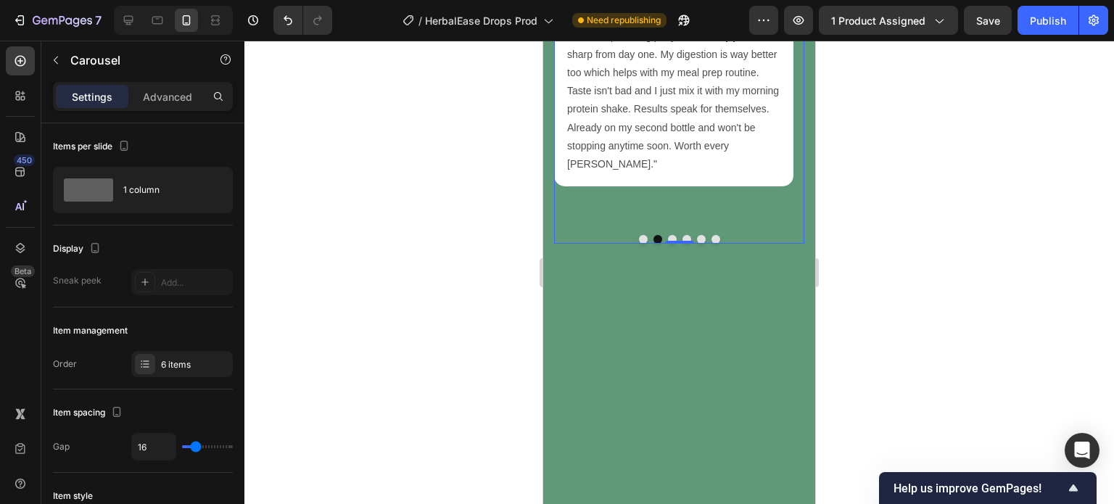
scroll to position [6475, 0]
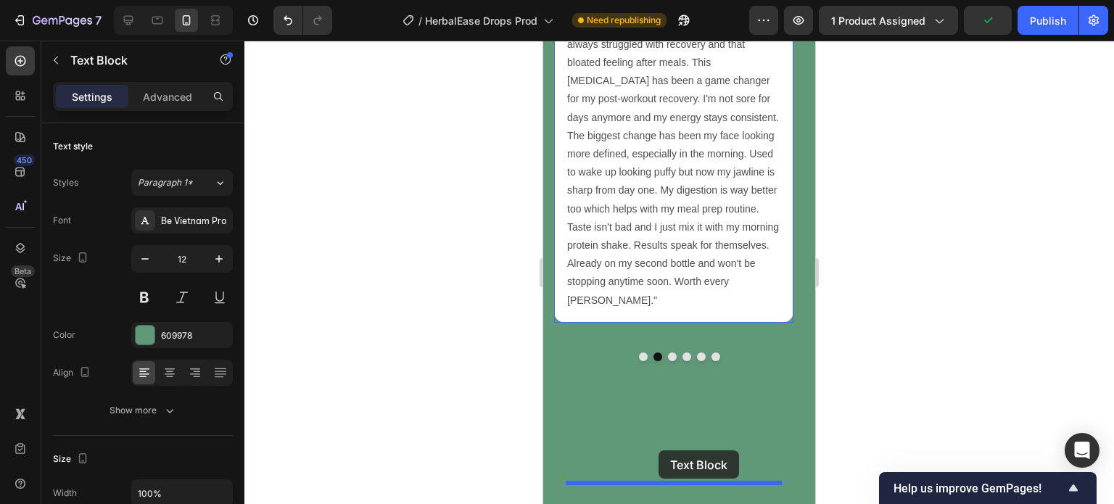
drag, startPoint x: 603, startPoint y: 168, endPoint x: 659, endPoint y: 450, distance: 287.7
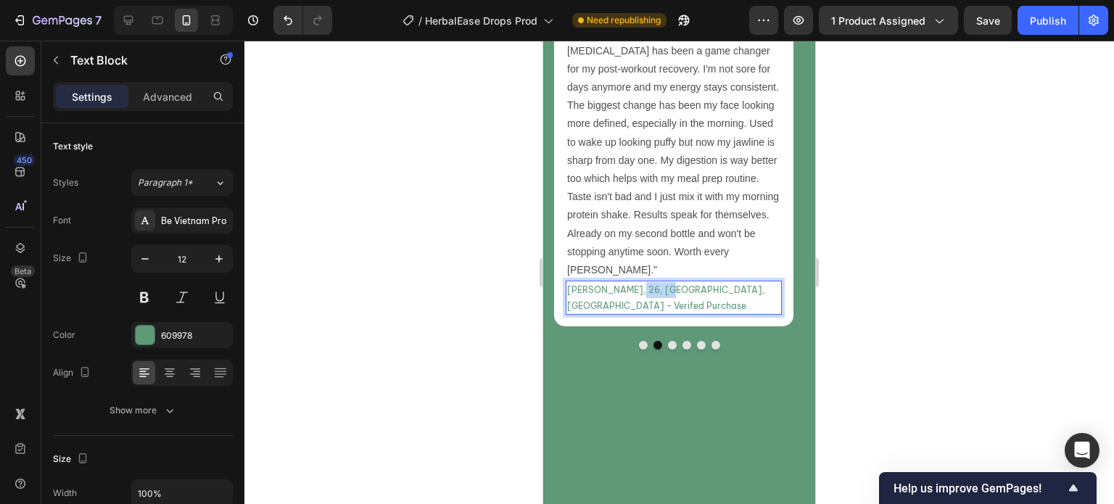
click at [641, 313] on p "[PERSON_NAME], 26, [GEOGRAPHIC_DATA], [GEOGRAPHIC_DATA] - Verifed Purchase" at bounding box center [673, 297] width 213 height 31
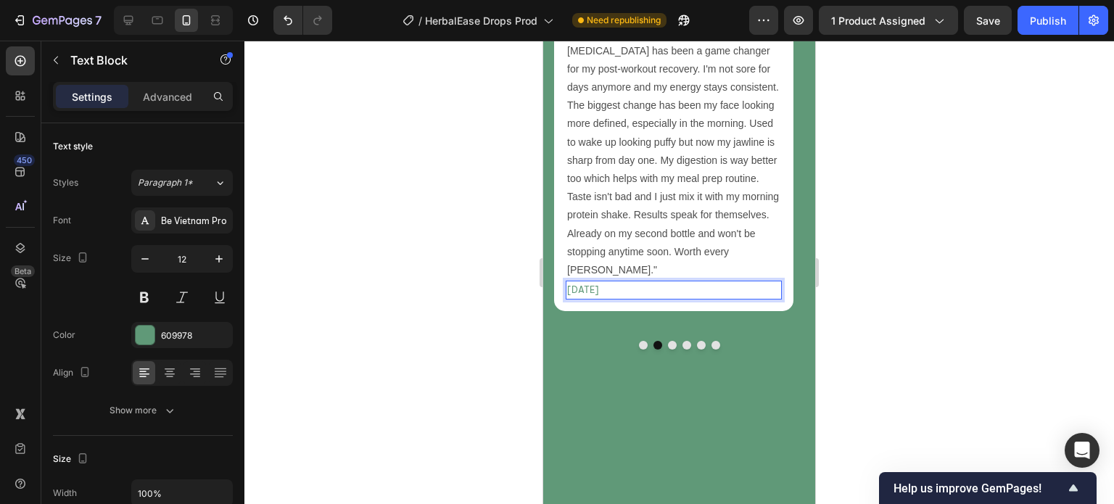
click at [641, 298] on p "January 28, 2024" at bounding box center [673, 290] width 213 height 16
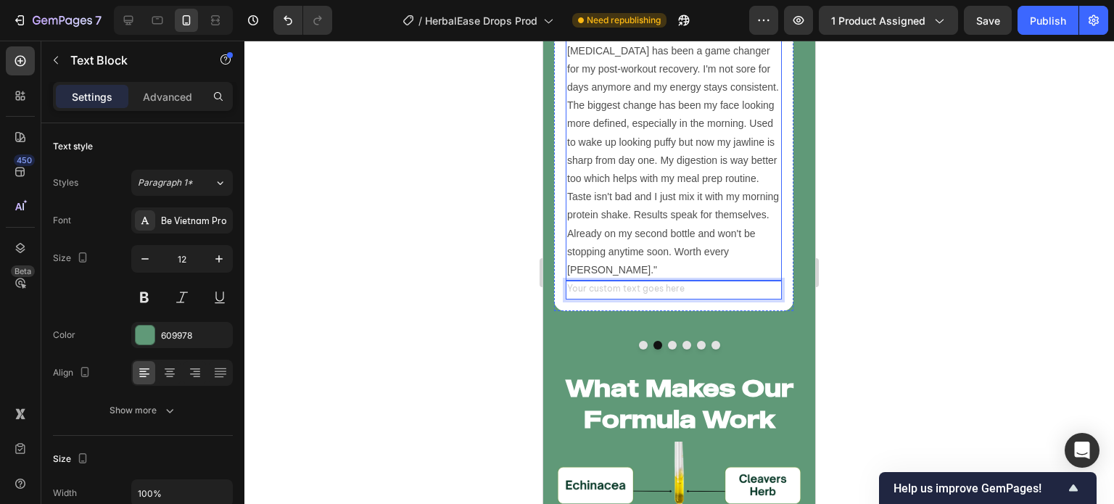
scroll to position [6539, 0]
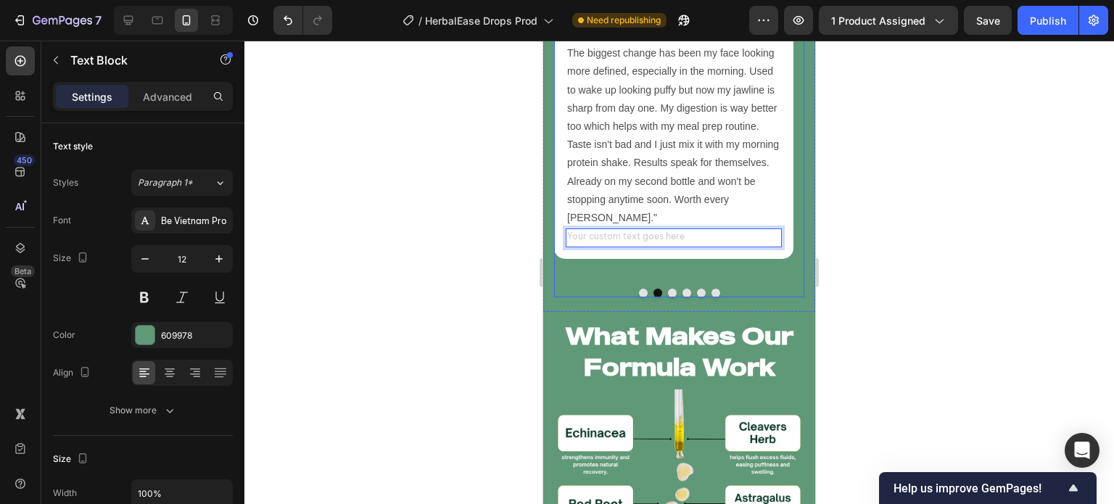
click at [668, 297] on button "Dot" at bounding box center [672, 293] width 9 height 9
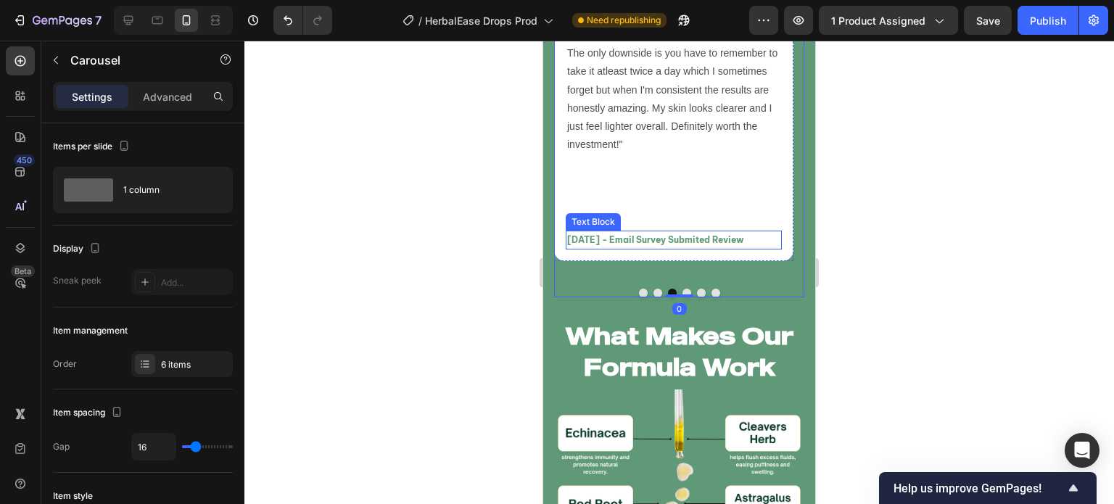
click at [664, 248] on p "[DATE] - Email Survey Submited Review" at bounding box center [673, 240] width 213 height 16
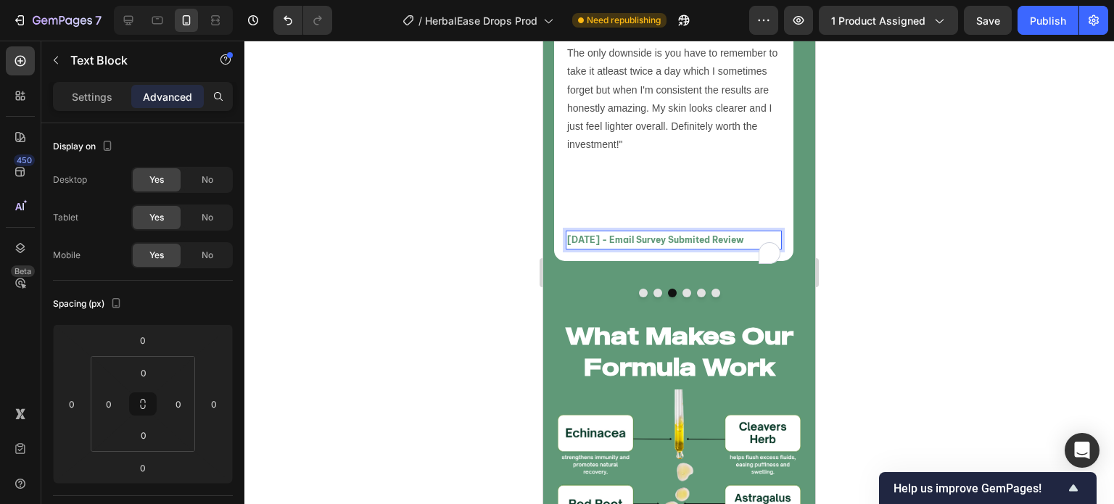
click at [664, 248] on p "[DATE] - Email Survey Submited Review" at bounding box center [673, 240] width 213 height 16
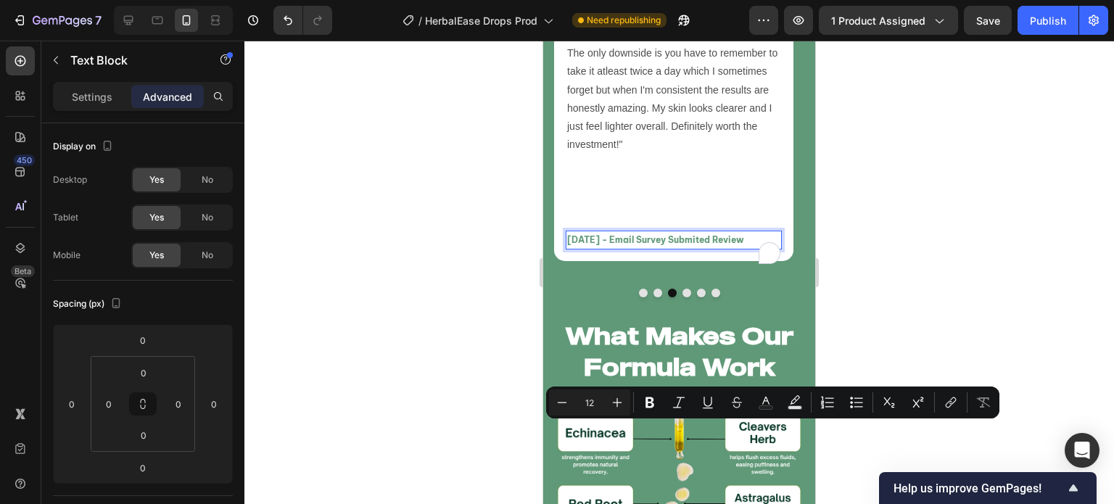
copy p "[DATE] - Email Survey Submited Review"
click at [654, 297] on button "Dot" at bounding box center [658, 293] width 9 height 9
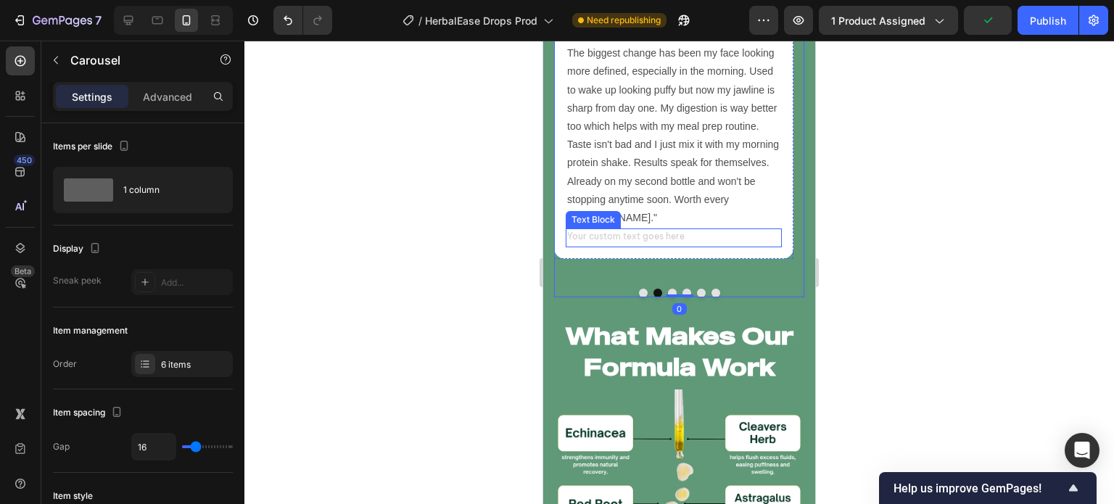
click at [643, 247] on div "Rich Text Editor. Editing area: main" at bounding box center [674, 237] width 216 height 19
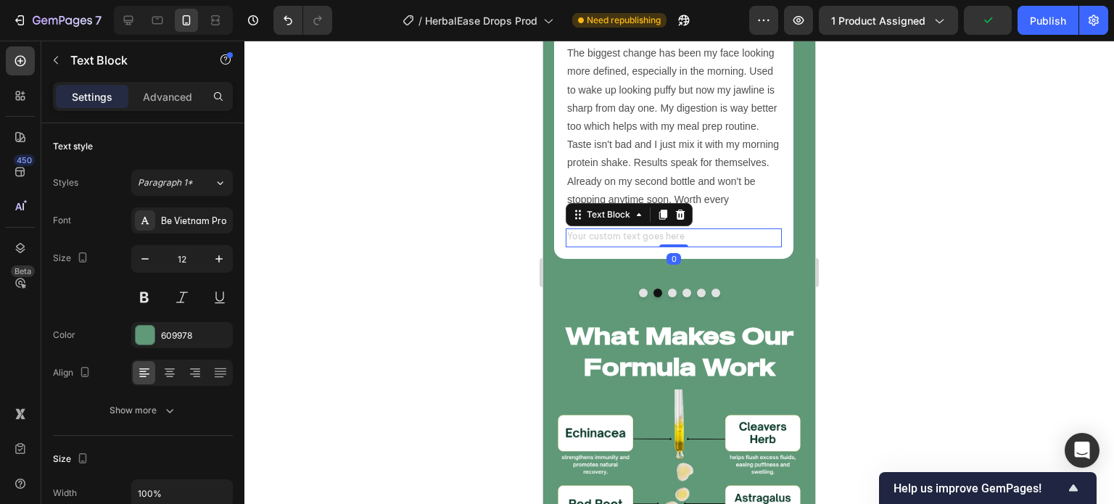
click at [643, 247] on div "Rich Text Editor. Editing area: main" at bounding box center [674, 237] width 216 height 19
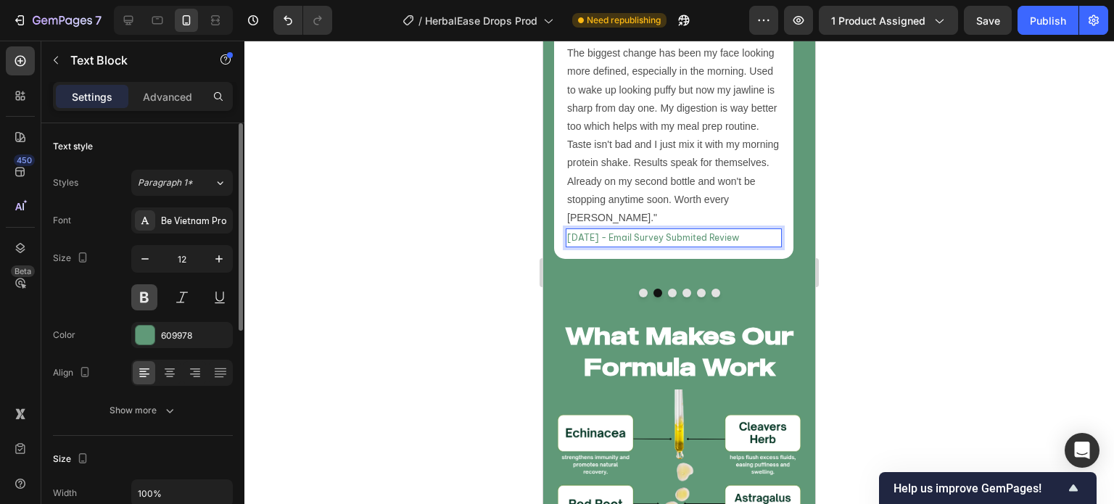
click at [142, 287] on button at bounding box center [144, 297] width 26 height 26
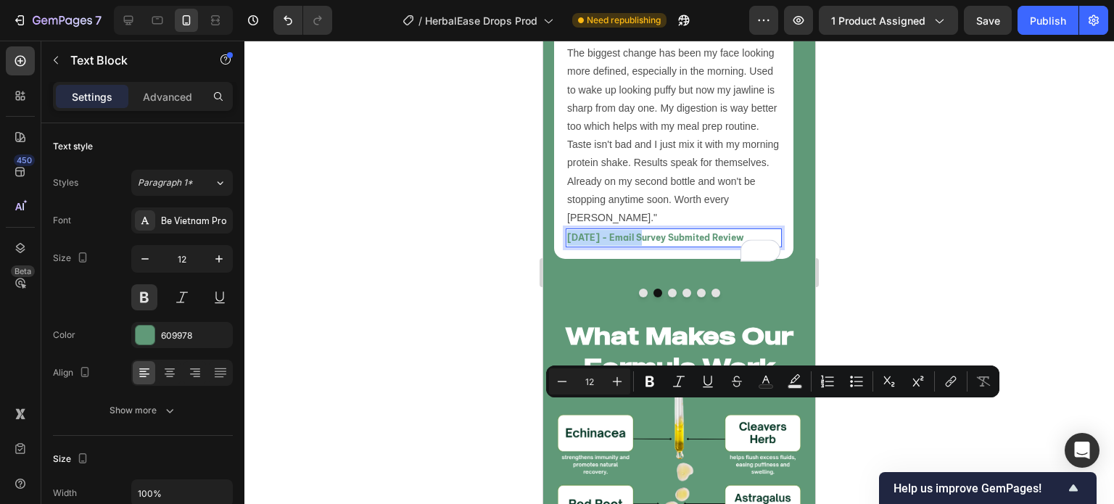
drag, startPoint x: 643, startPoint y: 410, endPoint x: 567, endPoint y: 408, distance: 75.5
click at [567, 246] on p "[DATE] - Email Survey Submited Review" at bounding box center [673, 238] width 213 height 16
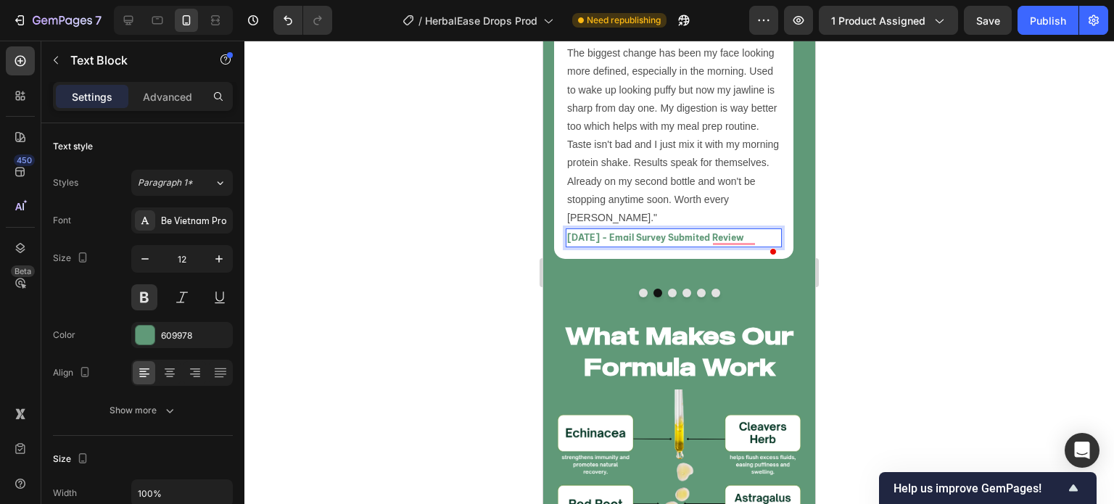
click at [569, 246] on p "February 11, 2024 - Email Survey Submited Review" at bounding box center [673, 238] width 213 height 16
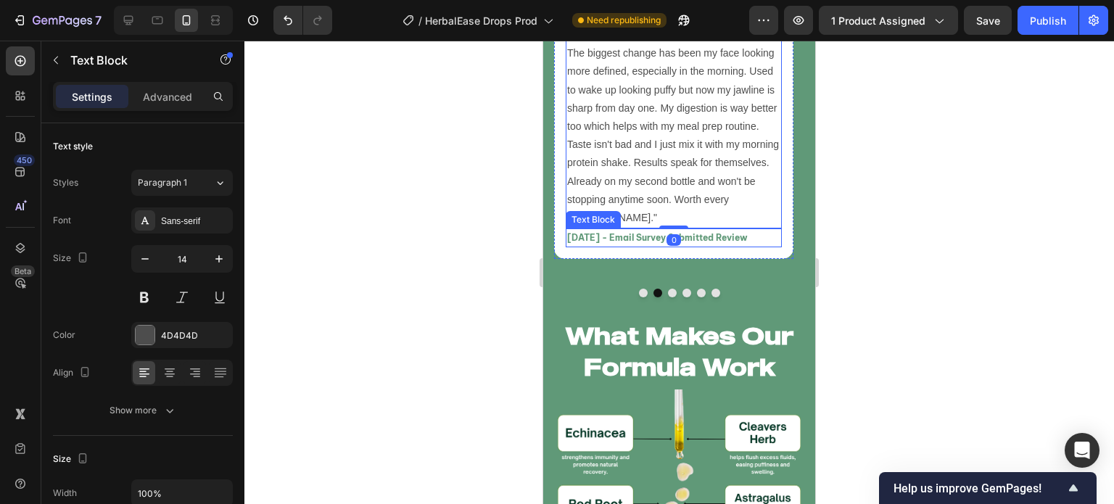
click at [640, 246] on p "February 11, 2024 - Email Survey Submitted Review" at bounding box center [673, 238] width 213 height 16
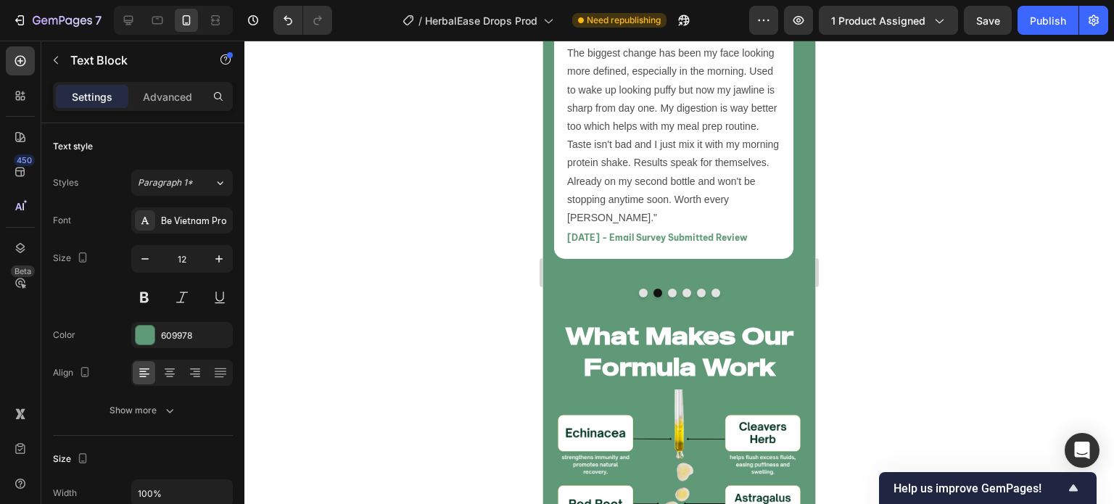
click at [708, 168] on p ""Been hitting the gym heavy for years but always struggled with recovery and th…" at bounding box center [673, 81] width 213 height 292
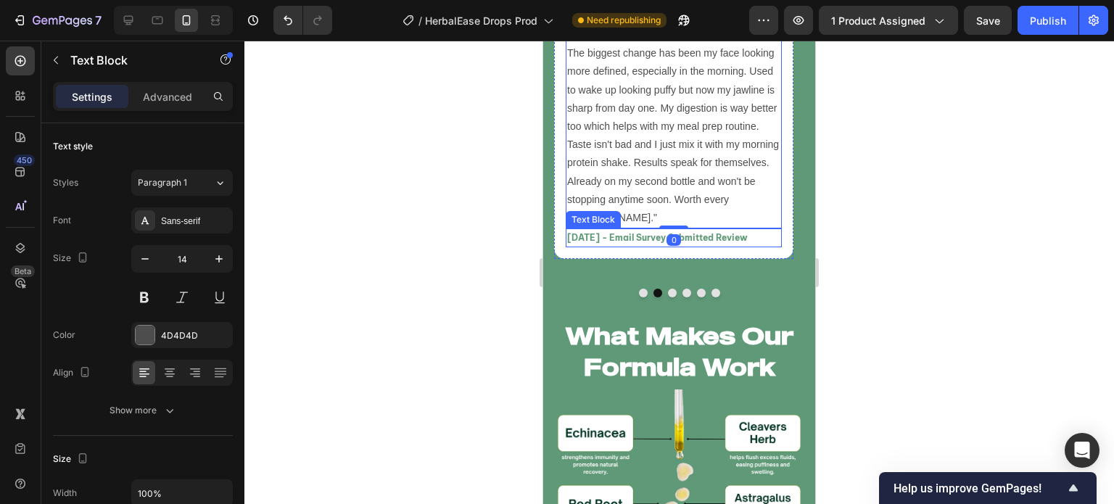
click at [652, 246] on p "February 11, 2024 - Email Survey Submitted Review" at bounding box center [673, 238] width 213 height 16
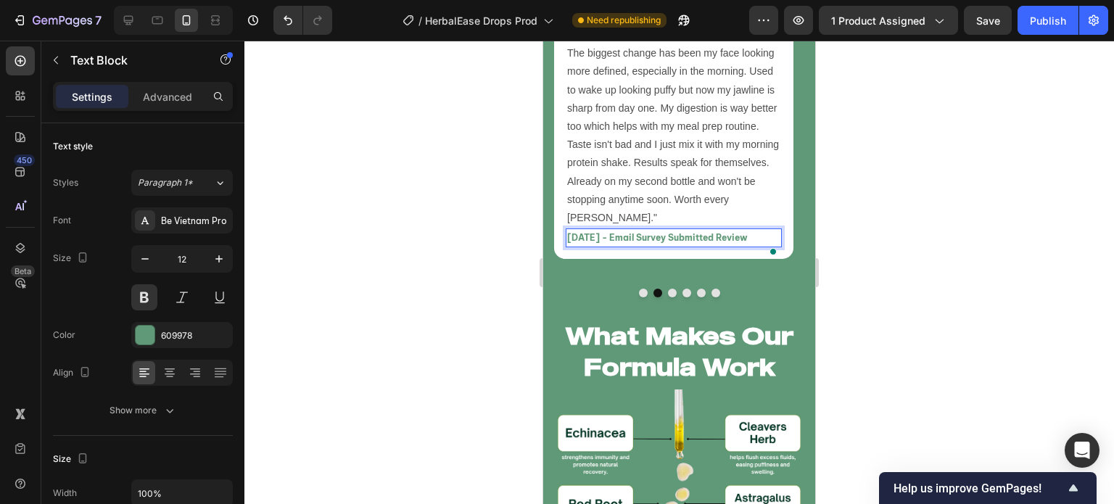
click at [645, 246] on p "February 11, 2024 - Email Survey Submitted Review" at bounding box center [673, 238] width 213 height 16
click at [639, 297] on button "Dot" at bounding box center [643, 293] width 9 height 9
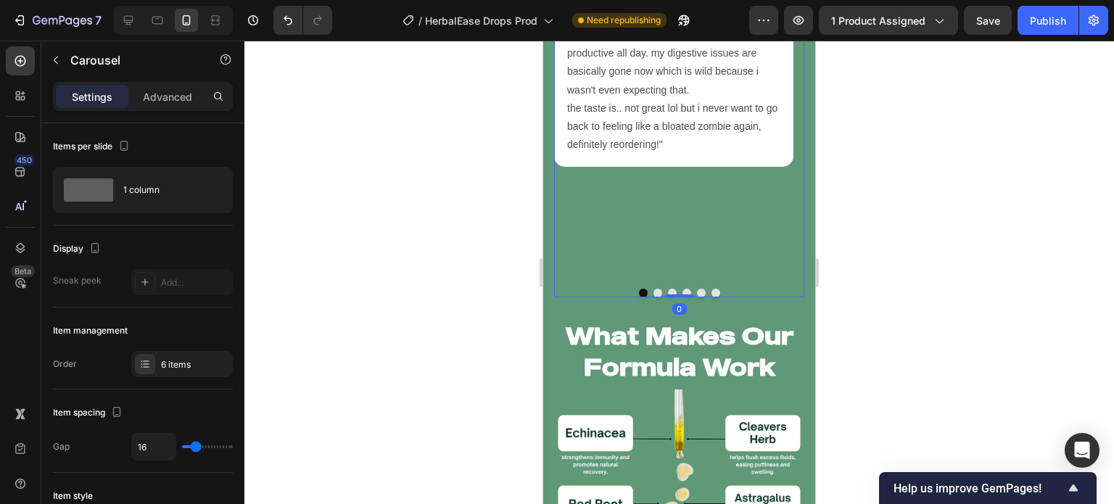
click at [654, 297] on button "Dot" at bounding box center [658, 293] width 9 height 9
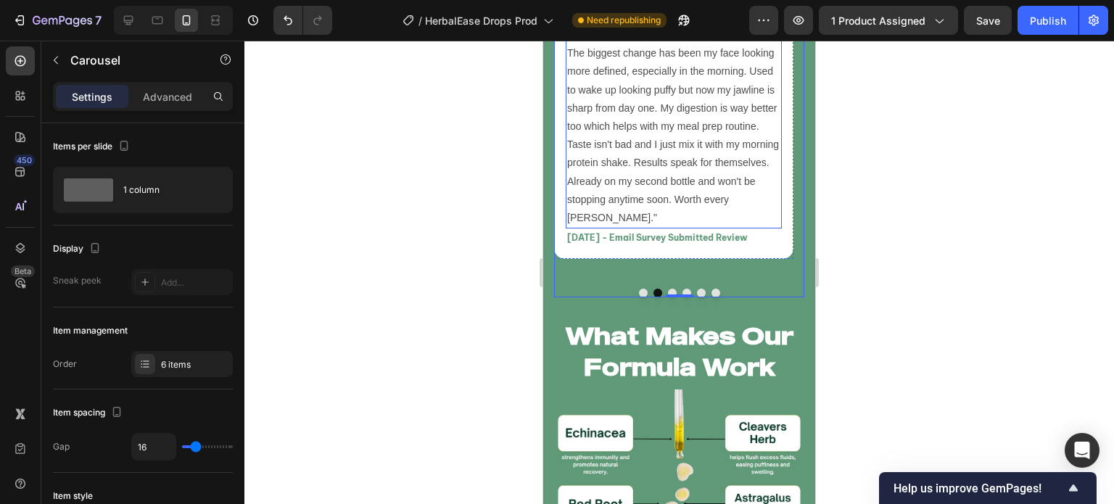
click at [659, 227] on p ""Been hitting the gym heavy for years but always struggled with recovery and th…" at bounding box center [673, 81] width 213 height 292
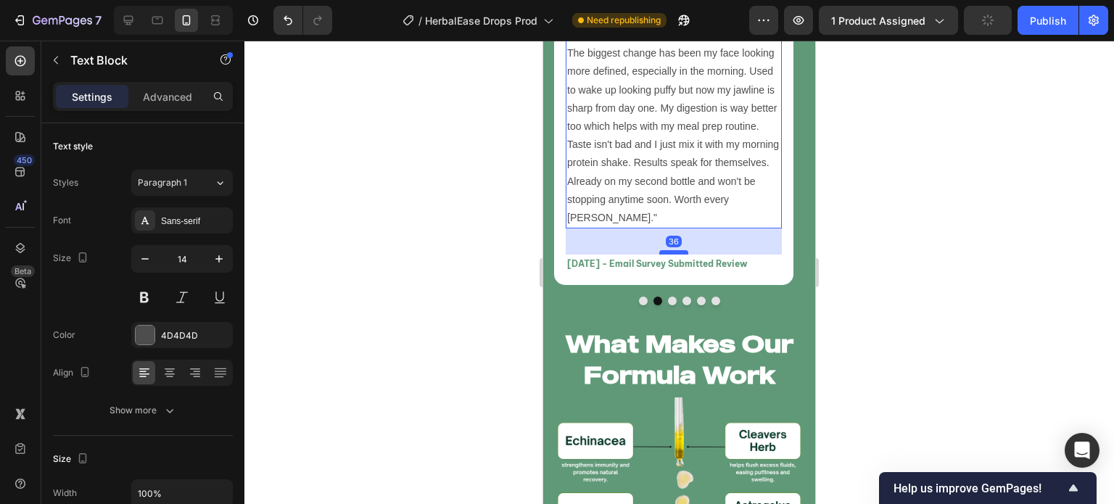
drag, startPoint x: 676, startPoint y: 399, endPoint x: 1084, endPoint y: 448, distance: 410.6
click at [682, 255] on div at bounding box center [673, 252] width 29 height 4
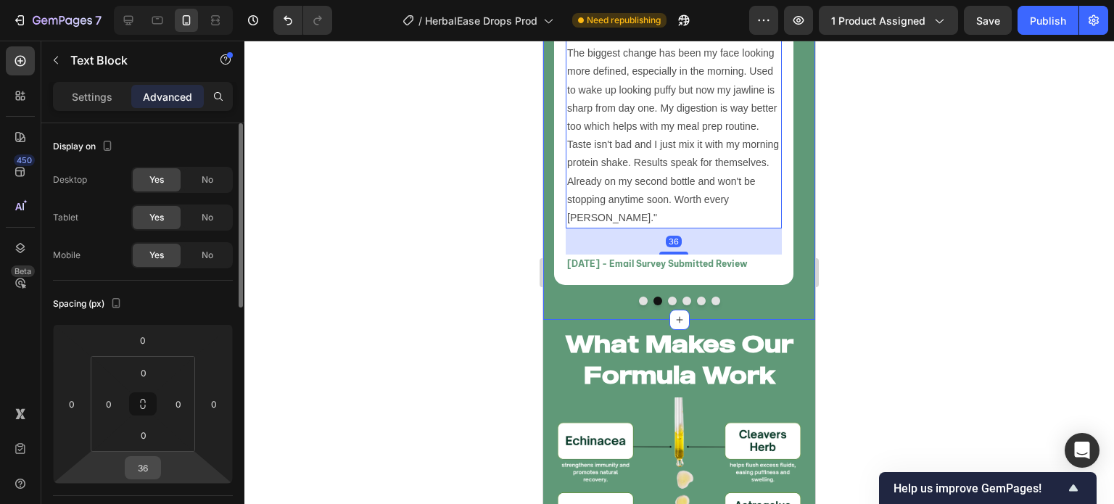
click at [152, 466] on input "36" at bounding box center [142, 468] width 29 height 22
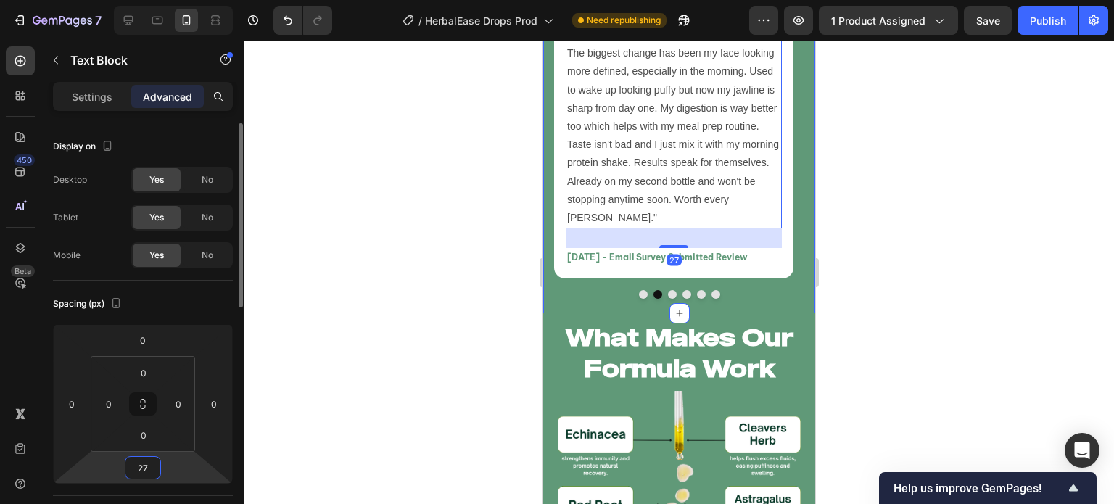
type input "28"
click at [317, 458] on div at bounding box center [679, 273] width 870 height 464
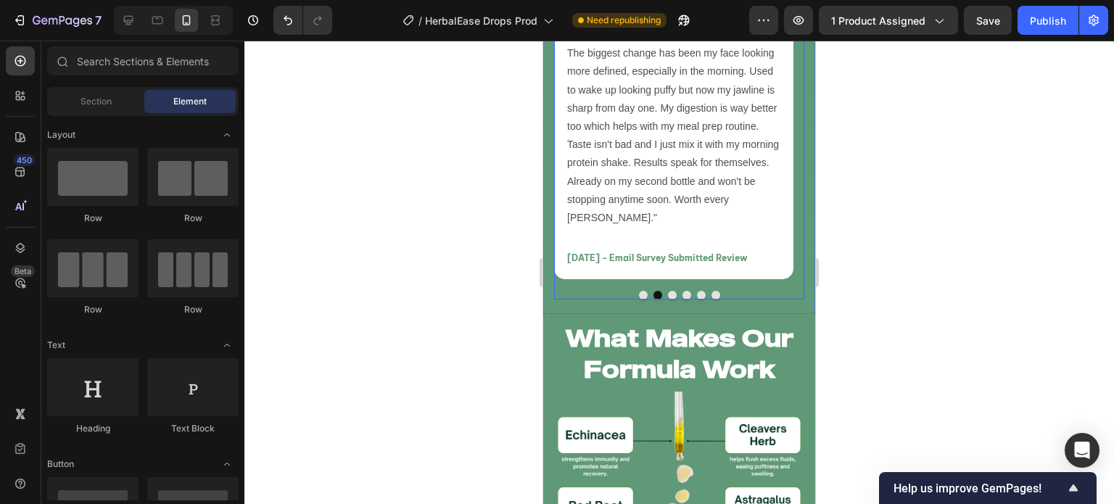
click at [639, 300] on button "Dot" at bounding box center [643, 295] width 9 height 9
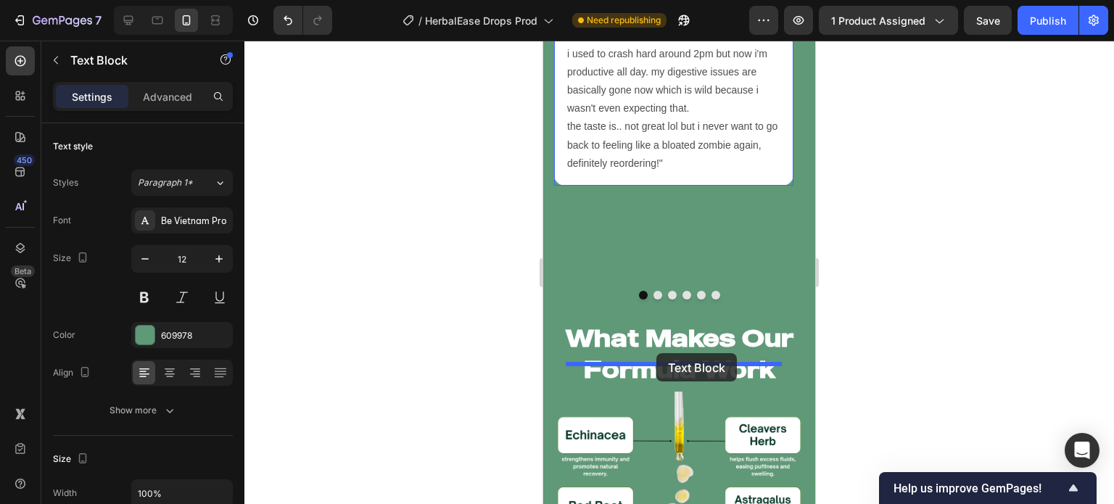
drag, startPoint x: 612, startPoint y: 104, endPoint x: 656, endPoint y: 353, distance: 252.6
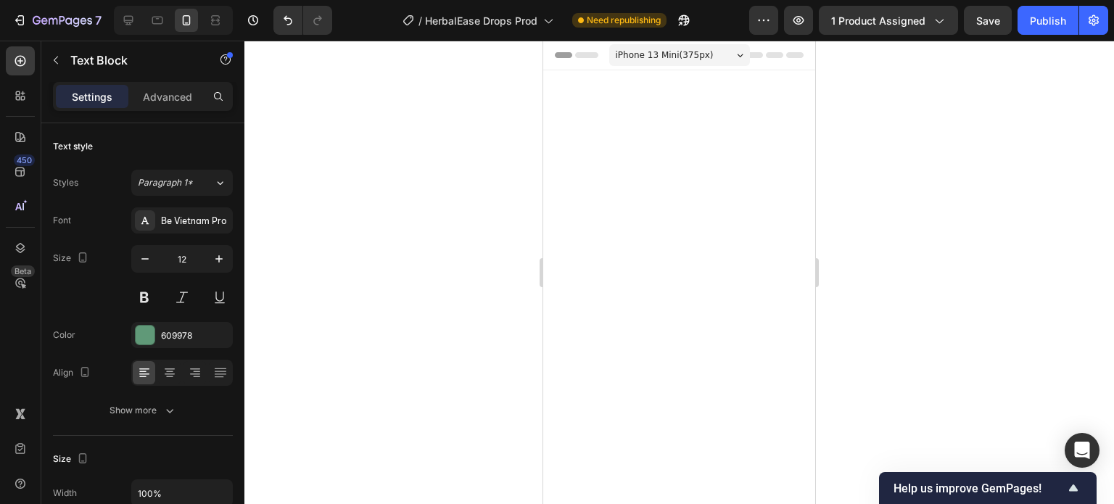
scroll to position [6539, 0]
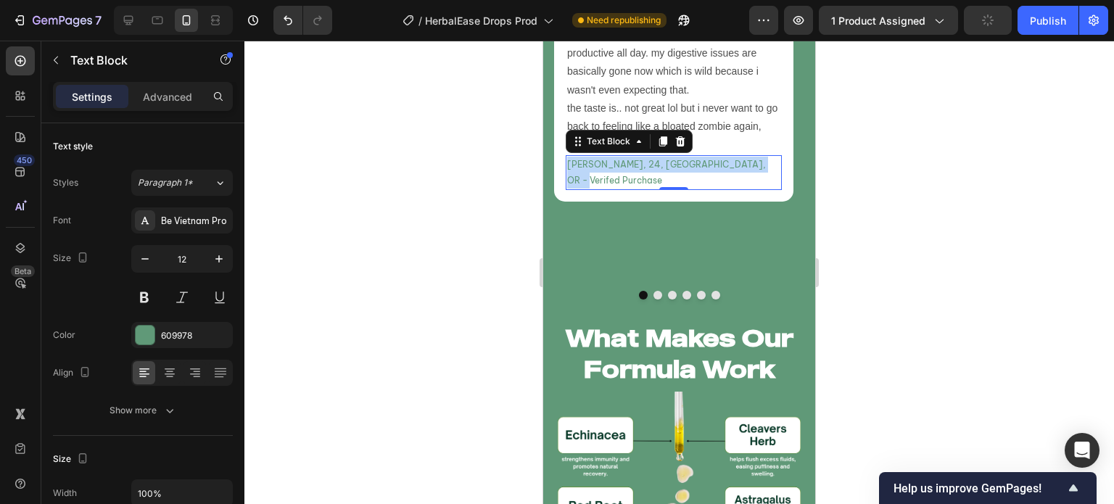
click at [601, 188] on p "[PERSON_NAME], 24, [GEOGRAPHIC_DATA], OR - Verifed Purchase" at bounding box center [673, 172] width 213 height 31
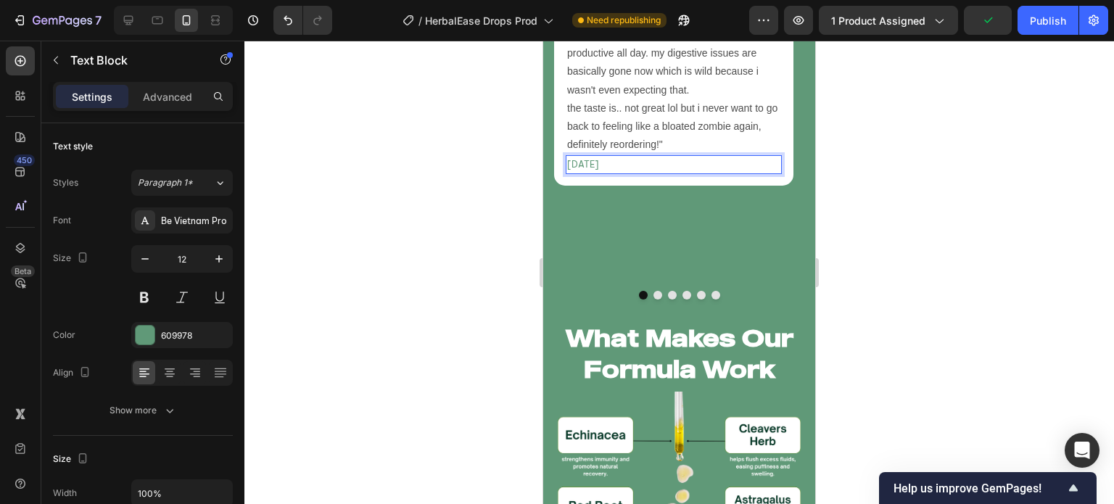
click at [601, 173] on p "[DATE]" at bounding box center [673, 165] width 213 height 16
drag, startPoint x: 601, startPoint y: 353, endPoint x: 649, endPoint y: 447, distance: 104.8
click at [603, 173] on p "[DATE]" at bounding box center [673, 165] width 213 height 16
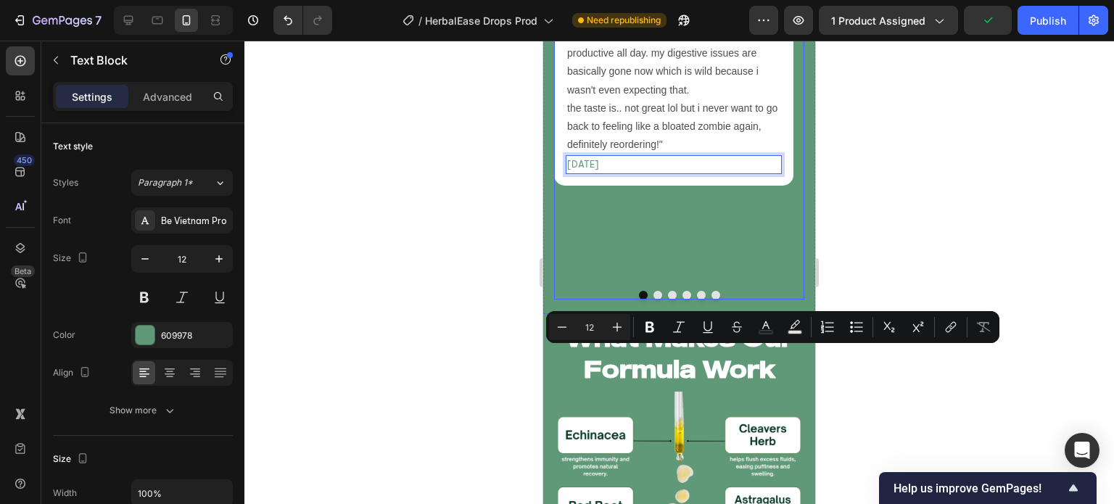
click at [654, 300] on button "Dot" at bounding box center [658, 295] width 9 height 9
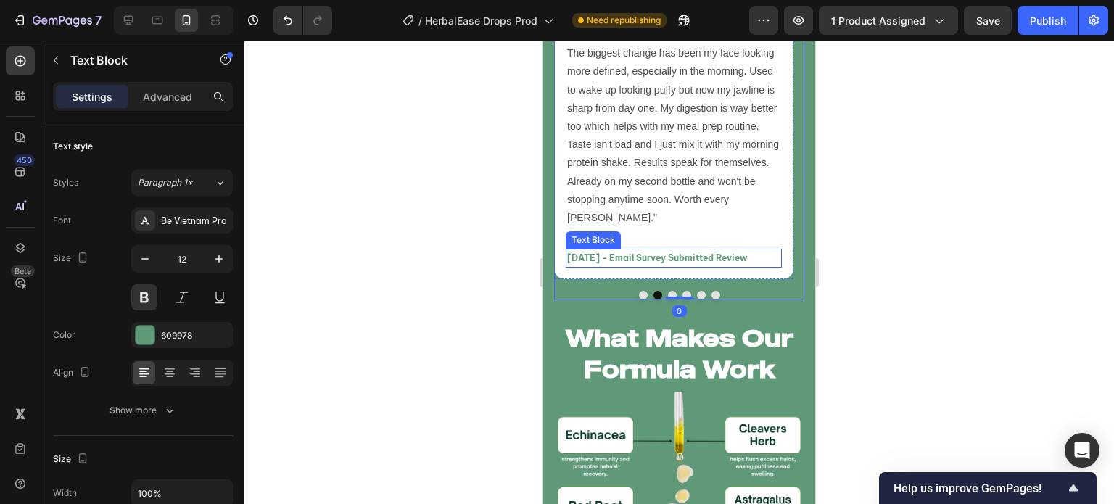
click at [656, 266] on p "[DATE] - Email Survey Submitted Review" at bounding box center [673, 258] width 213 height 16
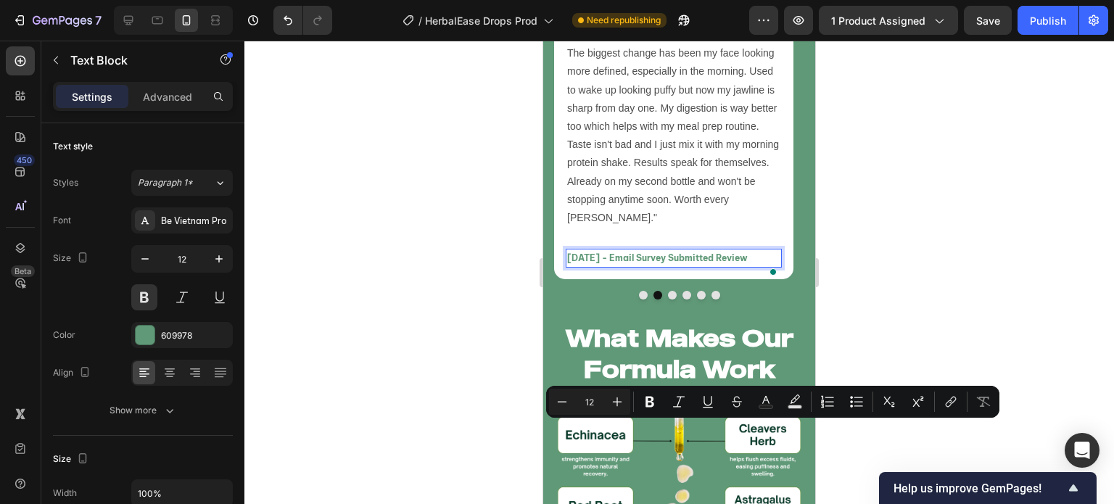
click at [656, 266] on p "[DATE] - Email Survey Submitted Review" at bounding box center [673, 258] width 213 height 16
copy p "[DATE] - Email Survey Submitted Review"
click at [640, 300] on div at bounding box center [679, 295] width 250 height 9
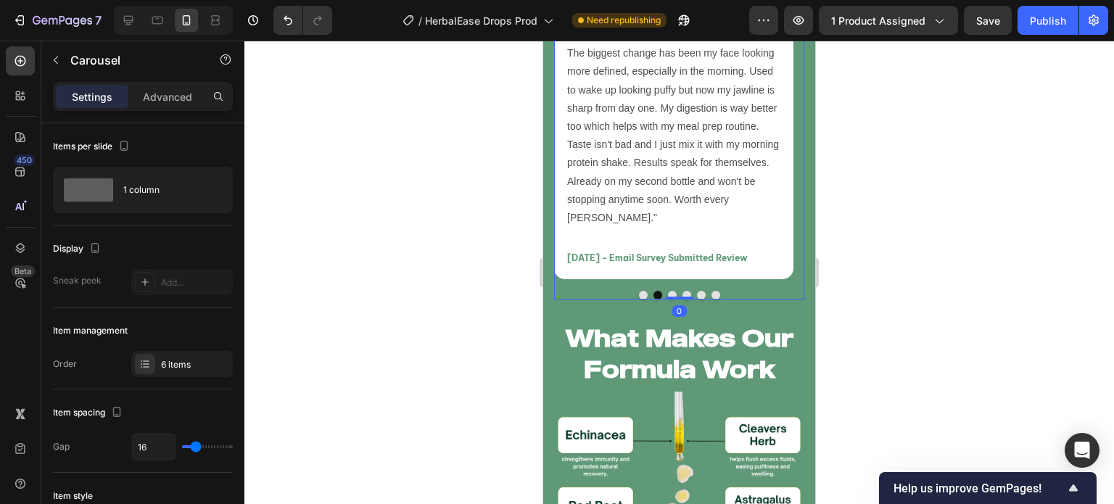
click at [639, 300] on button "Dot" at bounding box center [643, 295] width 9 height 9
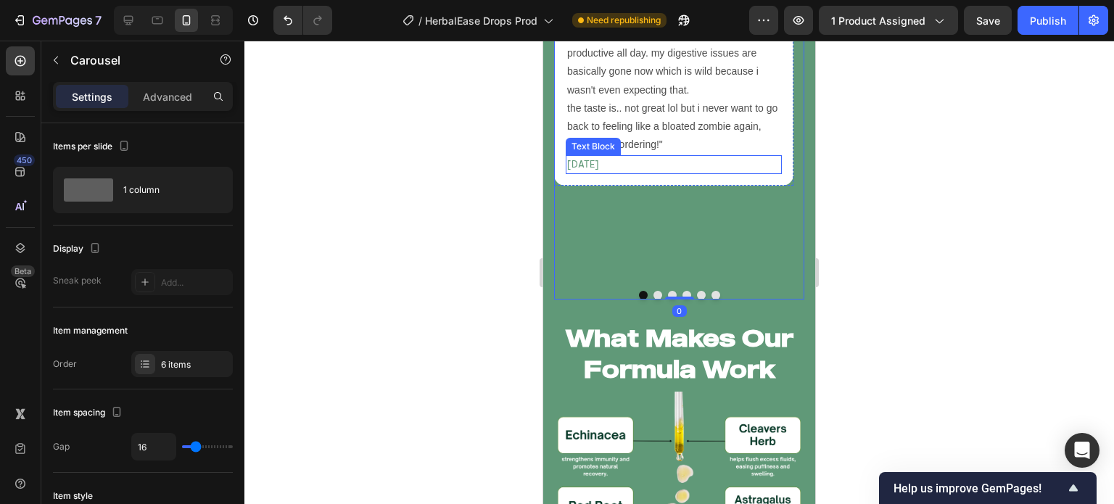
click at [610, 173] on p "[DATE]" at bounding box center [673, 165] width 213 height 16
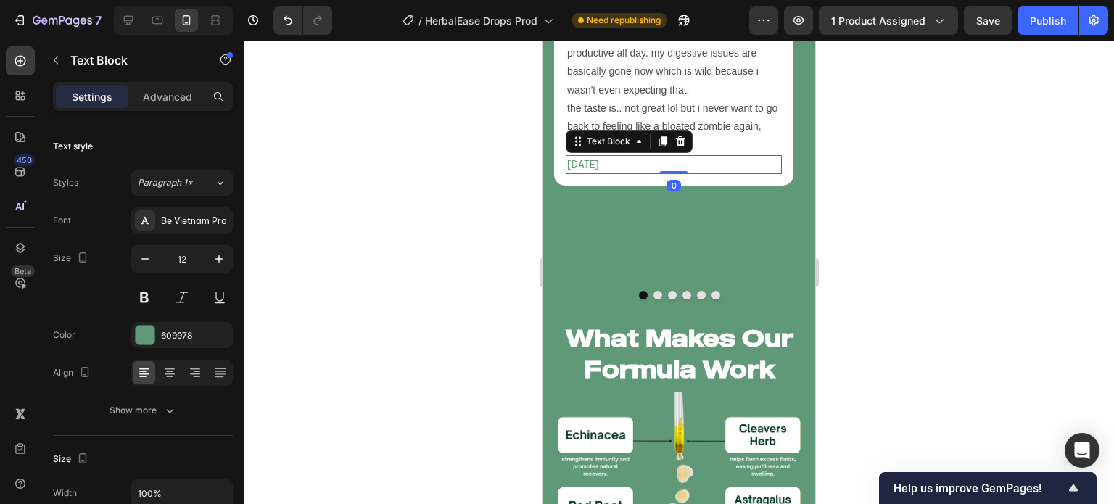
click at [610, 173] on p "[DATE]" at bounding box center [673, 165] width 213 height 16
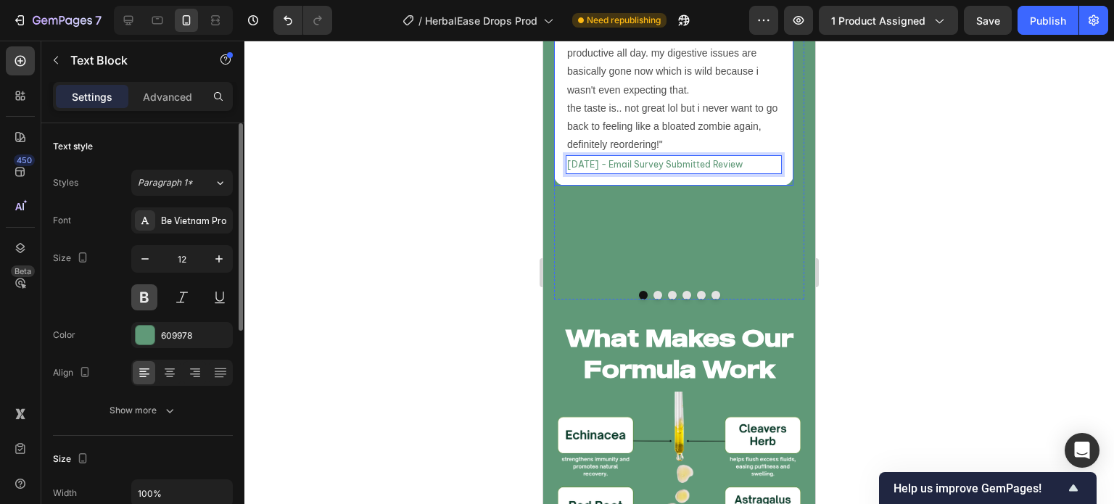
click at [147, 289] on button at bounding box center [144, 297] width 26 height 26
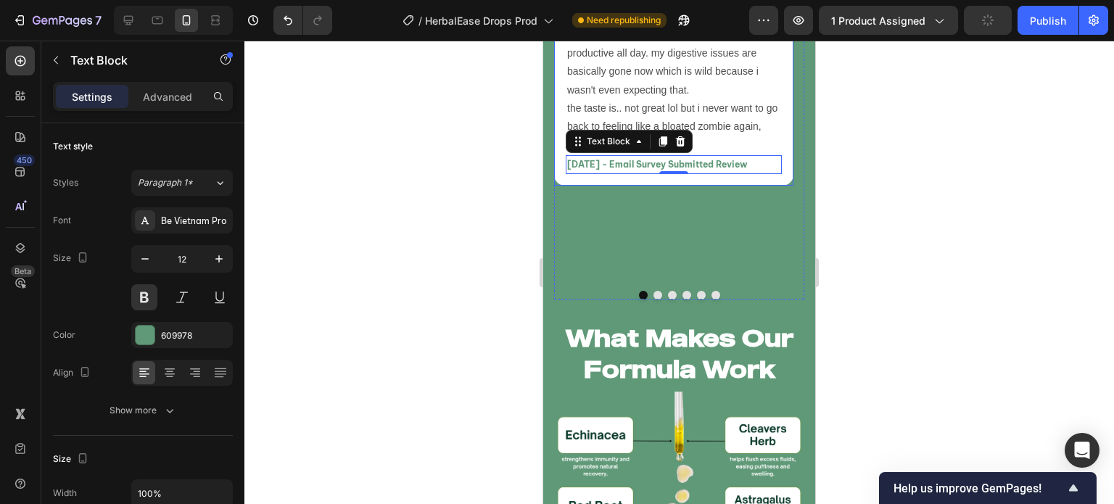
click at [379, 333] on div at bounding box center [679, 273] width 870 height 464
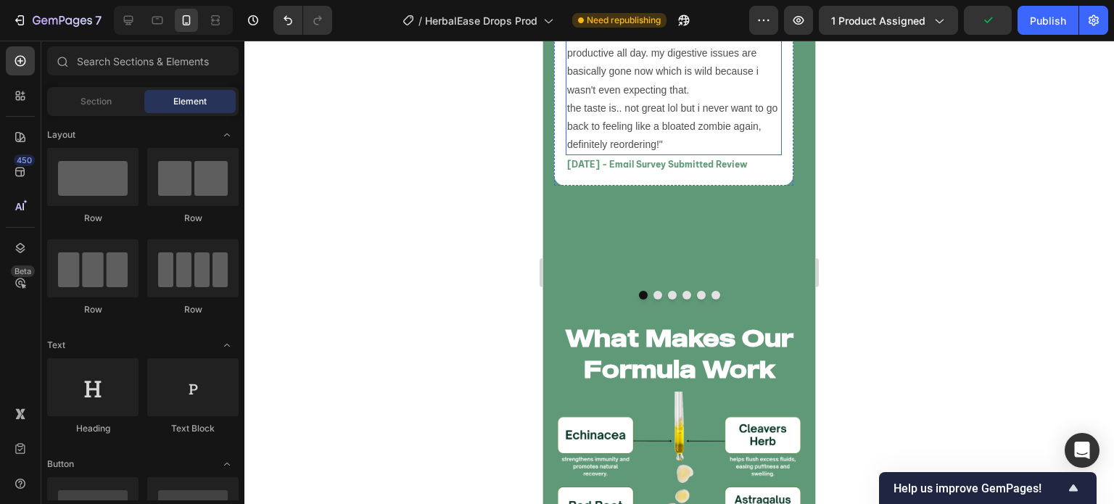
click at [670, 154] on p ""okay so i've been using this for like 6 weeks and i'm honestly shook by how mu…" at bounding box center [673, 44] width 213 height 219
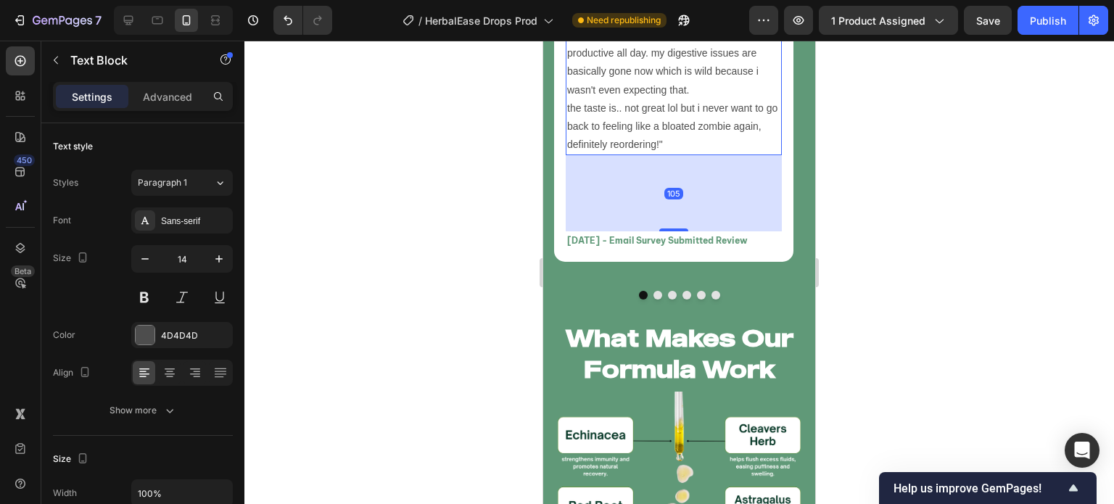
drag, startPoint x: 675, startPoint y: 345, endPoint x: 679, endPoint y: 421, distance: 76.3
click at [679, 231] on div at bounding box center [673, 229] width 29 height 3
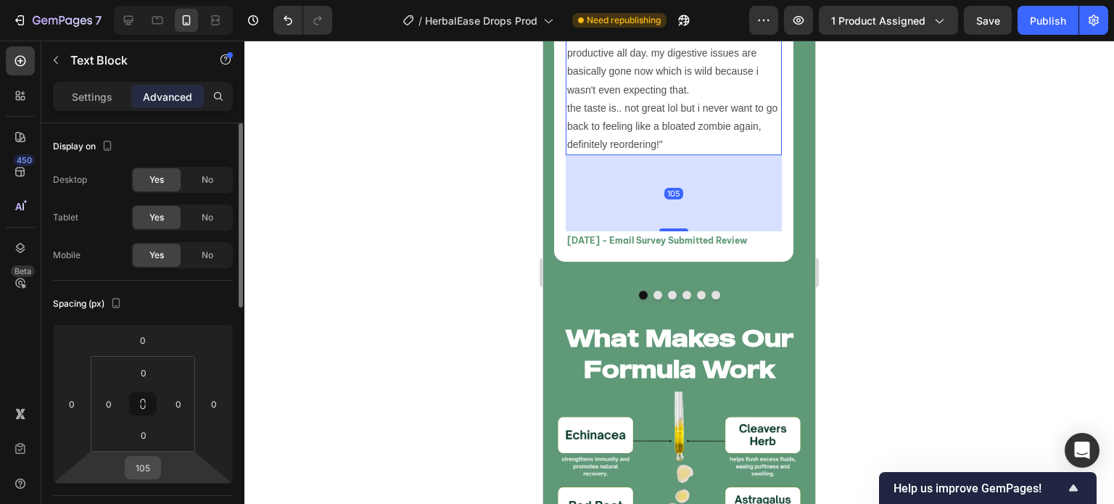
click at [146, 458] on input "105" at bounding box center [142, 468] width 29 height 22
type input "104"
click at [342, 418] on div at bounding box center [679, 273] width 870 height 464
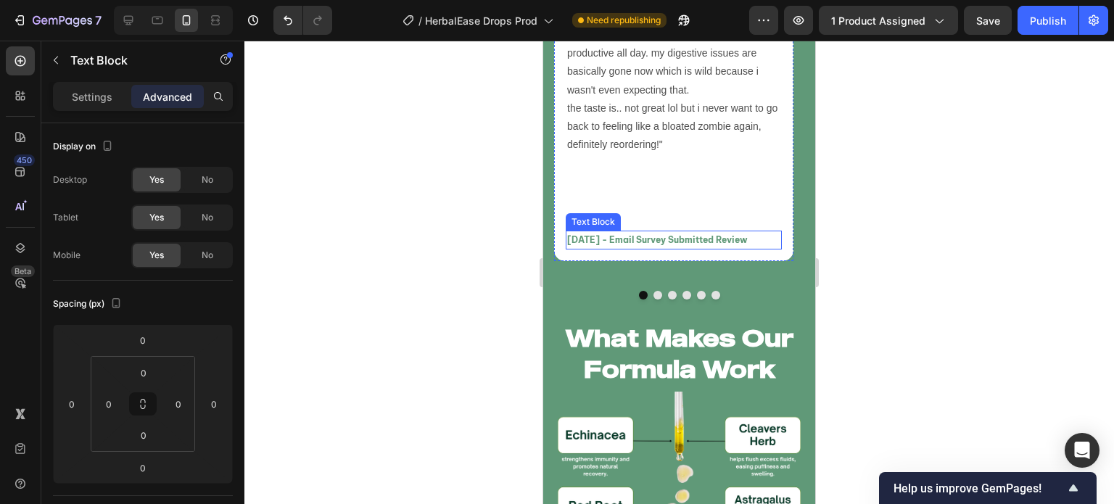
click at [627, 248] on p "[DATE] - Email Survey Submitted Review" at bounding box center [673, 240] width 213 height 16
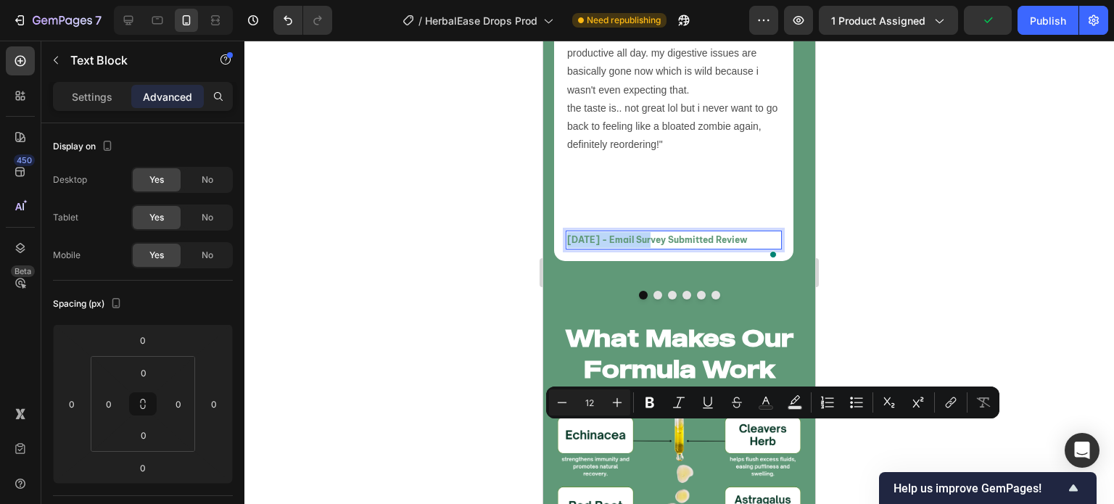
drag, startPoint x: 646, startPoint y: 430, endPoint x: 568, endPoint y: 429, distance: 78.3
click at [568, 248] on p "[DATE] - Email Survey Submitted Review" at bounding box center [673, 240] width 213 height 16
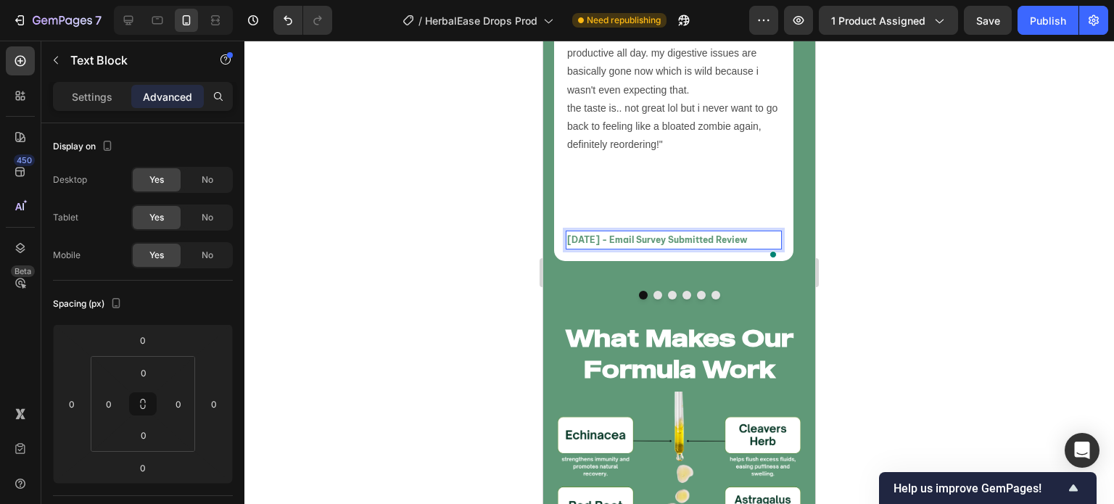
click at [477, 411] on div at bounding box center [679, 273] width 870 height 464
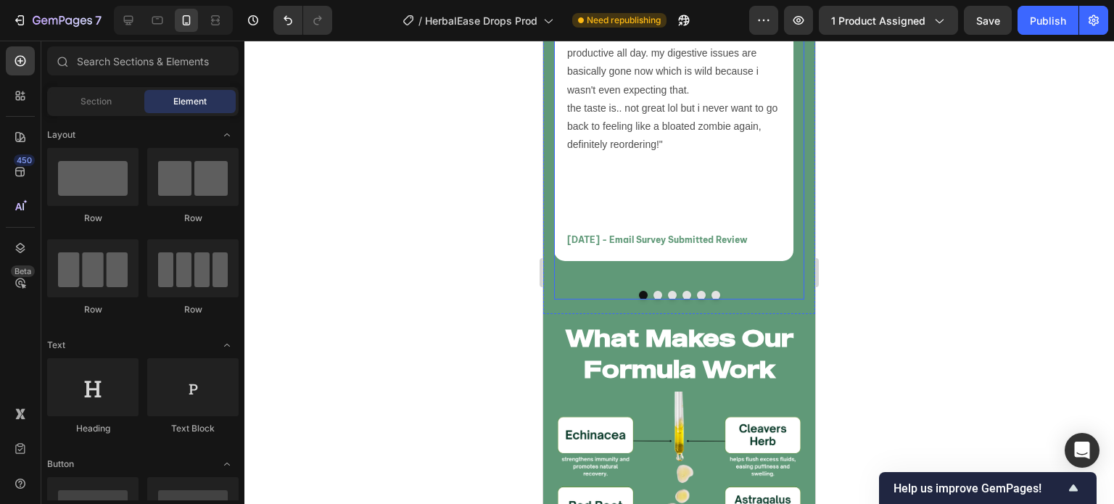
click at [654, 300] on button "Dot" at bounding box center [658, 295] width 9 height 9
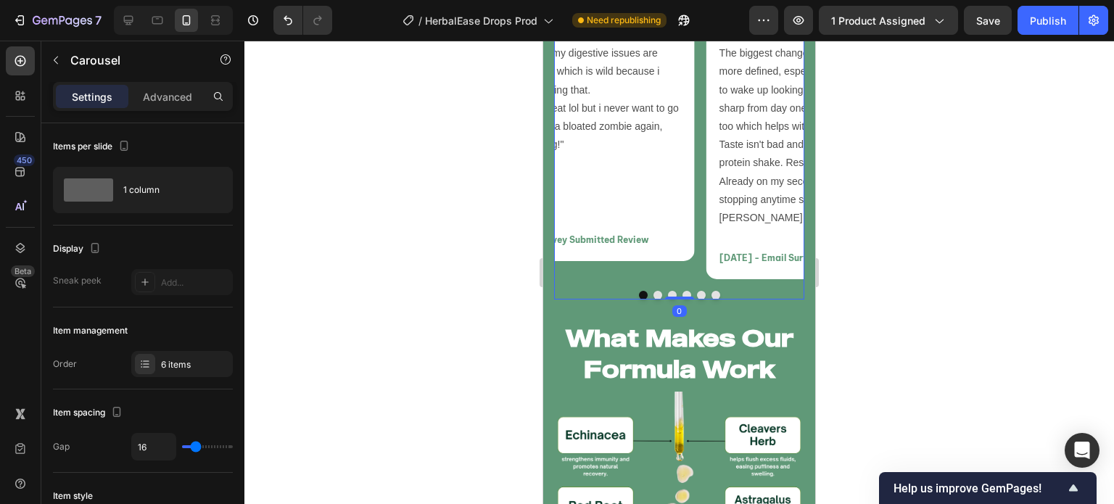
click at [668, 300] on button "Dot" at bounding box center [672, 295] width 9 height 9
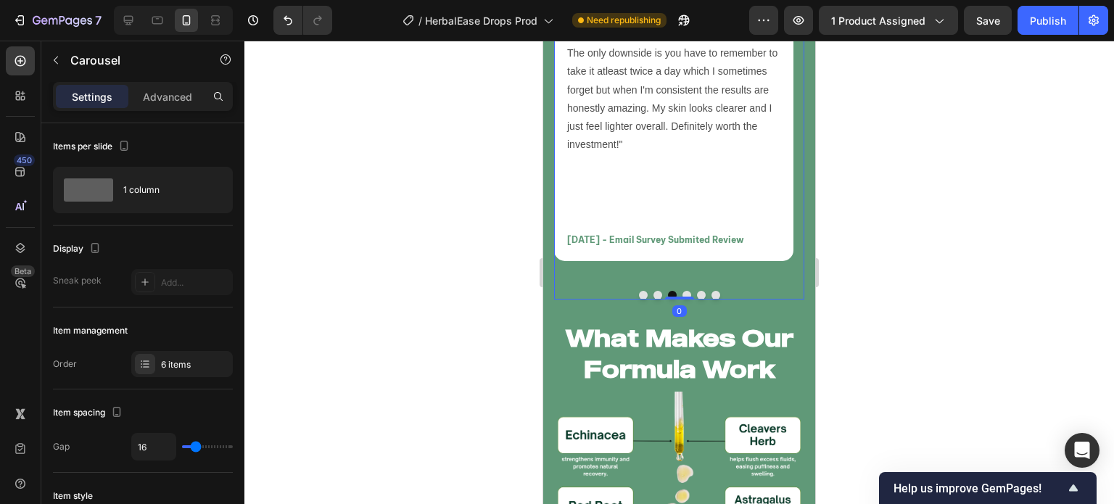
click at [683, 300] on button "Dot" at bounding box center [687, 295] width 9 height 9
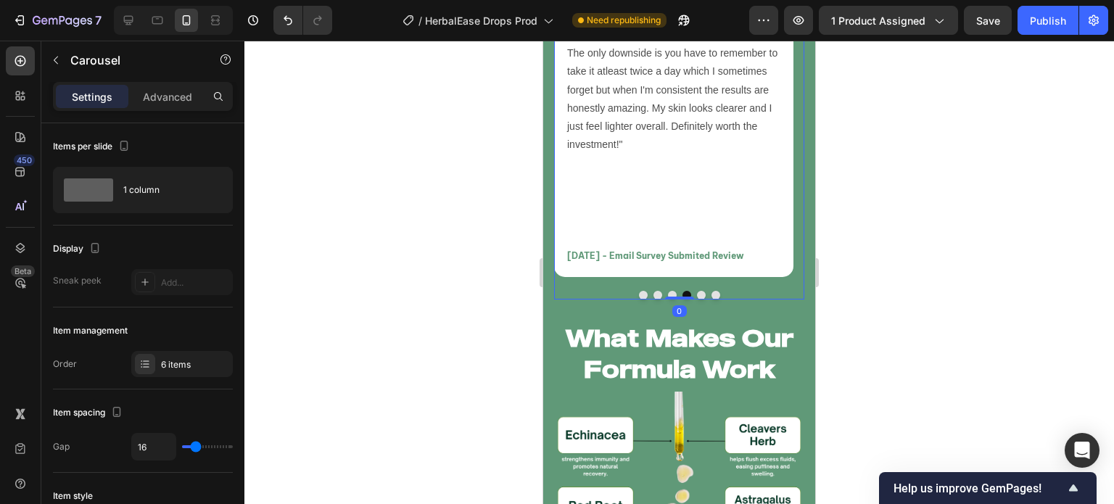
click at [697, 300] on button "Dot" at bounding box center [701, 295] width 9 height 9
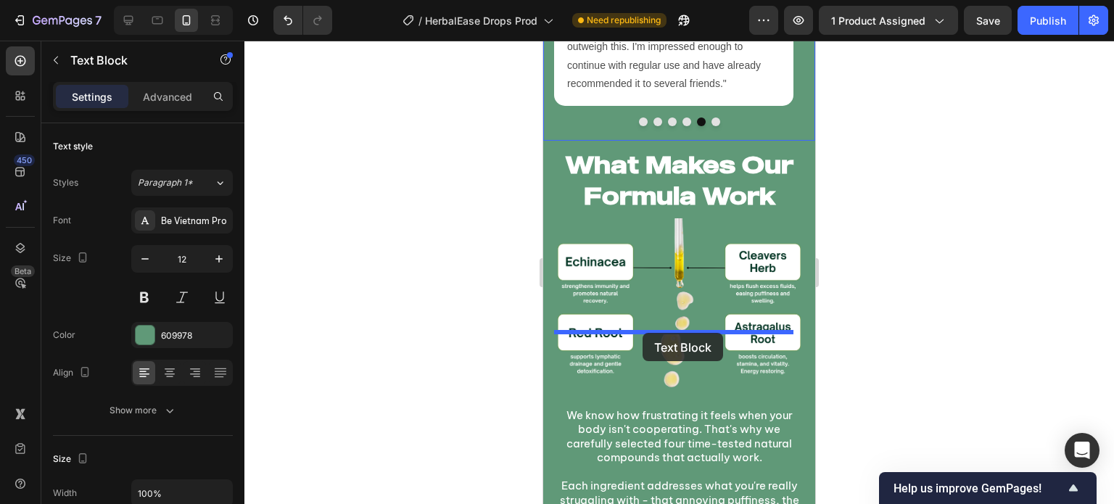
scroll to position [6798, 0]
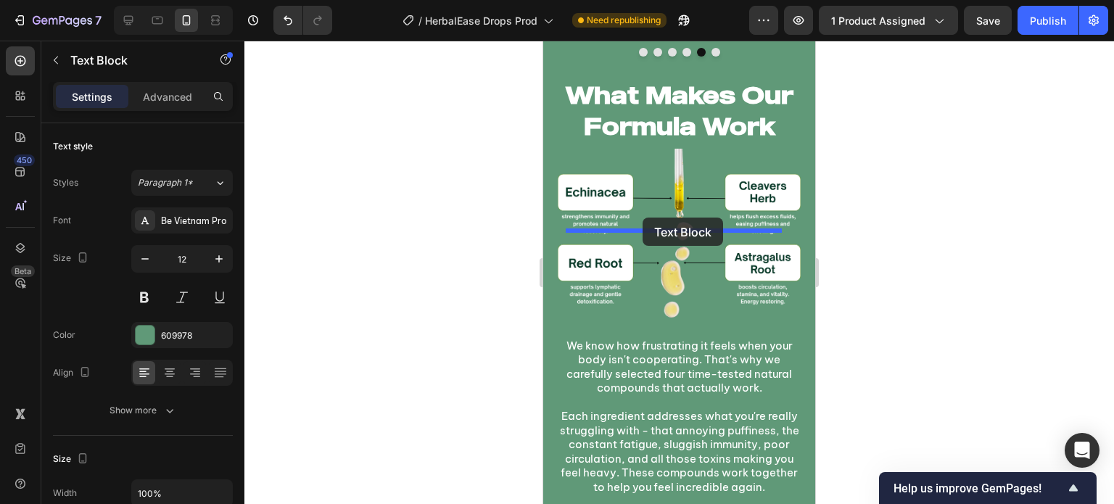
drag, startPoint x: 629, startPoint y: 118, endPoint x: 643, endPoint y: 218, distance: 100.3
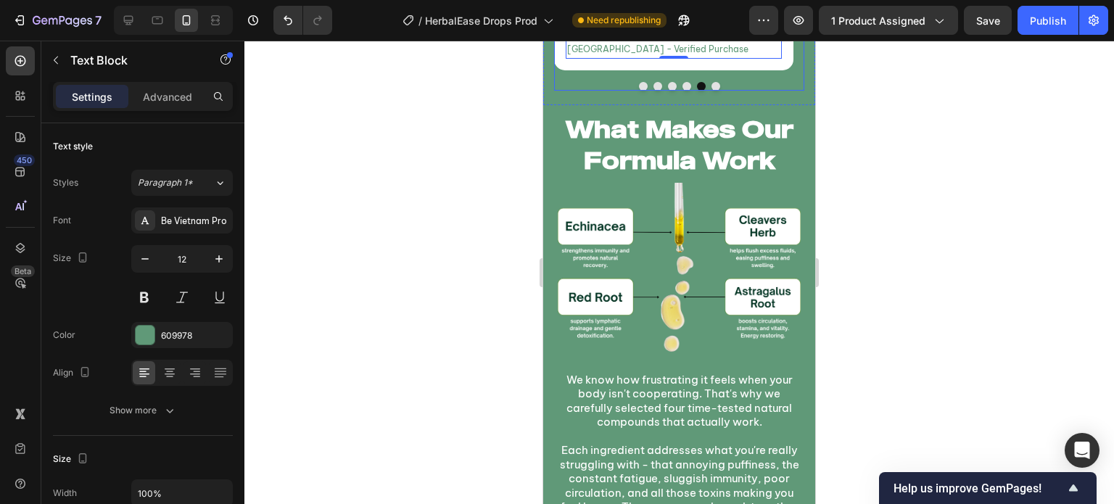
click at [683, 91] on button "Dot" at bounding box center [687, 86] width 9 height 9
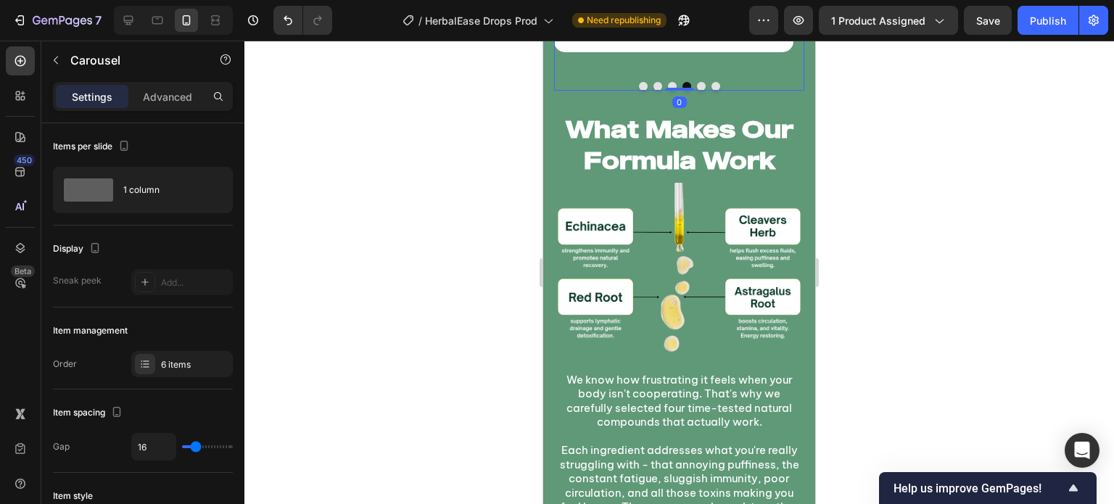
click at [697, 91] on button "Dot" at bounding box center [701, 86] width 9 height 9
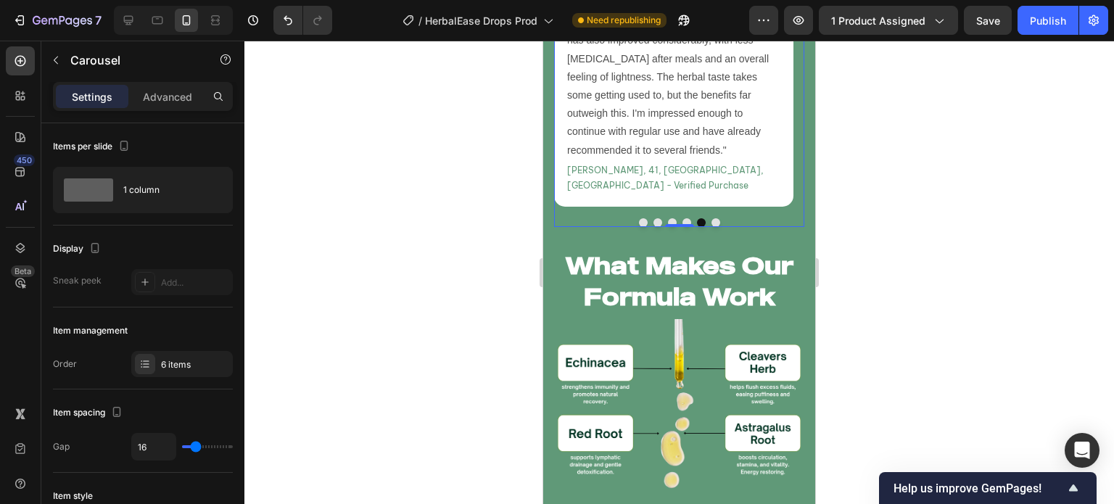
scroll to position [6624, 0]
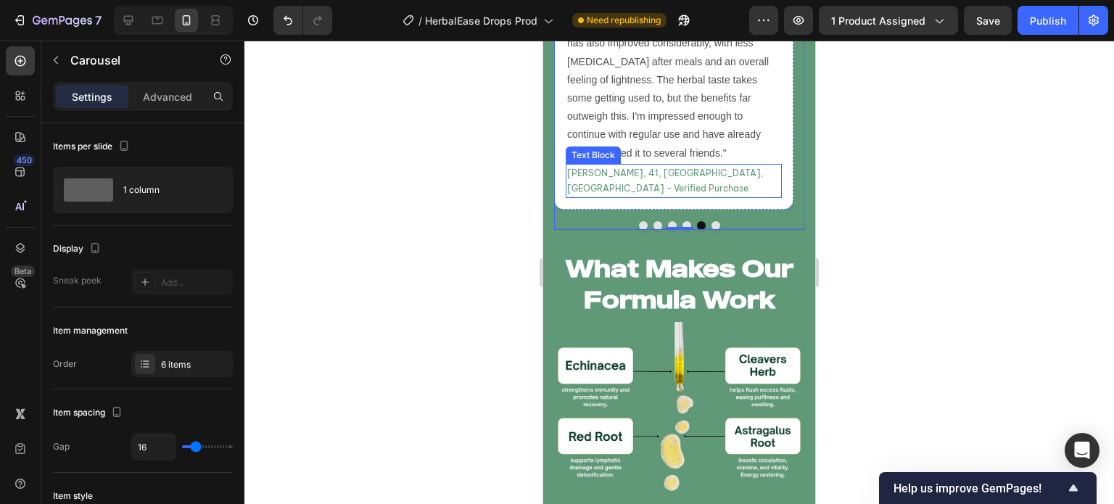
click at [651, 197] on p "[PERSON_NAME], 41, [GEOGRAPHIC_DATA], [GEOGRAPHIC_DATA] - Verified Purchase" at bounding box center [673, 180] width 213 height 31
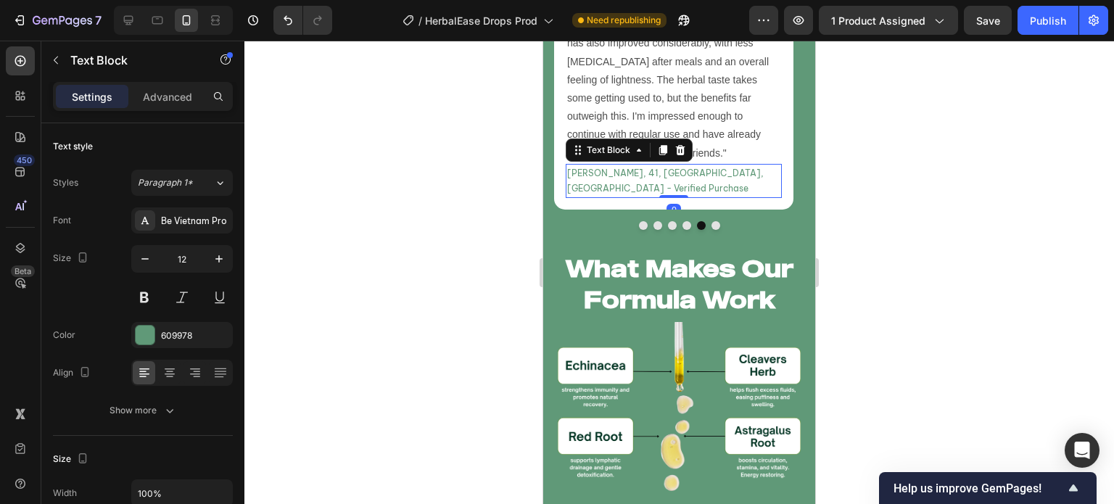
click at [685, 159] on div at bounding box center [680, 149] width 17 height 17
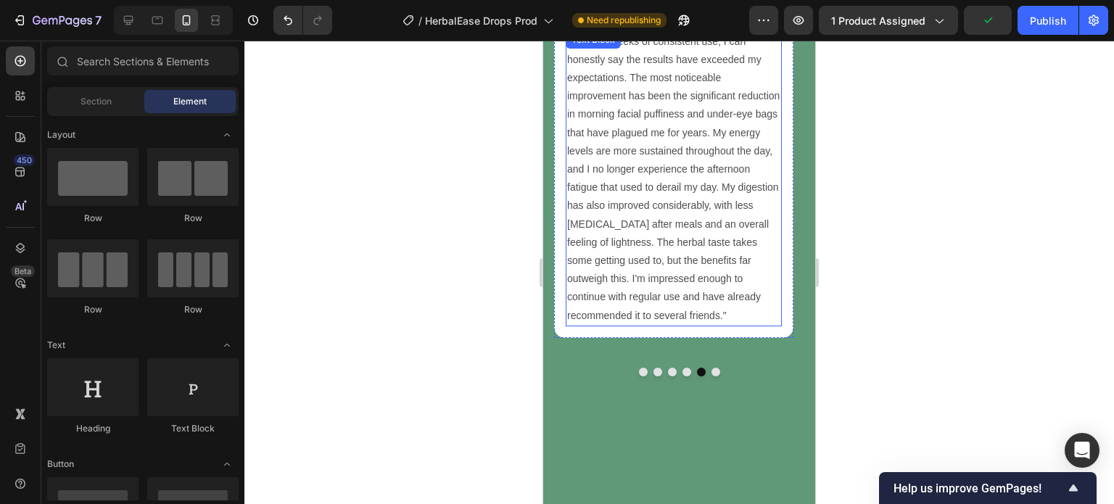
scroll to position [6462, 0]
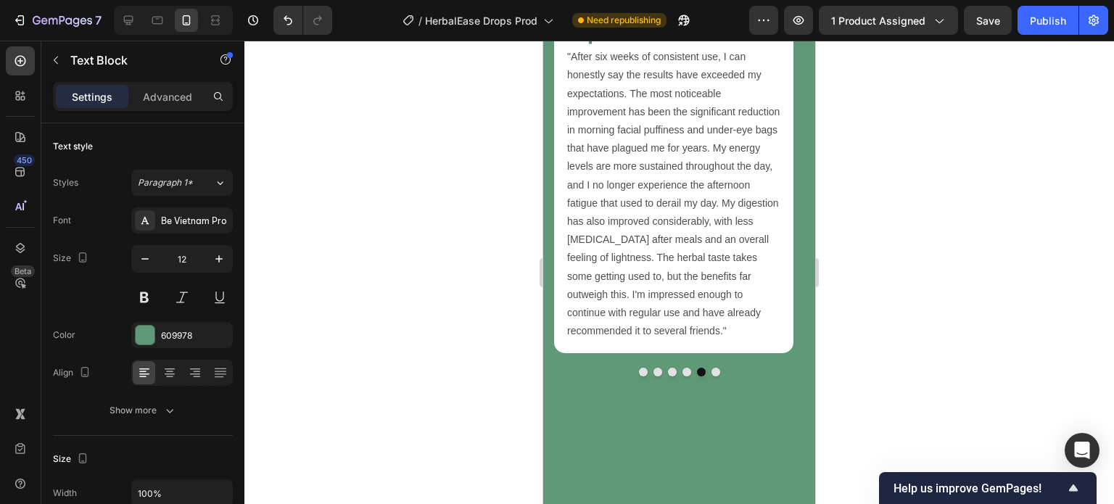
click at [415, 165] on div at bounding box center [679, 273] width 870 height 464
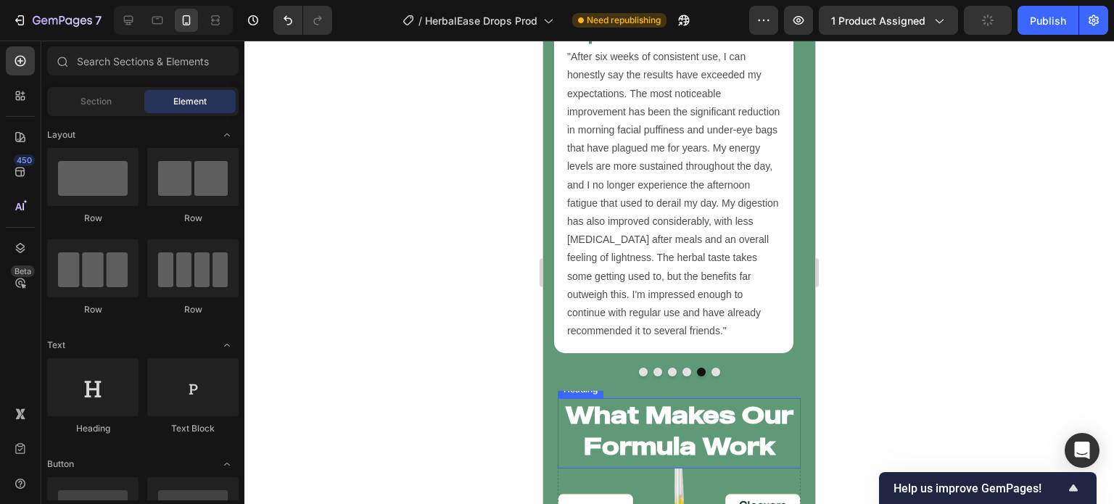
scroll to position [6648, 0]
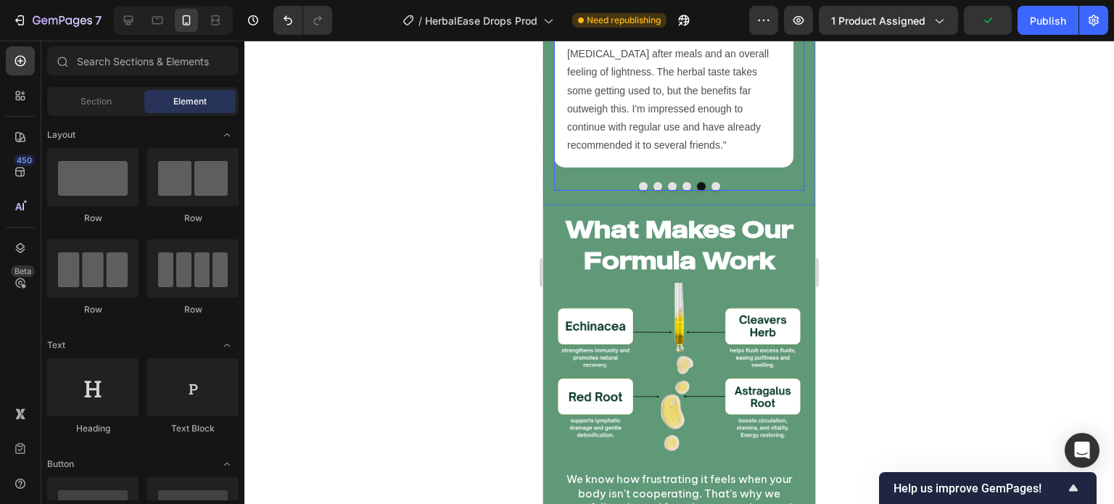
click at [712, 191] on button "Dot" at bounding box center [716, 186] width 9 height 9
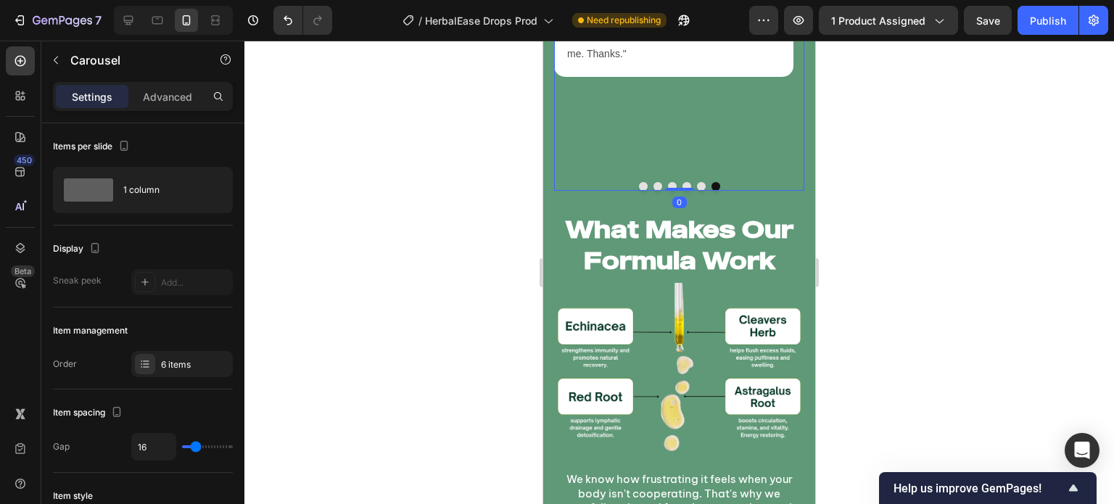
click at [683, 191] on button "Dot" at bounding box center [687, 186] width 9 height 9
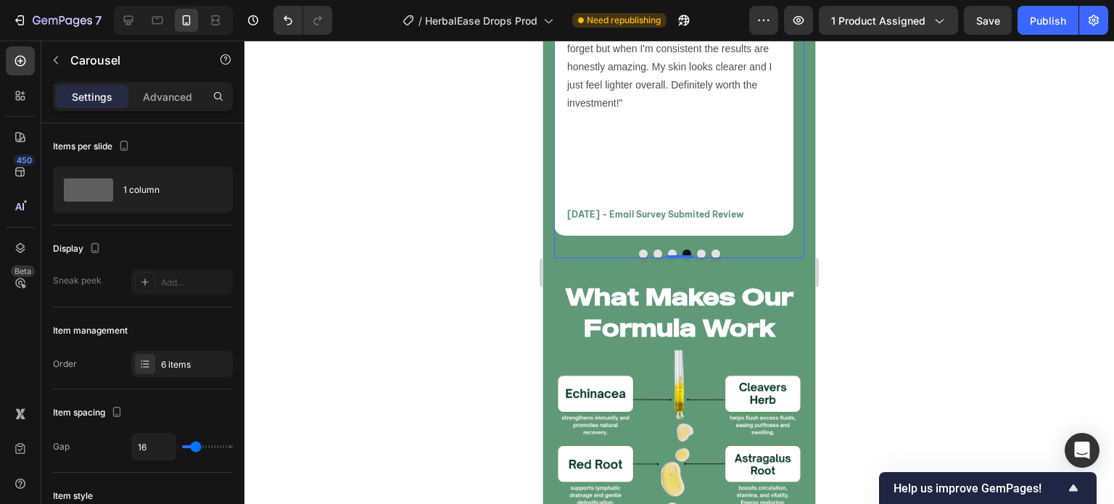
scroll to position [6579, 0]
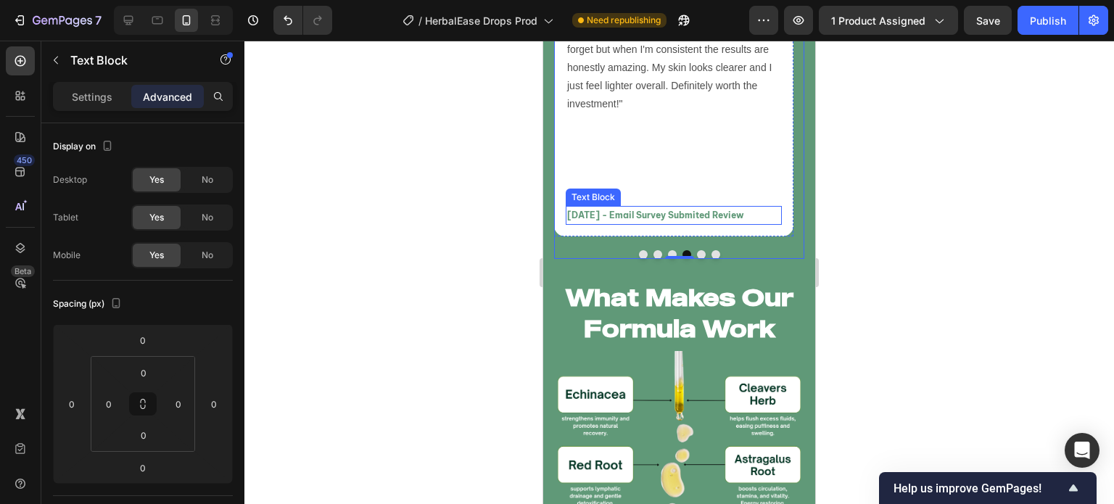
click at [673, 223] on p "[DATE] - Email Survey Submited Review" at bounding box center [673, 215] width 213 height 16
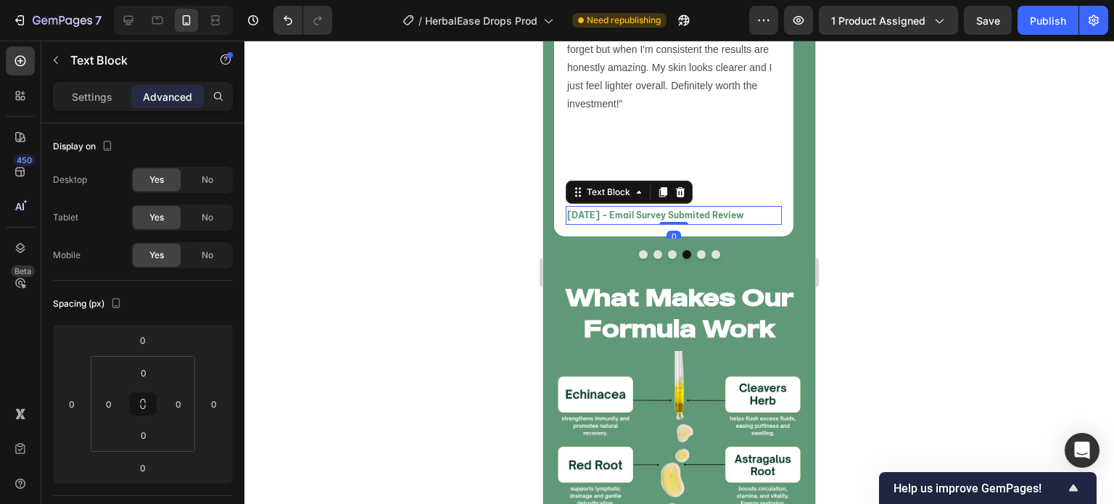
click at [673, 223] on p "[DATE] - Email Survey Submited Review" at bounding box center [673, 215] width 213 height 16
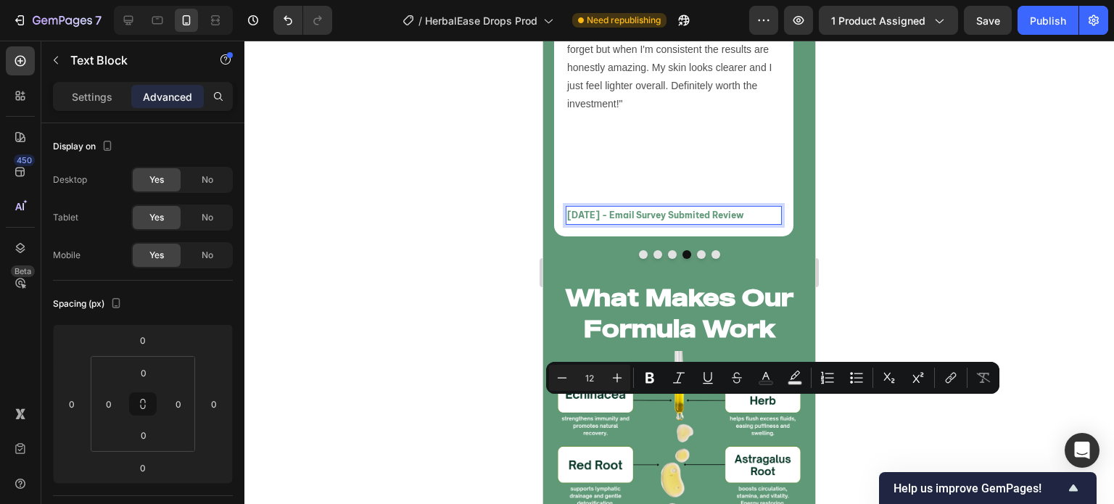
copy p "[DATE] - Email Survey Submited Review"
click at [712, 259] on button "Dot" at bounding box center [716, 254] width 9 height 9
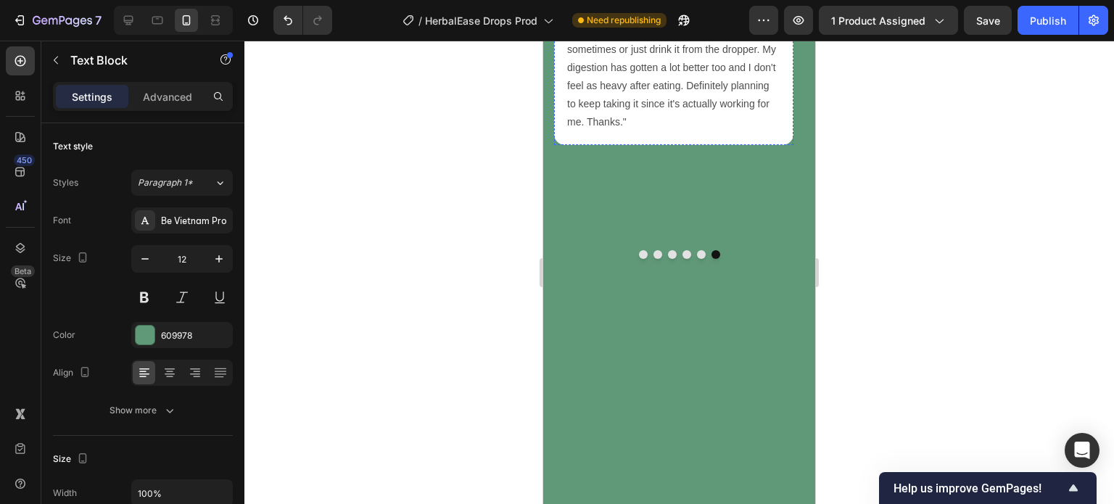
scroll to position [6530, 0]
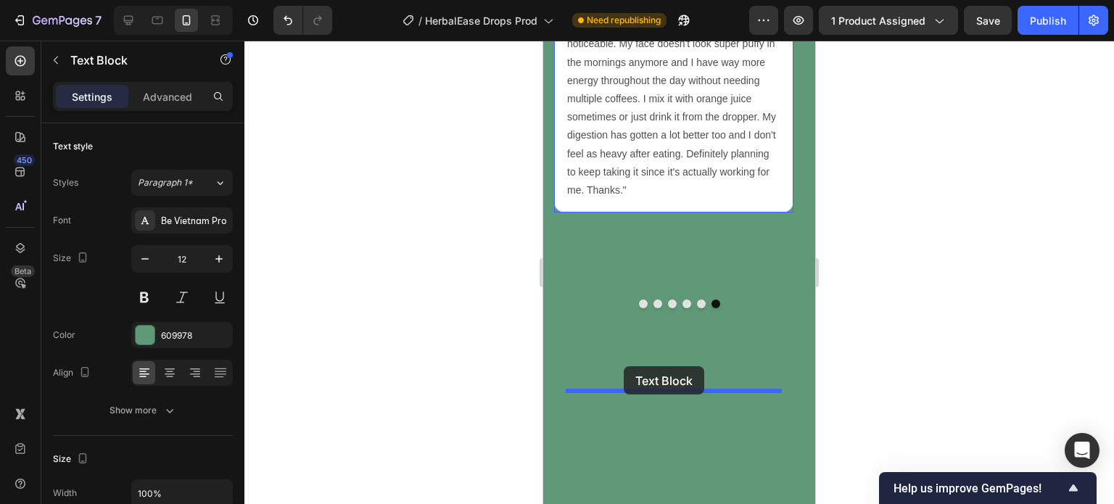
drag, startPoint x: 577, startPoint y: 90, endPoint x: 624, endPoint y: 366, distance: 280.2
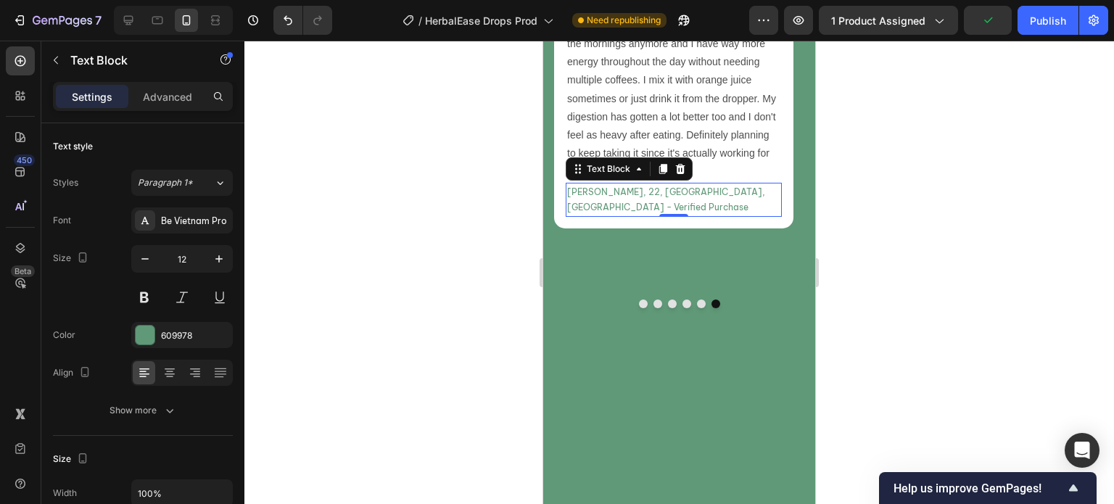
click at [614, 215] on p "[PERSON_NAME], 22, [GEOGRAPHIC_DATA], [GEOGRAPHIC_DATA] - Verified Purchase" at bounding box center [673, 199] width 213 height 31
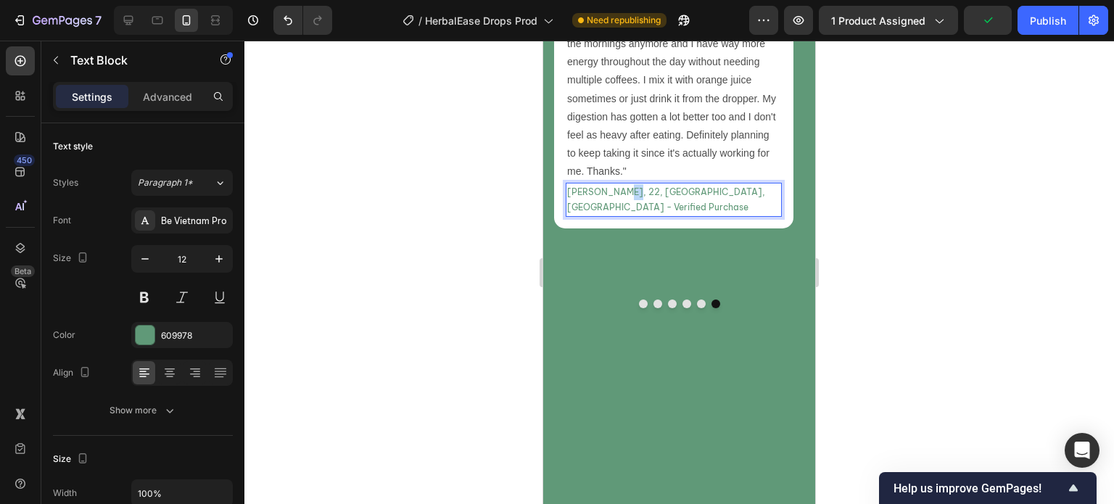
click at [614, 215] on p "[PERSON_NAME], 22, [GEOGRAPHIC_DATA], [GEOGRAPHIC_DATA] - Verified Purchase" at bounding box center [673, 199] width 213 height 31
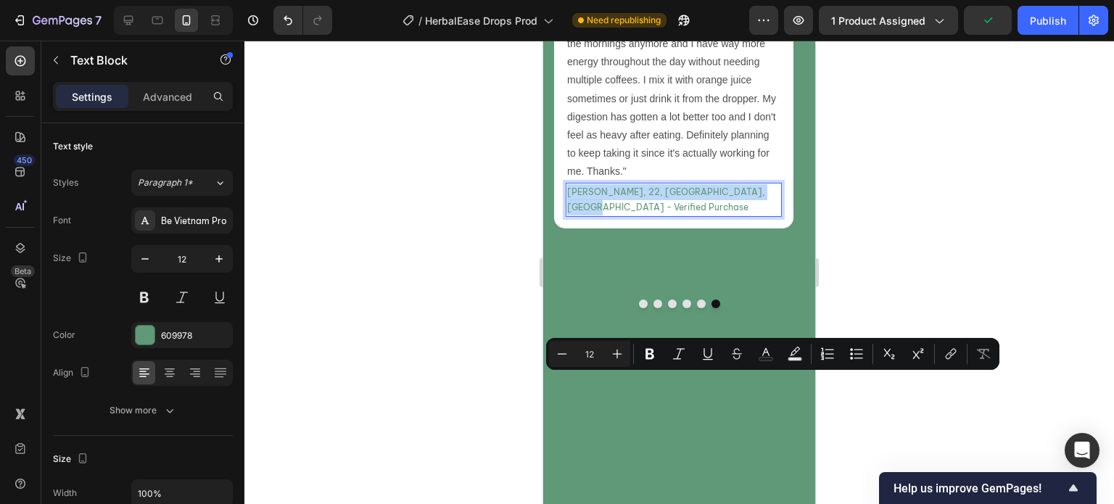
click at [614, 215] on p "[PERSON_NAME], 22, [GEOGRAPHIC_DATA], [GEOGRAPHIC_DATA] - Verified Purchase" at bounding box center [673, 199] width 213 height 31
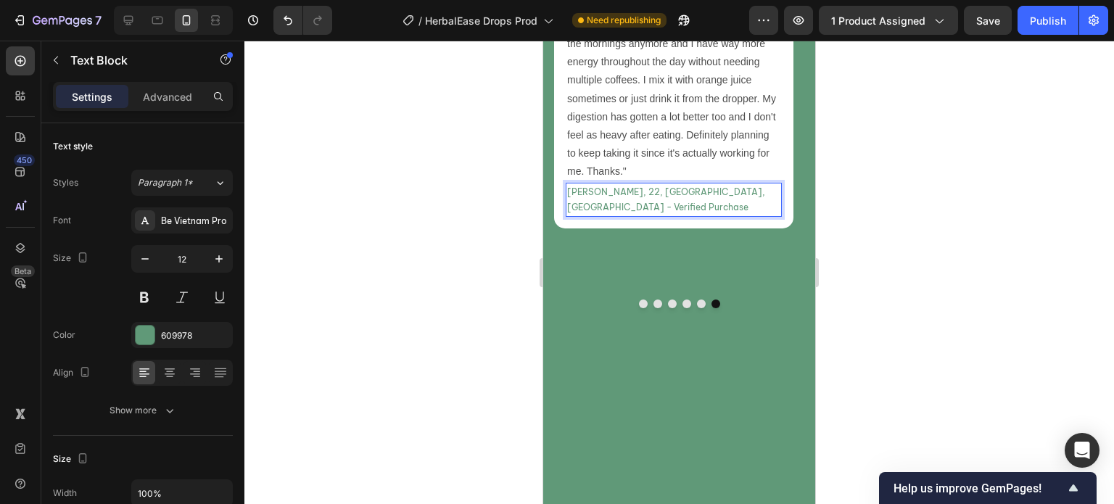
click at [614, 215] on p "[PERSON_NAME], 22, [GEOGRAPHIC_DATA], [GEOGRAPHIC_DATA] - Verified Purchase" at bounding box center [673, 199] width 213 height 31
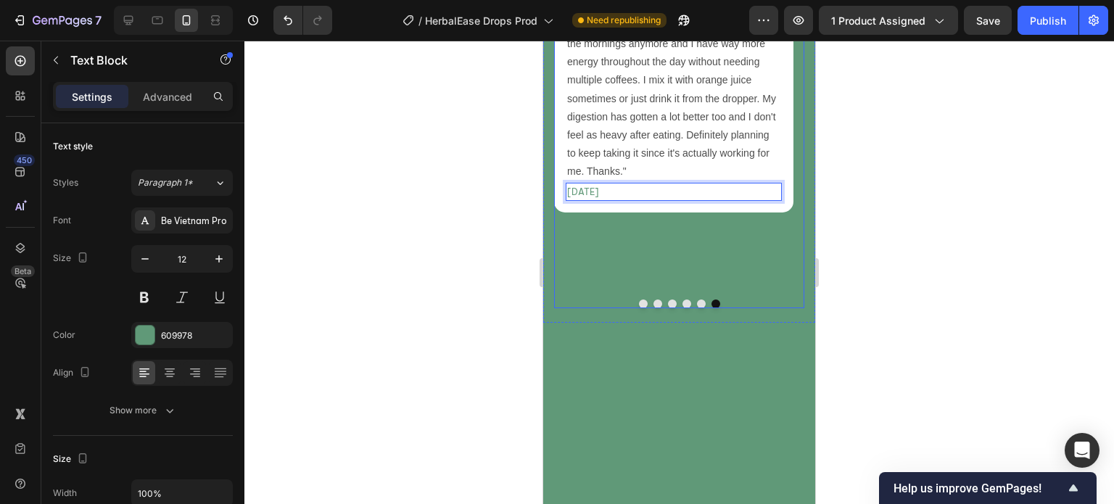
click at [697, 308] on button "Dot" at bounding box center [701, 304] width 9 height 9
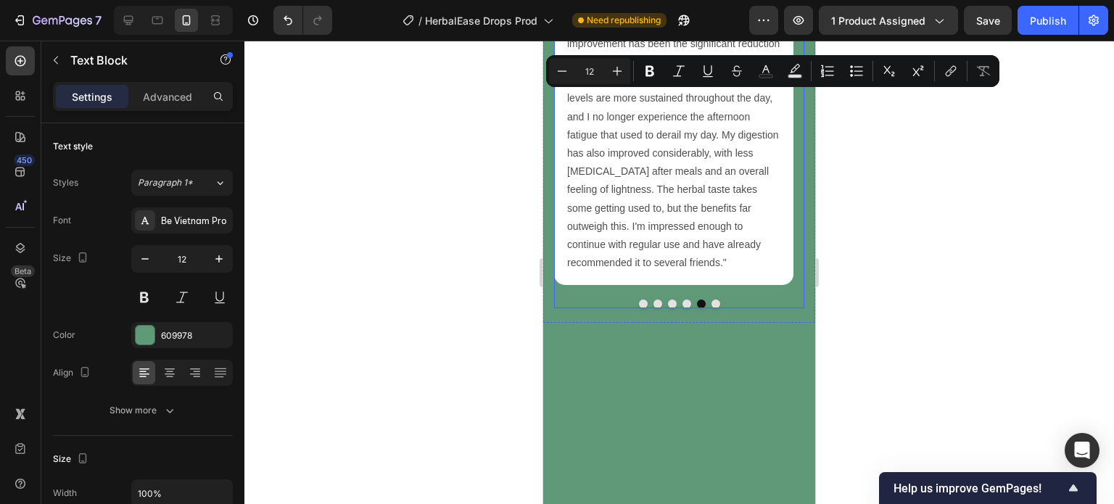
click at [683, 308] on button "Dot" at bounding box center [687, 304] width 9 height 9
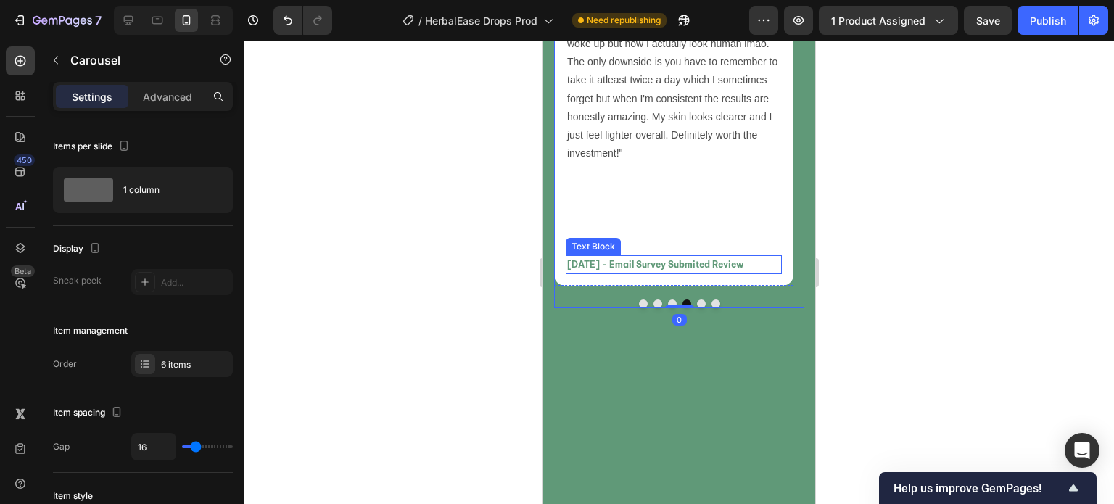
click at [669, 274] on div "[DATE] - Email Survey Submited Review" at bounding box center [674, 264] width 216 height 19
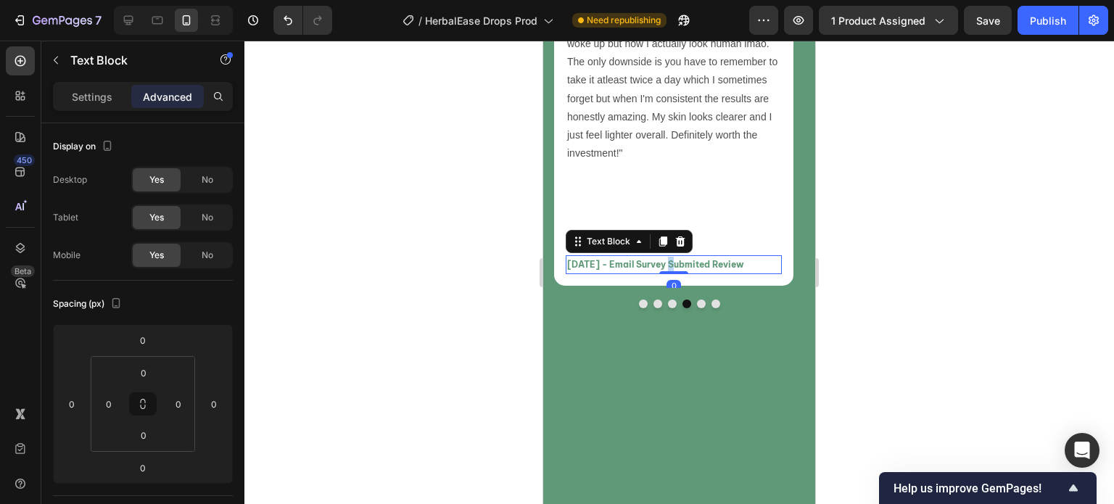
click at [669, 274] on div "[DATE] - Email Survey Submited Review" at bounding box center [674, 264] width 216 height 19
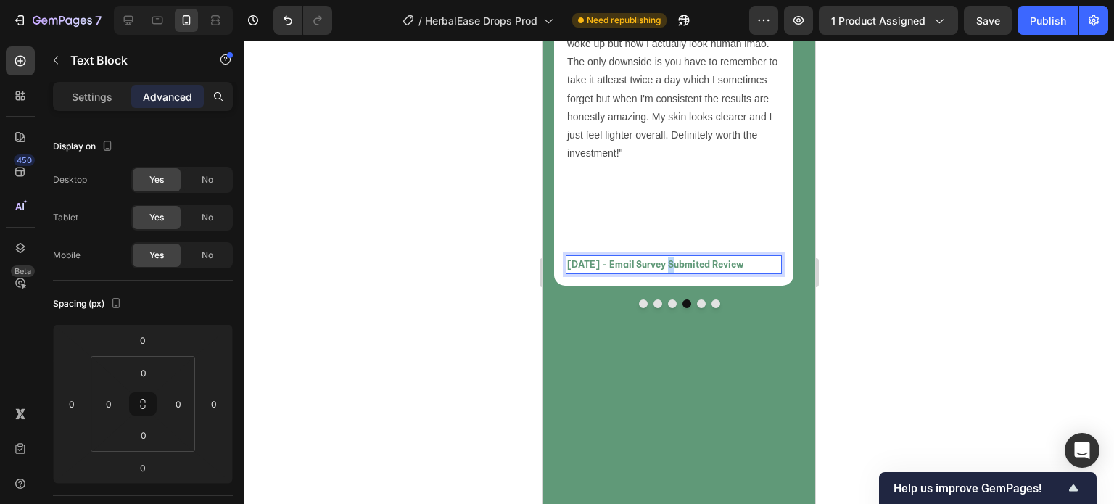
click at [669, 274] on div "[DATE] - Email Survey Submited Review" at bounding box center [674, 264] width 216 height 19
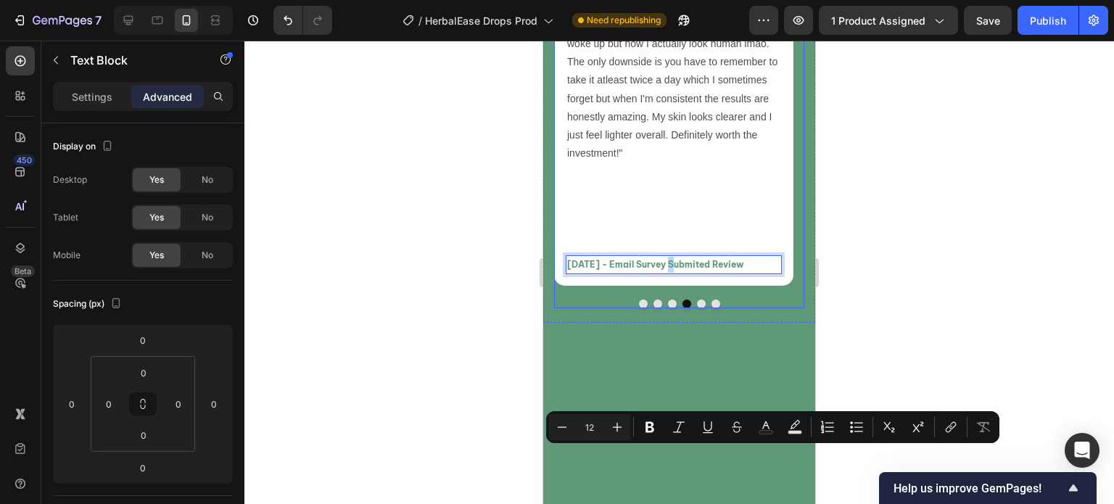
click at [712, 308] on button "Dot" at bounding box center [716, 304] width 9 height 9
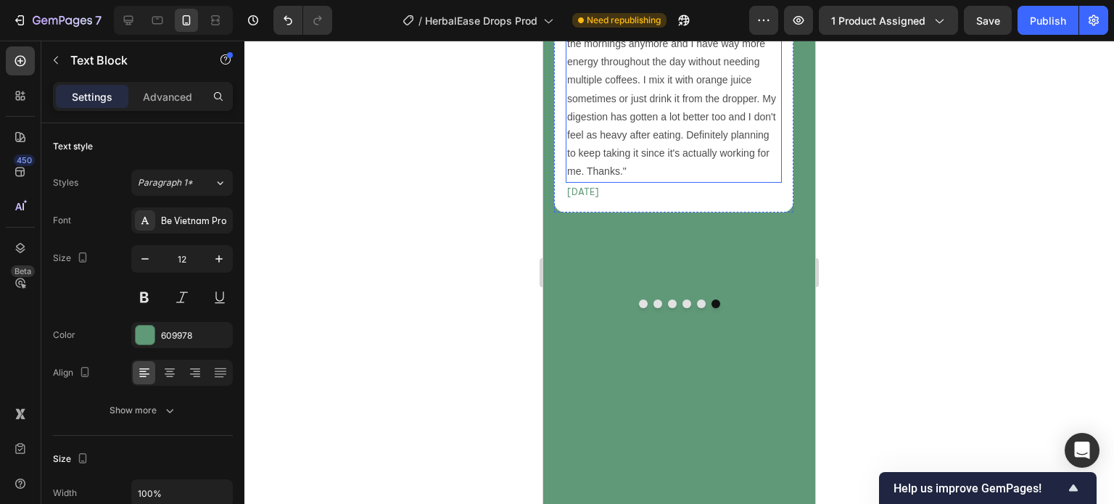
click at [636, 200] on p "[DATE]" at bounding box center [673, 192] width 213 height 16
click at [636, 200] on p "April 7, 2024" at bounding box center [673, 192] width 213 height 16
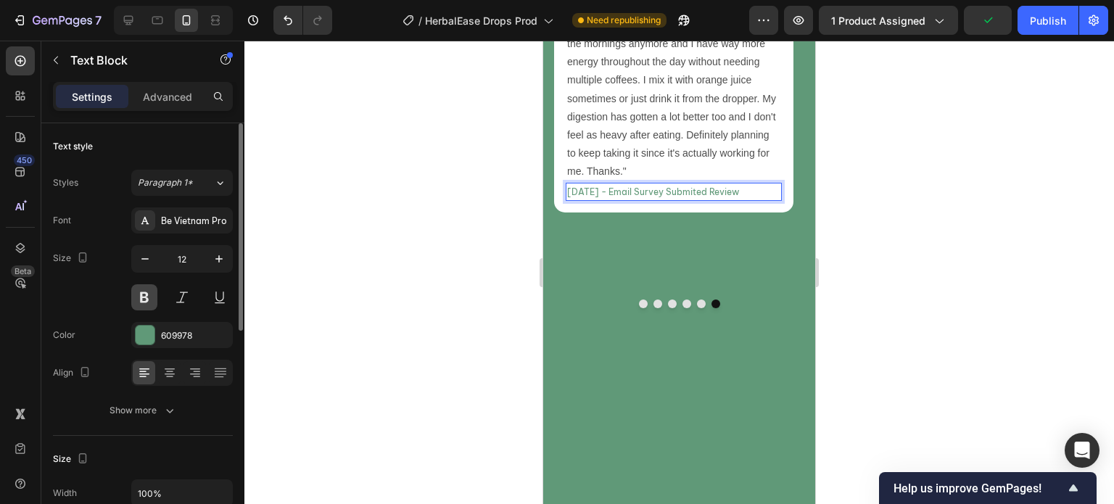
click at [147, 287] on button at bounding box center [144, 297] width 26 height 26
drag, startPoint x: 635, startPoint y: 385, endPoint x: 567, endPoint y: 379, distance: 67.7
click at [567, 200] on p "[DATE] - Email Survey Submited Review" at bounding box center [673, 192] width 213 height 16
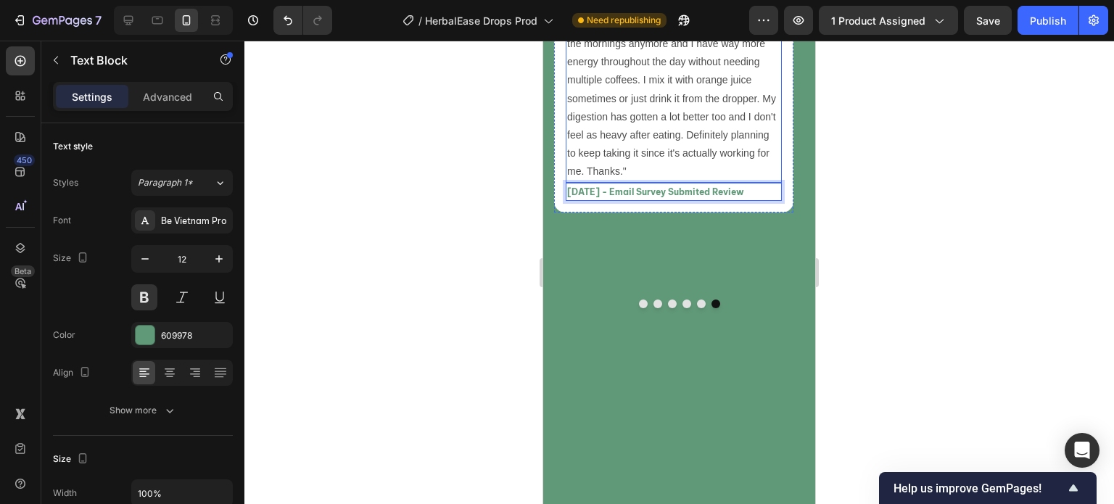
click at [657, 181] on p ""Honestly wasn't sure what to expect with this but my sister kept telling me to…" at bounding box center [673, 62] width 213 height 238
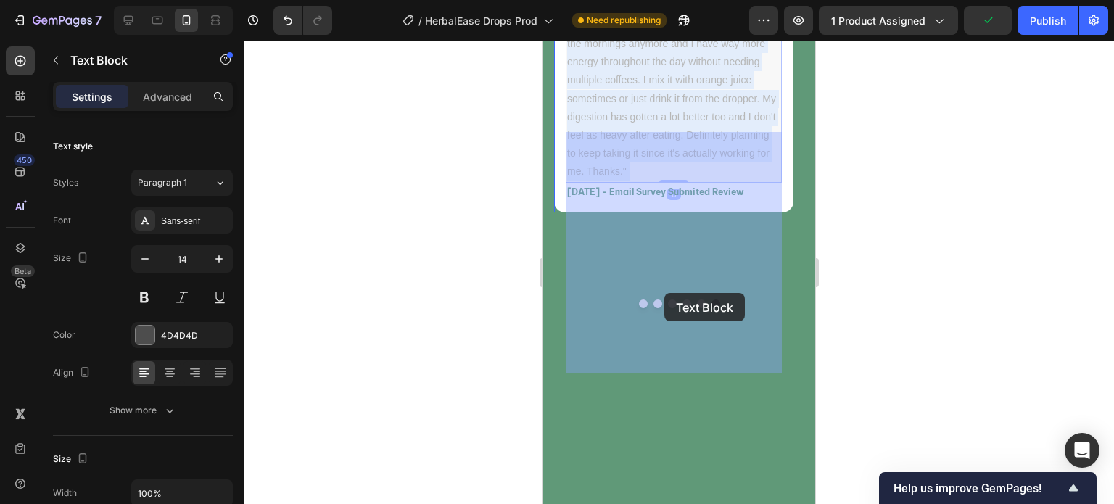
drag, startPoint x: 670, startPoint y: 366, endPoint x: 664, endPoint y: 293, distance: 73.5
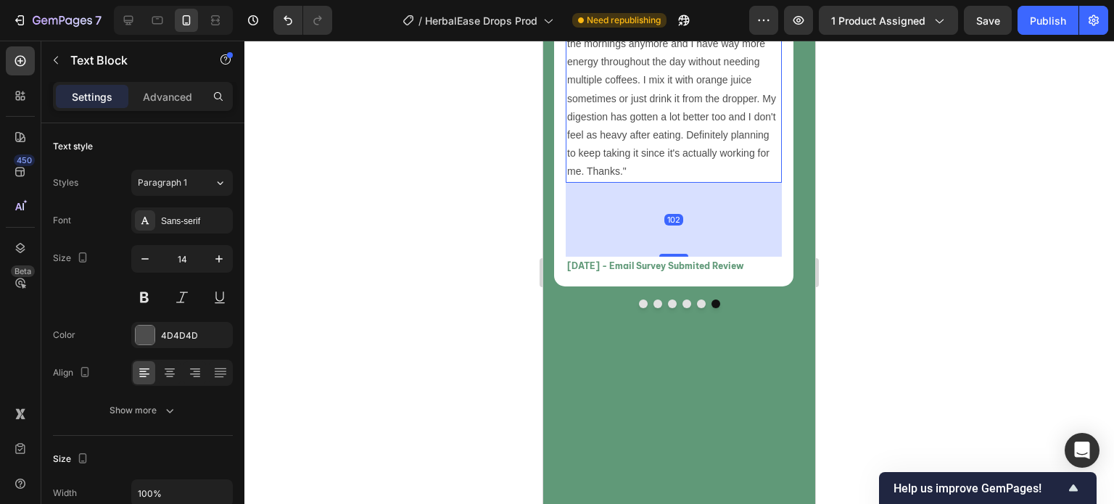
drag, startPoint x: 679, startPoint y: 371, endPoint x: 988, endPoint y: 458, distance: 320.8
click at [681, 257] on div at bounding box center [673, 255] width 29 height 3
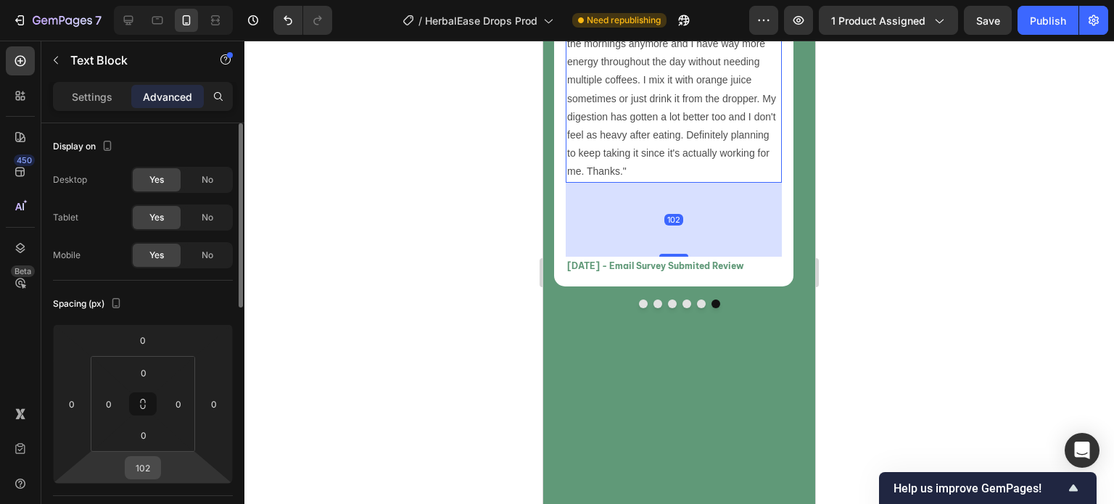
click at [155, 464] on input "102" at bounding box center [142, 468] width 29 height 22
type input "100"
click at [408, 440] on div at bounding box center [679, 273] width 870 height 464
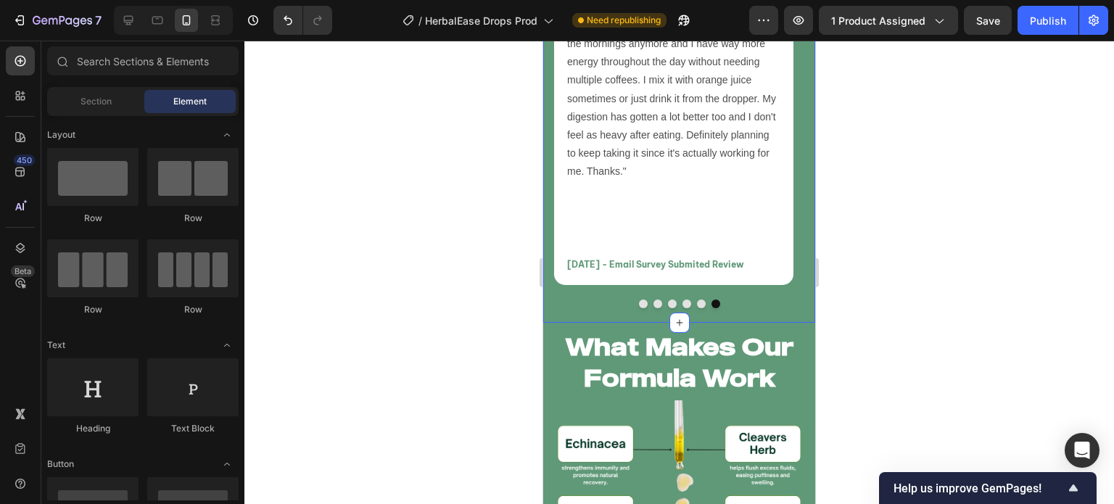
scroll to position [6624, 0]
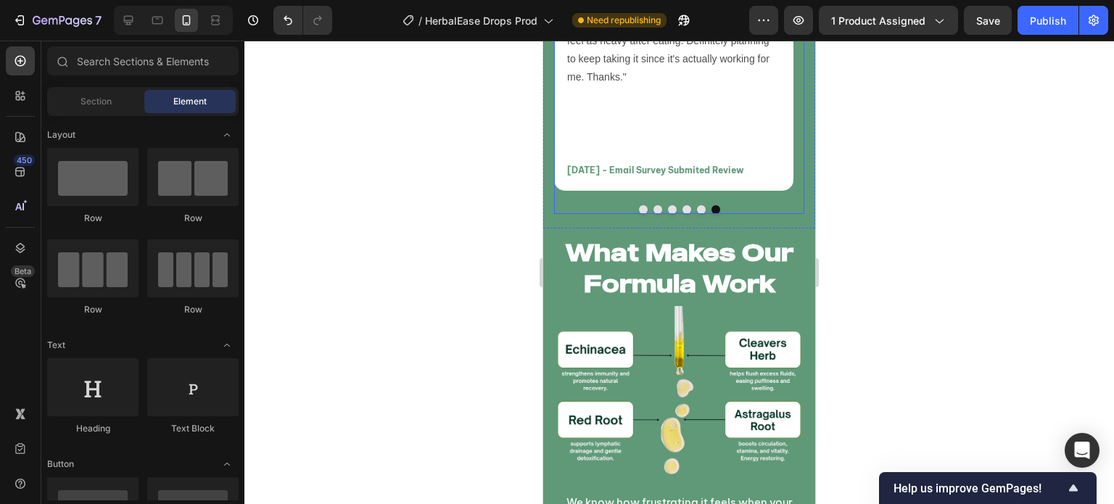
click at [639, 214] on button "Dot" at bounding box center [643, 209] width 9 height 9
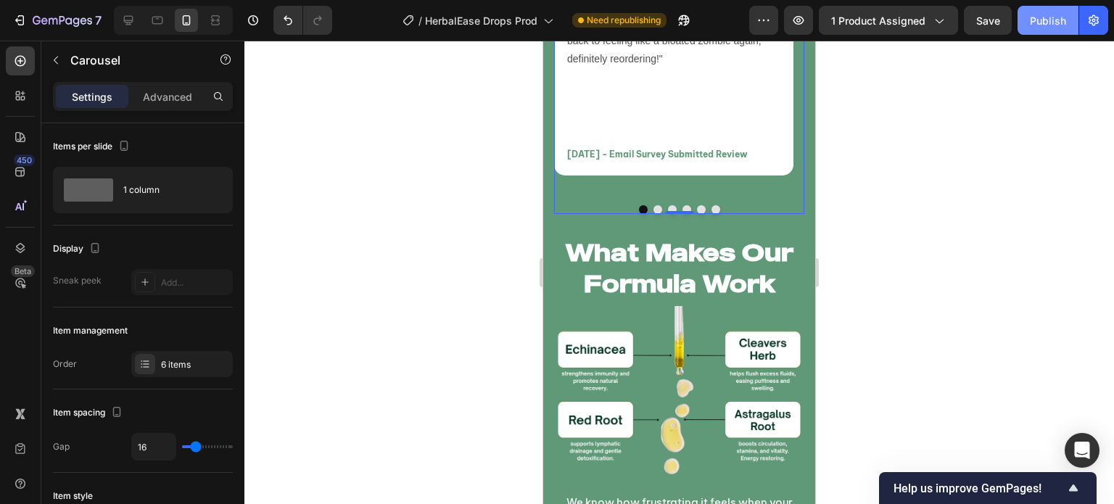
click at [1054, 28] on button "Publish" at bounding box center [1048, 20] width 61 height 29
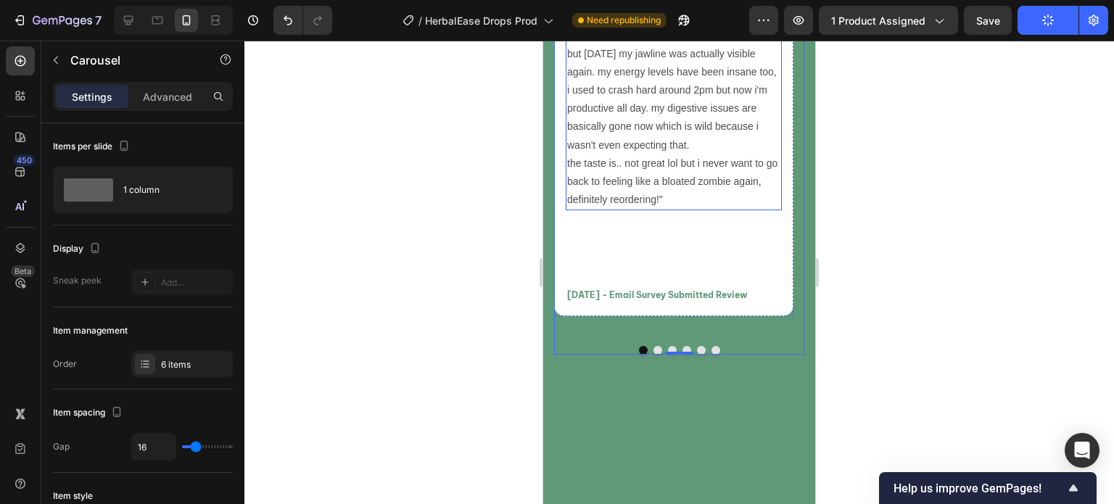
scroll to position [6482, 0]
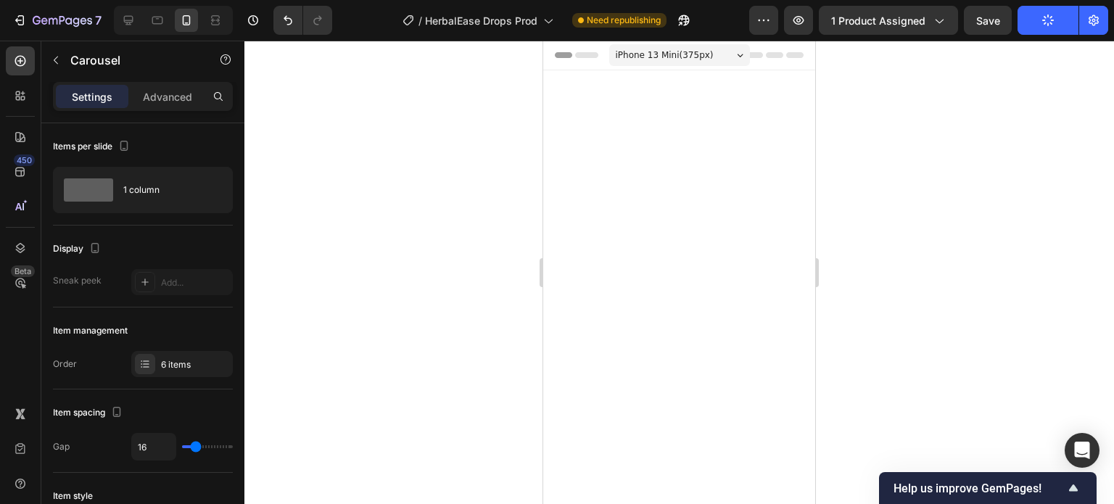
scroll to position [6346, 0]
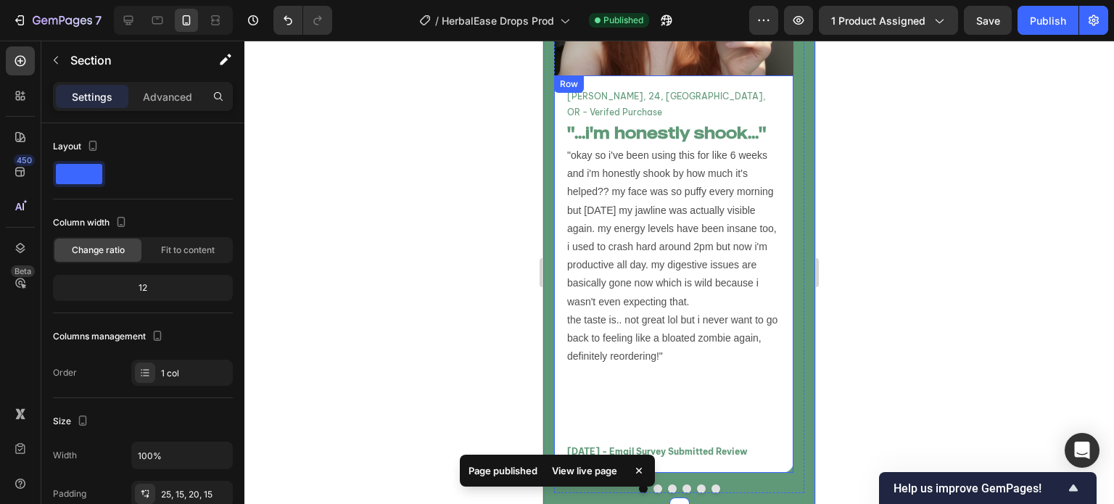
scroll to position [6261, 0]
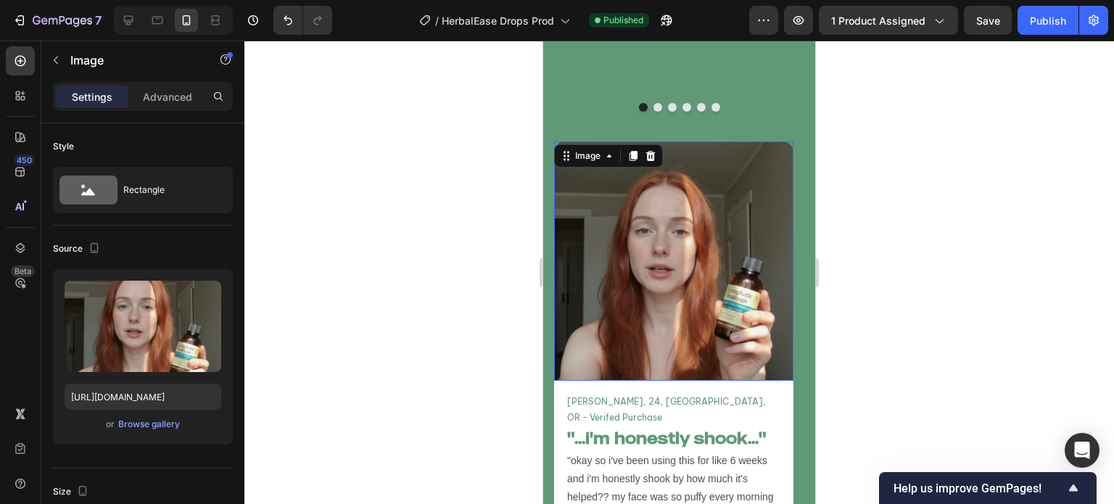
click at [684, 252] on img at bounding box center [673, 260] width 239 height 239
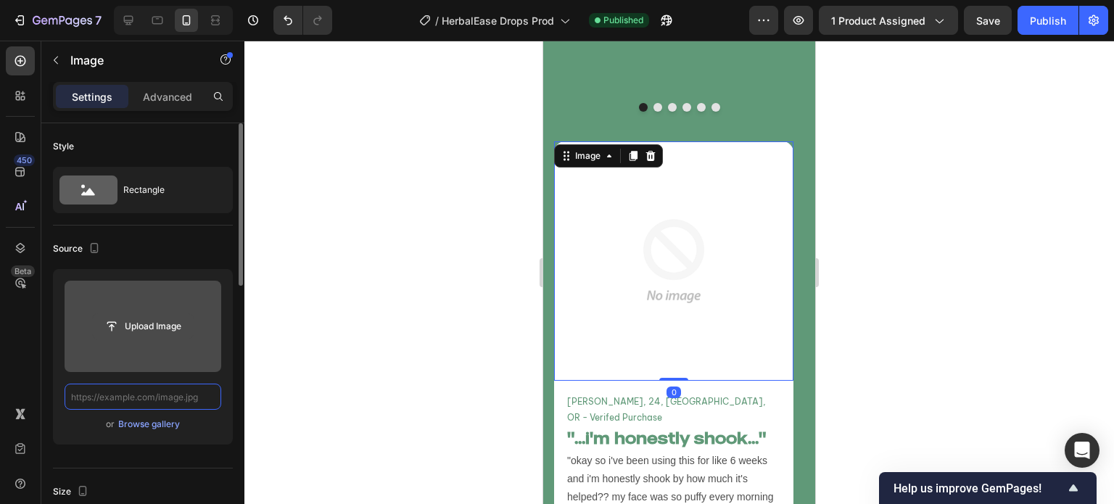
scroll to position [0, 0]
click at [166, 337] on input "file" at bounding box center [143, 326] width 100 height 25
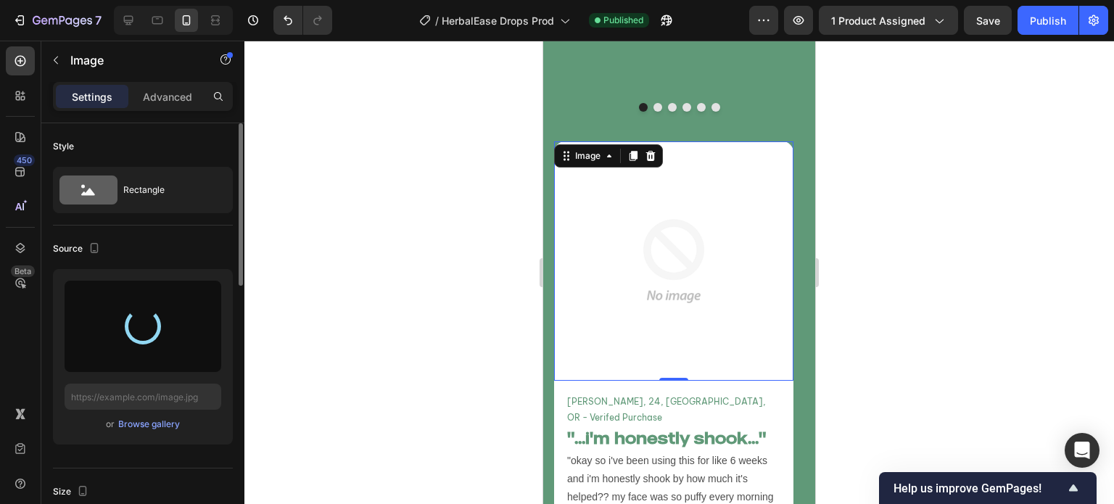
type input "[URL][DOMAIN_NAME]"
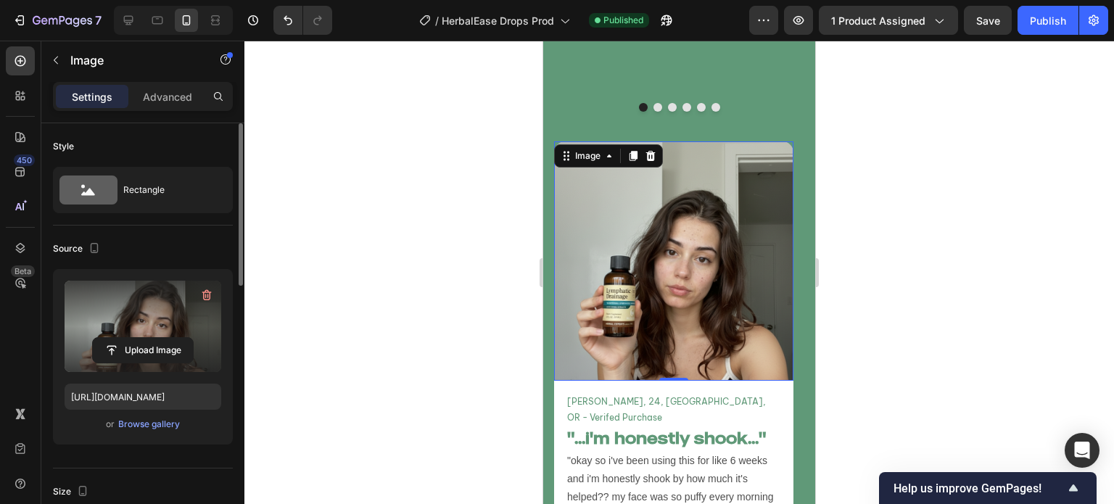
click at [458, 292] on div at bounding box center [679, 273] width 870 height 464
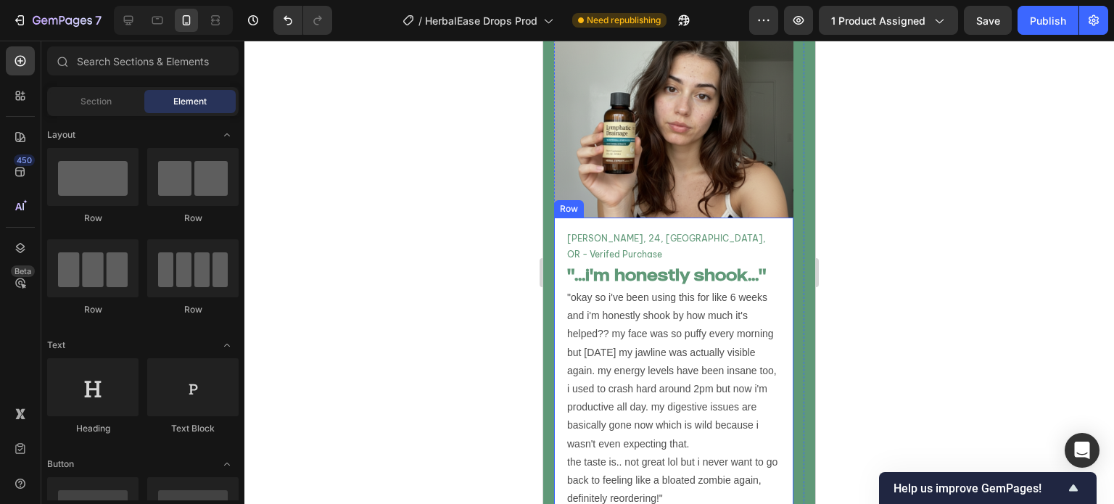
scroll to position [6531, 0]
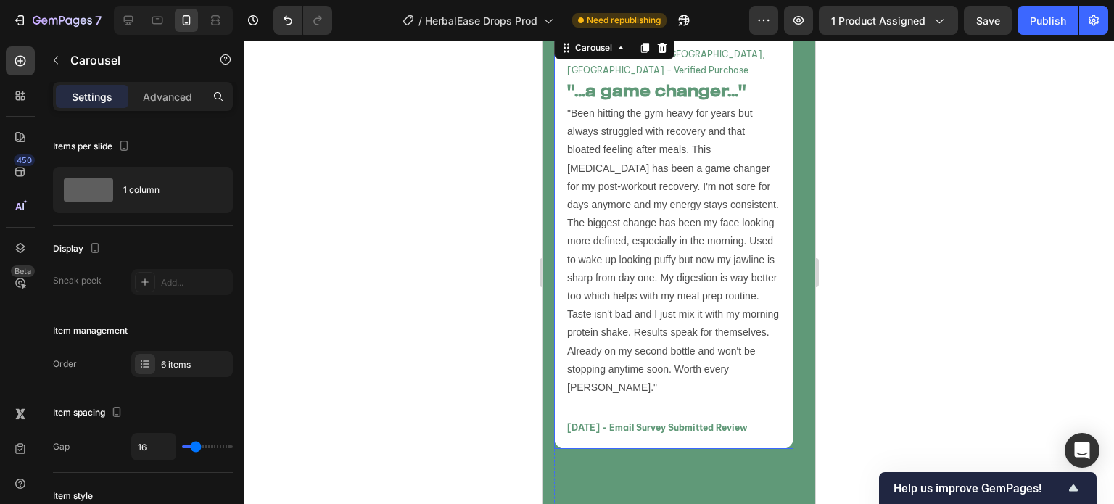
scroll to position [6534, 0]
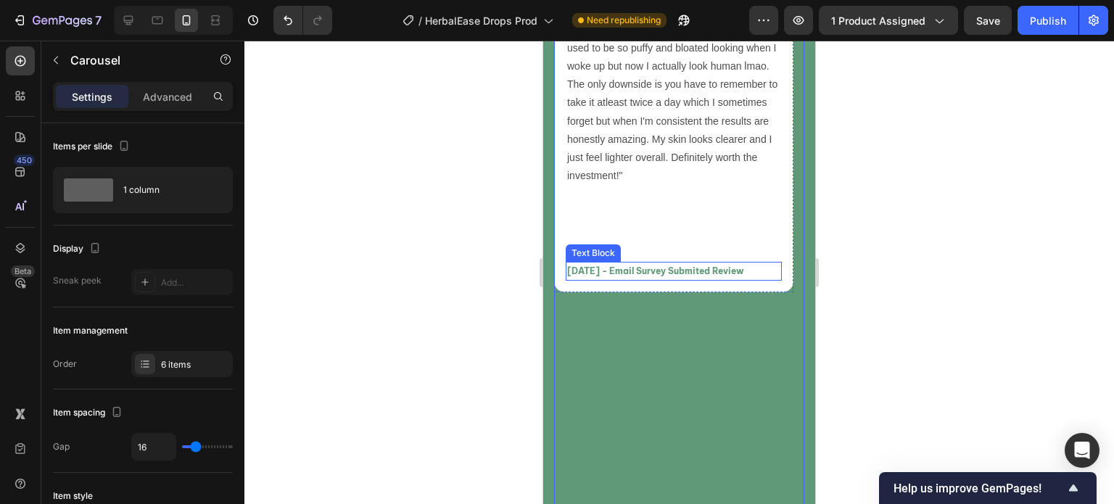
scroll to position [6569, 0]
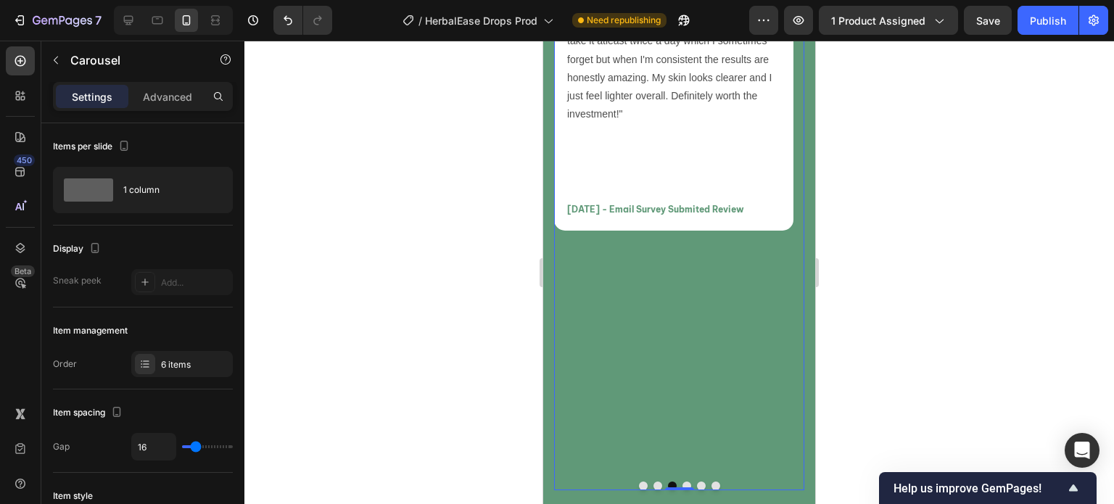
click at [683, 482] on button "Dot" at bounding box center [687, 486] width 9 height 9
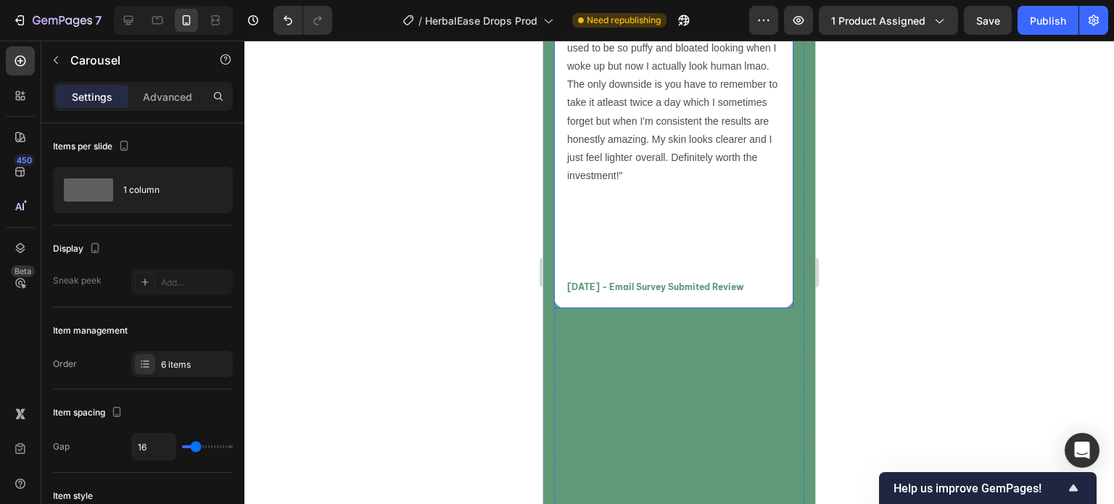
scroll to position [6571, 0]
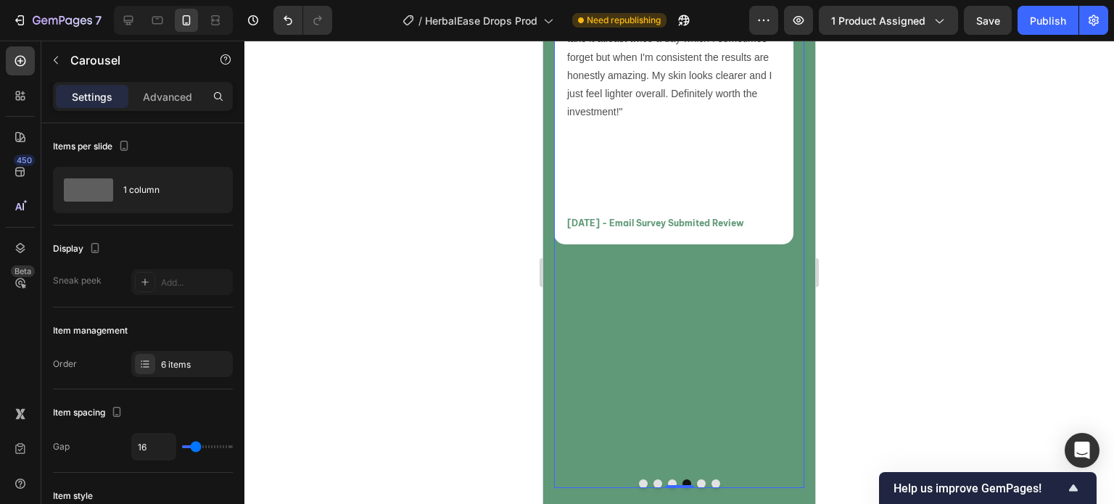
click at [668, 479] on button "Dot" at bounding box center [672, 483] width 9 height 9
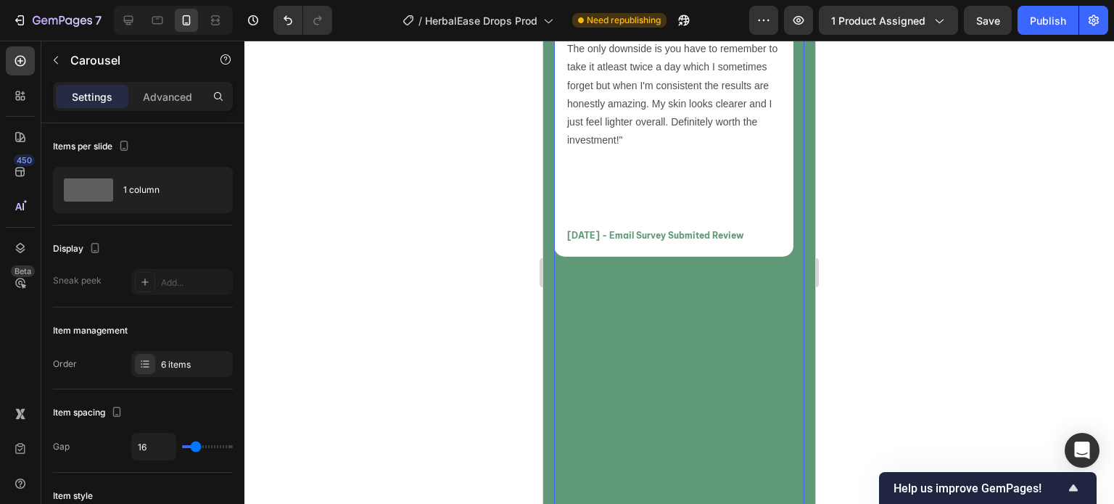
scroll to position [6543, 0]
click at [654, 503] on button "Dot" at bounding box center [658, 512] width 9 height 9
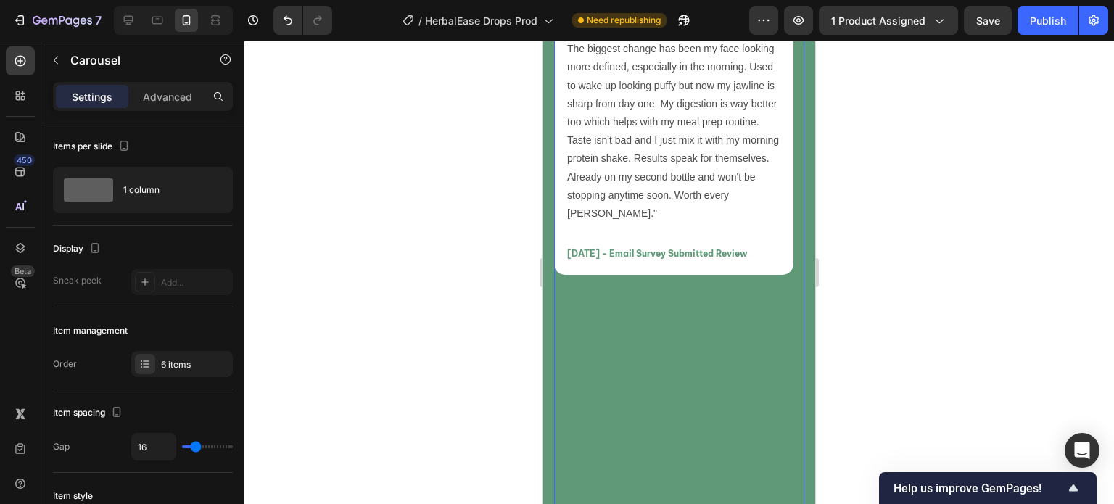
click at [668, 503] on button "Dot" at bounding box center [672, 512] width 9 height 9
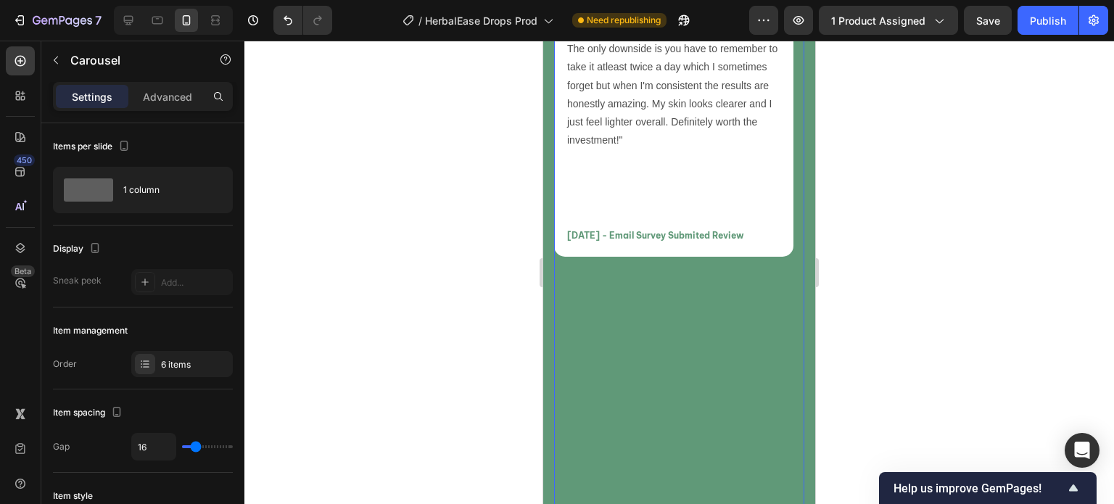
click at [683, 503] on button "Dot" at bounding box center [687, 512] width 9 height 9
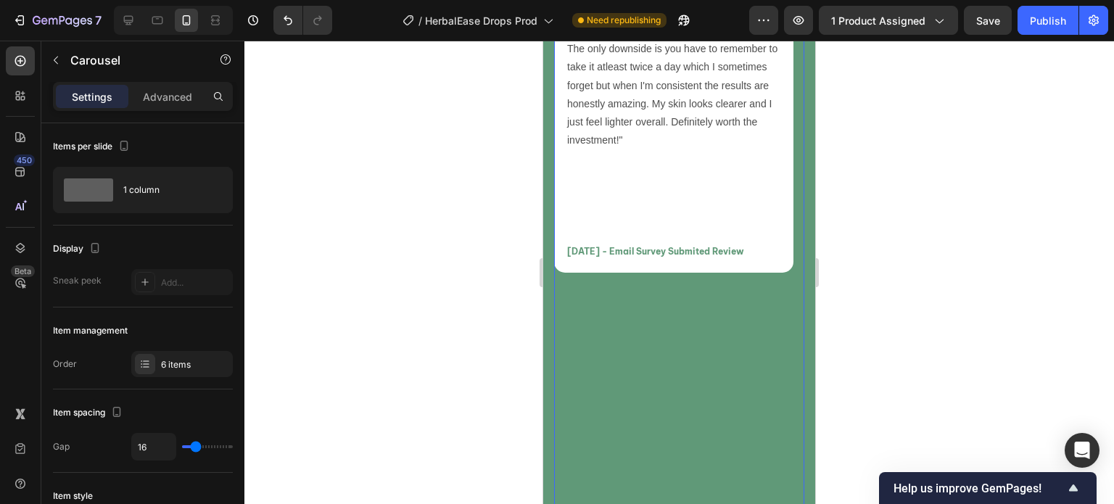
click at [700, 503] on div at bounding box center [679, 512] width 250 height 9
click at [697, 503] on button "Dot" at bounding box center [701, 512] width 9 height 9
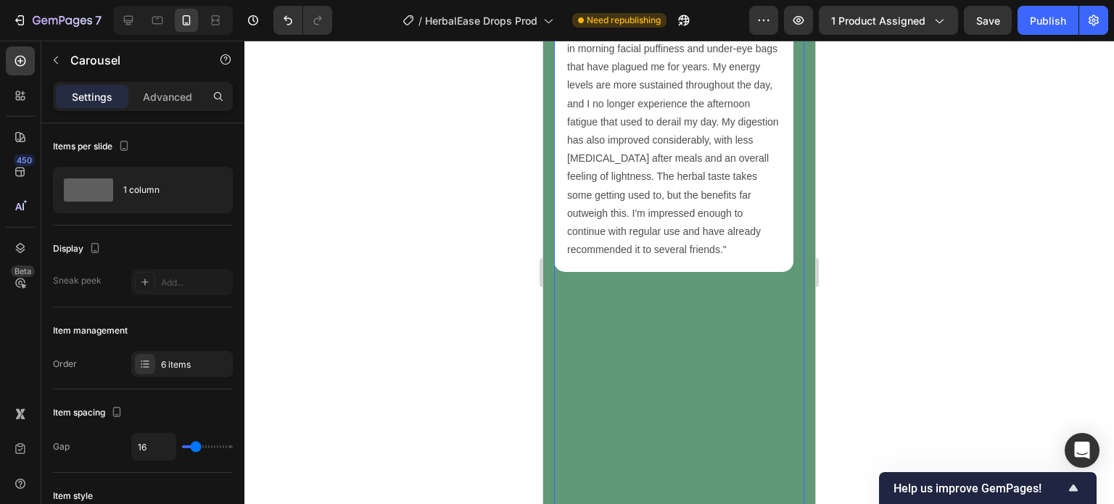
click at [712, 503] on button "Dot" at bounding box center [716, 512] width 9 height 9
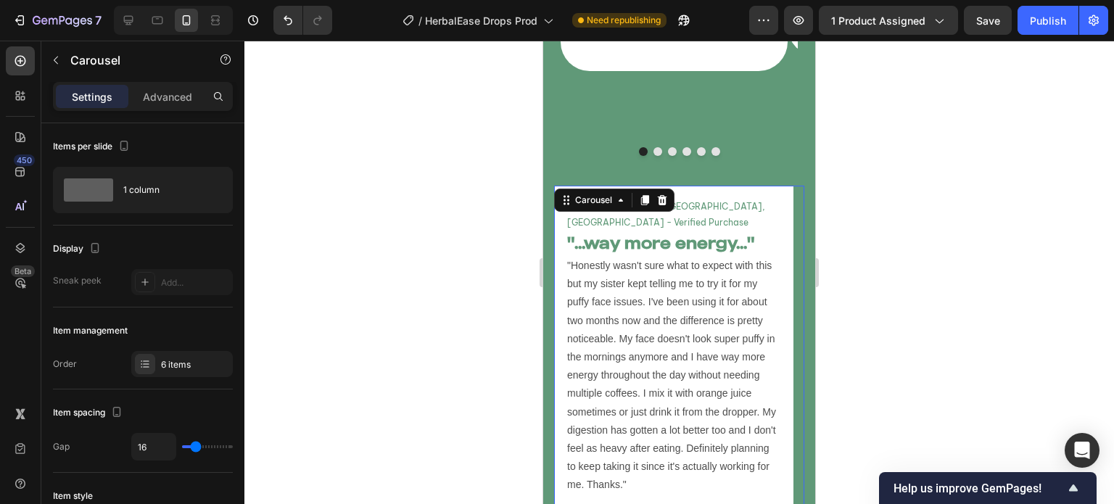
scroll to position [6217, 0]
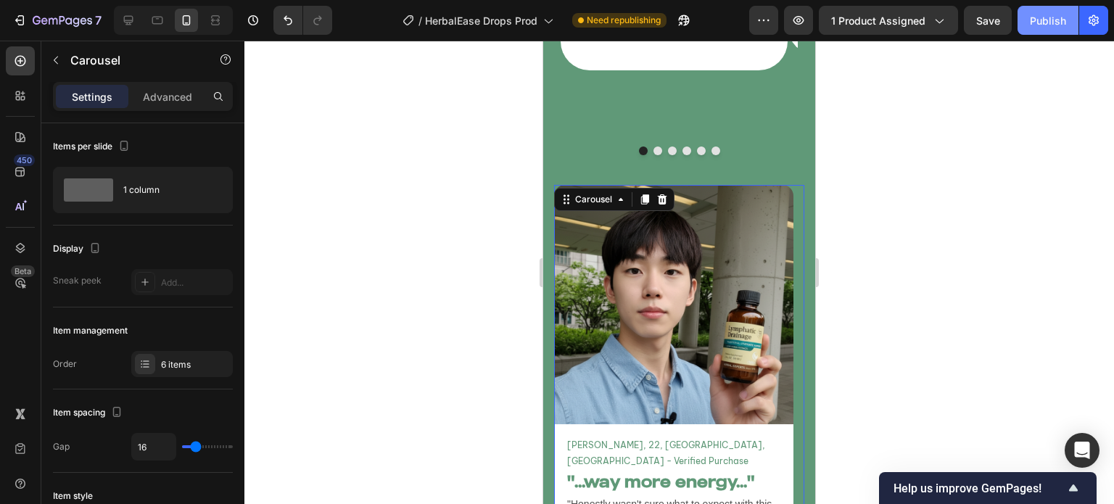
click at [1042, 30] on button "Publish" at bounding box center [1048, 20] width 61 height 29
